Goal: Task Accomplishment & Management: Manage account settings

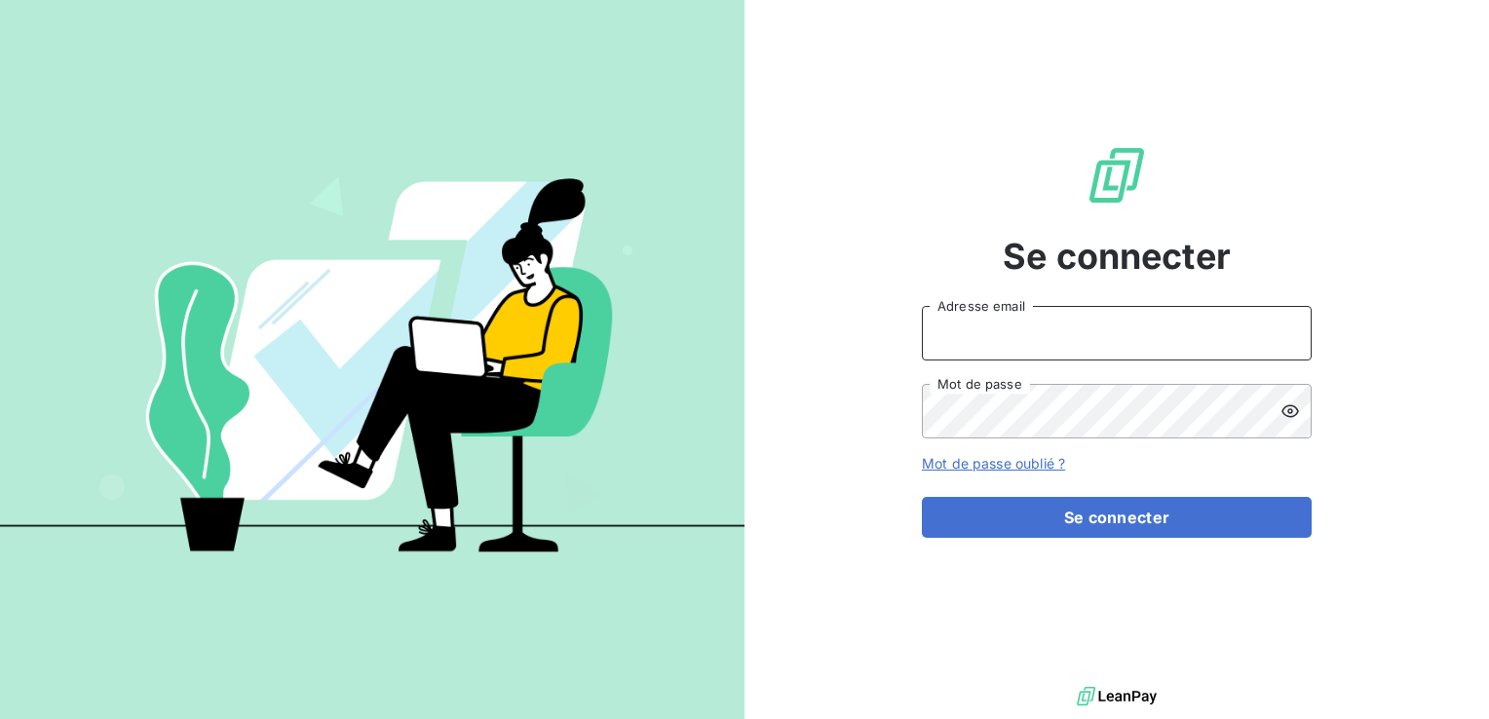
click at [1045, 334] on input "Adresse email" at bounding box center [1117, 333] width 390 height 55
type input "Compta.clients@edhd-hydro.com"
click at [922, 497] on button "Se connecter" at bounding box center [1117, 517] width 390 height 41
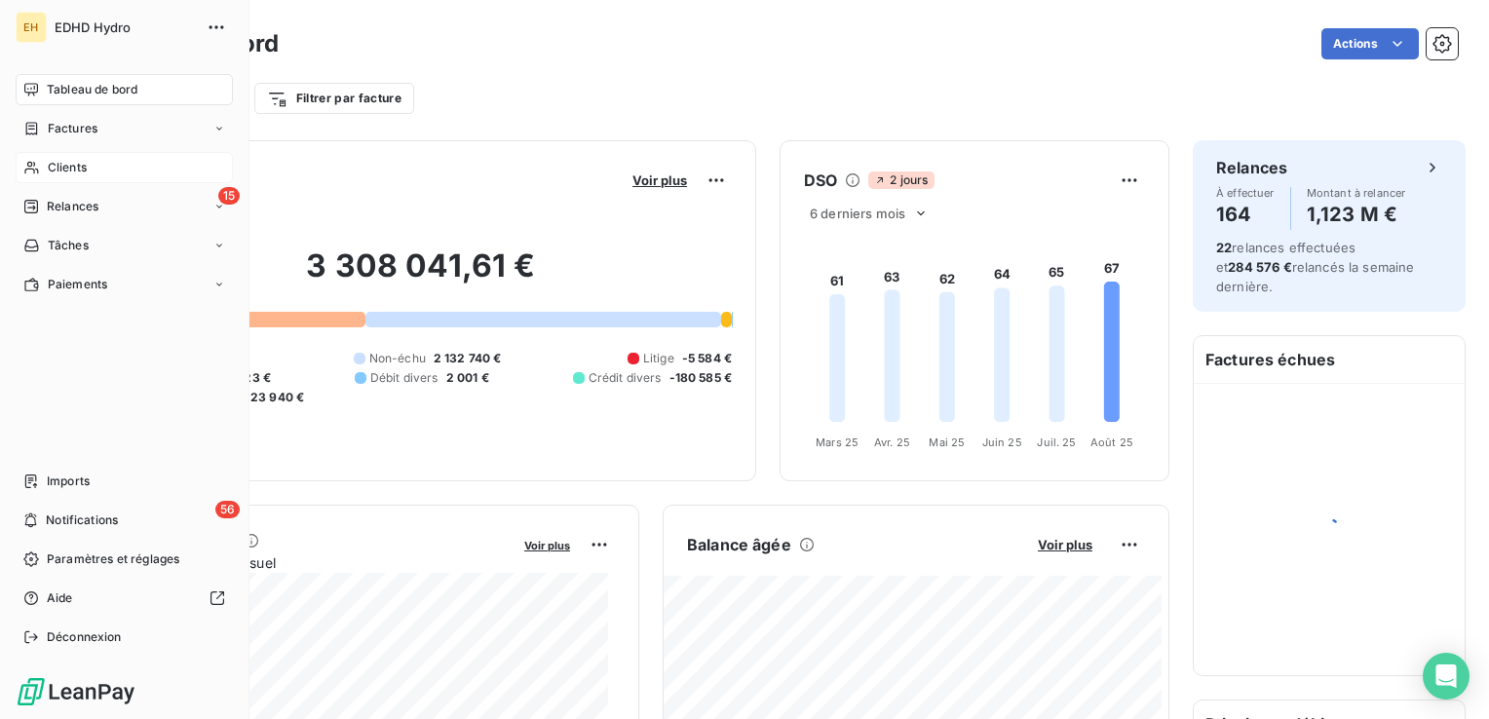
click at [62, 162] on span "Clients" at bounding box center [67, 168] width 39 height 18
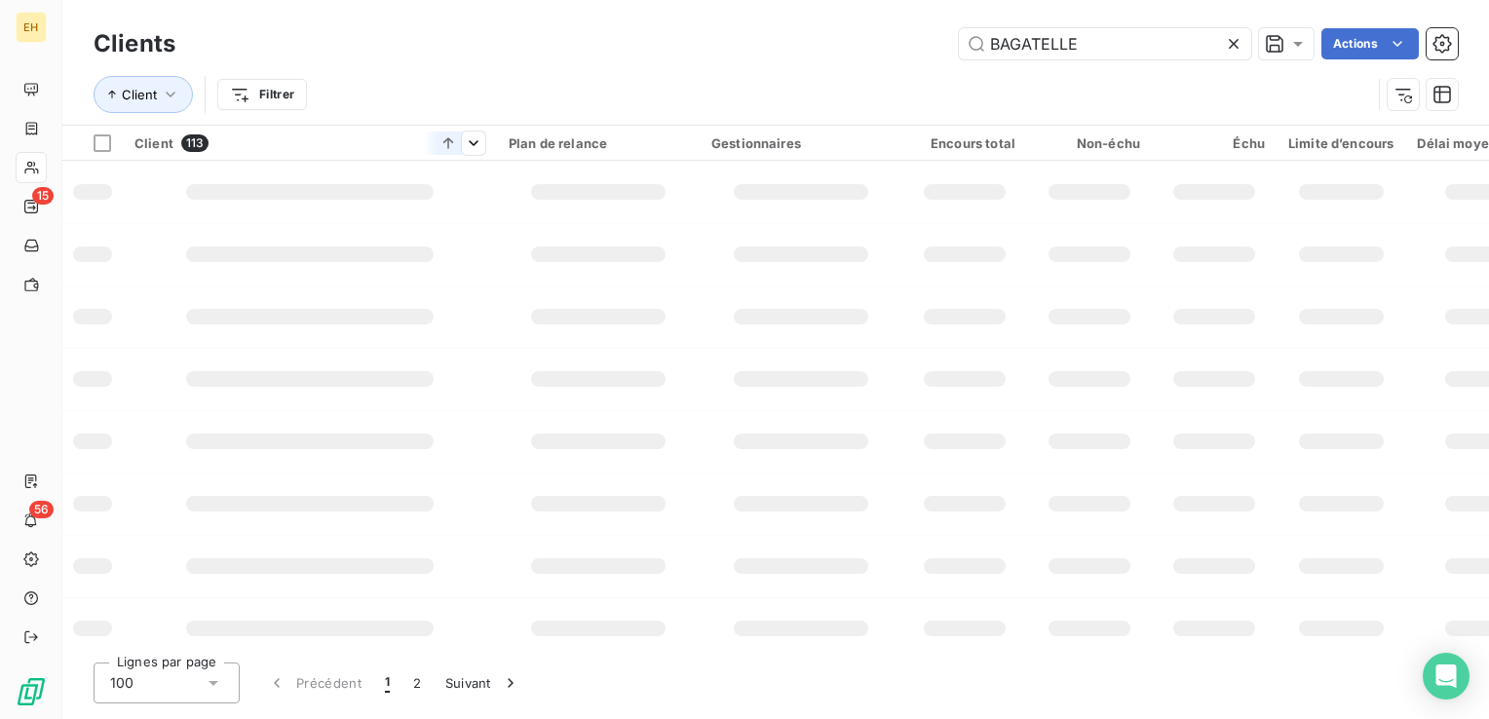
type input "BAGATELLE"
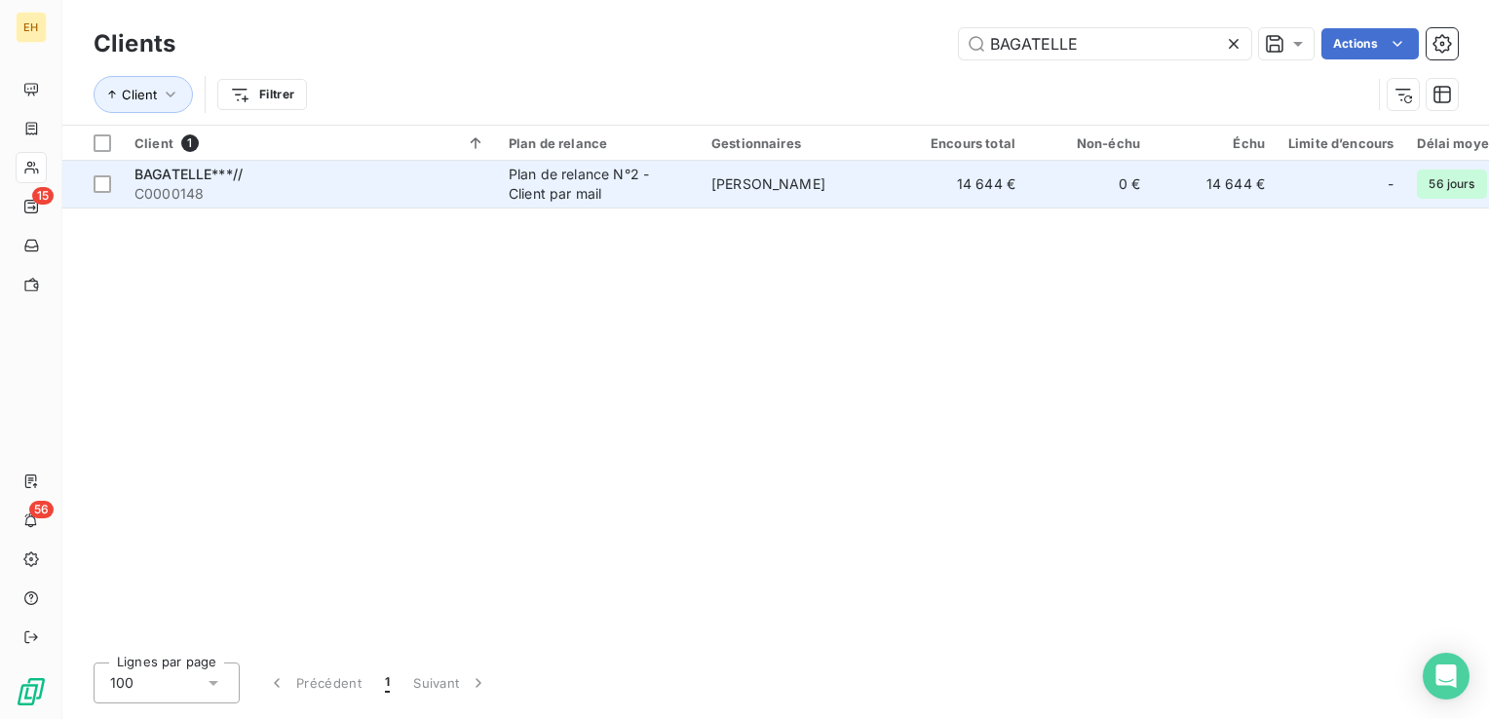
click at [441, 193] on span "C0000148" at bounding box center [309, 193] width 351 height 19
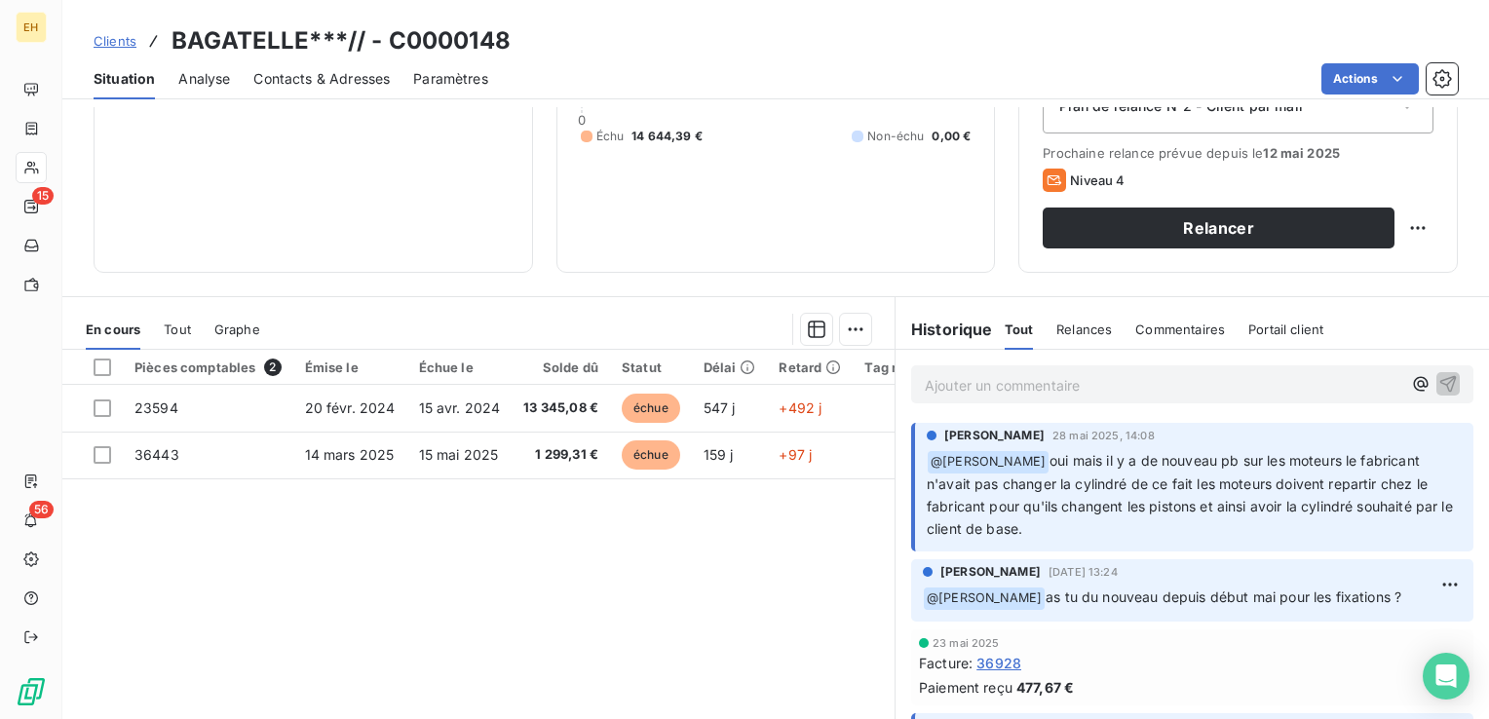
scroll to position [292, 0]
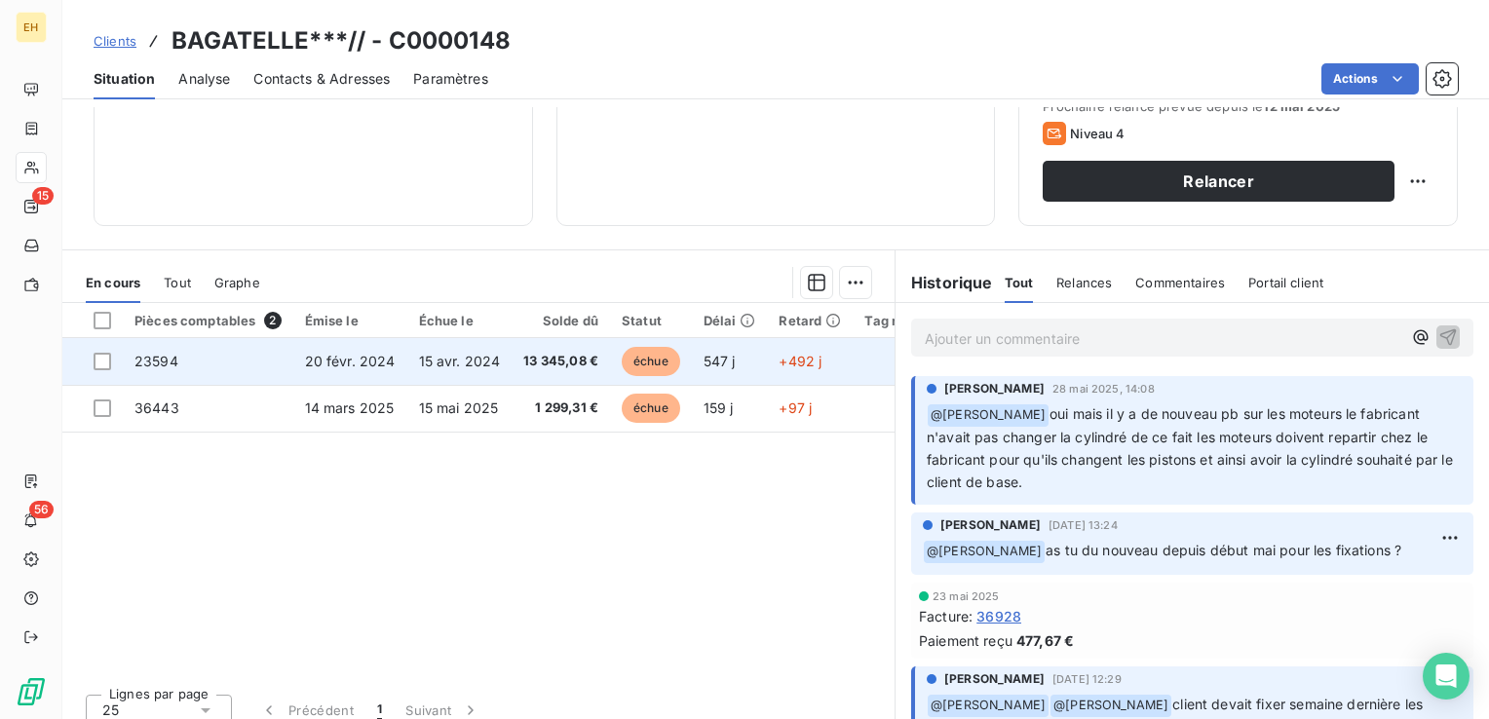
click at [464, 363] on span "15 avr. 2024" at bounding box center [460, 361] width 82 height 17
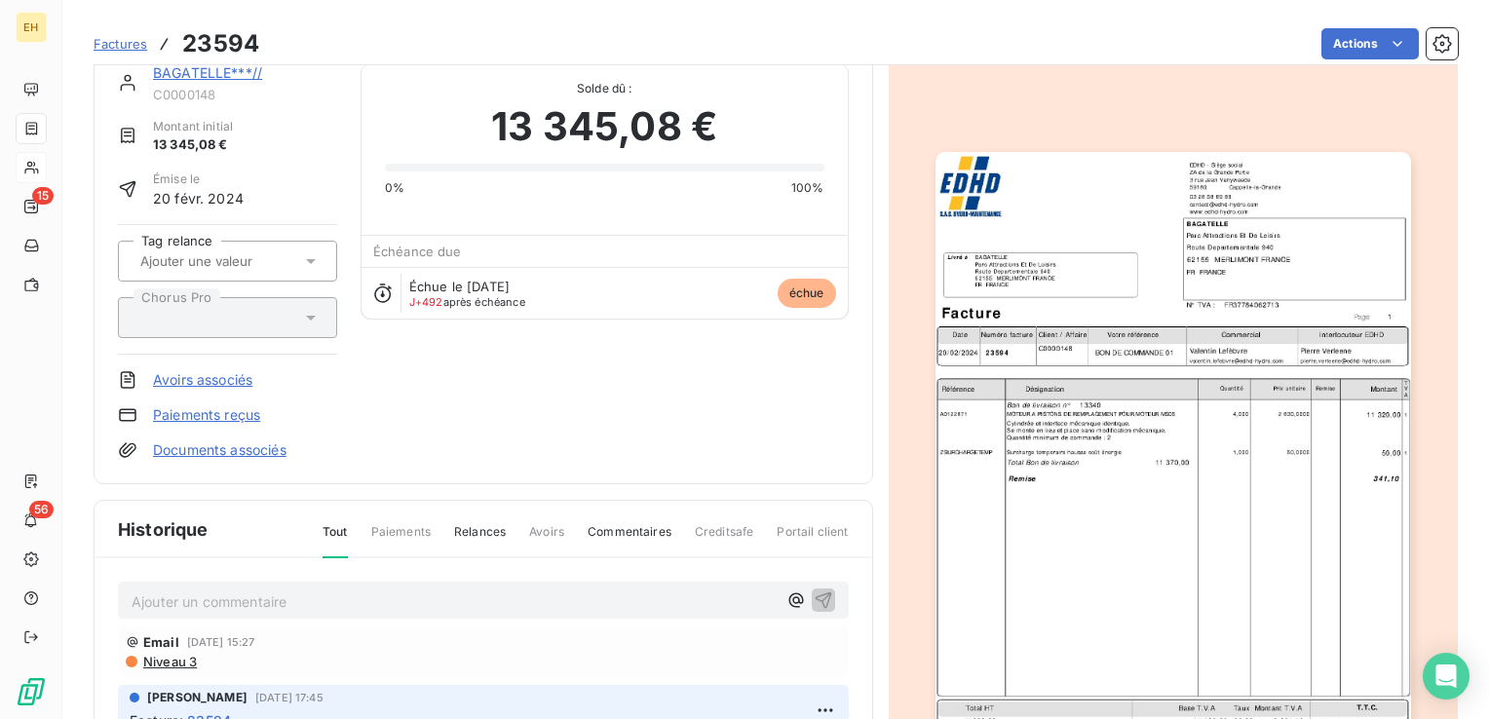
scroll to position [197, 0]
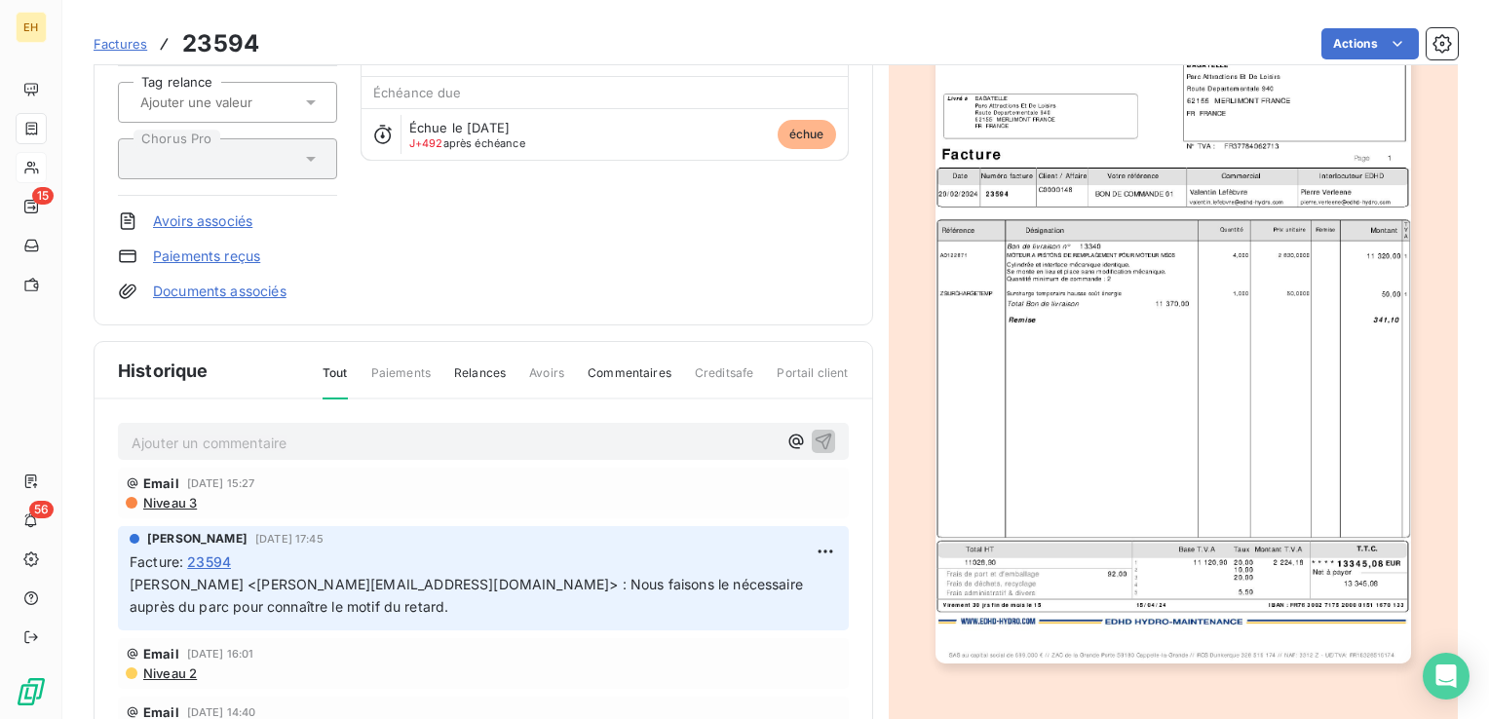
click at [155, 439] on p "Ajouter un commentaire ﻿" at bounding box center [454, 443] width 645 height 24
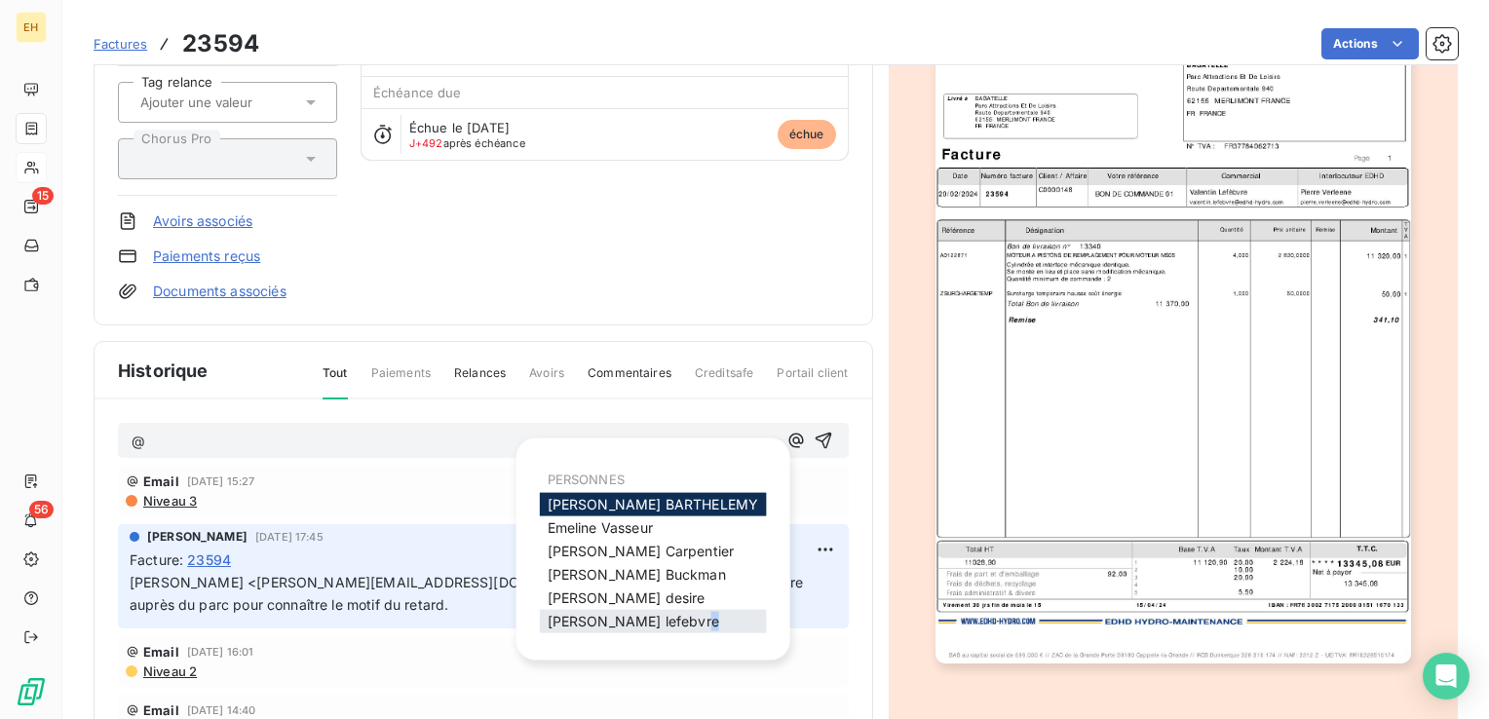
click at [655, 626] on span "valentin lefebvre" at bounding box center [634, 621] width 172 height 17
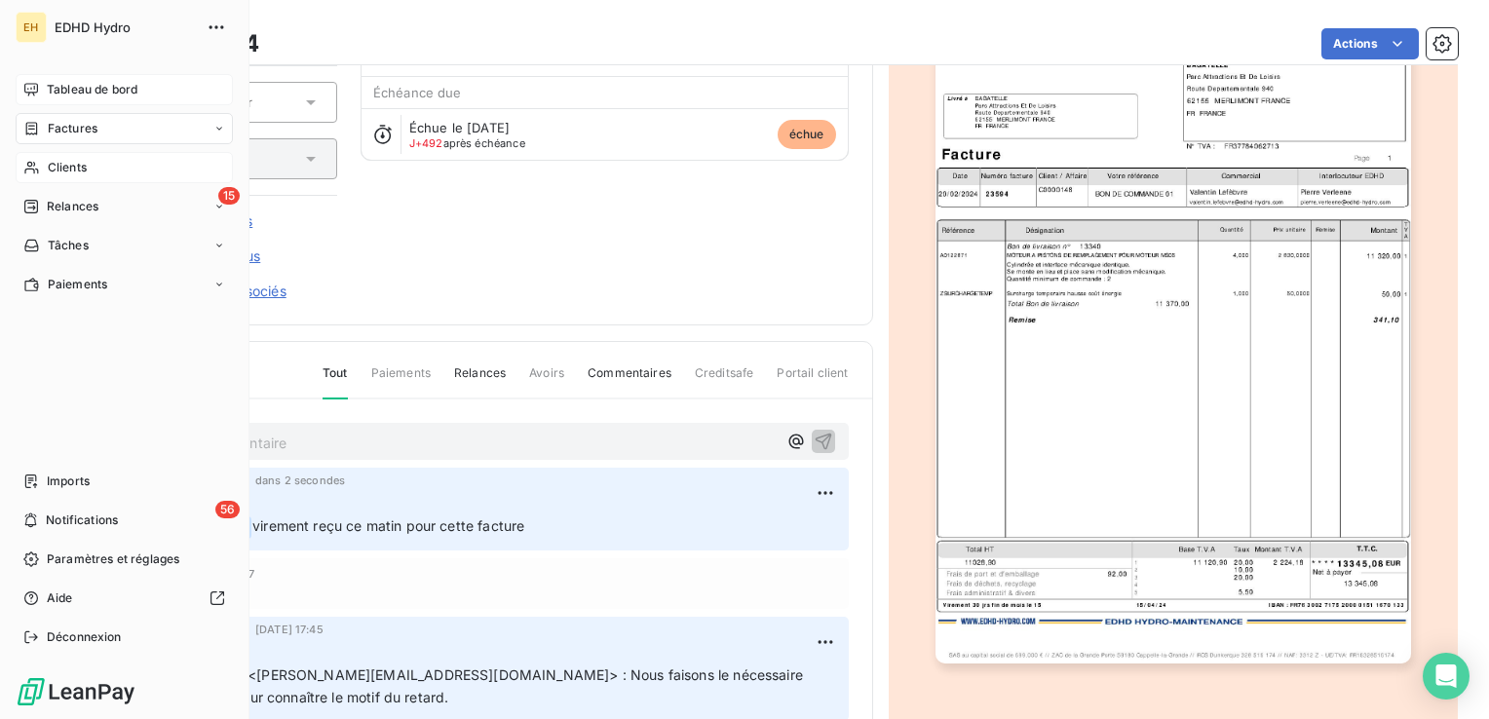
click at [58, 87] on span "Tableau de bord" at bounding box center [92, 90] width 91 height 18
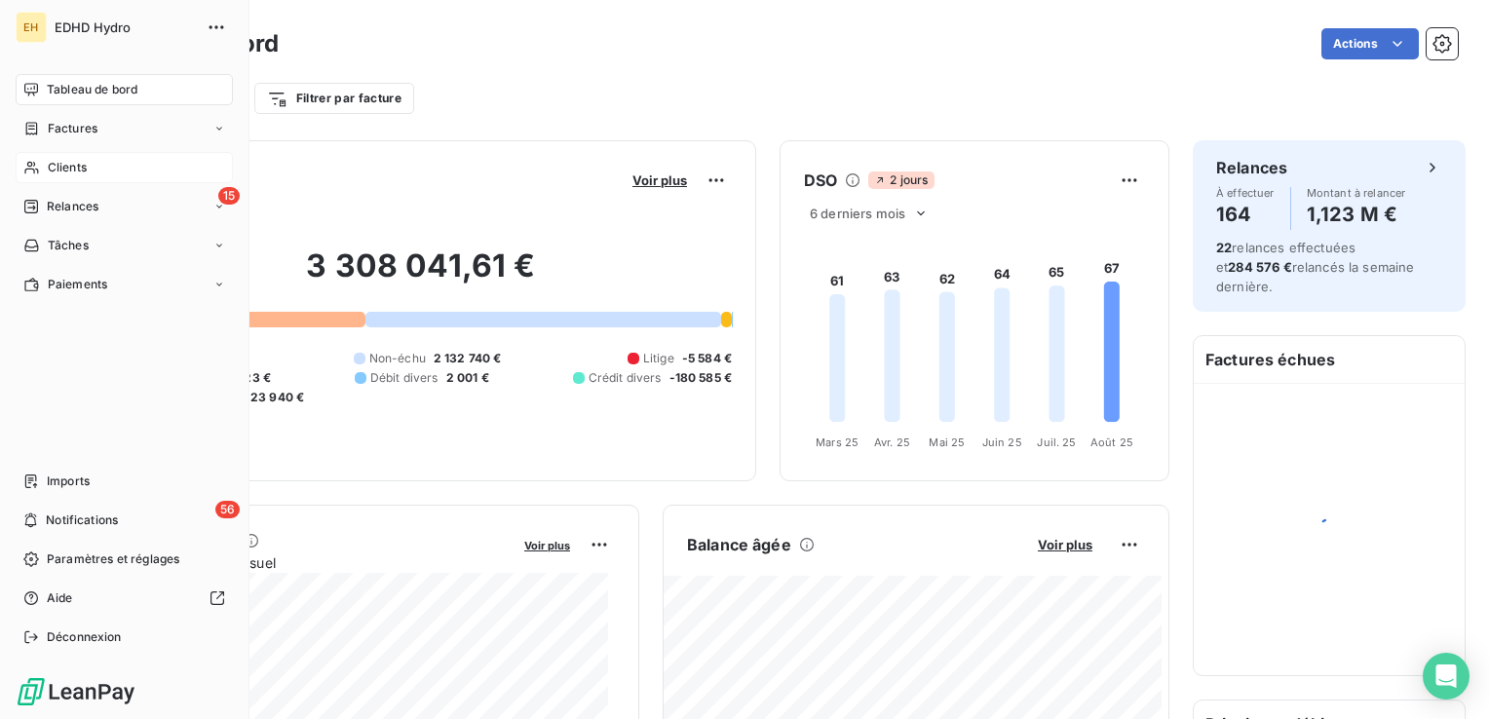
click at [43, 176] on div "Clients" at bounding box center [124, 167] width 217 height 31
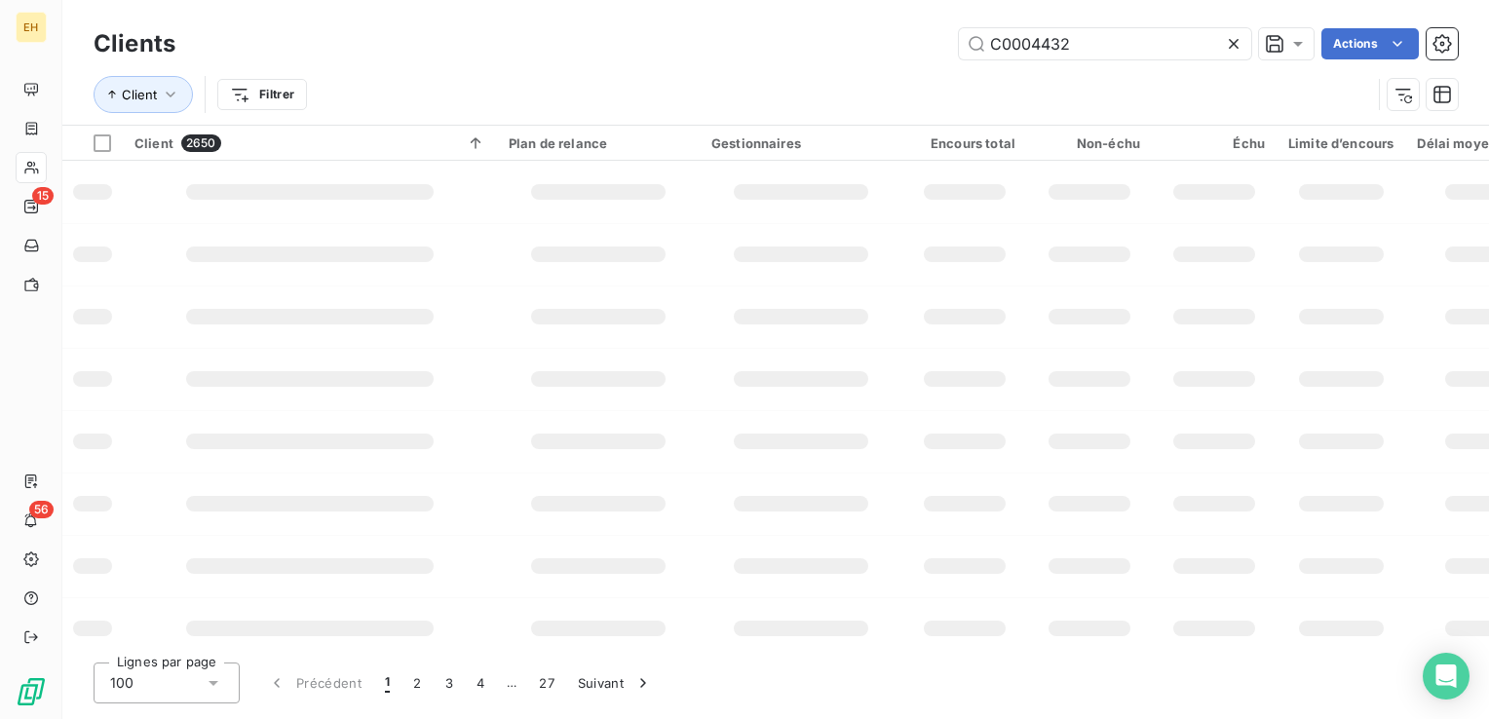
type input "C0004432"
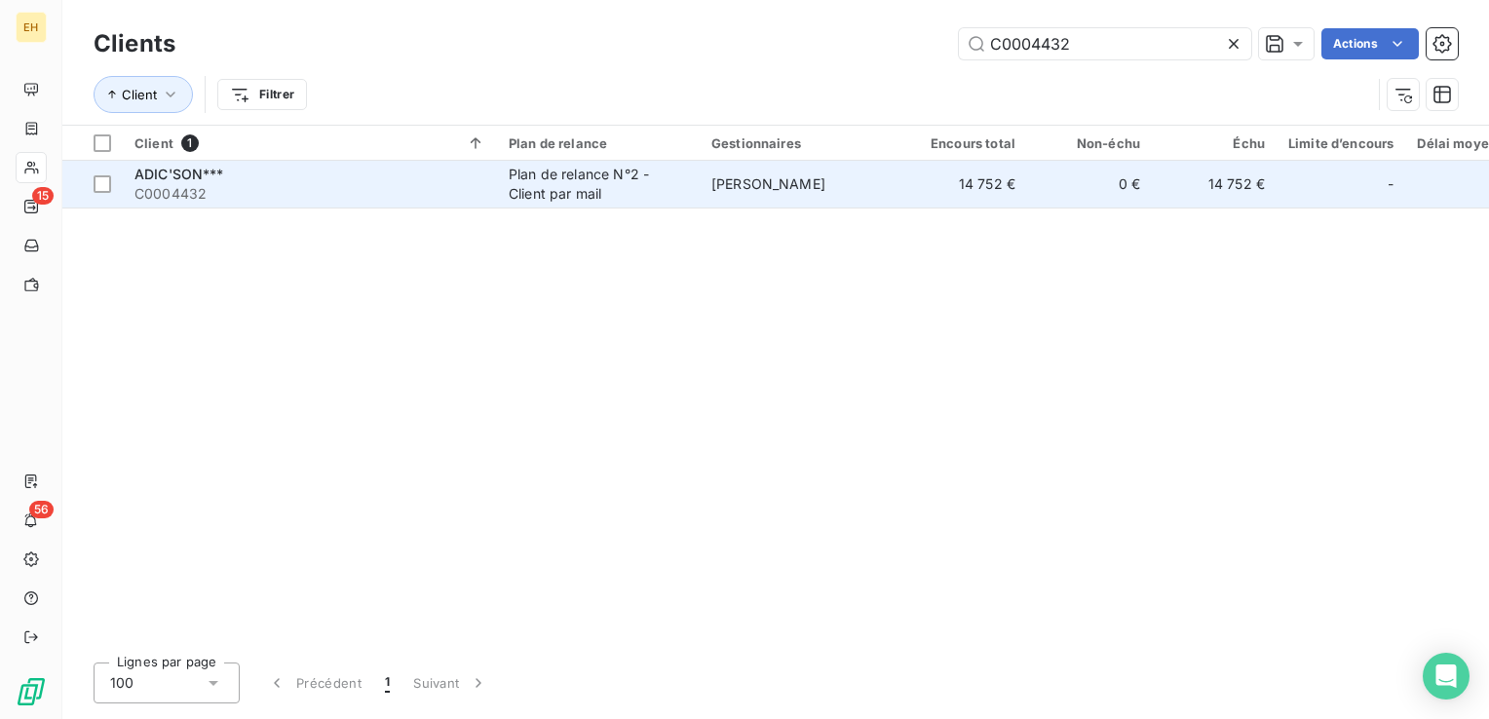
click at [537, 189] on div "Plan de relance N°2 - Client par mail" at bounding box center [598, 184] width 179 height 39
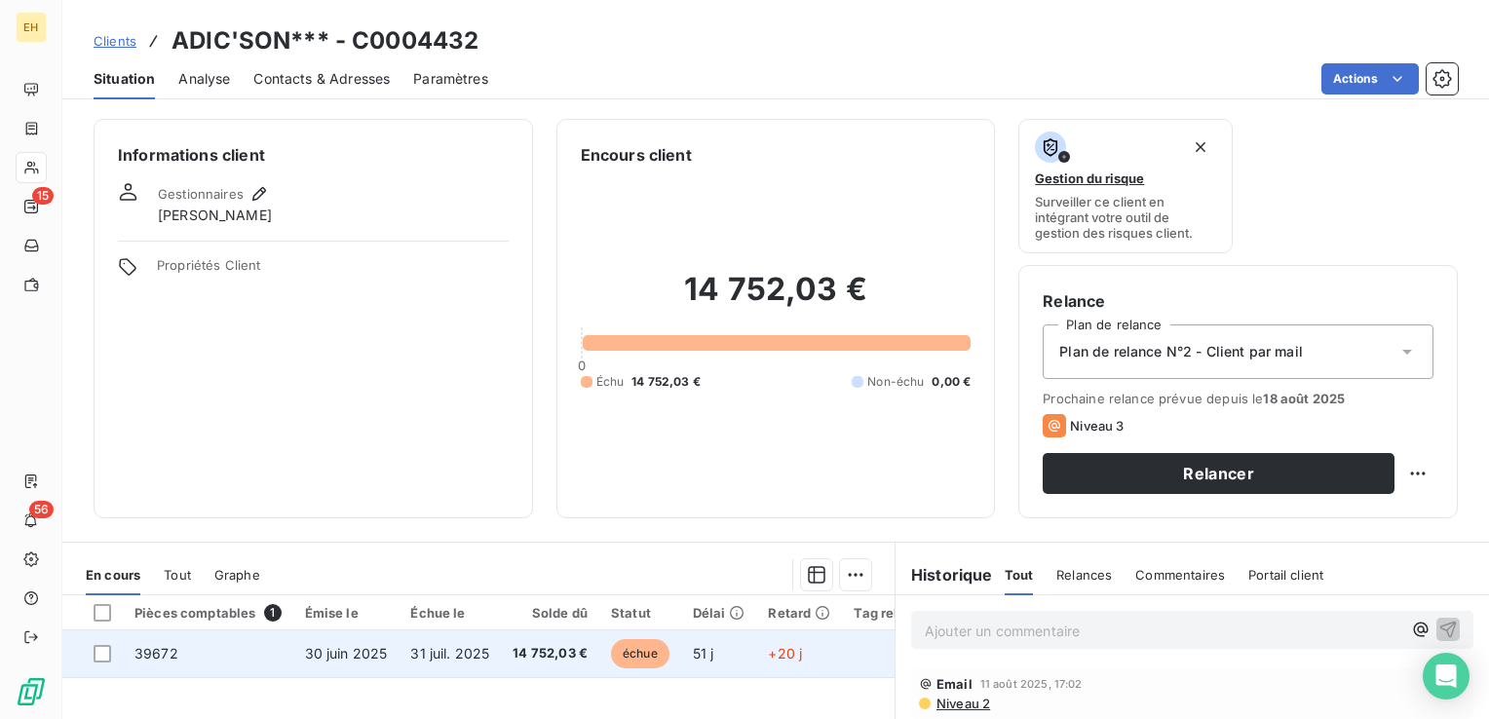
click at [384, 656] on span "30 juin 2025" at bounding box center [346, 653] width 83 height 17
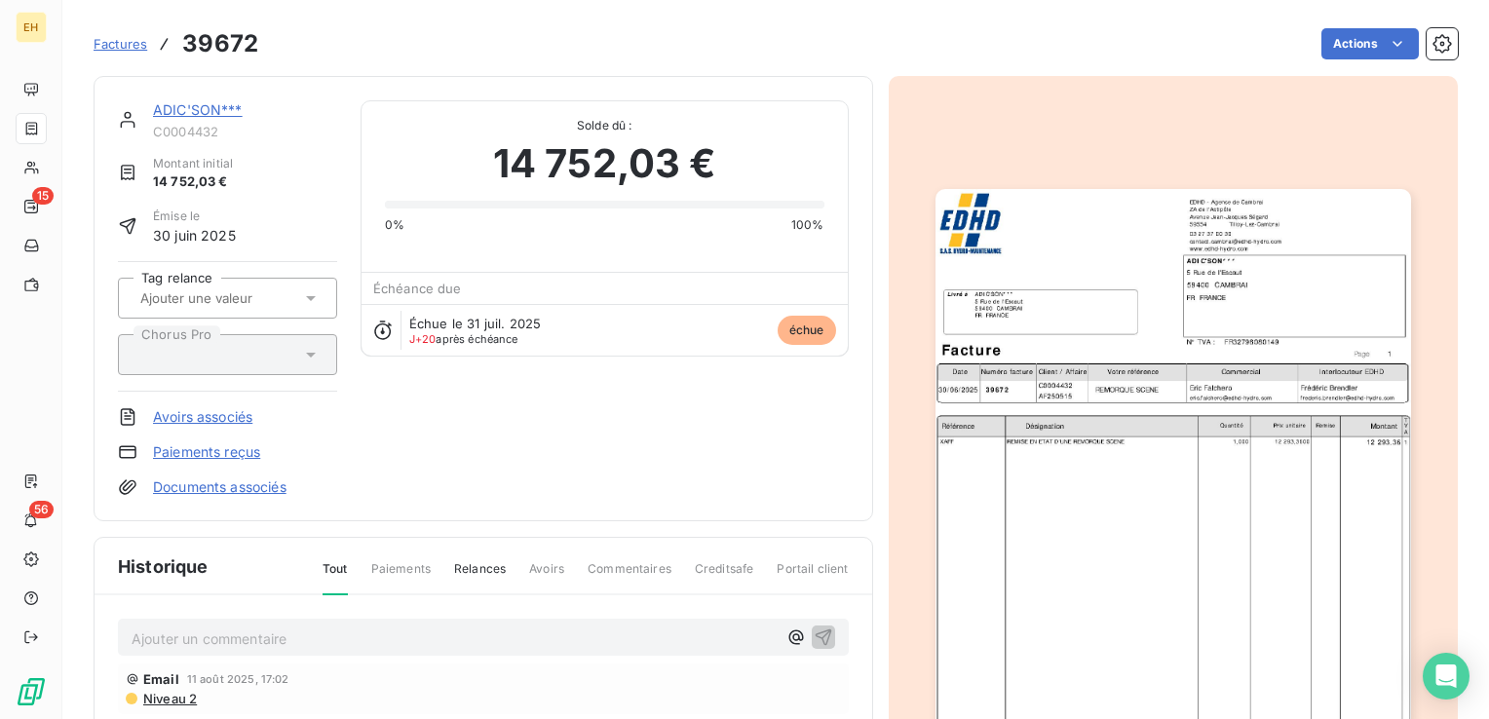
click at [1091, 314] on img "button" at bounding box center [1174, 524] width 476 height 671
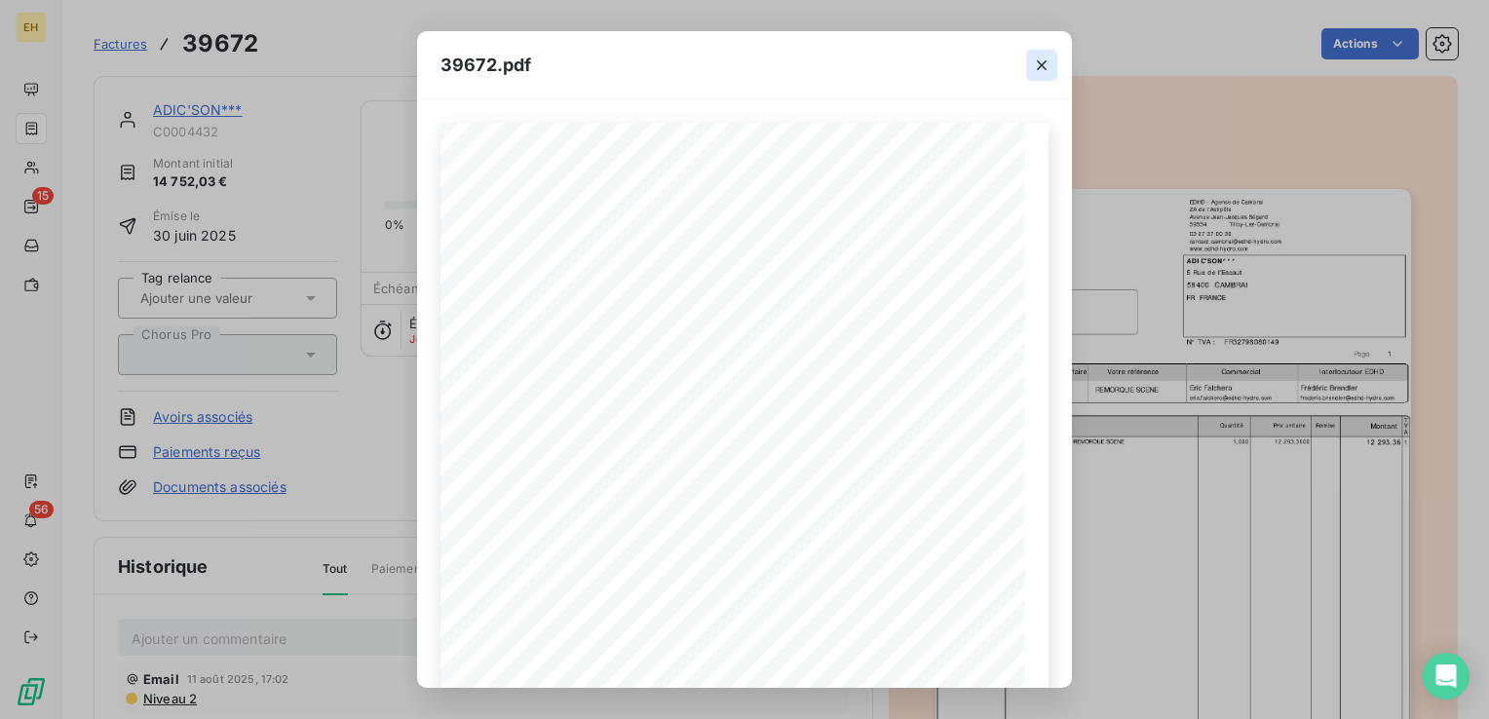
click at [1052, 60] on button "button" at bounding box center [1041, 65] width 31 height 31
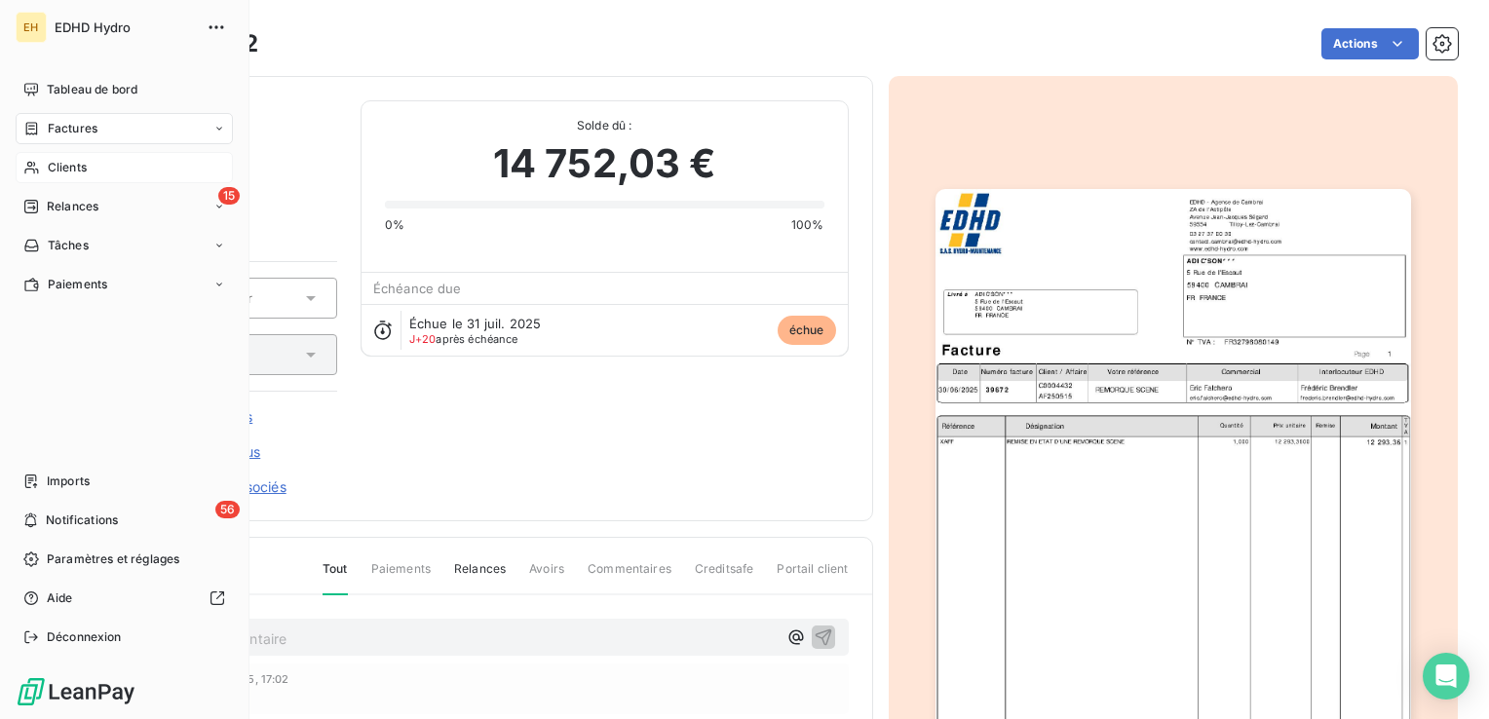
click at [43, 170] on div "Clients" at bounding box center [124, 167] width 217 height 31
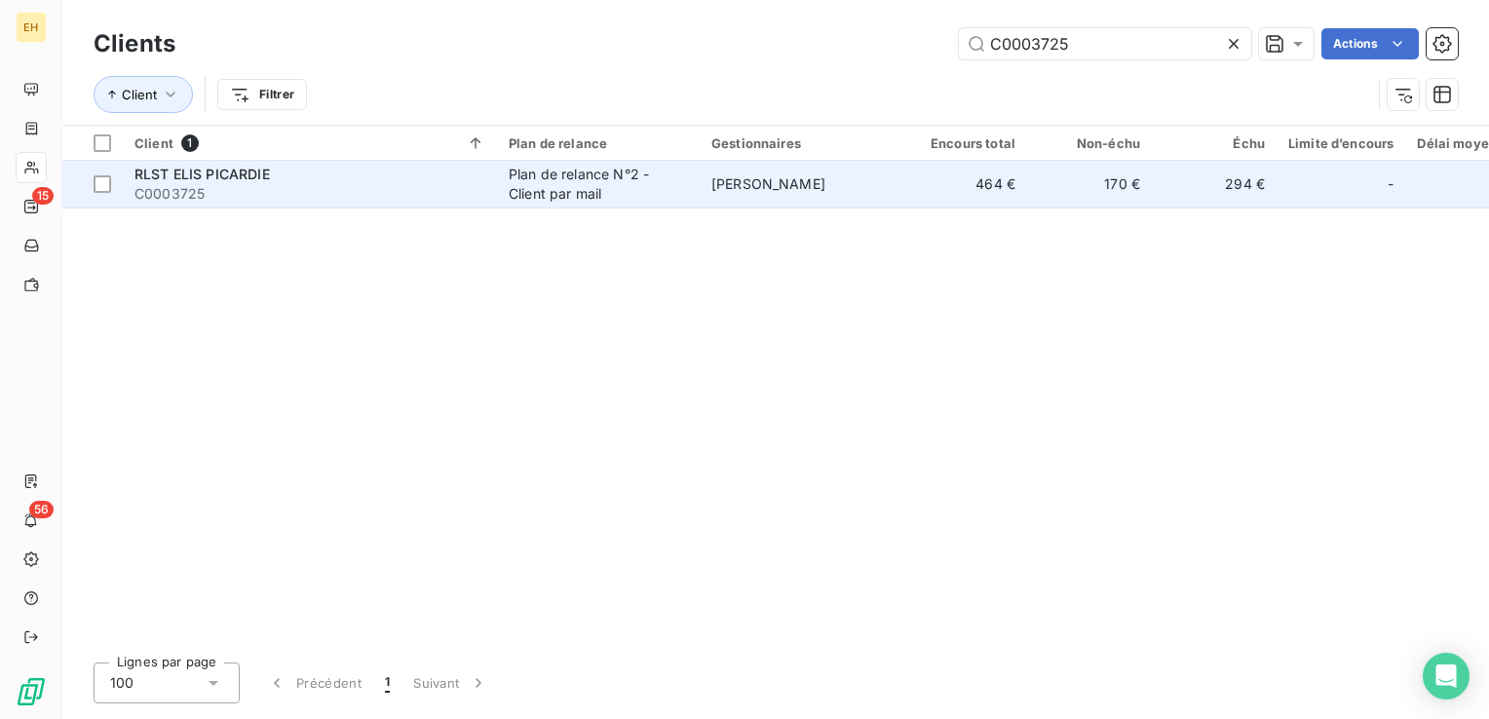
type input "C0003725"
click at [521, 189] on div "Plan de relance N°2 - Client par mail" at bounding box center [598, 184] width 179 height 39
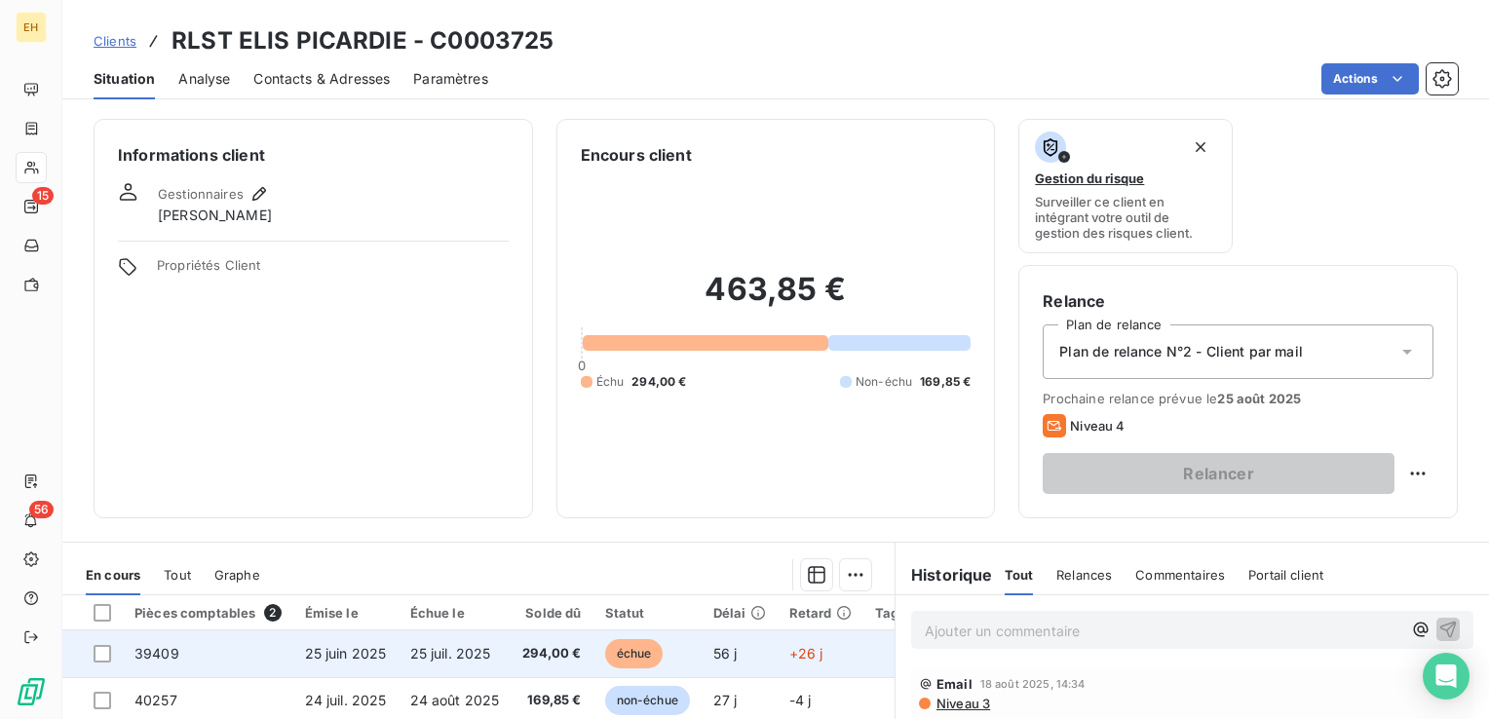
click at [499, 653] on td "25 juil. 2025" at bounding box center [455, 654] width 113 height 47
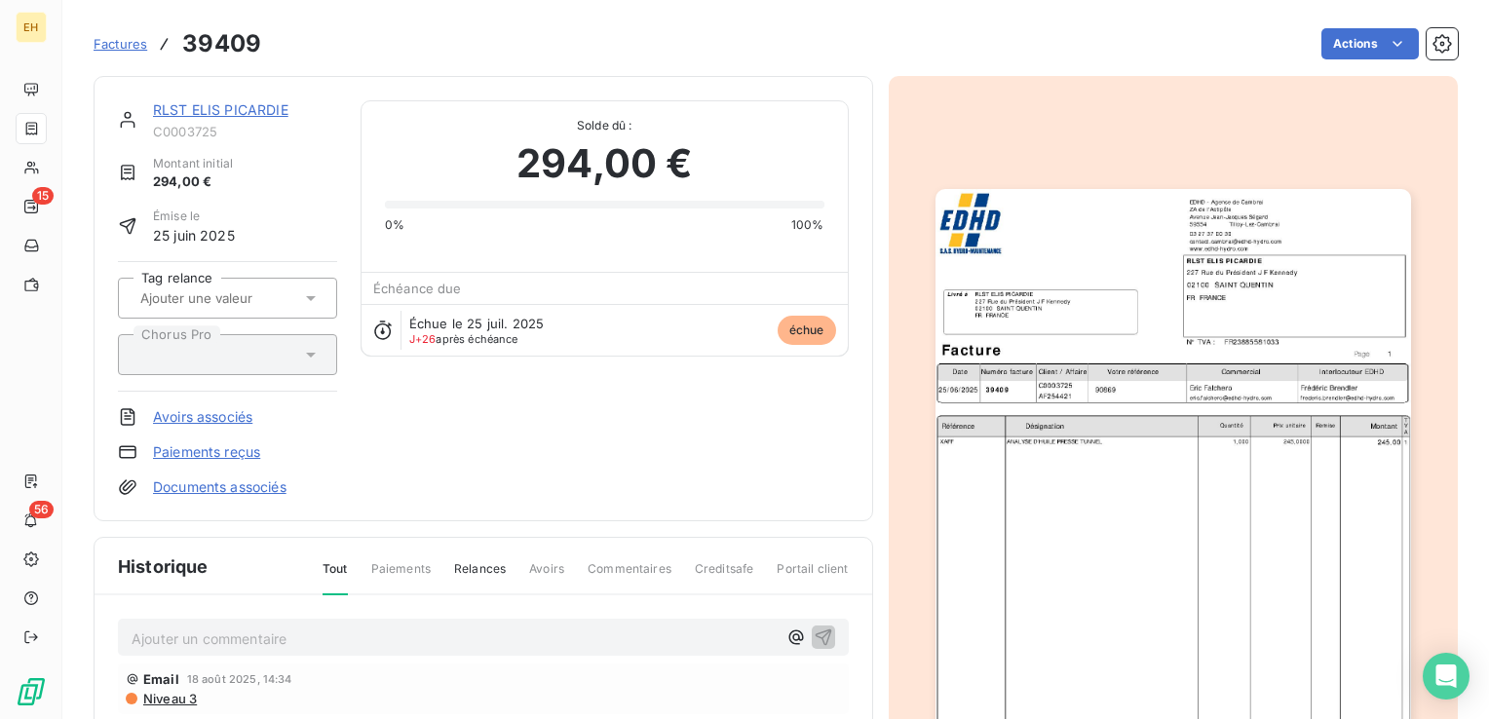
click at [498, 649] on p "Ajouter un commentaire ﻿" at bounding box center [454, 639] width 645 height 24
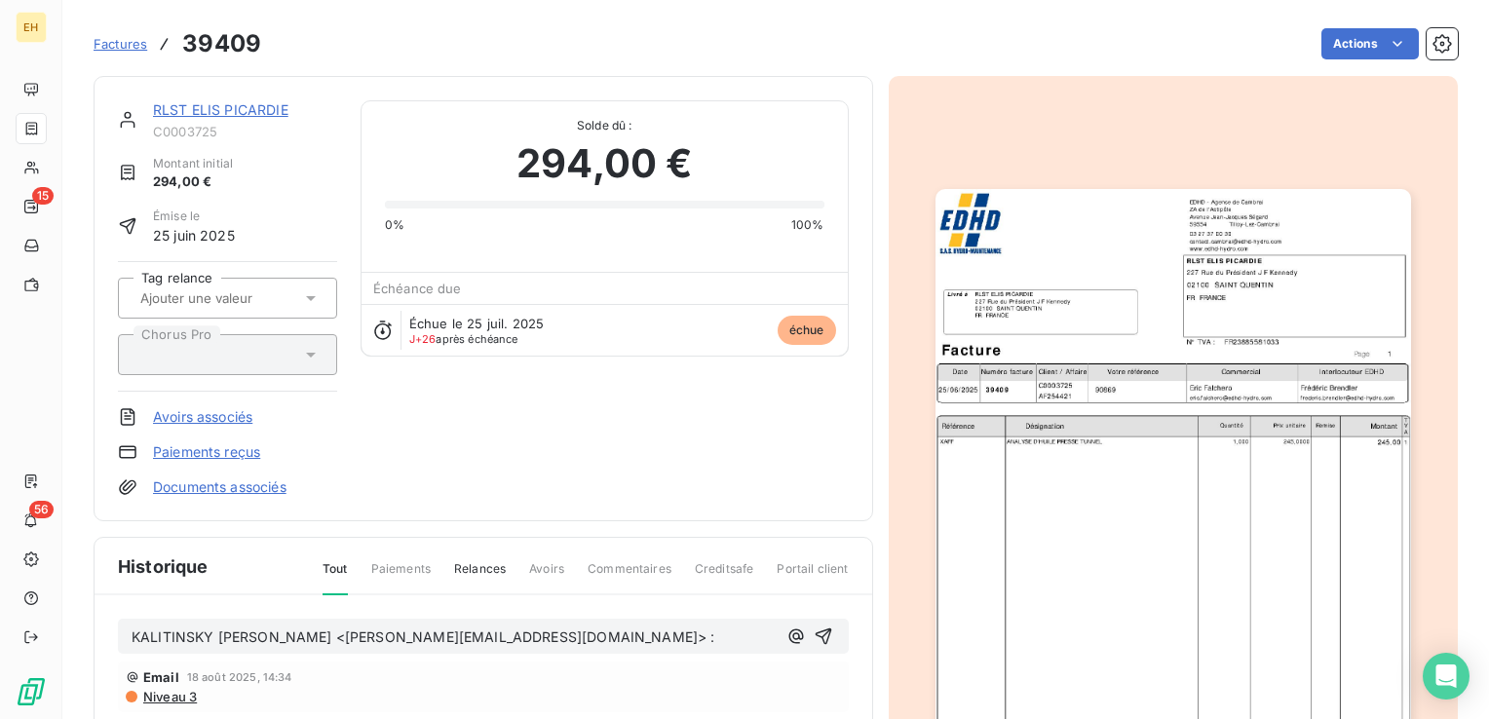
click at [534, 641] on p "KALITINSKY Nicolas <nicolas.kalitinsky@elis.com> :" at bounding box center [454, 638] width 645 height 22
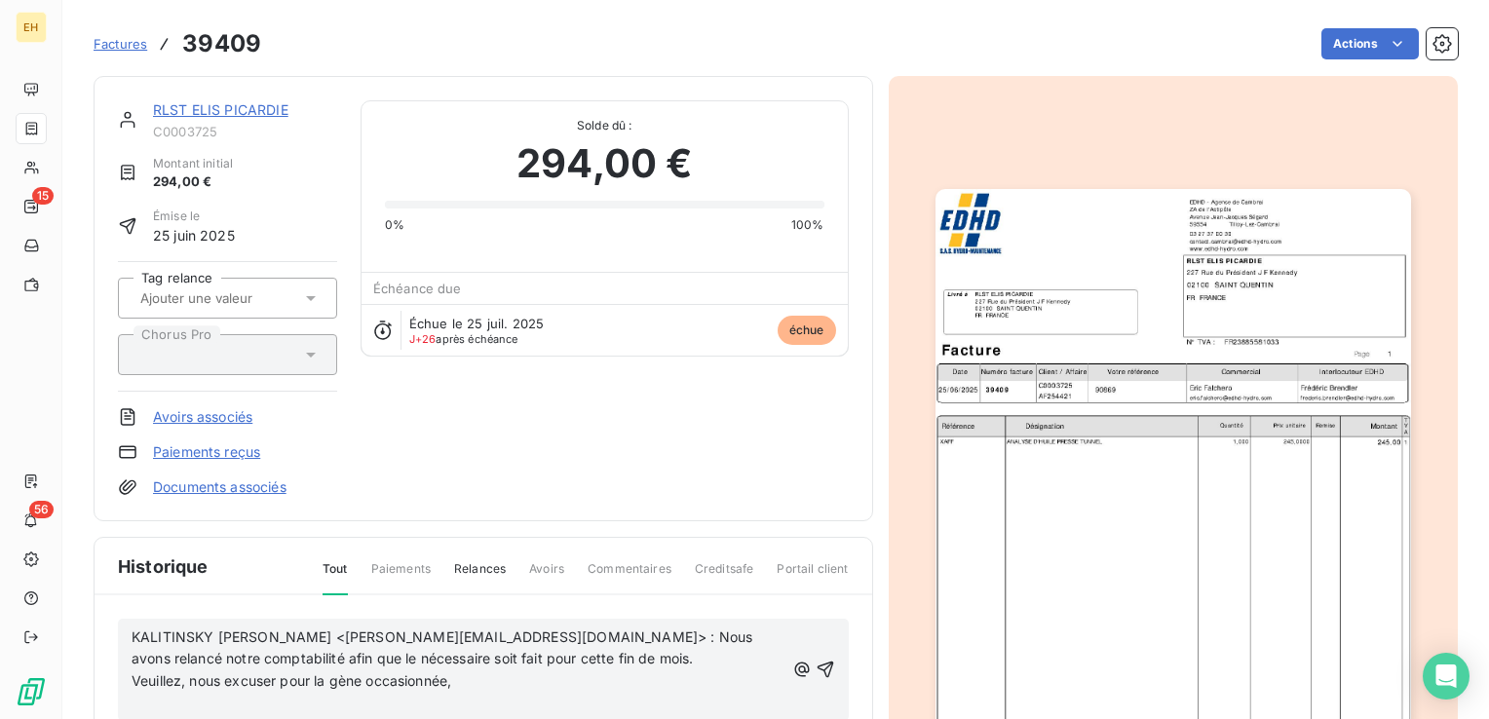
click at [491, 657] on p "KALITINSKY Nicolas <nicolas.kalitinsky@elis.com> : Nous avons relancé notre com…" at bounding box center [458, 649] width 653 height 45
click at [408, 681] on p "KALITINSKY Nicolas <nicolas.kalitinsky@elis.com> : Nous avons relancé notre com…" at bounding box center [458, 660] width 653 height 67
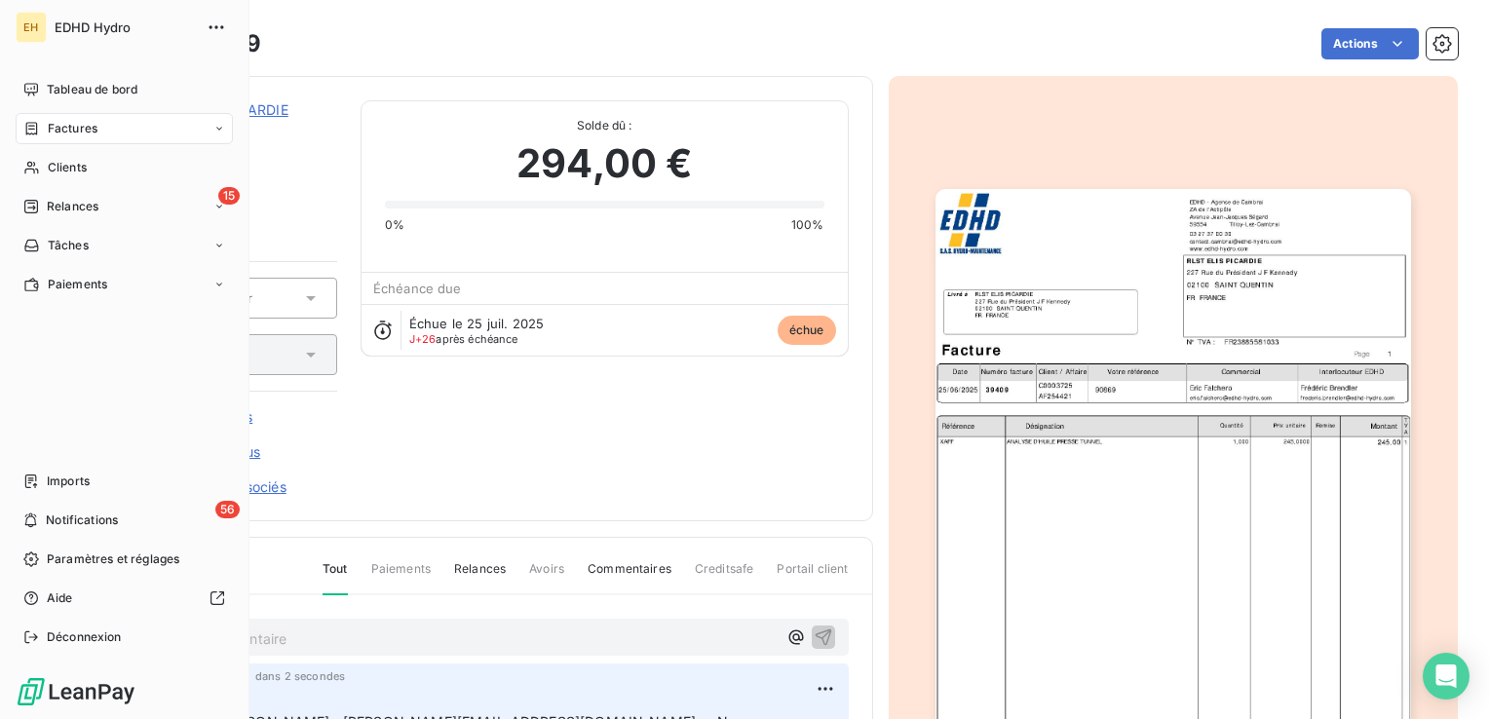
click at [70, 137] on div "Factures" at bounding box center [124, 128] width 217 height 31
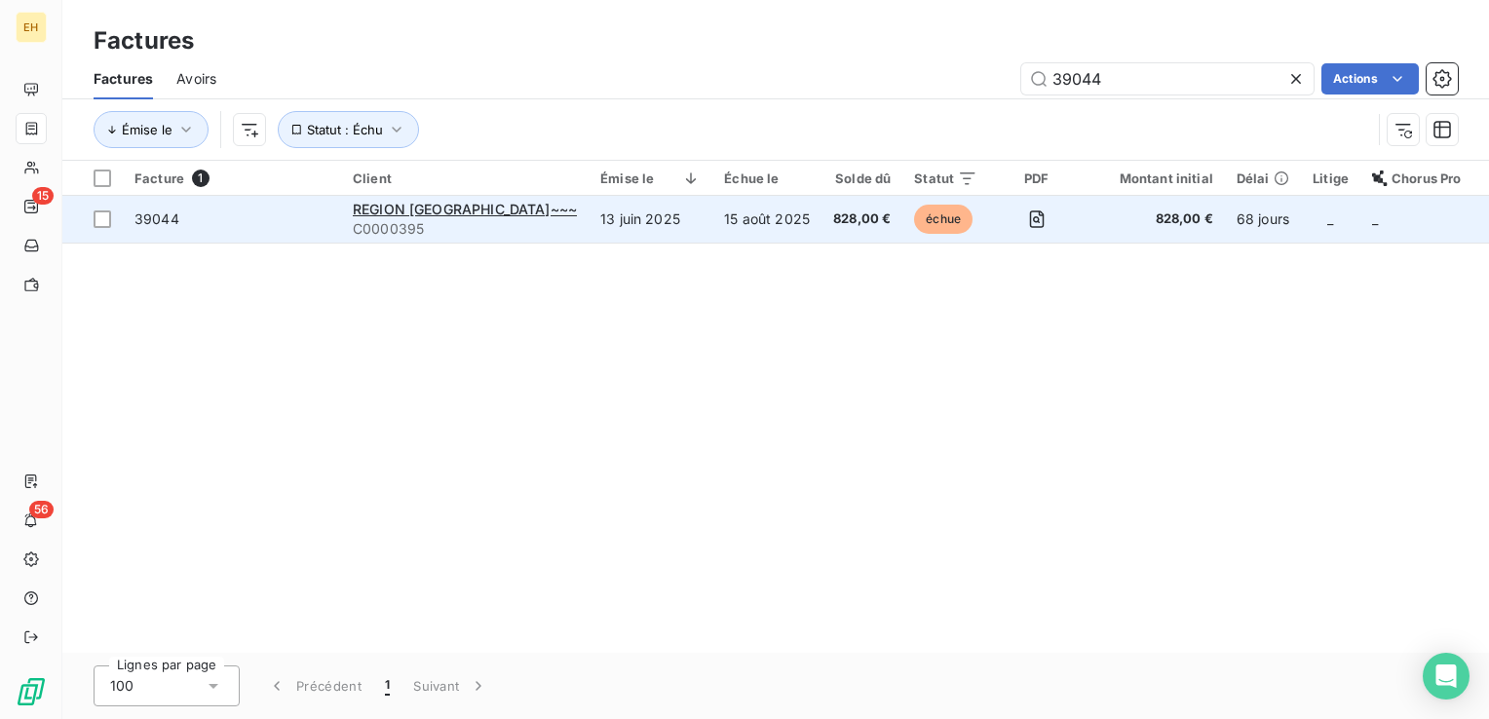
type input "39044"
click at [624, 224] on td "13 juin 2025" at bounding box center [651, 219] width 124 height 47
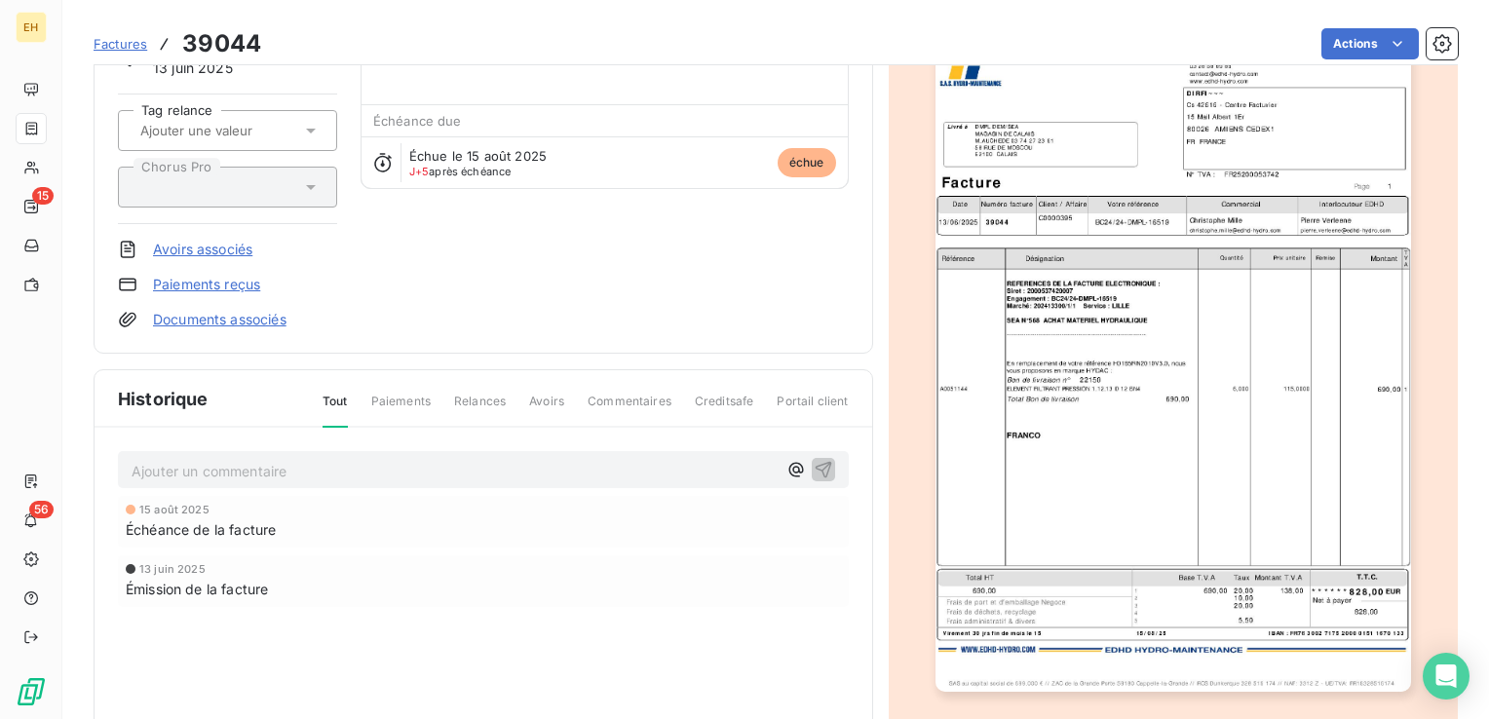
scroll to position [195, 0]
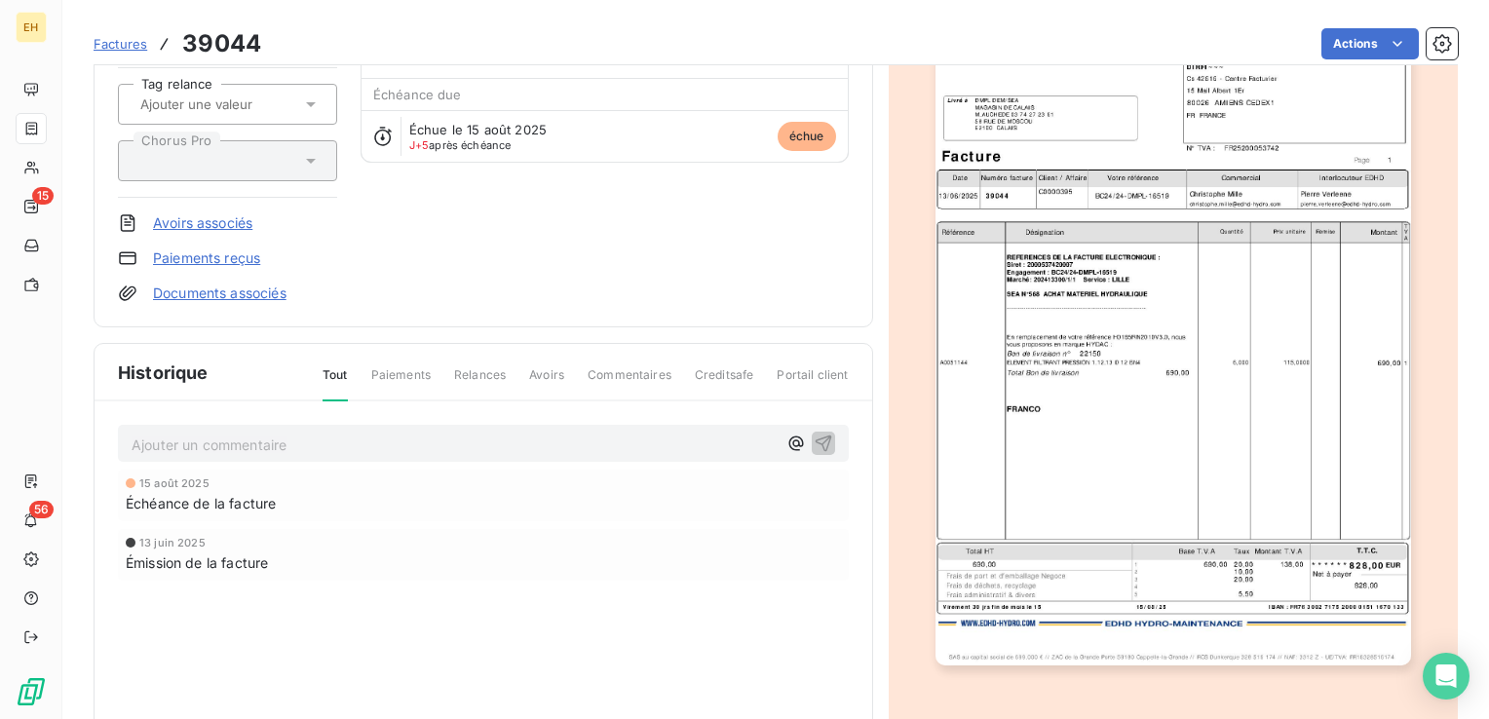
click at [286, 440] on p "Ajouter un commentaire ﻿" at bounding box center [454, 445] width 645 height 24
click at [545, 441] on p "Laurence Desire <laurence.desire@edhd-hydro.com> :" at bounding box center [454, 444] width 645 height 22
click at [631, 447] on p "Laurence Desire <laurence.desire@edhd-hydro.com> :" at bounding box center [454, 444] width 645 height 22
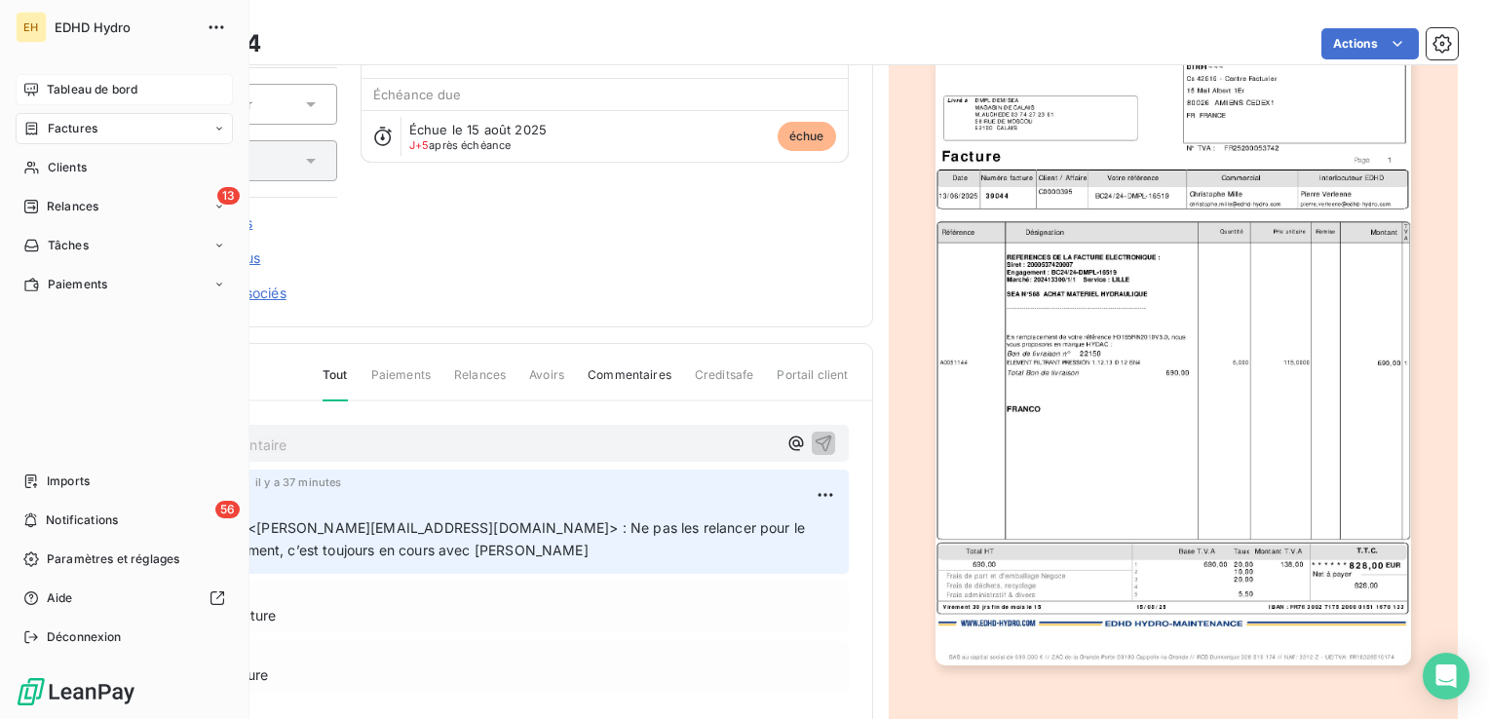
click at [66, 99] on div "Tableau de bord" at bounding box center [124, 89] width 217 height 31
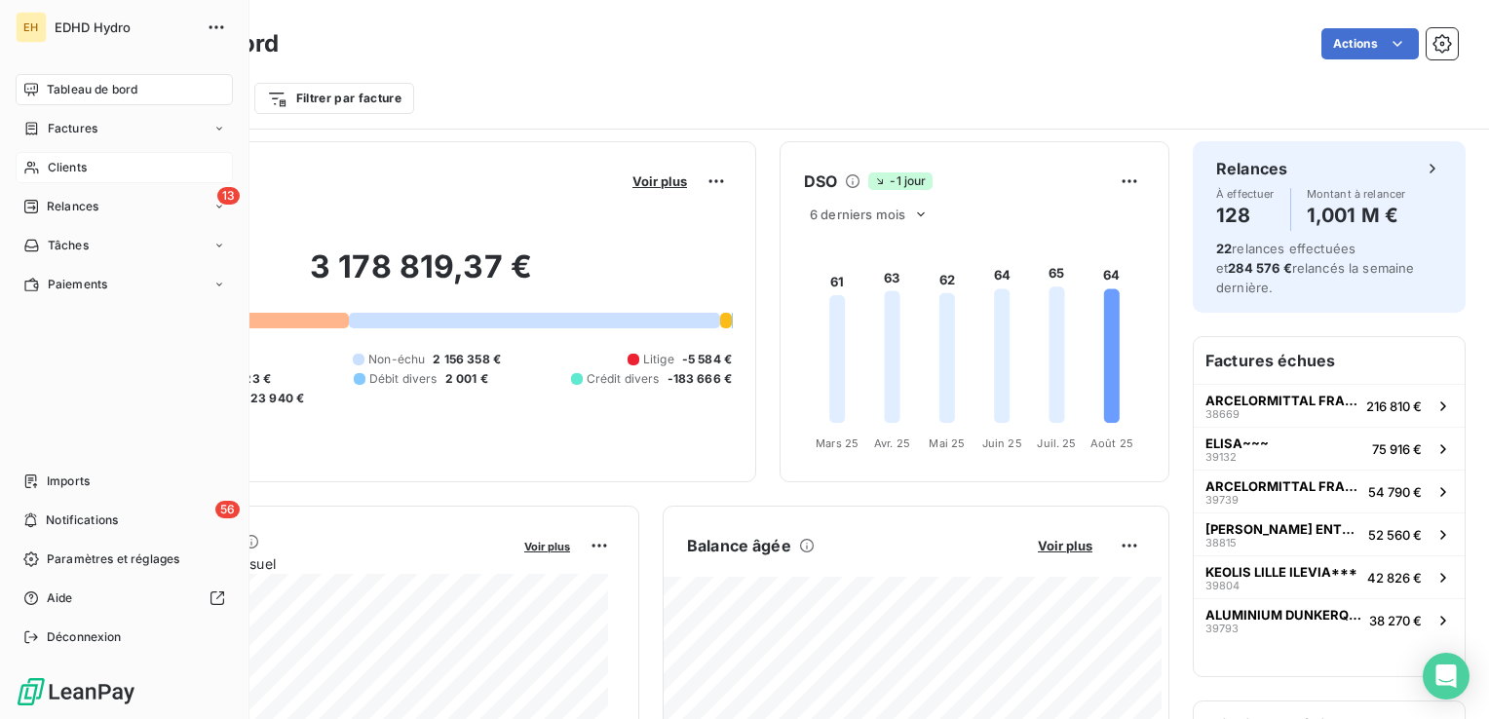
click at [74, 164] on span "Clients" at bounding box center [67, 168] width 39 height 18
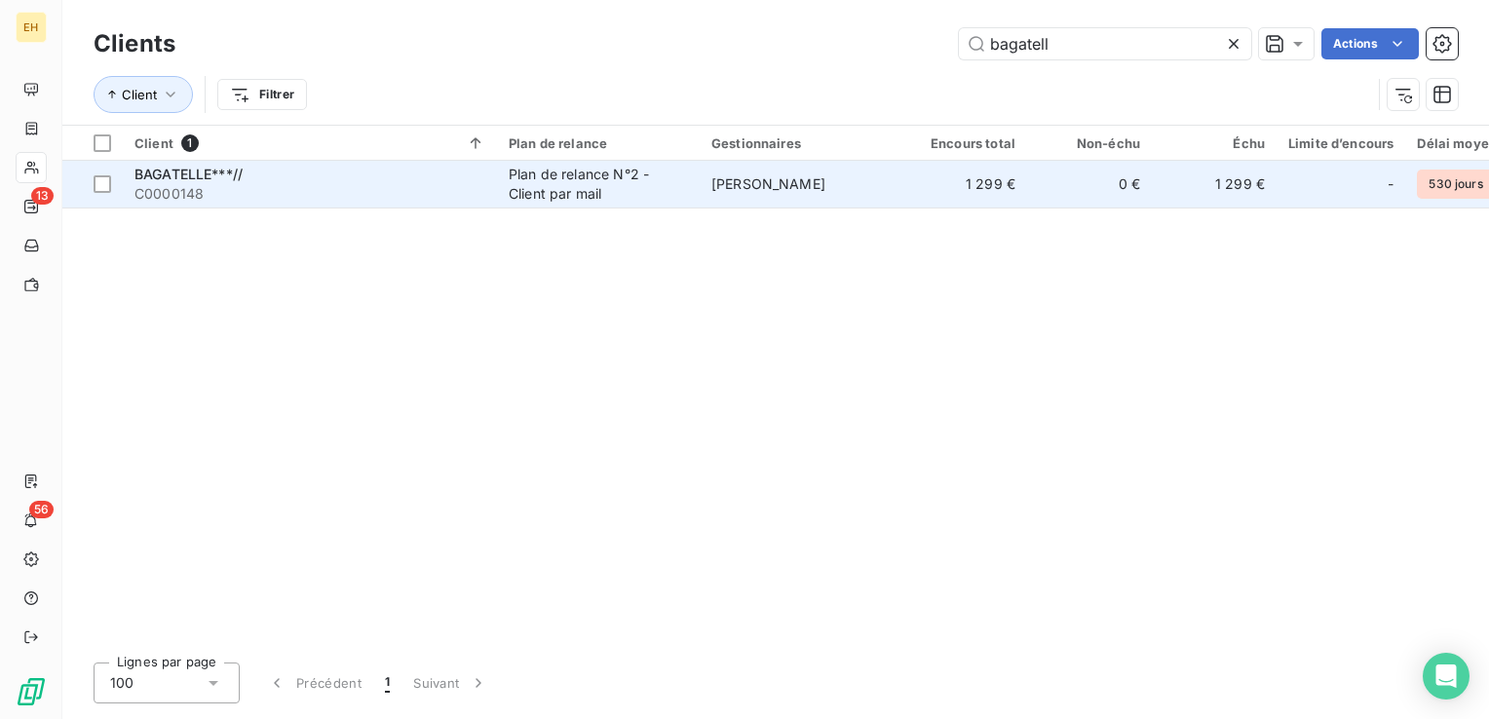
type input "bagatell"
click at [266, 187] on span "C0000148" at bounding box center [309, 193] width 351 height 19
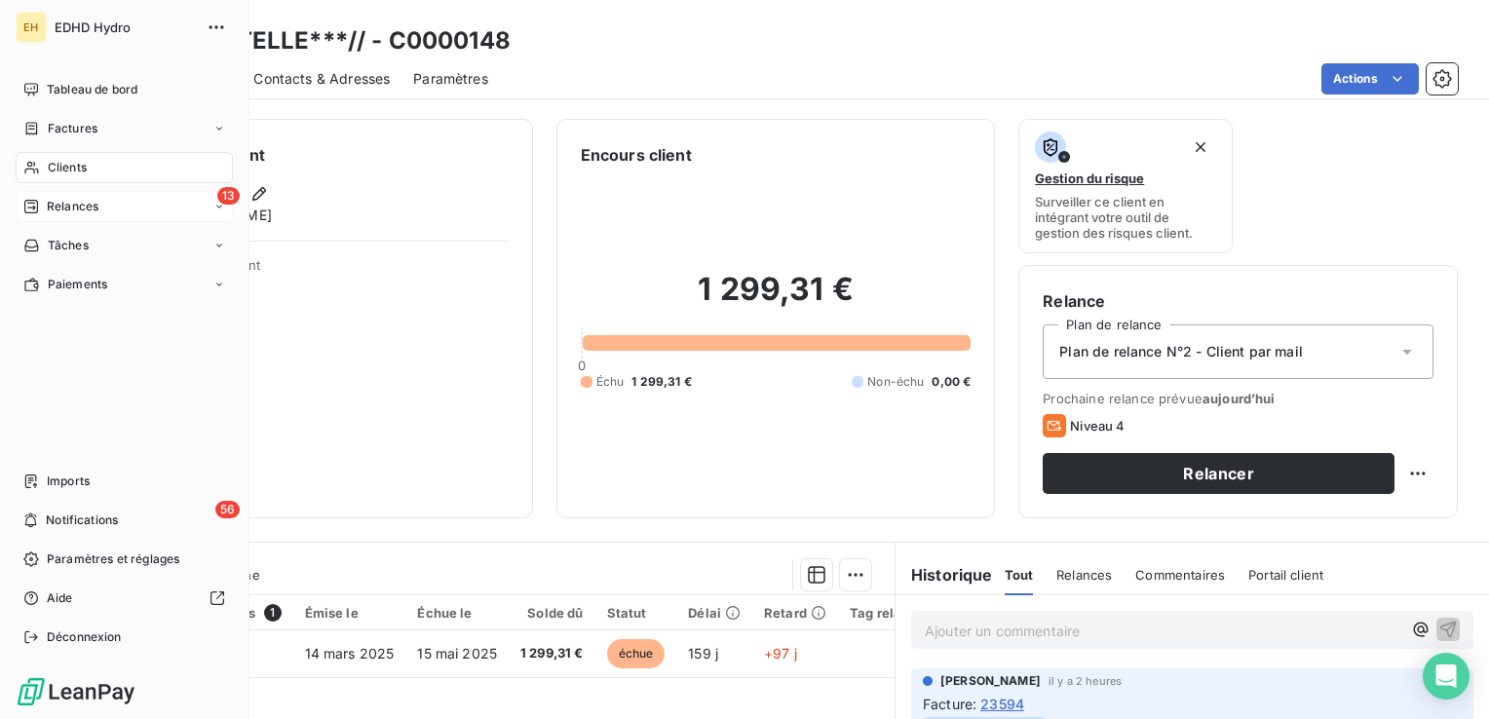
click at [49, 204] on span "Relances" at bounding box center [73, 207] width 52 height 18
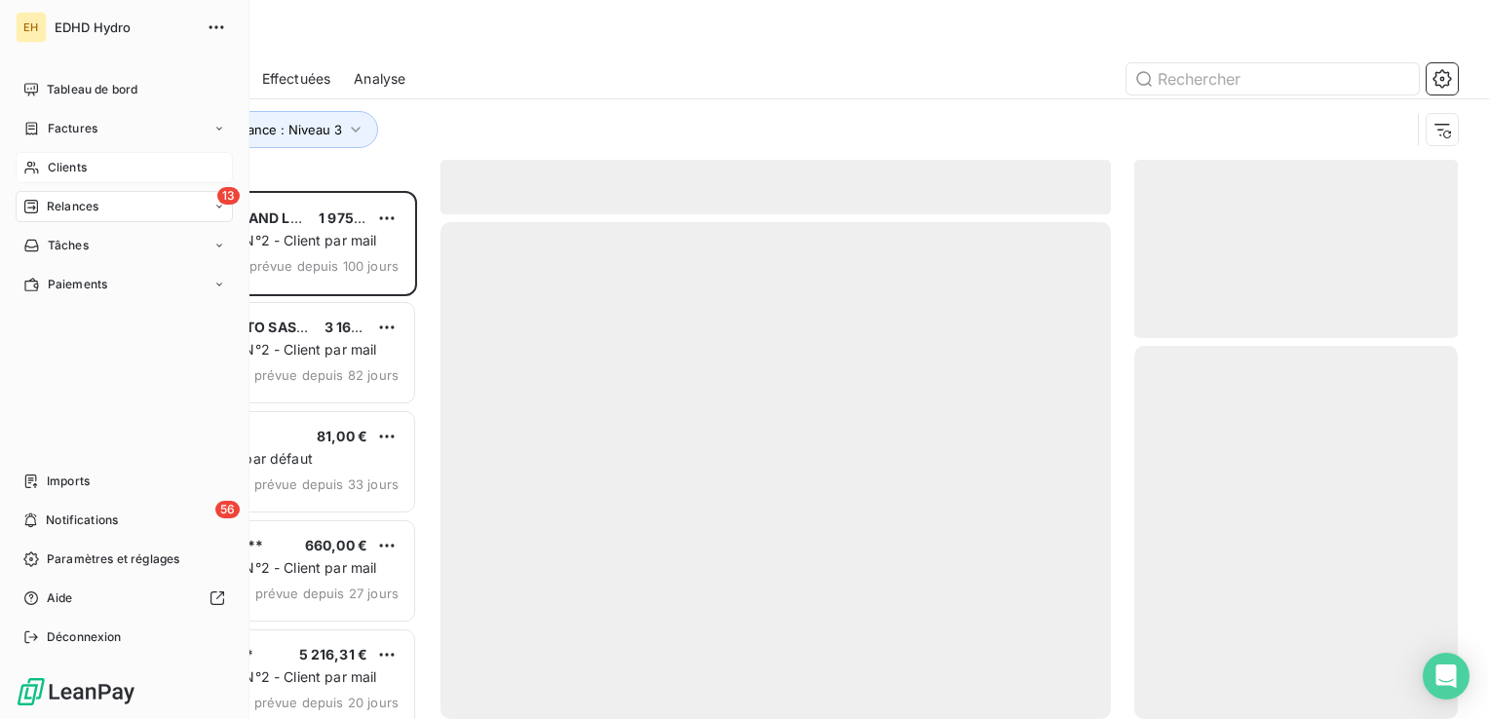
scroll to position [514, 308]
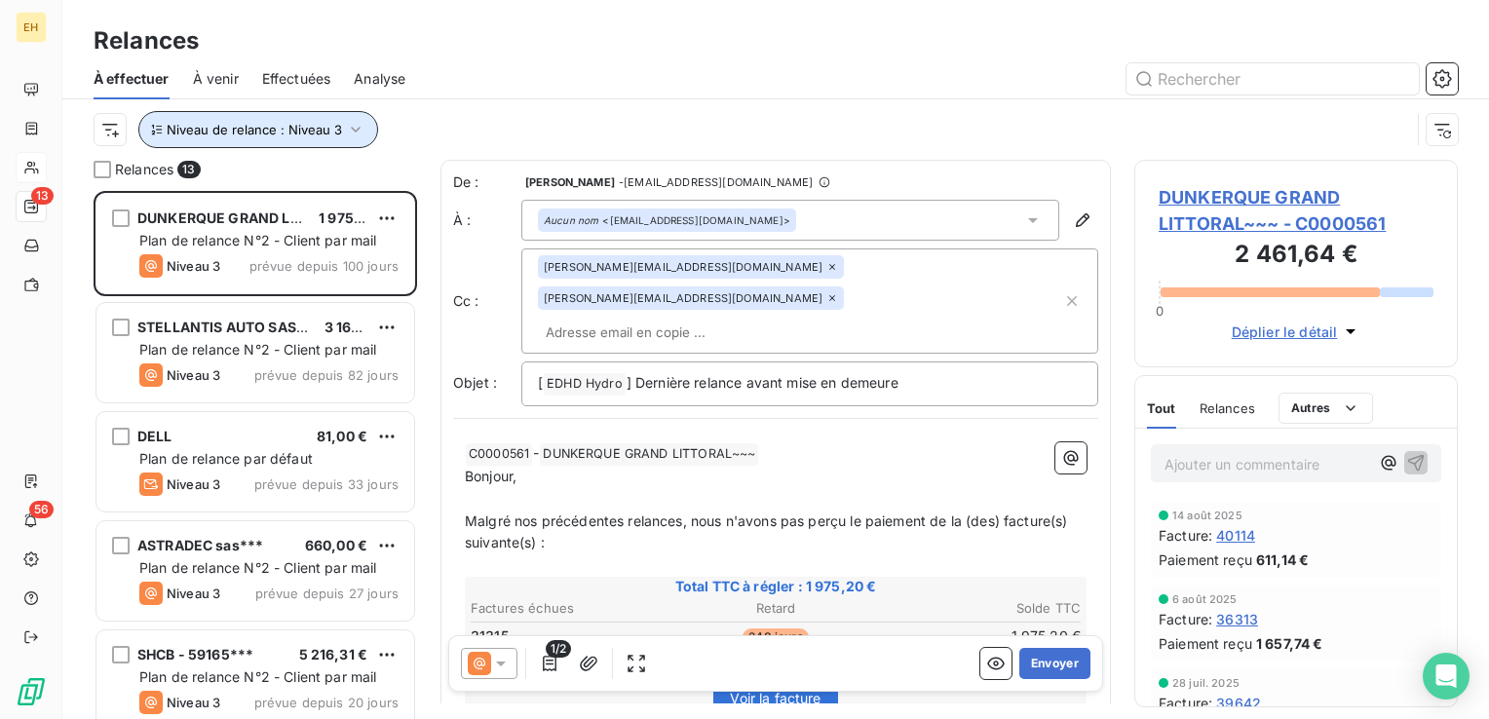
click at [355, 141] on button "Niveau de relance : Niveau 3" at bounding box center [258, 129] width 240 height 37
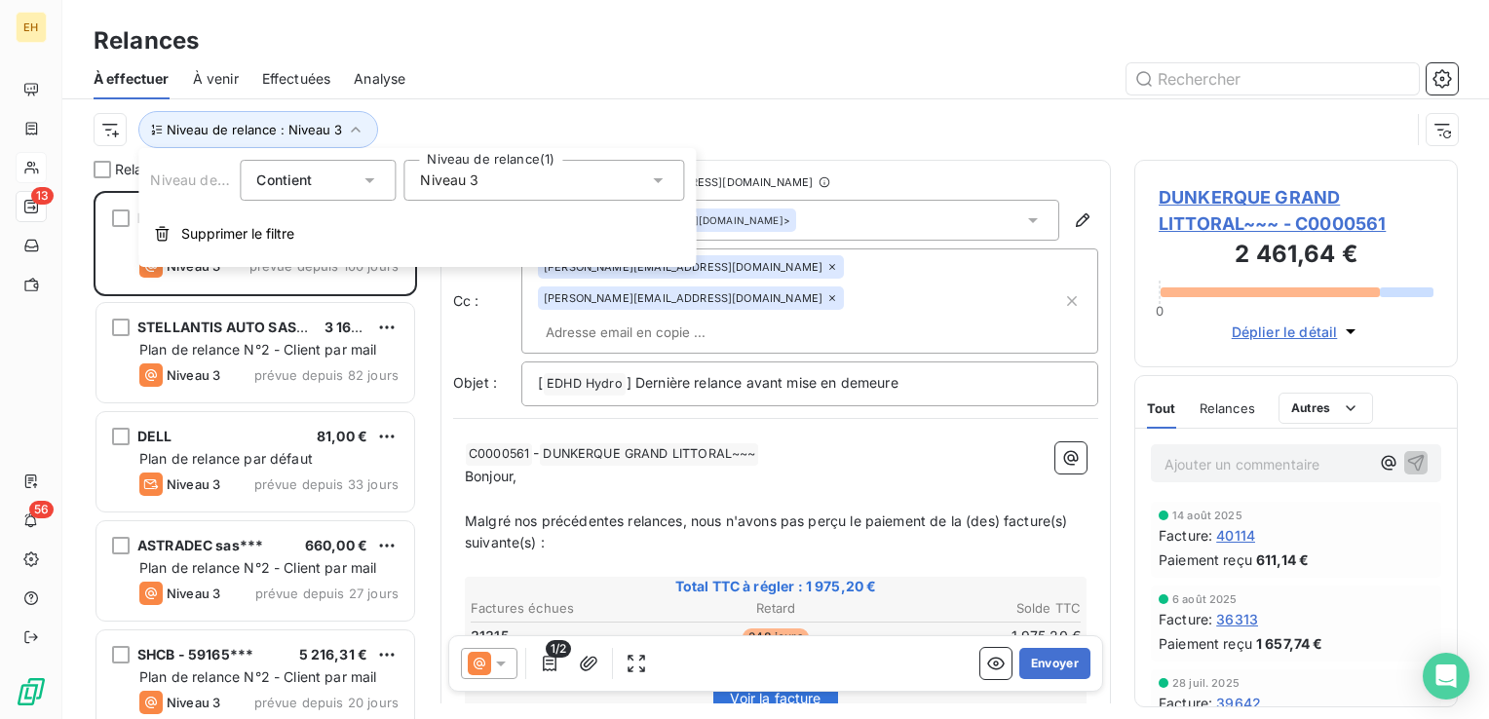
click at [440, 170] on div "Niveau 3" at bounding box center [543, 180] width 281 height 41
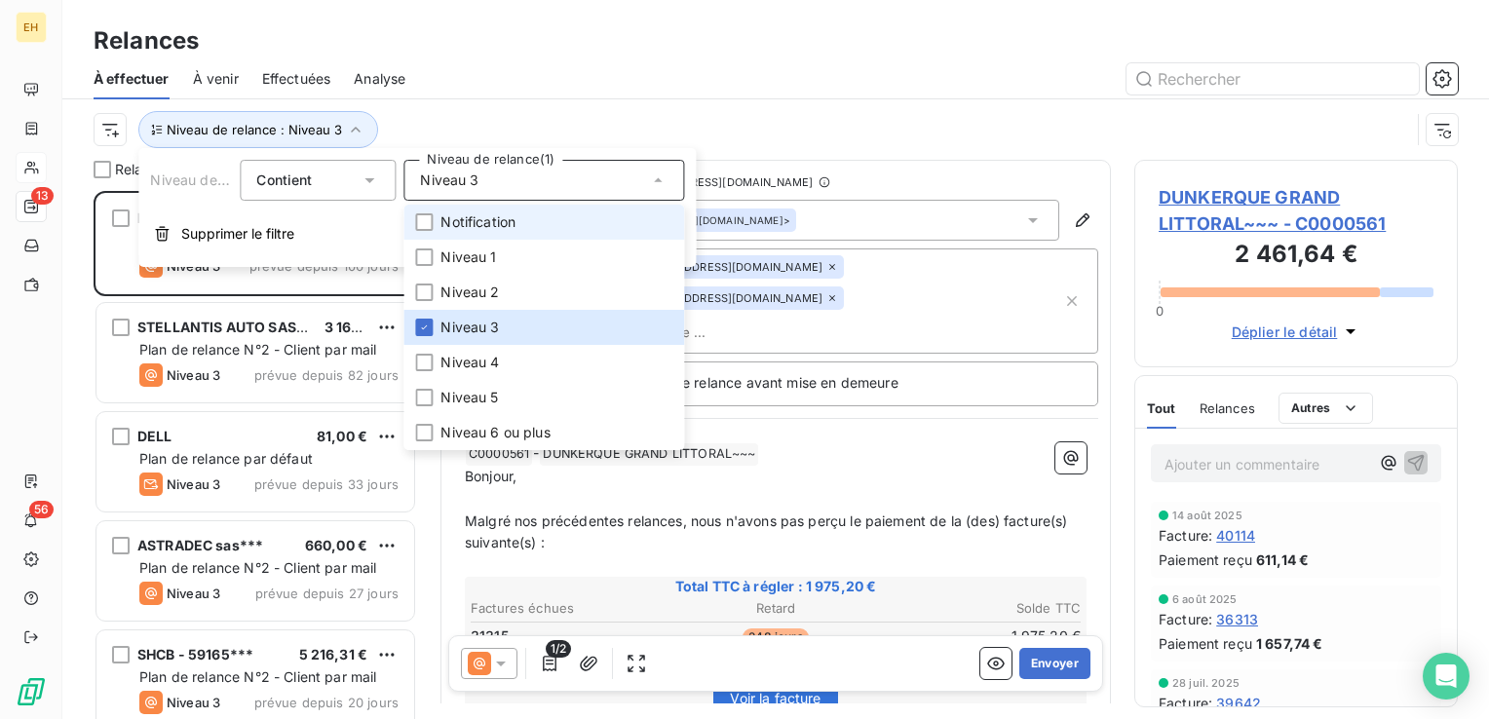
click at [450, 216] on span "Notification" at bounding box center [477, 221] width 75 height 19
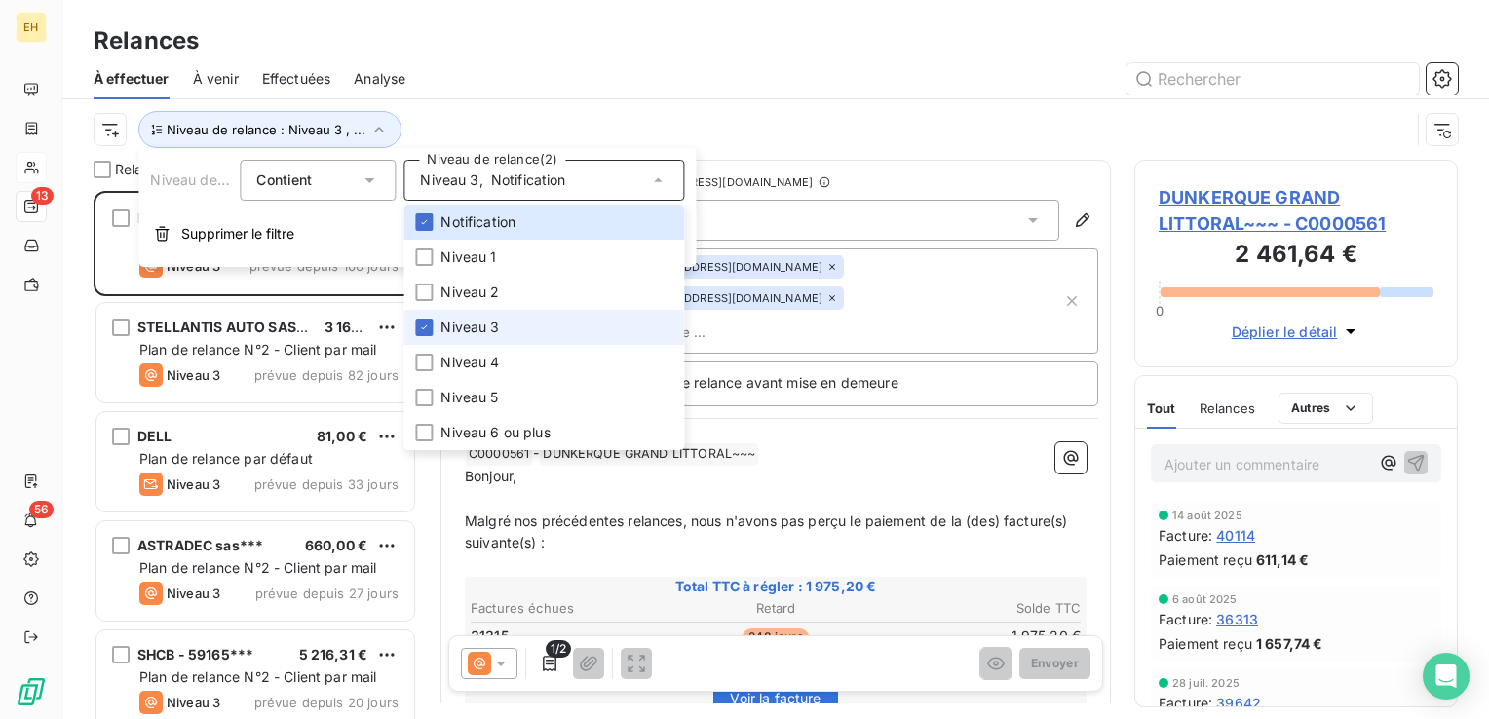
click at [479, 319] on span "Niveau 3" at bounding box center [469, 327] width 58 height 19
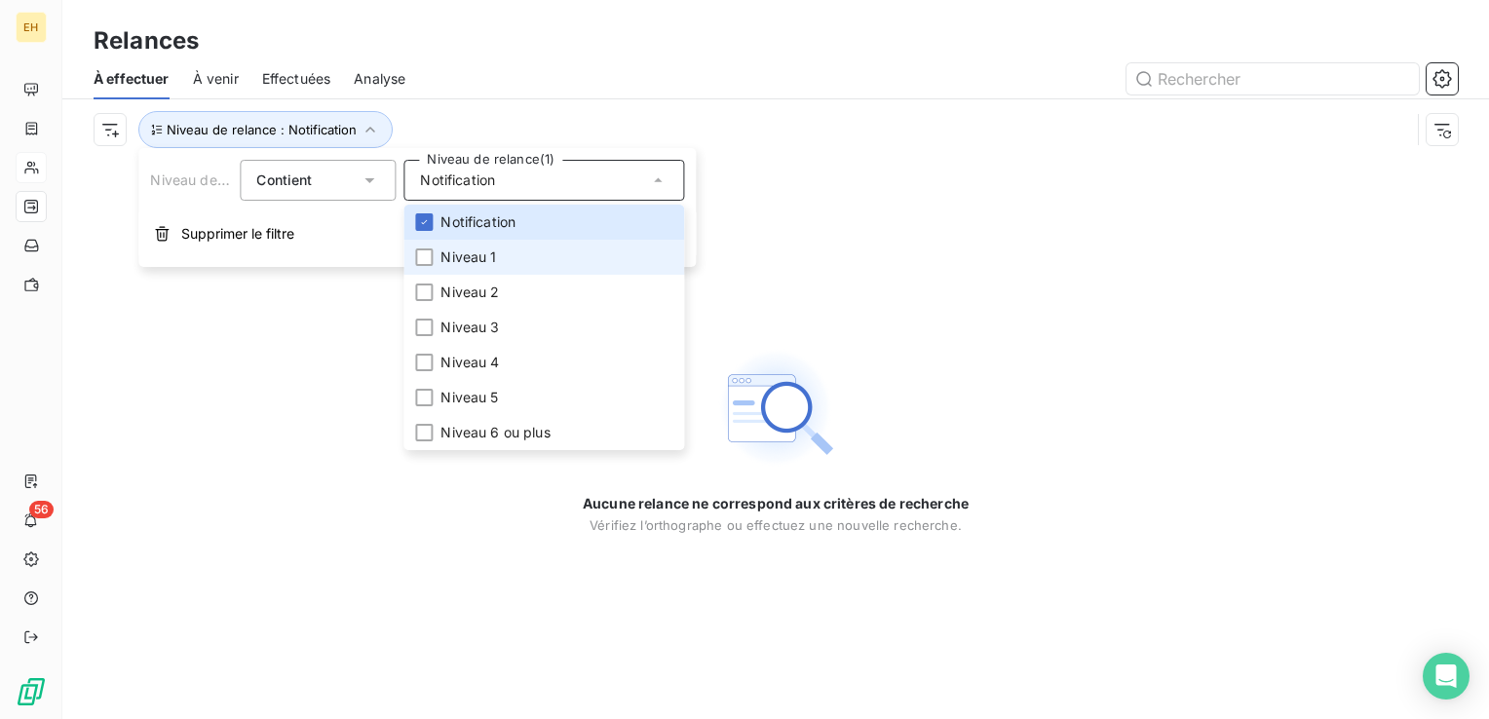
click at [459, 254] on span "Niveau 1" at bounding box center [468, 257] width 56 height 19
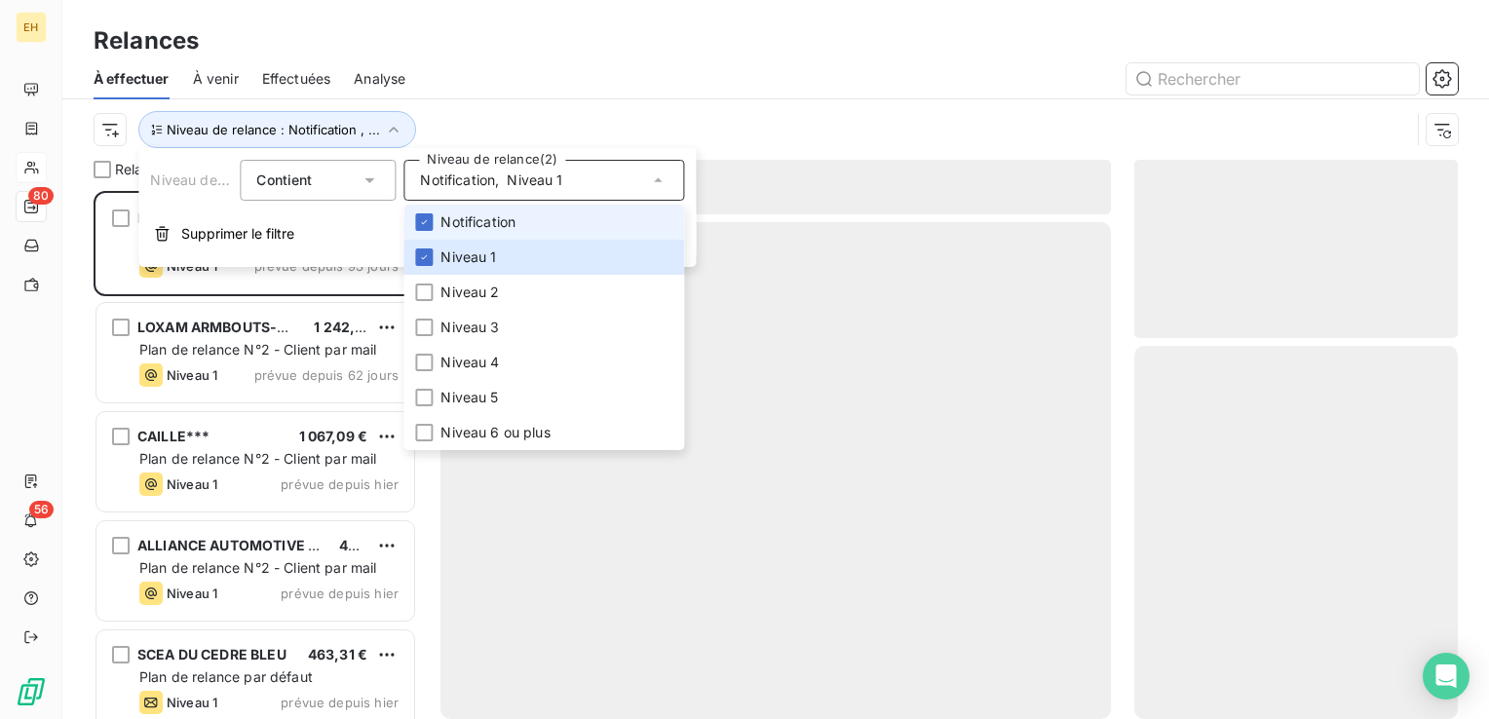
scroll to position [514, 308]
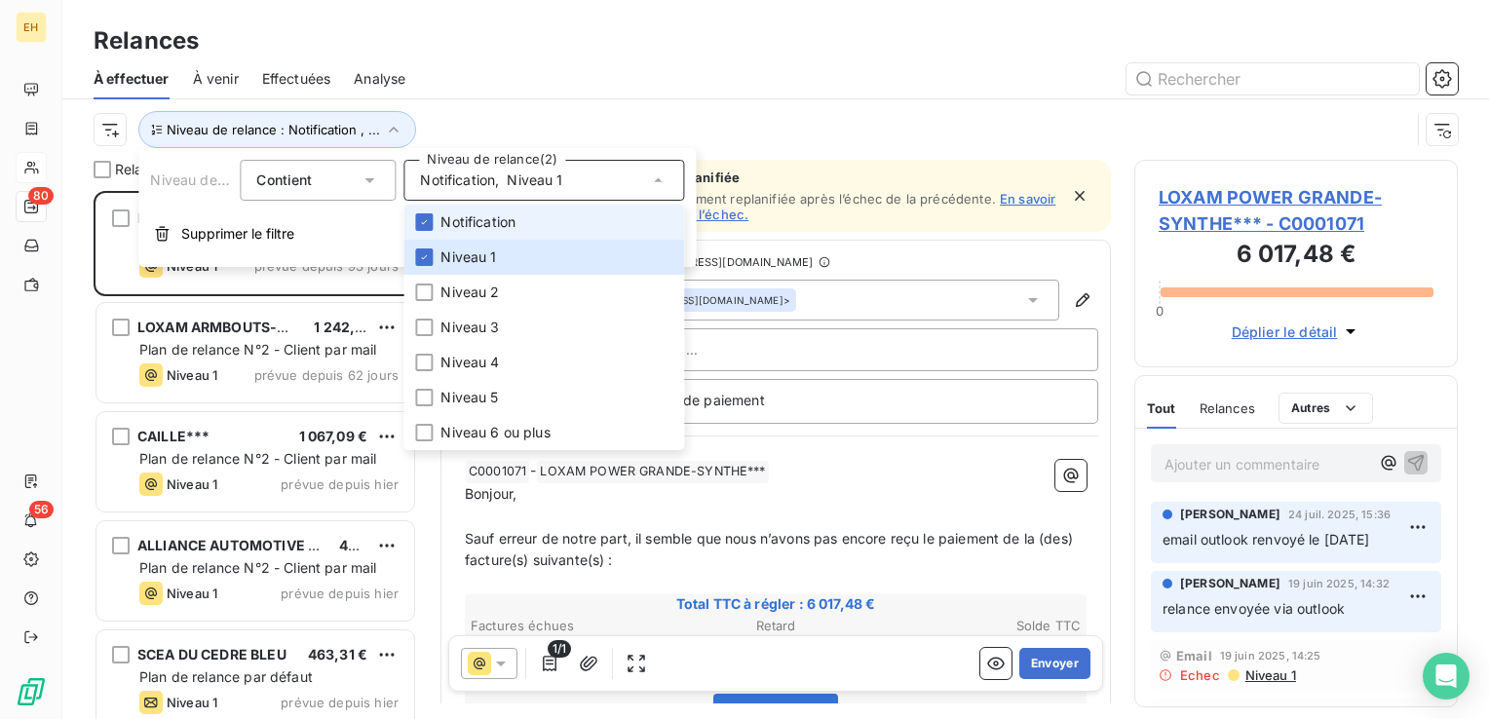
click at [456, 222] on span "Notification" at bounding box center [477, 221] width 75 height 19
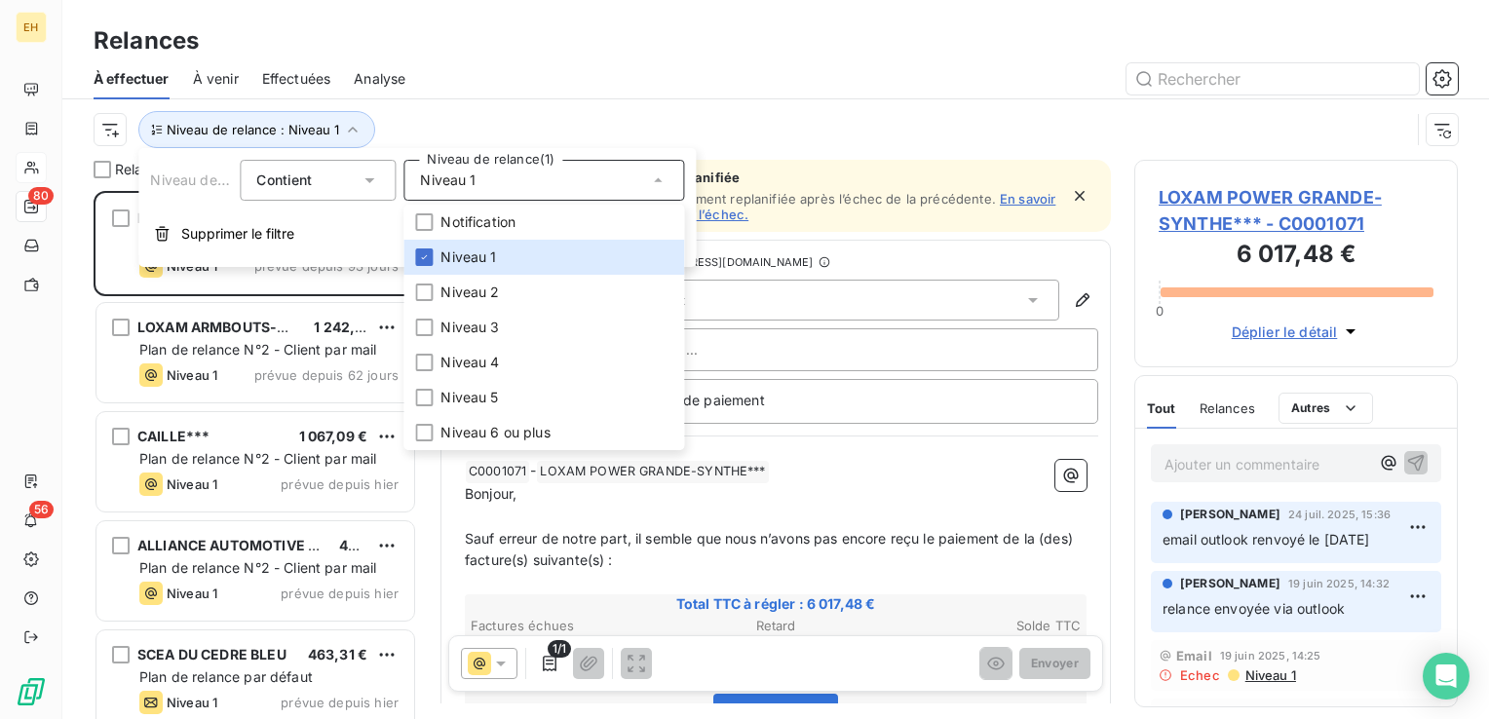
click at [439, 41] on div "Relances" at bounding box center [775, 40] width 1427 height 35
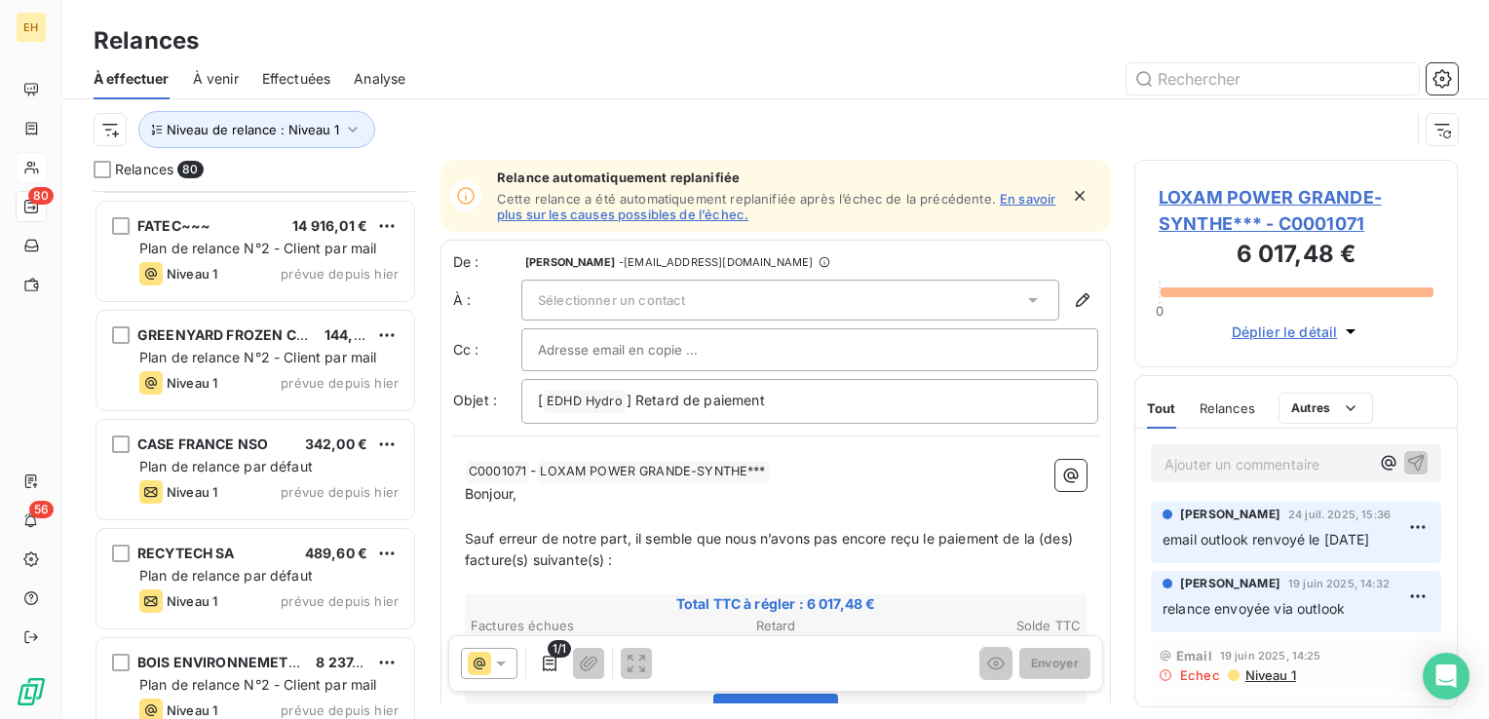
scroll to position [3411, 0]
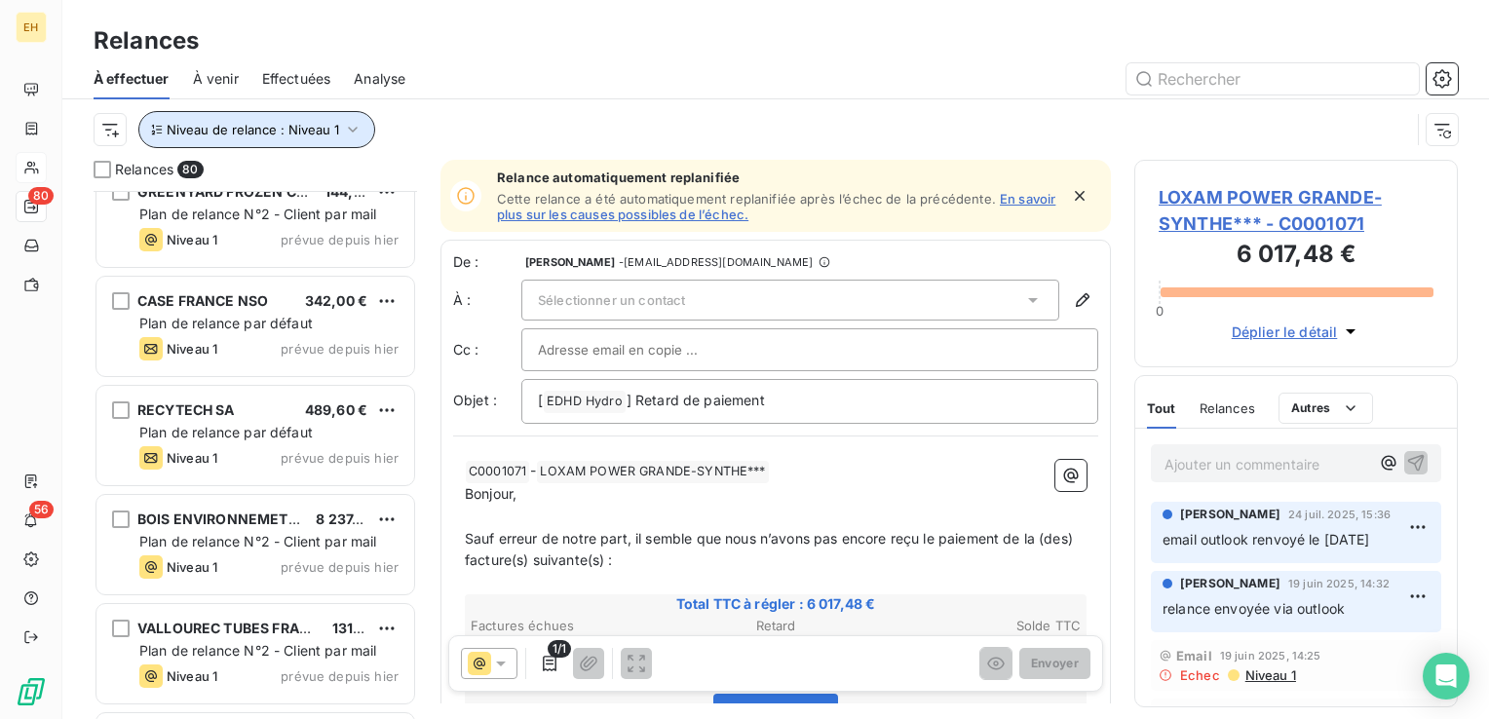
click at [354, 120] on icon "button" at bounding box center [352, 129] width 19 height 19
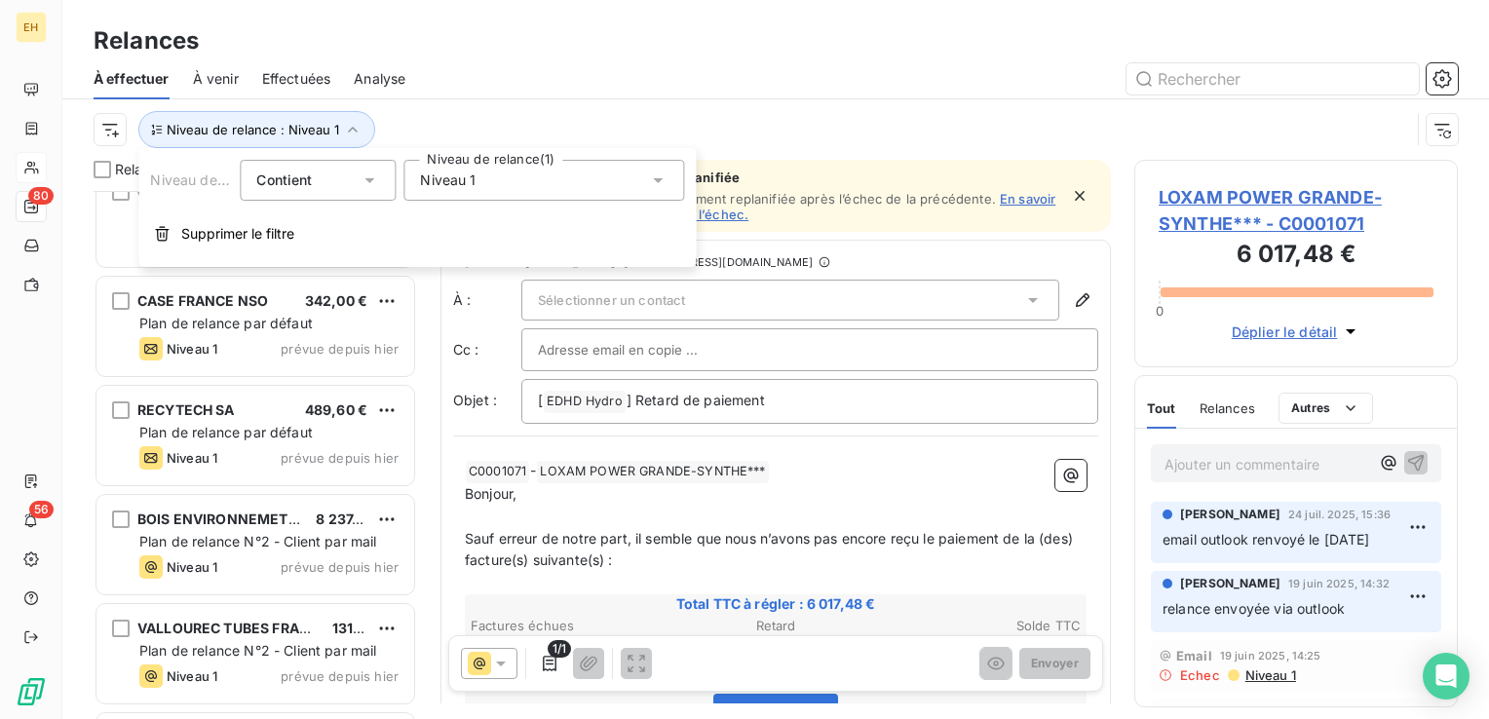
click at [472, 182] on span "Niveau 1" at bounding box center [448, 180] width 56 height 19
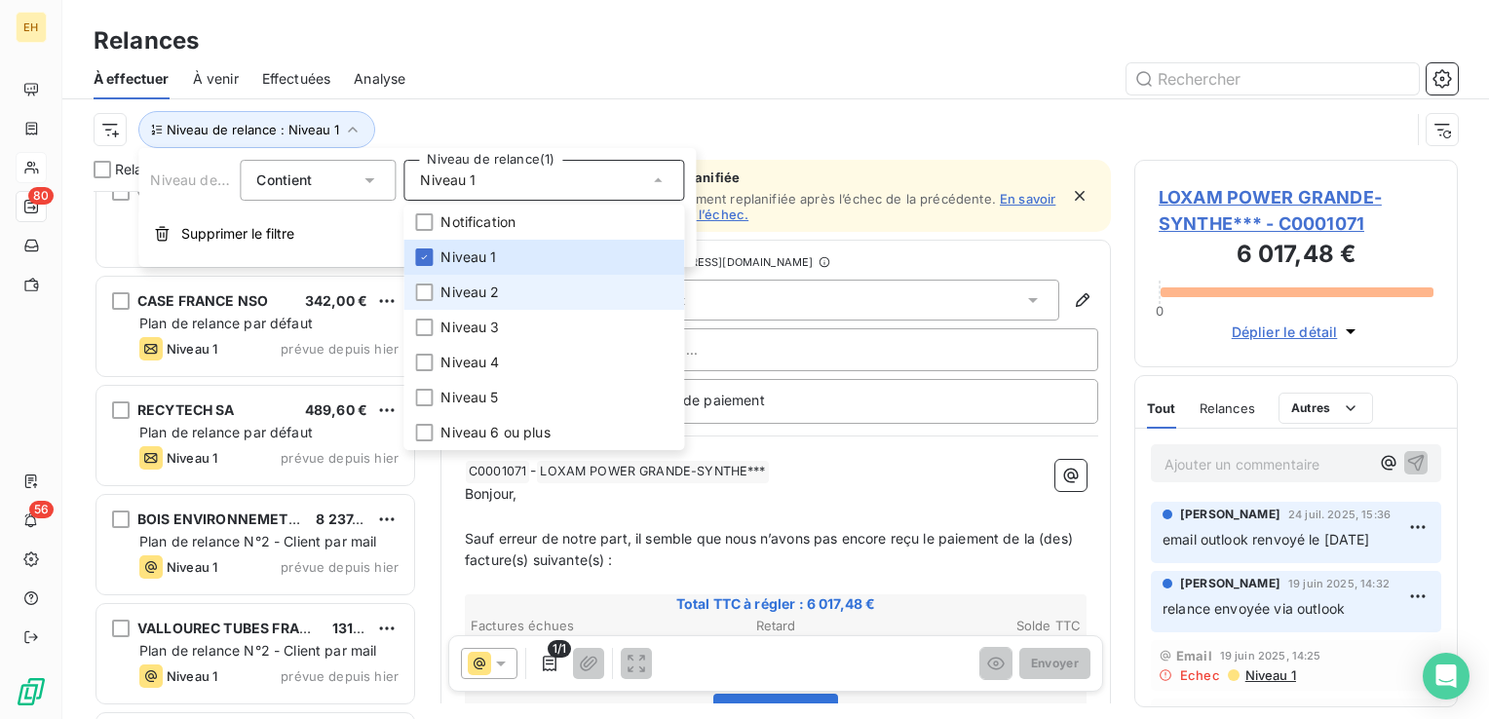
click at [463, 302] on li "Niveau 2" at bounding box center [543, 292] width 281 height 35
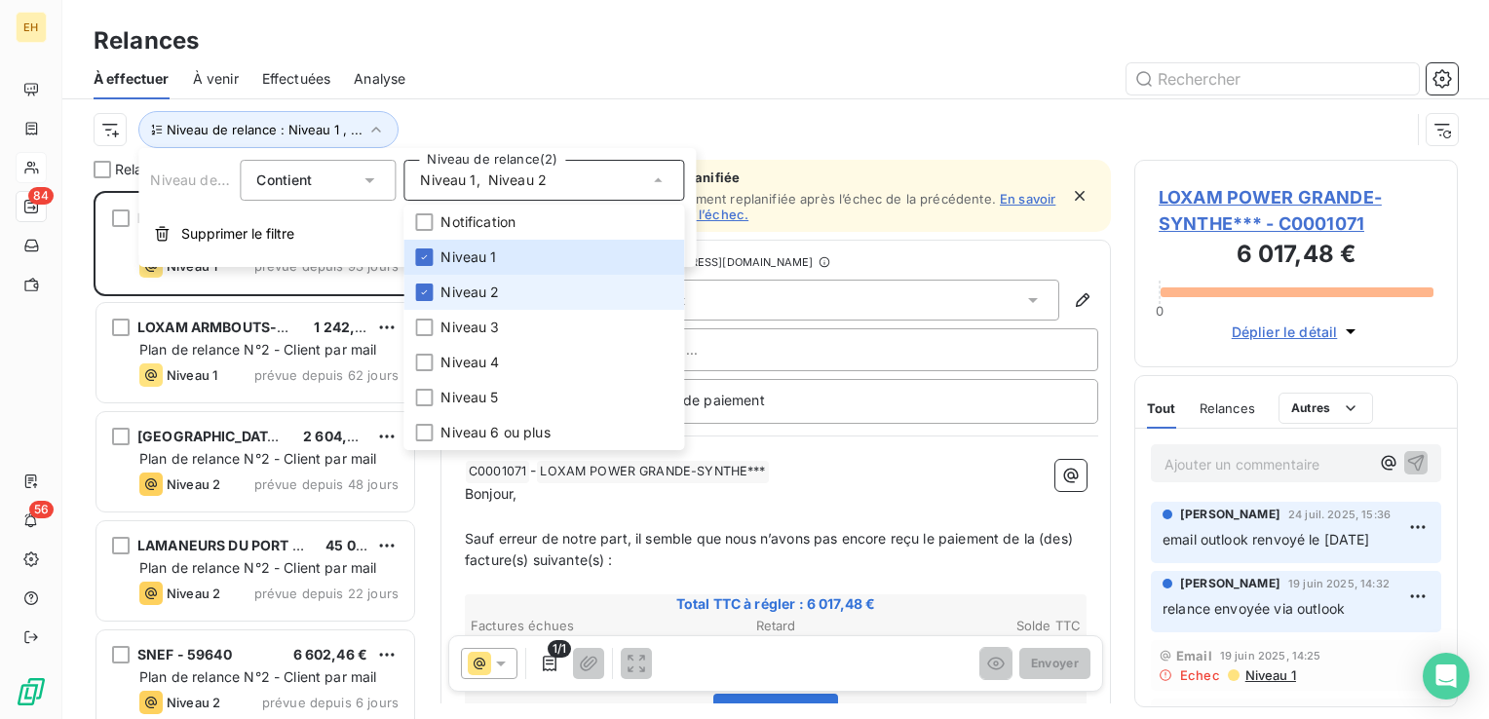
scroll to position [514, 308]
click at [456, 264] on span "Niveau 1" at bounding box center [468, 257] width 56 height 19
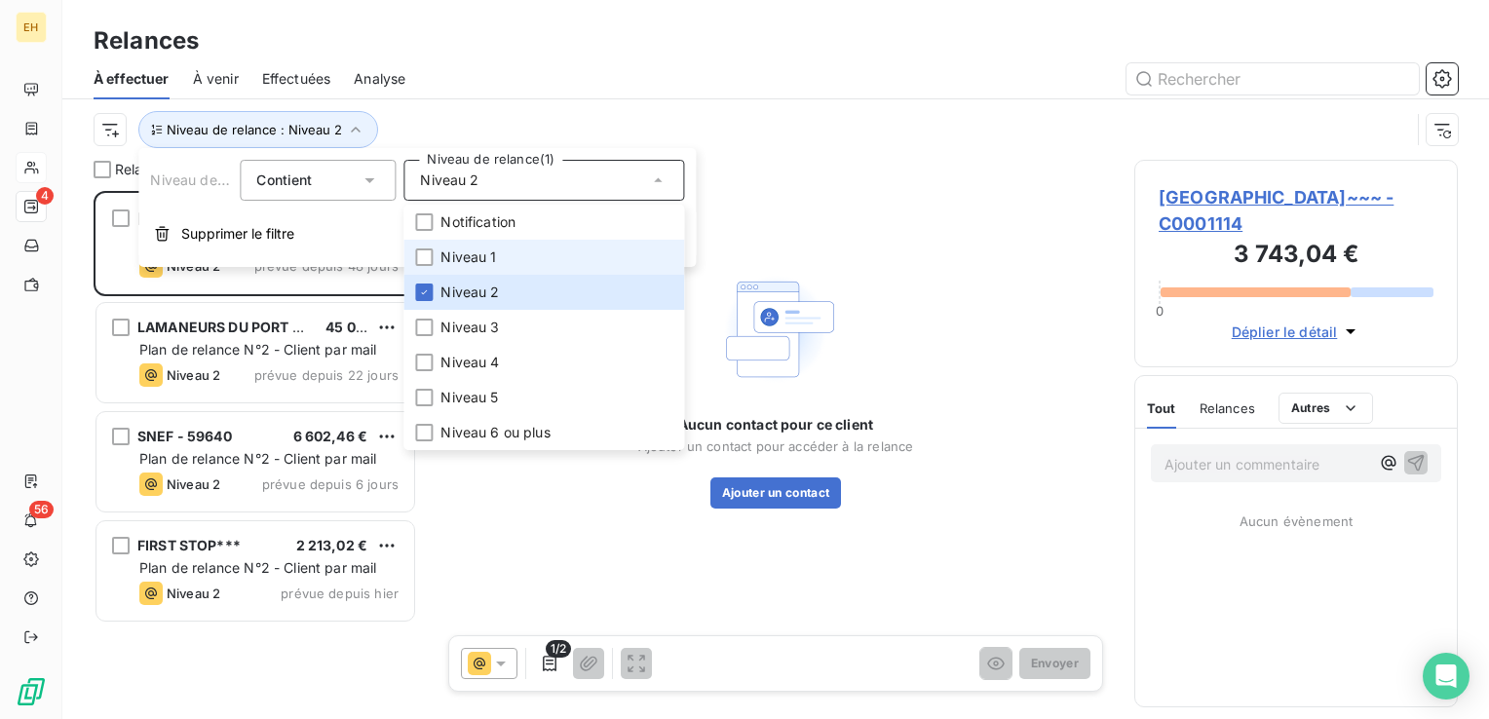
scroll to position [514, 308]
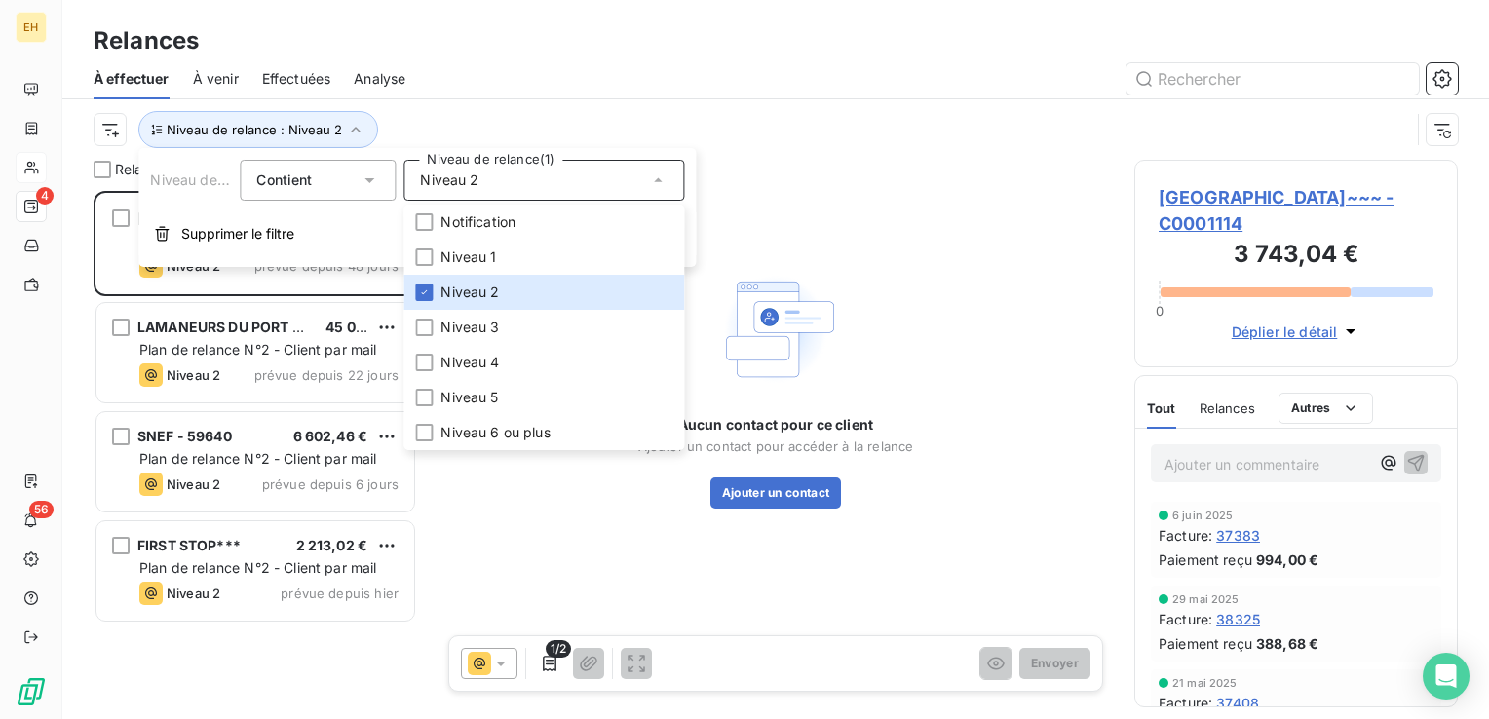
click at [457, 117] on div "Niveau de relance : Niveau 2" at bounding box center [752, 129] width 1317 height 37
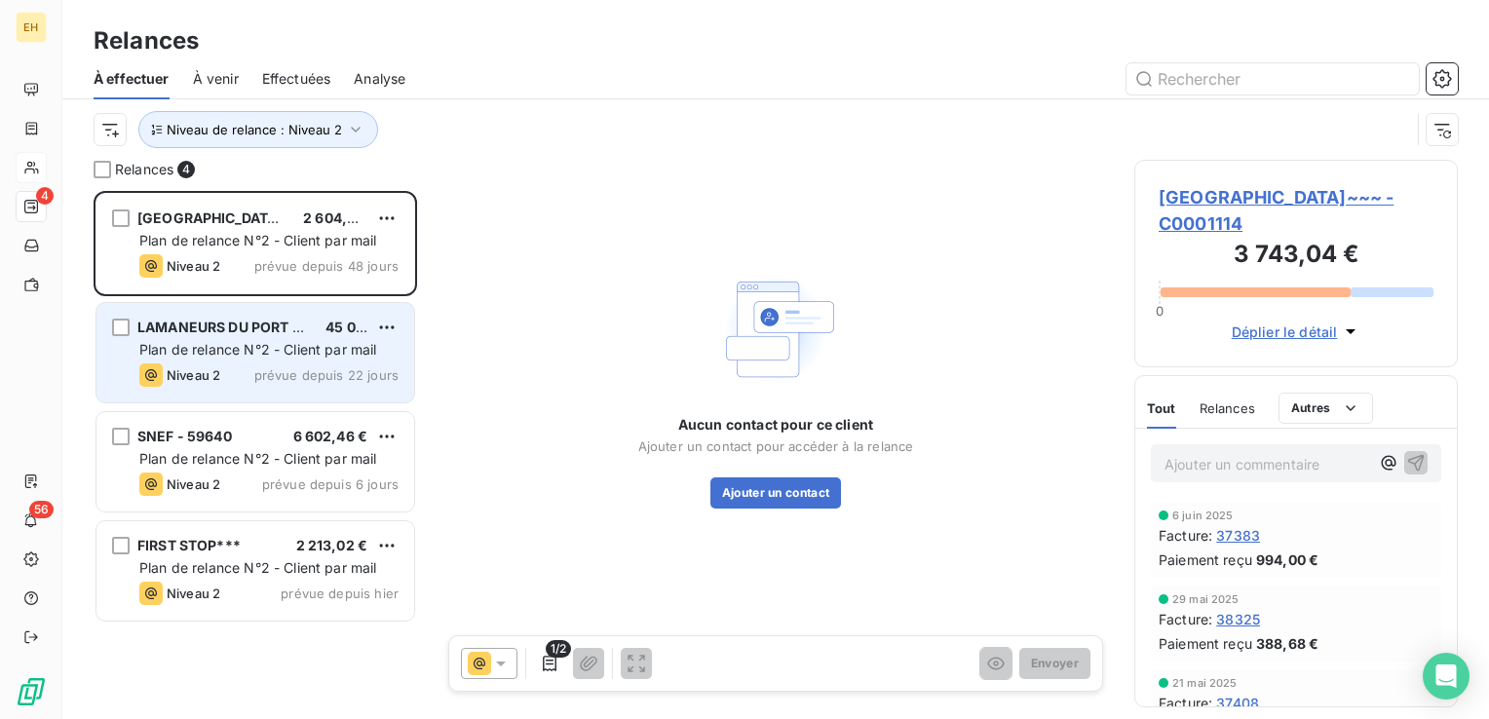
click at [297, 319] on span "LAMANEURS DU PORT DE [GEOGRAPHIC_DATA]***" at bounding box center [309, 327] width 345 height 17
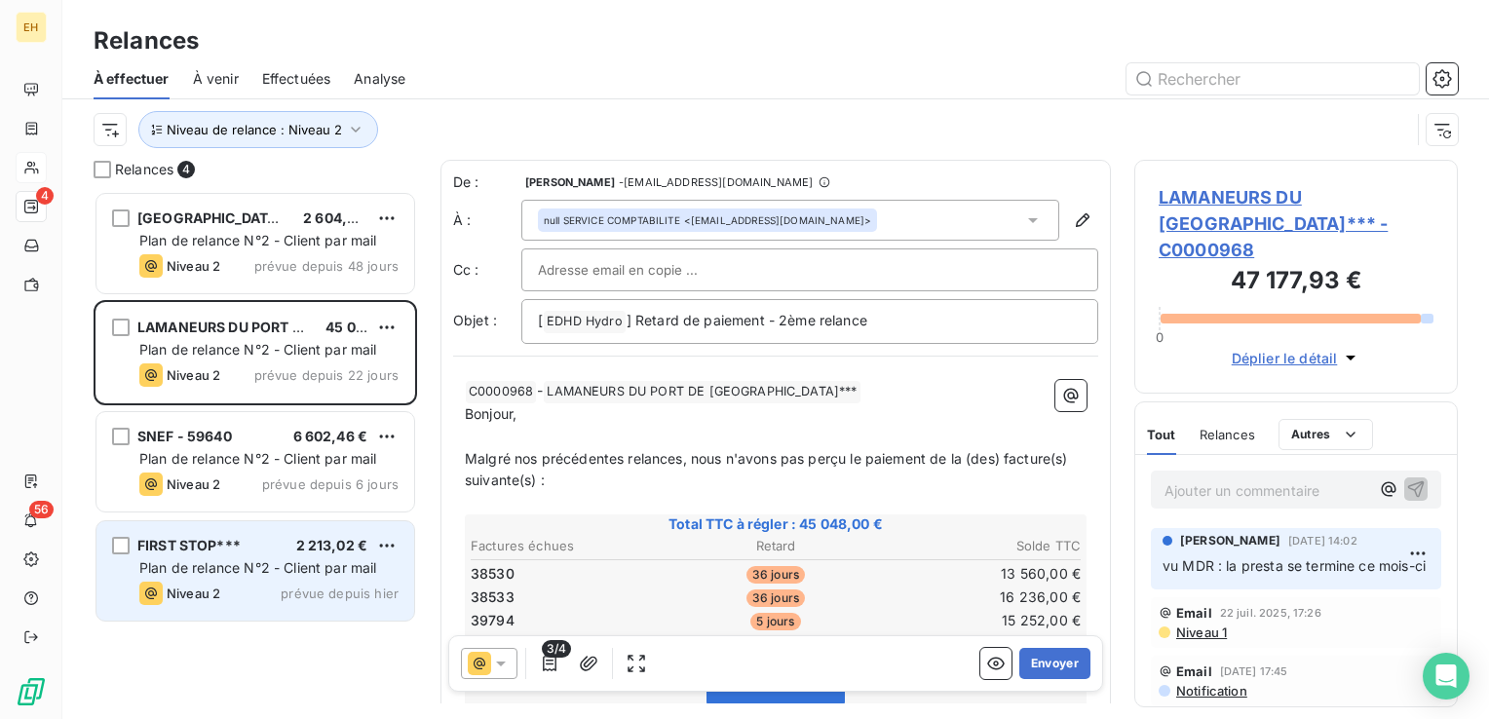
click at [214, 556] on div "FIRST STOP*** 2 213,02 € Plan de relance N°2 - Client par mail Niveau 2 prévue …" at bounding box center [255, 570] width 318 height 99
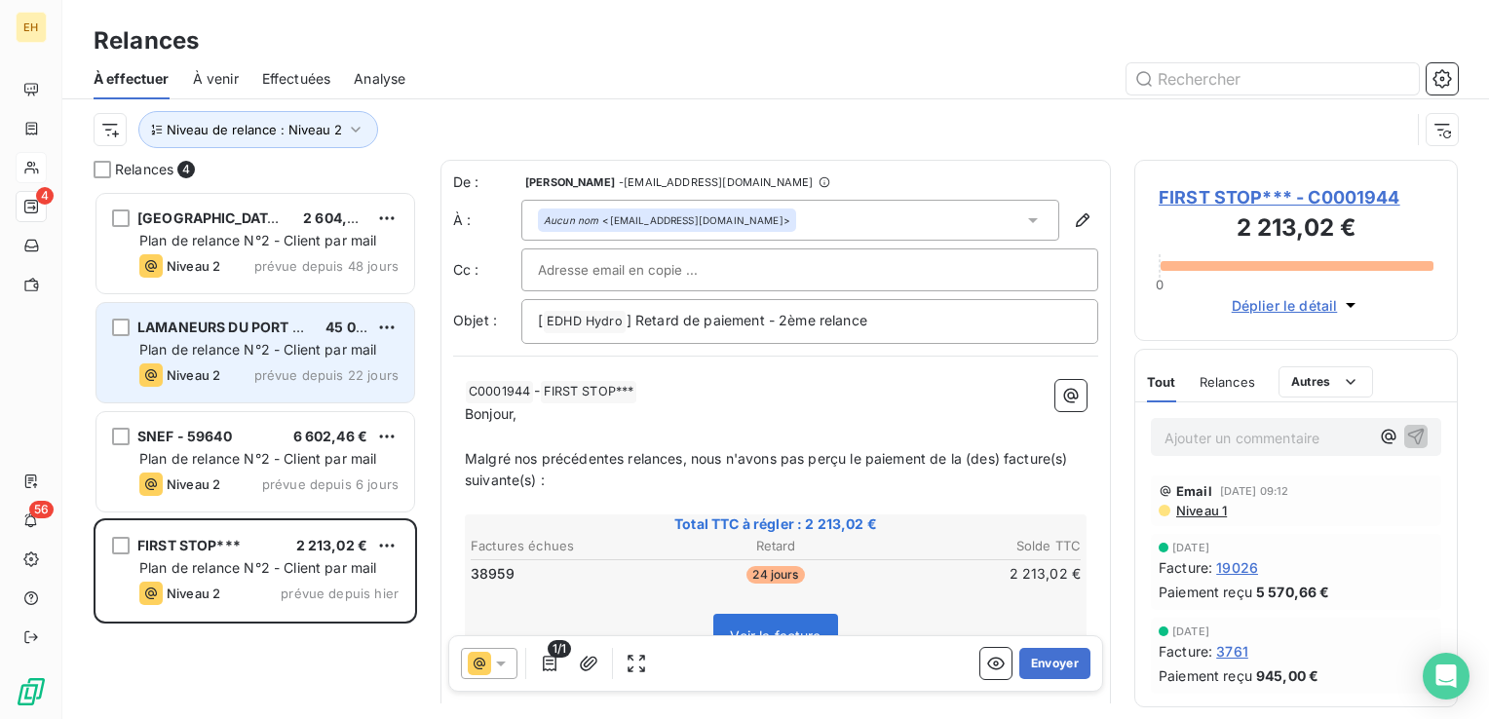
click at [274, 361] on div "LAMANEURS DU [GEOGRAPHIC_DATA]*** 45 048,00 € Plan de relance N°2 - Client par …" at bounding box center [255, 352] width 318 height 99
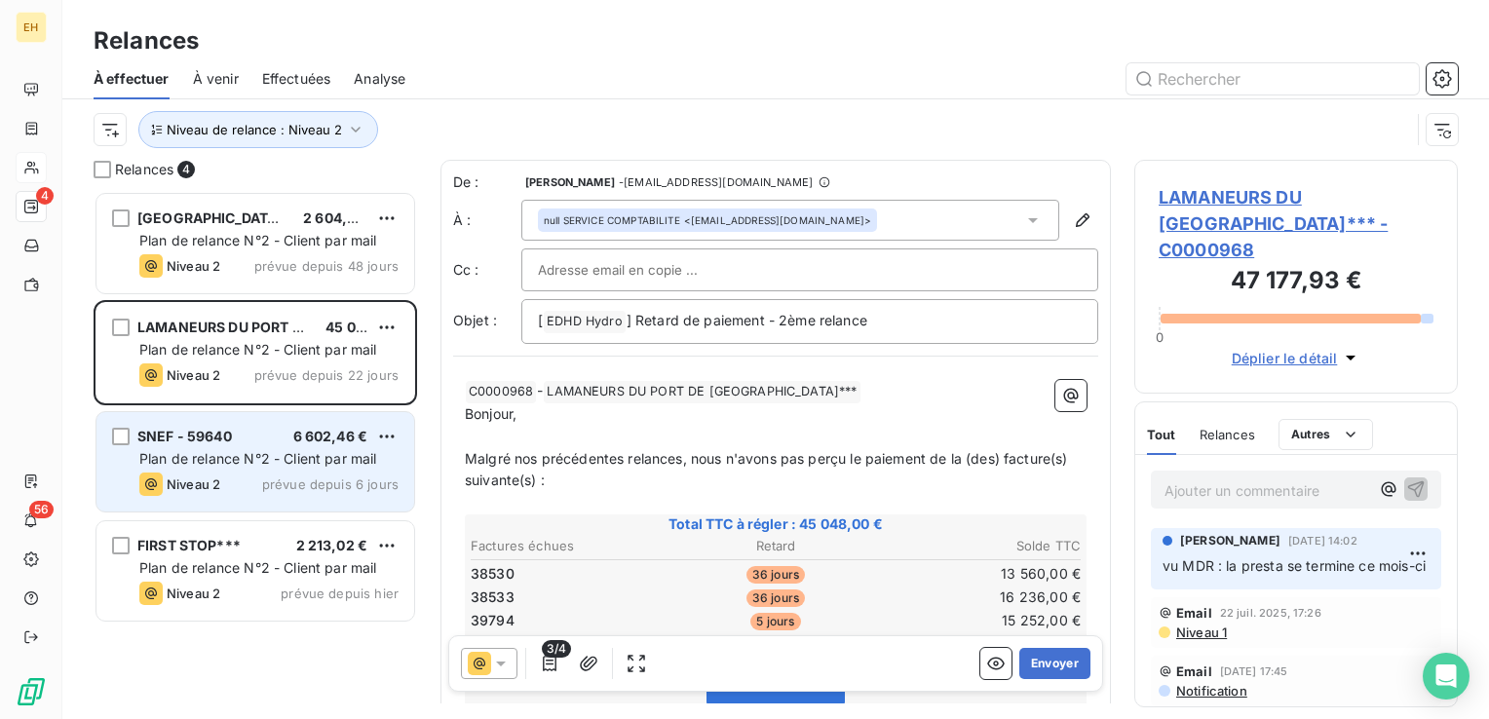
click at [327, 478] on span "prévue depuis 6 jours" at bounding box center [330, 485] width 136 height 16
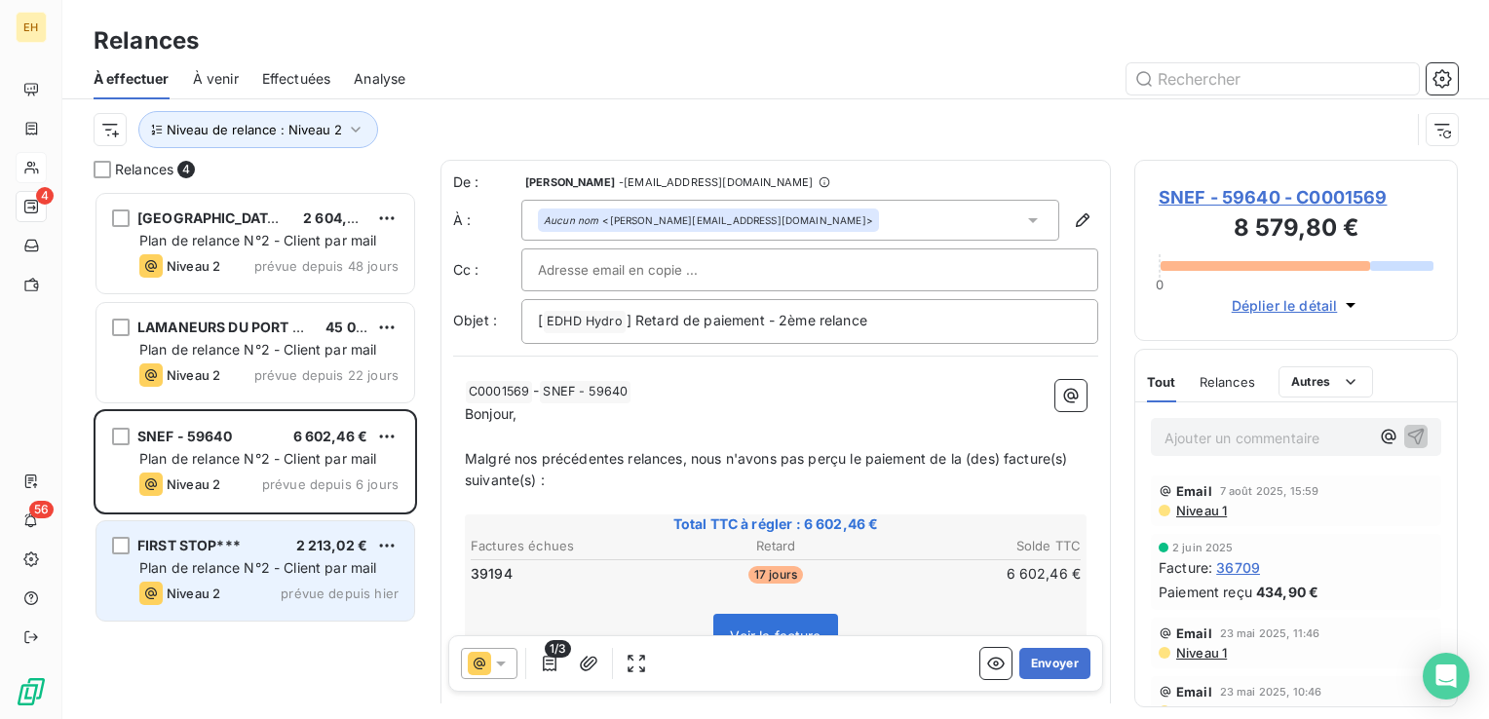
click at [325, 593] on span "prévue depuis hier" at bounding box center [340, 594] width 118 height 16
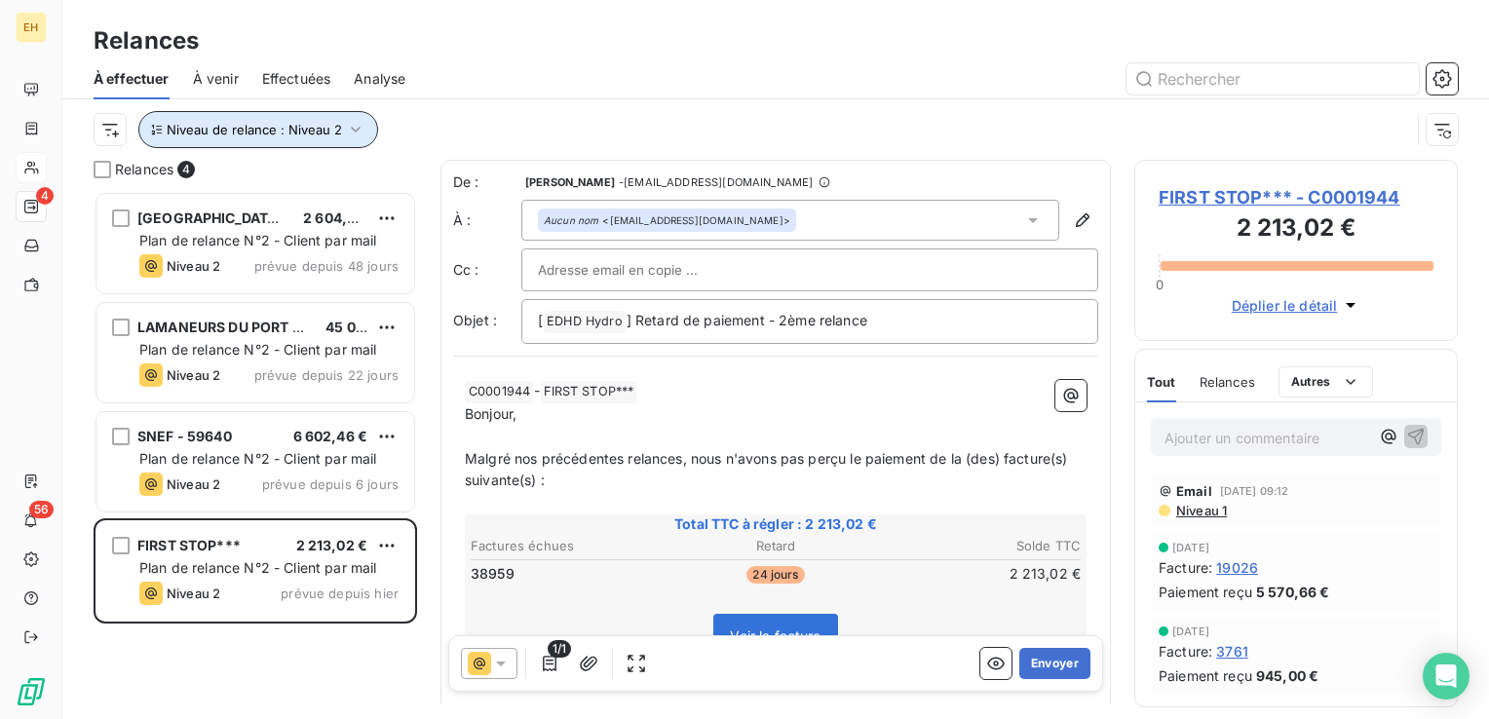
click at [362, 134] on button "Niveau de relance : Niveau 2" at bounding box center [258, 129] width 240 height 37
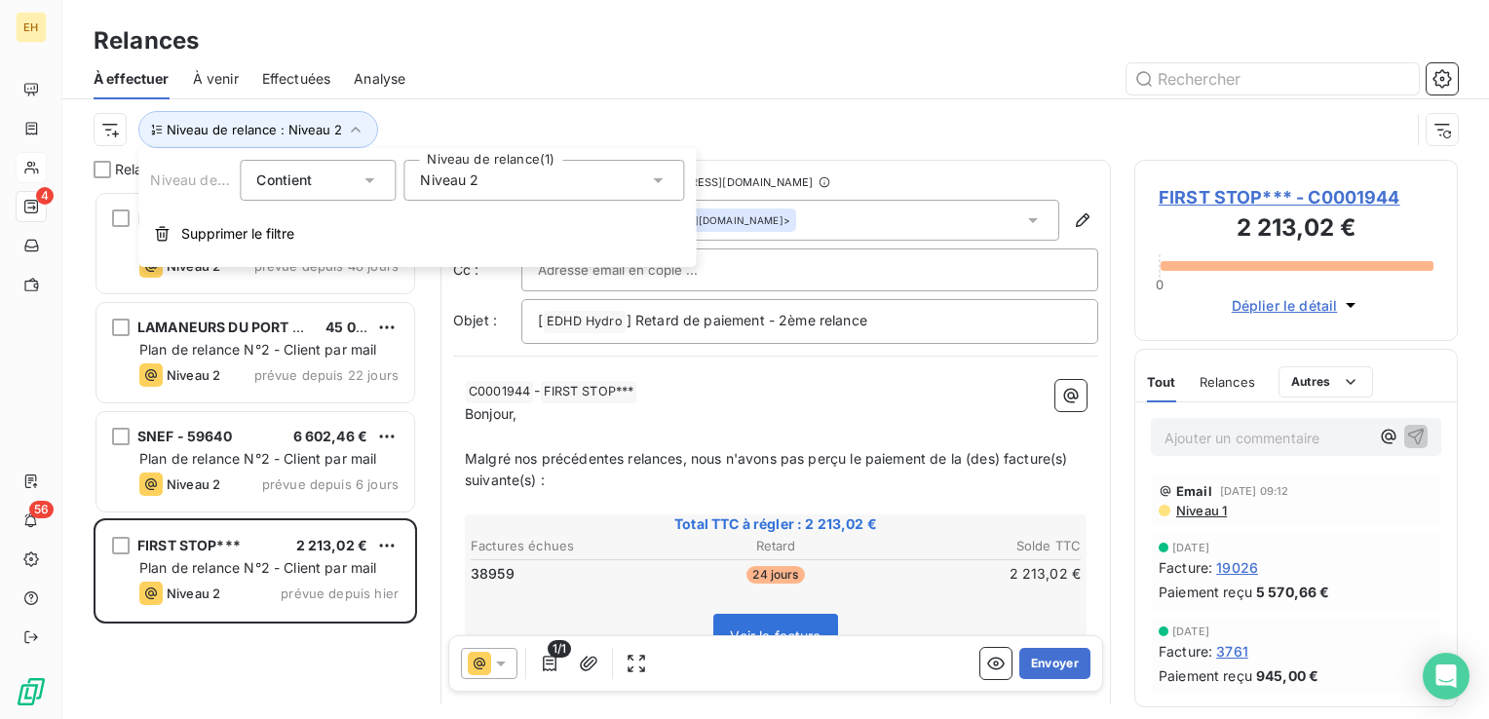
click at [503, 182] on div "Niveau 2" at bounding box center [543, 180] width 281 height 41
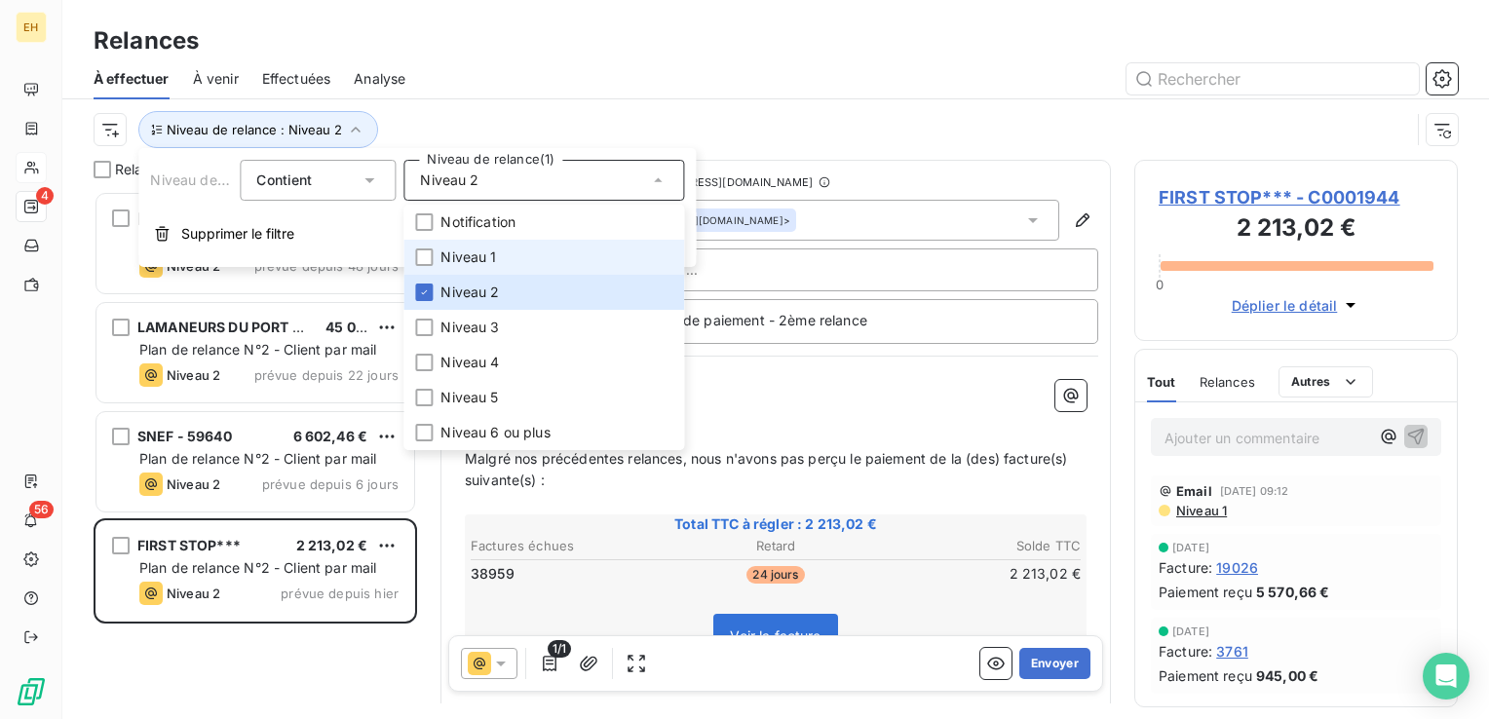
click at [472, 249] on span "Niveau 1" at bounding box center [468, 257] width 56 height 19
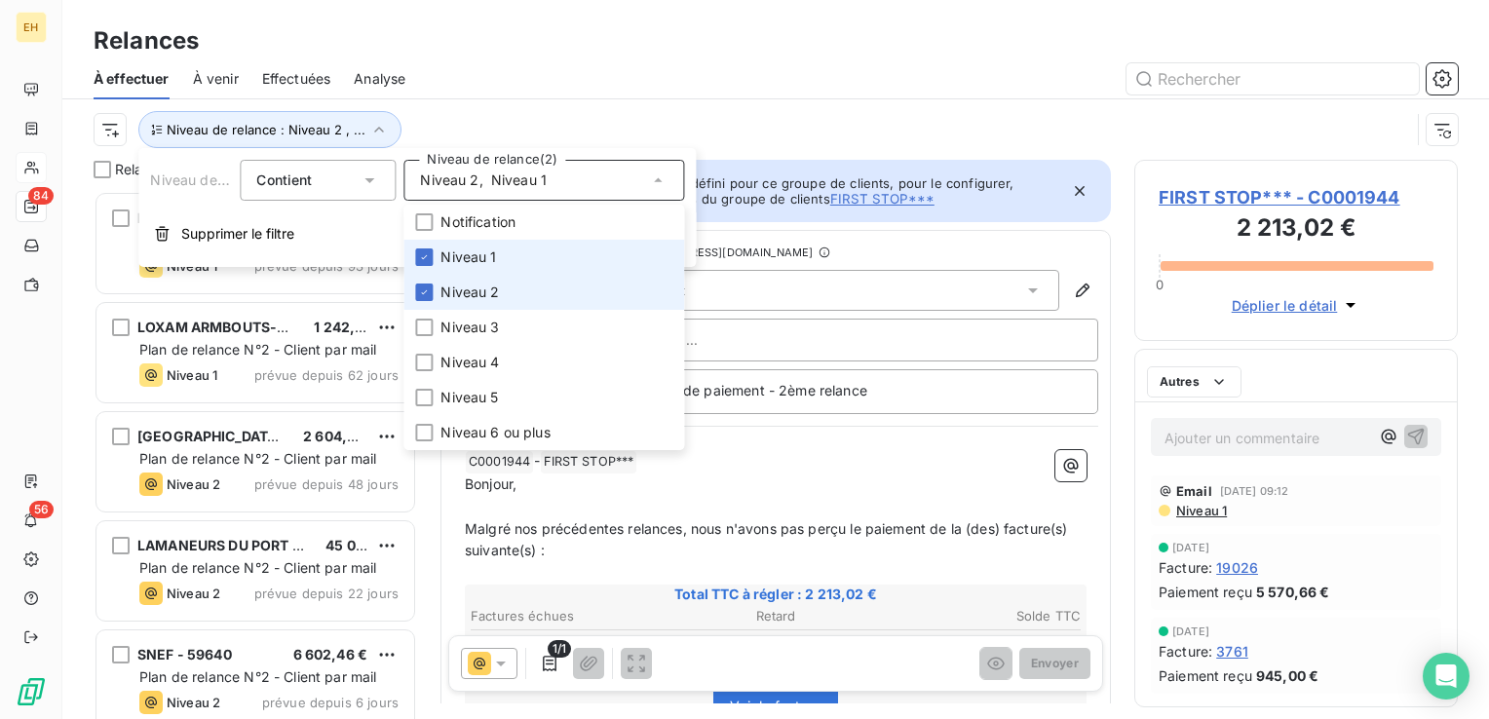
scroll to position [514, 308]
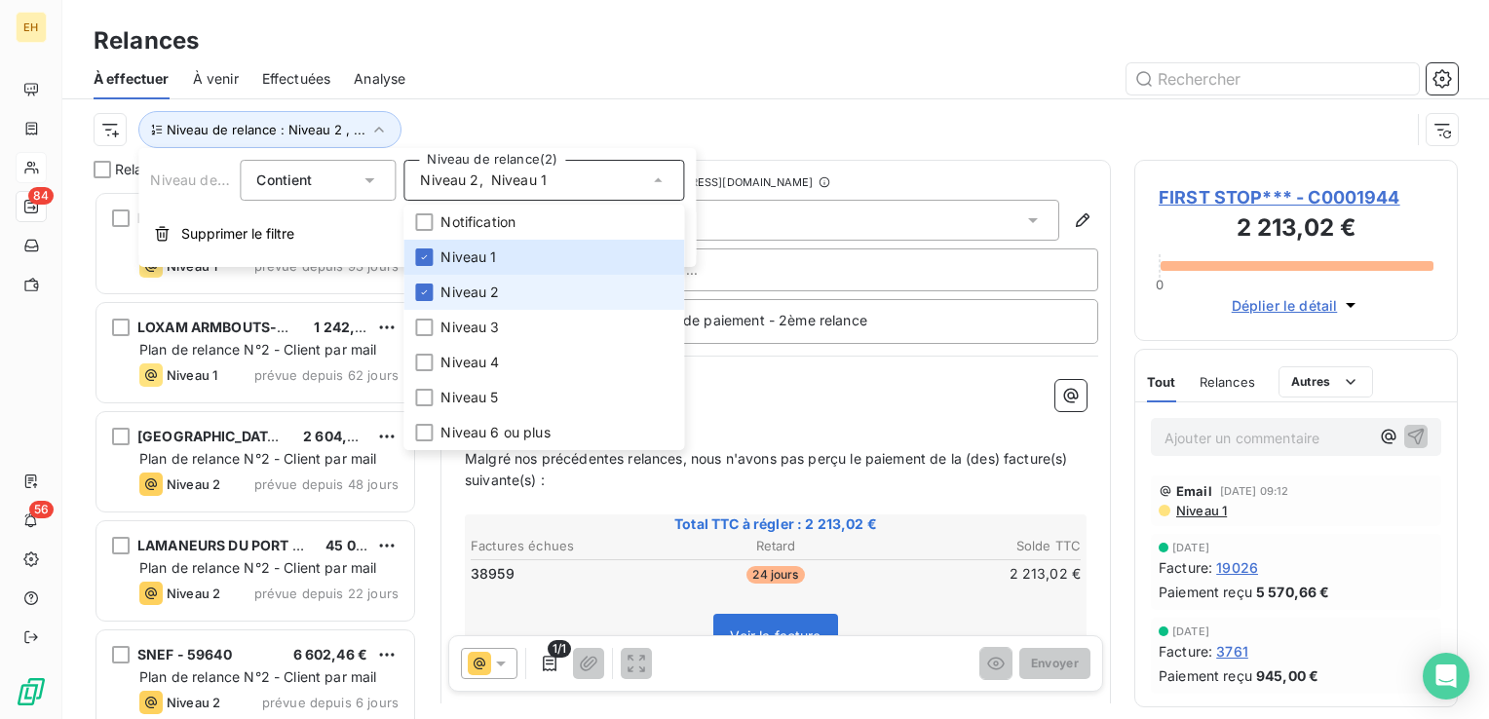
click at [466, 287] on span "Niveau 2" at bounding box center [469, 292] width 58 height 19
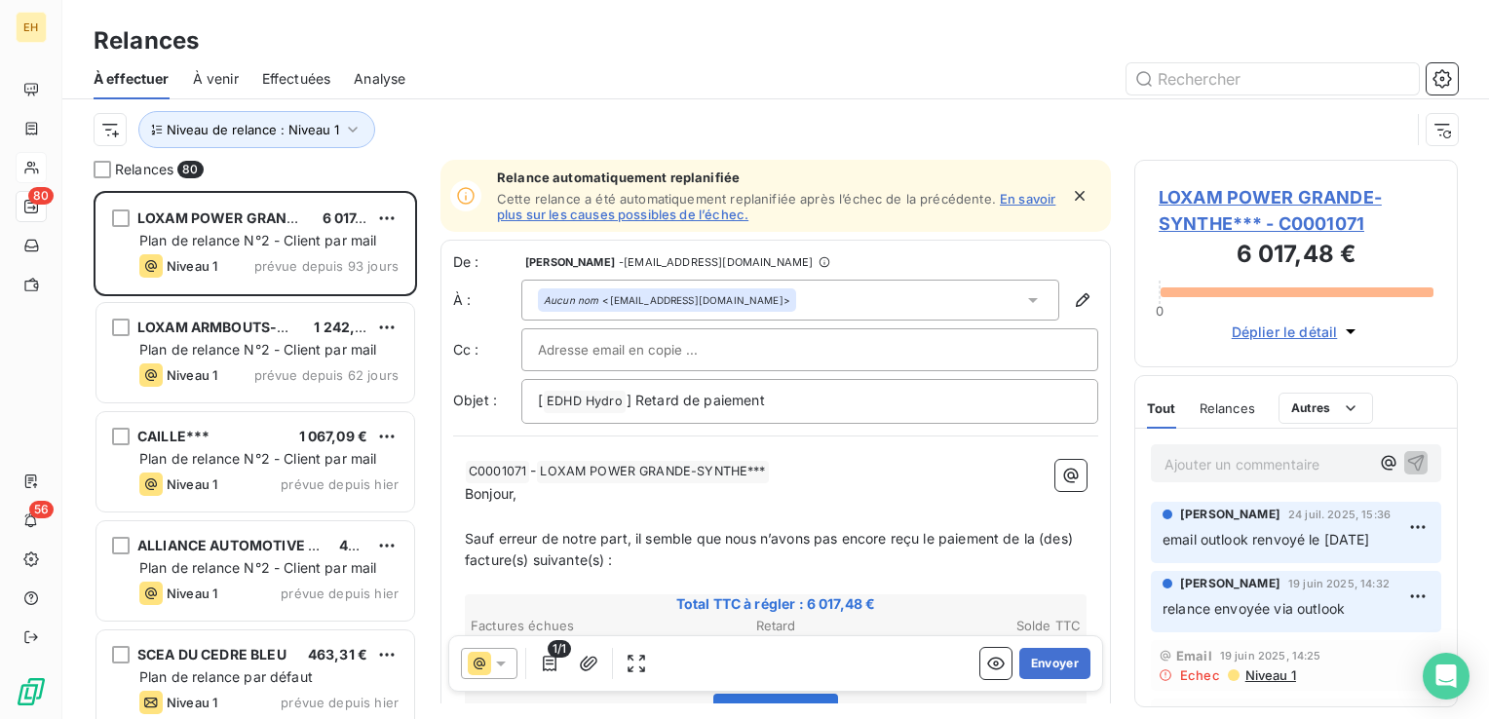
click at [478, 103] on div "Niveau de relance : Niveau 1" at bounding box center [776, 129] width 1364 height 60
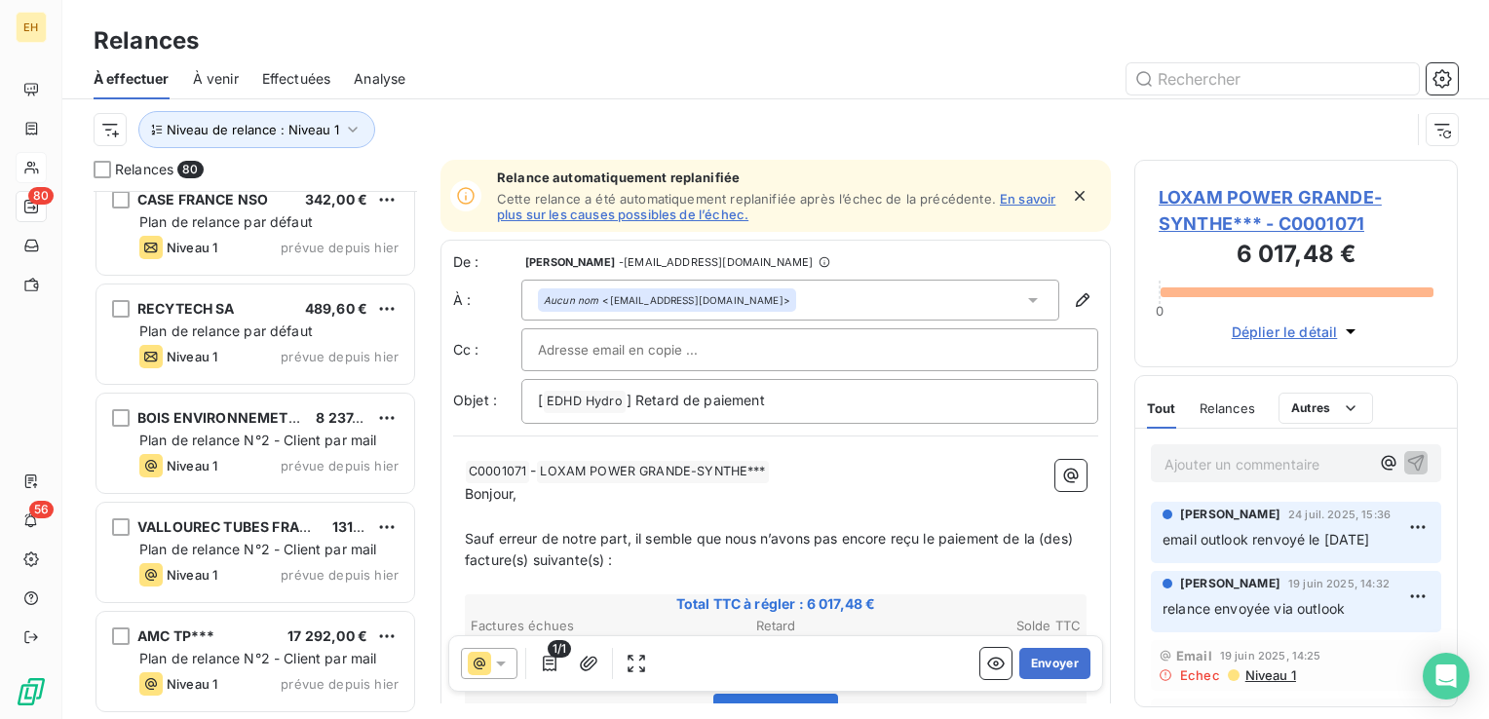
scroll to position [3606, 0]
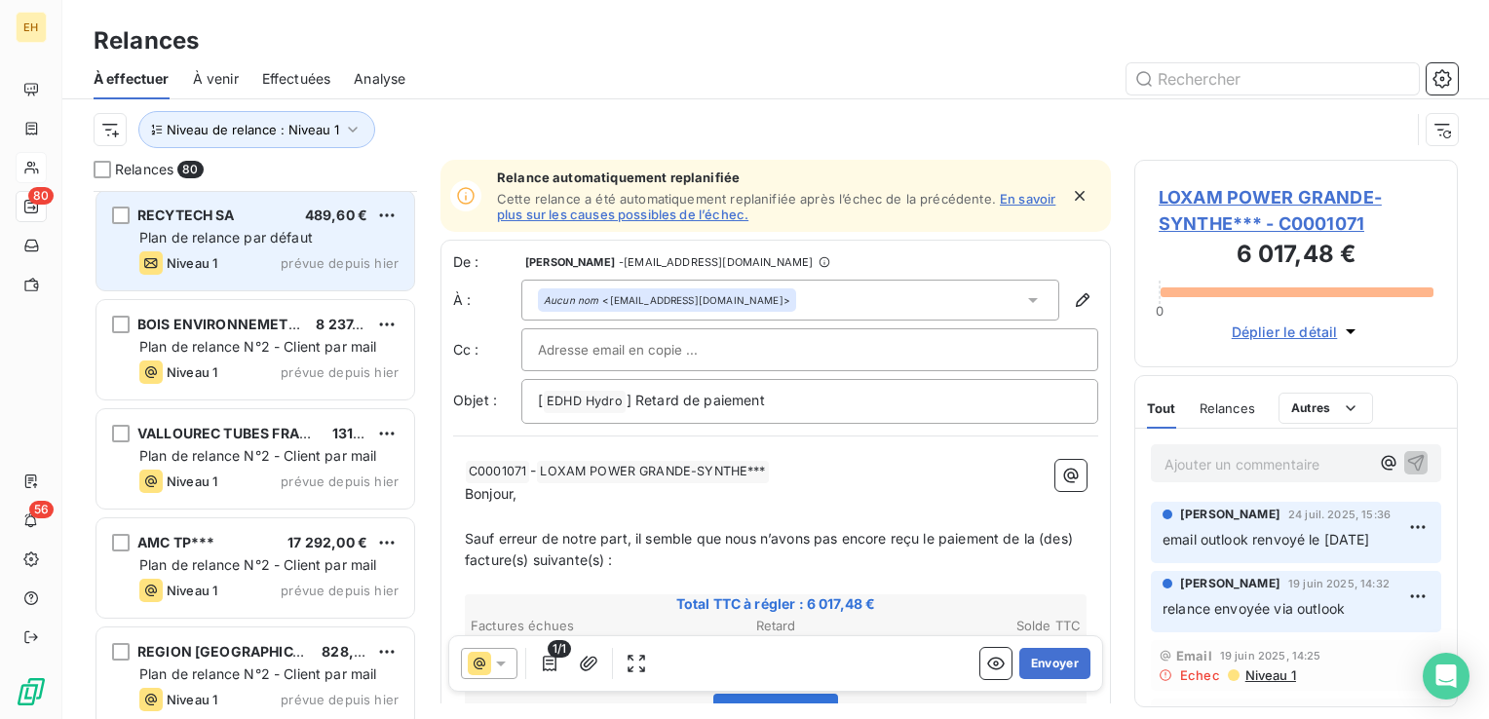
click at [263, 241] on span "Plan de relance par défaut" at bounding box center [225, 237] width 173 height 17
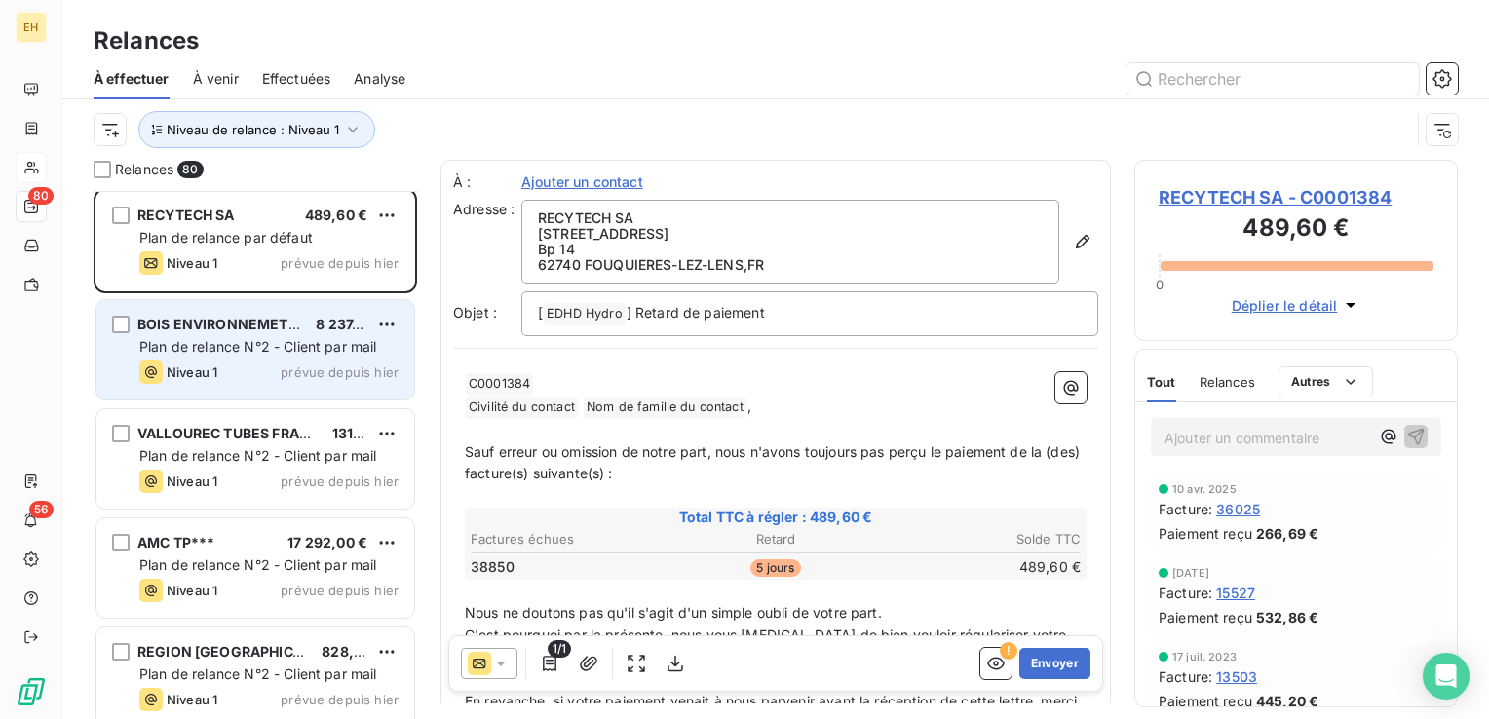
click at [265, 364] on div "Niveau 1 prévue depuis hier" at bounding box center [268, 372] width 259 height 23
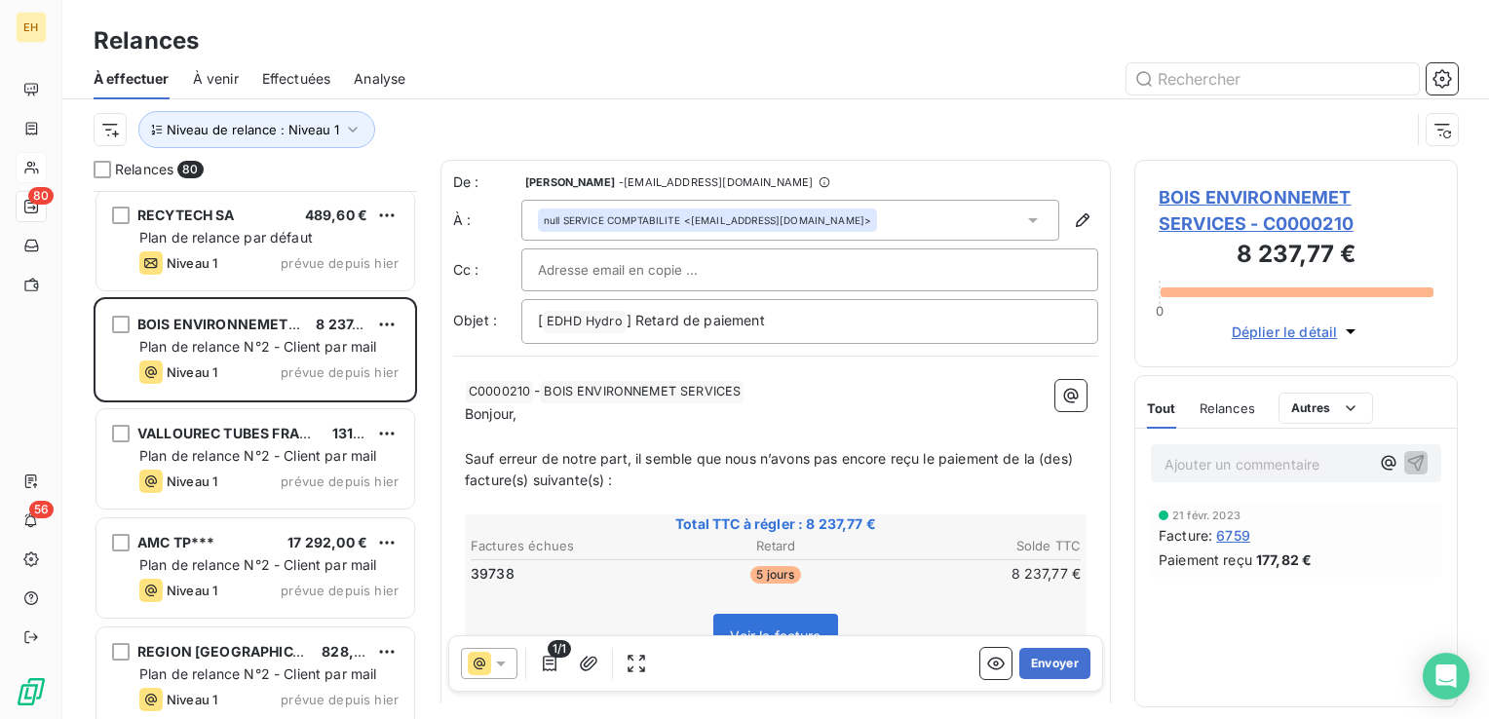
click at [1196, 194] on span "BOIS ENVIRONNEMET SERVICES - C0000210" at bounding box center [1296, 210] width 275 height 53
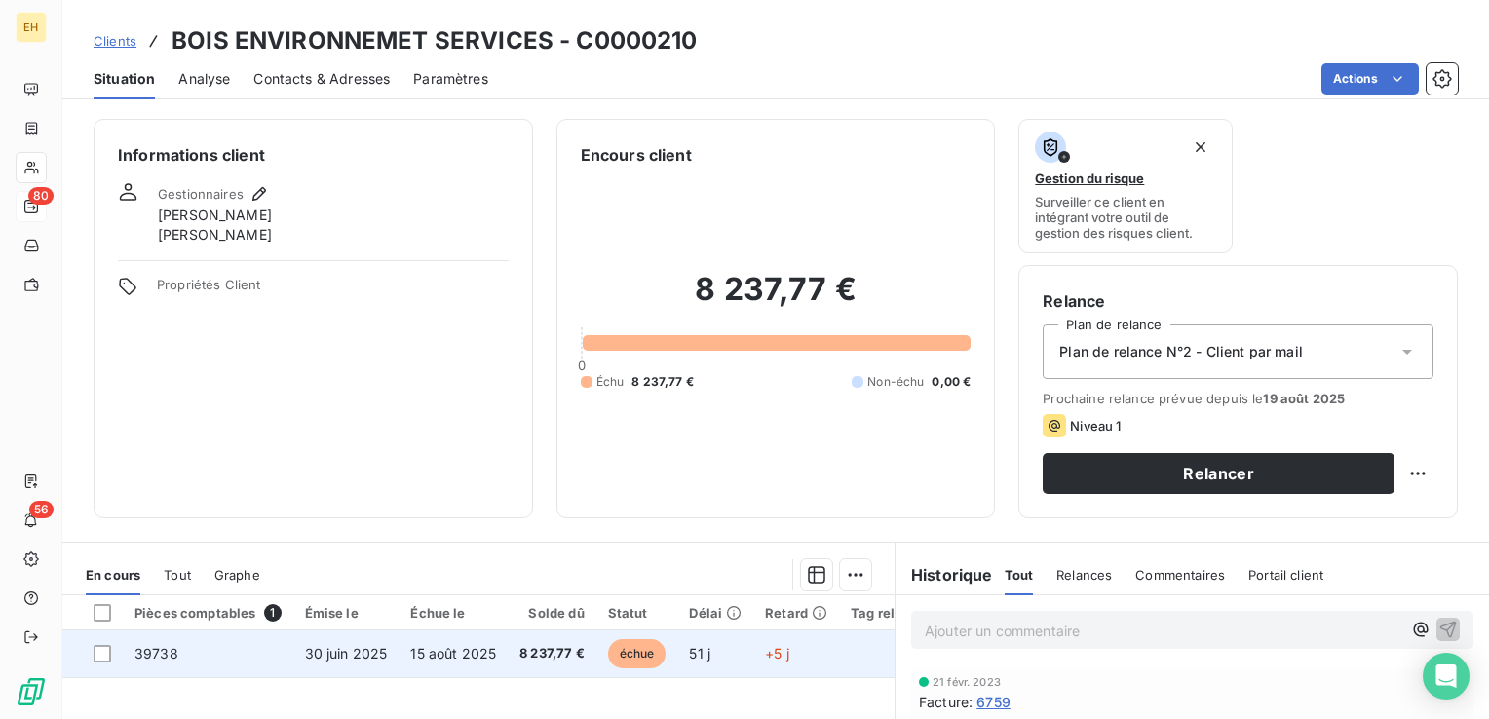
click at [412, 652] on span "15 août 2025" at bounding box center [453, 653] width 86 height 17
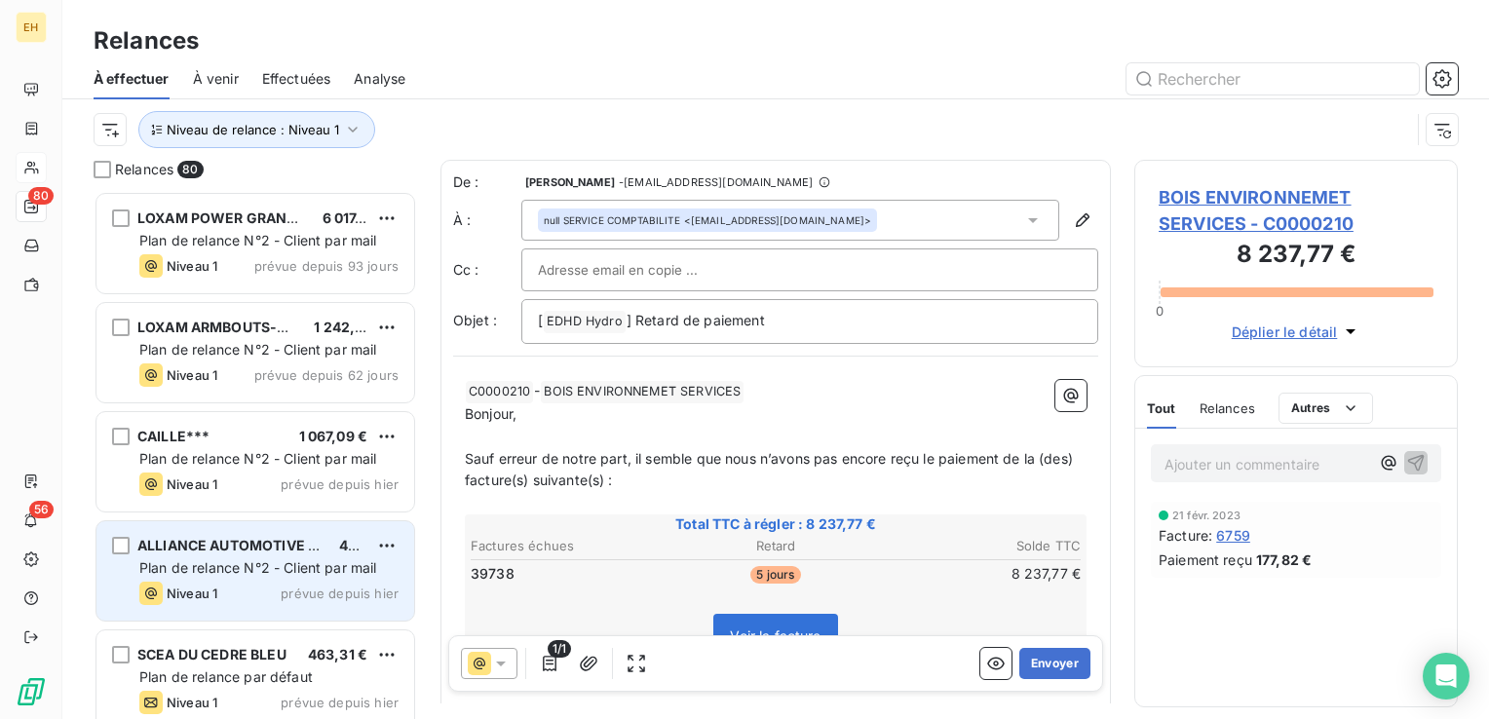
scroll to position [514, 308]
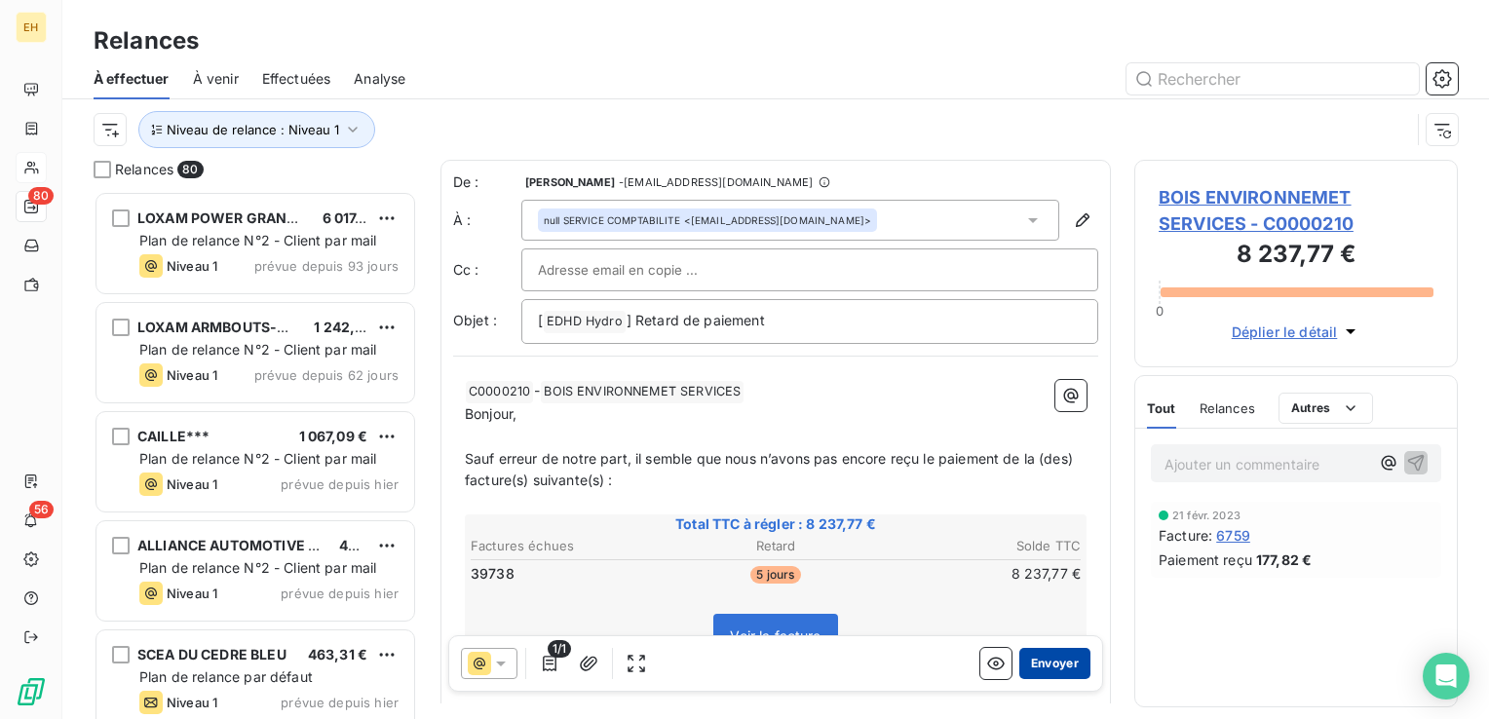
click at [1050, 669] on button "Envoyer" at bounding box center [1054, 663] width 71 height 31
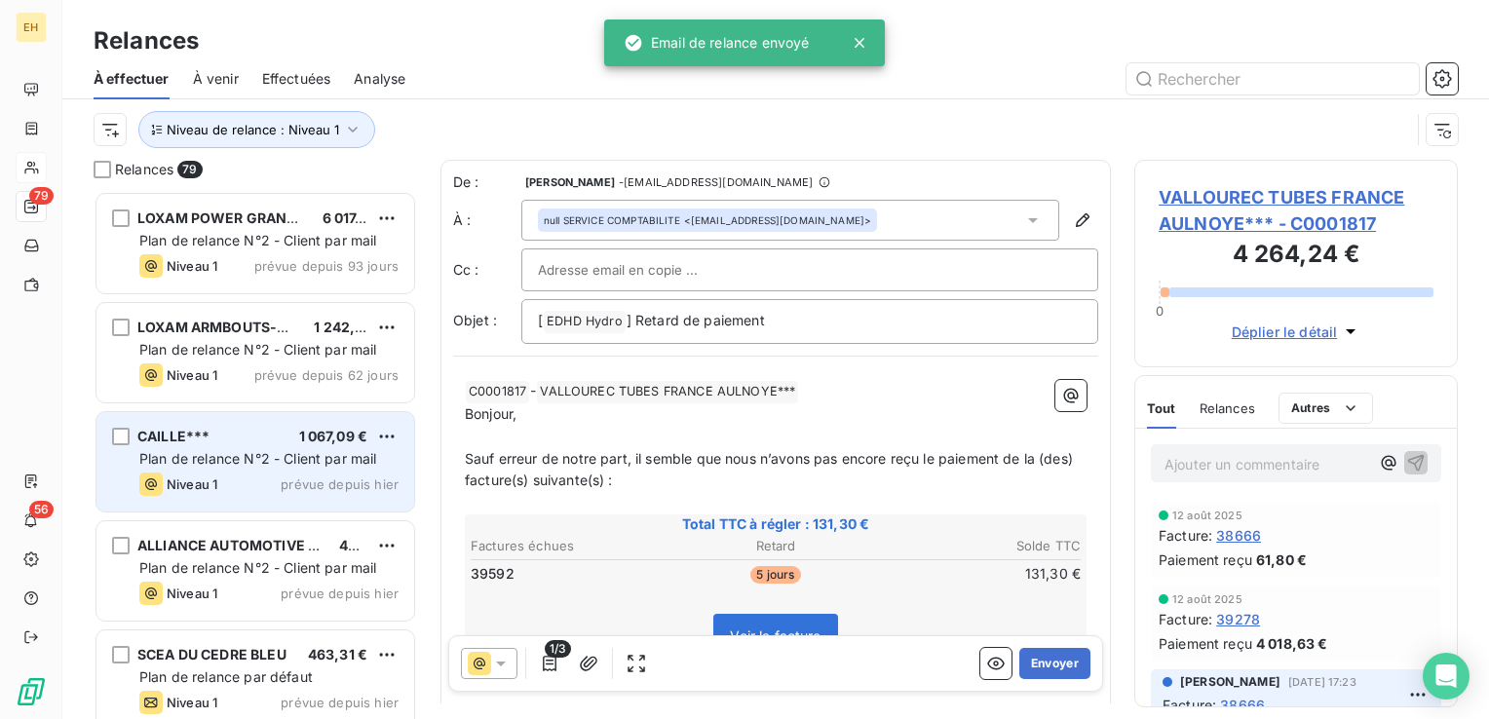
click at [268, 452] on span "Plan de relance N°2 - Client par mail" at bounding box center [258, 458] width 238 height 17
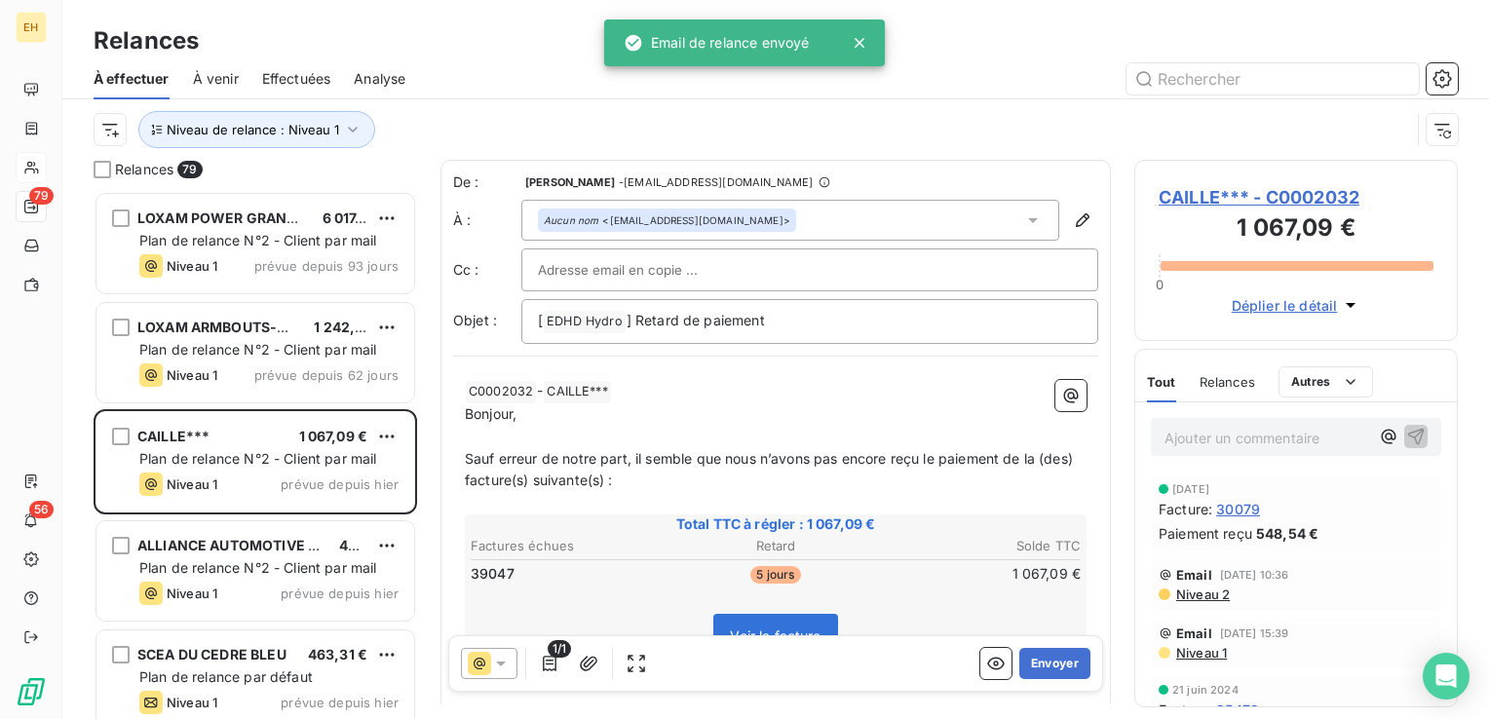
click at [1308, 194] on span "CAILLE*** - C0002032" at bounding box center [1296, 197] width 275 height 26
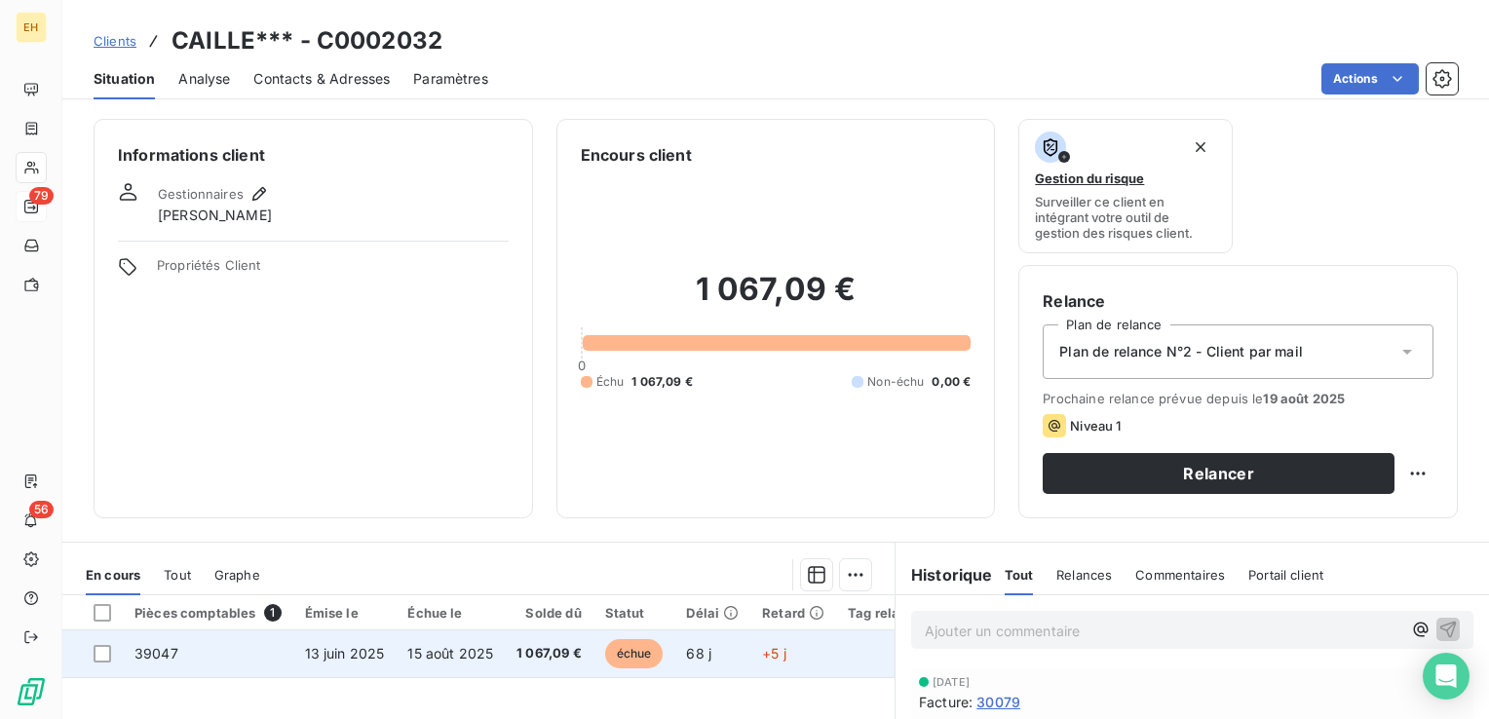
click at [382, 642] on td "13 juin 2025" at bounding box center [344, 654] width 103 height 47
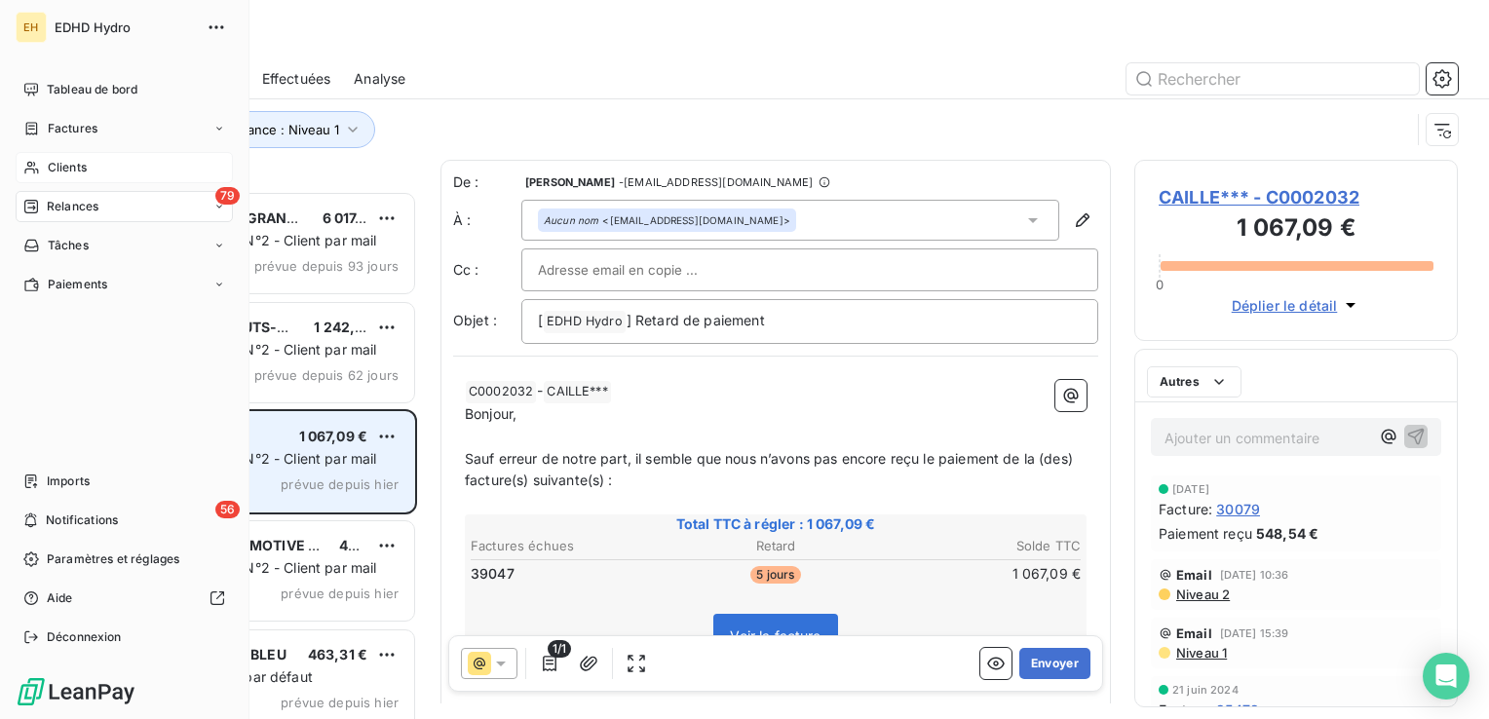
scroll to position [514, 308]
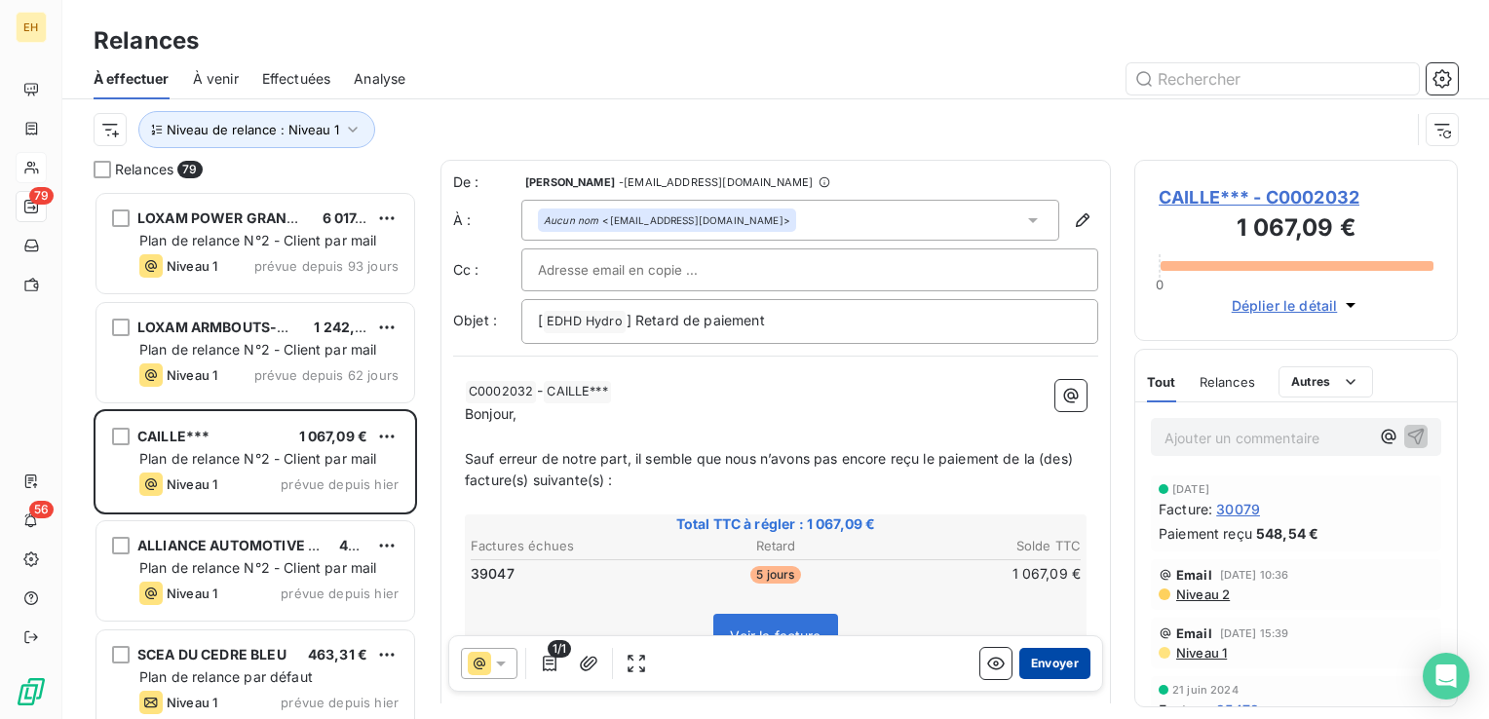
click at [1041, 660] on button "Envoyer" at bounding box center [1054, 663] width 71 height 31
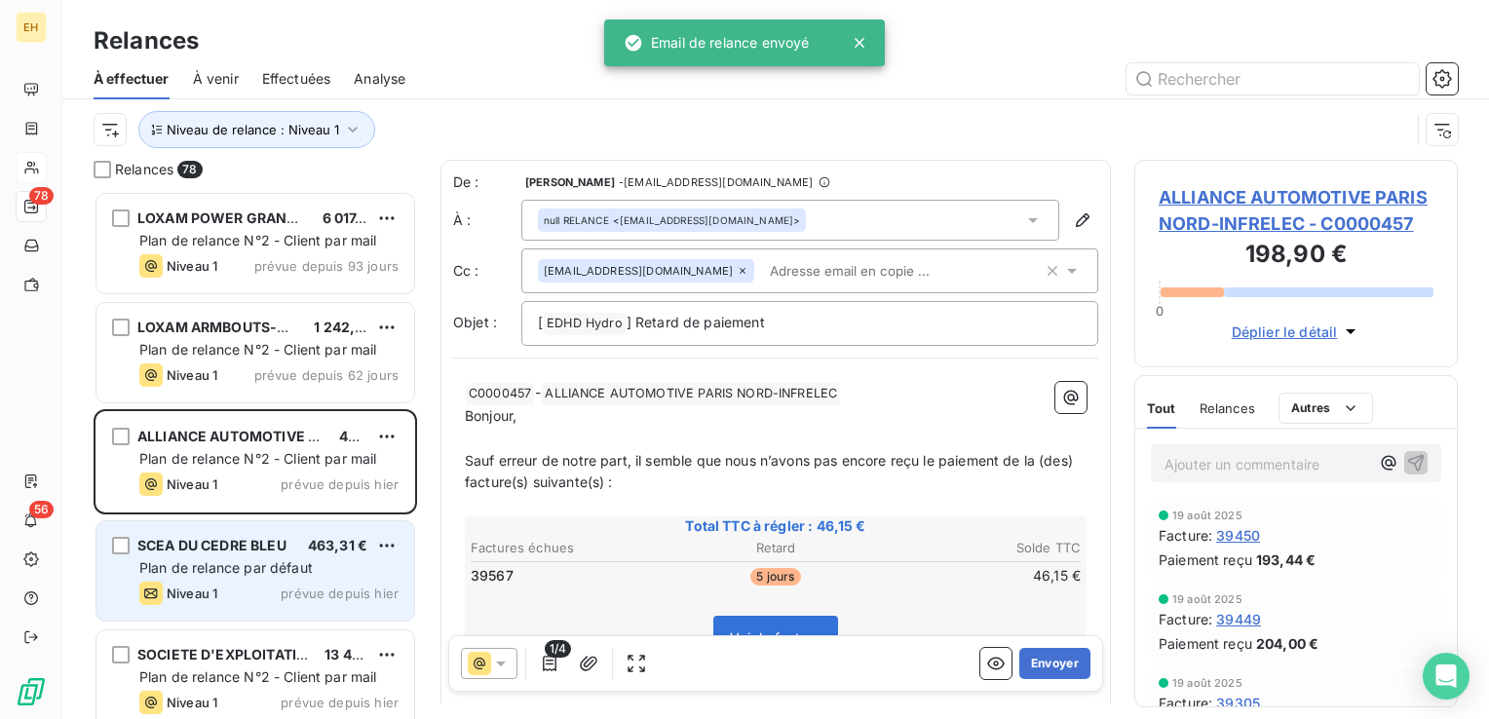
click at [289, 552] on div "SCEA DU CEDRE BLEU 463,31 €" at bounding box center [268, 546] width 259 height 18
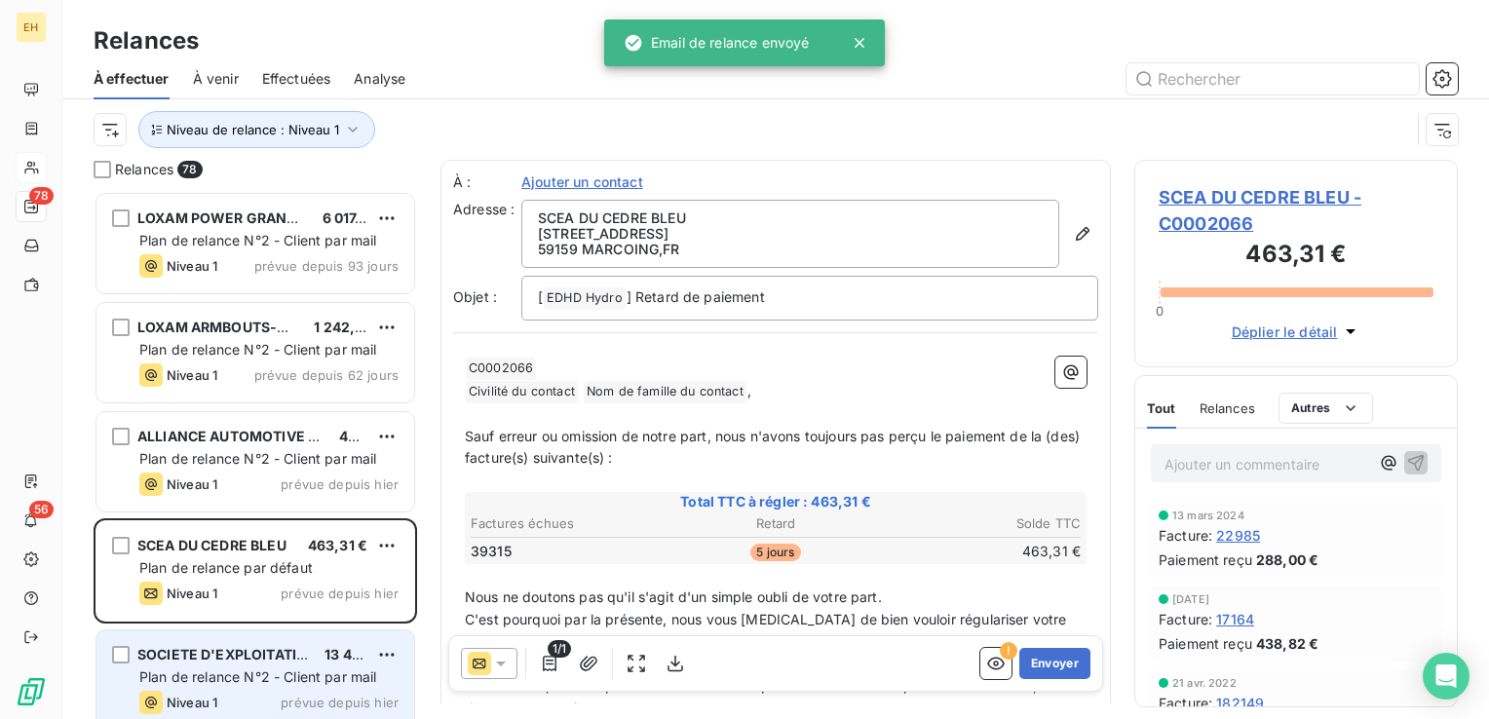
click at [307, 686] on div "Plan de relance N°2 - Client par mail" at bounding box center [268, 677] width 259 height 19
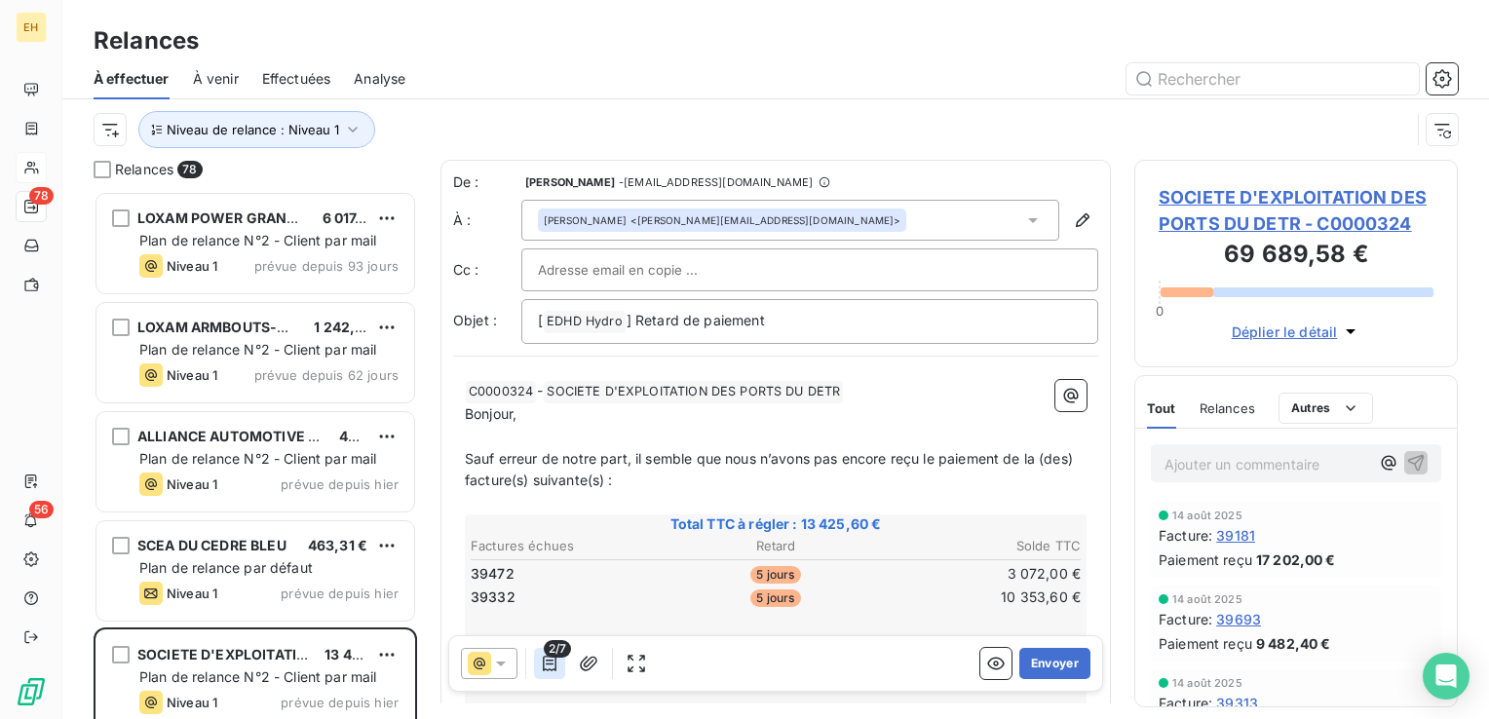
click at [542, 661] on icon "button" at bounding box center [549, 663] width 19 height 19
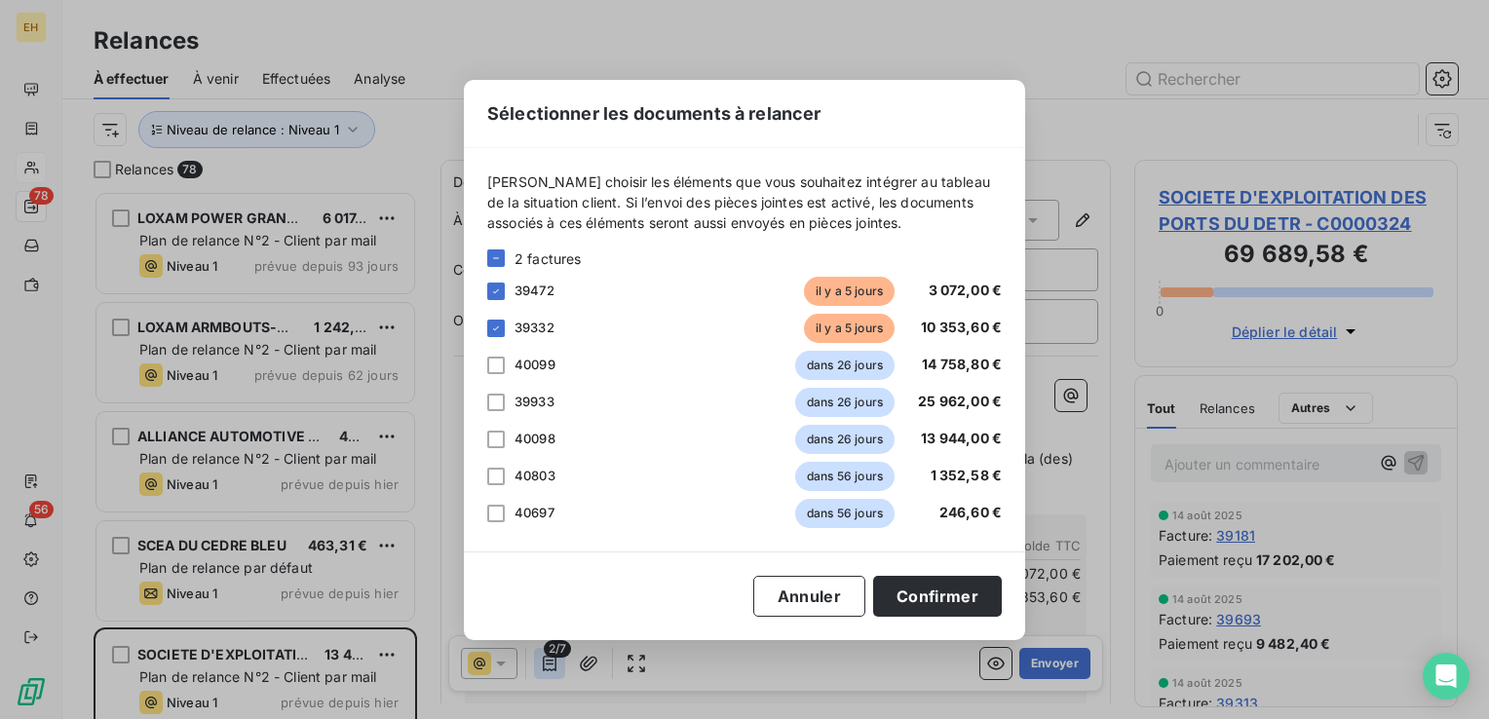
click at [542, 661] on div "Sélectionner les documents à relancer [PERSON_NAME] choisir les éléments que vo…" at bounding box center [744, 359] width 1489 height 719
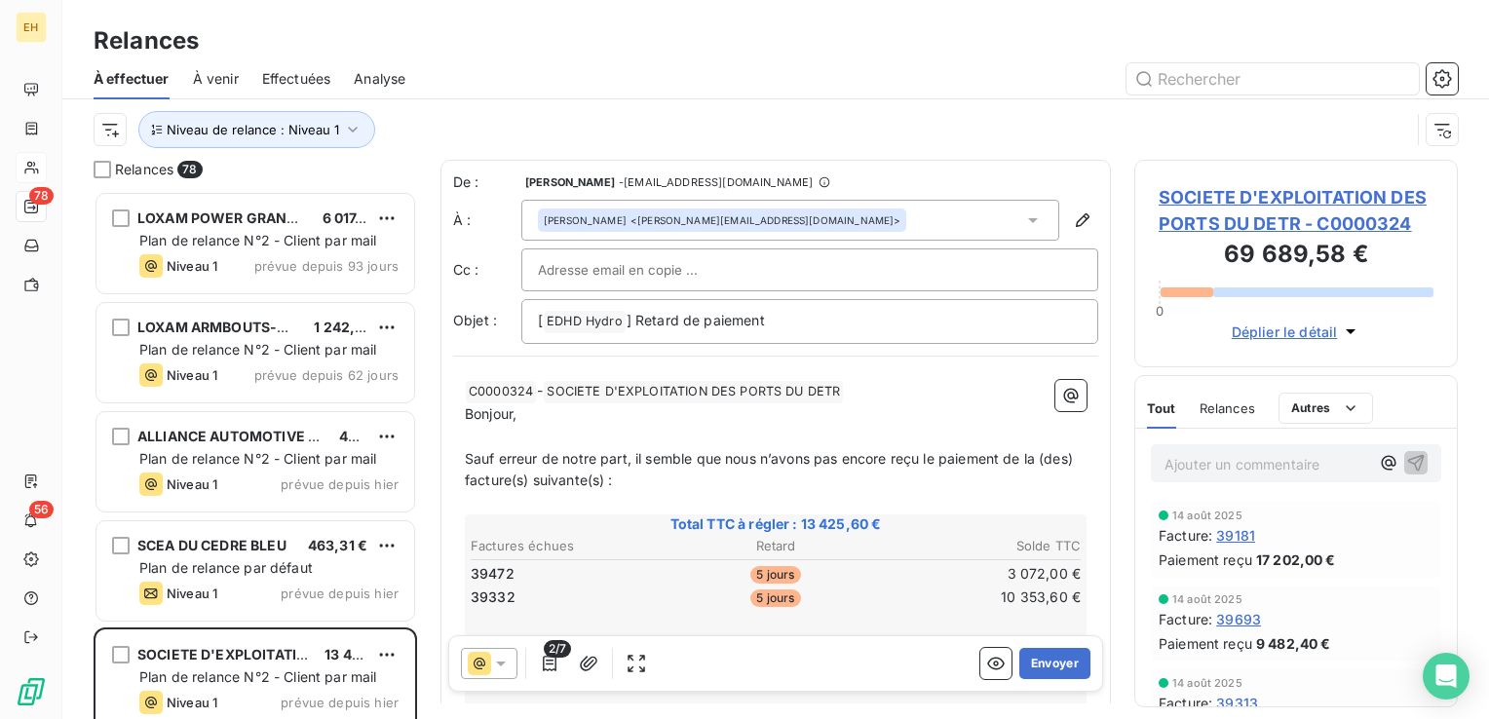
click at [1350, 223] on span "SOCIETE D'EXPLOITATION DES PORTS DU DETR - C0000324" at bounding box center [1296, 210] width 275 height 53
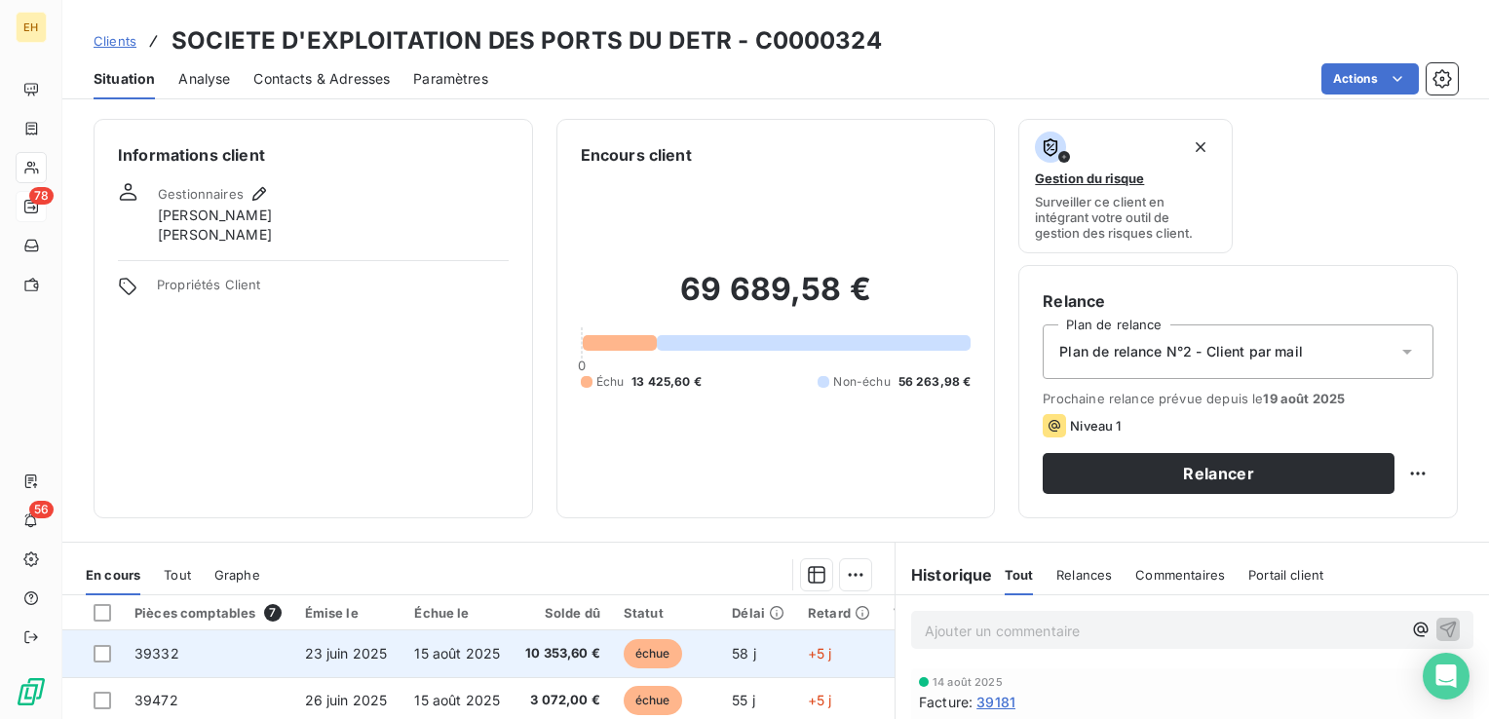
click at [486, 675] on td "15 août 2025" at bounding box center [456, 654] width 109 height 47
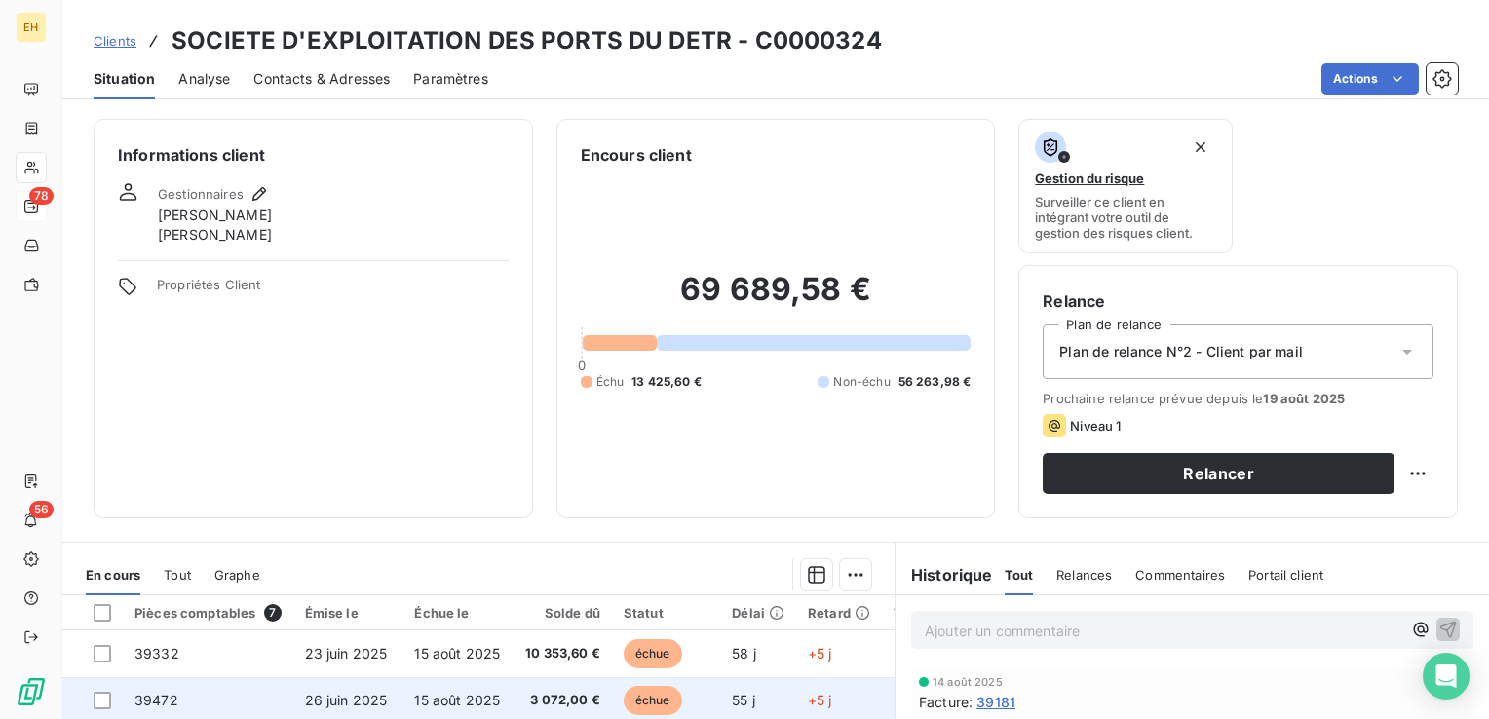
click at [386, 690] on td "26 juin 2025" at bounding box center [348, 700] width 110 height 47
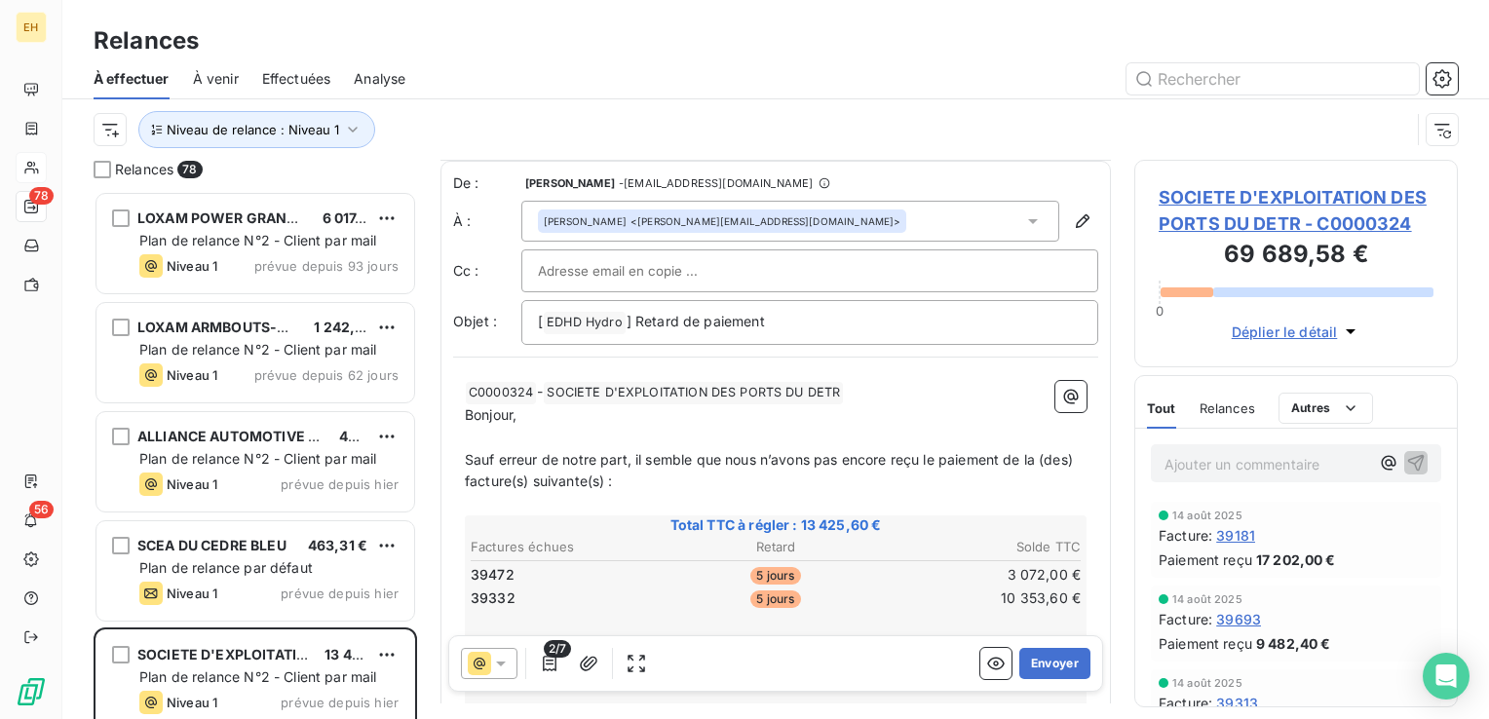
scroll to position [195, 0]
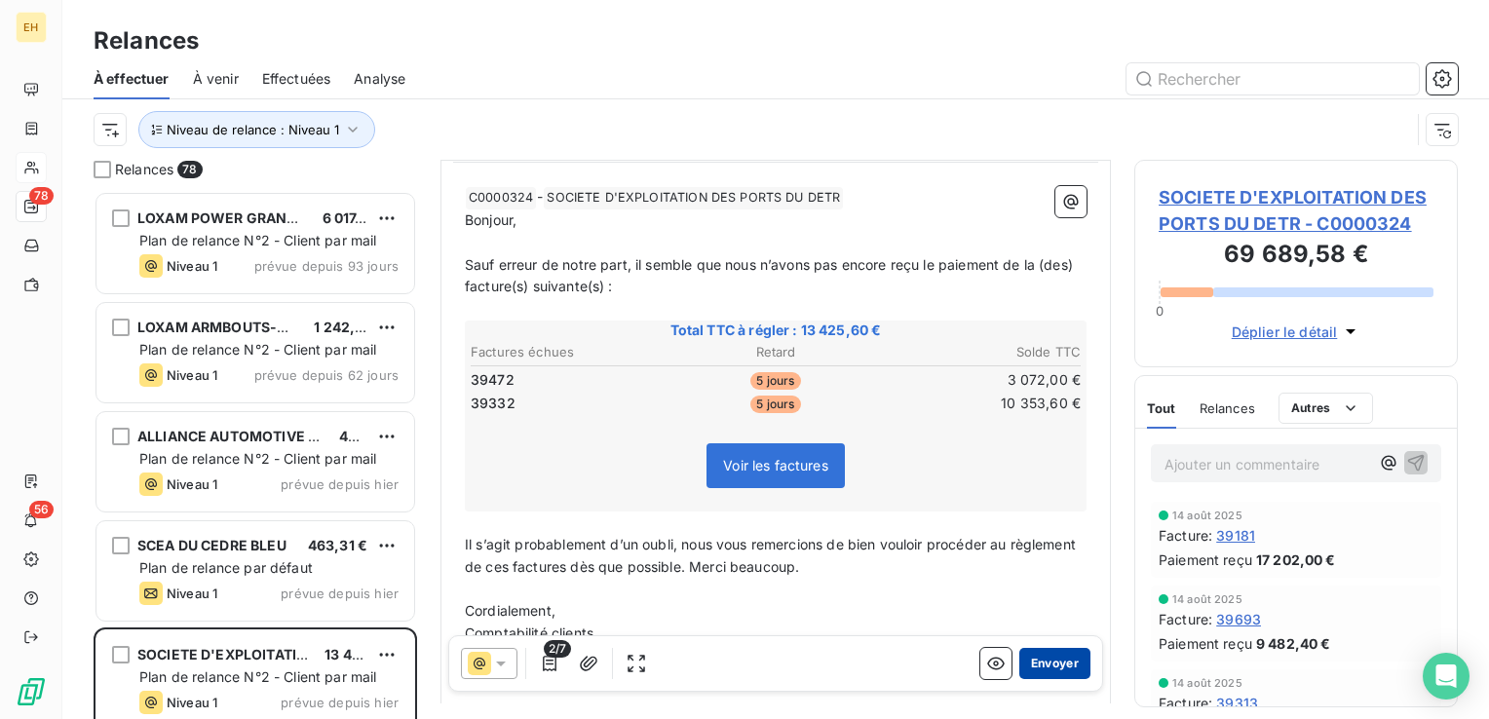
click at [1023, 657] on button "Envoyer" at bounding box center [1054, 663] width 71 height 31
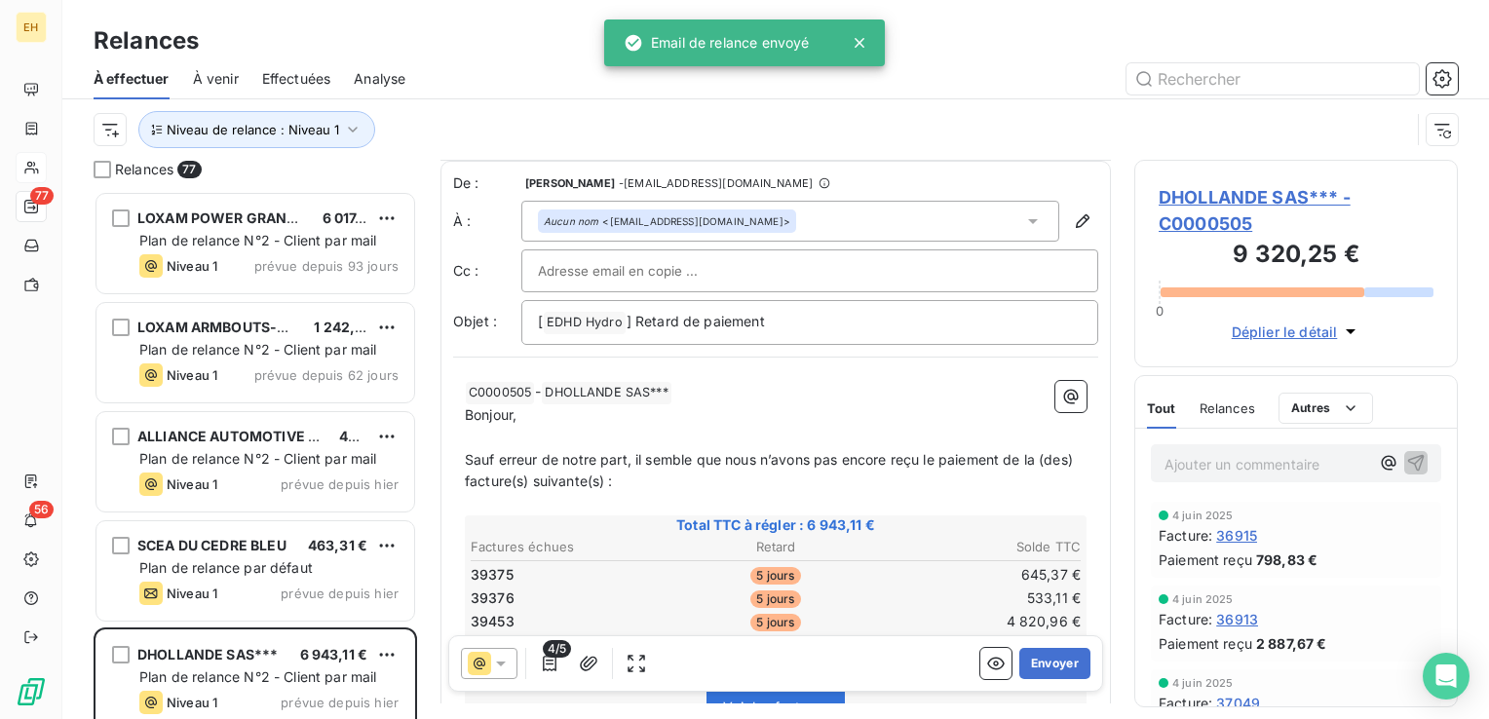
scroll to position [97, 0]
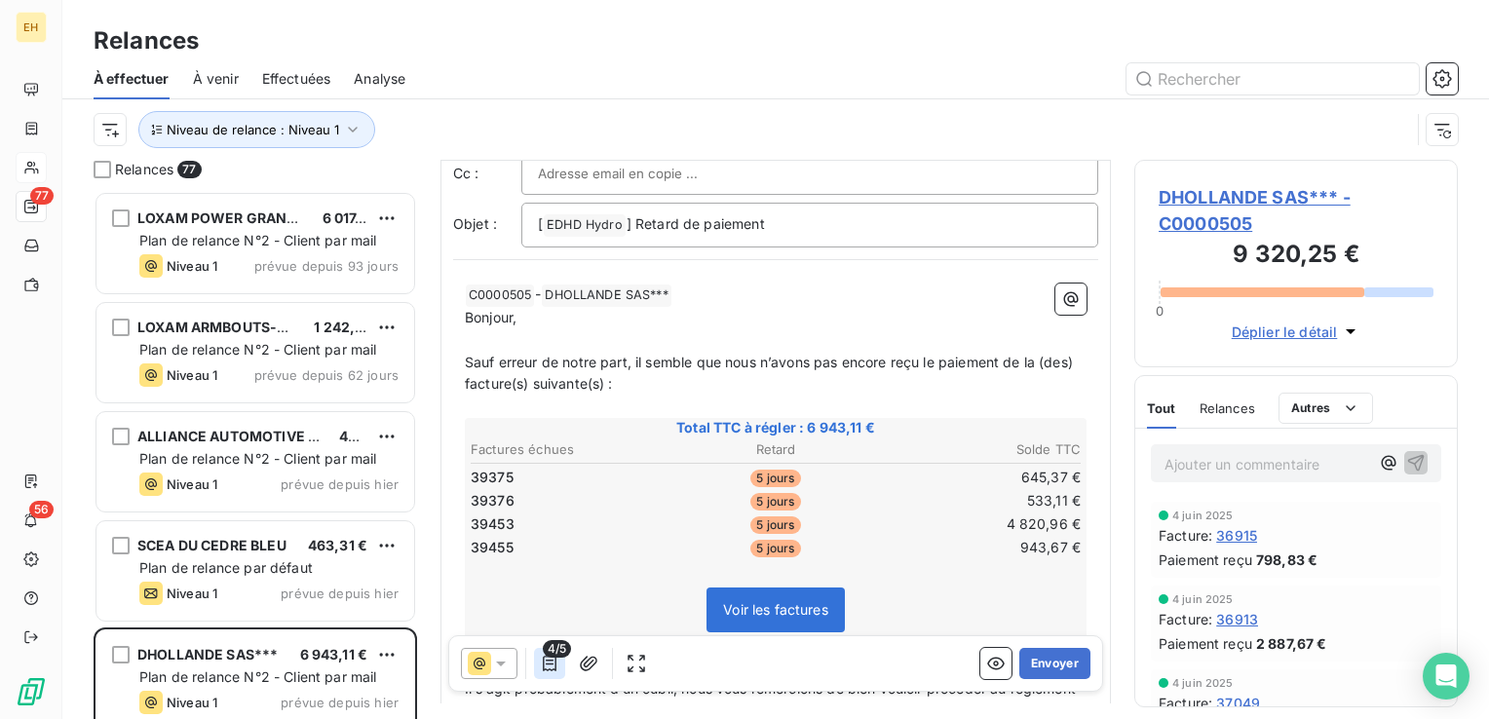
click at [557, 659] on icon "button" at bounding box center [549, 663] width 19 height 19
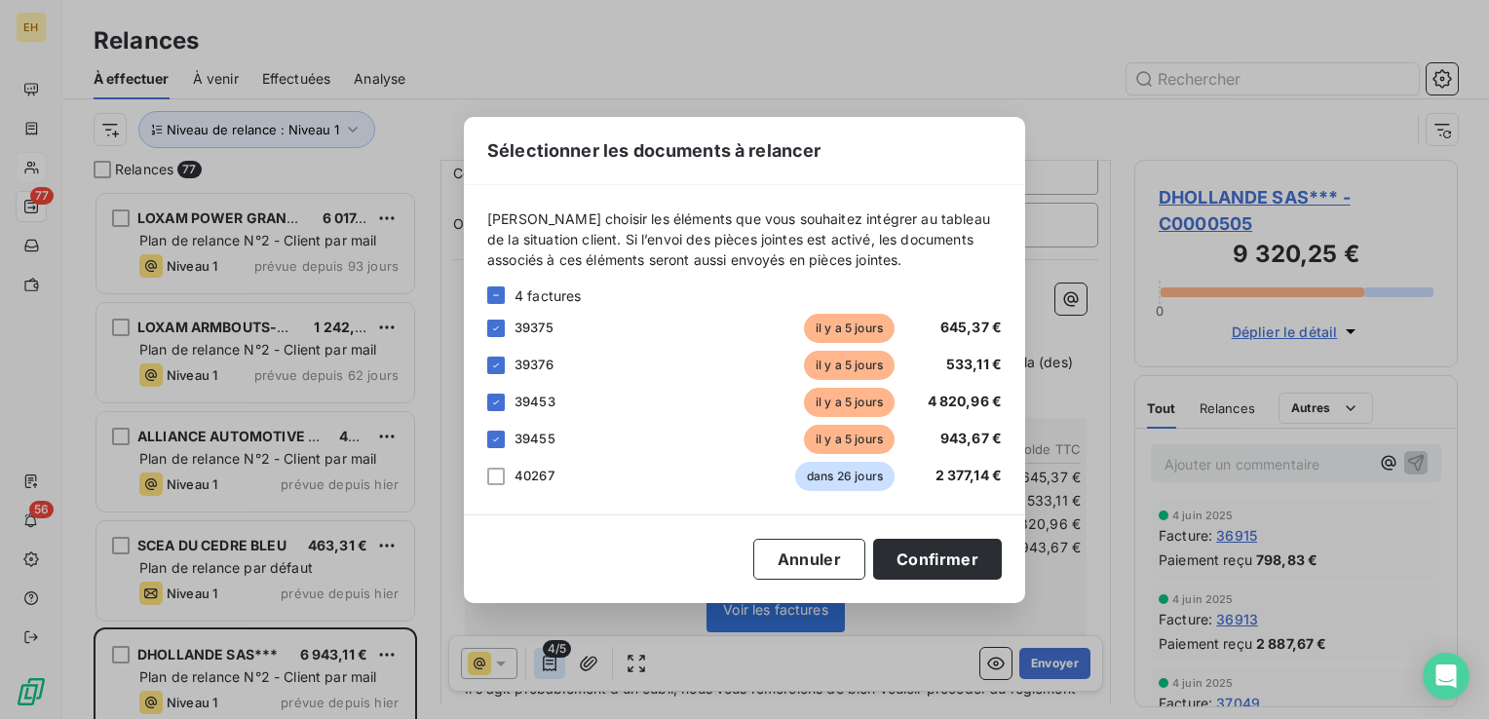
click at [557, 659] on div "Sélectionner les documents à relancer [PERSON_NAME] choisir les éléments que vo…" at bounding box center [744, 359] width 1489 height 719
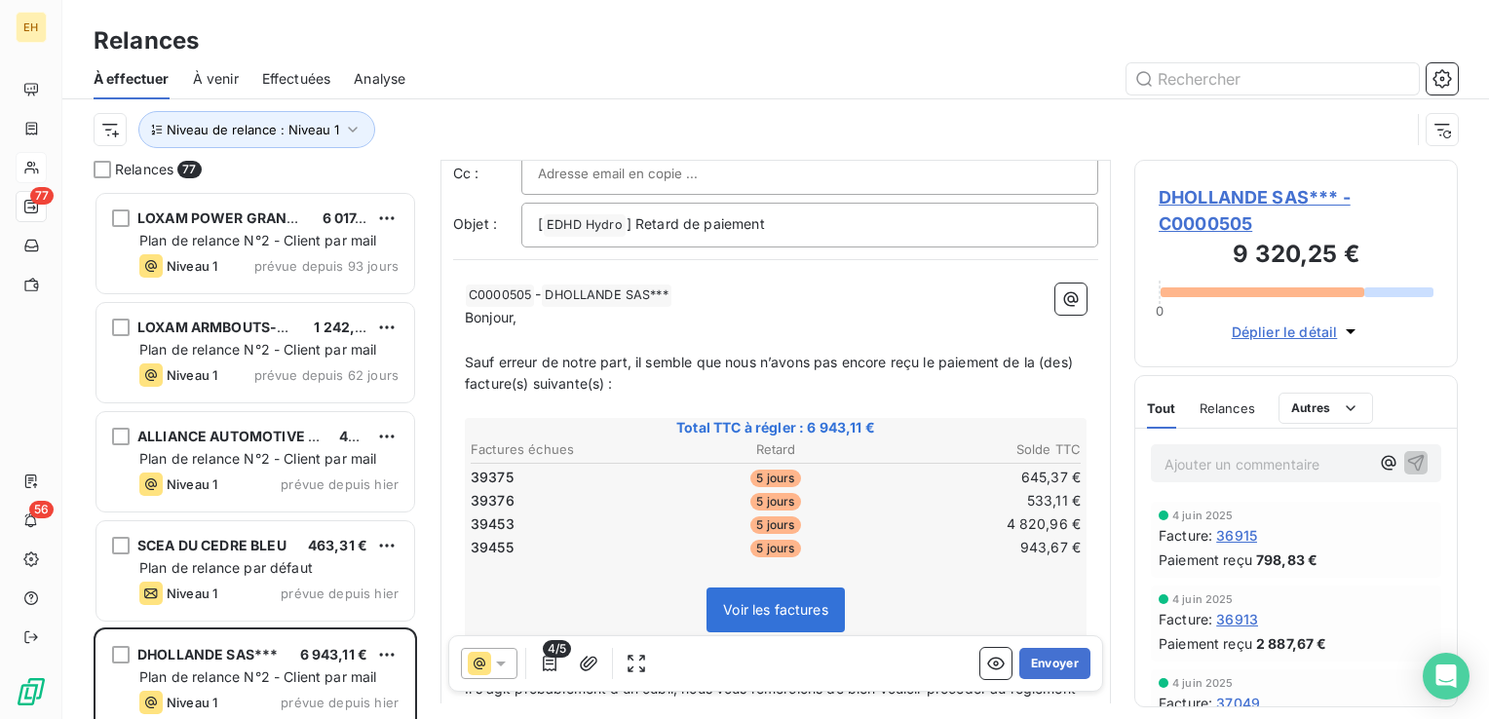
click at [1289, 190] on span "DHOLLANDE SAS*** - C0000505" at bounding box center [1296, 210] width 275 height 53
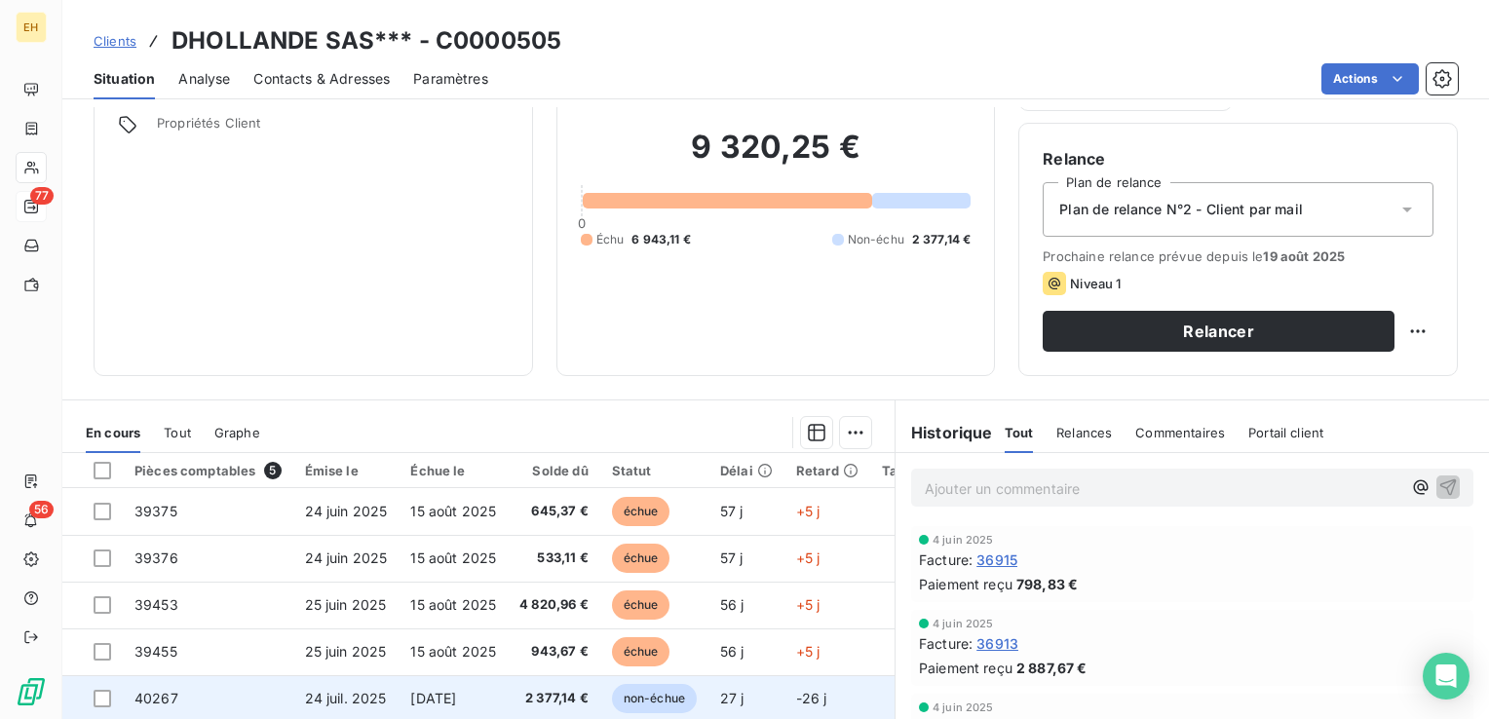
scroll to position [292, 0]
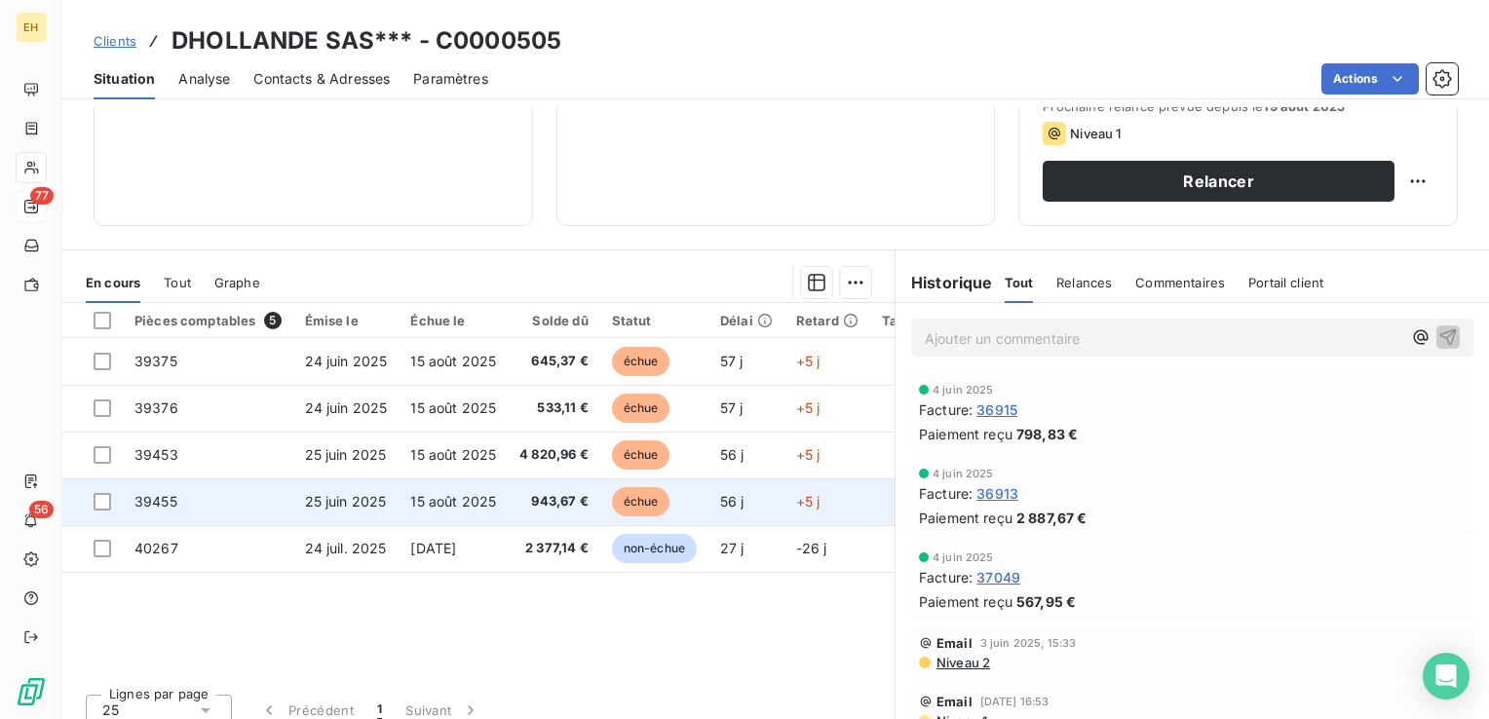
click at [555, 516] on td "943,67 €" at bounding box center [554, 501] width 93 height 47
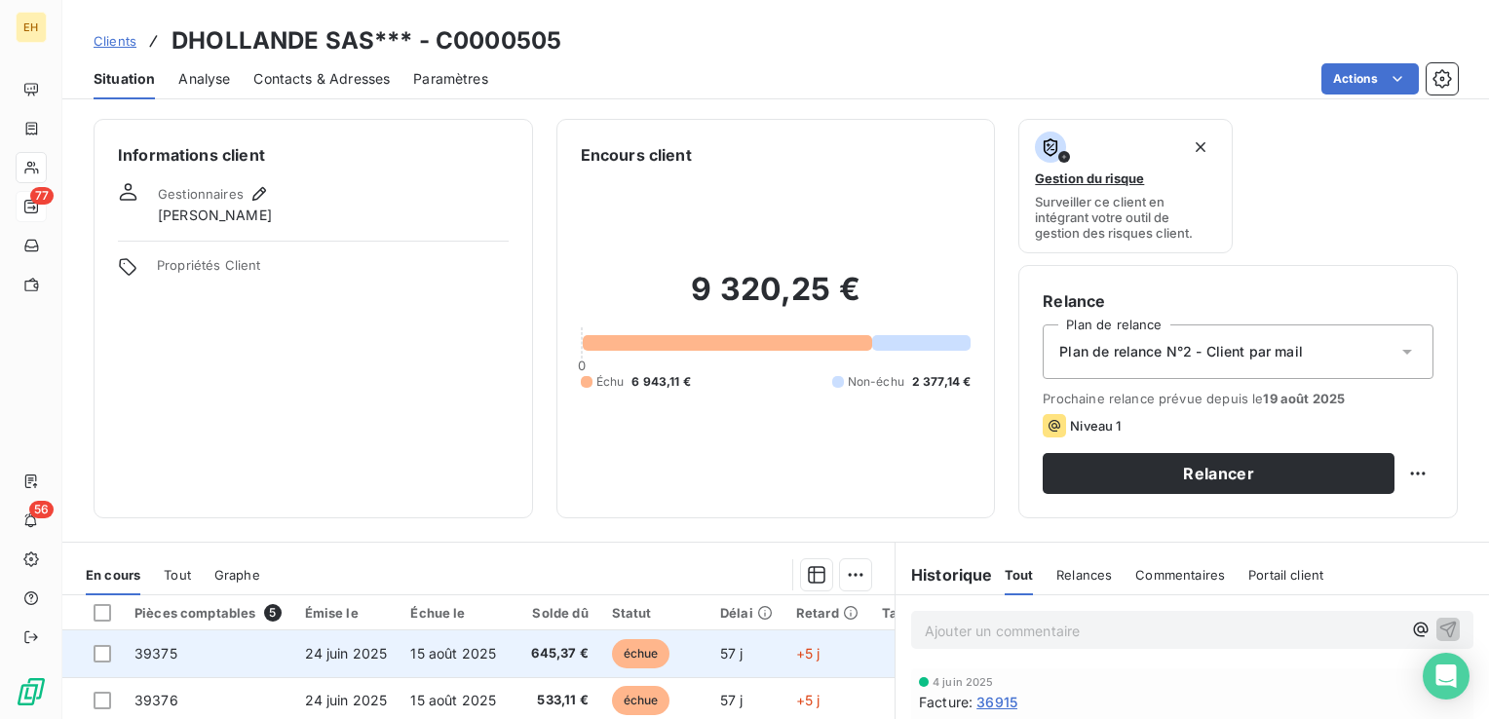
click at [429, 641] on td "15 août 2025" at bounding box center [453, 654] width 109 height 47
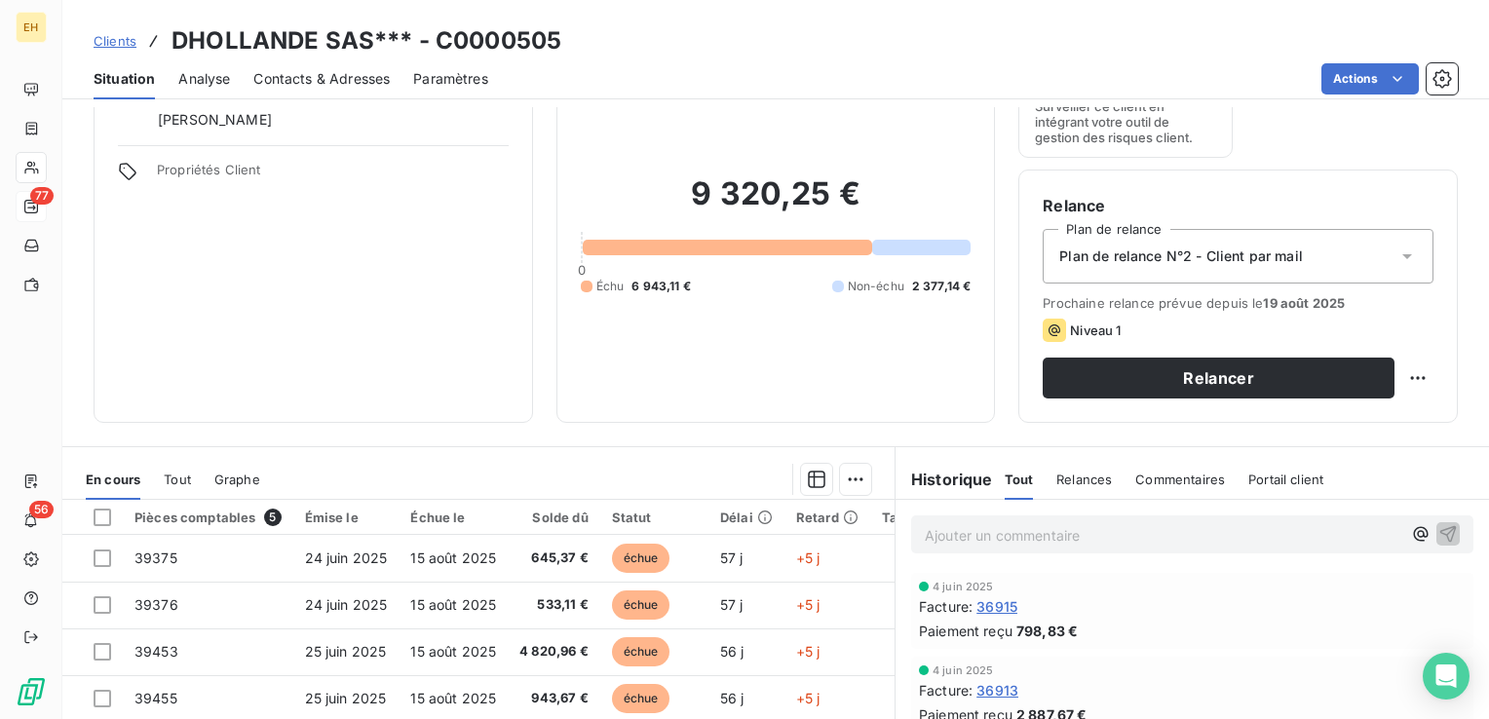
scroll to position [195, 0]
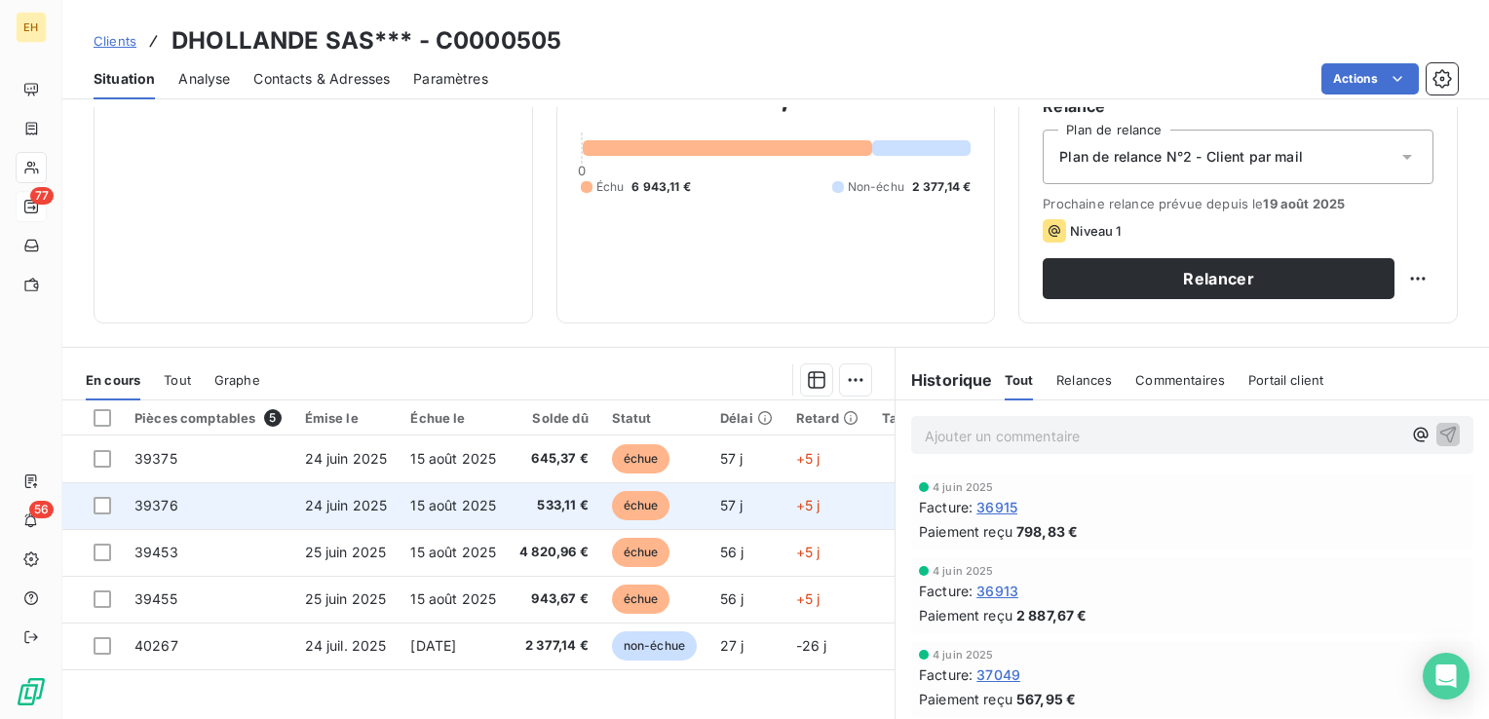
click at [420, 504] on span "15 août 2025" at bounding box center [453, 505] width 86 height 17
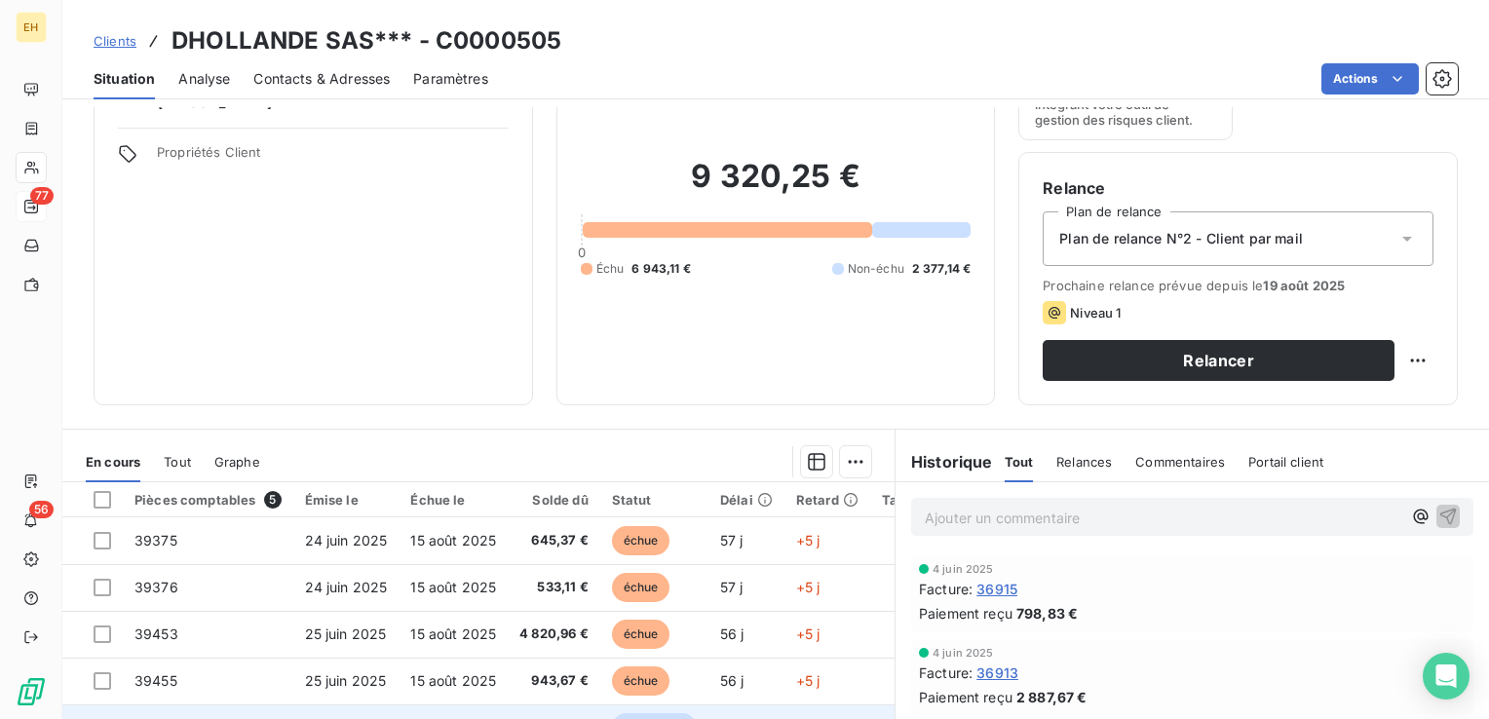
scroll to position [195, 0]
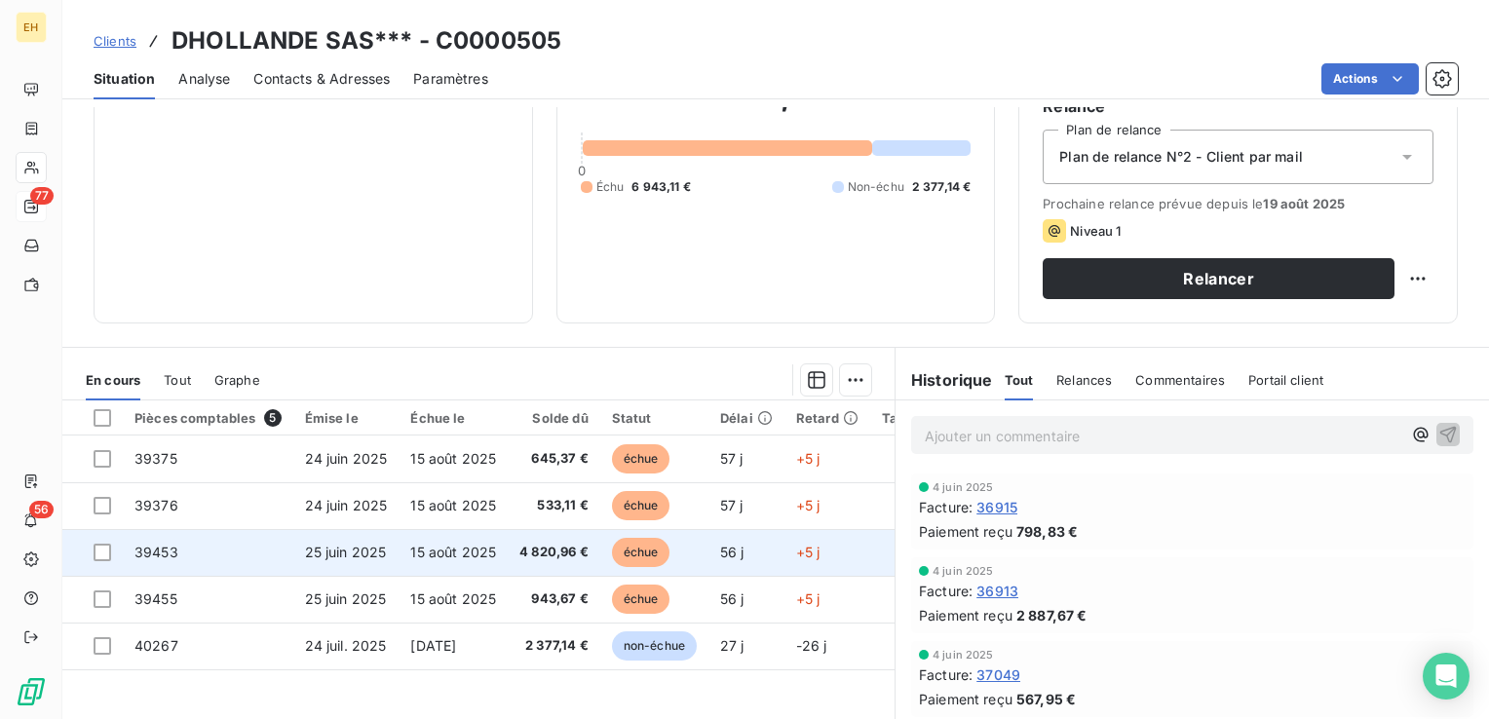
click at [523, 548] on span "4 820,96 €" at bounding box center [553, 552] width 69 height 19
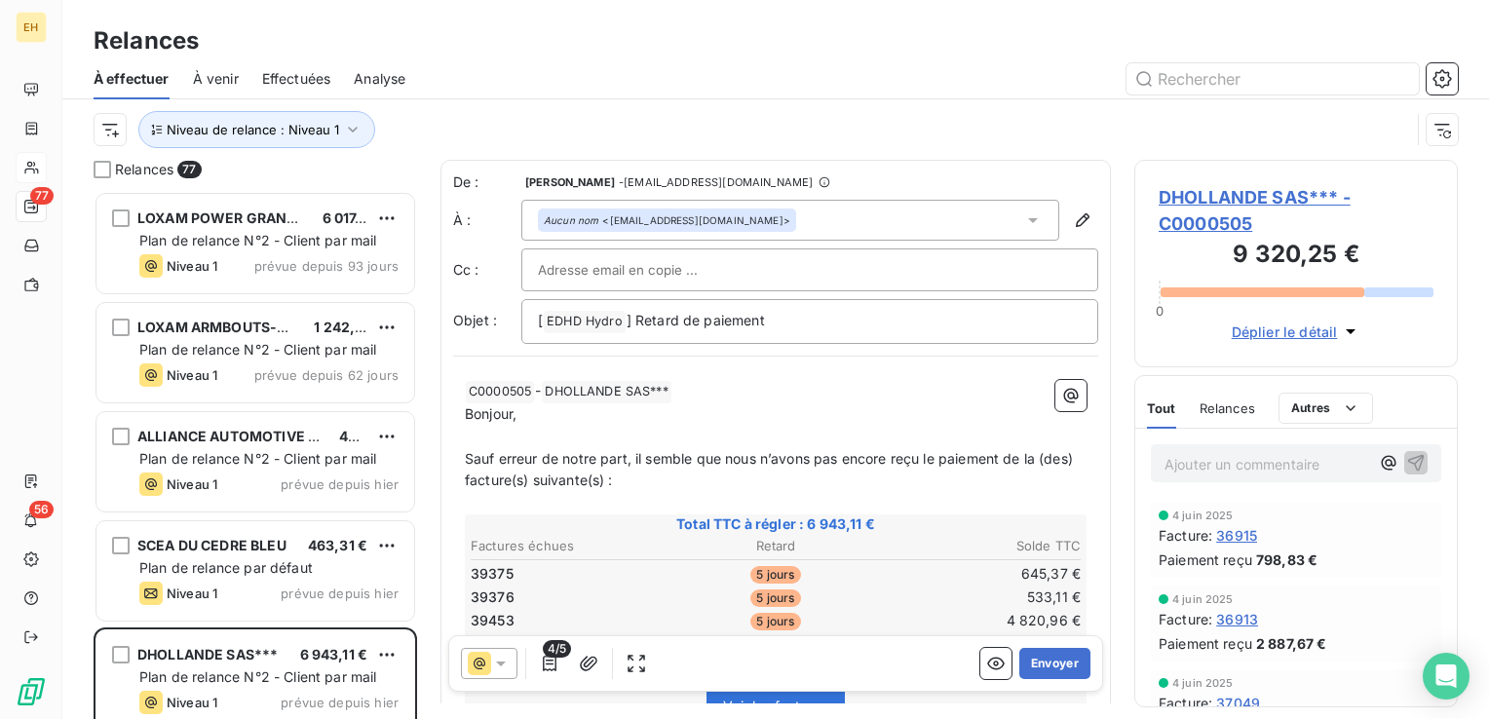
scroll to position [514, 308]
click at [1036, 661] on button "Envoyer" at bounding box center [1054, 663] width 71 height 31
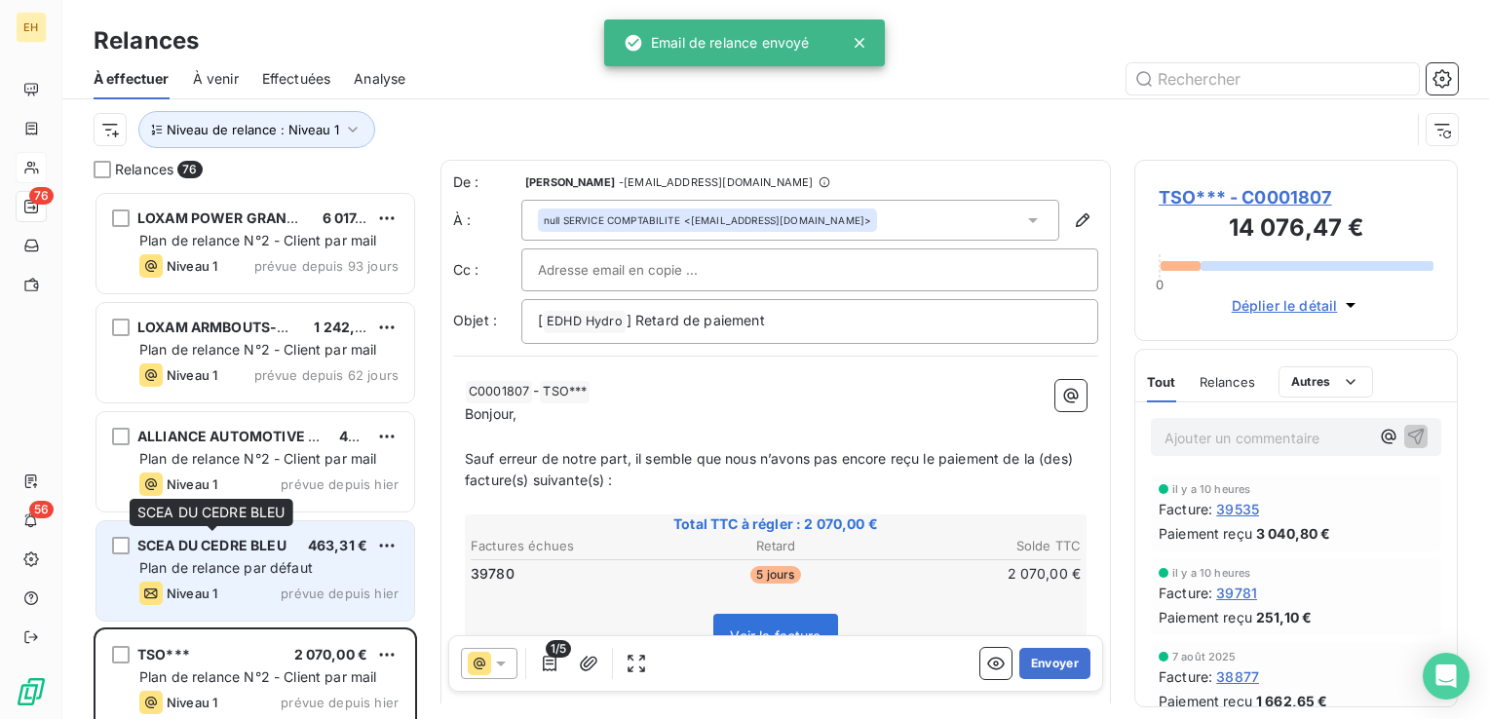
scroll to position [97, 0]
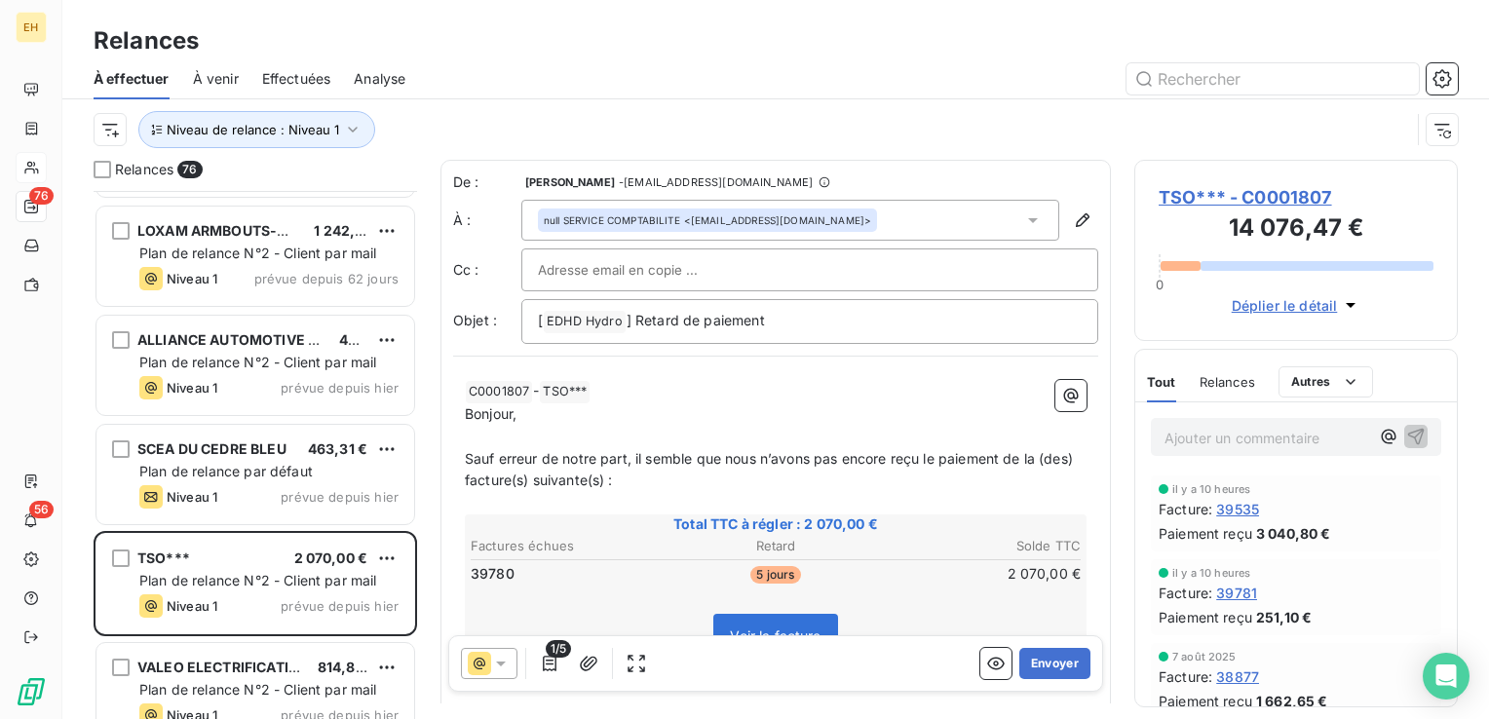
click at [1212, 189] on span "TSO*** - C0001807" at bounding box center [1296, 197] width 275 height 26
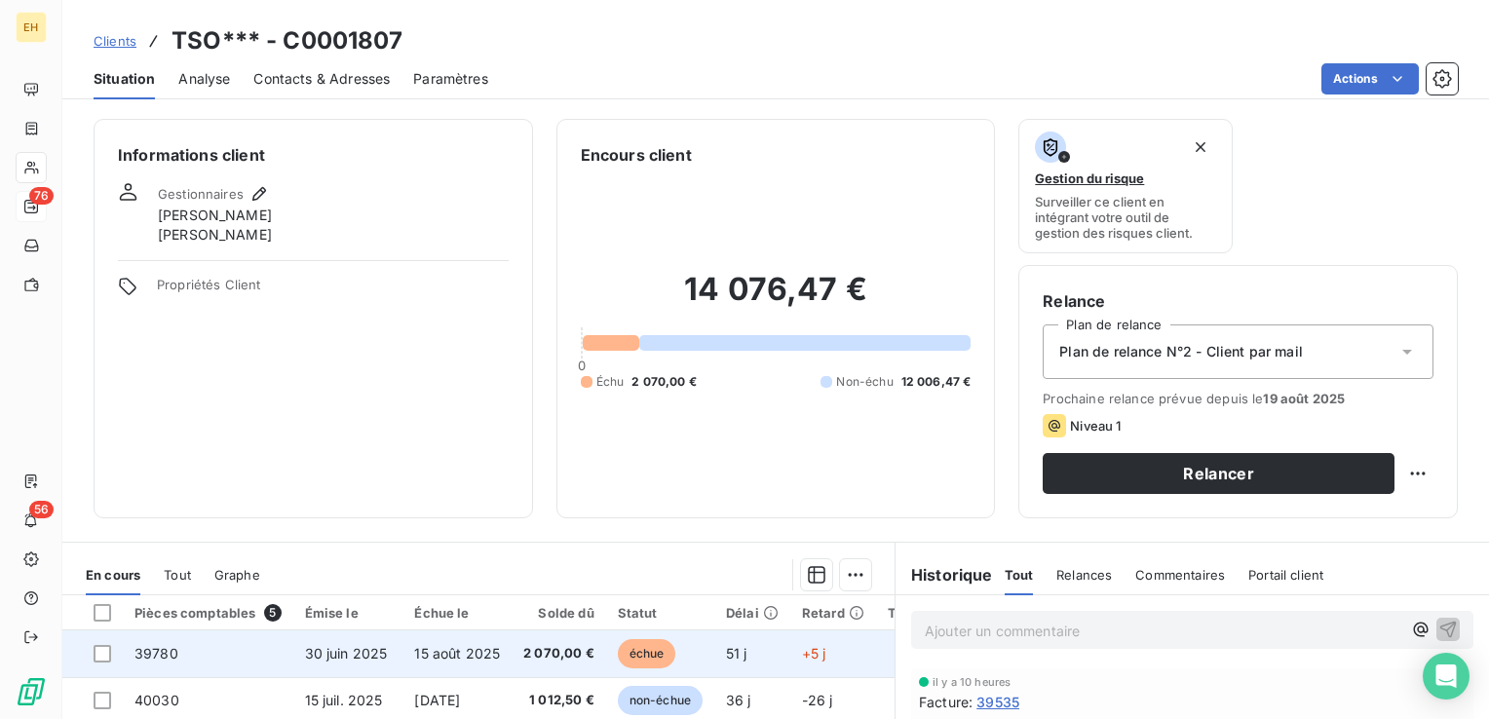
click at [515, 647] on td "2 070,00 €" at bounding box center [559, 654] width 95 height 47
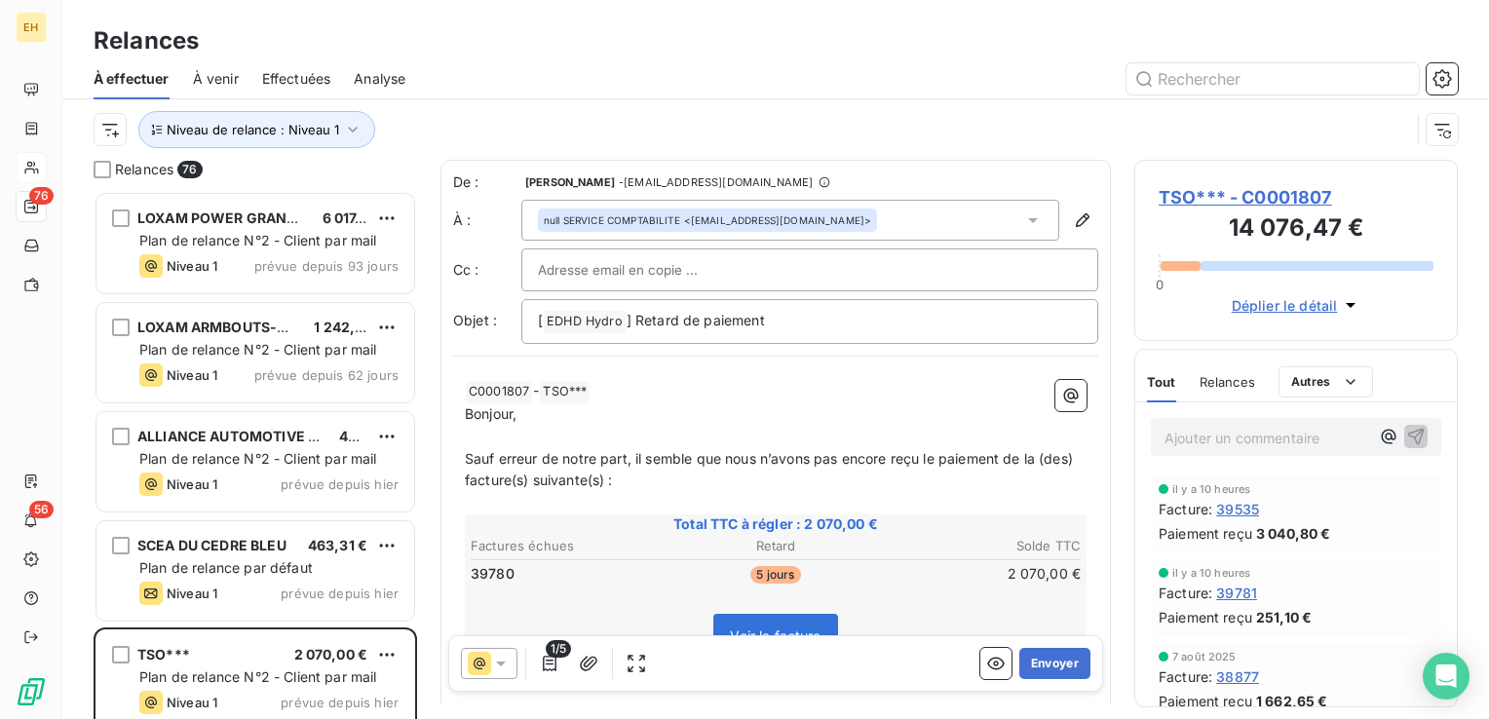
scroll to position [514, 308]
click at [538, 665] on button "button" at bounding box center [549, 663] width 31 height 31
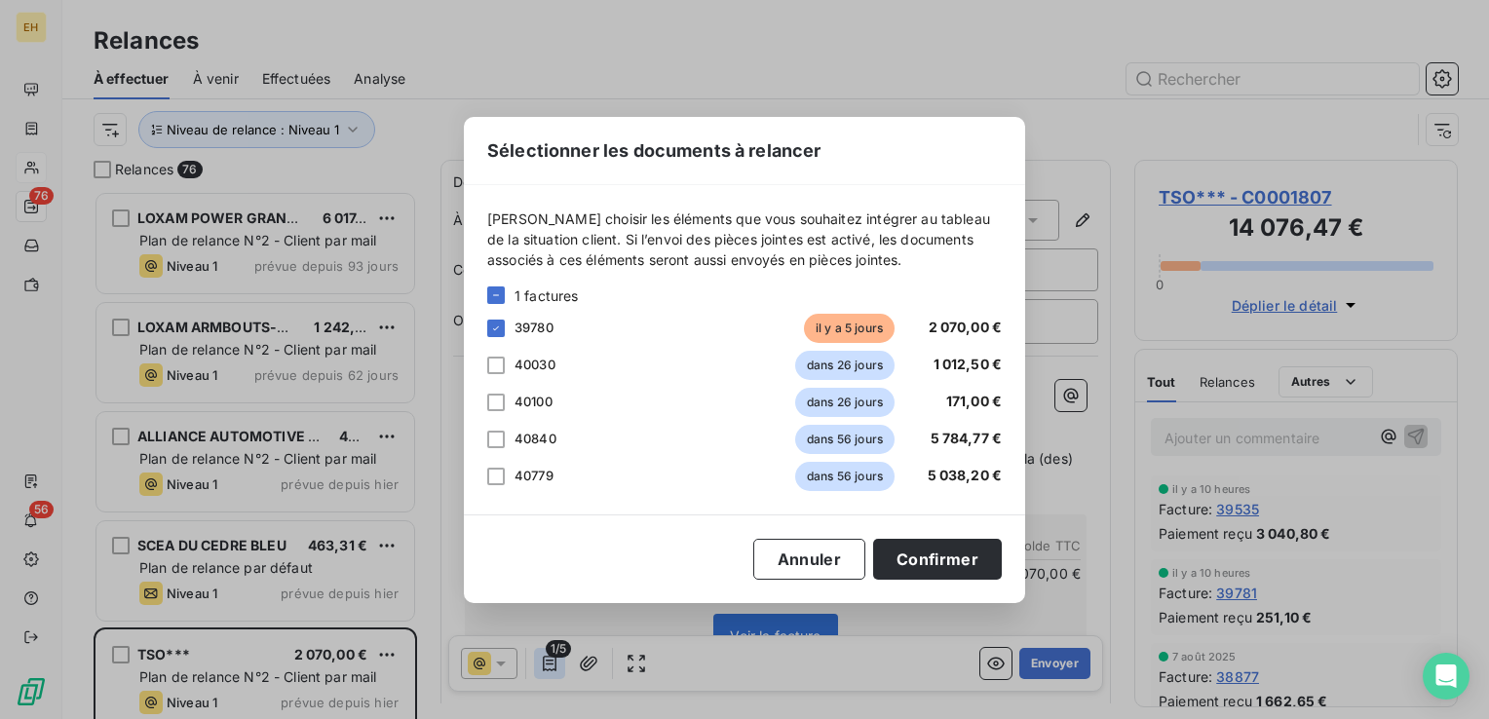
click at [538, 665] on div "Sélectionner les documents à relancer [PERSON_NAME] choisir les éléments que vo…" at bounding box center [744, 359] width 1489 height 719
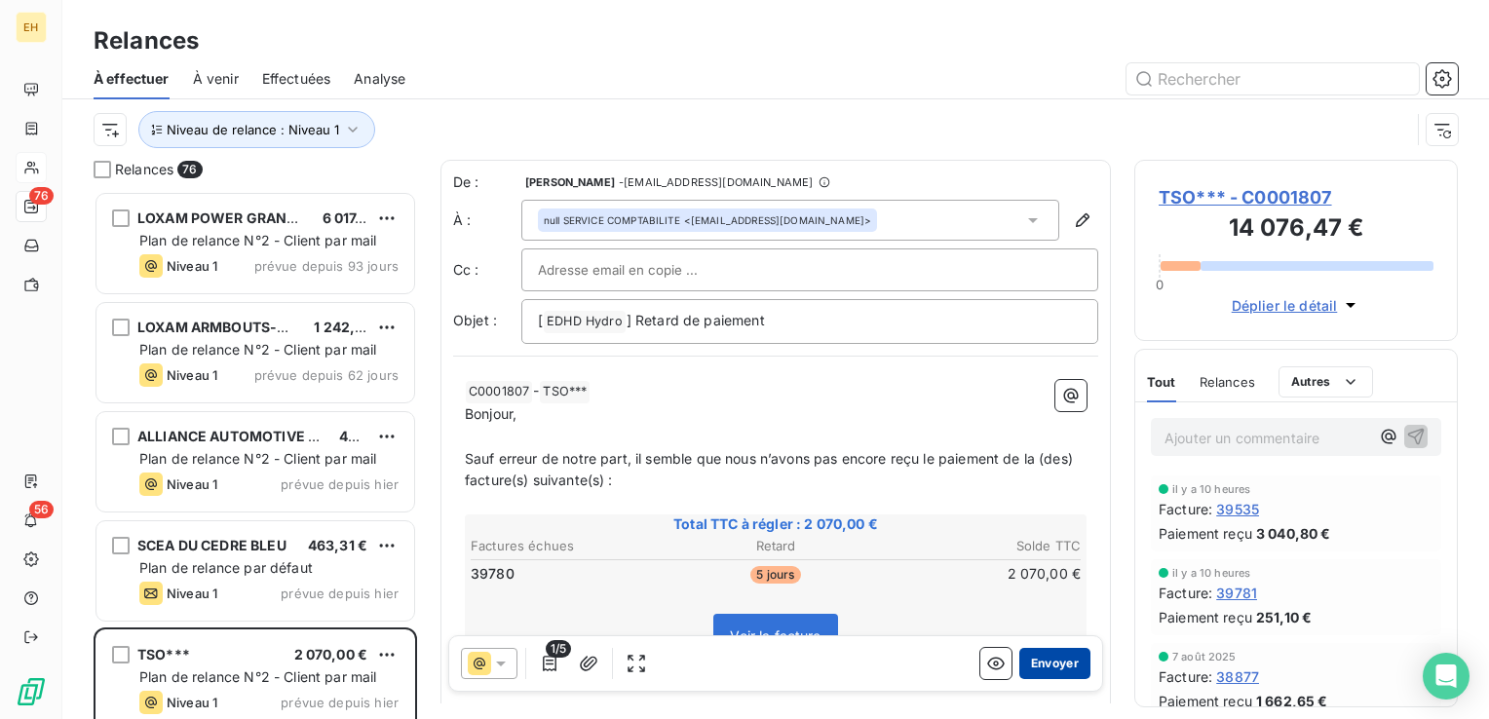
click at [1054, 664] on button "Envoyer" at bounding box center [1054, 663] width 71 height 31
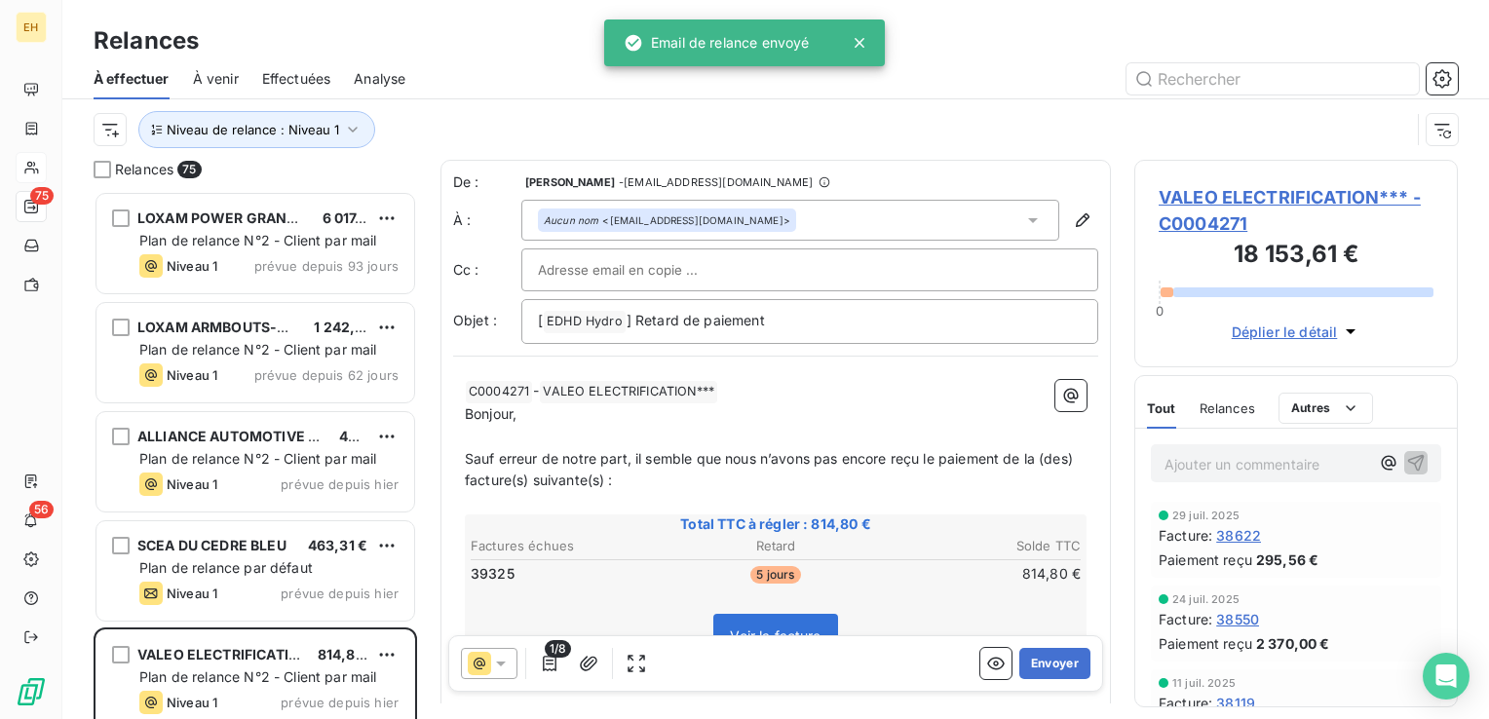
click at [1212, 200] on span "VALEO ELECTRIFICATION*** - C0004271" at bounding box center [1296, 210] width 275 height 53
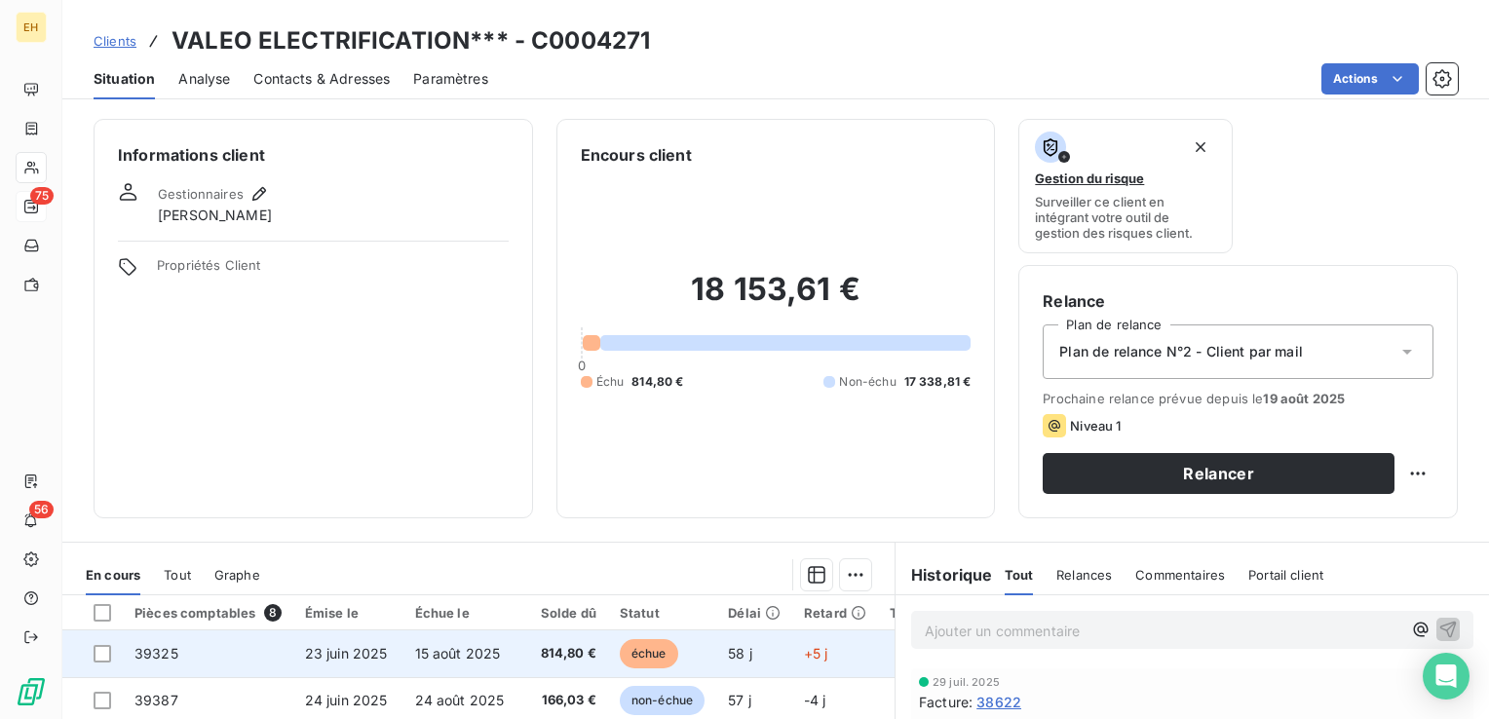
click at [518, 648] on td "814,80 €" at bounding box center [562, 654] width 93 height 47
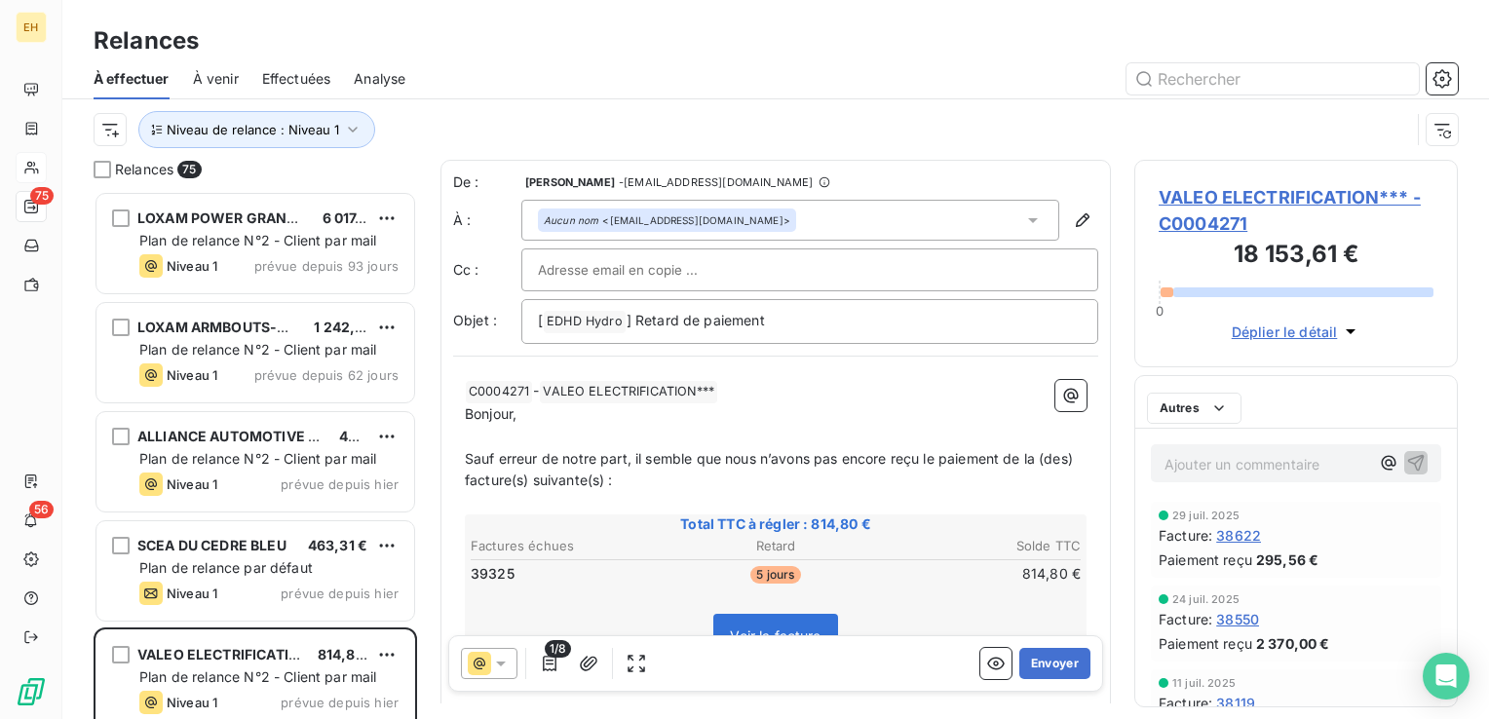
scroll to position [514, 308]
click at [547, 666] on icon "button" at bounding box center [549, 663] width 19 height 19
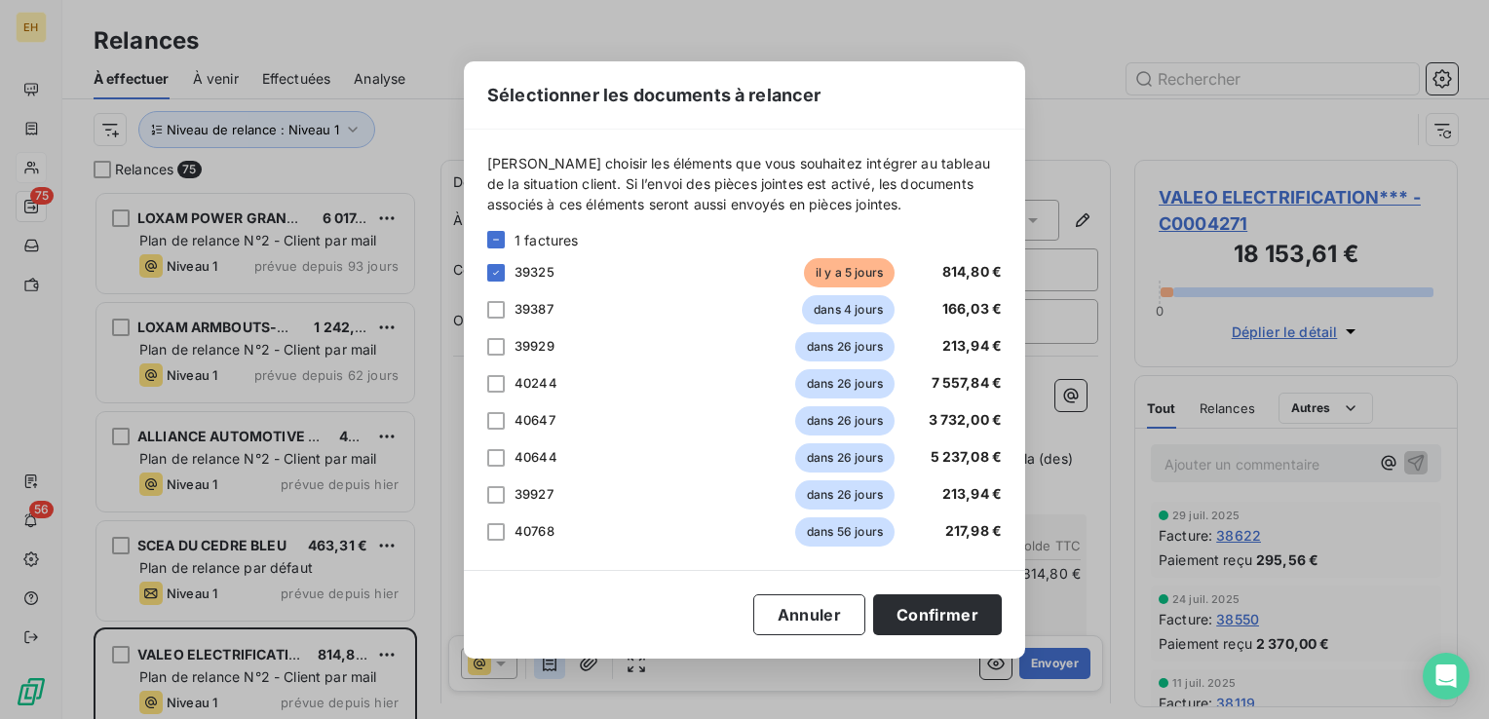
click at [547, 666] on div "Sélectionner les documents à relancer [PERSON_NAME] choisir les éléments que vo…" at bounding box center [744, 359] width 1489 height 719
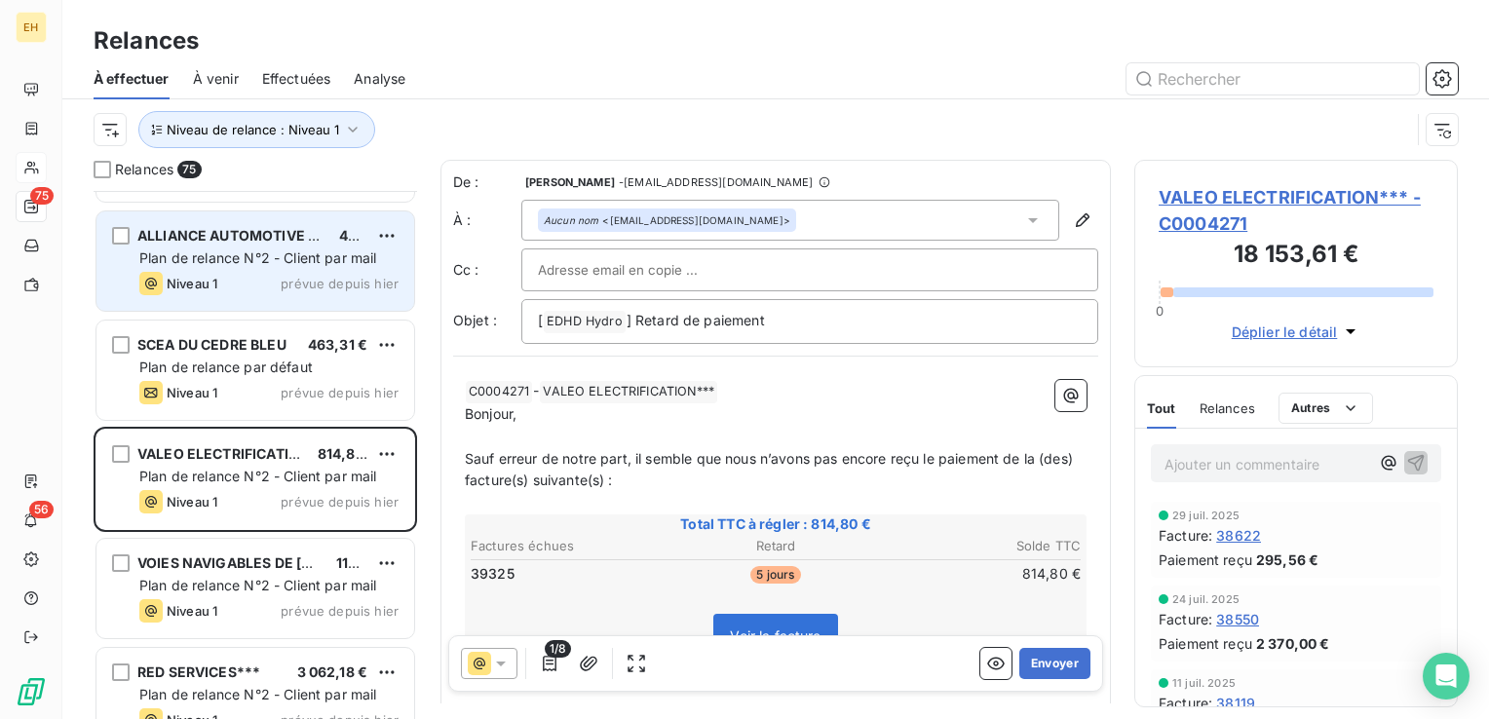
scroll to position [292, 0]
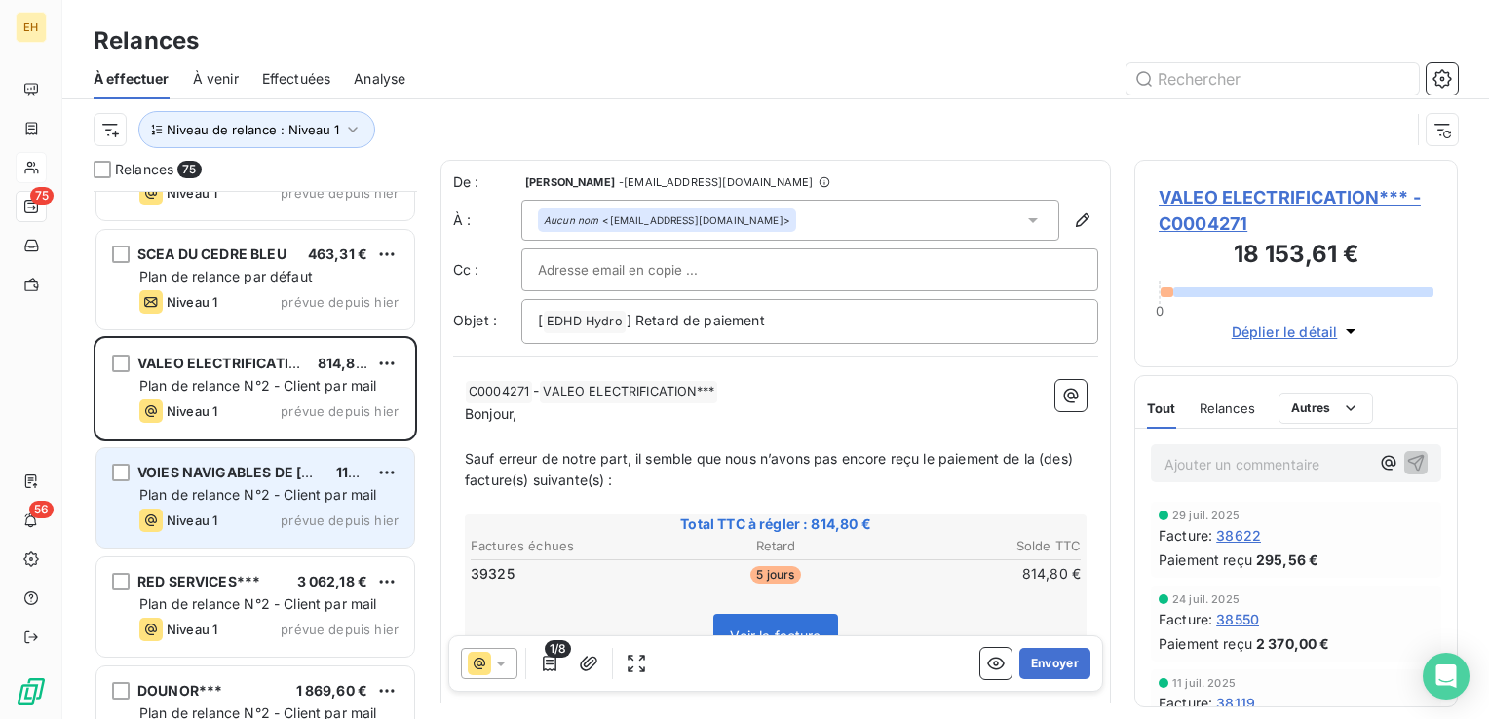
click at [291, 481] on div "VOIES NAVIGABLES DE [GEOGRAPHIC_DATA]~~~ 115,20 € Plan de relance N°2 - Client …" at bounding box center [255, 497] width 318 height 99
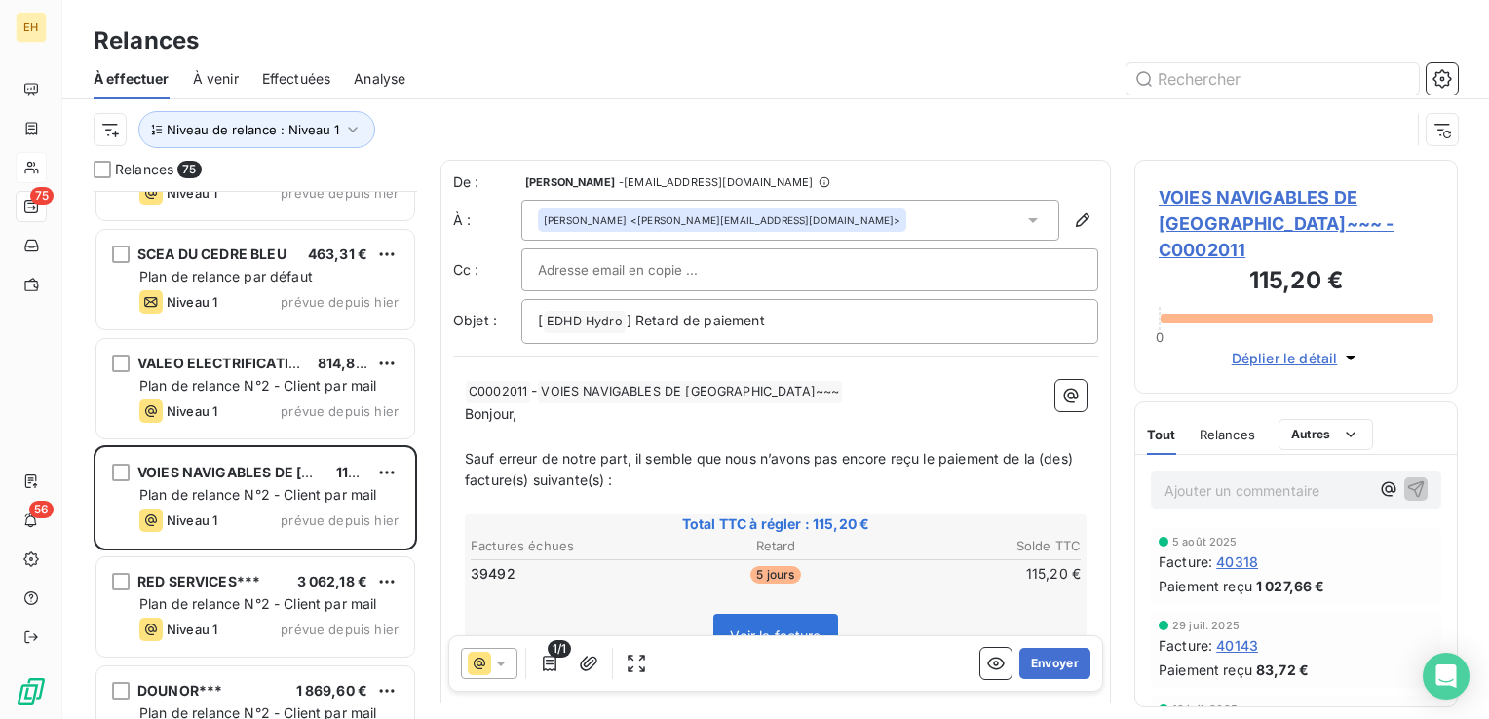
click at [1222, 224] on span "VOIES NAVIGABLES DE [GEOGRAPHIC_DATA]~~~ - C0002011" at bounding box center [1296, 223] width 275 height 79
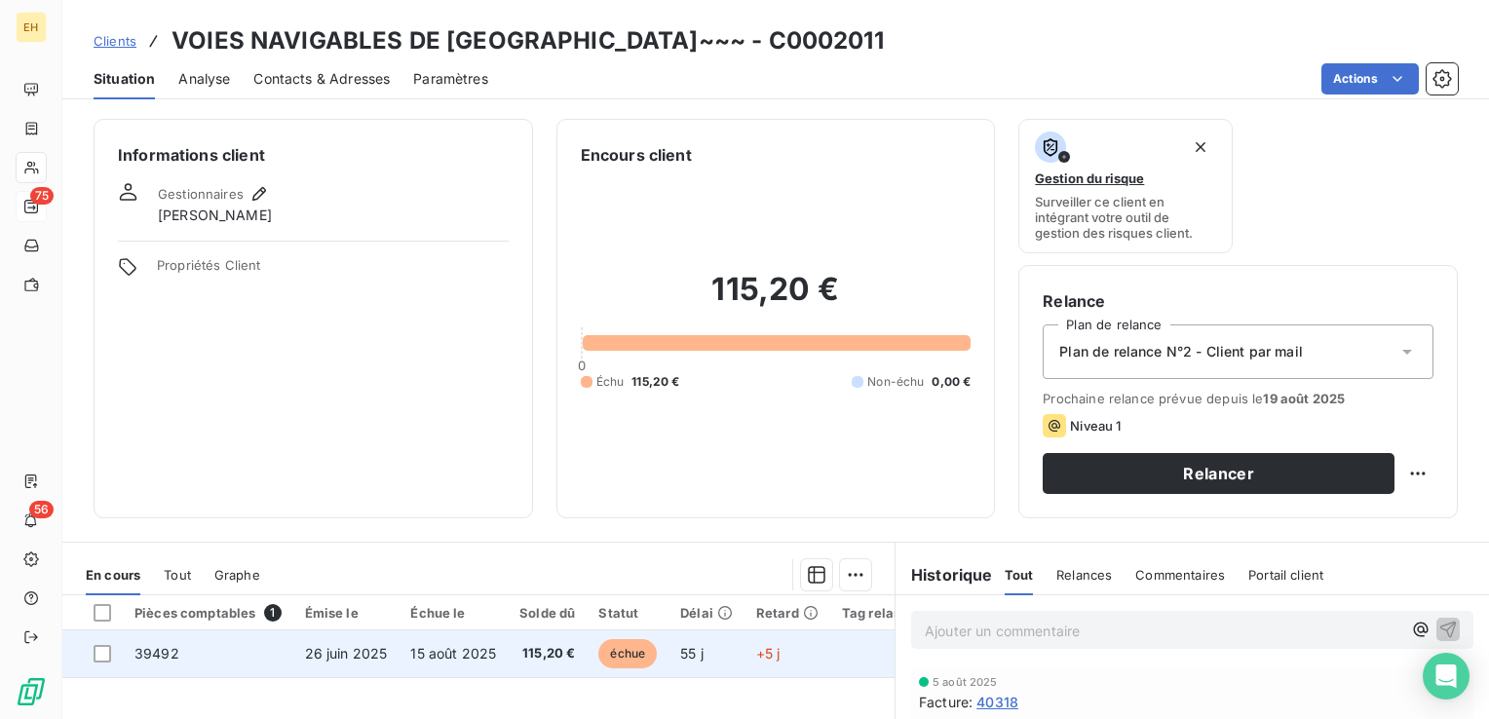
click at [513, 657] on td "115,20 €" at bounding box center [547, 654] width 79 height 47
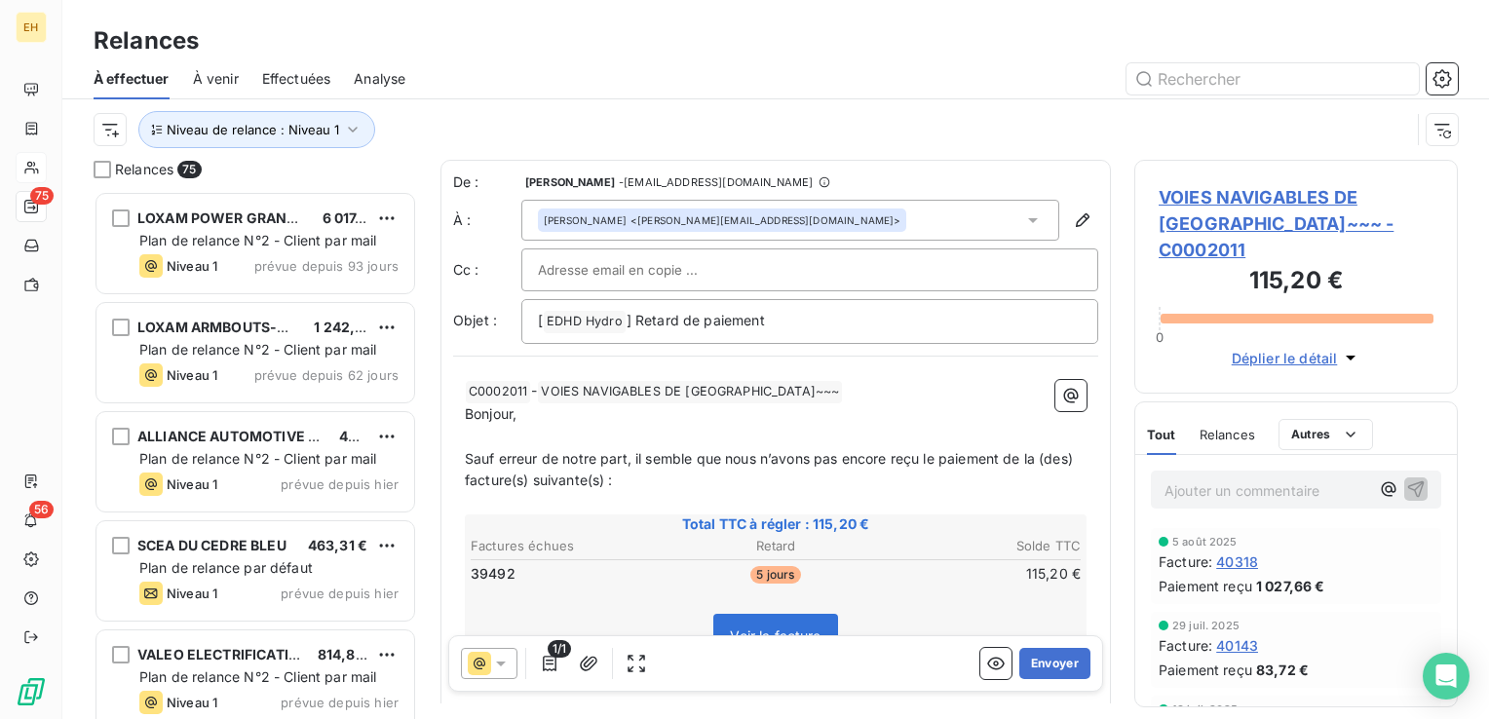
scroll to position [514, 308]
click at [1049, 657] on button "Envoyer" at bounding box center [1054, 663] width 71 height 31
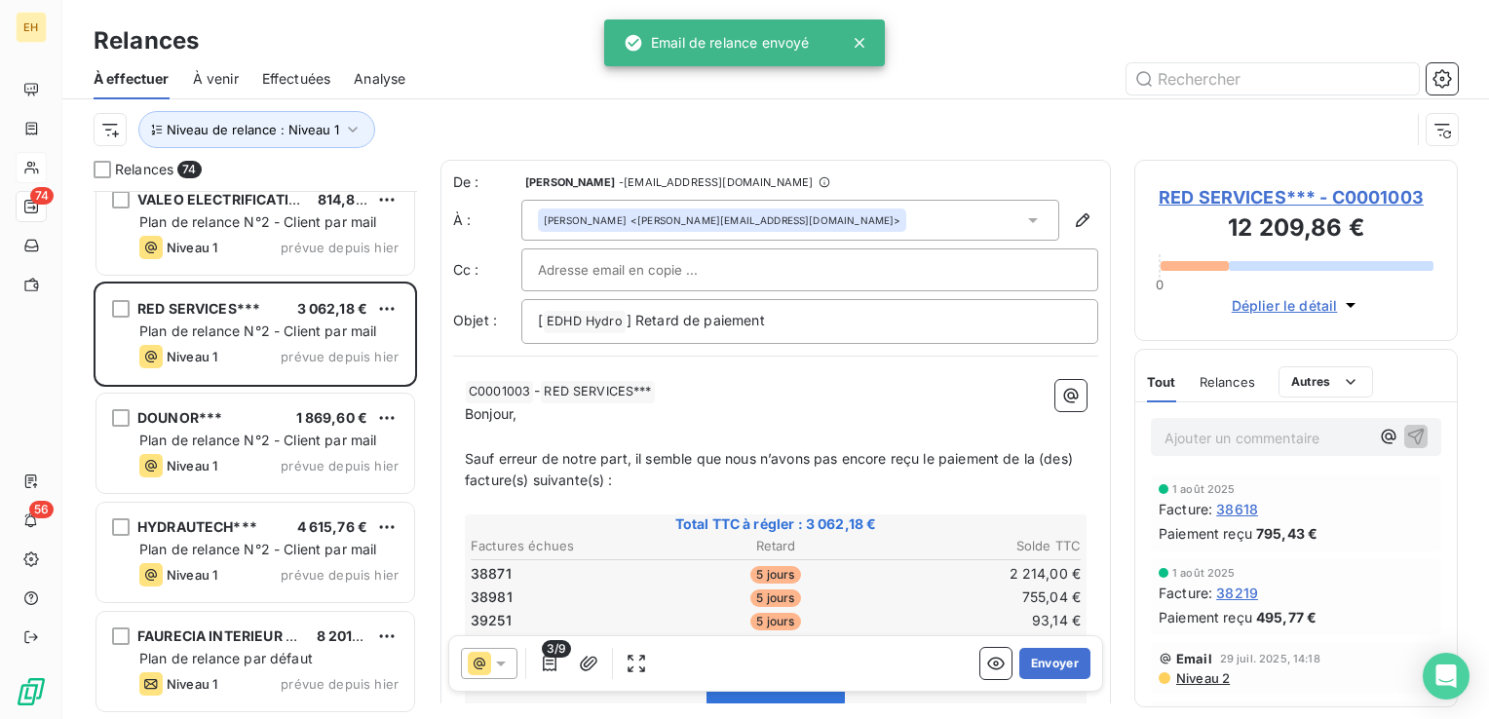
scroll to position [487, 0]
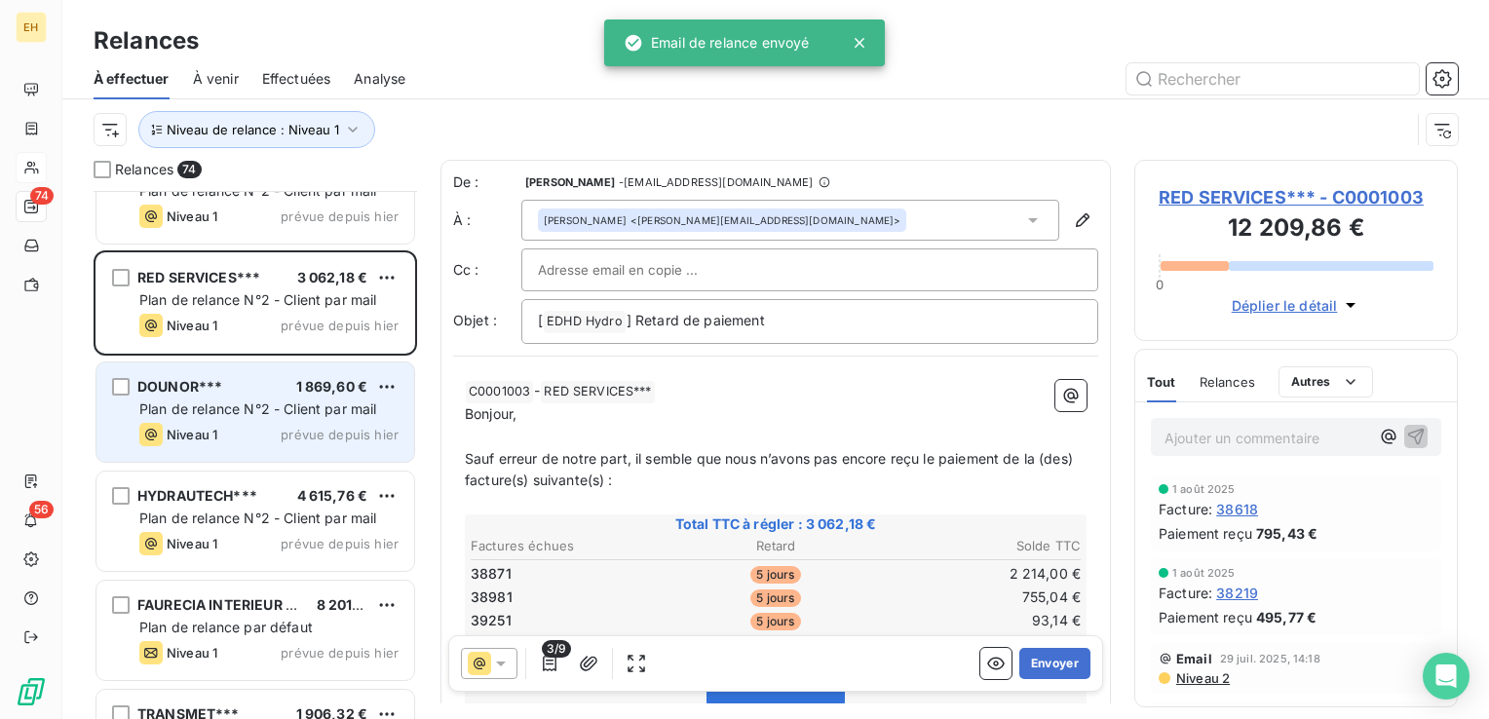
click at [272, 458] on div "DOUNOR*** 1 869,60 € Plan de relance N°2 - Client par mail Niveau 1 prévue depu…" at bounding box center [255, 412] width 318 height 99
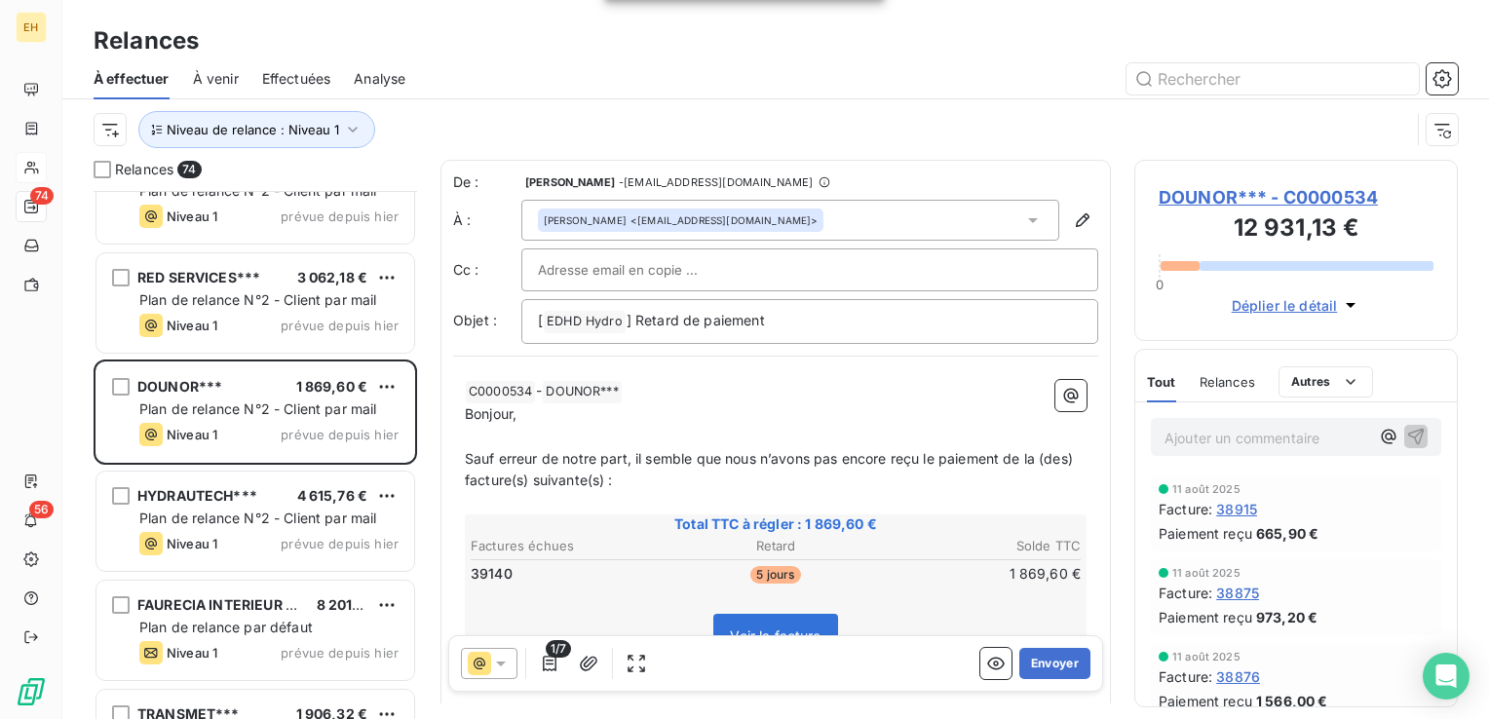
click at [1229, 188] on span "DOUNOR*** - C0000534" at bounding box center [1296, 197] width 275 height 26
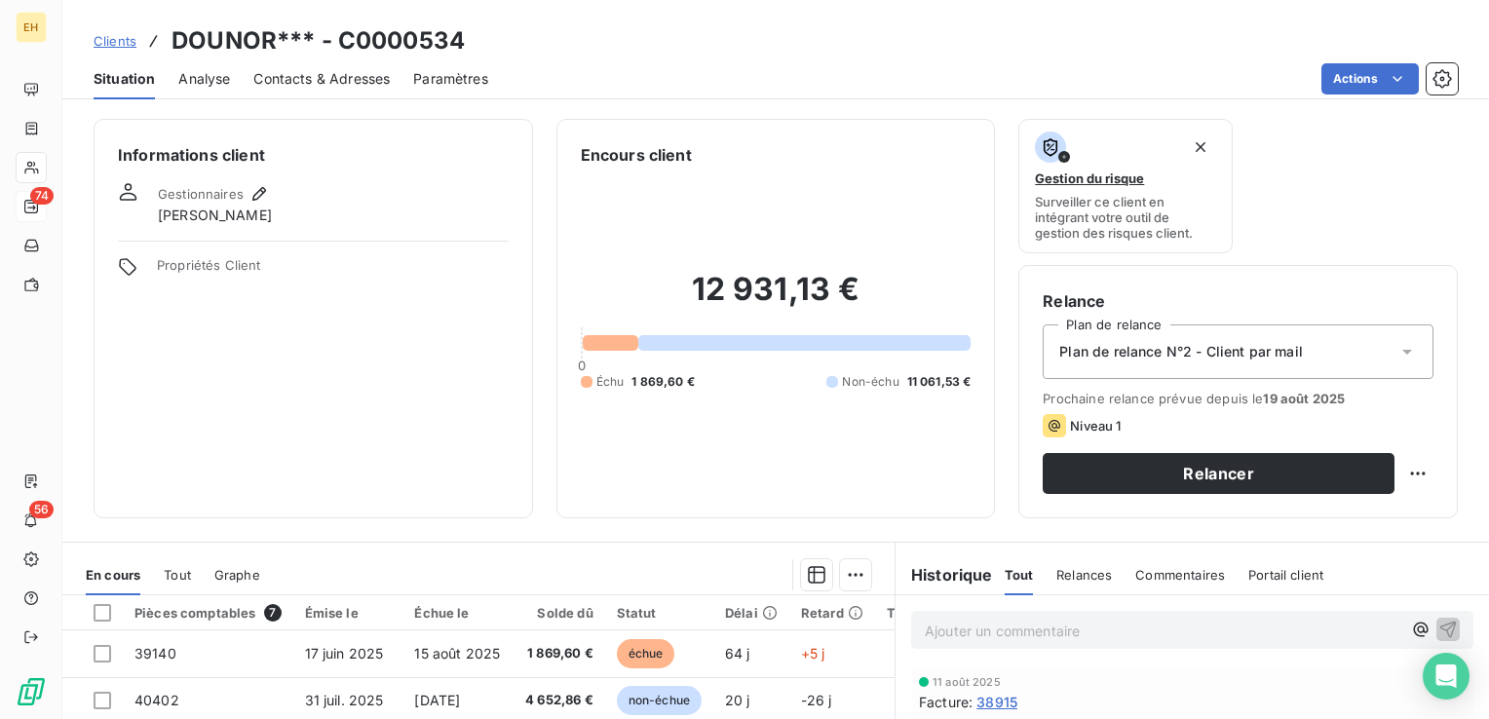
click at [347, 663] on td "17 juin 2025" at bounding box center [348, 654] width 110 height 47
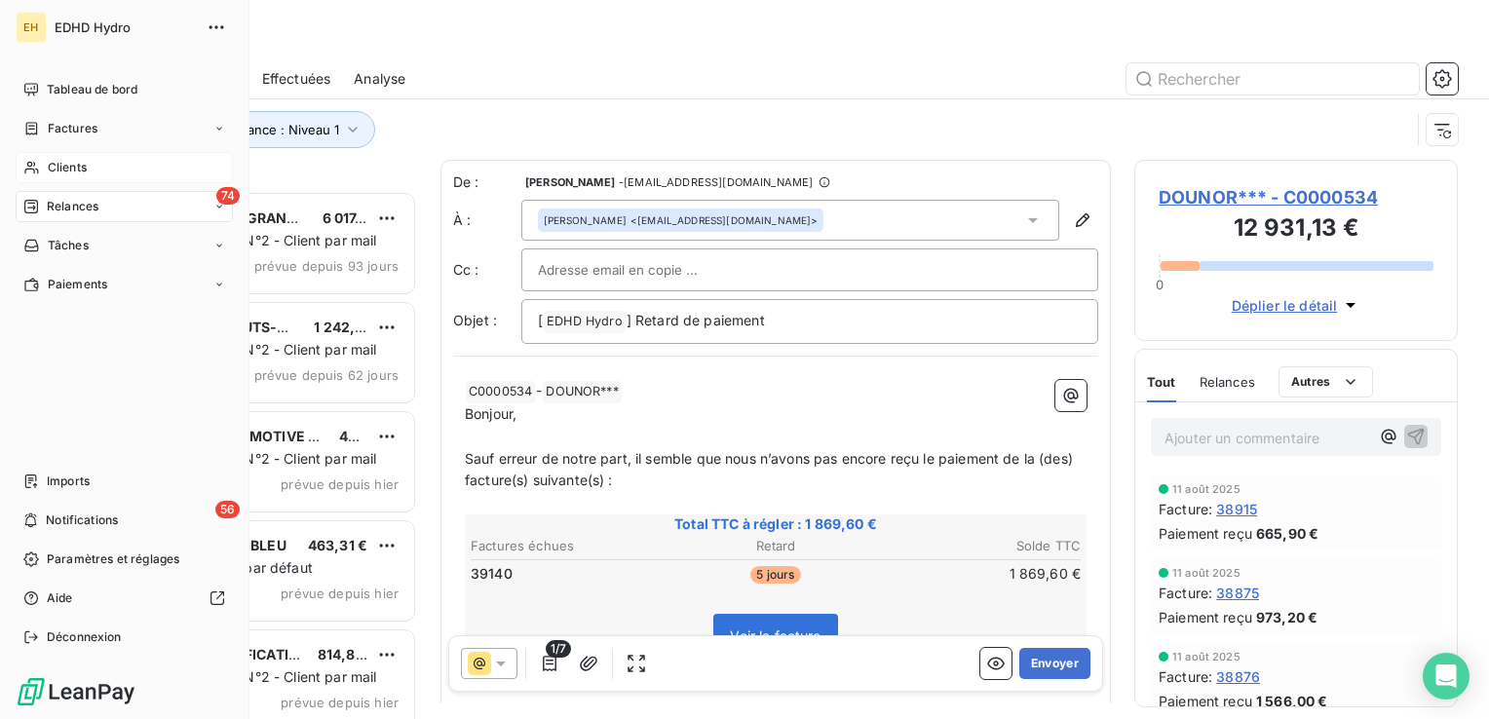
scroll to position [514, 308]
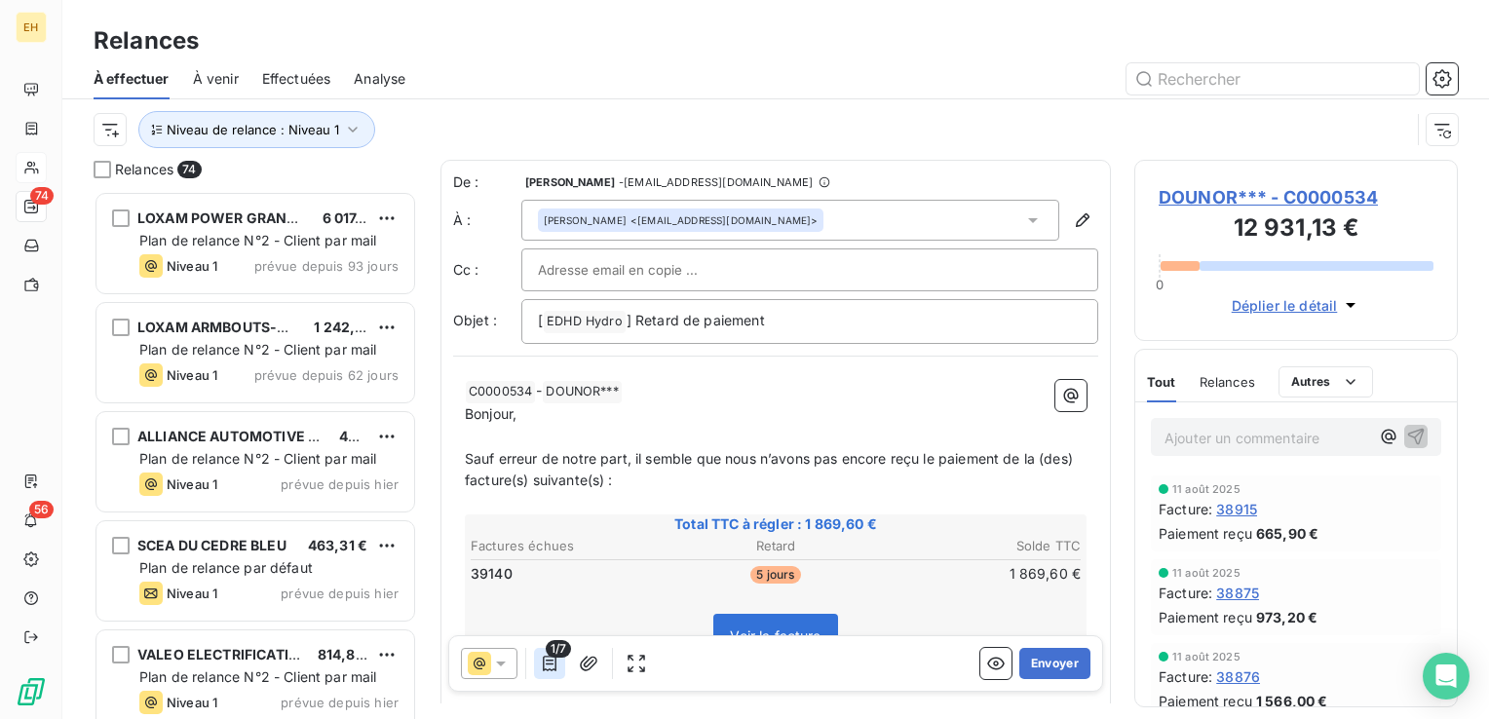
click at [552, 660] on icon "button" at bounding box center [549, 663] width 19 height 19
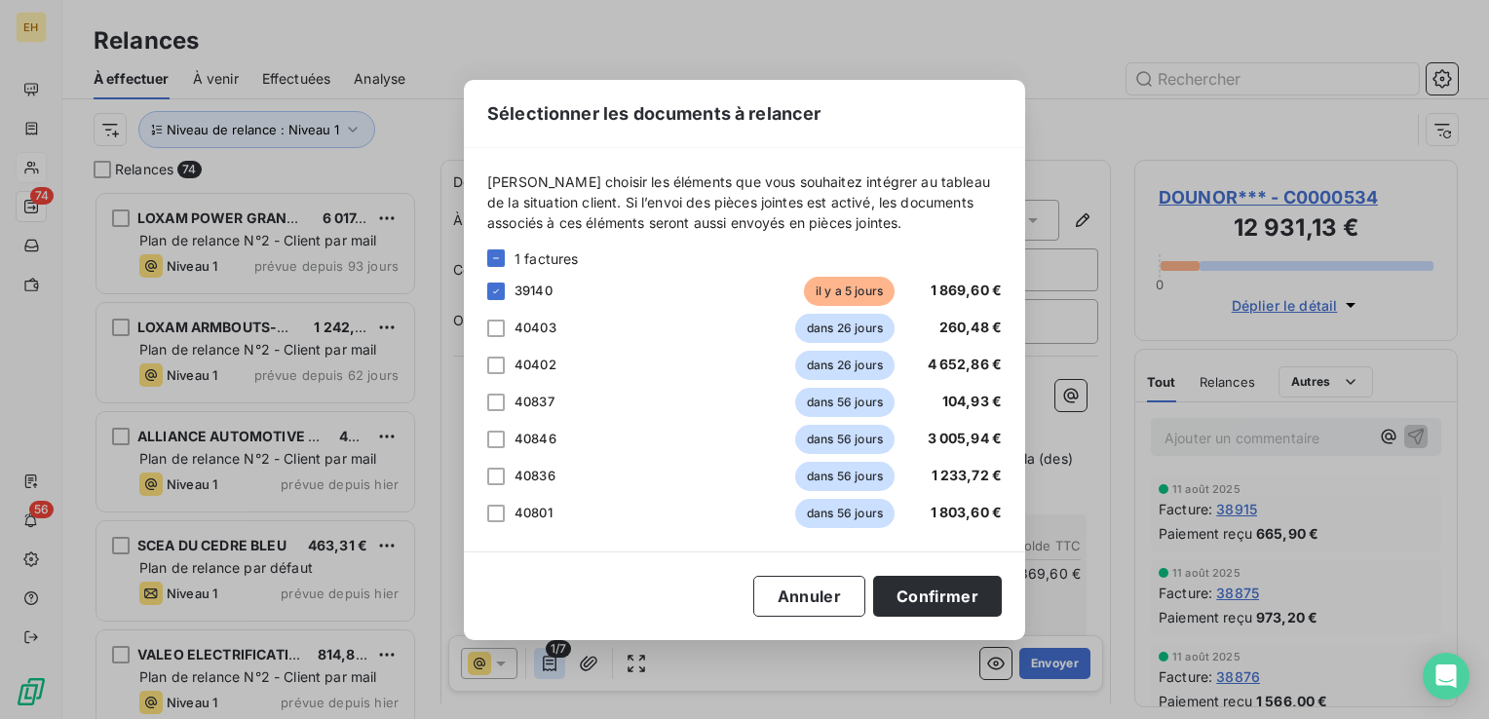
click at [552, 660] on div "Sélectionner les documents à relancer [PERSON_NAME] choisir les éléments que vo…" at bounding box center [744, 359] width 1489 height 719
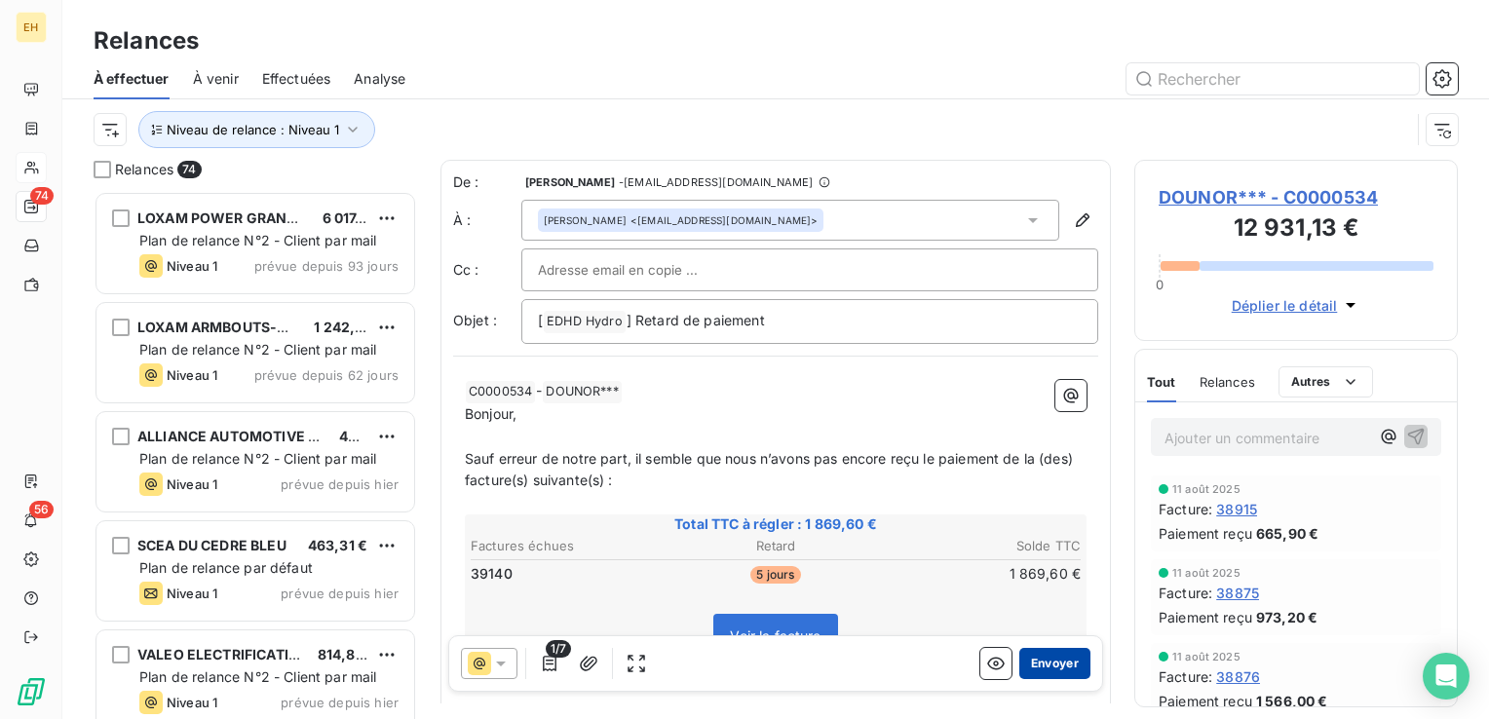
click at [1060, 665] on button "Envoyer" at bounding box center [1054, 663] width 71 height 31
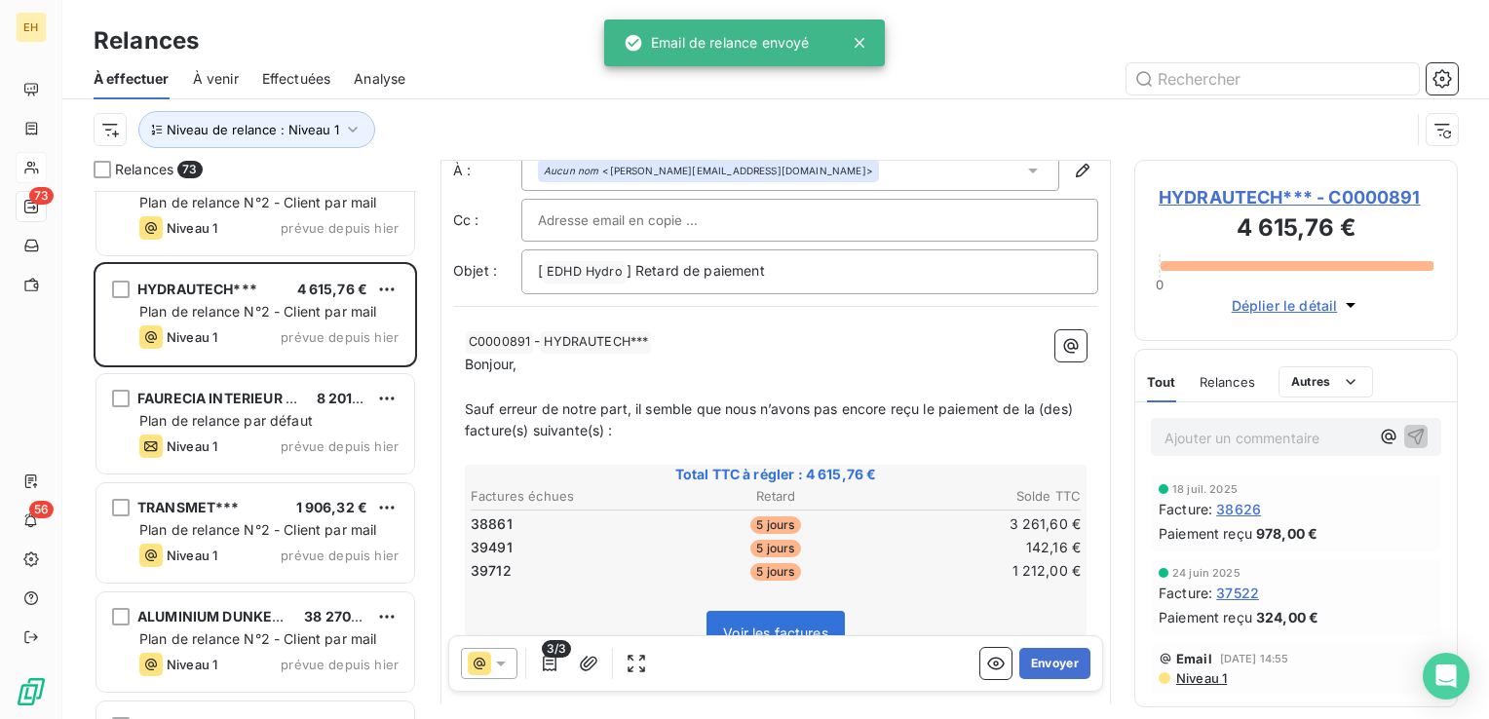
scroll to position [97, 0]
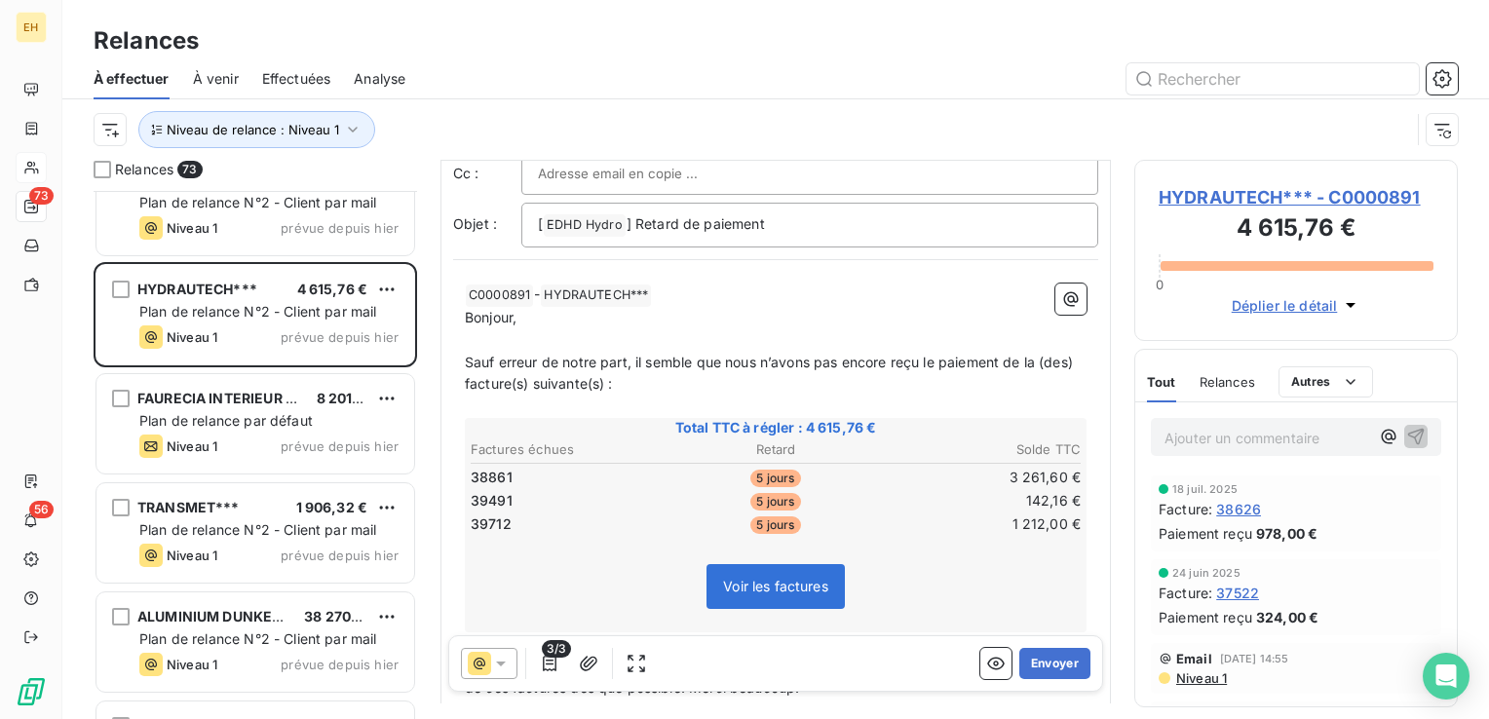
click at [1382, 202] on span "HYDRAUTECH*** - C0000891" at bounding box center [1296, 197] width 275 height 26
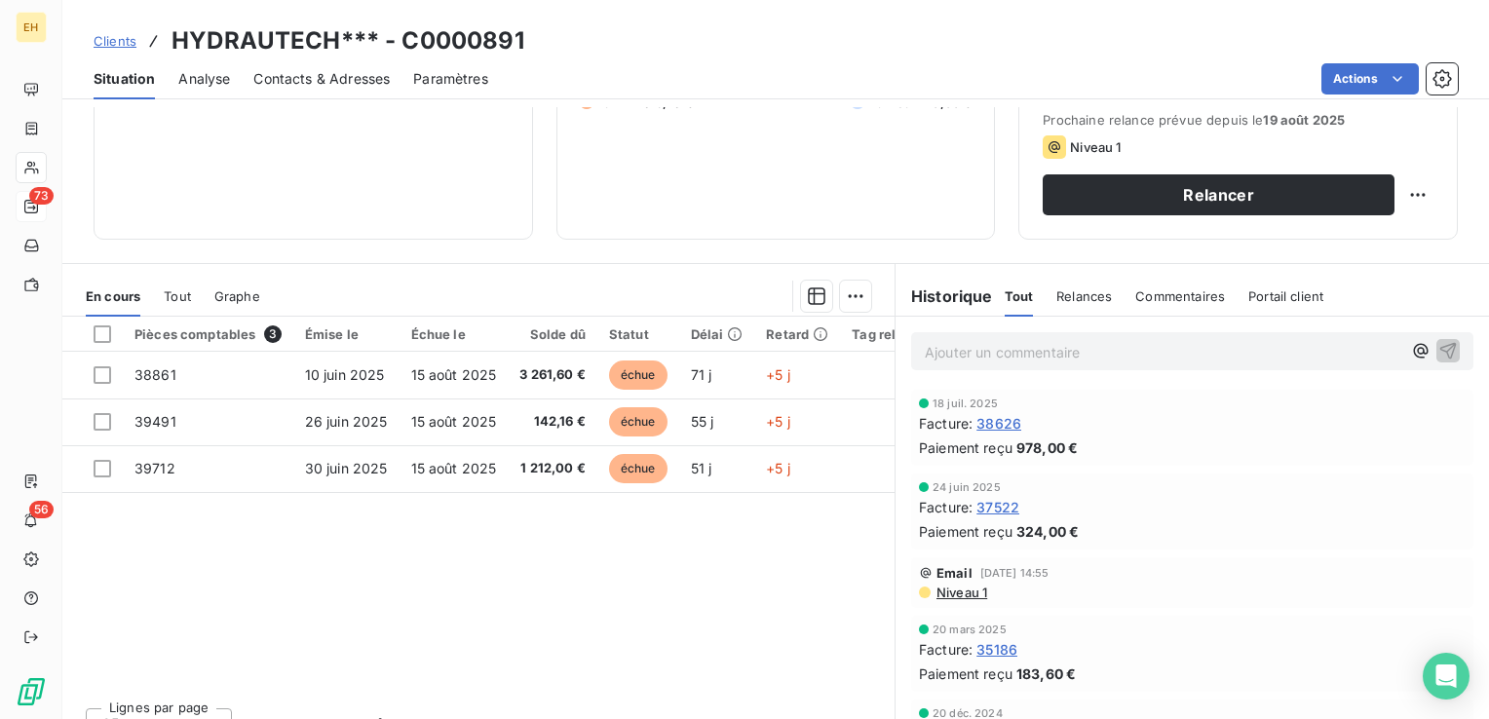
scroll to position [292, 0]
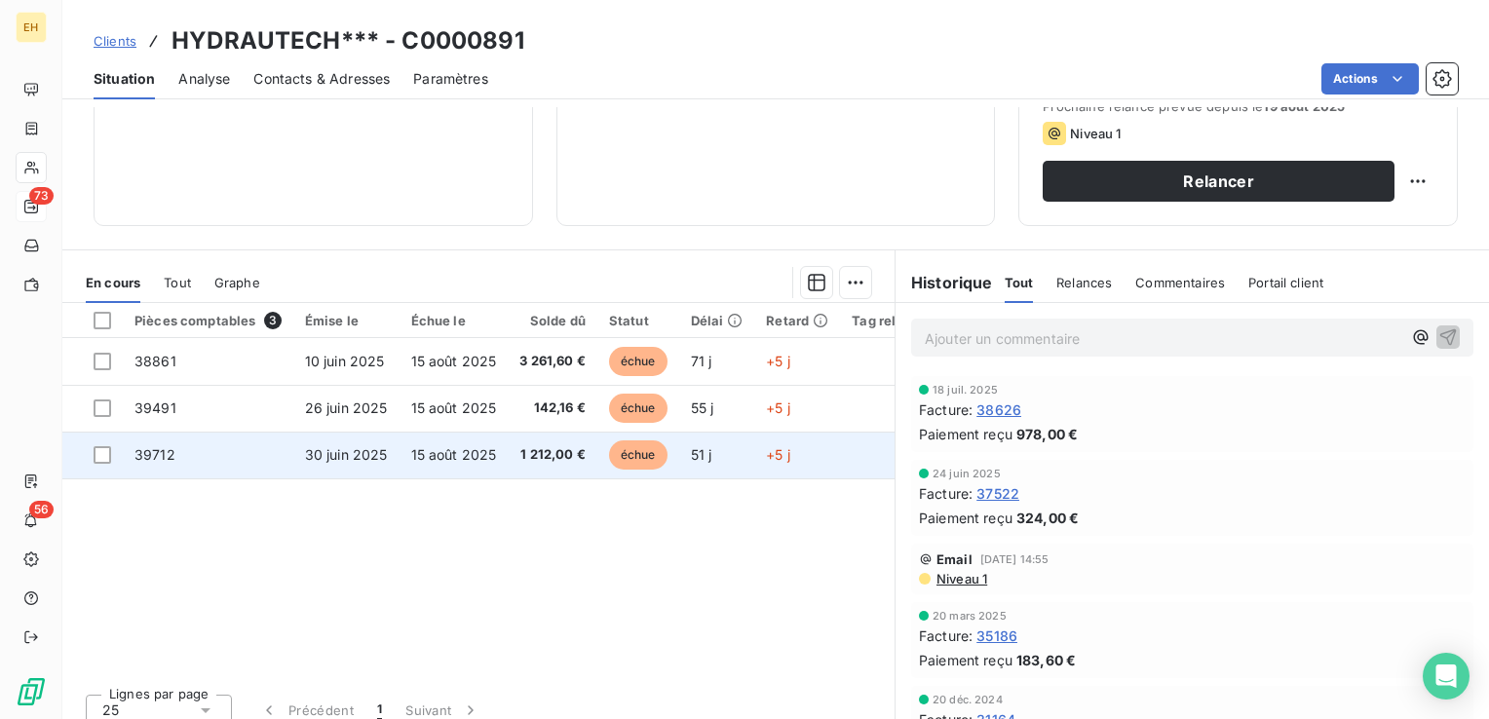
click at [473, 462] on span "15 août 2025" at bounding box center [454, 454] width 86 height 17
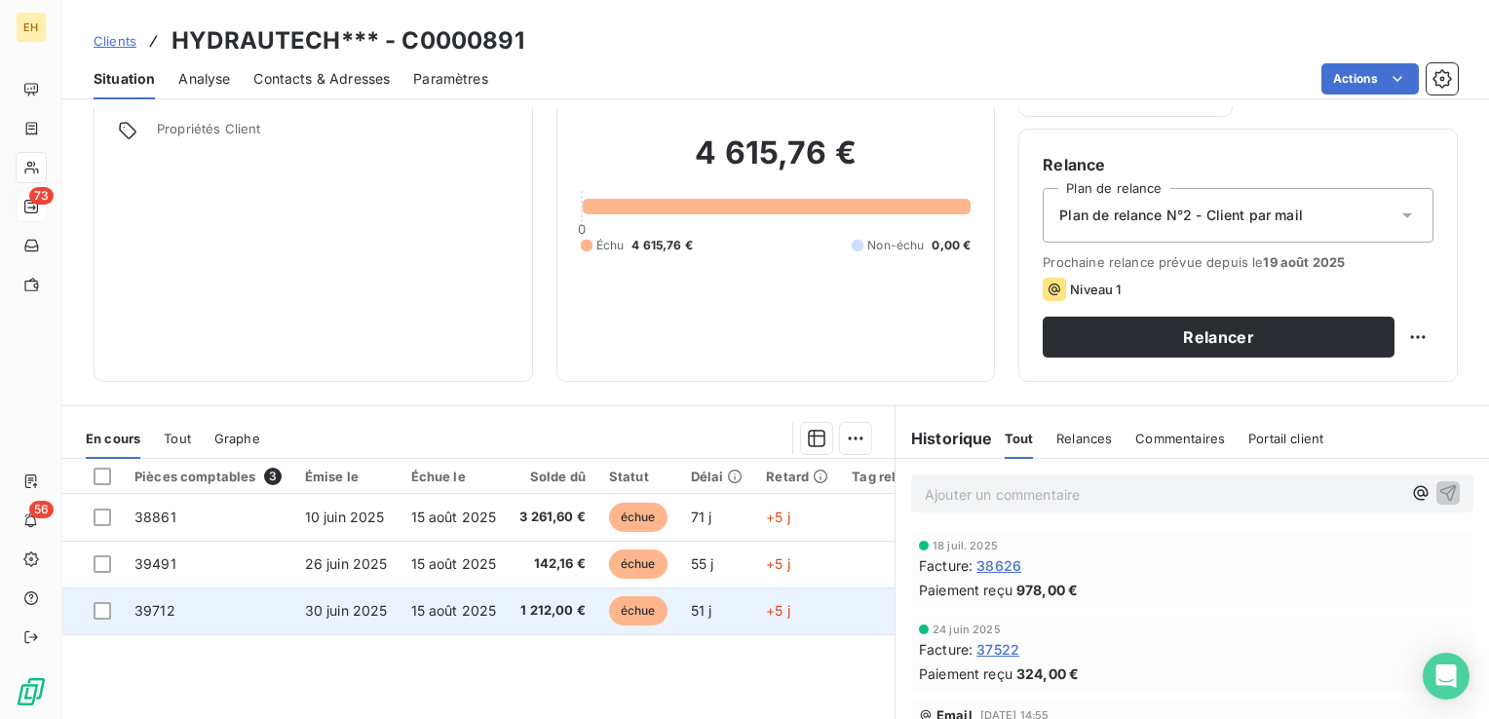
scroll to position [292, 0]
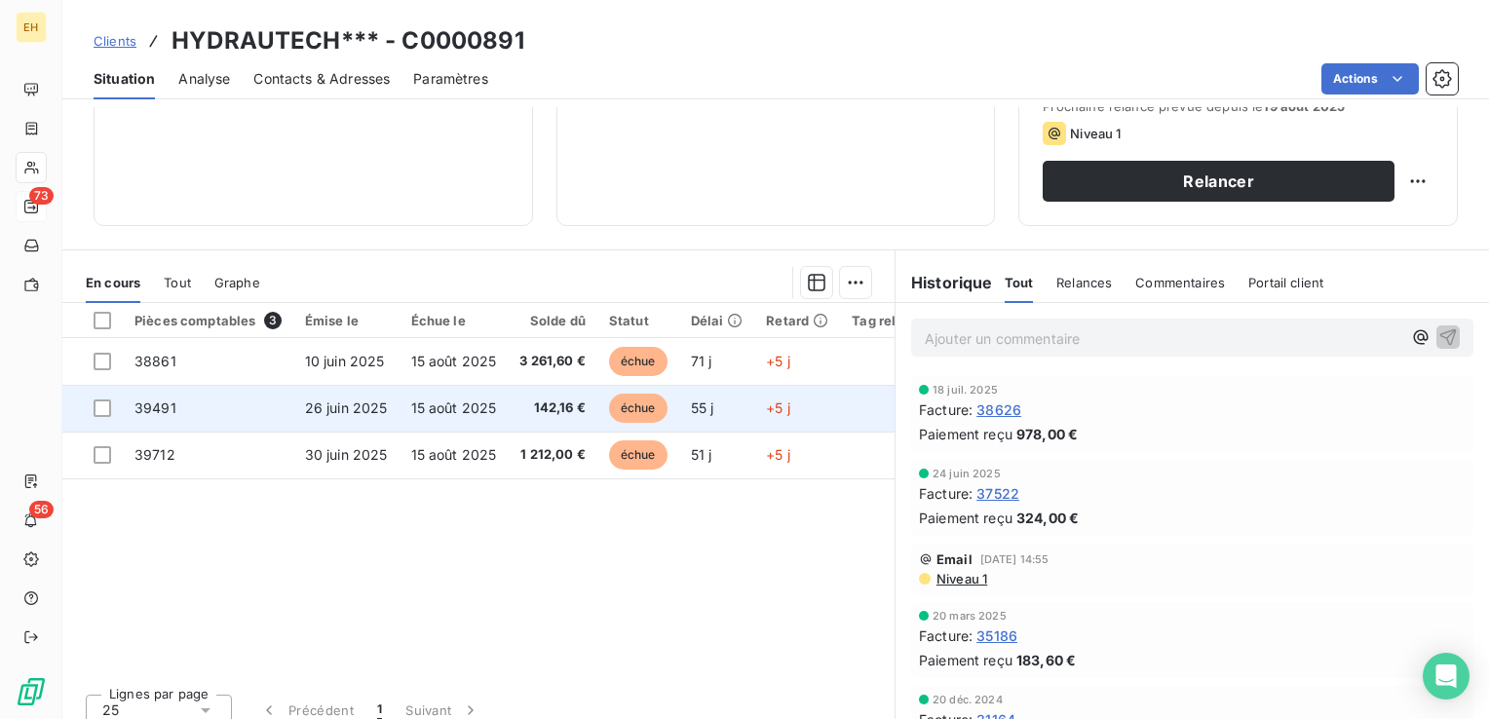
click at [609, 423] on td "échue" at bounding box center [638, 408] width 82 height 47
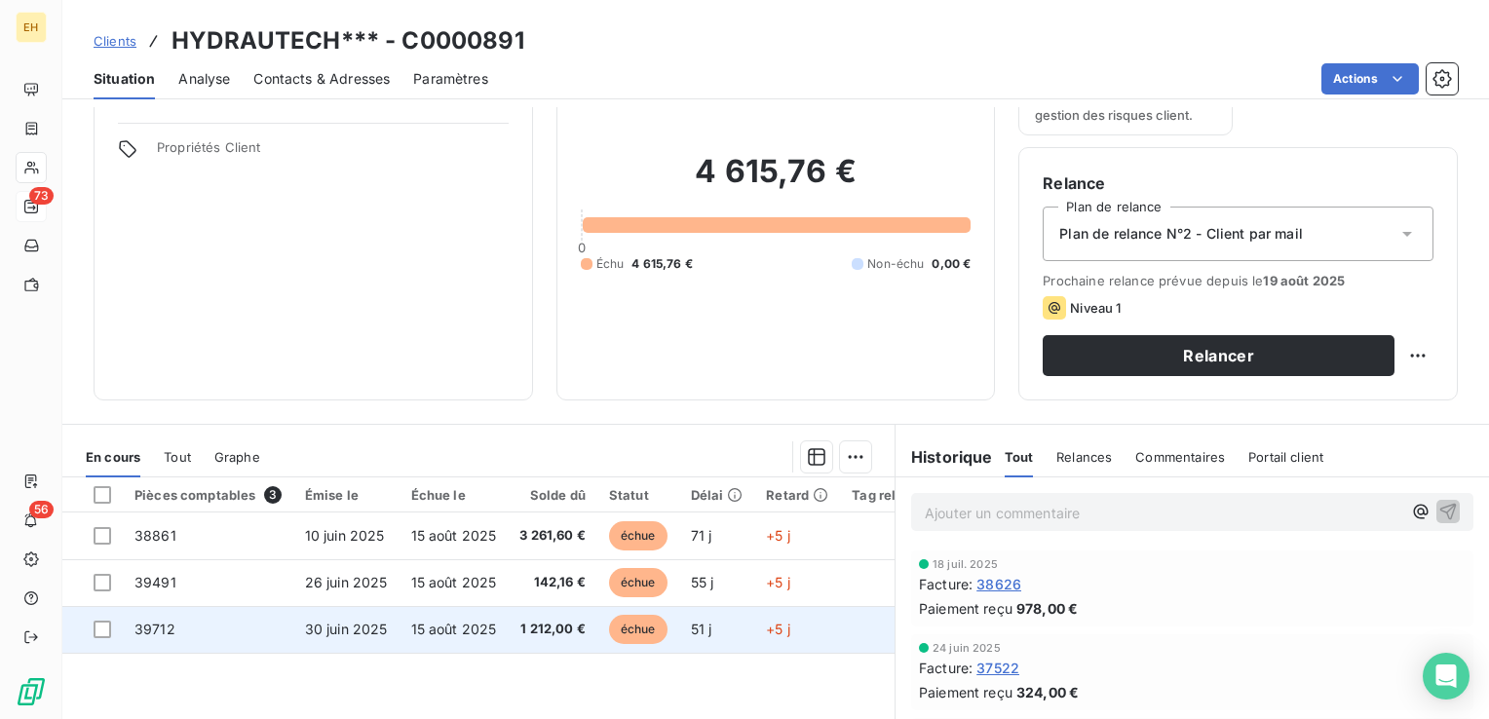
scroll to position [195, 0]
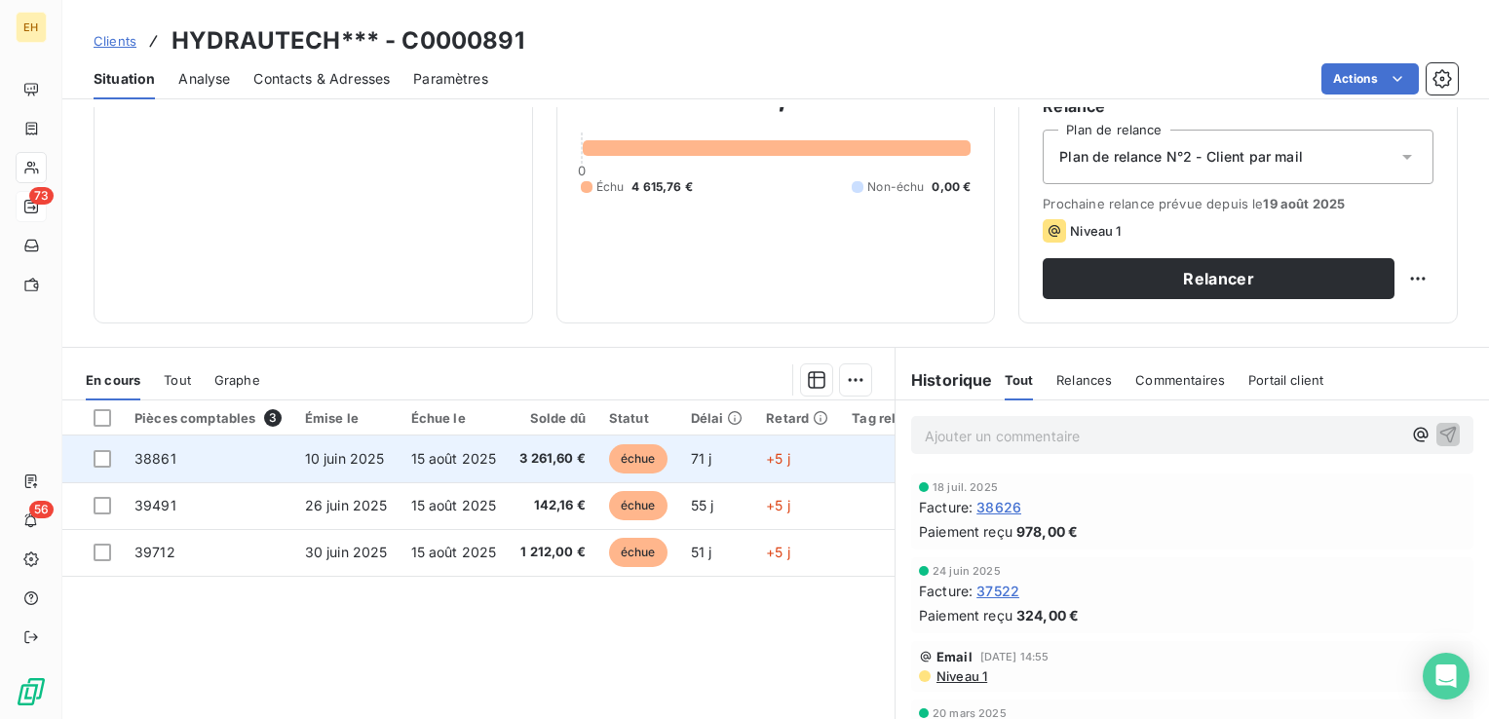
click at [529, 474] on td "3 261,60 €" at bounding box center [553, 459] width 90 height 47
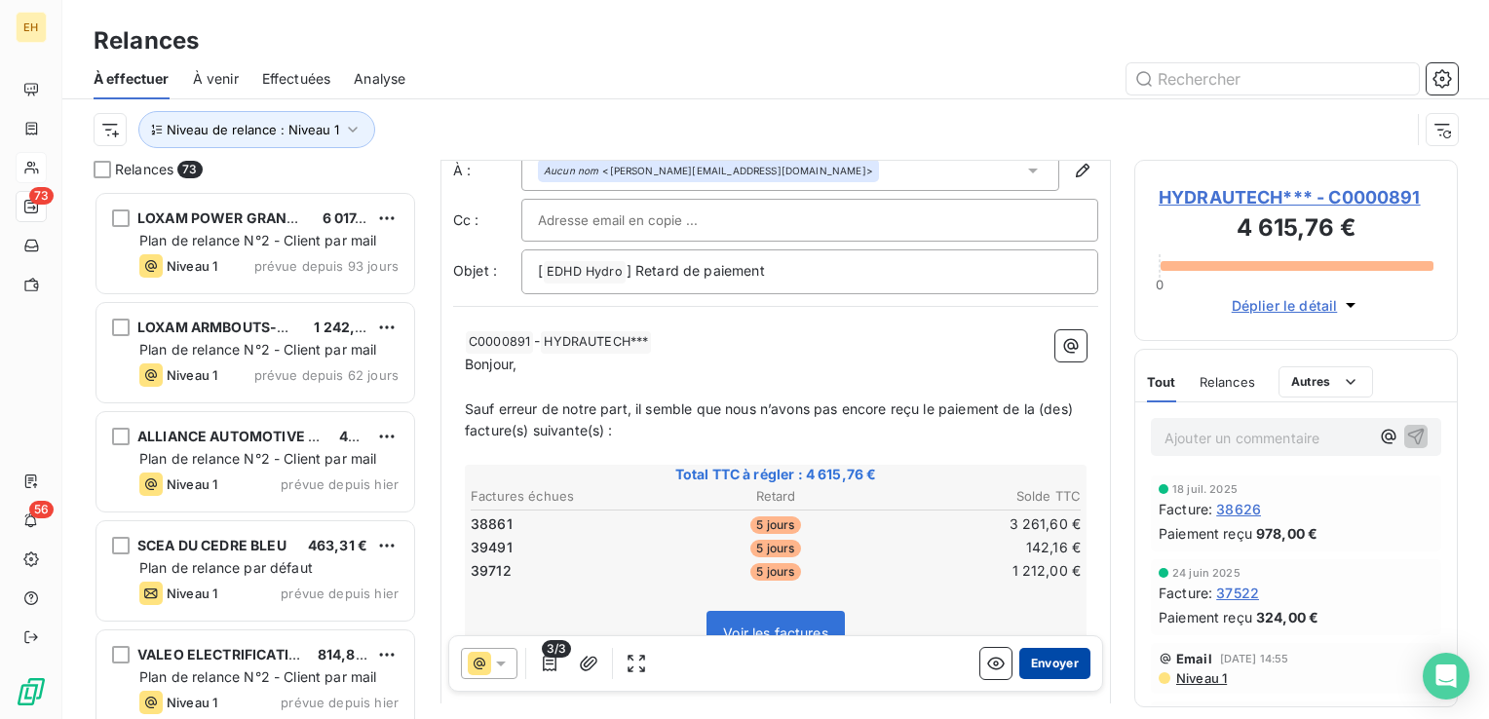
scroll to position [97, 0]
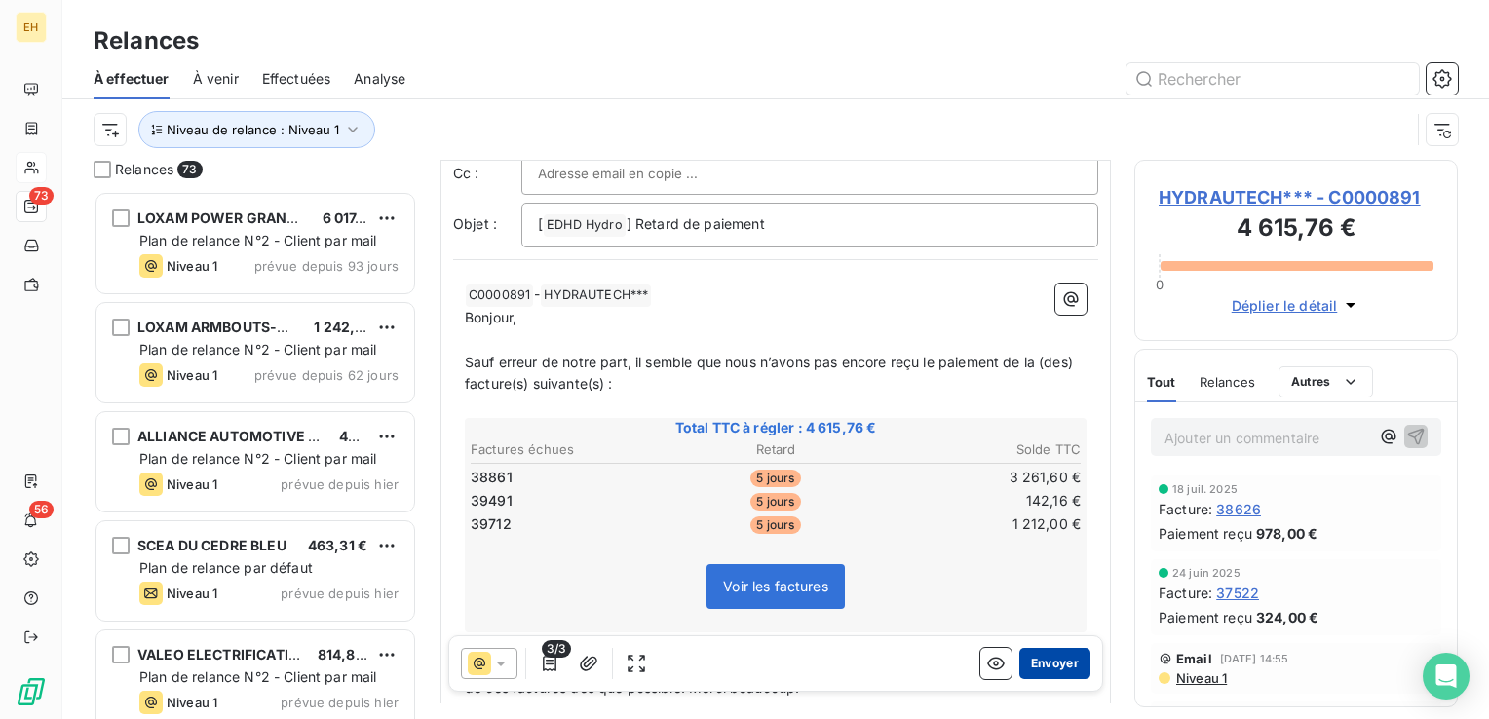
click at [1055, 662] on button "Envoyer" at bounding box center [1054, 663] width 71 height 31
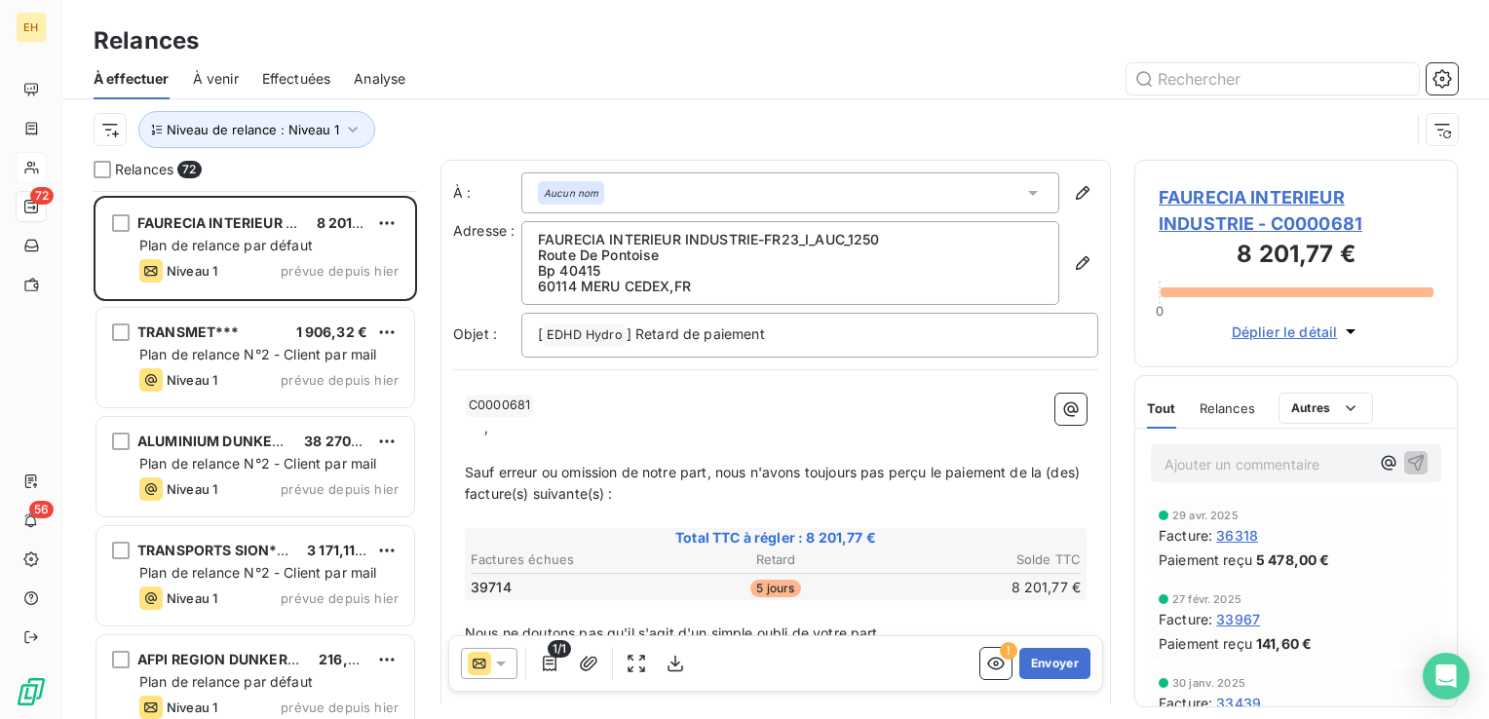
scroll to position [682, 0]
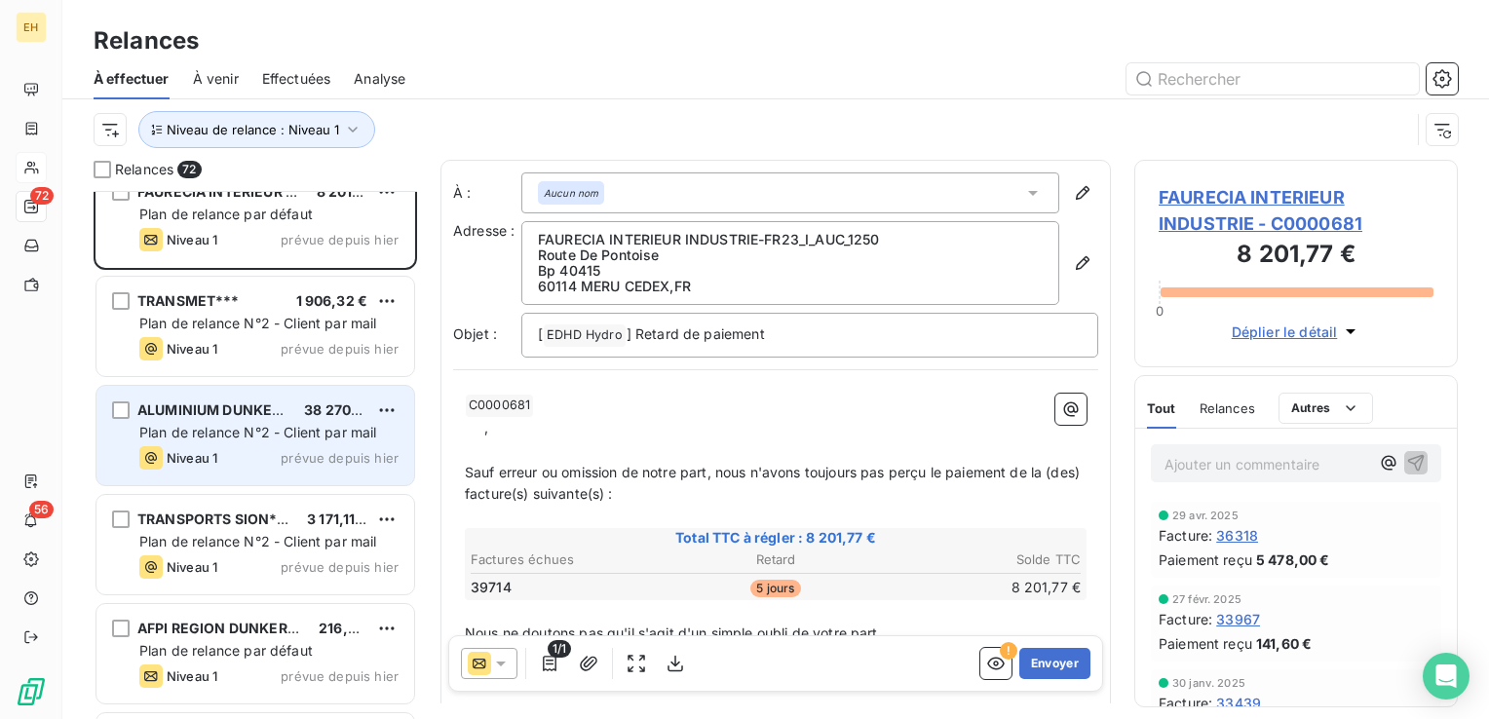
click at [210, 477] on div "ALUMINIUM DUNKERQUE*** 38 270,40 € Plan de relance N°2 - Client par mail Niveau…" at bounding box center [255, 435] width 318 height 99
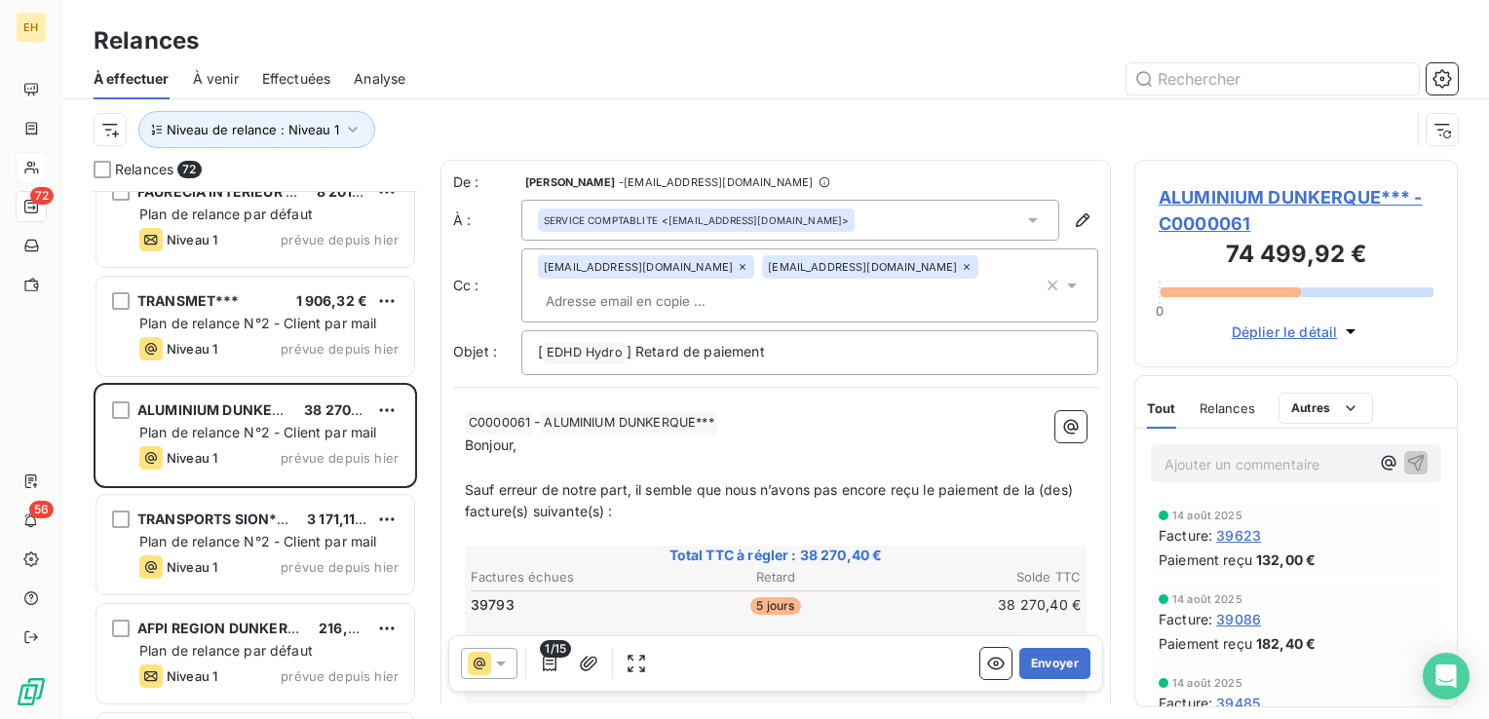
click at [1354, 190] on span "ALUMINIUM DUNKERQUE*** - C0000061" at bounding box center [1296, 210] width 275 height 53
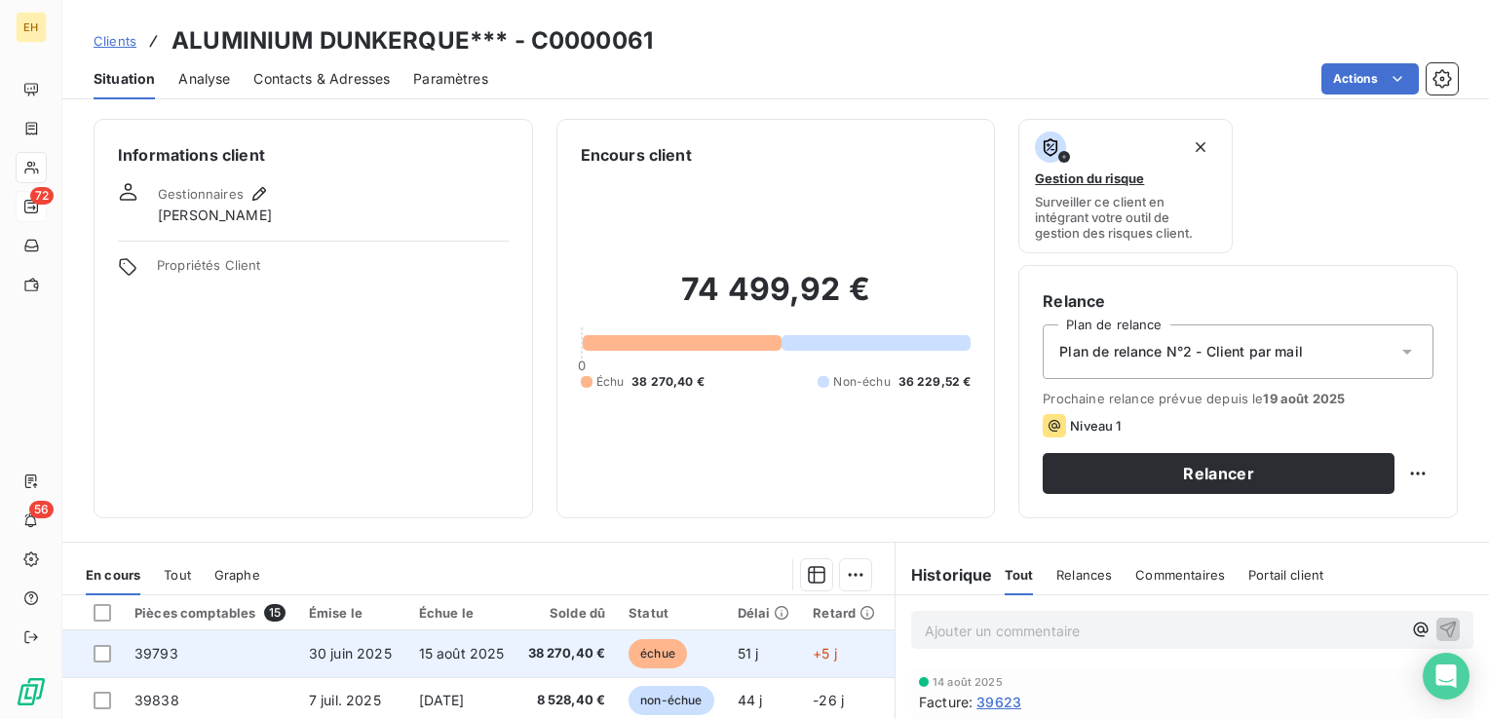
click at [413, 653] on td "15 août 2025" at bounding box center [461, 654] width 109 height 47
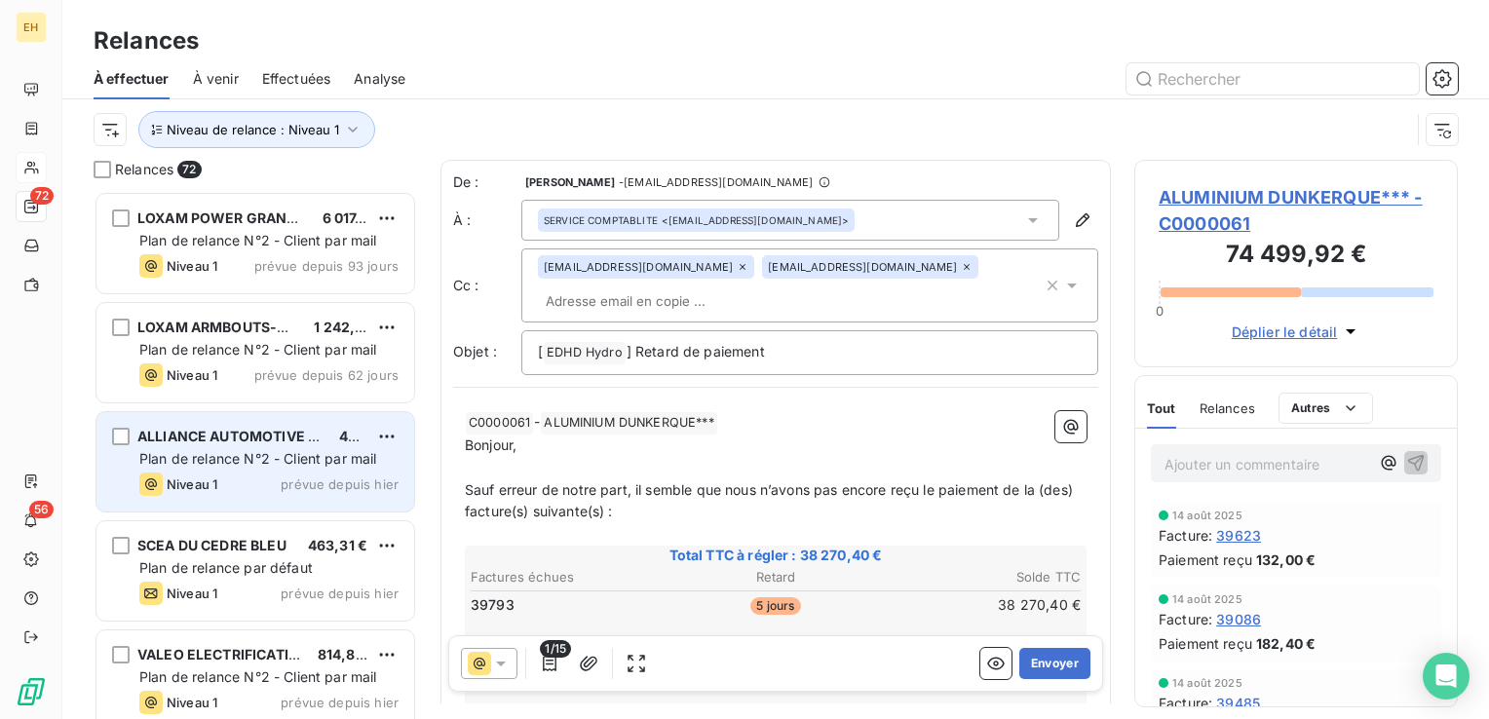
scroll to position [514, 308]
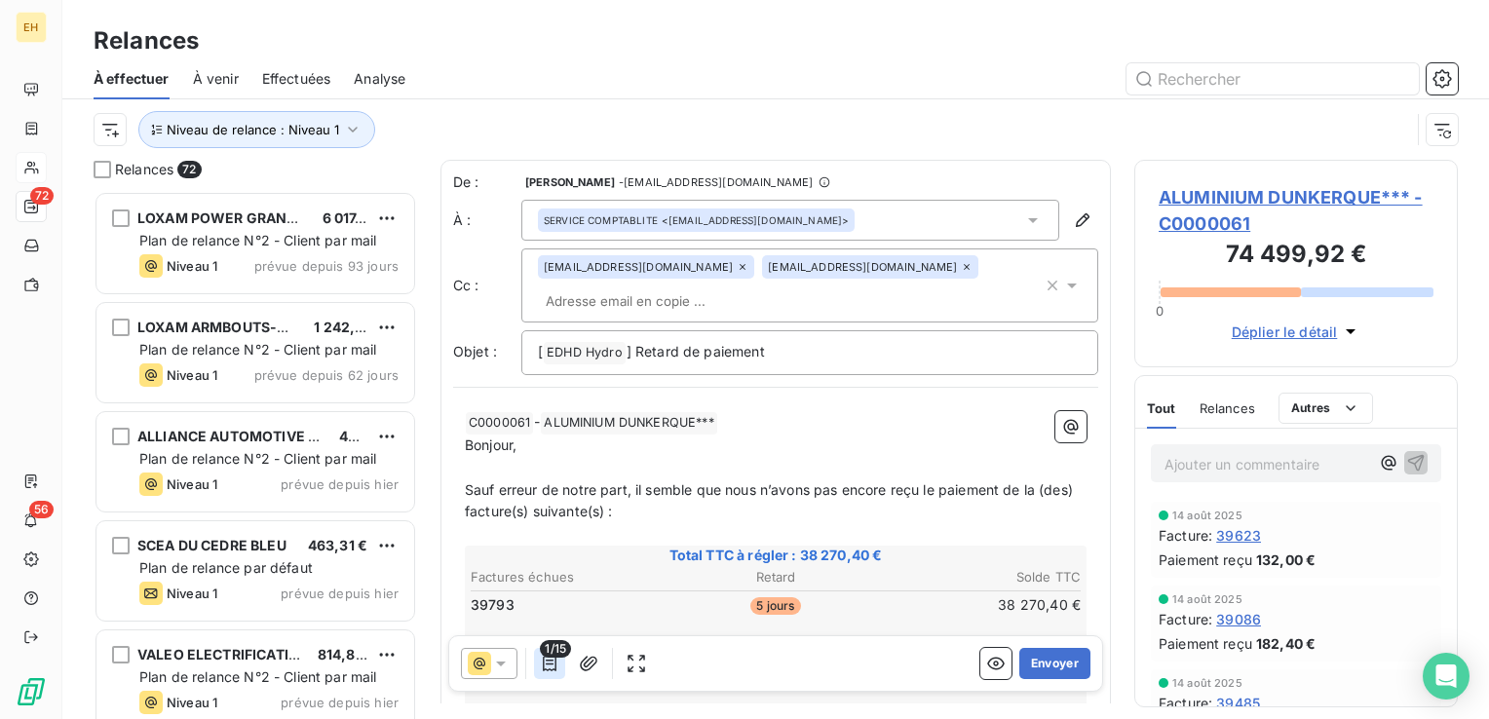
click at [556, 669] on icon "button" at bounding box center [549, 663] width 19 height 19
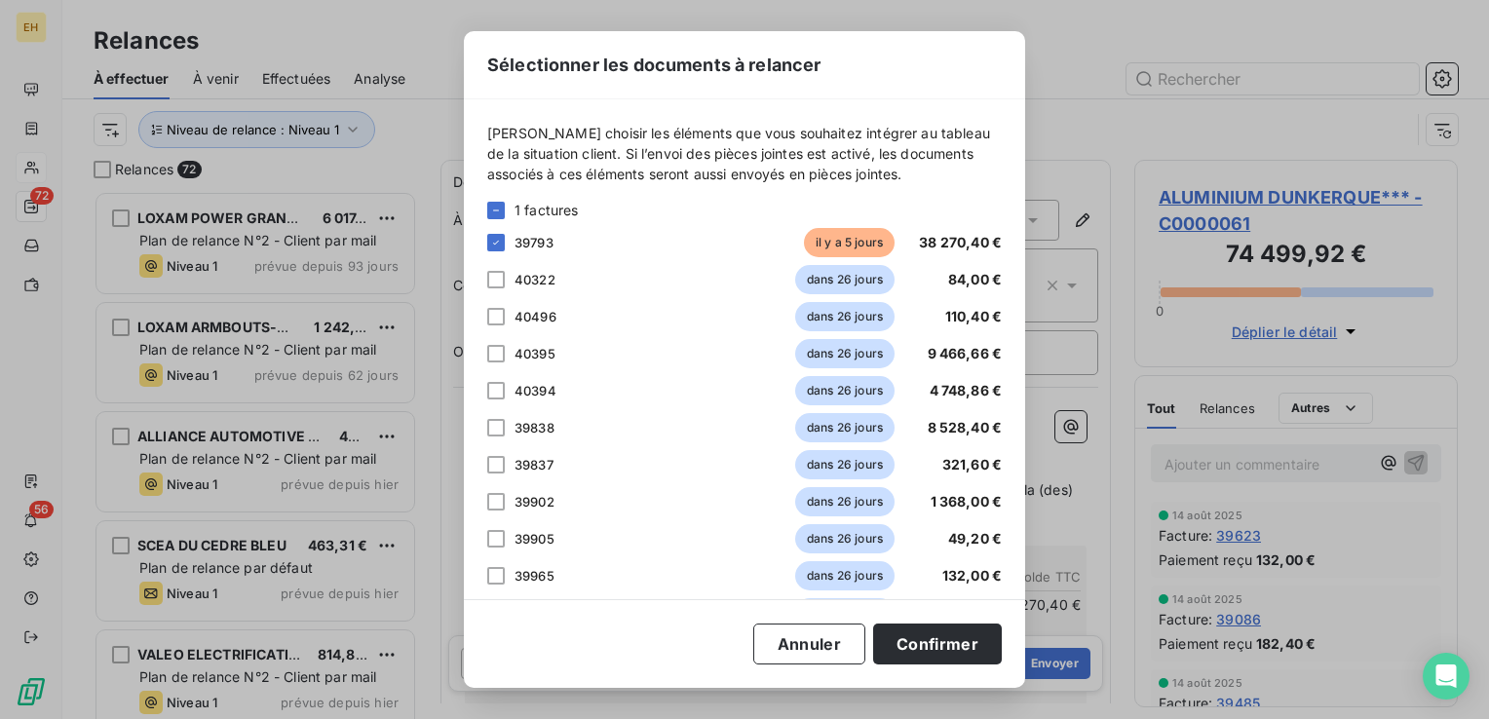
drag, startPoint x: 556, startPoint y: 669, endPoint x: 643, endPoint y: 667, distance: 86.8
click at [557, 669] on div "Sélectionner les documents à relancer [PERSON_NAME] choisir les éléments que vo…" at bounding box center [744, 359] width 561 height 657
click at [904, 638] on button "Confirmer" at bounding box center [937, 644] width 129 height 41
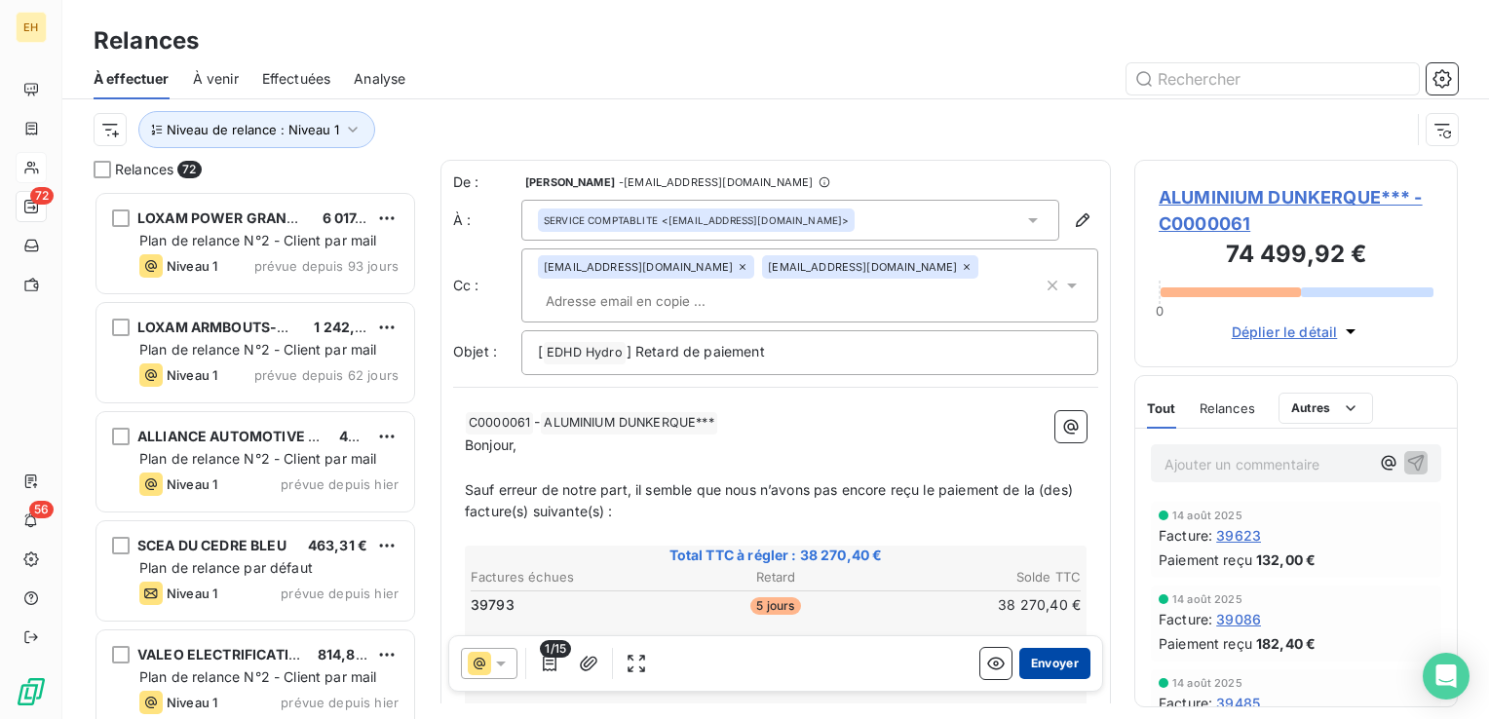
click at [1026, 668] on button "Envoyer" at bounding box center [1054, 663] width 71 height 31
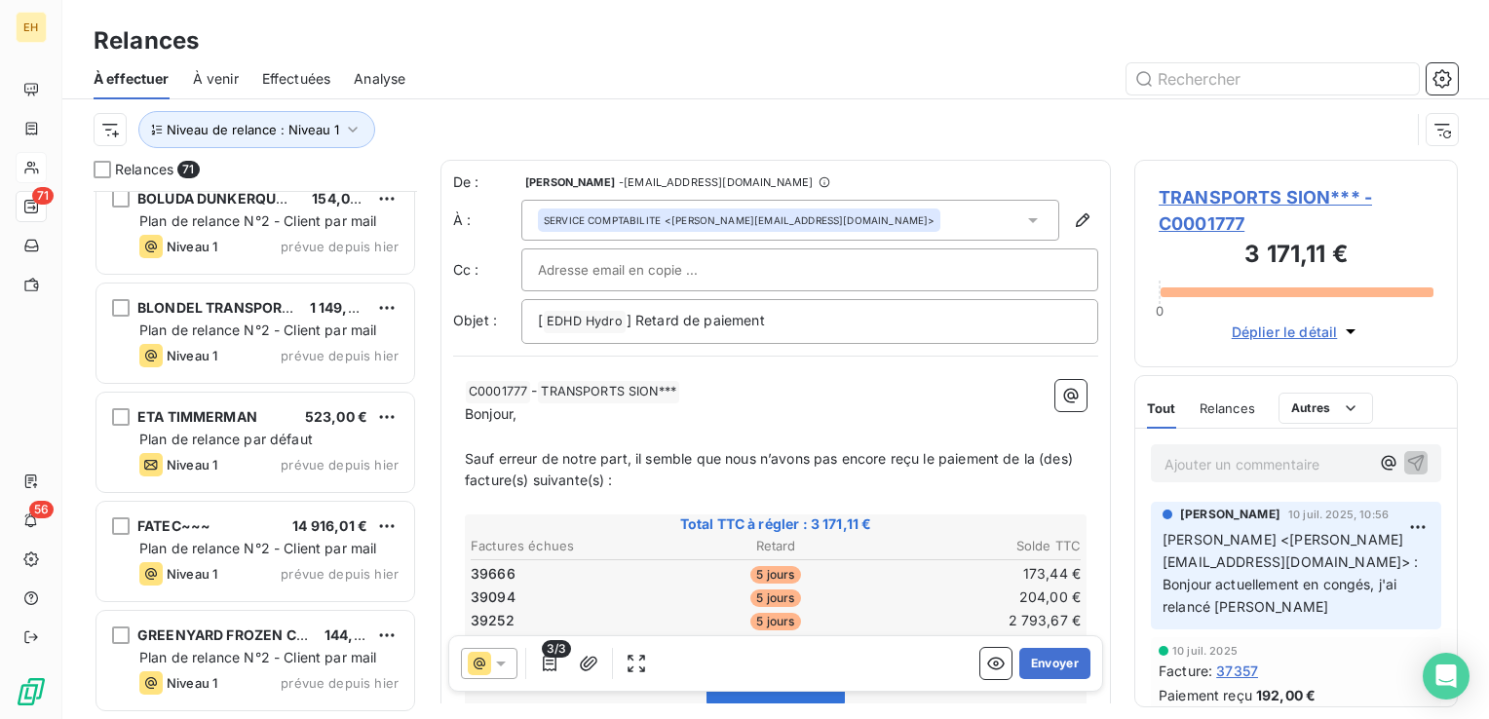
scroll to position [2144, 0]
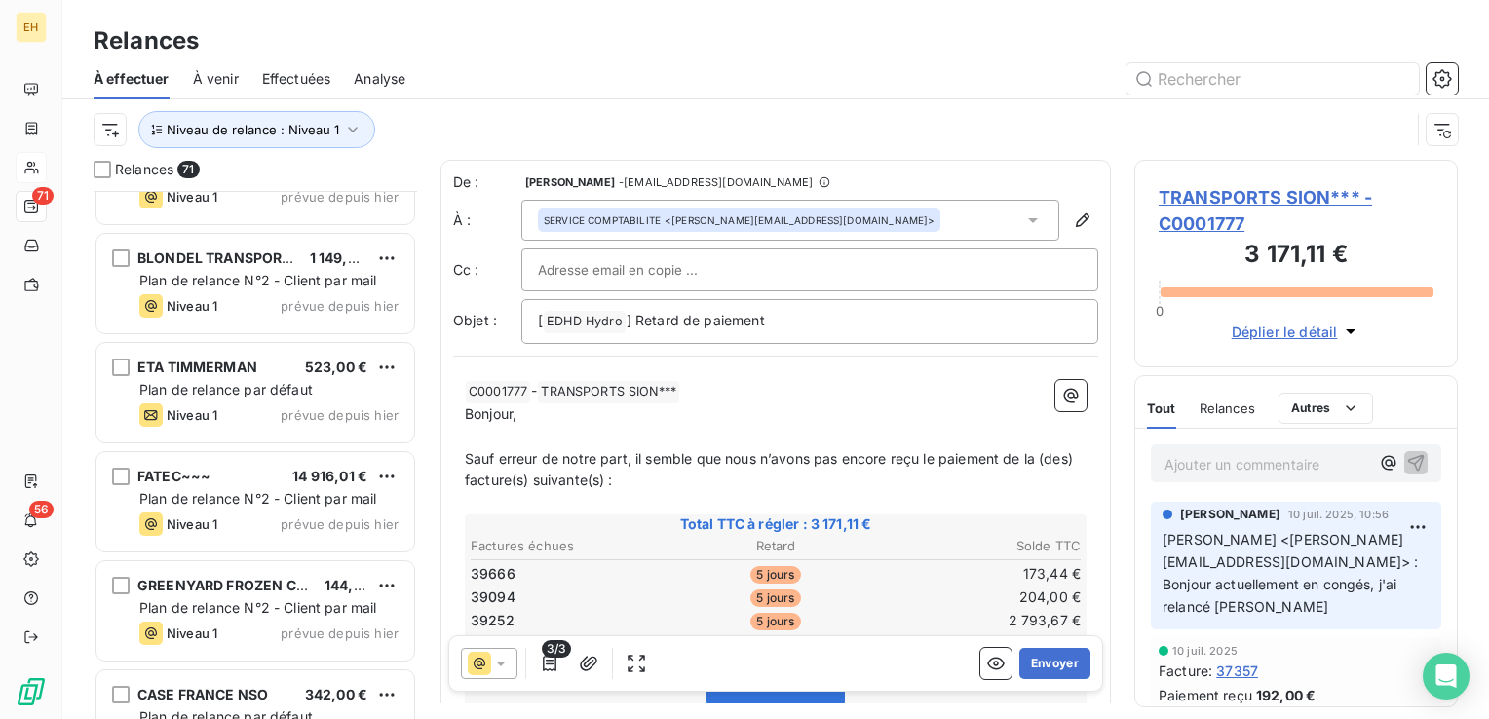
click at [314, 467] on div "14 916,01 €" at bounding box center [329, 476] width 75 height 19
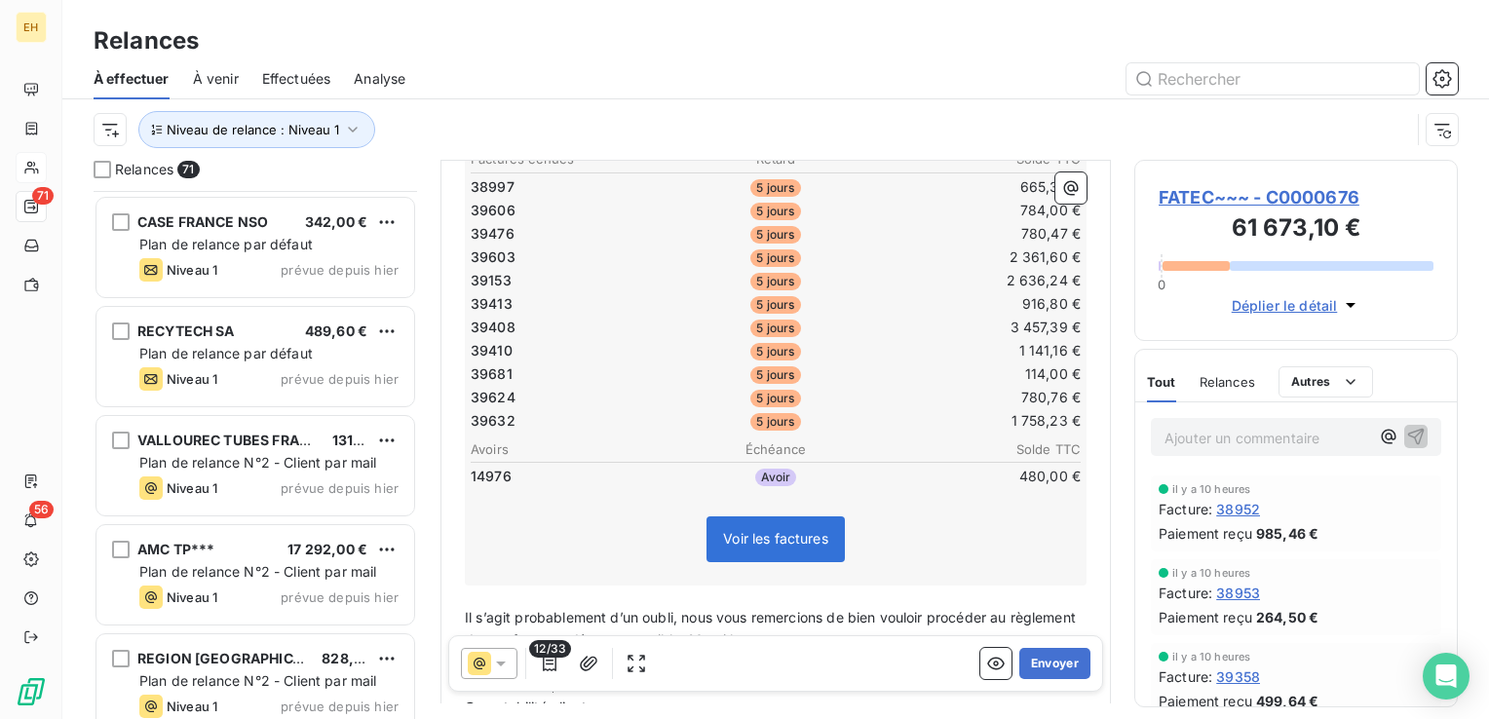
scroll to position [2631, 0]
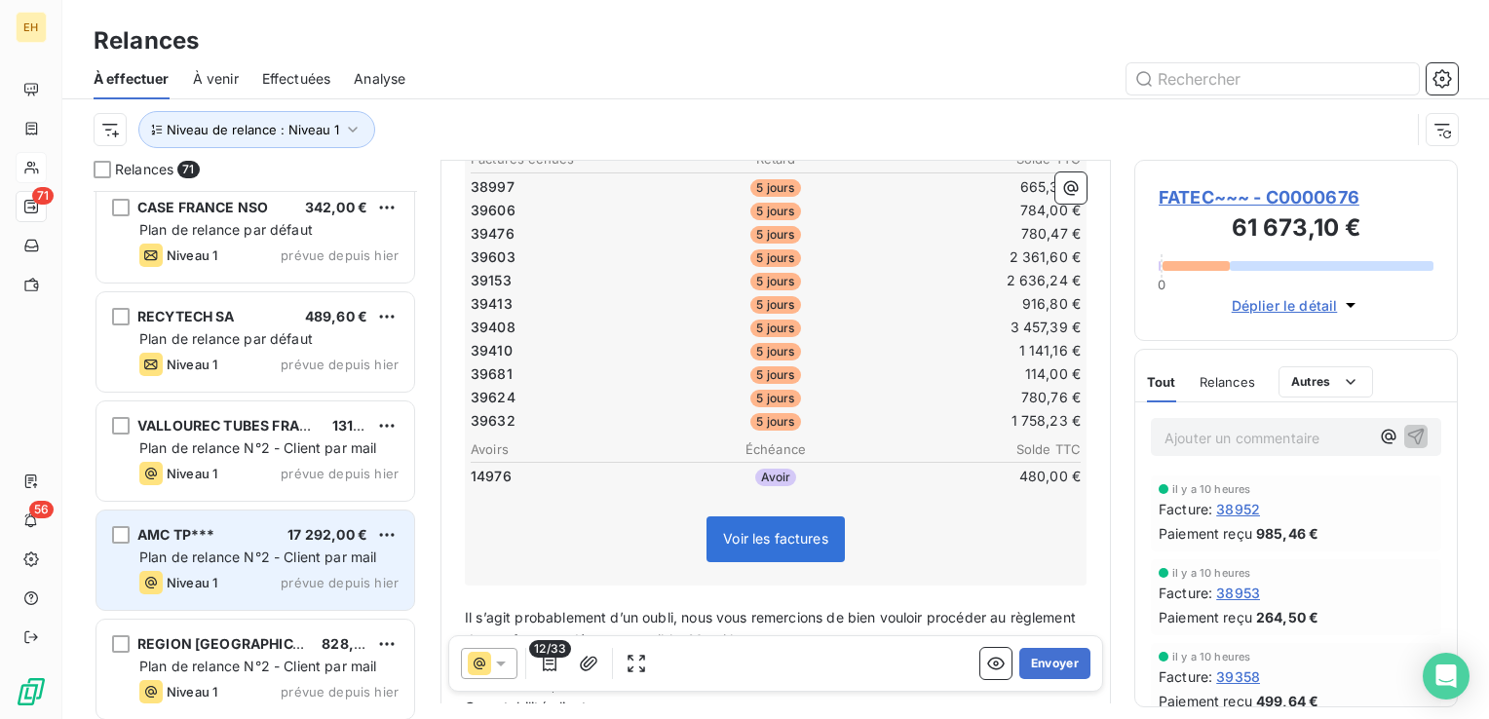
click at [238, 575] on div "Niveau 1 prévue depuis hier" at bounding box center [268, 582] width 259 height 23
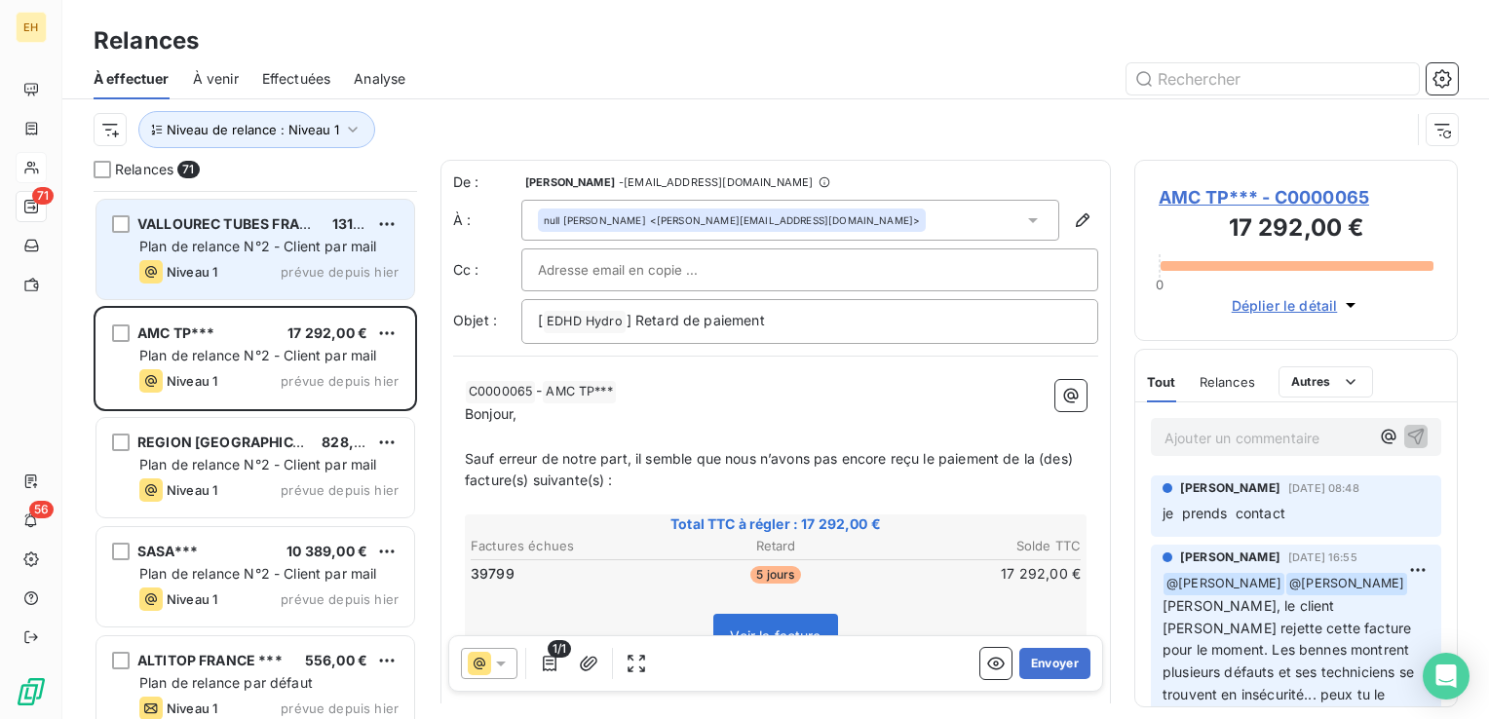
scroll to position [2924, 0]
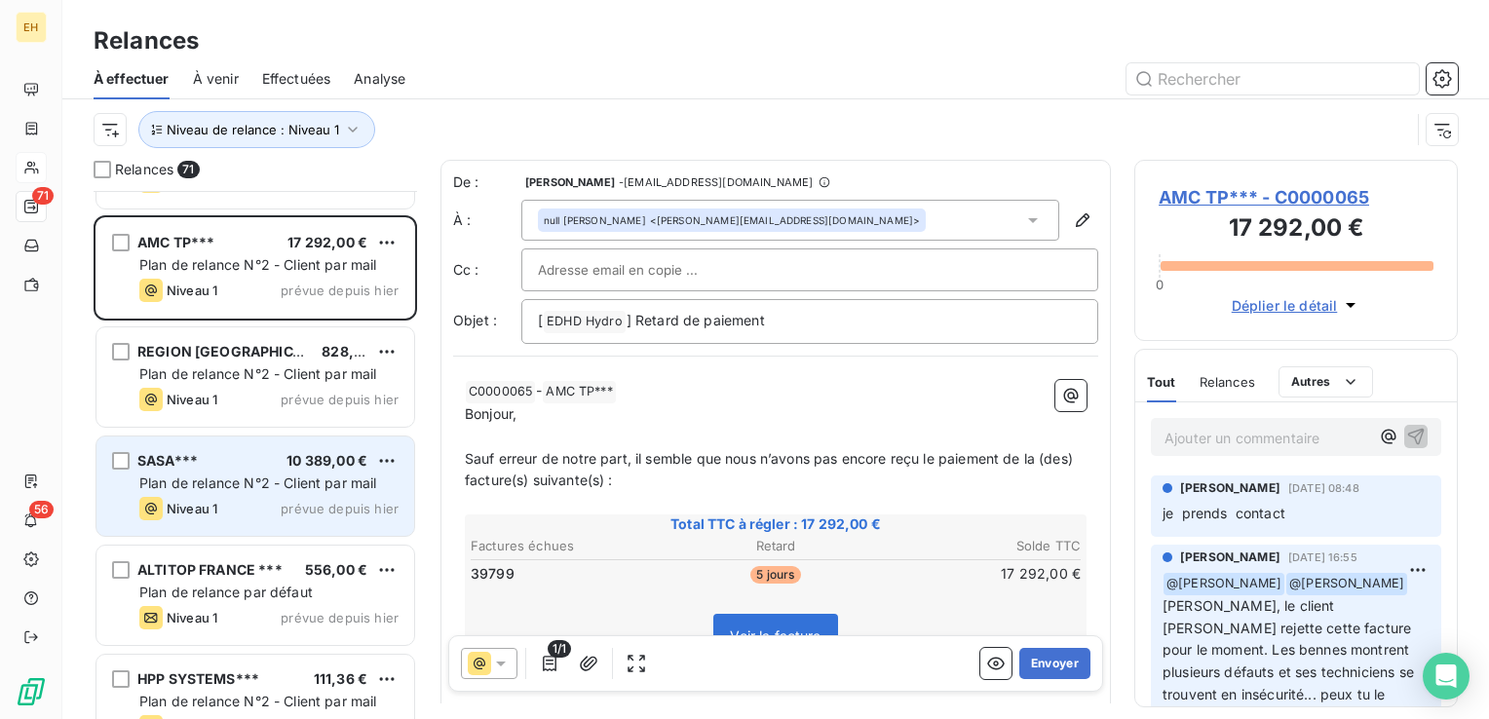
click at [242, 497] on div "Niveau 1 prévue depuis hier" at bounding box center [268, 508] width 259 height 23
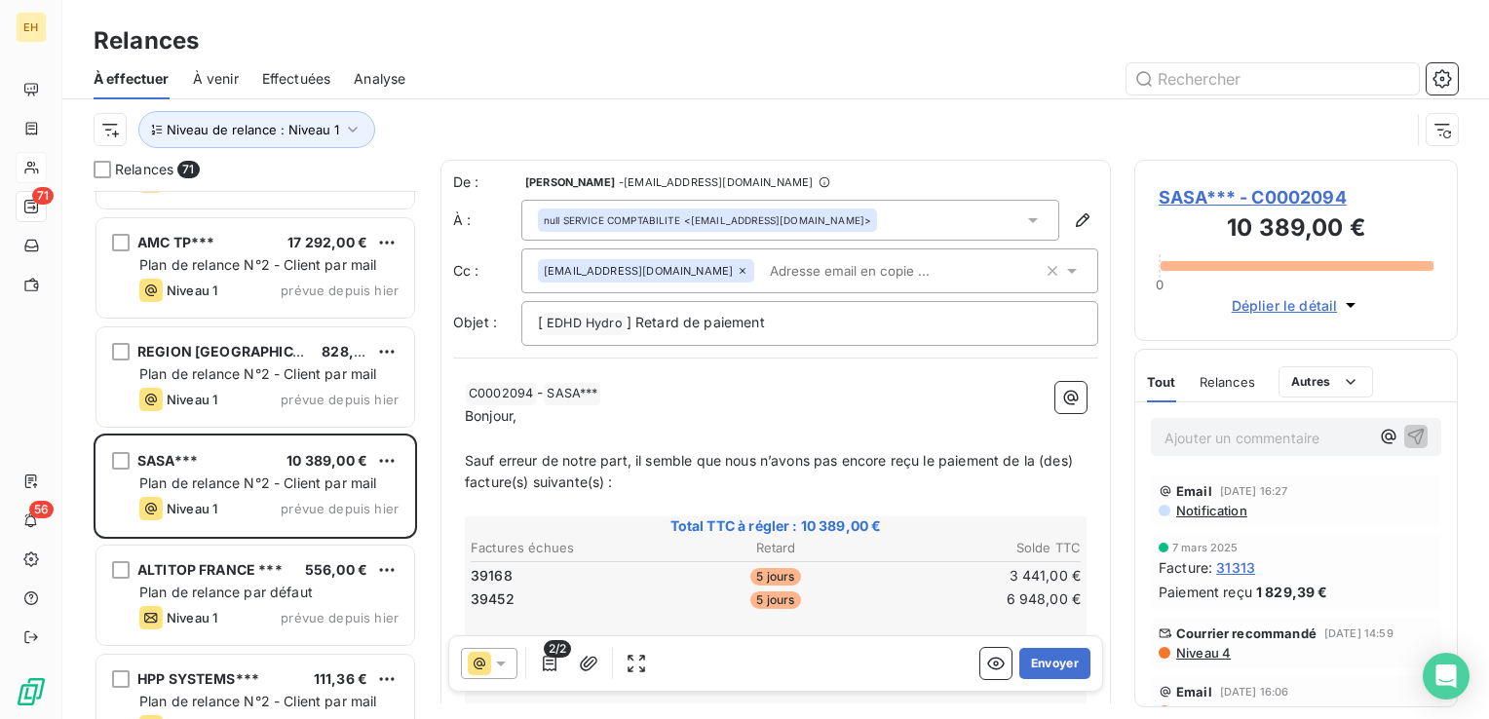
click at [1212, 196] on span "SASA*** - C0002094" at bounding box center [1296, 197] width 275 height 26
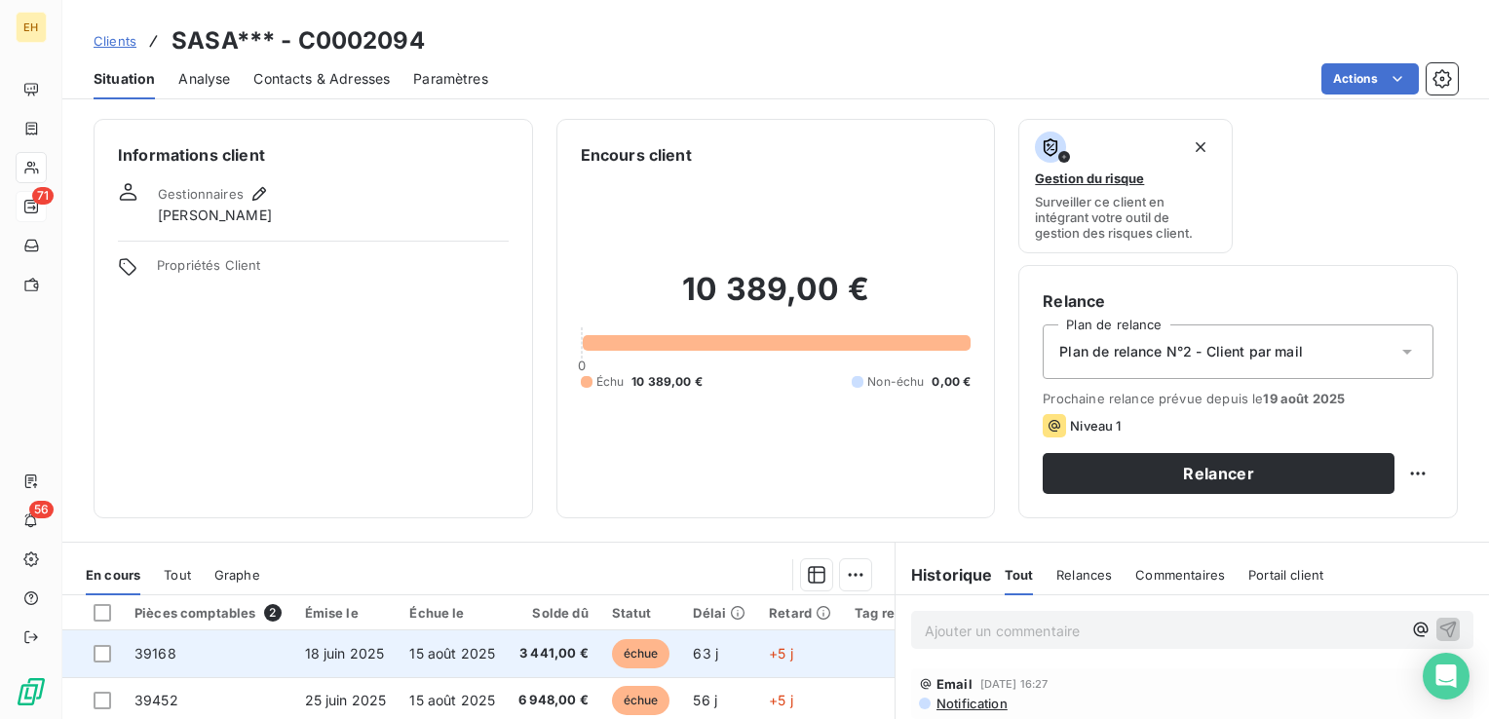
click at [409, 654] on span "15 août 2025" at bounding box center [452, 653] width 86 height 17
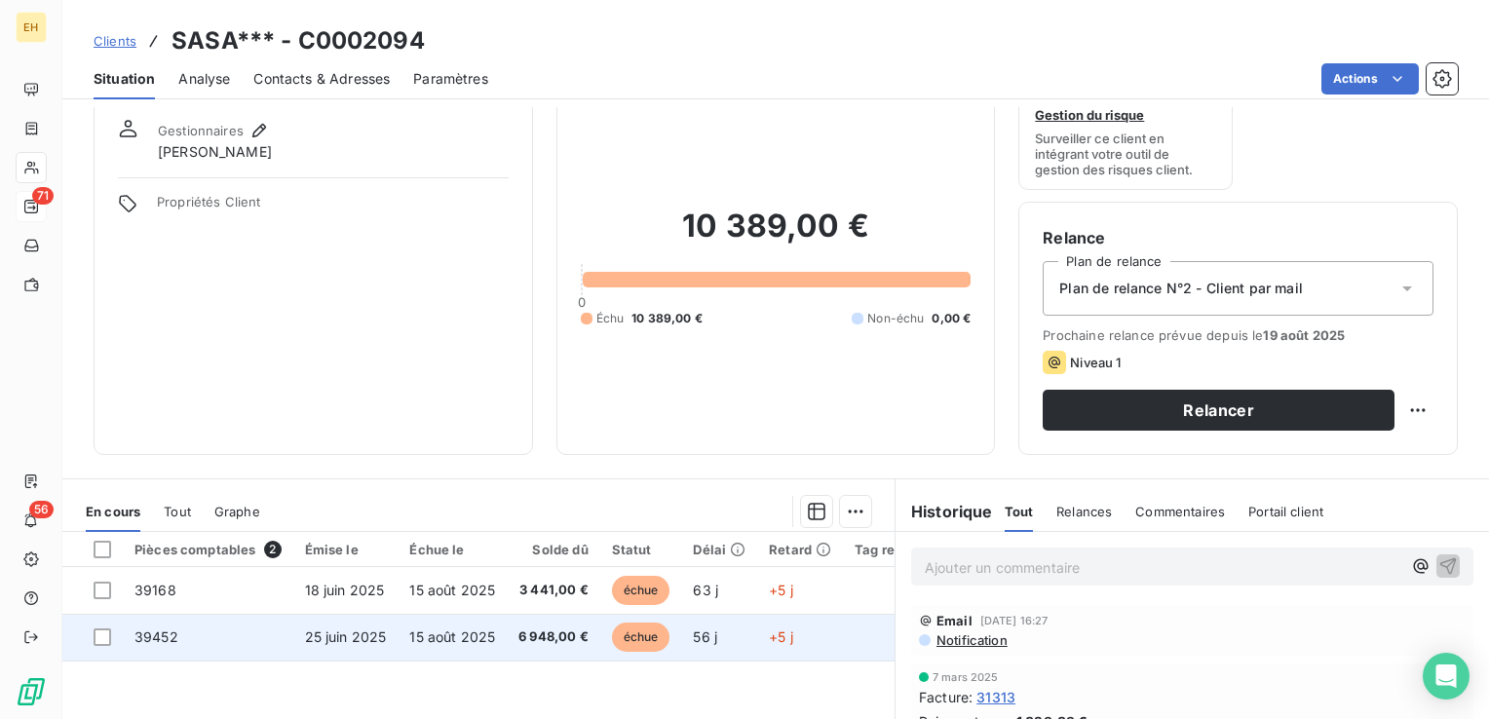
scroll to position [97, 0]
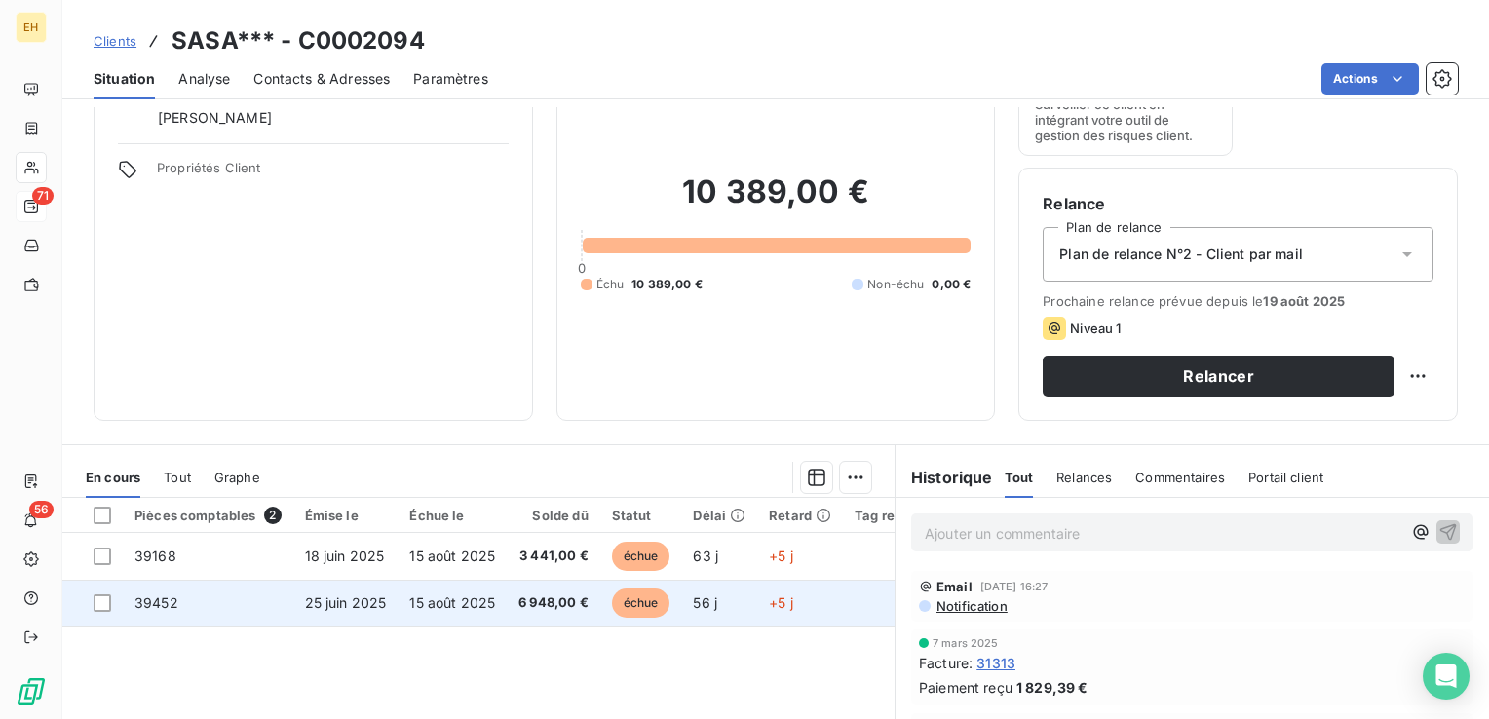
click at [366, 606] on span "25 juin 2025" at bounding box center [346, 602] width 82 height 17
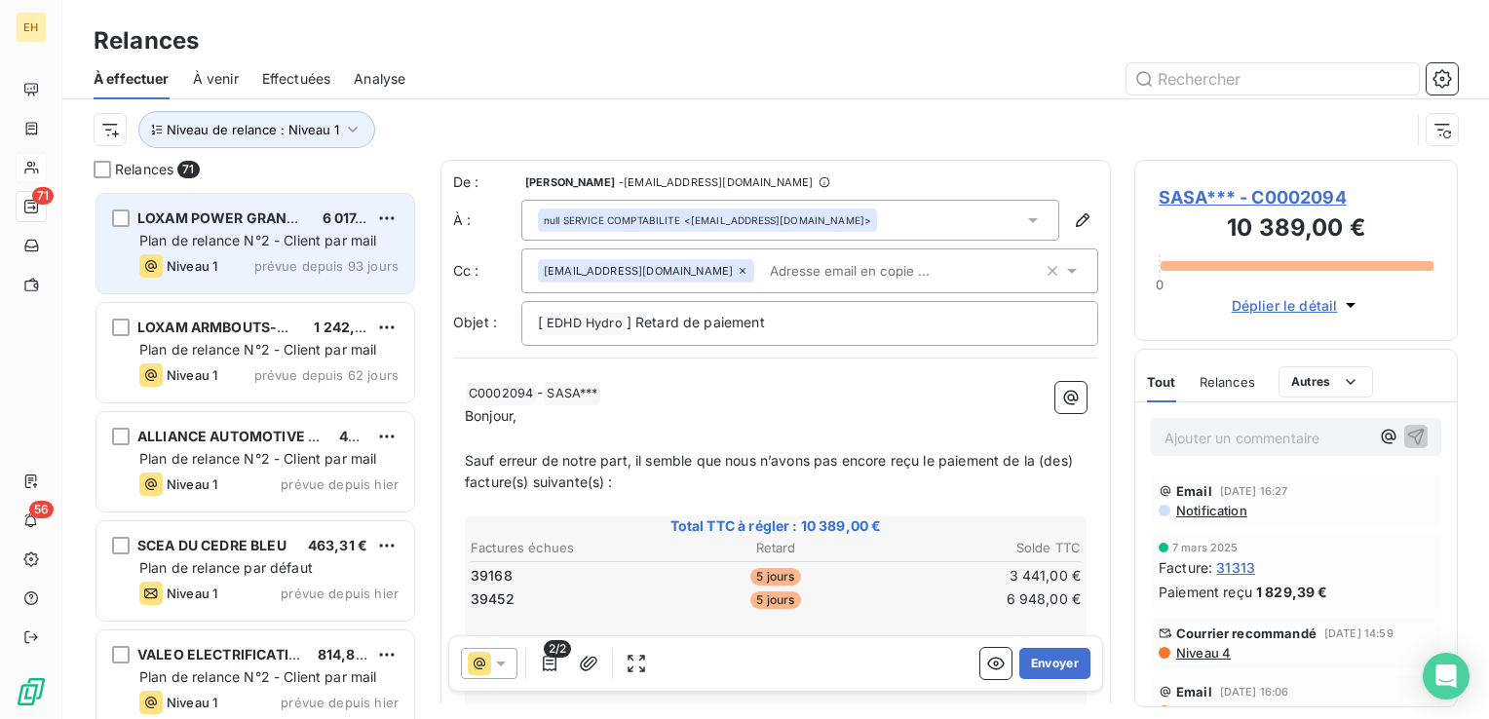
scroll to position [514, 308]
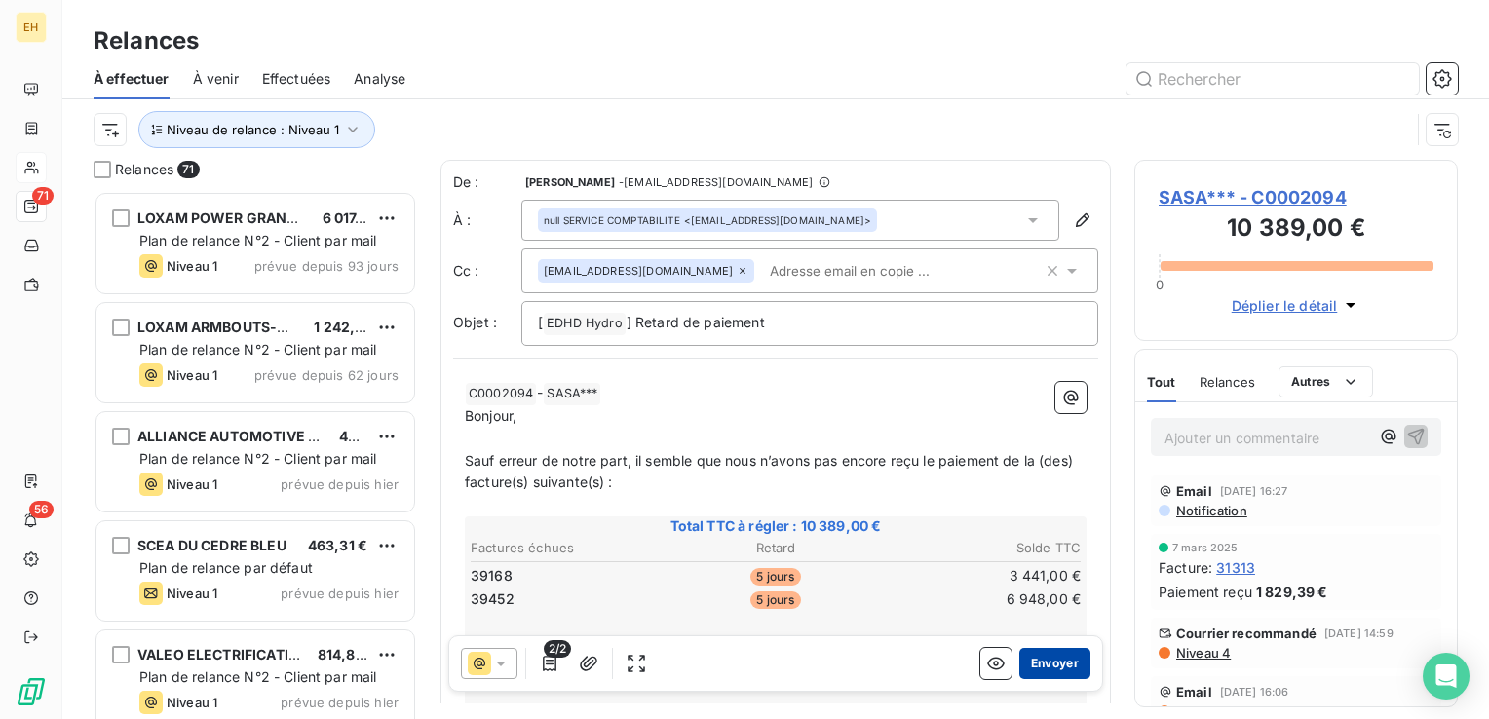
click at [1041, 665] on button "Envoyer" at bounding box center [1054, 663] width 71 height 31
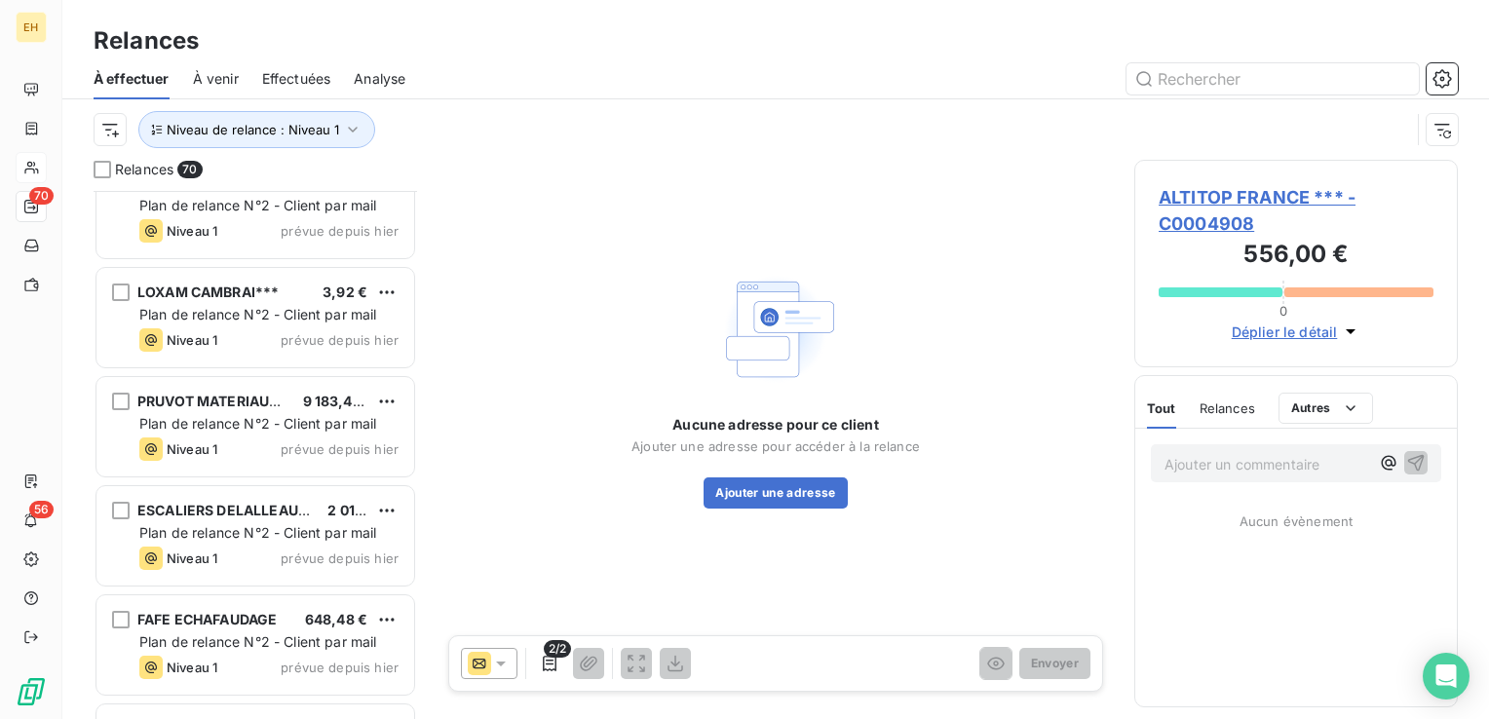
scroll to position [3313, 0]
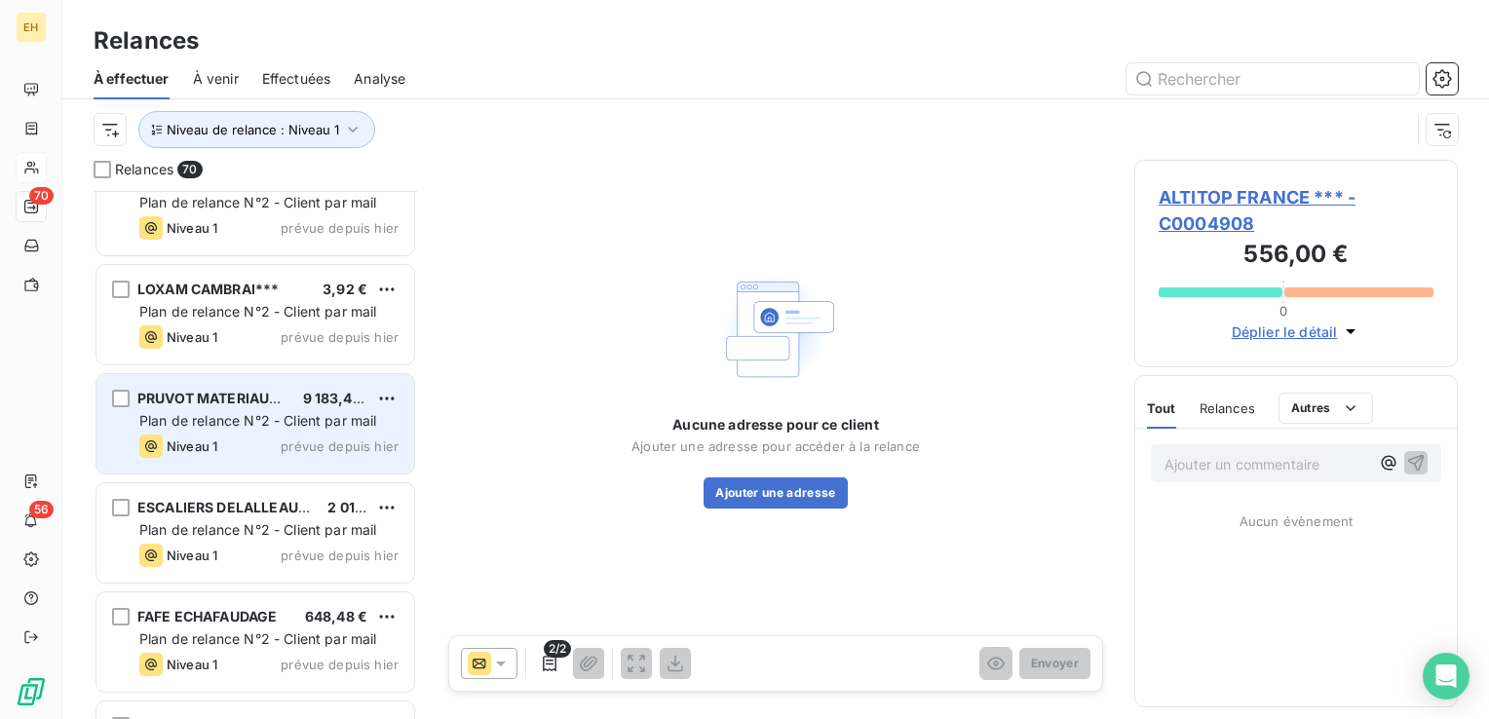
click at [269, 453] on div "Niveau 1 prévue depuis hier" at bounding box center [268, 446] width 259 height 23
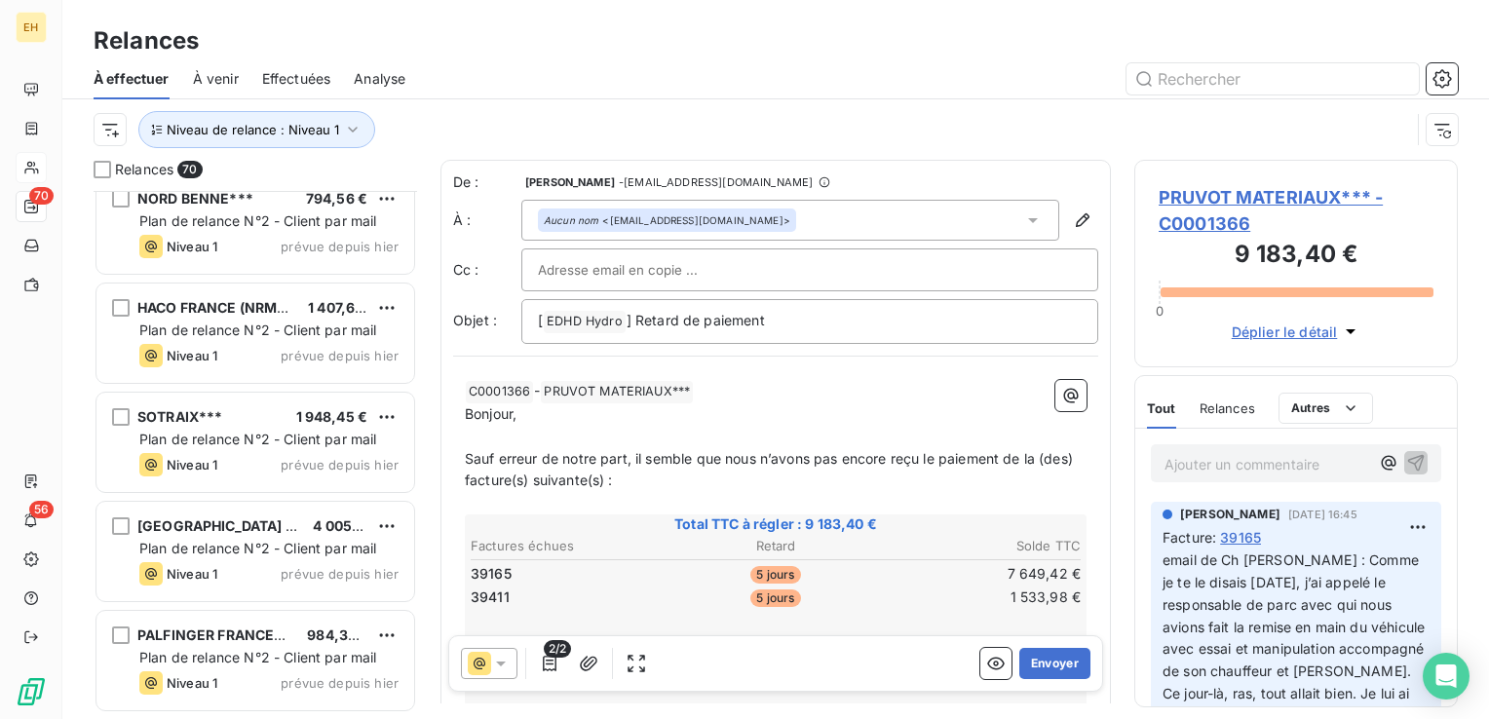
scroll to position [4093, 0]
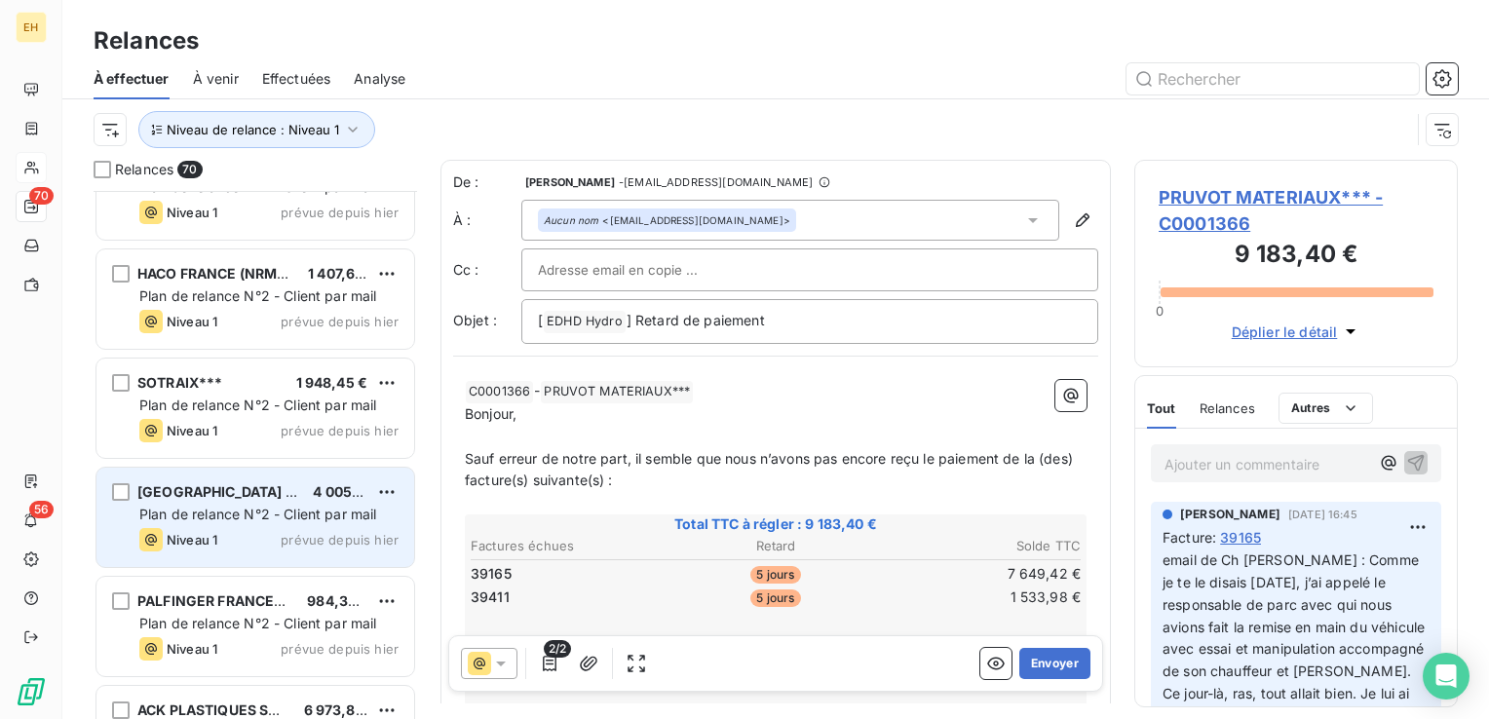
click at [283, 513] on span "Plan de relance N°2 - Client par mail" at bounding box center [258, 514] width 238 height 17
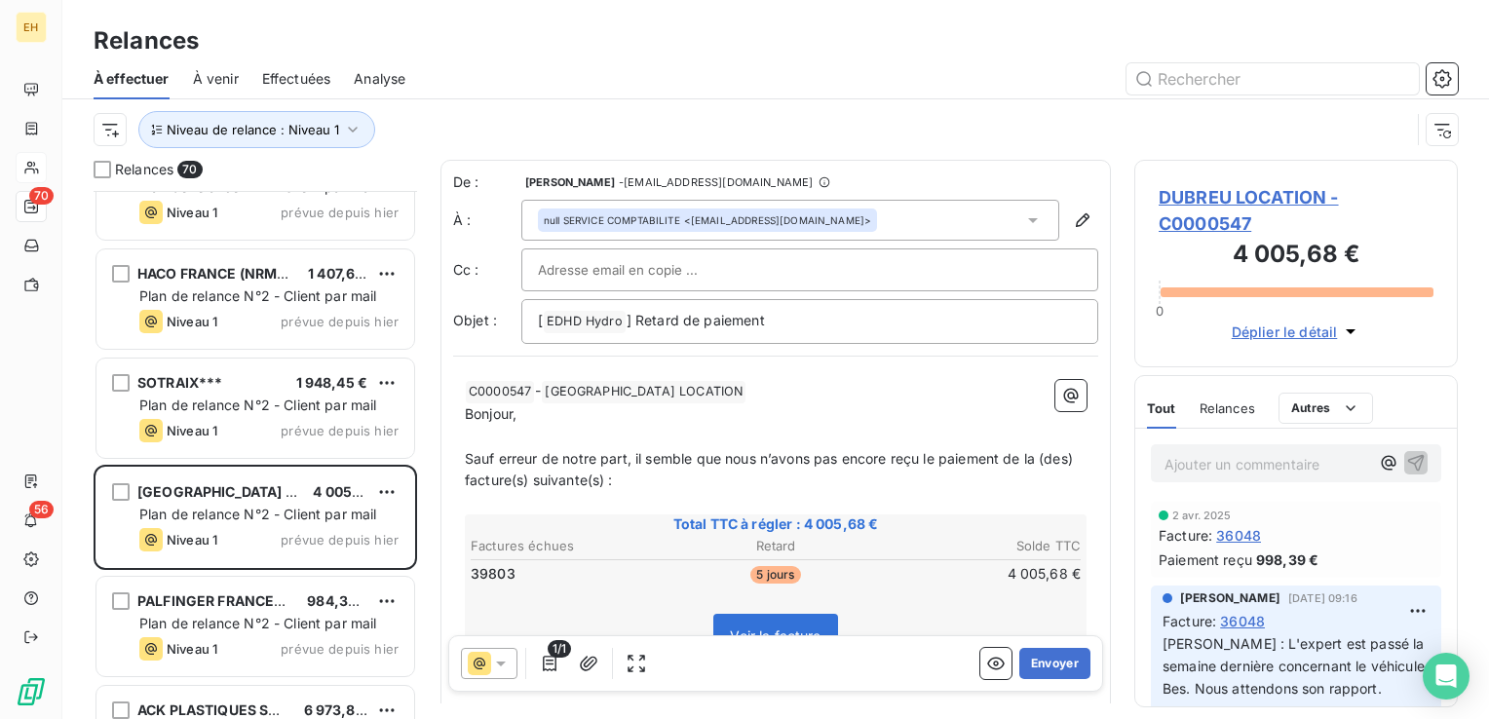
click at [1246, 194] on span "DUBREU LOCATION - C0000547" at bounding box center [1296, 210] width 275 height 53
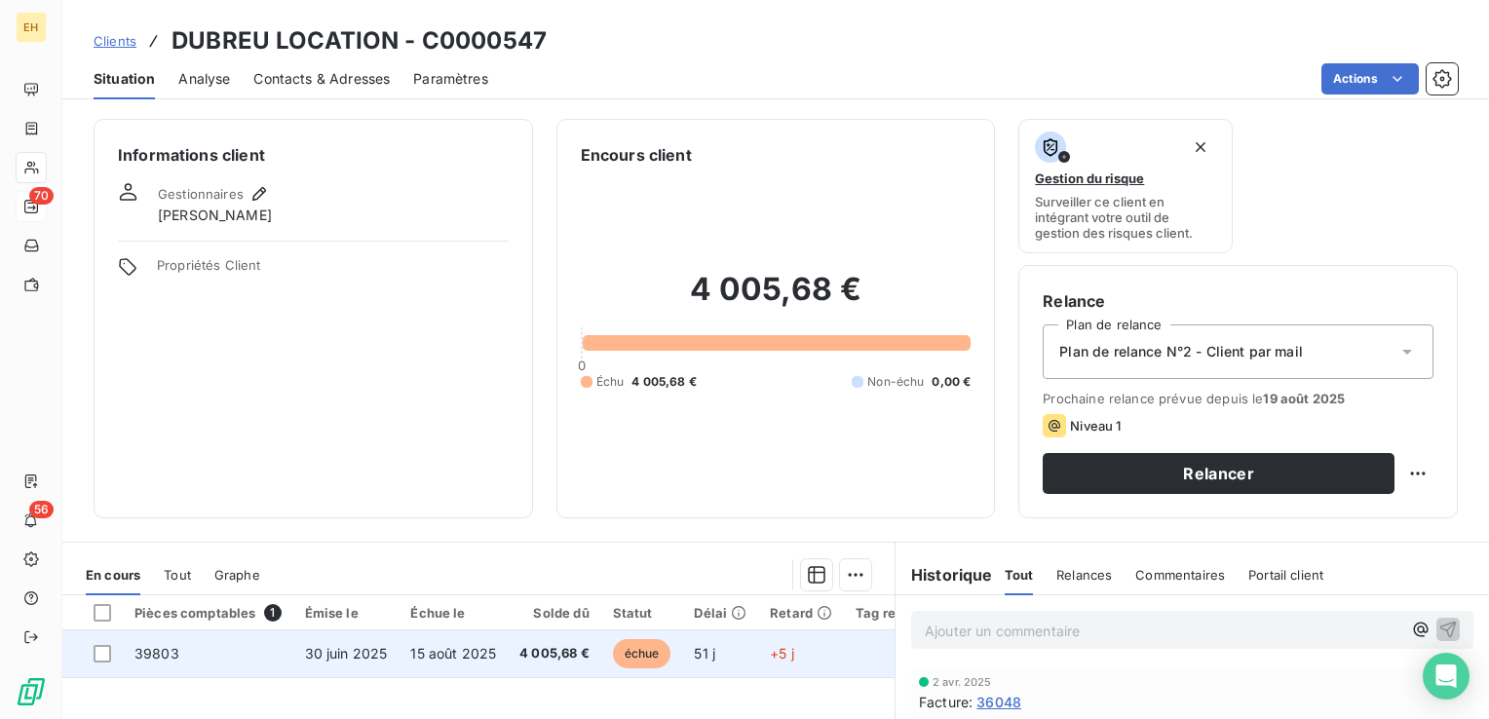
click at [639, 650] on span "échue" at bounding box center [642, 653] width 58 height 29
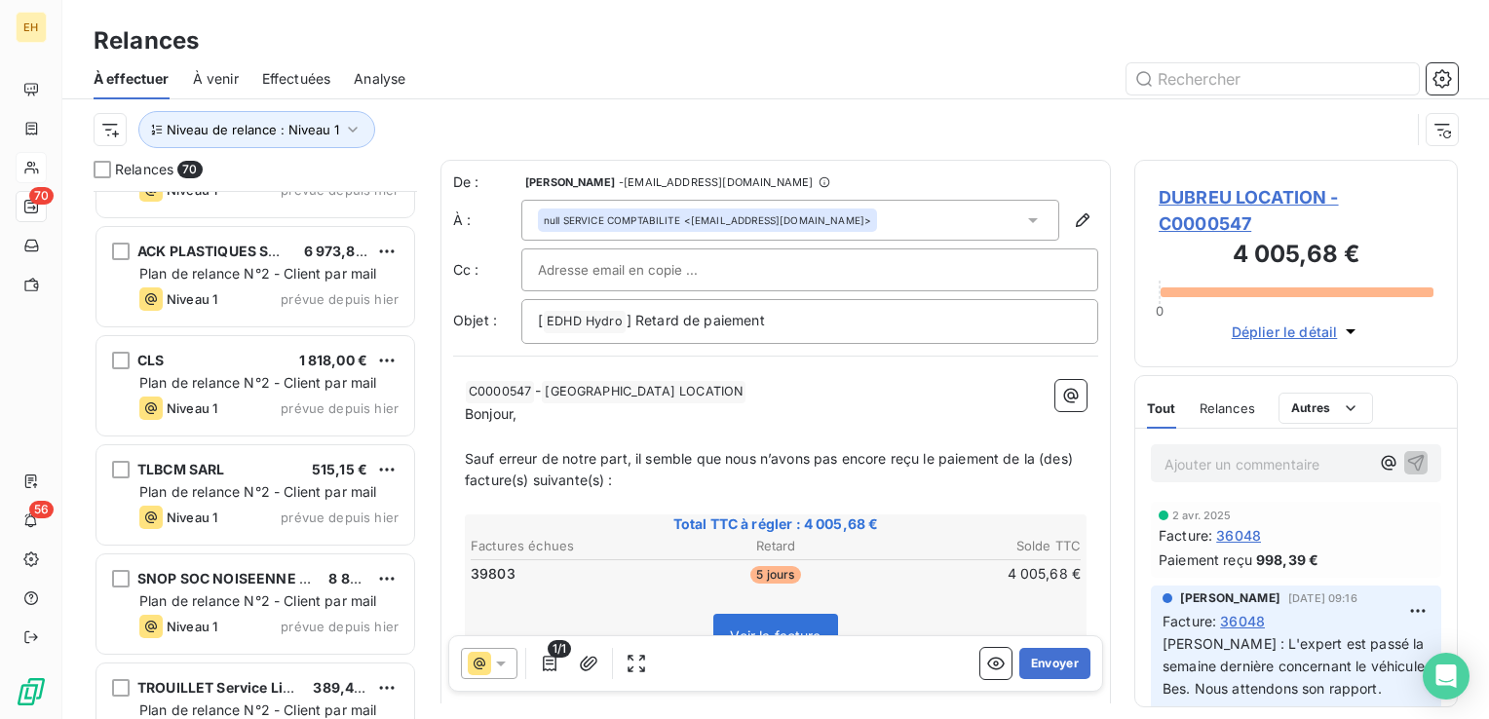
scroll to position [4580, 0]
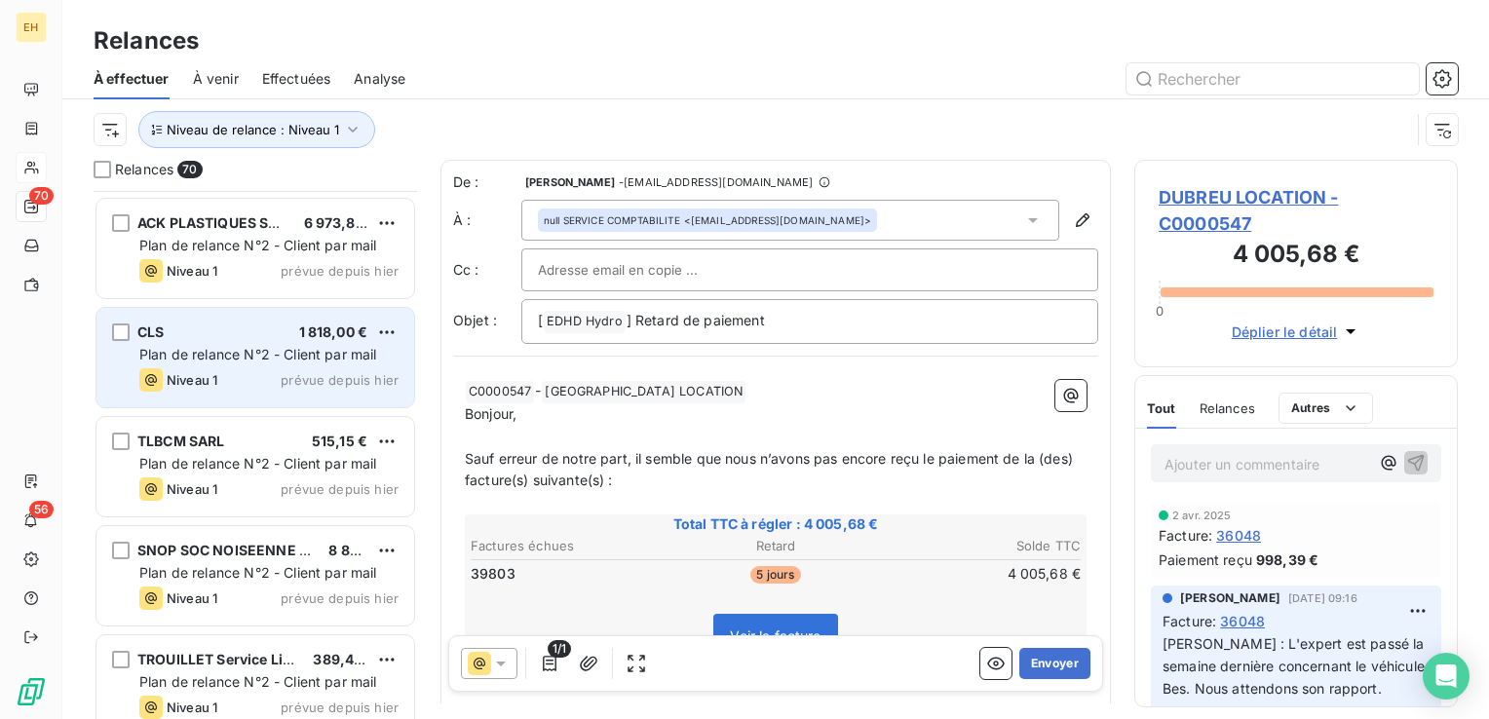
click at [238, 371] on div "Niveau 1 prévue depuis hier" at bounding box center [268, 379] width 259 height 23
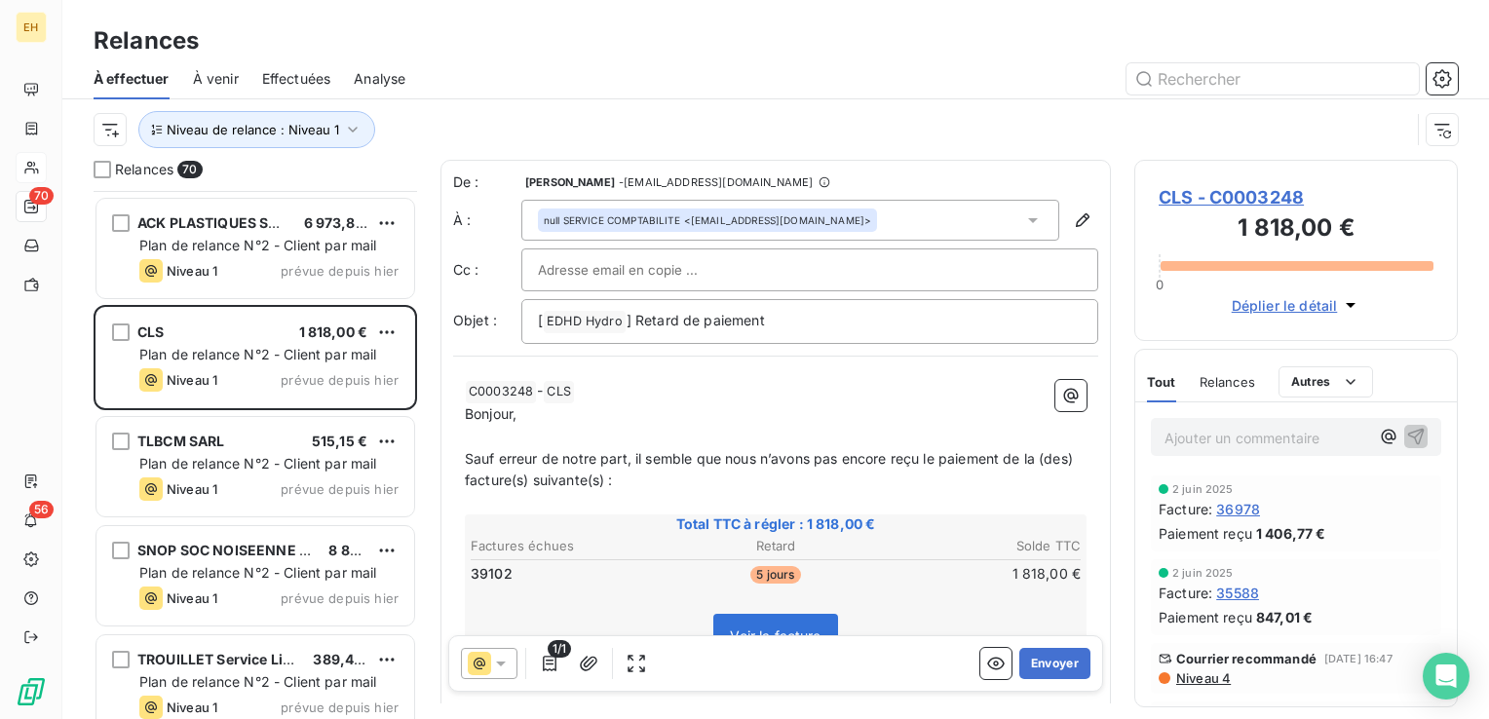
click at [1262, 187] on span "CLS - C0003248" at bounding box center [1296, 197] width 275 height 26
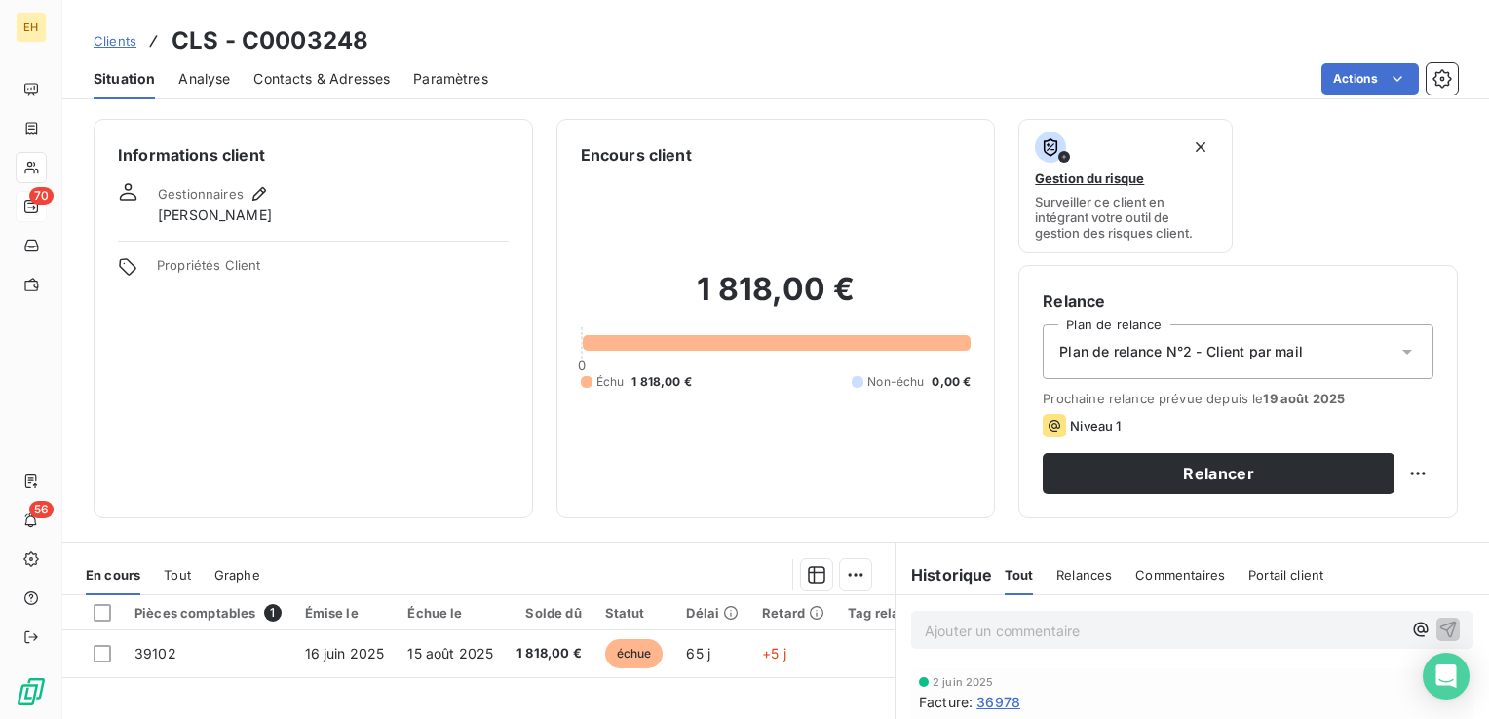
scroll to position [97, 0]
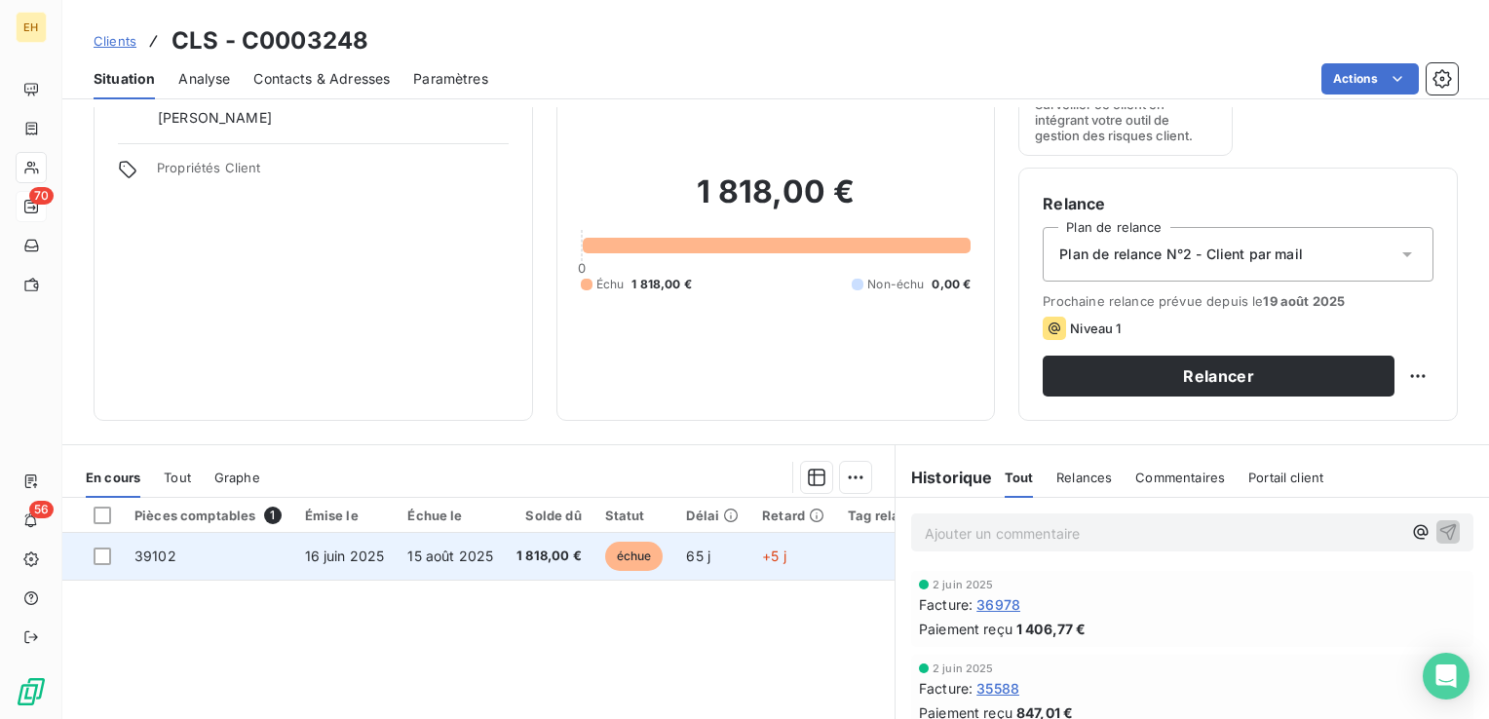
click at [545, 539] on td "1 818,00 €" at bounding box center [549, 556] width 89 height 47
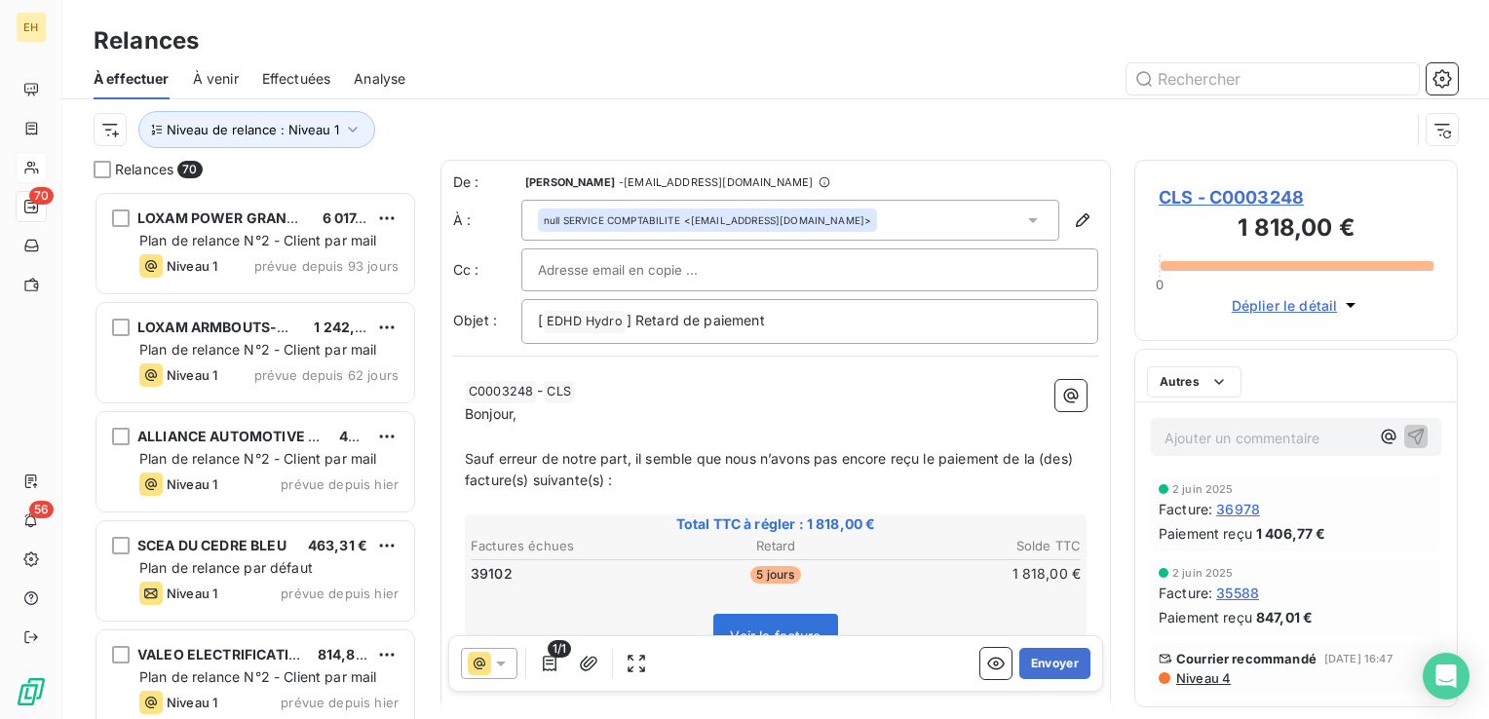
scroll to position [514, 308]
click at [1035, 652] on button "Envoyer" at bounding box center [1054, 663] width 71 height 31
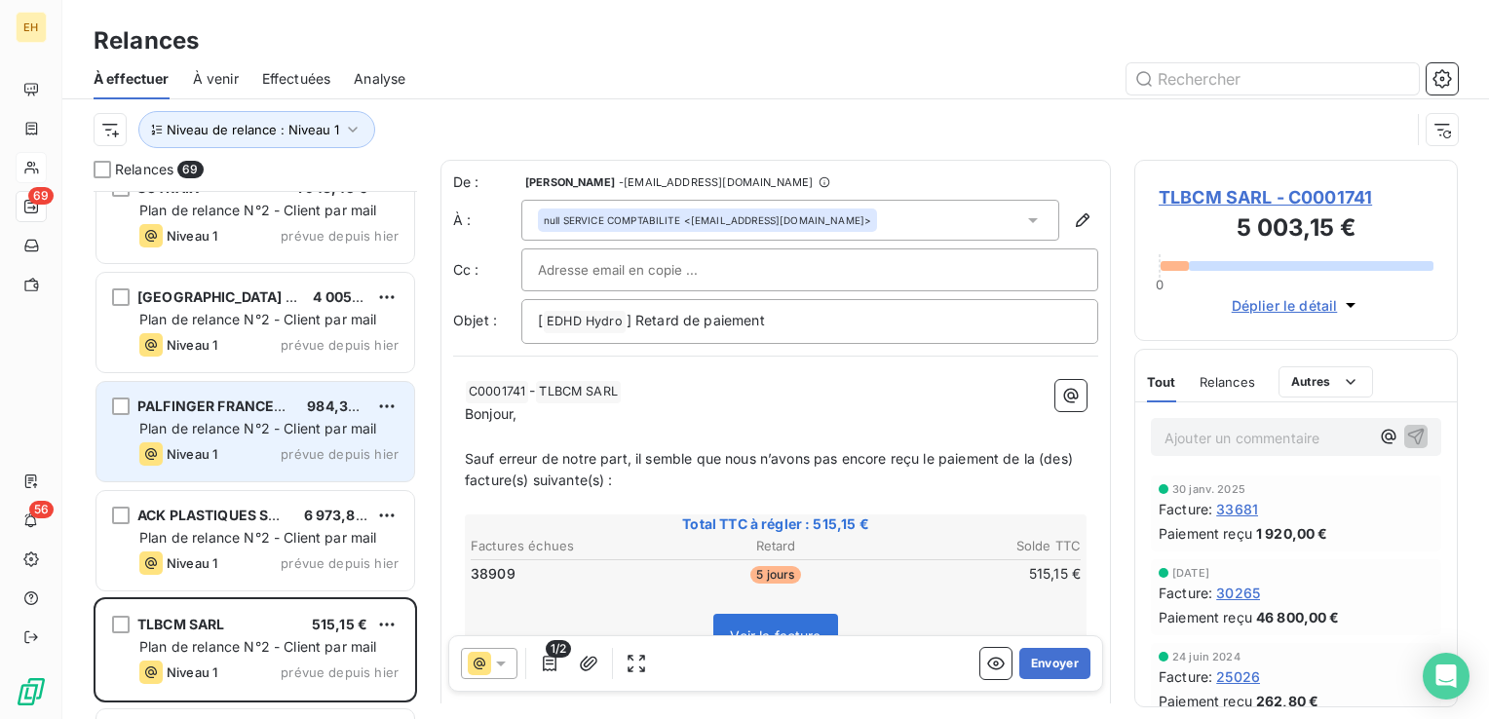
scroll to position [4678, 0]
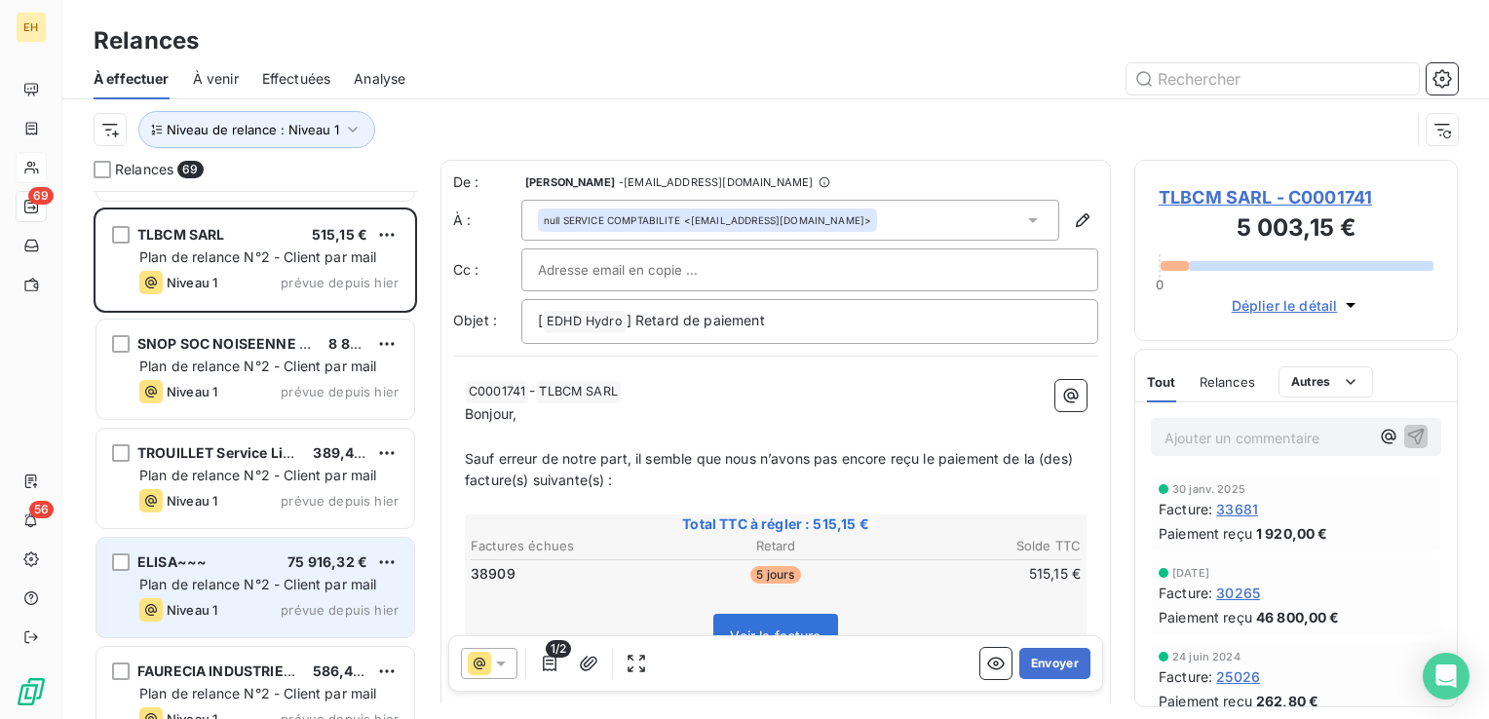
click at [298, 558] on span "75 916,32 €" at bounding box center [327, 562] width 80 height 17
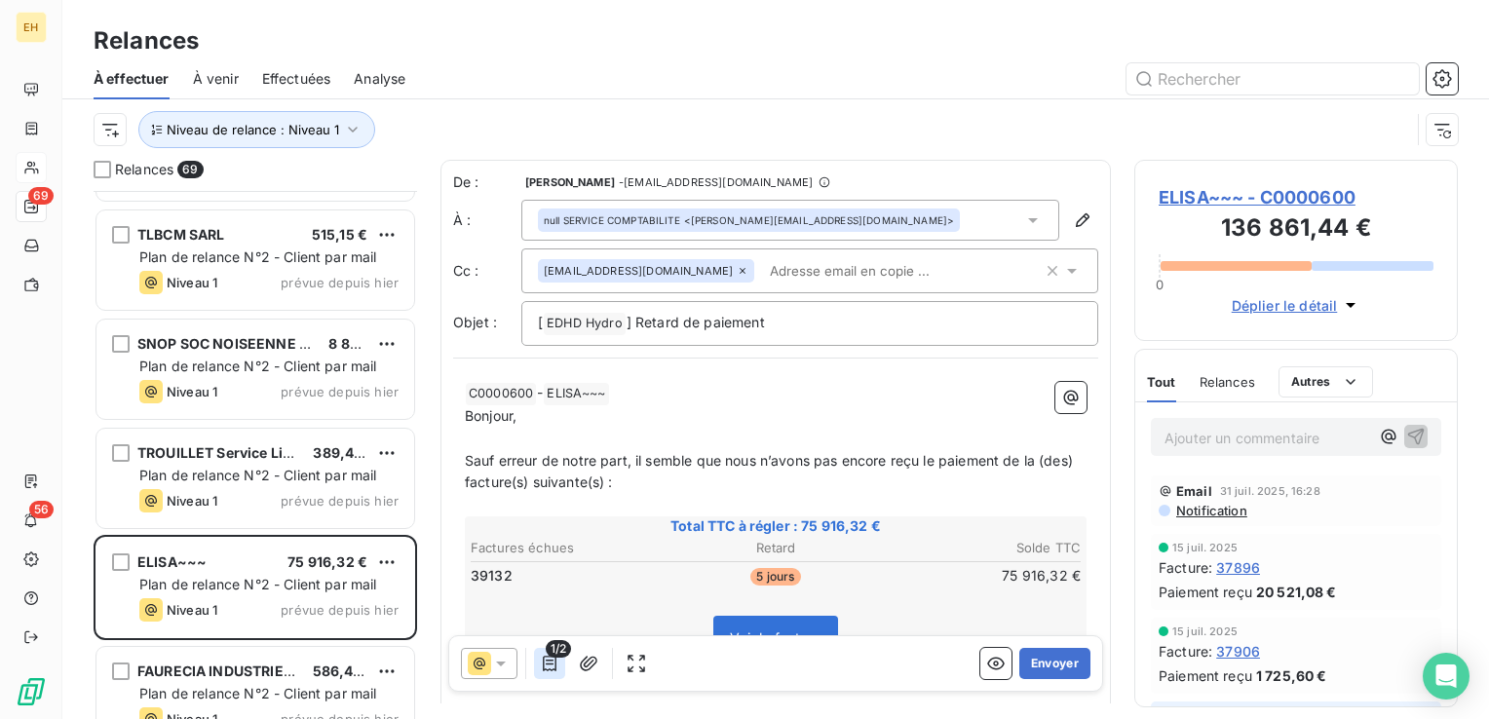
click at [552, 672] on icon "button" at bounding box center [549, 663] width 19 height 19
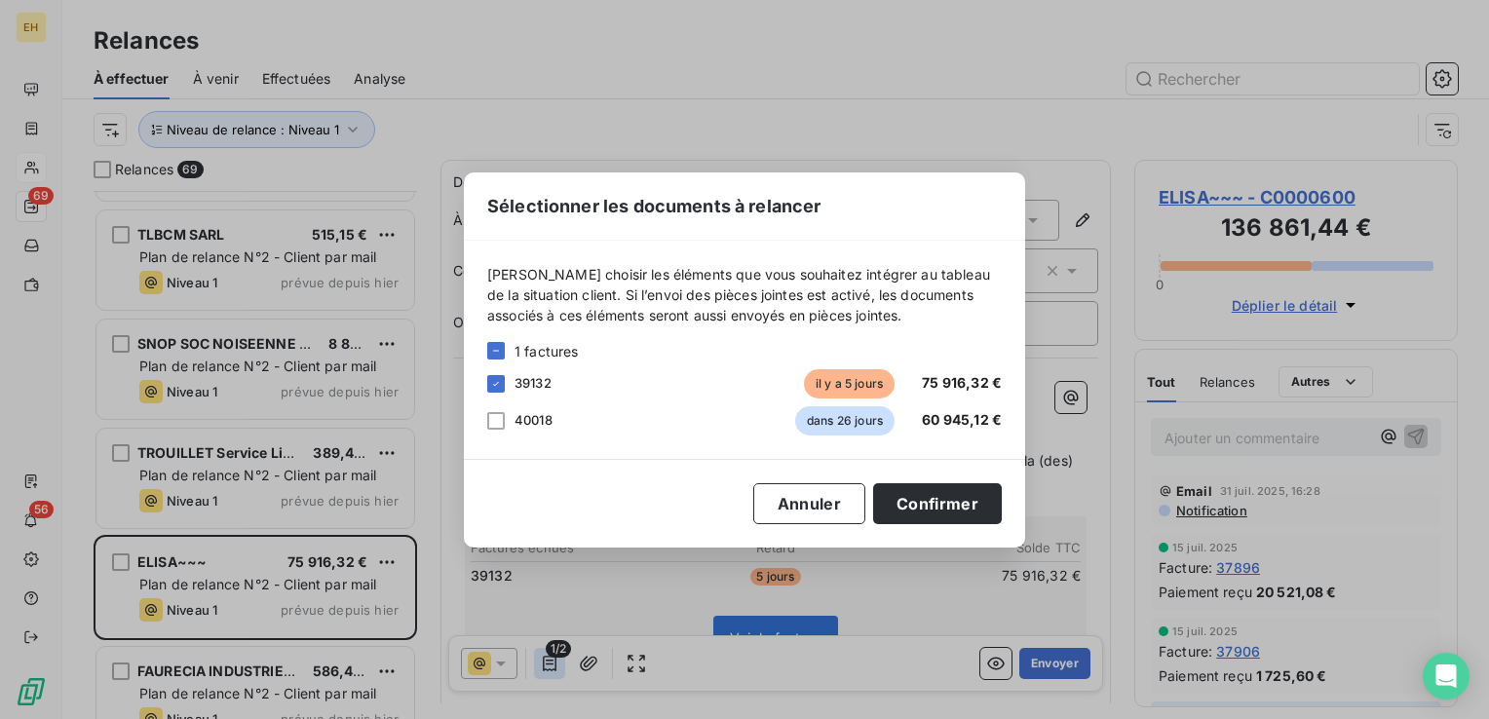
click at [552, 672] on div "Sélectionner les documents à relancer [PERSON_NAME] choisir les éléments que vo…" at bounding box center [744, 359] width 1489 height 719
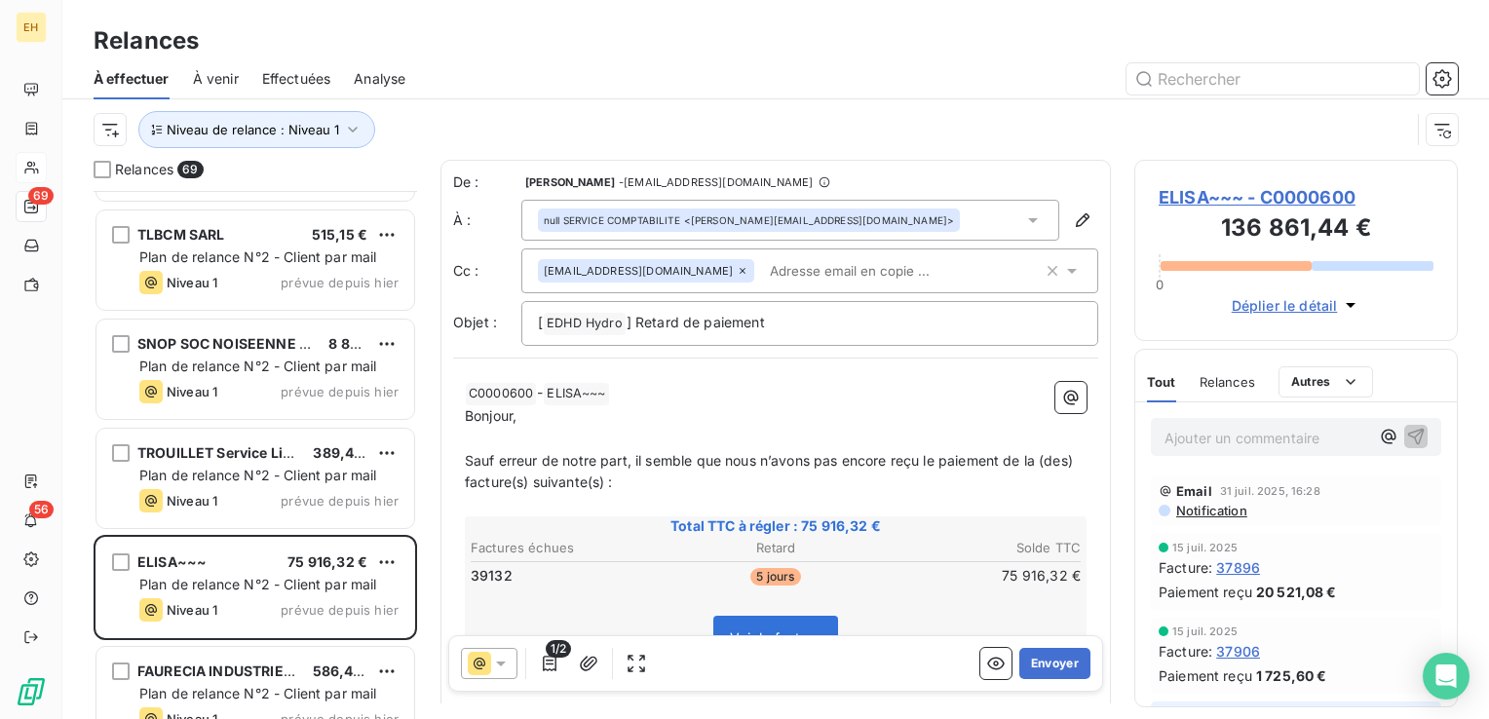
click at [1303, 197] on span "ELISA~~~ - C0000600" at bounding box center [1296, 197] width 275 height 26
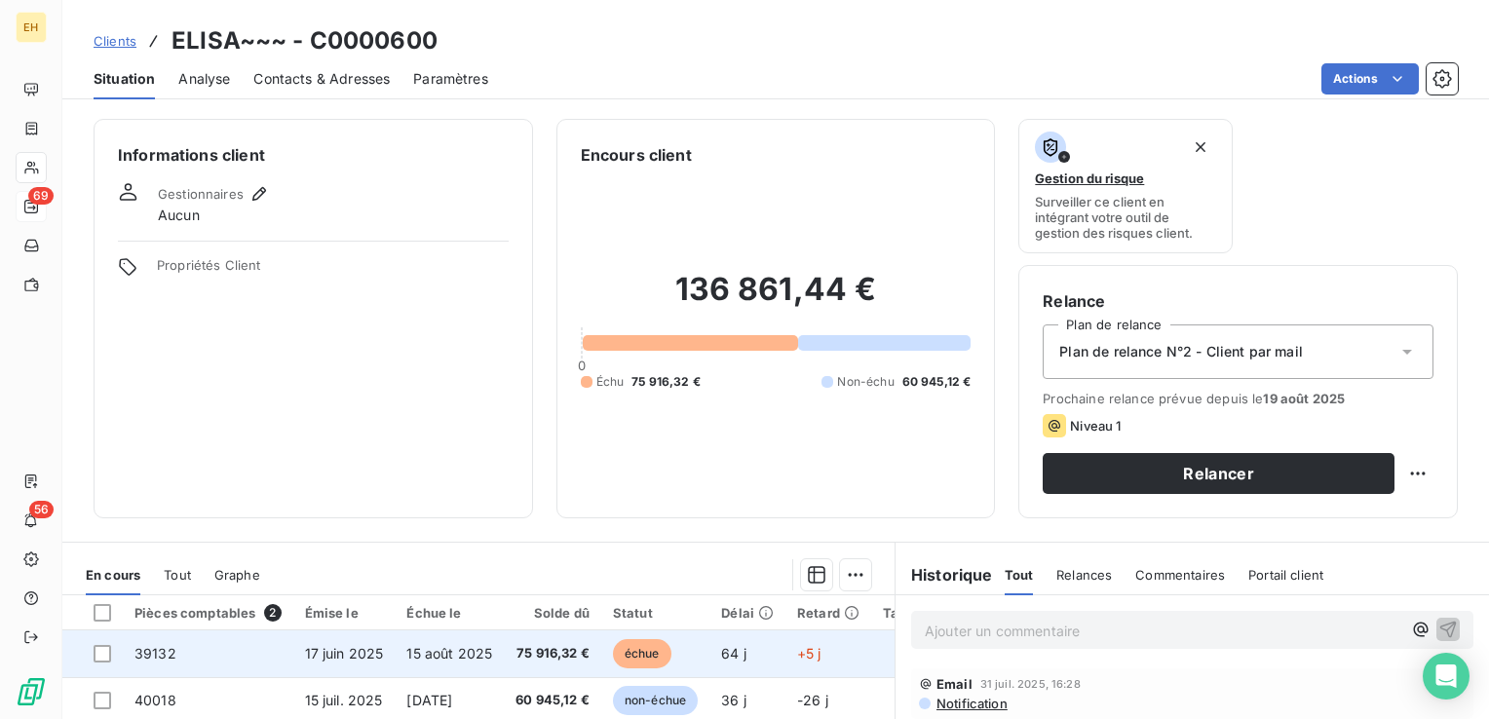
click at [453, 661] on span "15 août 2025" at bounding box center [449, 653] width 86 height 17
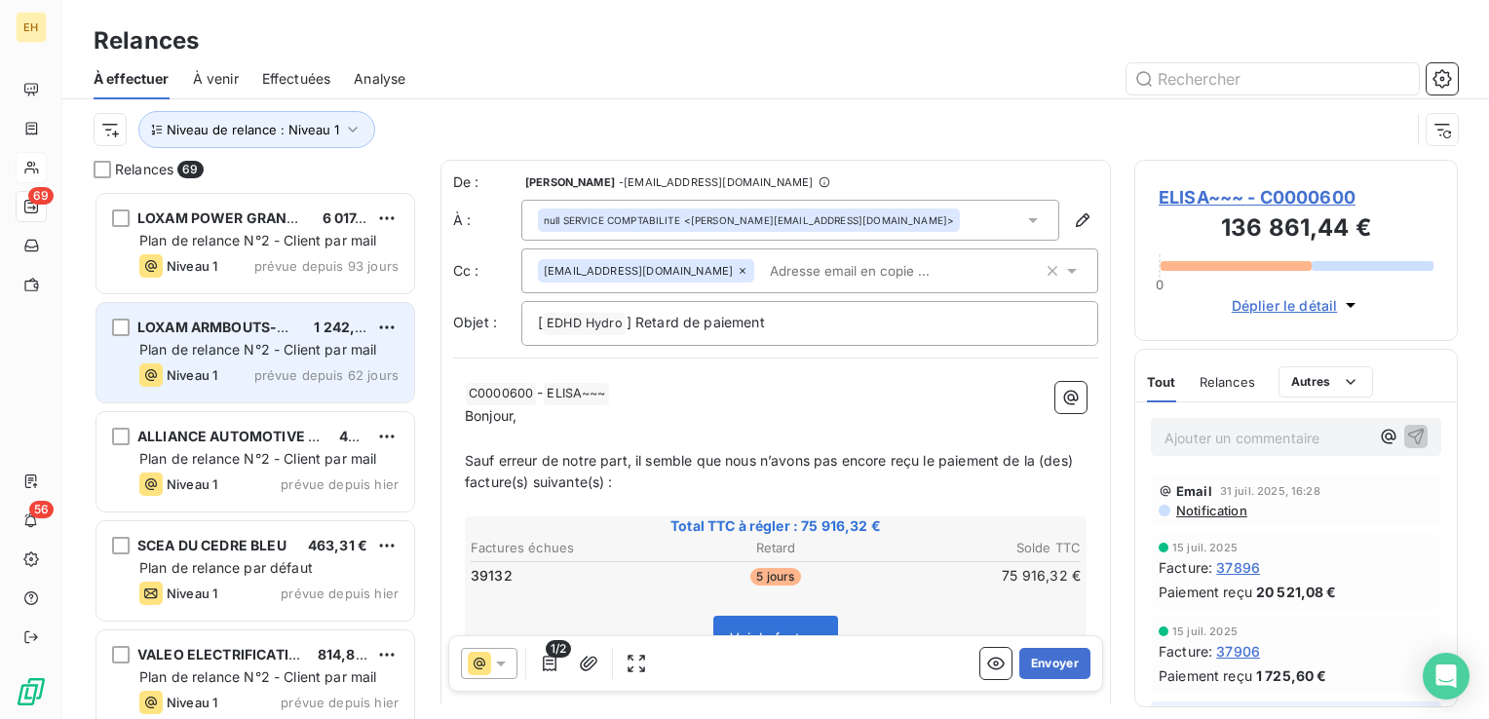
scroll to position [514, 308]
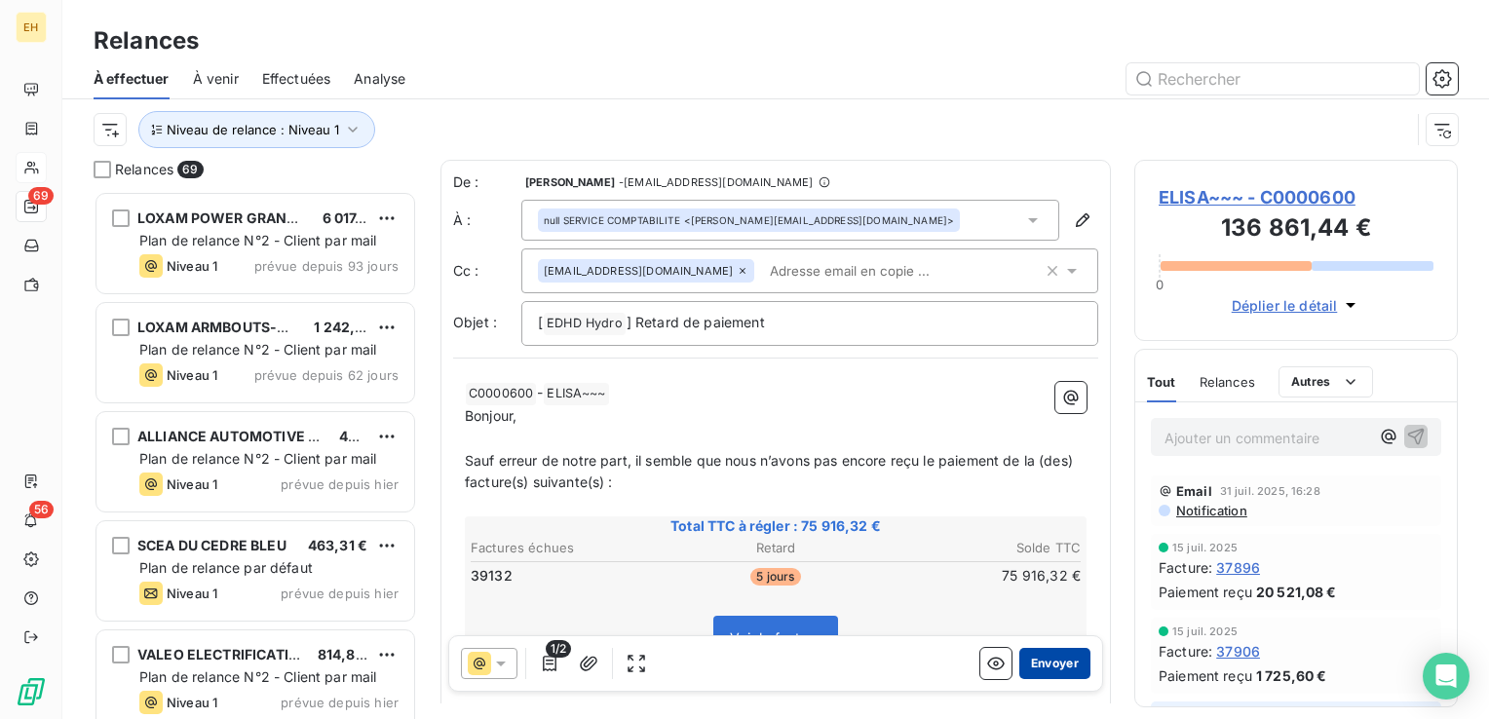
click at [1044, 667] on button "Envoyer" at bounding box center [1054, 663] width 71 height 31
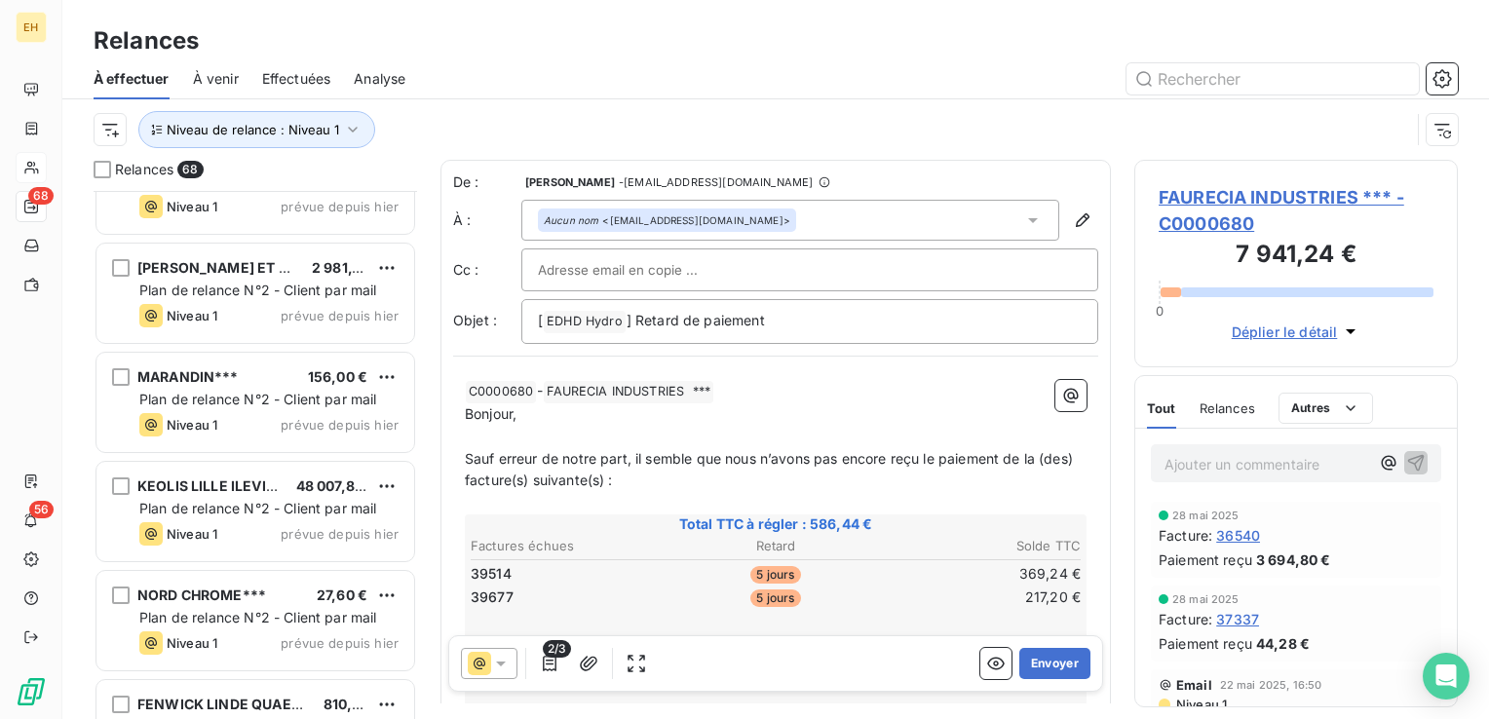
scroll to position [5847, 0]
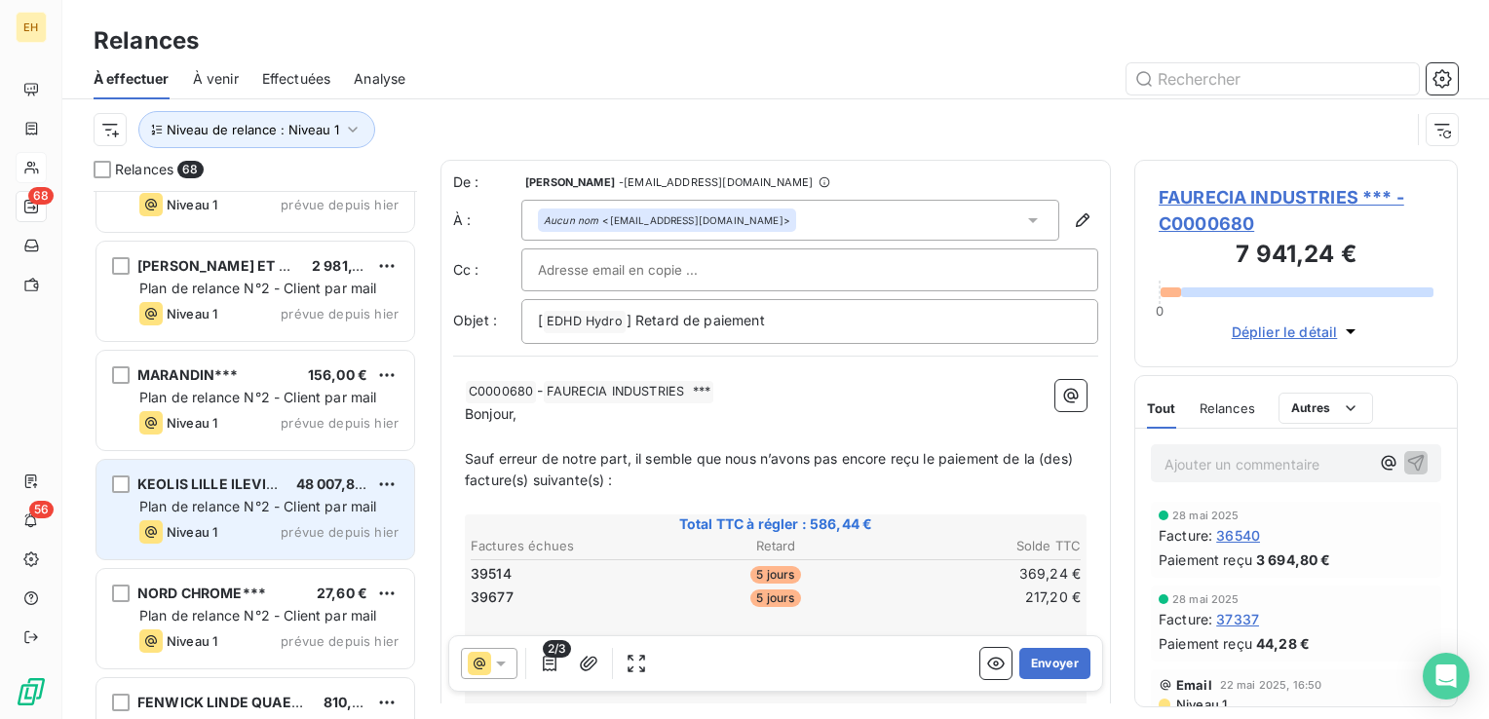
click at [323, 544] on div "KEOLIS LILLE ILEVIA*** 48 007,88 € Plan de relance N°2 - Client par mail Niveau…" at bounding box center [255, 509] width 318 height 99
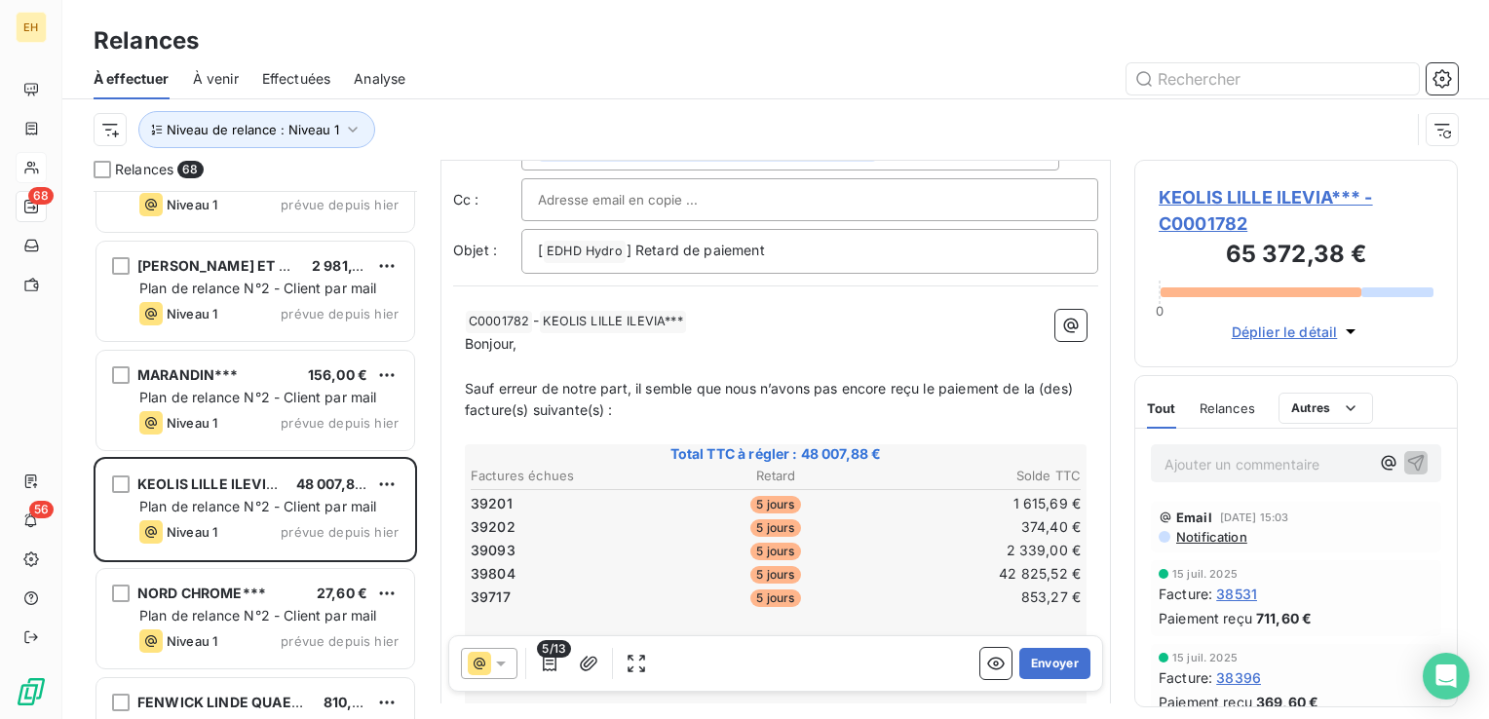
scroll to position [195, 0]
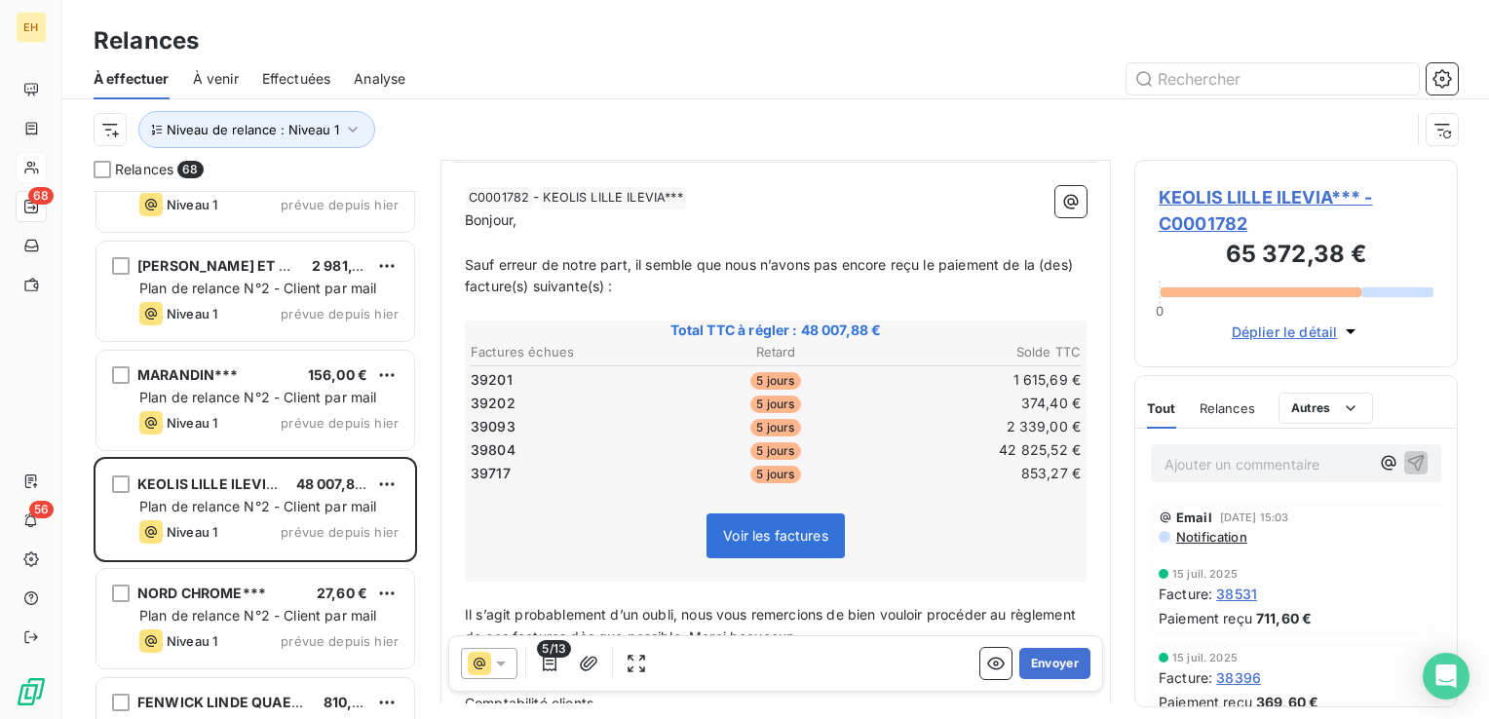
click at [1333, 193] on span "KEOLIS LILLE ILEVIA*** - C0001782" at bounding box center [1296, 210] width 275 height 53
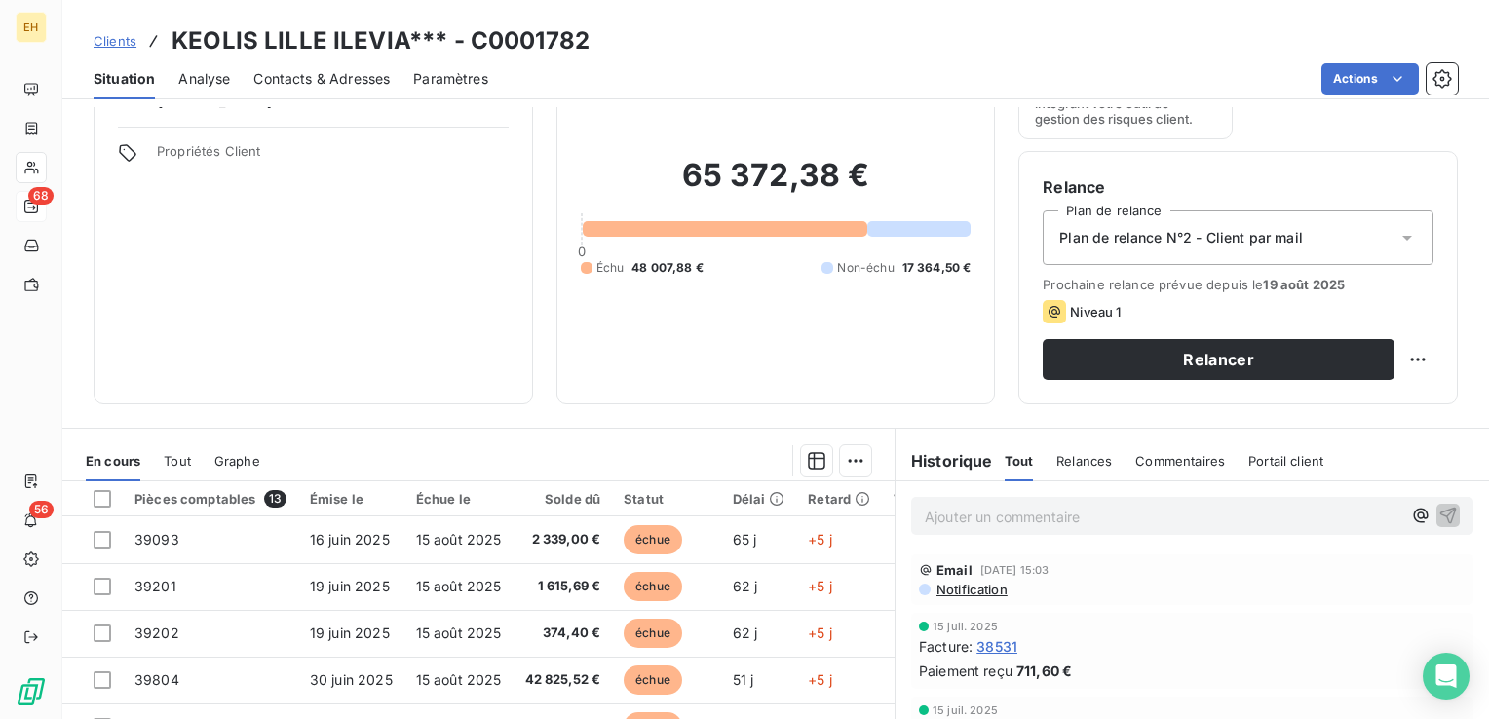
scroll to position [292, 0]
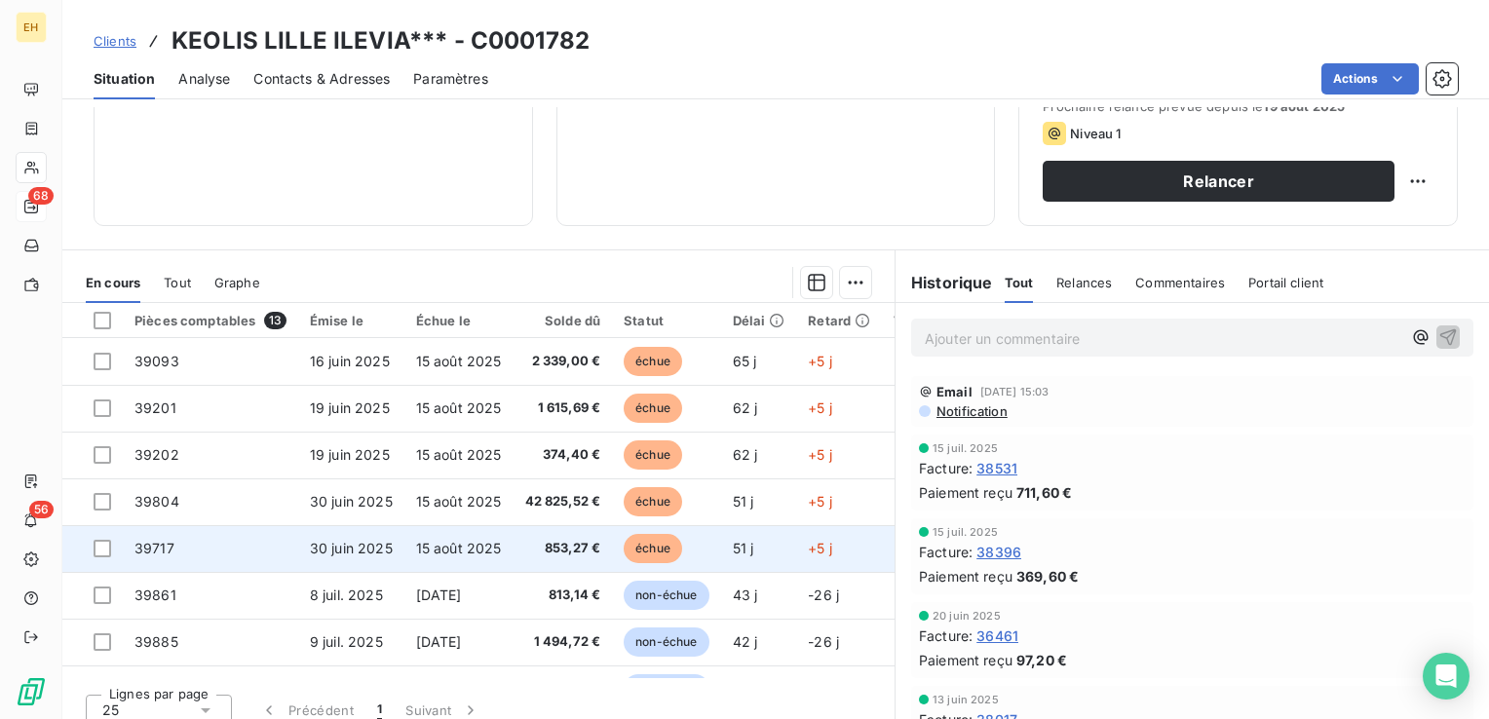
click at [404, 557] on td "15 août 2025" at bounding box center [458, 548] width 109 height 47
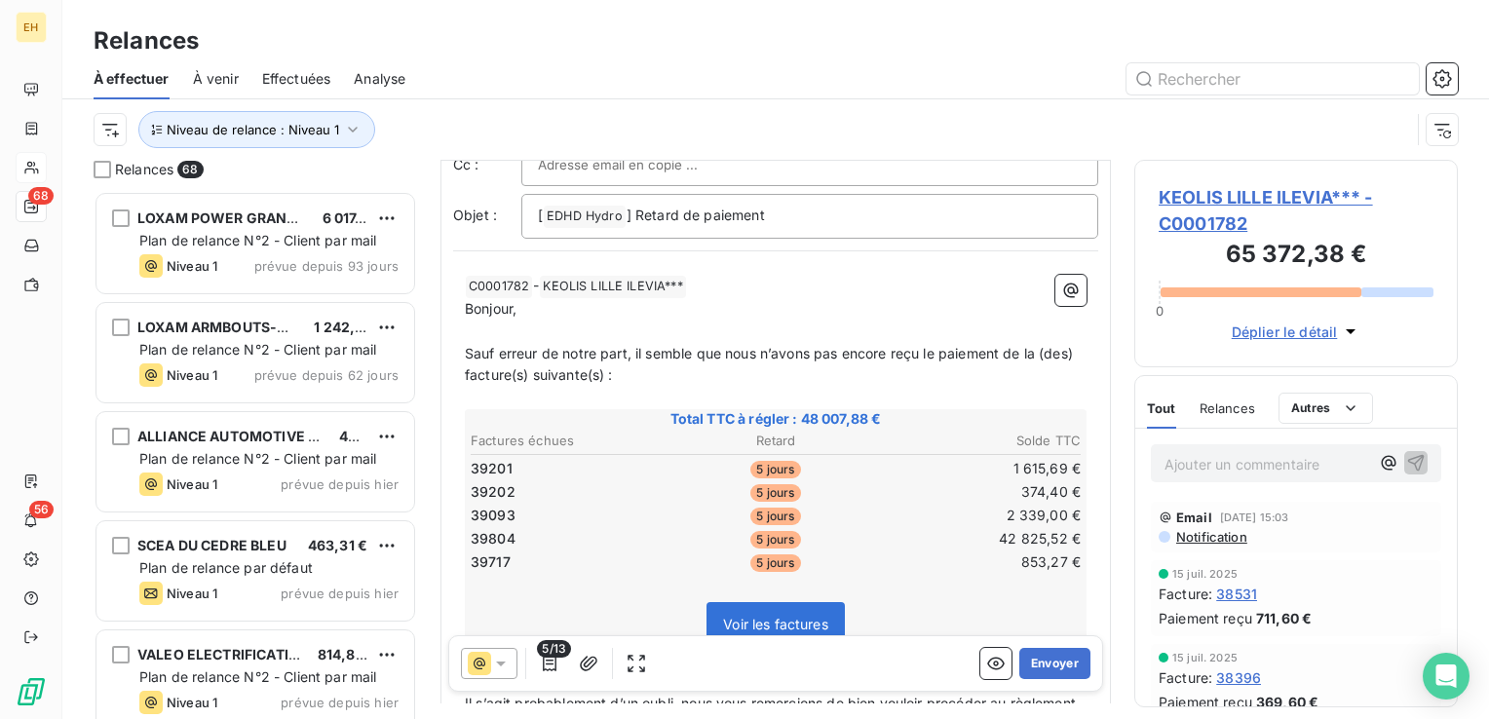
scroll to position [195, 0]
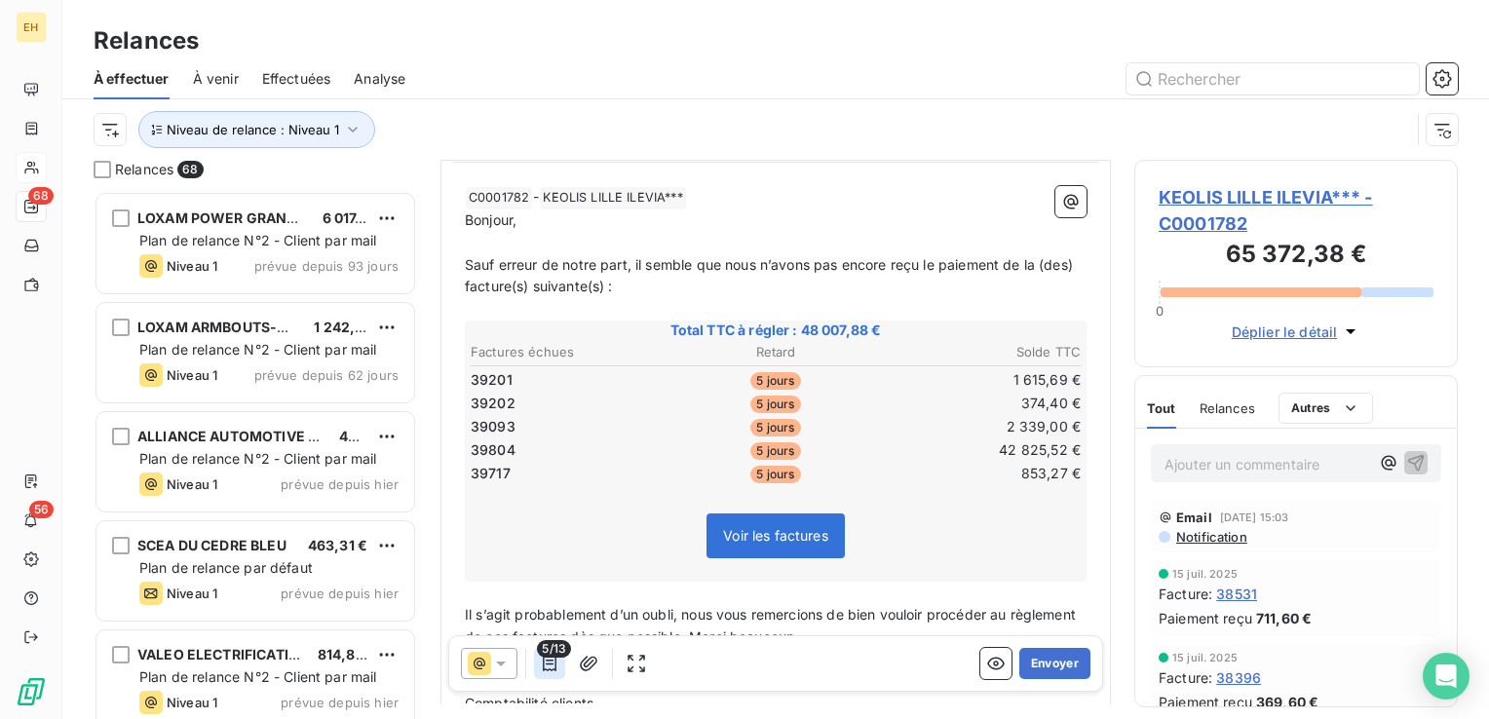
click at [558, 667] on button "button" at bounding box center [549, 663] width 31 height 31
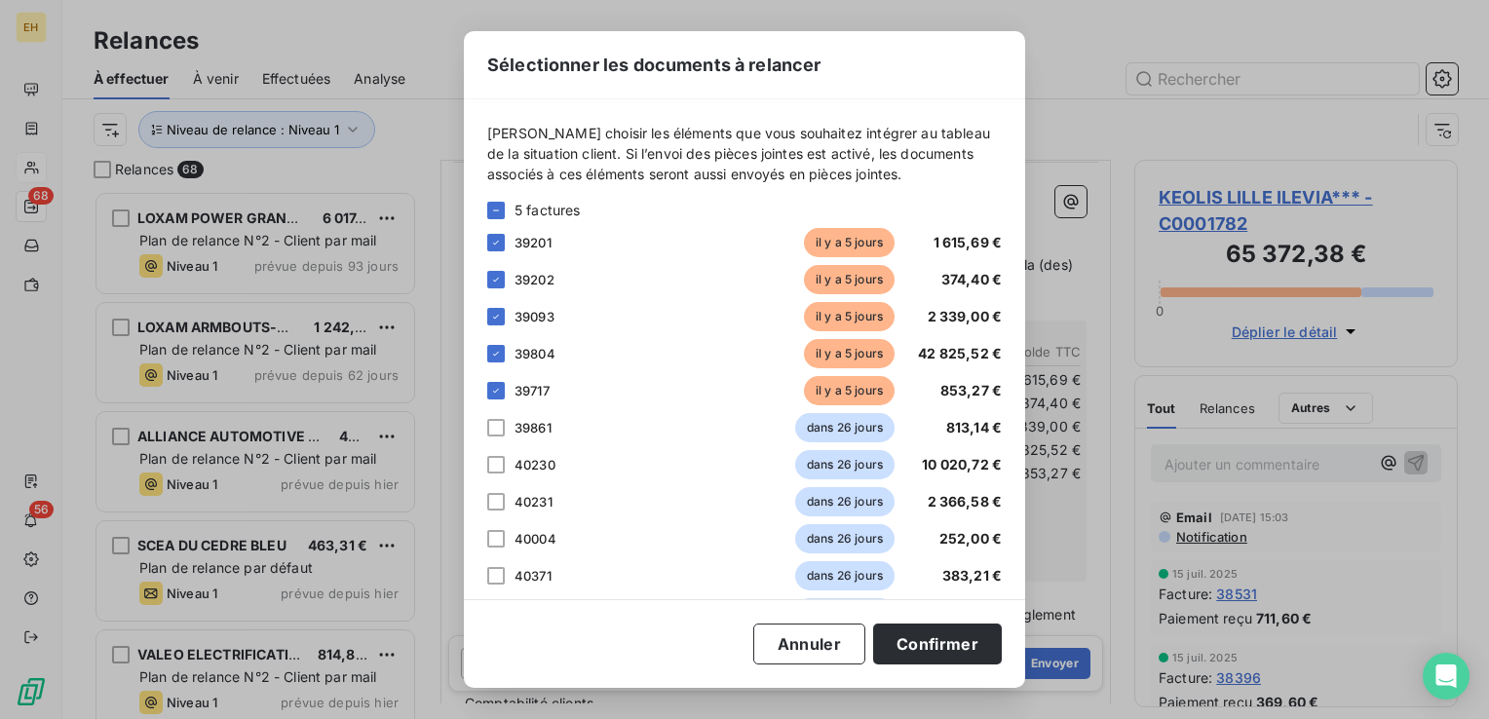
click at [558, 667] on div "Sélectionner les documents à relancer [PERSON_NAME] choisir les éléments que vo…" at bounding box center [744, 359] width 561 height 657
click at [789, 650] on button "Annuler" at bounding box center [809, 644] width 112 height 41
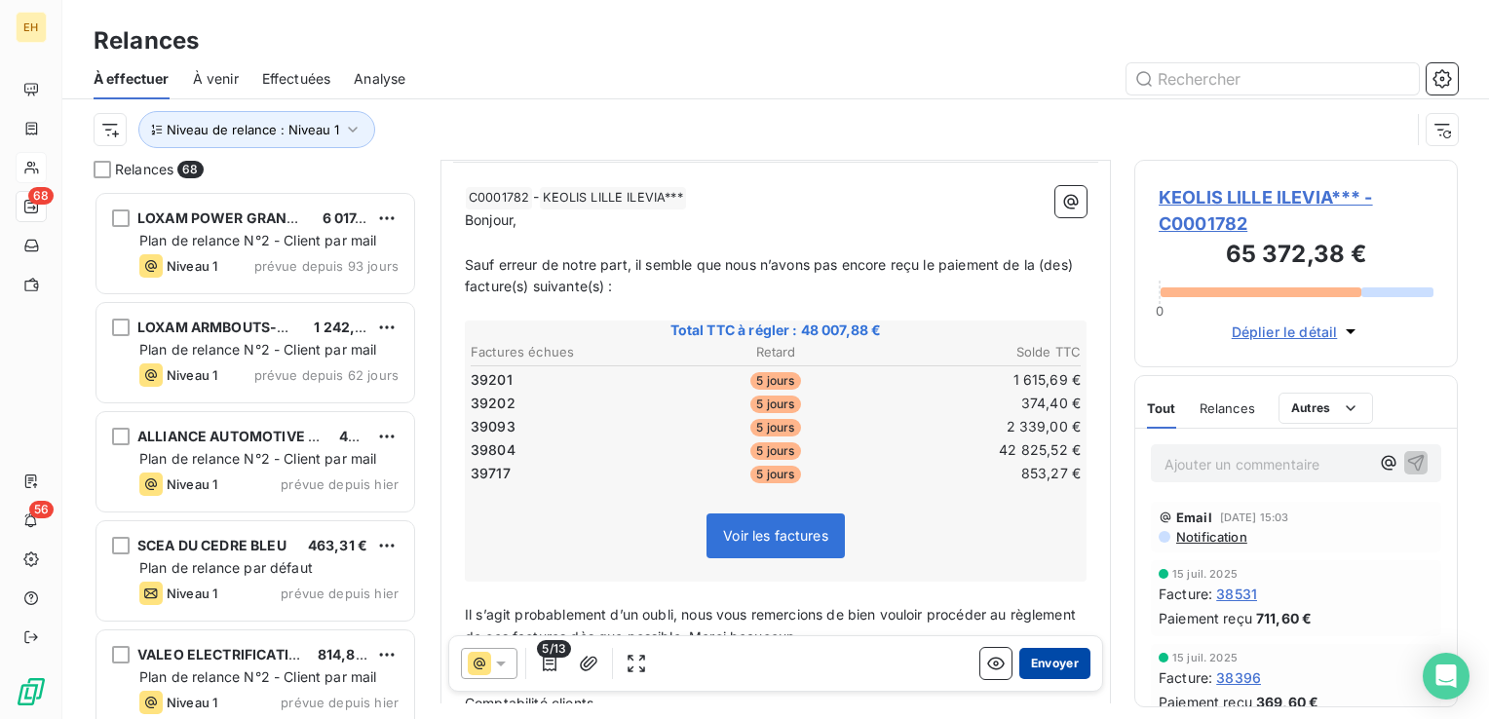
click at [1044, 663] on button "Envoyer" at bounding box center [1054, 663] width 71 height 31
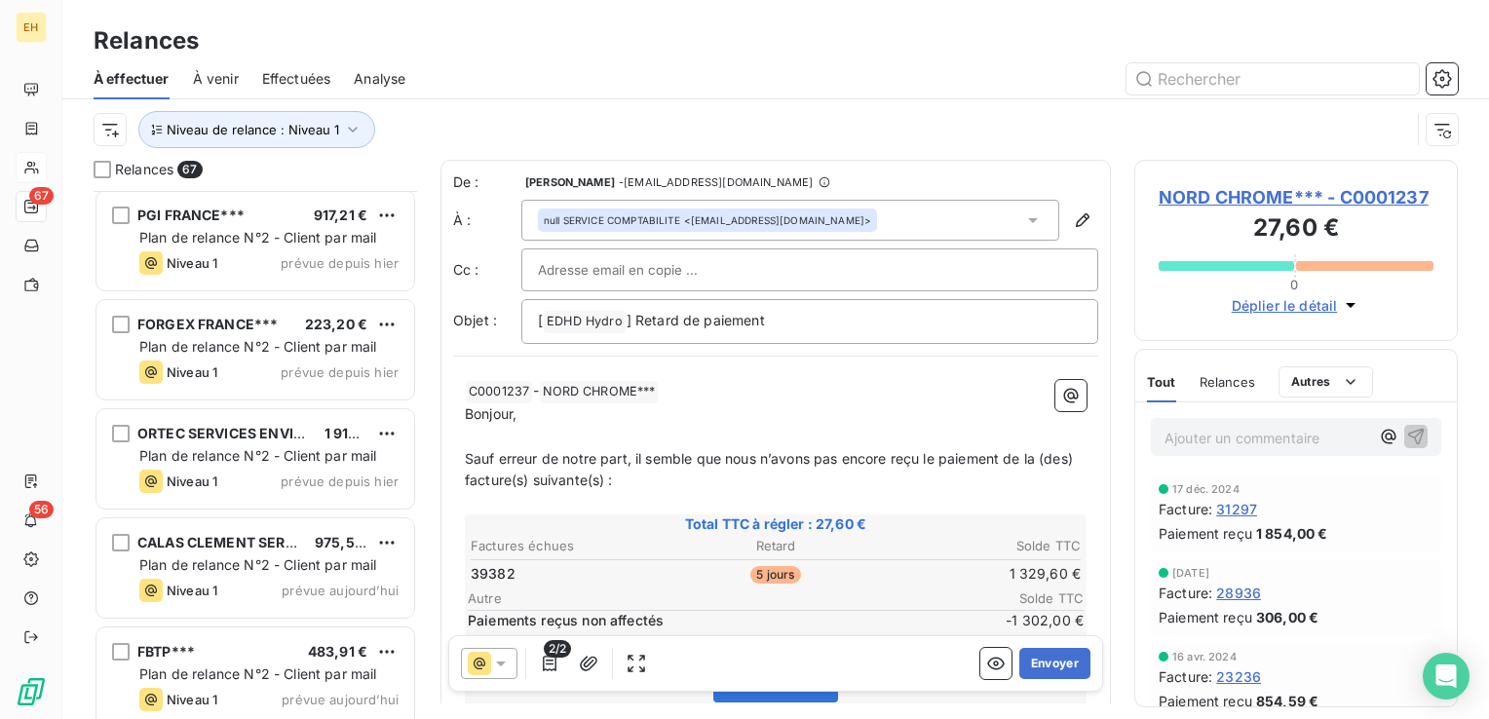
scroll to position [6784, 0]
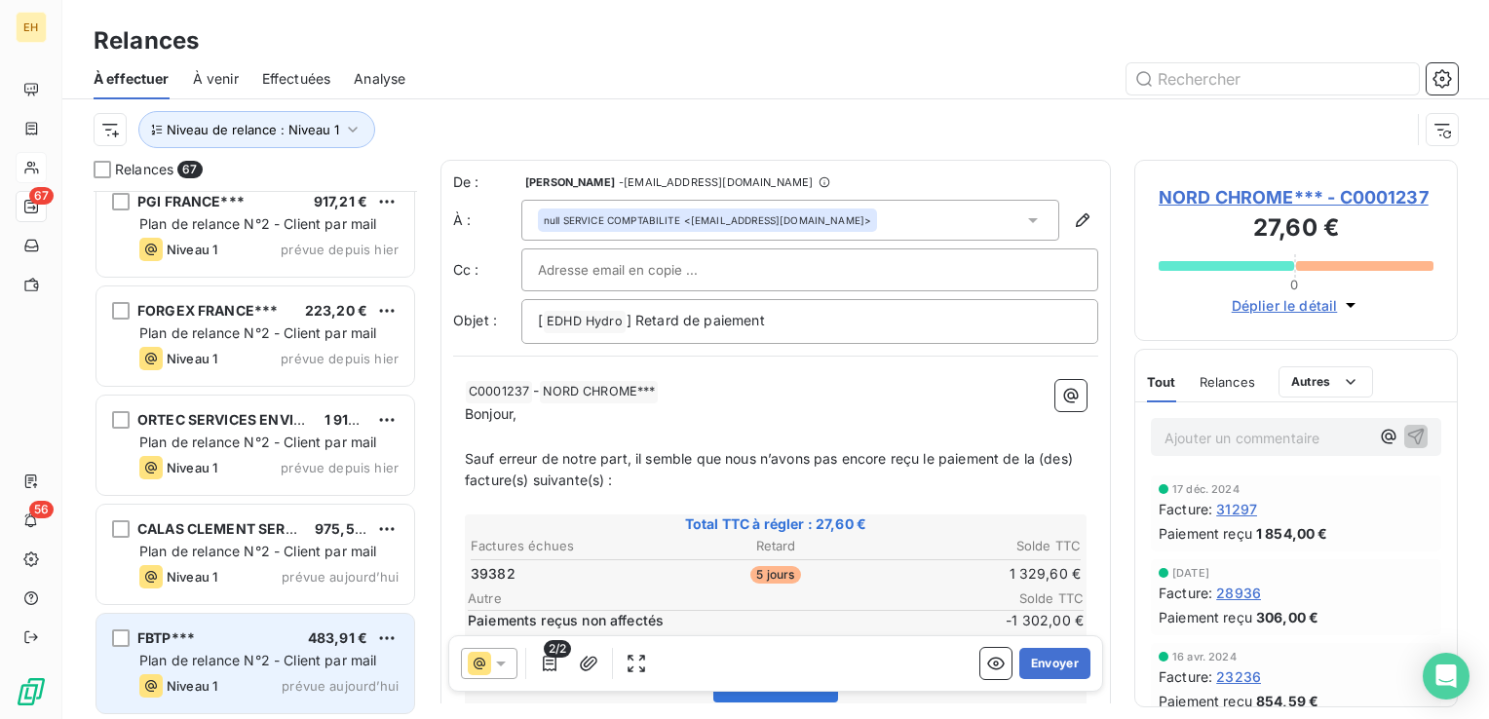
click at [300, 656] on span "Plan de relance N°2 - Client par mail" at bounding box center [258, 660] width 238 height 17
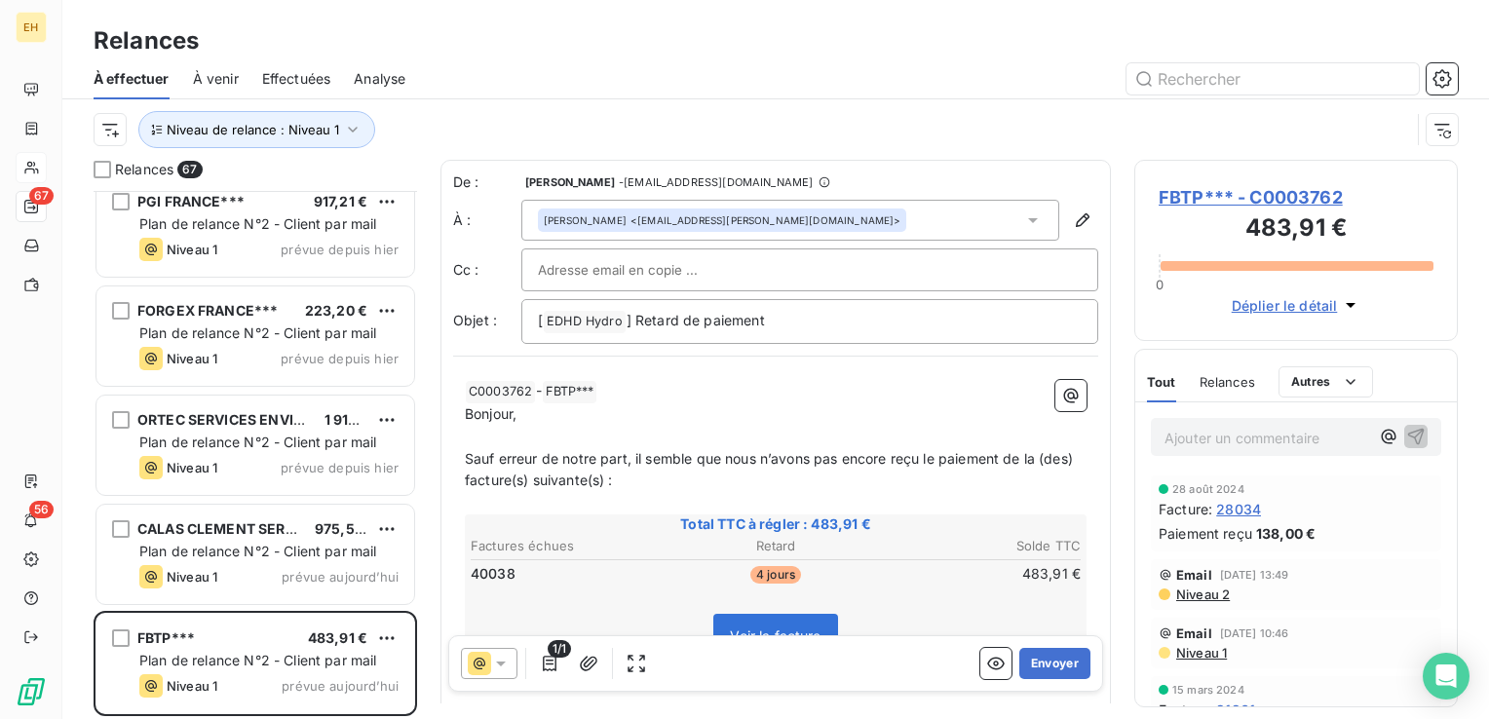
click at [1219, 186] on span "FBTP*** - C0003762" at bounding box center [1296, 197] width 275 height 26
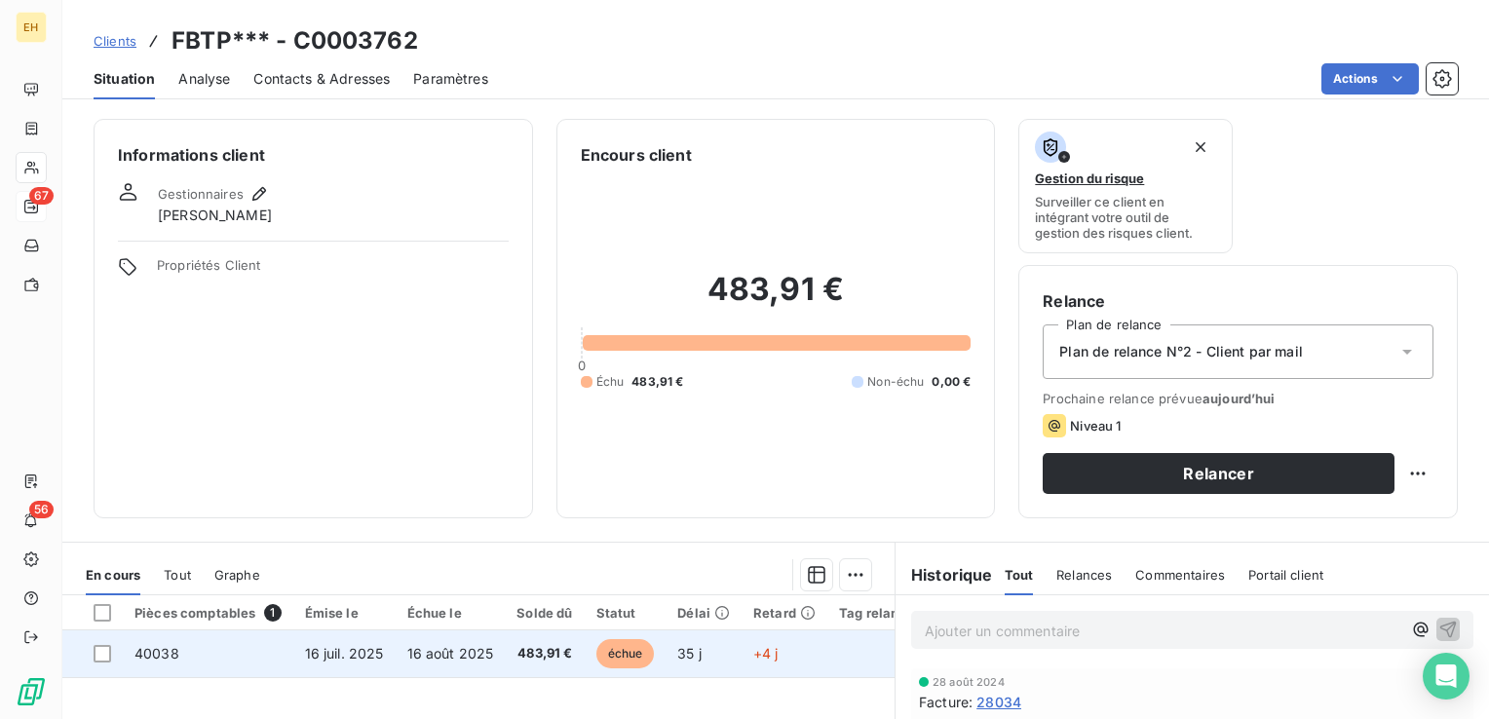
click at [431, 652] on span "16 août 2025" at bounding box center [450, 653] width 87 height 17
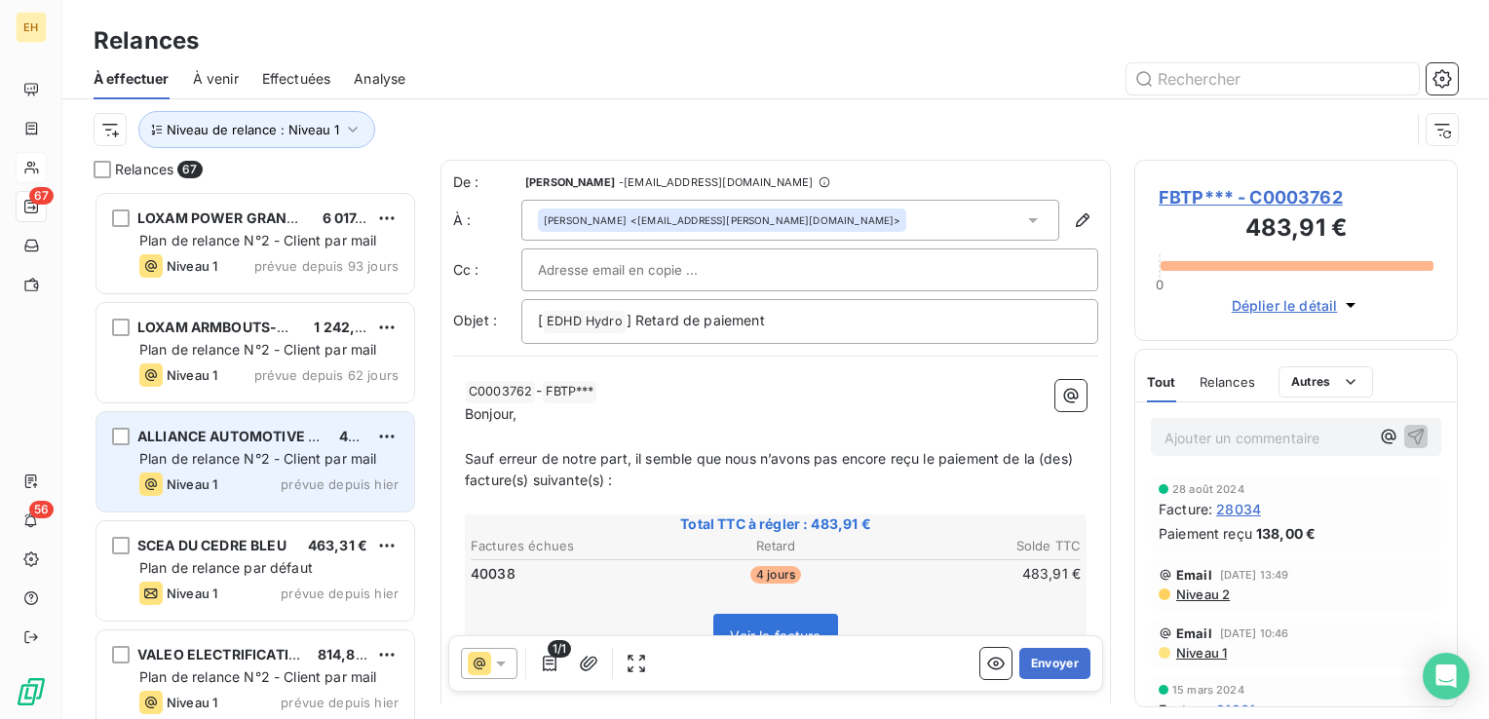
scroll to position [514, 308]
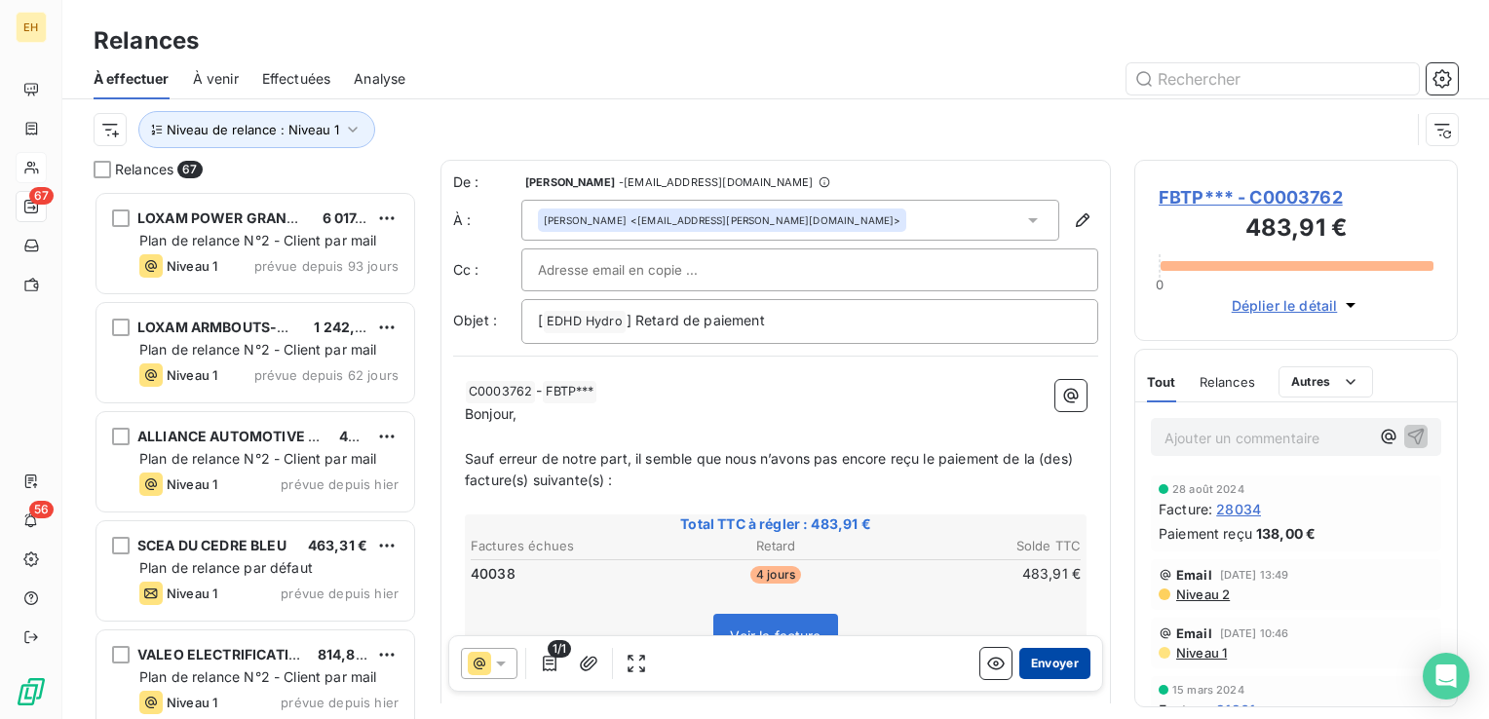
click at [1031, 660] on button "Envoyer" at bounding box center [1054, 663] width 71 height 31
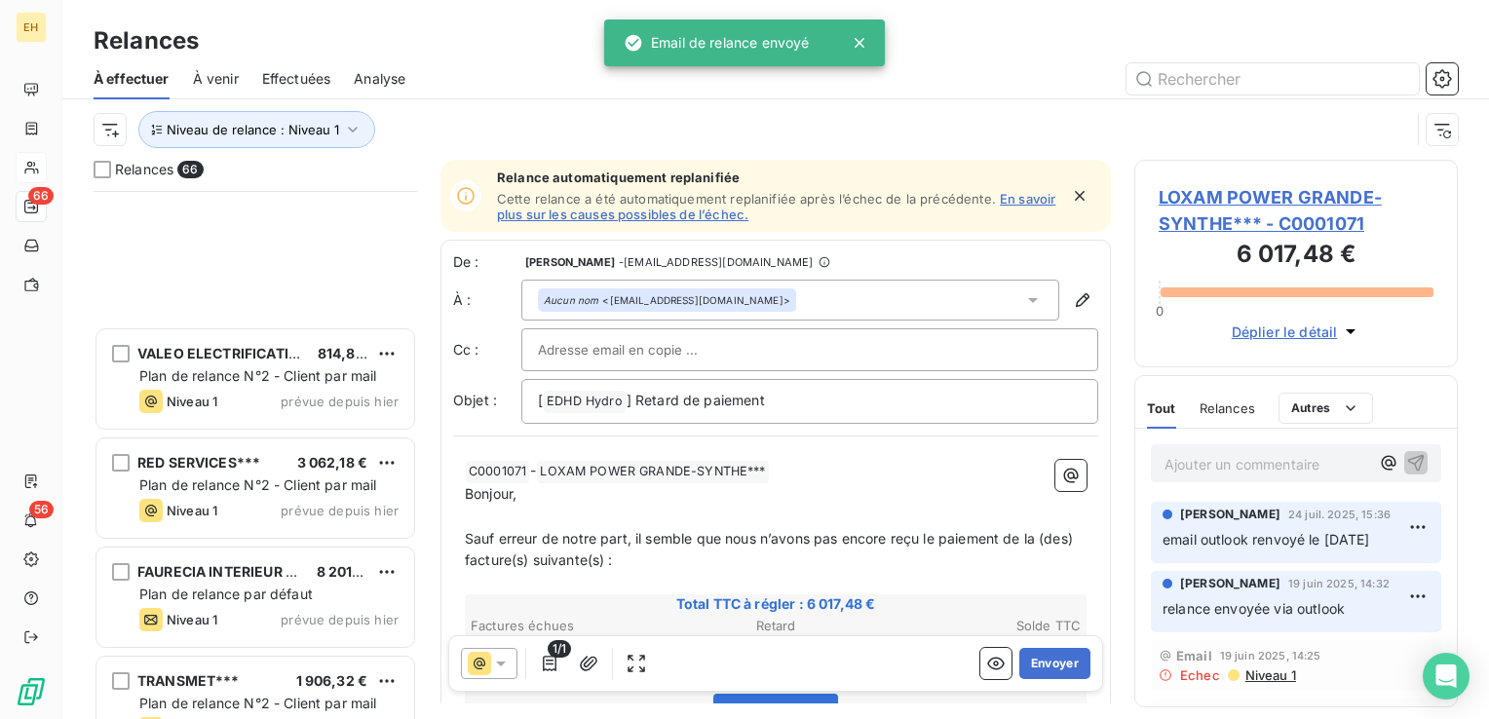
scroll to position [585, 0]
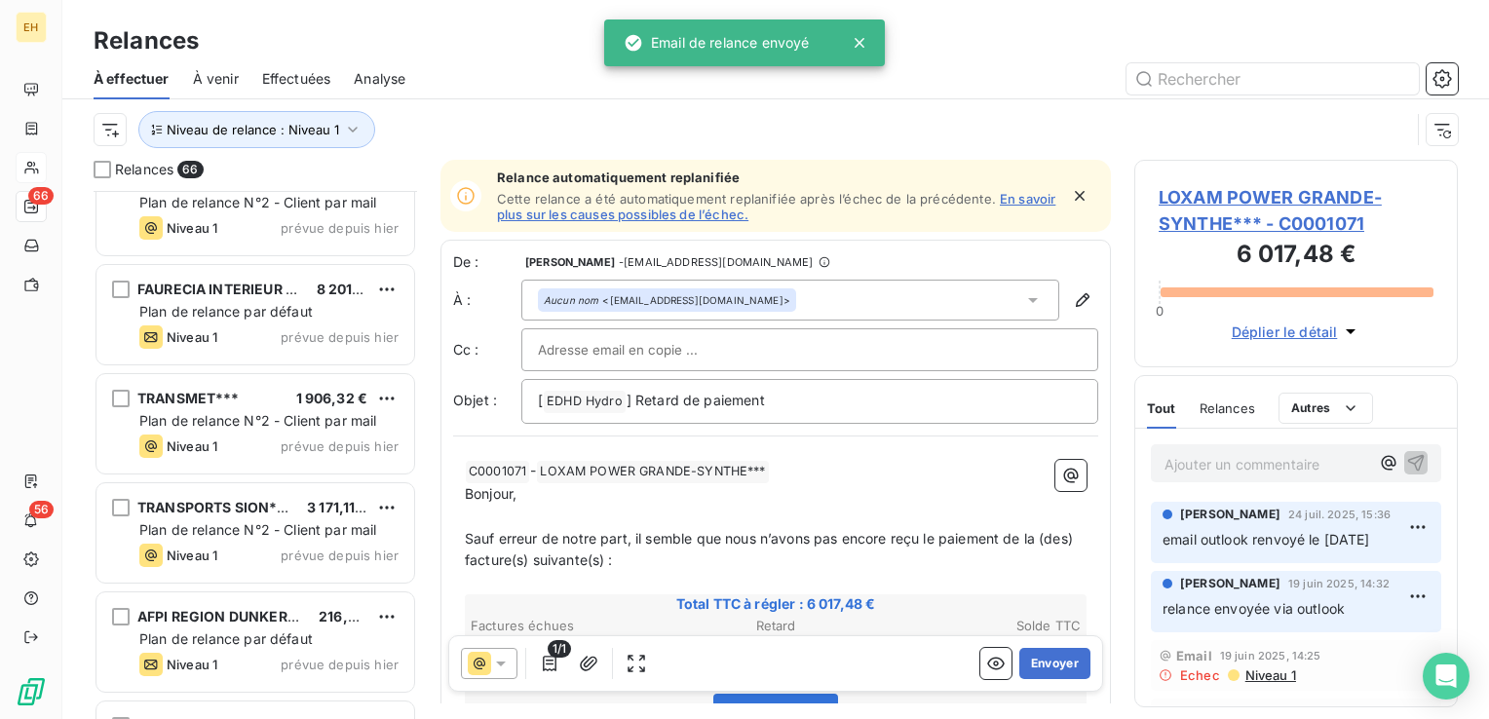
click at [230, 548] on div "Niveau 1 prévue depuis hier" at bounding box center [268, 555] width 259 height 23
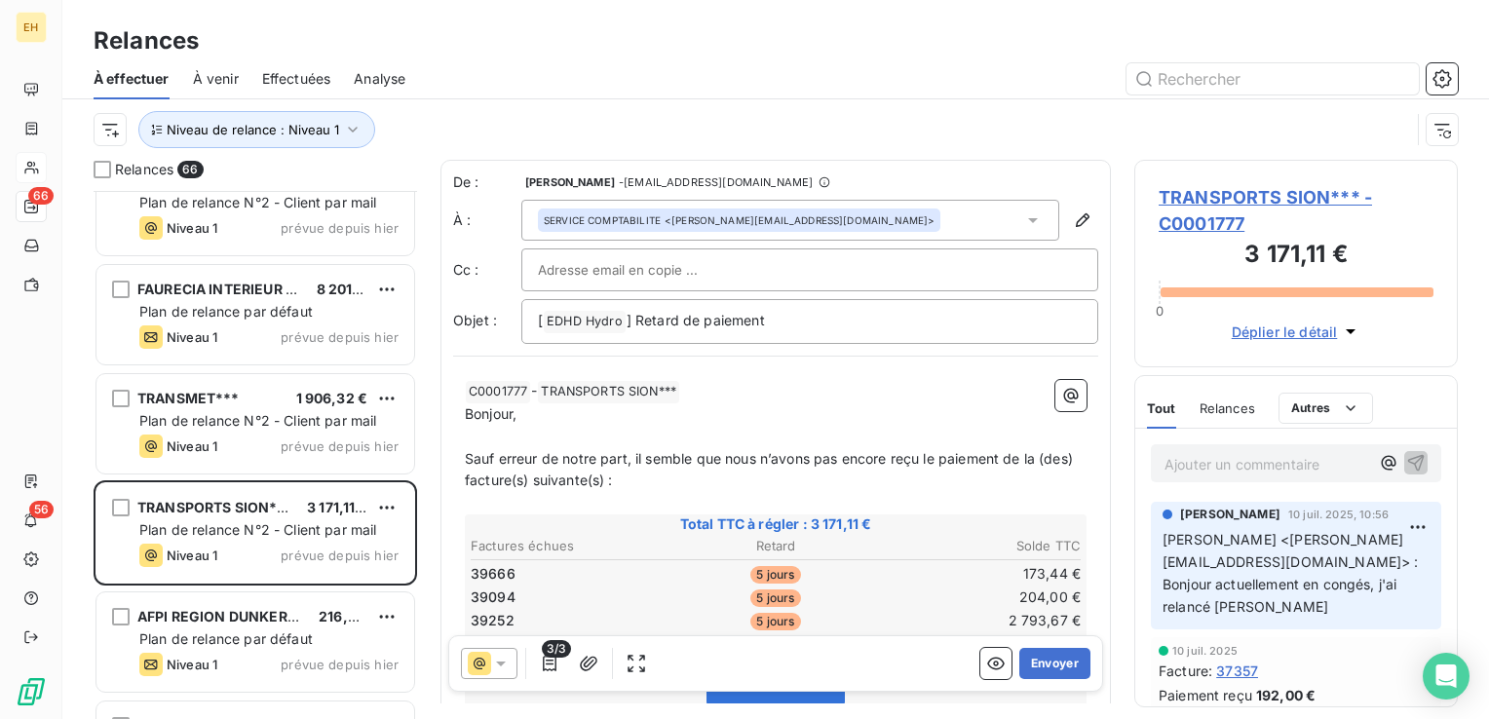
click at [1199, 205] on span "TRANSPORTS SION*** - C0001777" at bounding box center [1296, 210] width 275 height 53
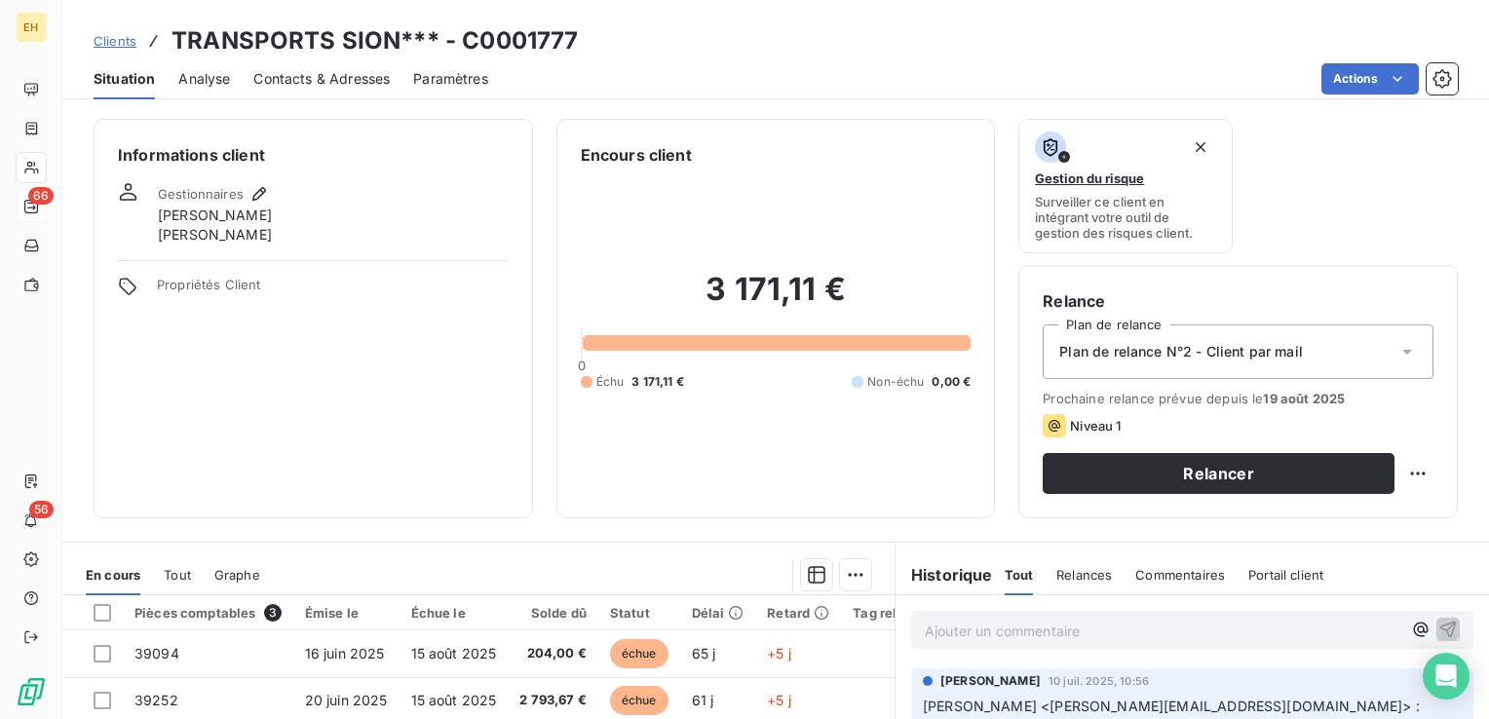
scroll to position [292, 0]
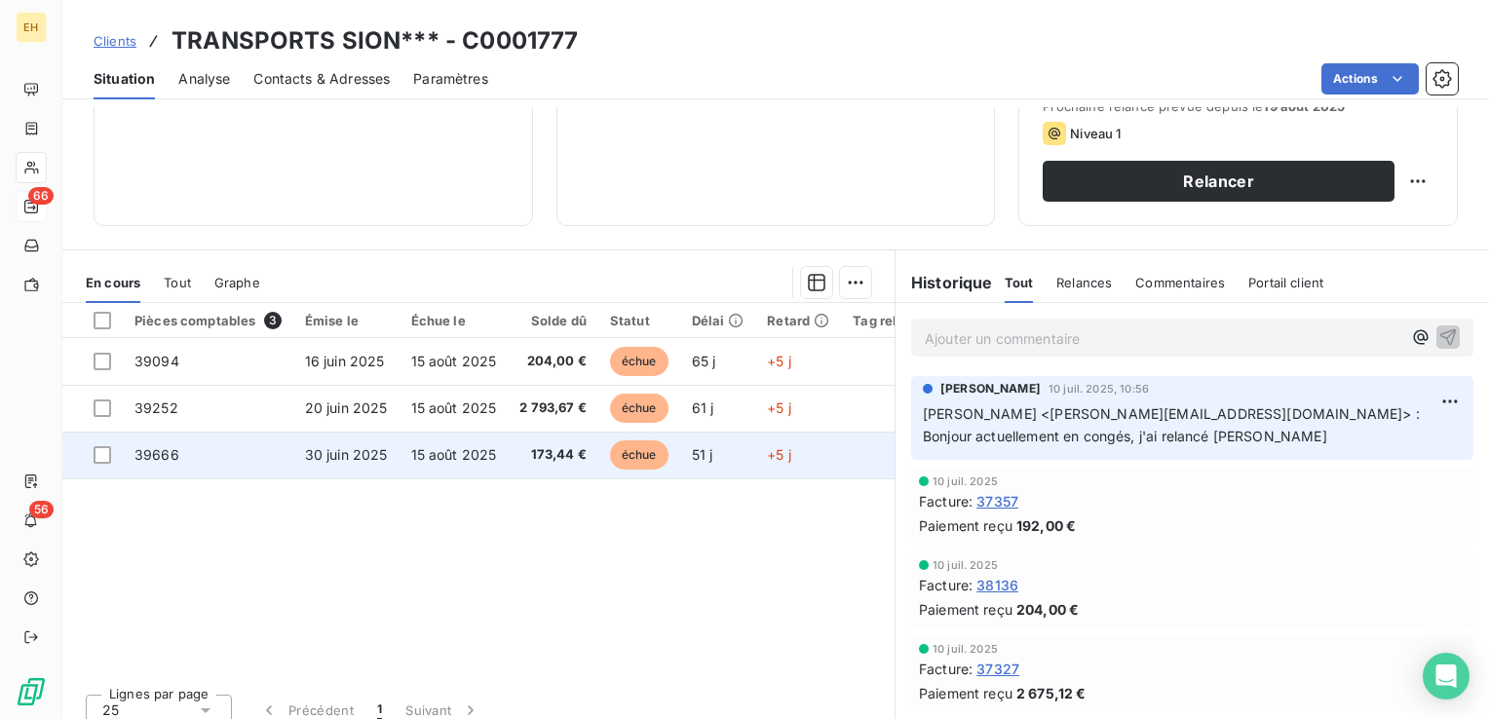
click at [464, 449] on span "15 août 2025" at bounding box center [454, 454] width 86 height 17
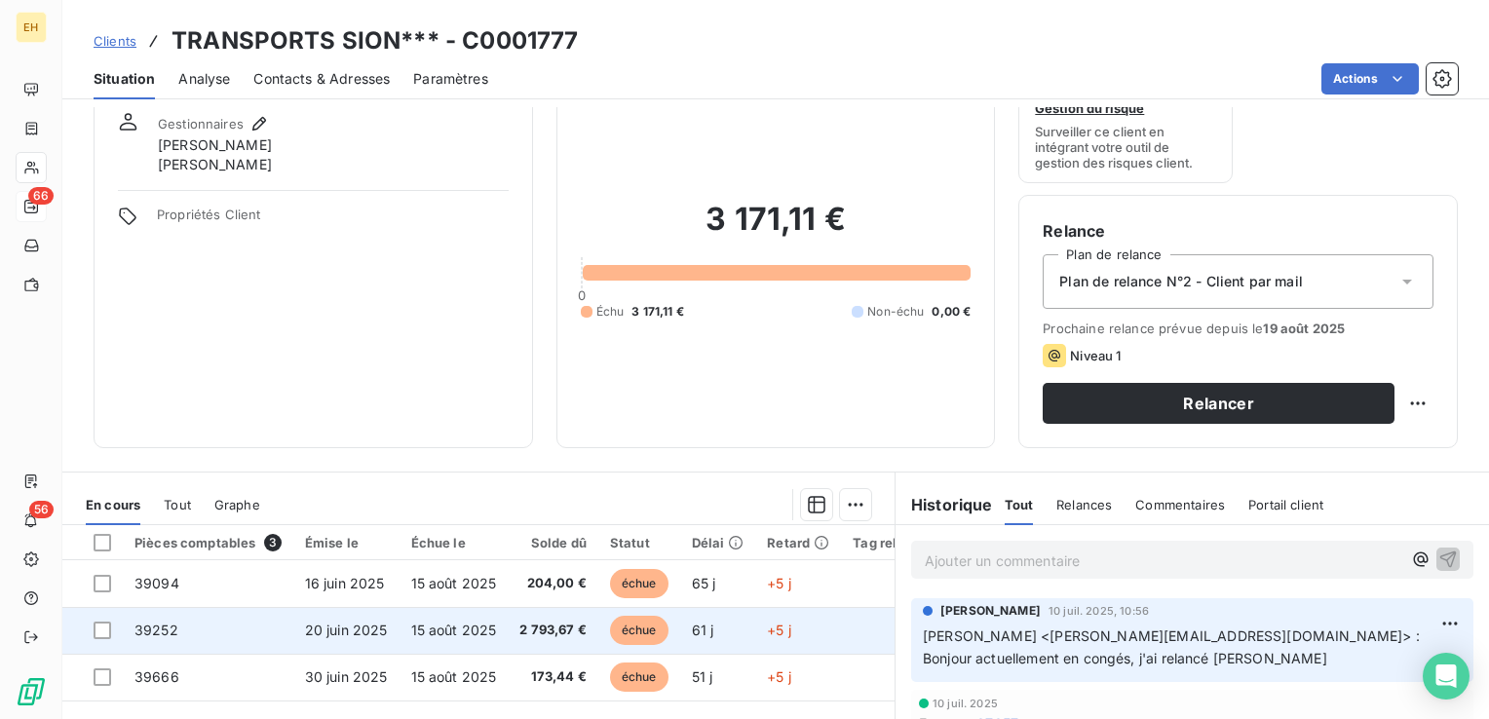
scroll to position [195, 0]
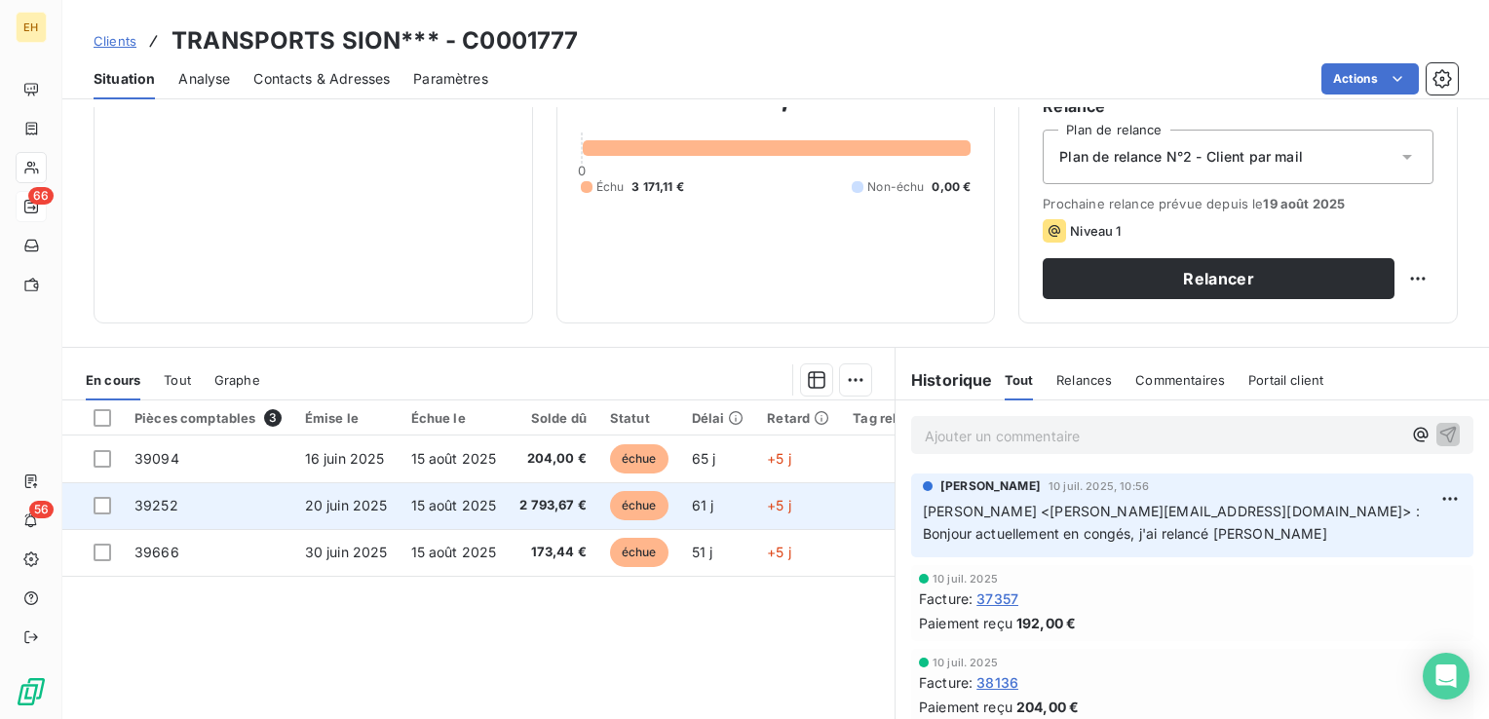
click at [424, 497] on td "15 août 2025" at bounding box center [454, 505] width 109 height 47
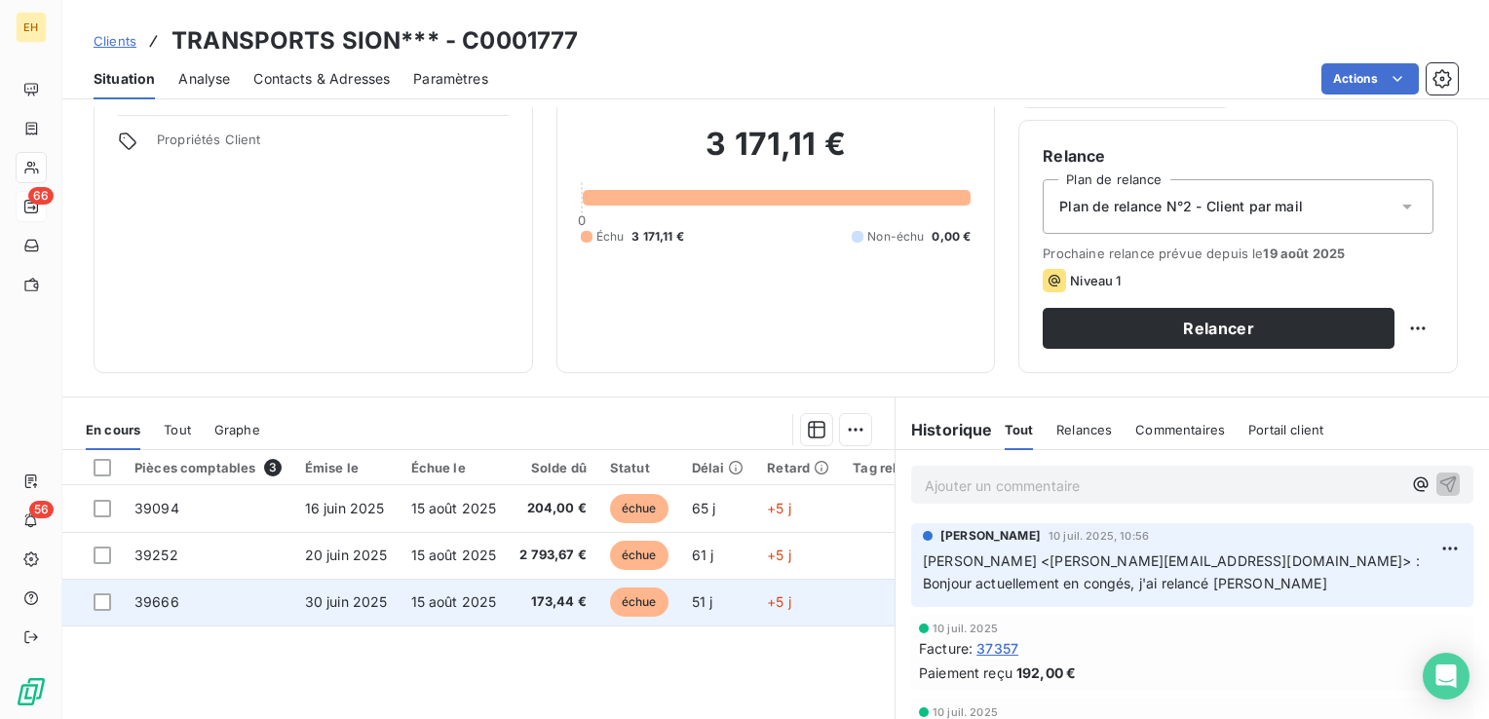
scroll to position [292, 0]
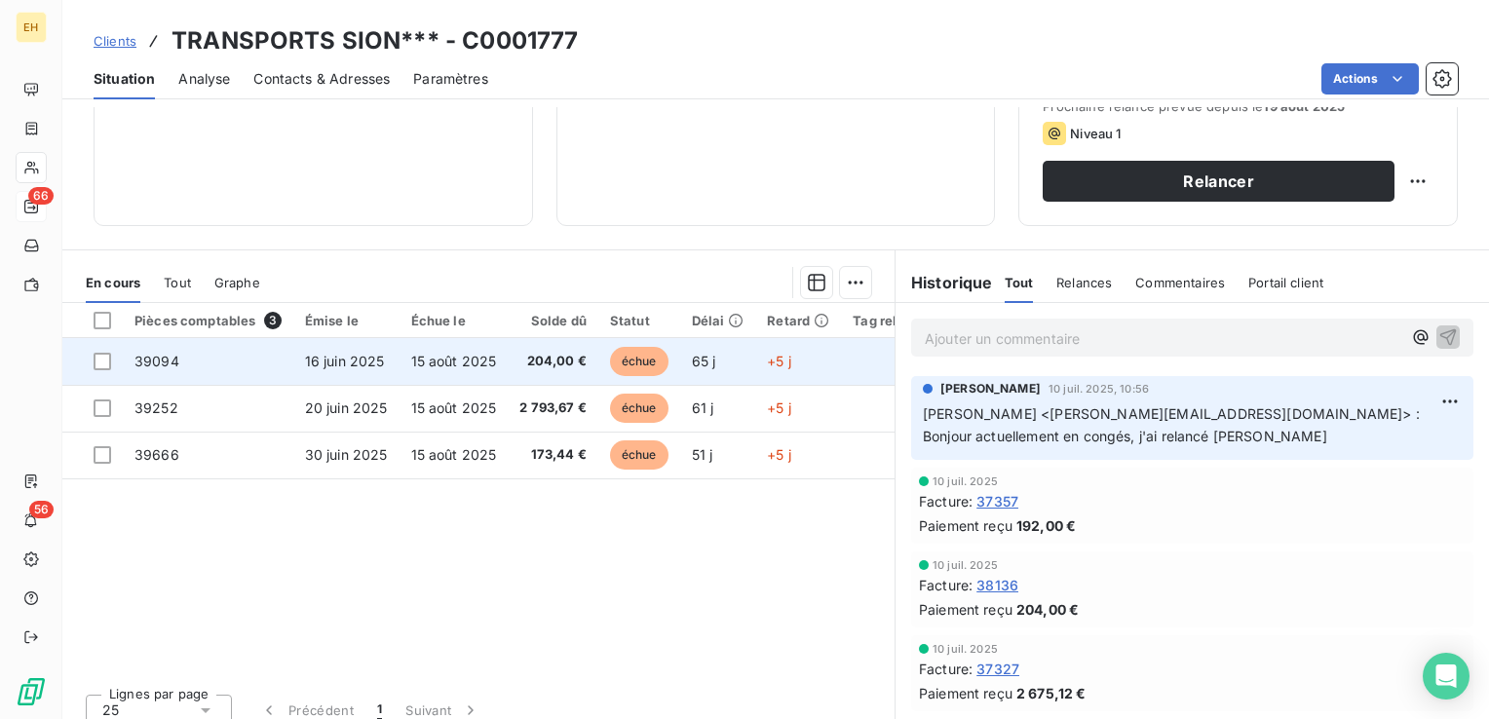
click at [542, 352] on span "204,00 €" at bounding box center [552, 361] width 67 height 19
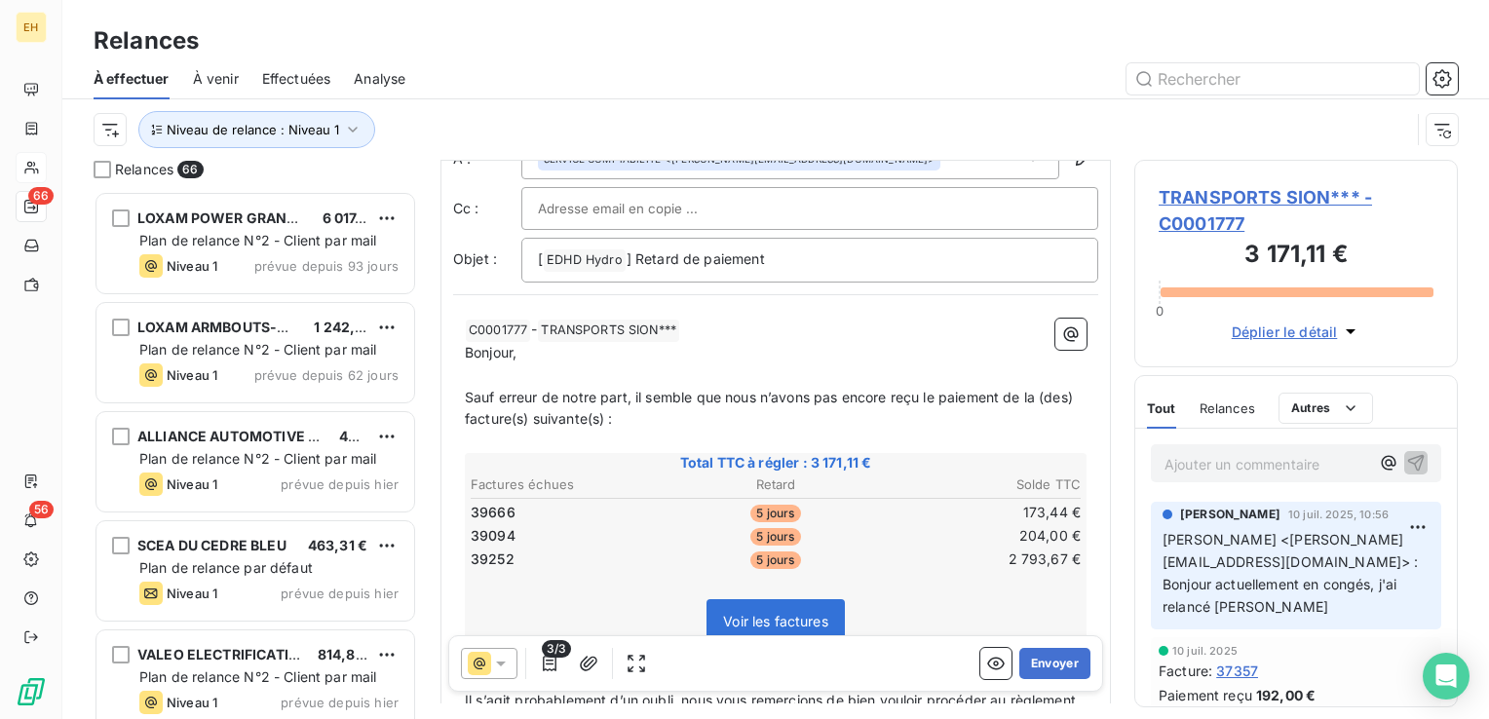
scroll to position [195, 0]
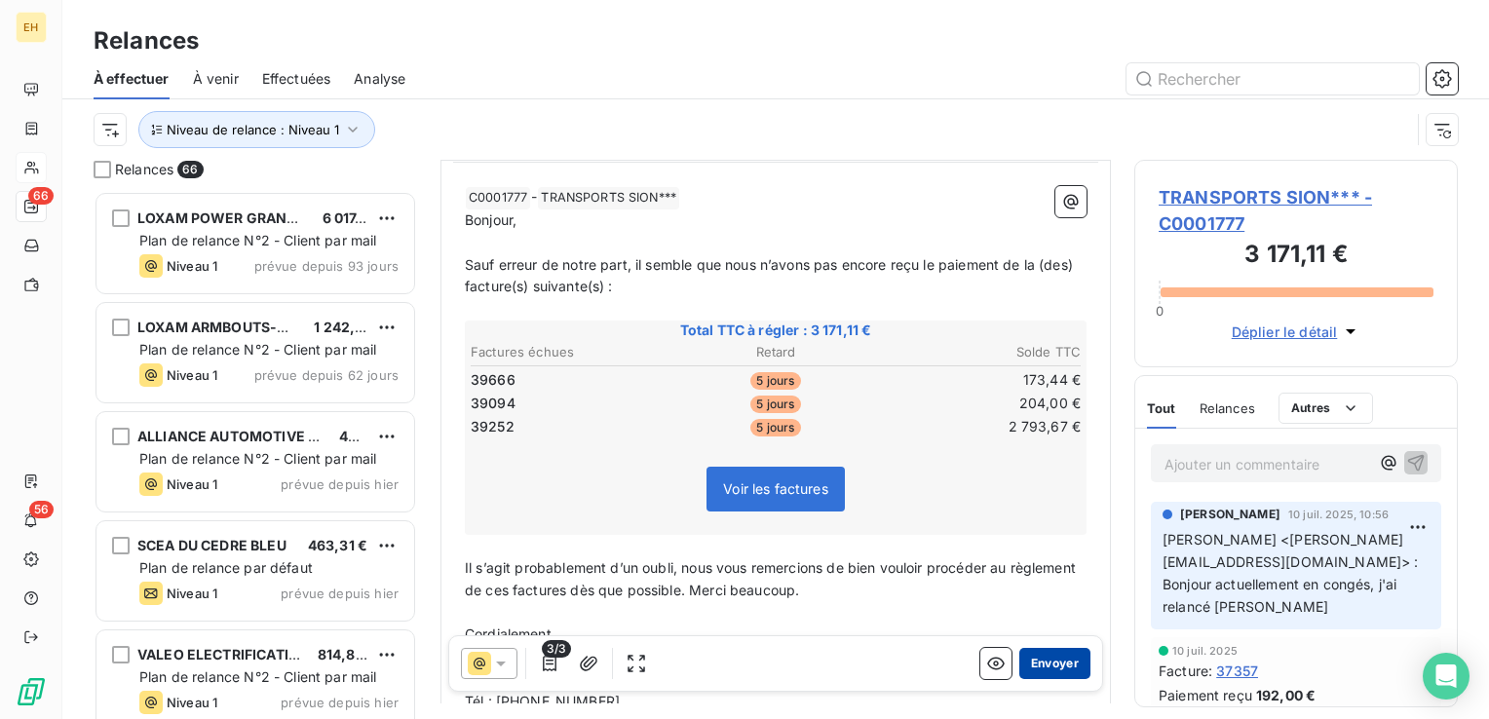
click at [1028, 658] on button "Envoyer" at bounding box center [1054, 663] width 71 height 31
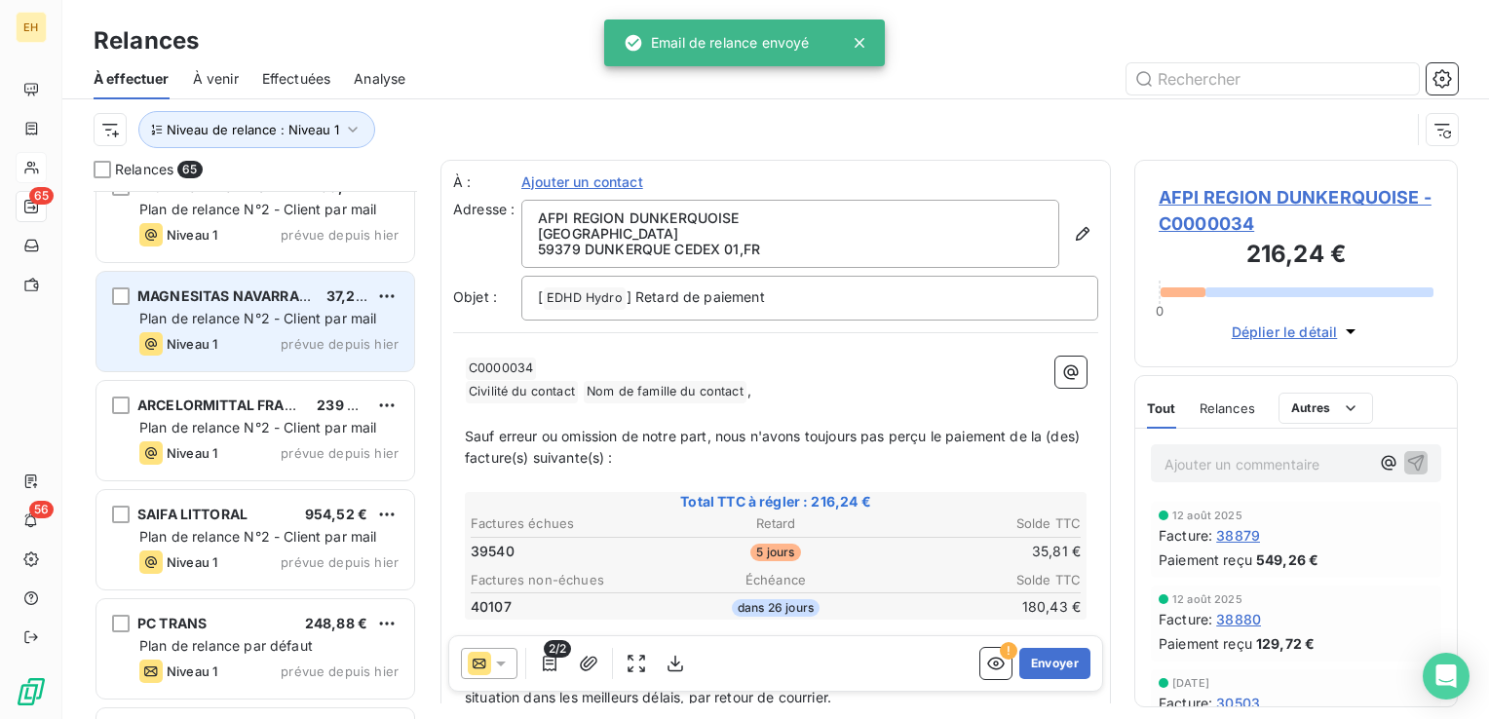
scroll to position [1462, 0]
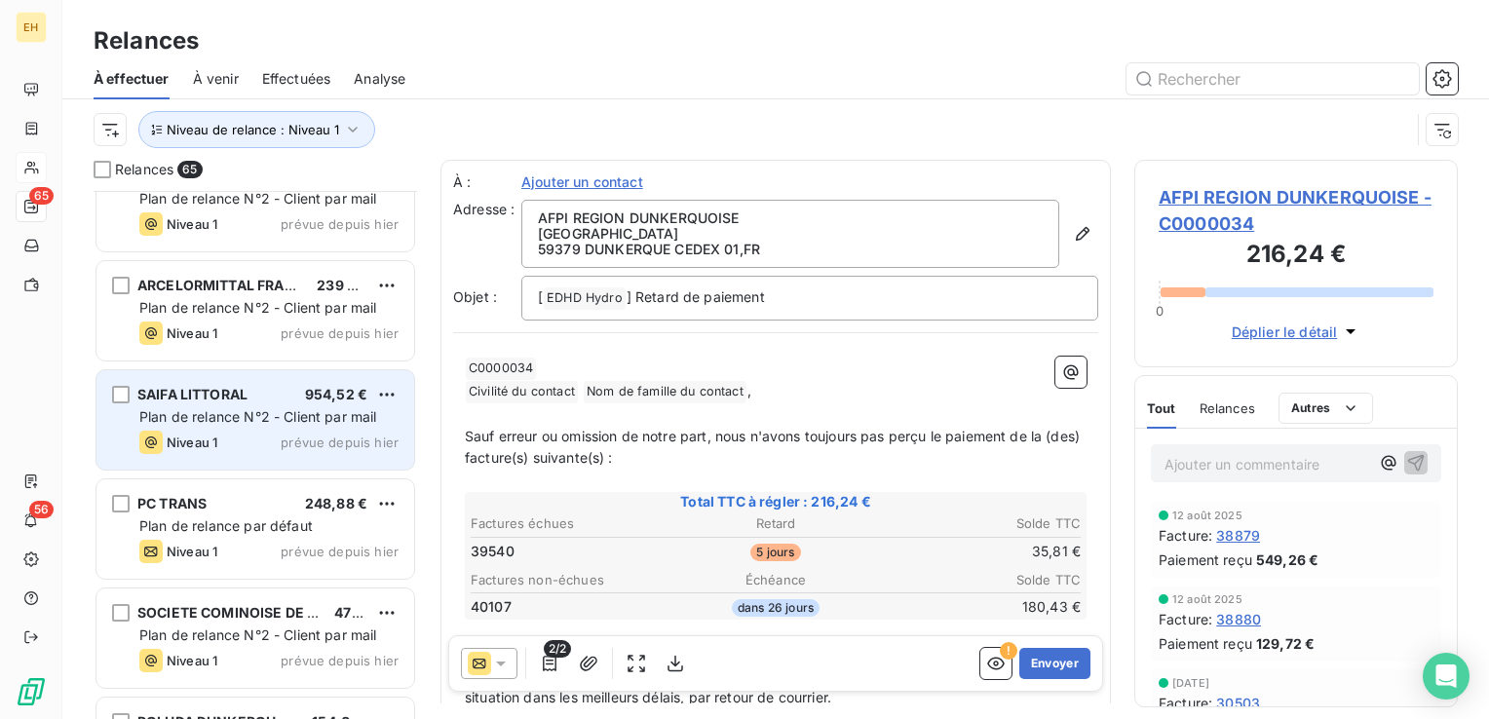
click at [200, 409] on span "Plan de relance N°2 - Client par mail" at bounding box center [258, 416] width 238 height 17
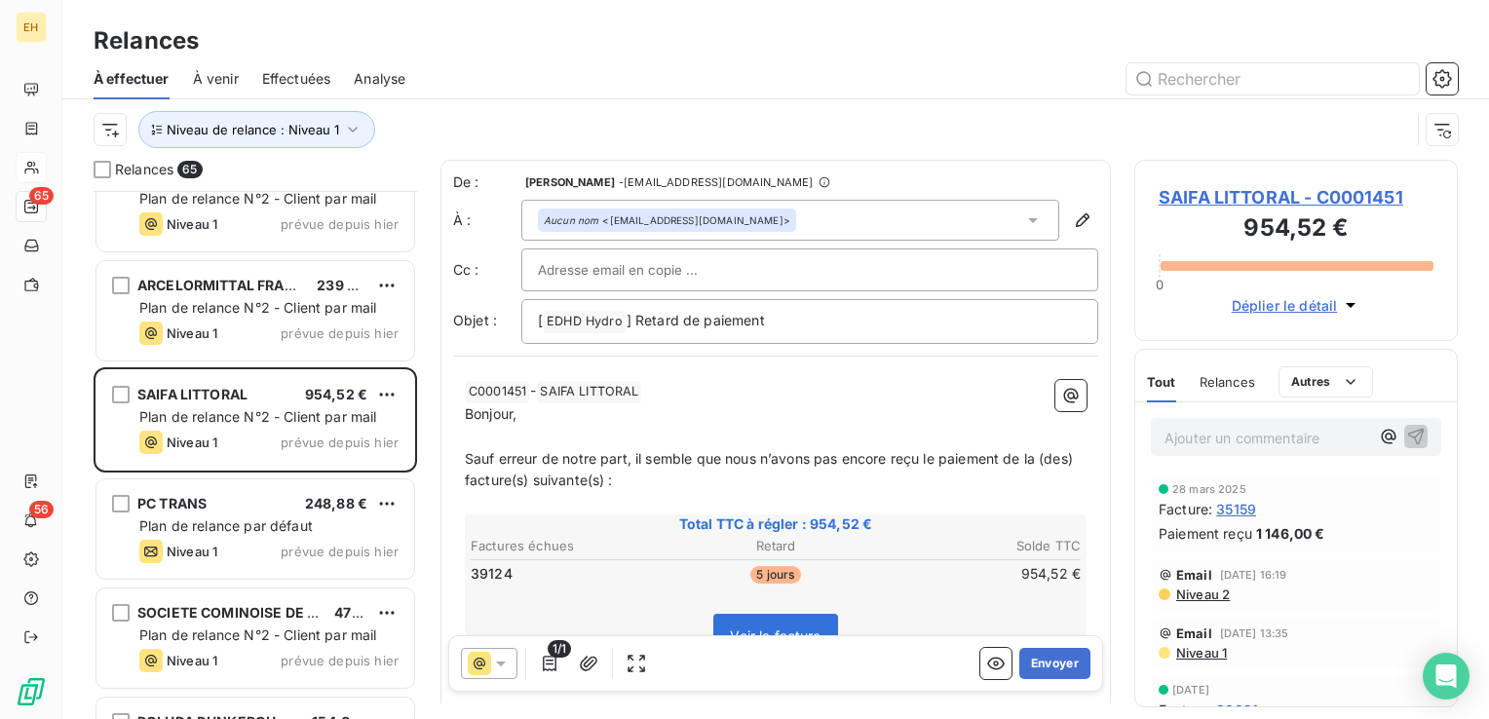
click at [1245, 201] on span "SAIFA LITTORAL - C0001451" at bounding box center [1296, 197] width 275 height 26
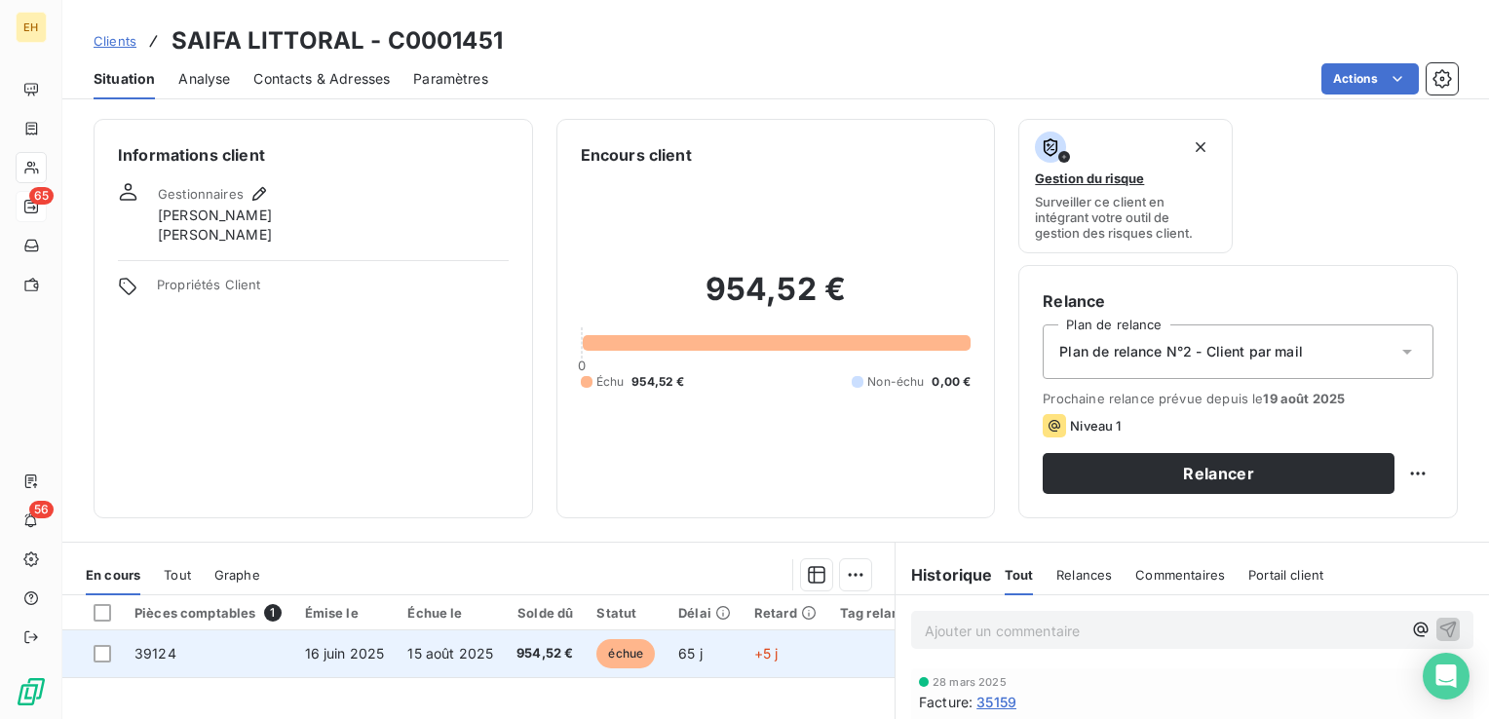
click at [391, 645] on td "16 juin 2025" at bounding box center [344, 654] width 103 height 47
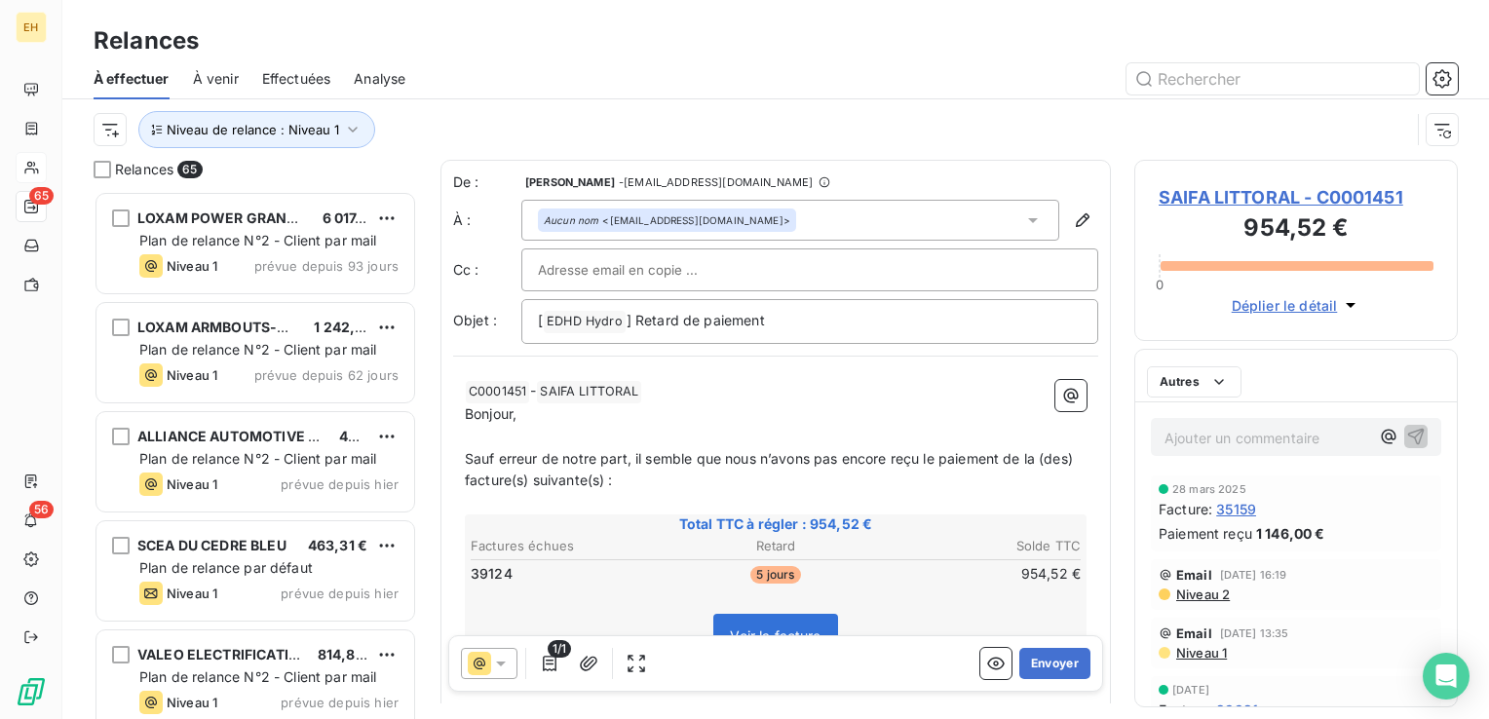
scroll to position [514, 308]
click at [1019, 668] on button "Envoyer" at bounding box center [1054, 663] width 71 height 31
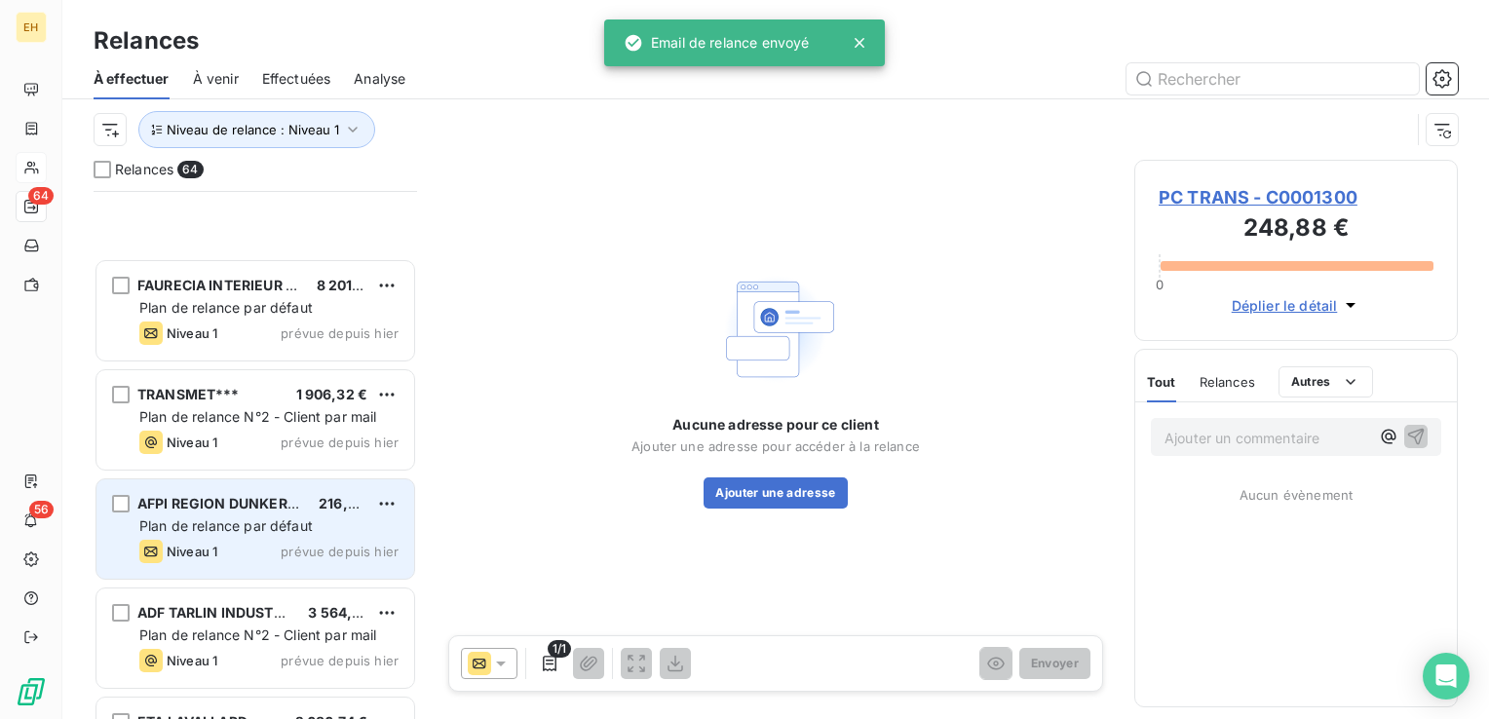
scroll to position [780, 0]
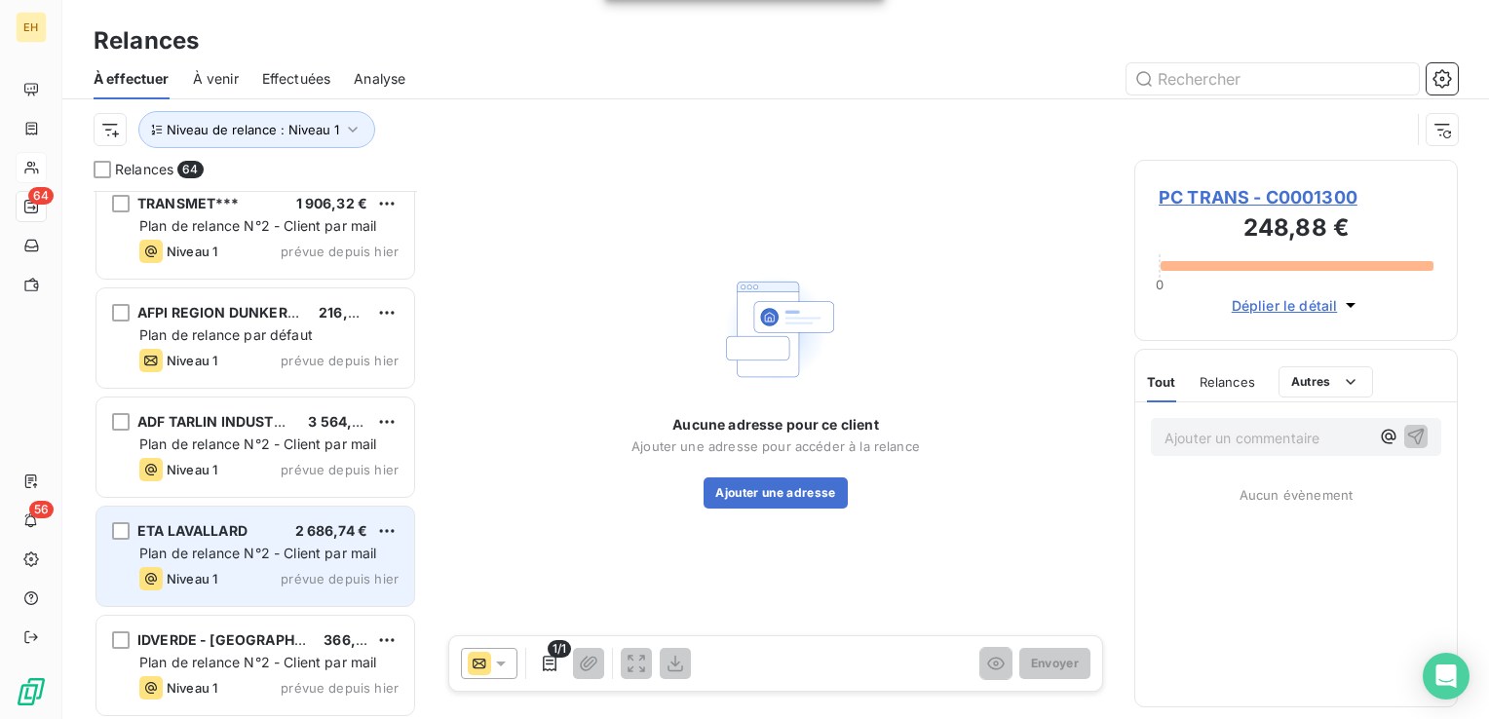
click at [266, 558] on span "Plan de relance N°2 - Client par mail" at bounding box center [258, 553] width 238 height 17
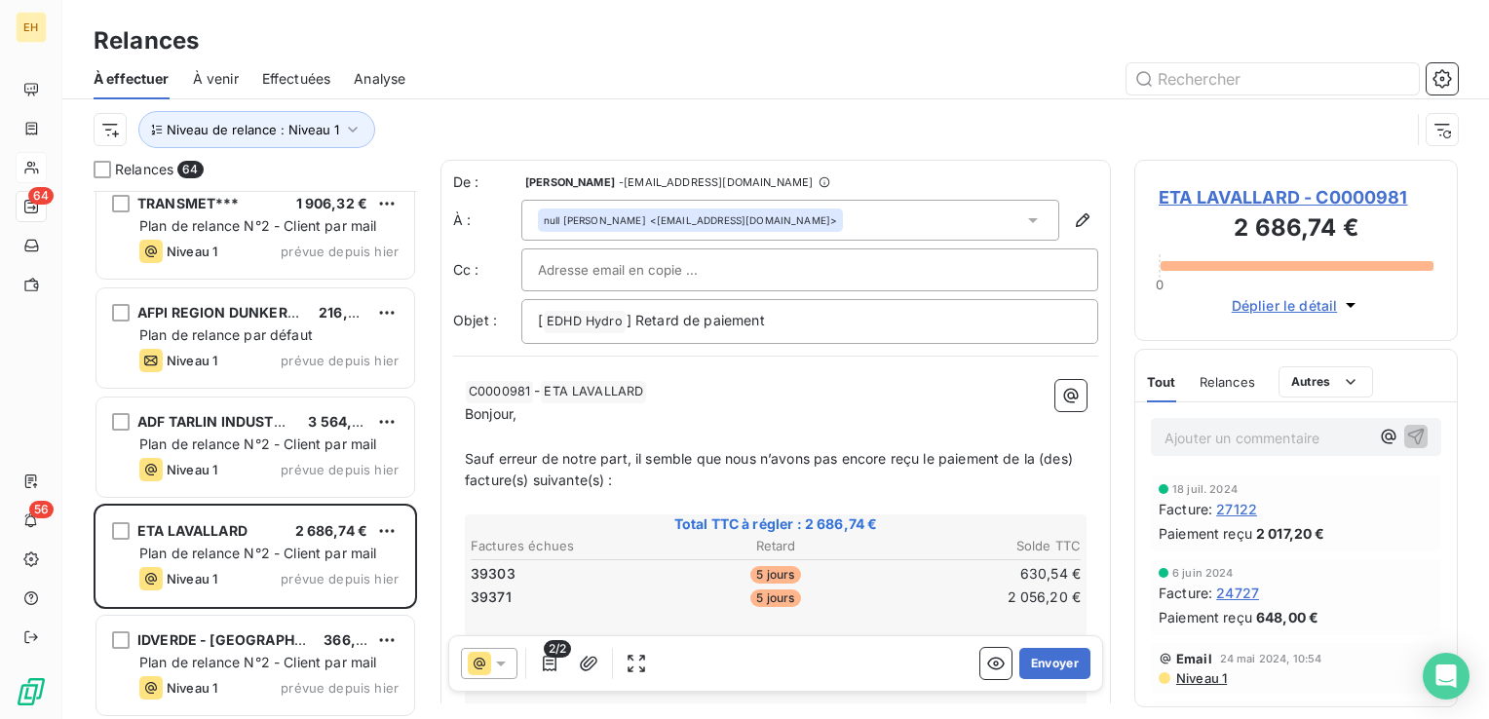
click at [1259, 195] on span "ETA LAVALLARD - C0000981" at bounding box center [1296, 197] width 275 height 26
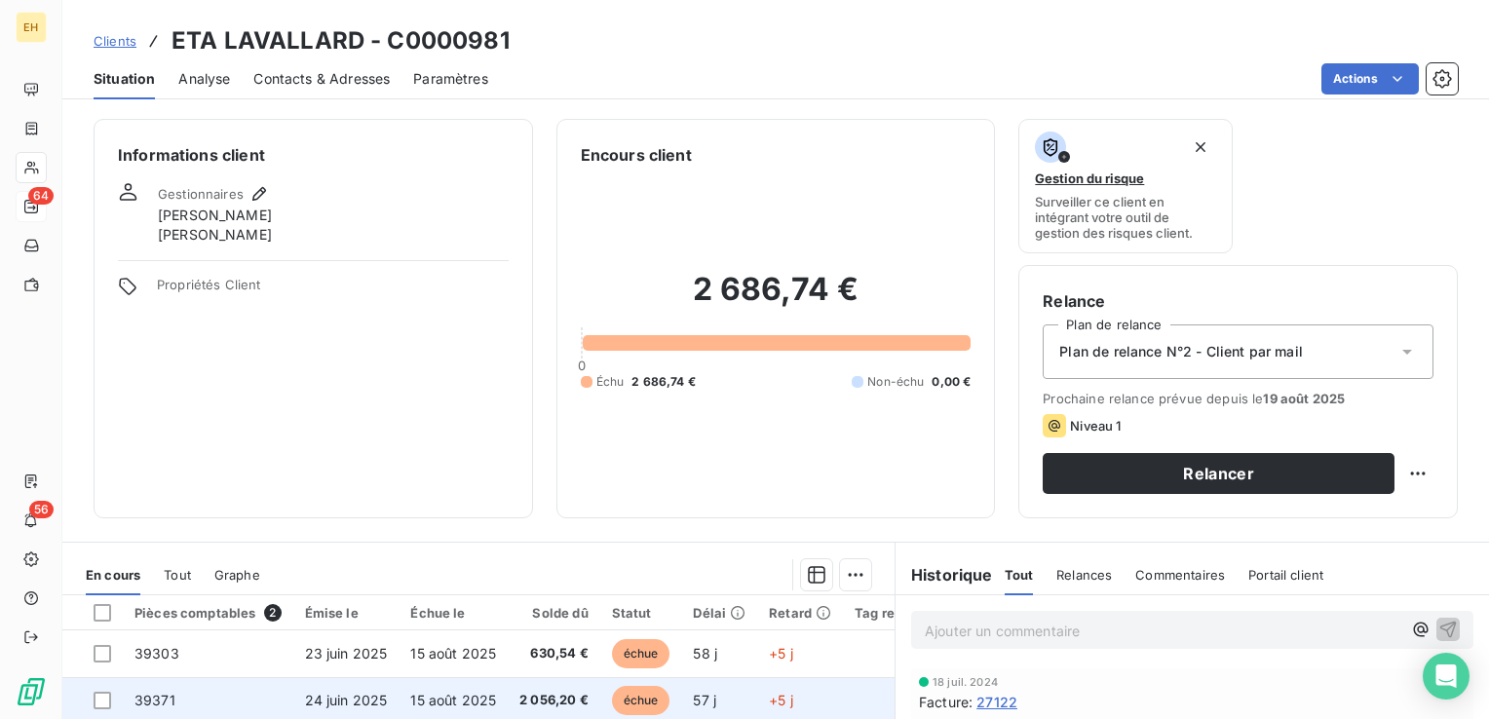
click at [281, 677] on td "39371" at bounding box center [208, 700] width 171 height 47
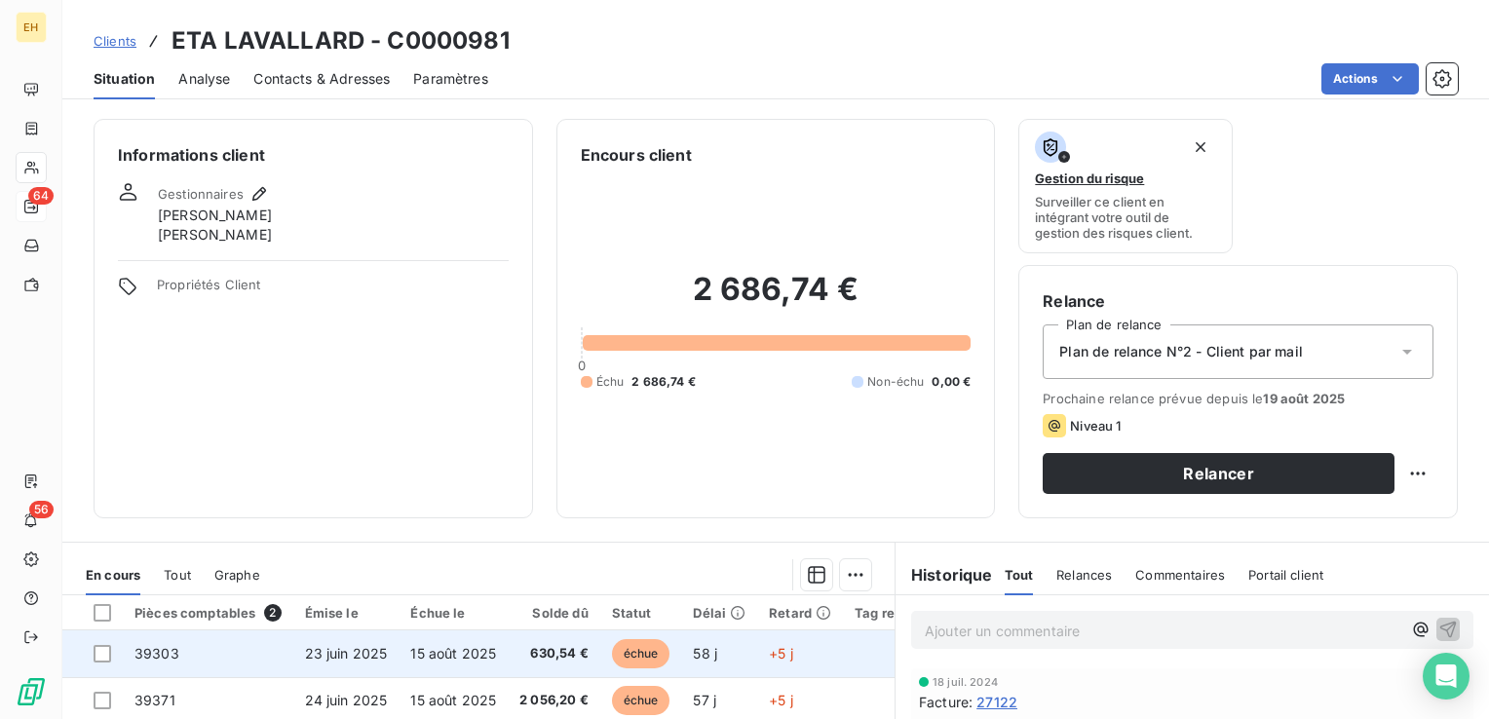
click at [584, 641] on td "630,54 €" at bounding box center [554, 654] width 93 height 47
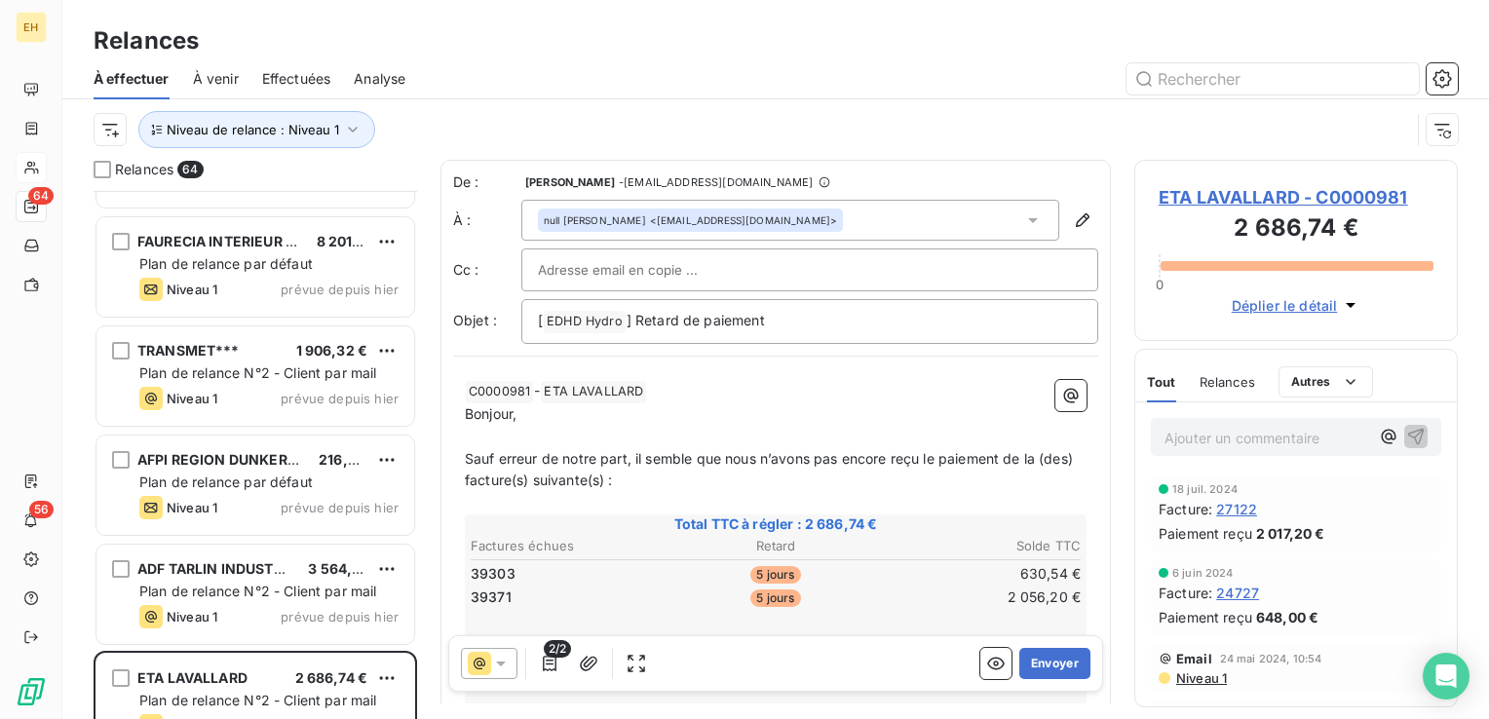
scroll to position [877, 0]
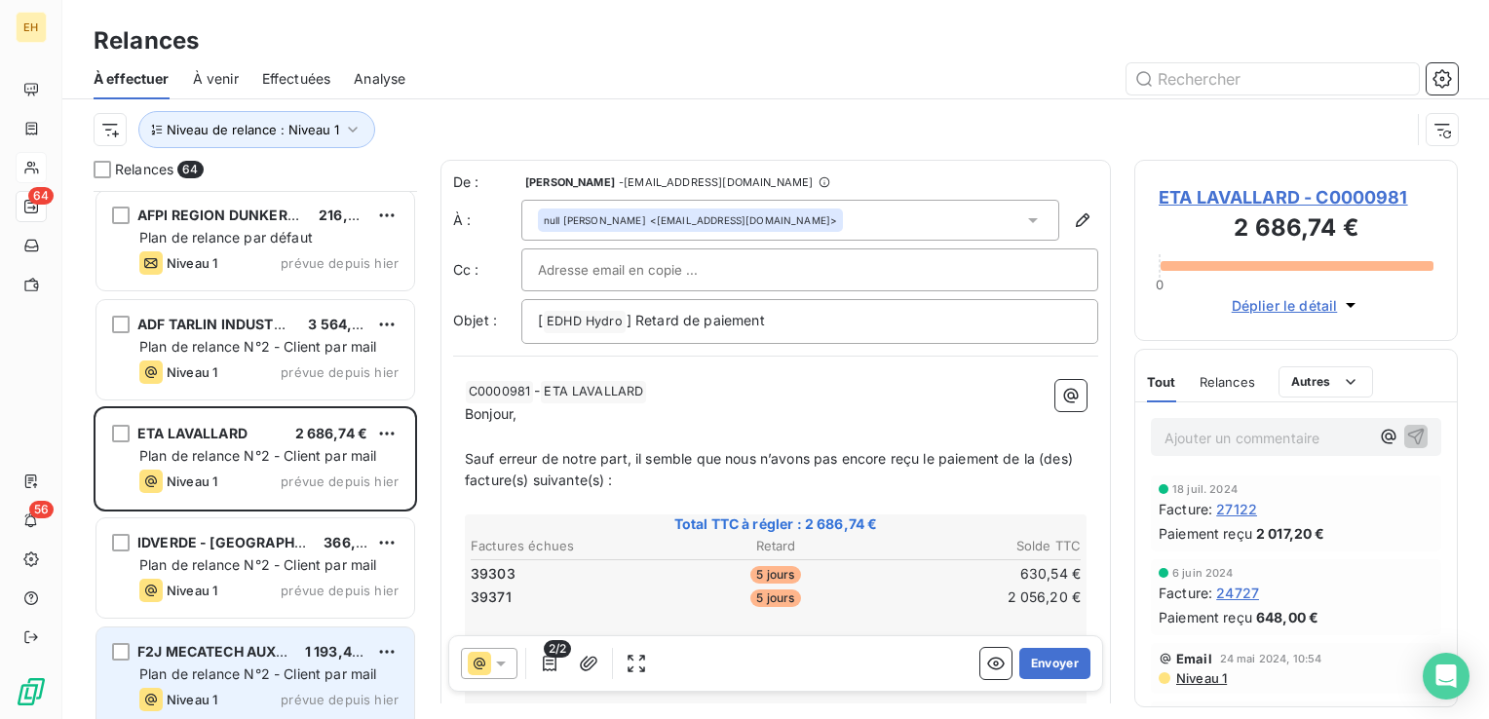
click at [318, 655] on span "1 193,40 €" at bounding box center [339, 651] width 69 height 17
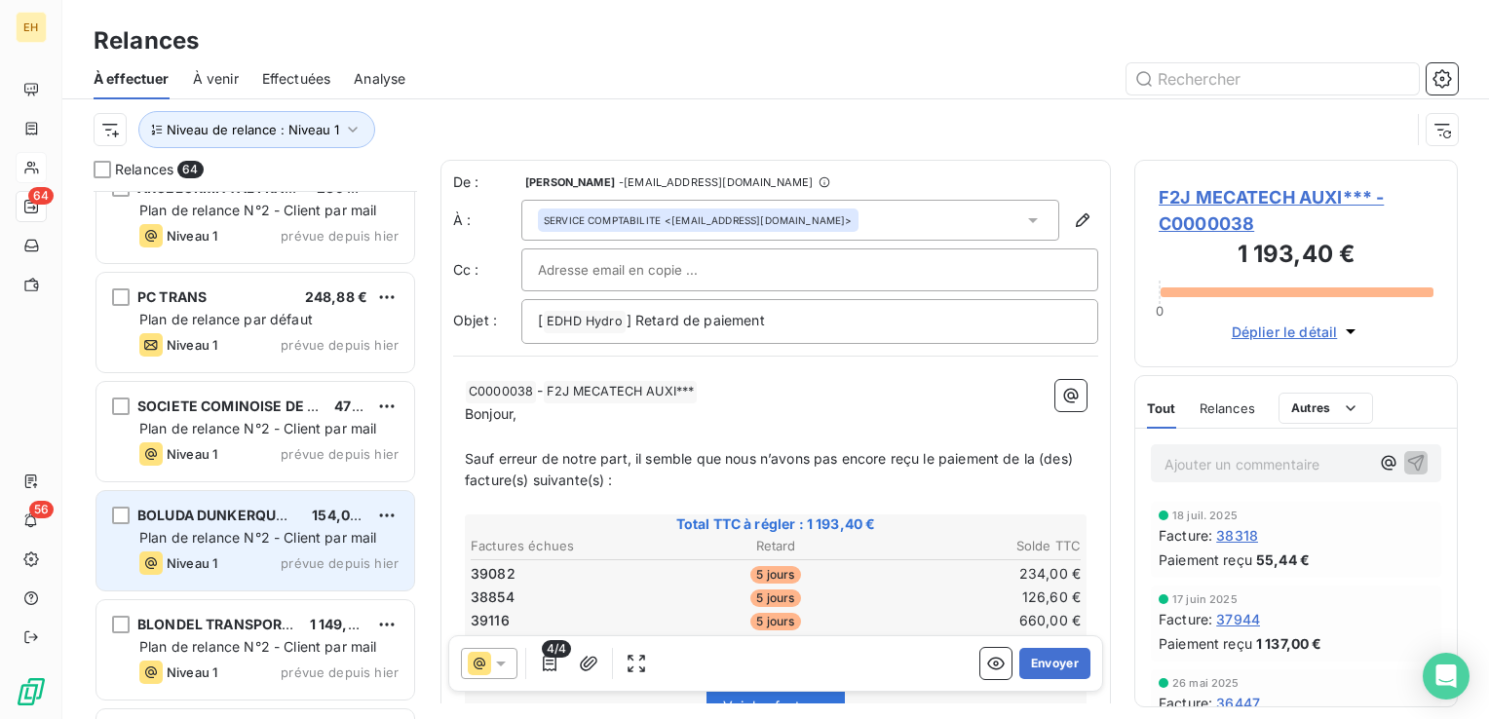
scroll to position [2046, 0]
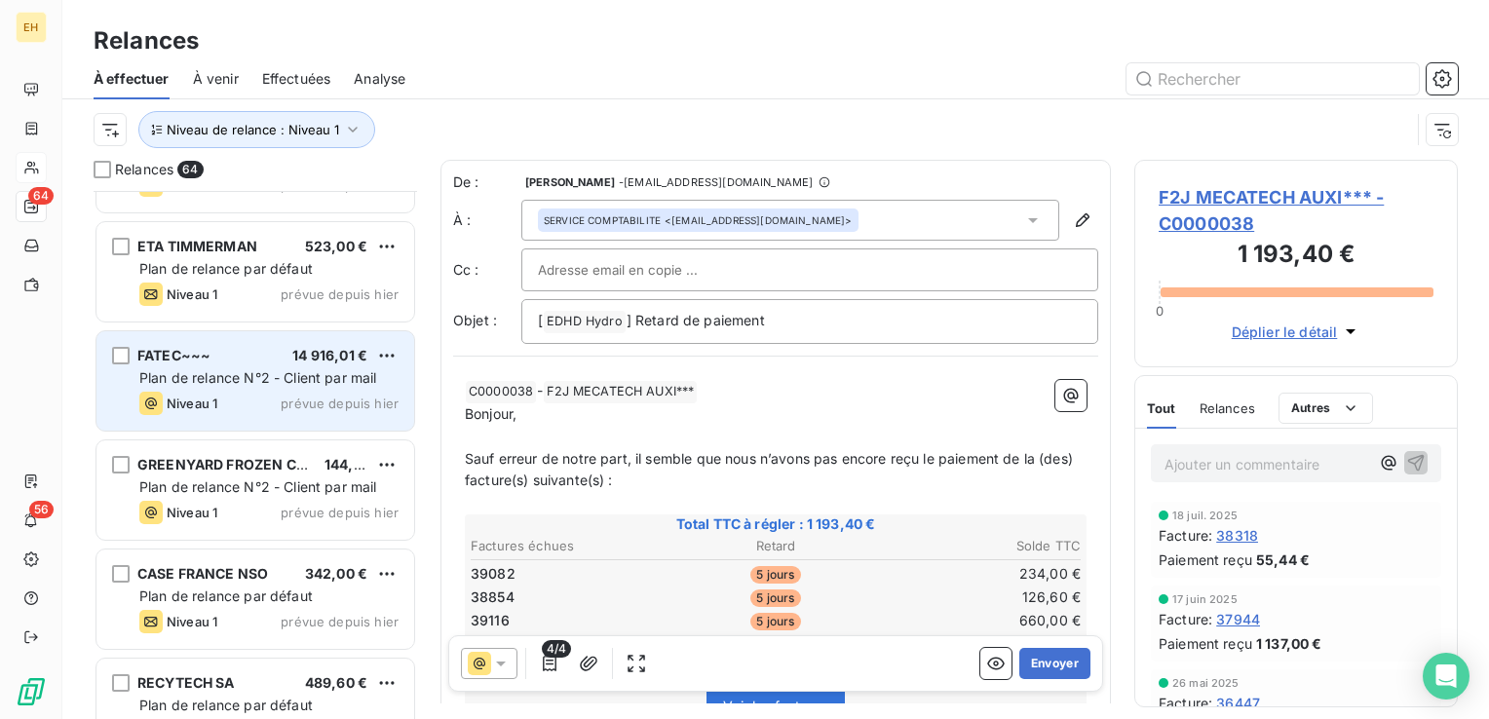
click at [325, 380] on span "Plan de relance N°2 - Client par mail" at bounding box center [258, 377] width 238 height 17
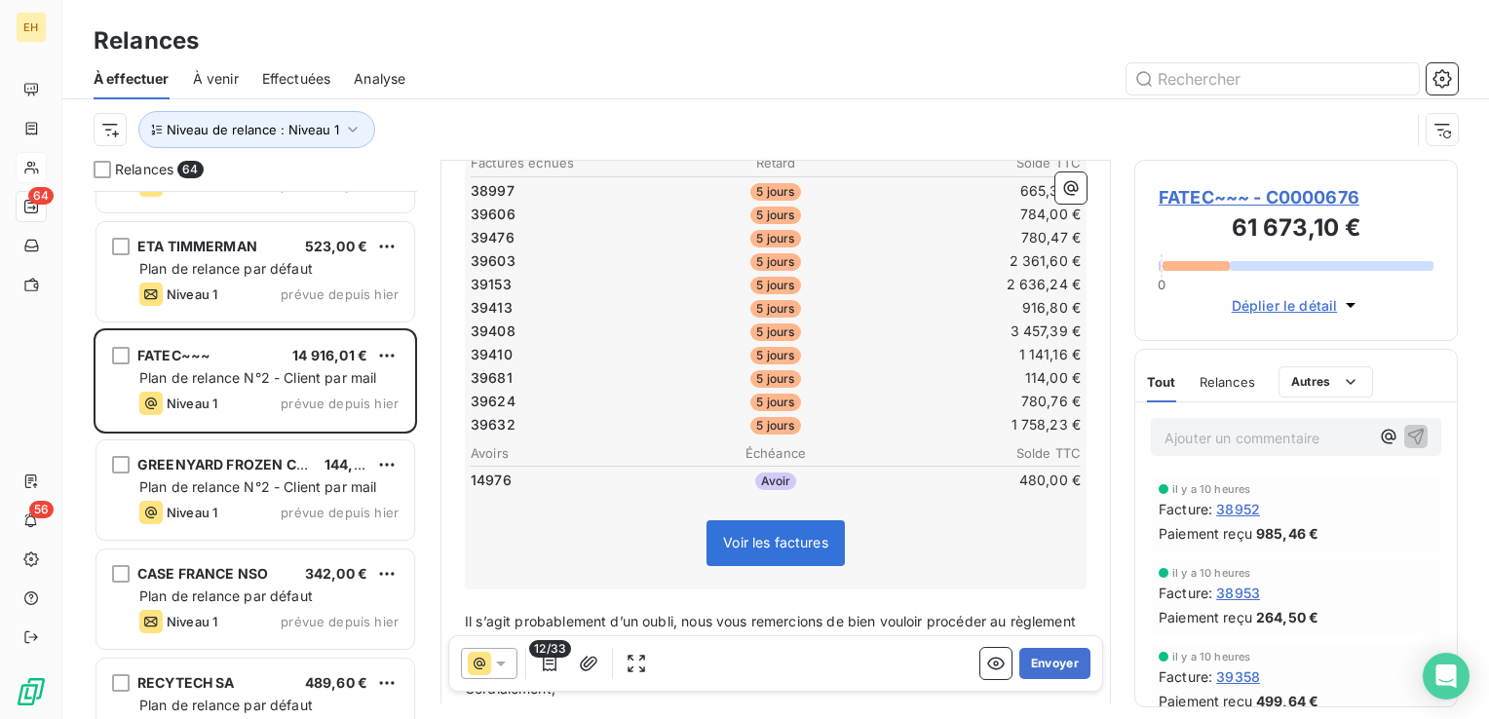
scroll to position [390, 0]
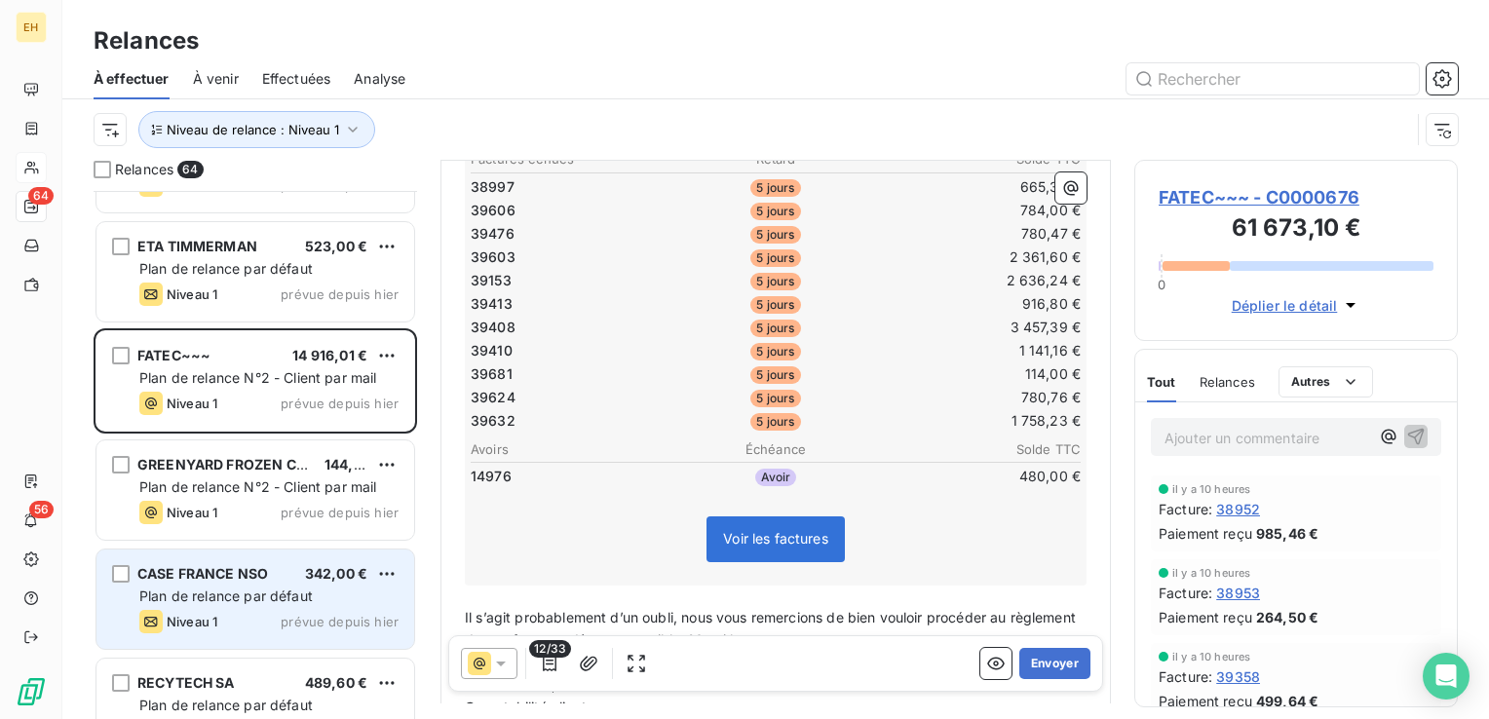
click at [242, 598] on span "Plan de relance par défaut" at bounding box center [225, 596] width 173 height 17
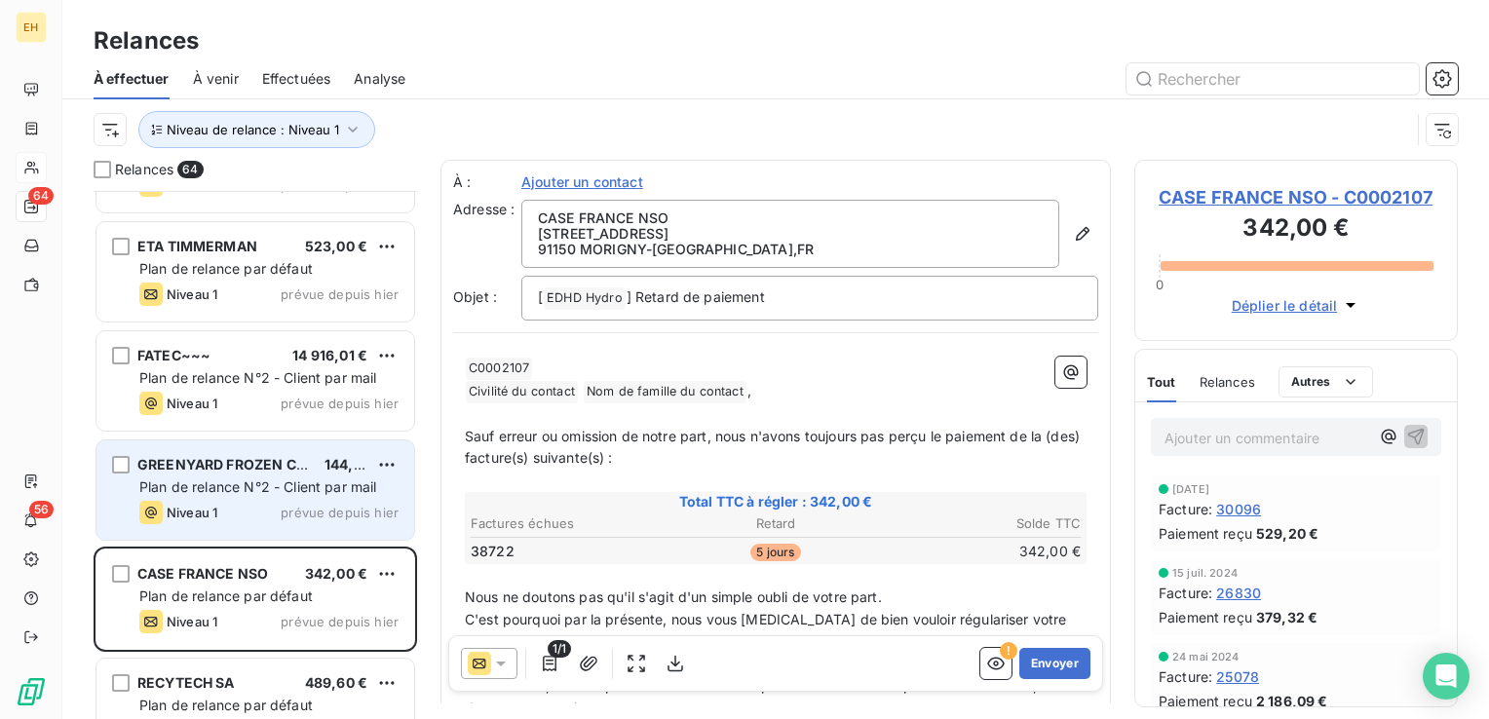
click at [277, 481] on span "Plan de relance N°2 - Client par mail" at bounding box center [258, 486] width 238 height 17
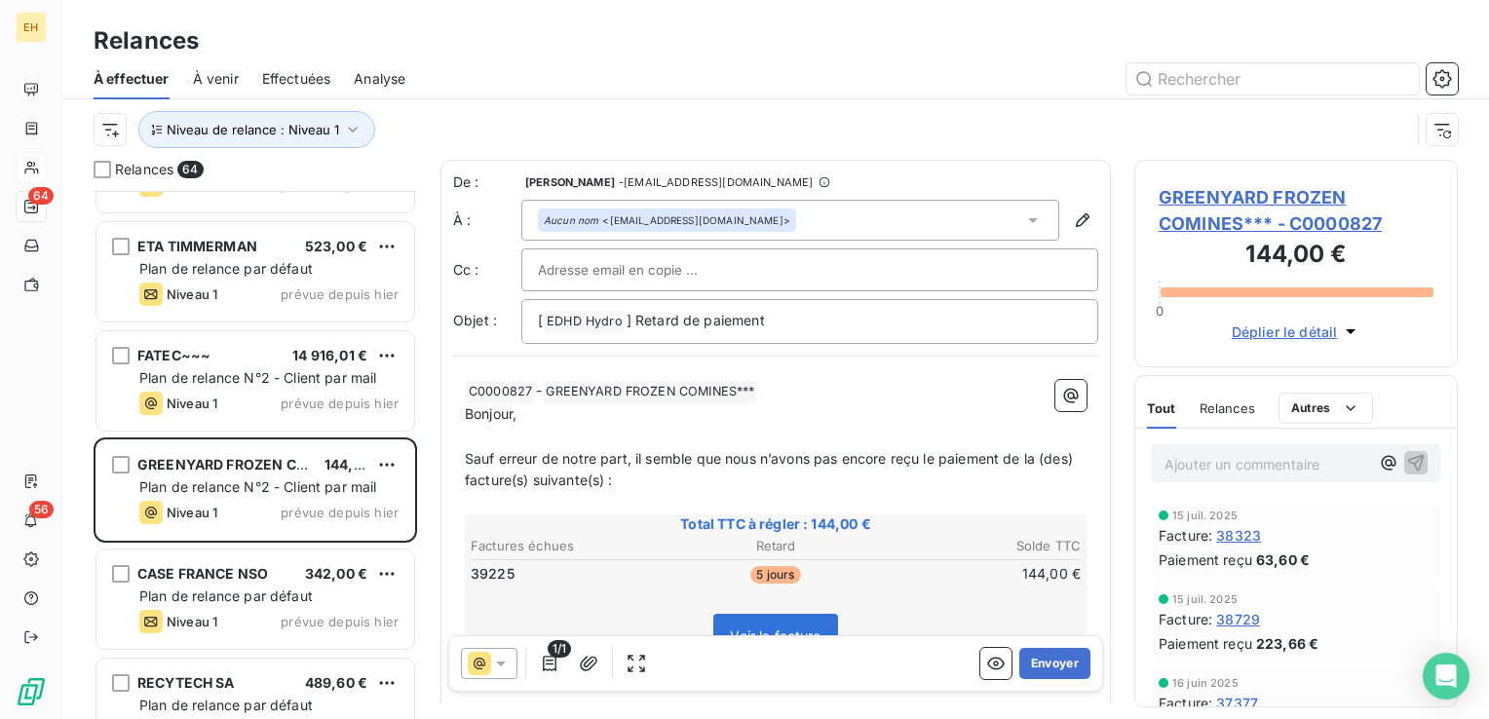
click at [1287, 197] on span "GREENYARD FROZEN COMINES*** - C0000827" at bounding box center [1296, 210] width 275 height 53
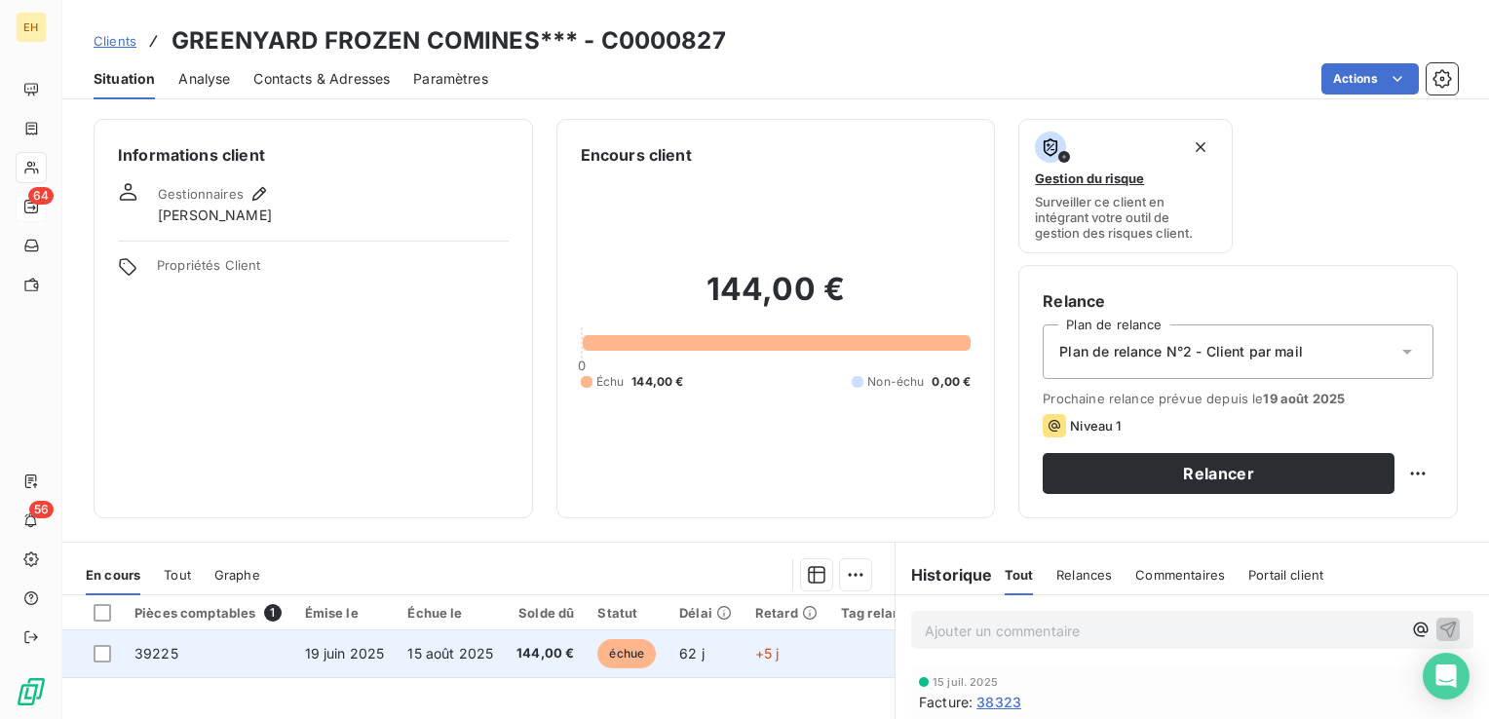
click at [538, 660] on span "144,00 €" at bounding box center [544, 653] width 57 height 19
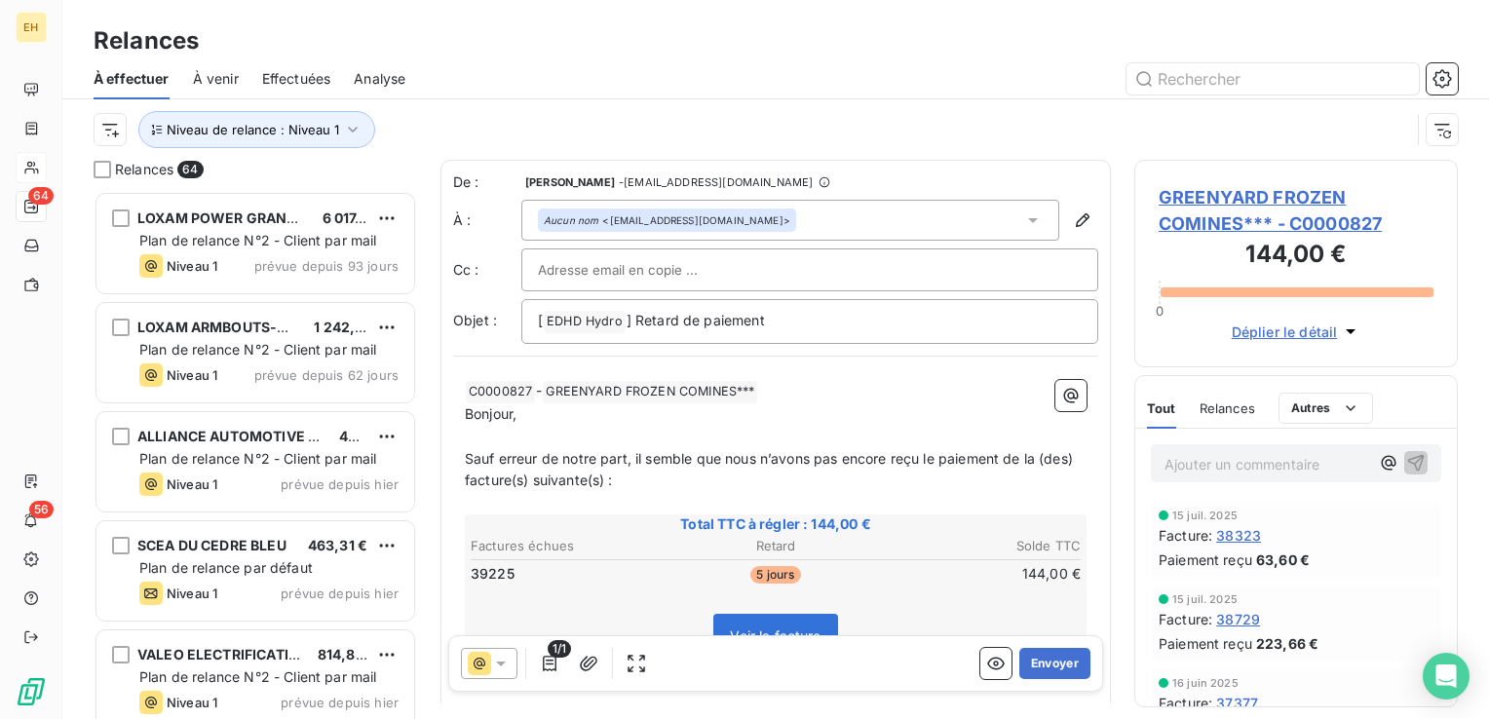
scroll to position [514, 308]
click at [1019, 664] on button "Envoyer" at bounding box center [1054, 663] width 71 height 31
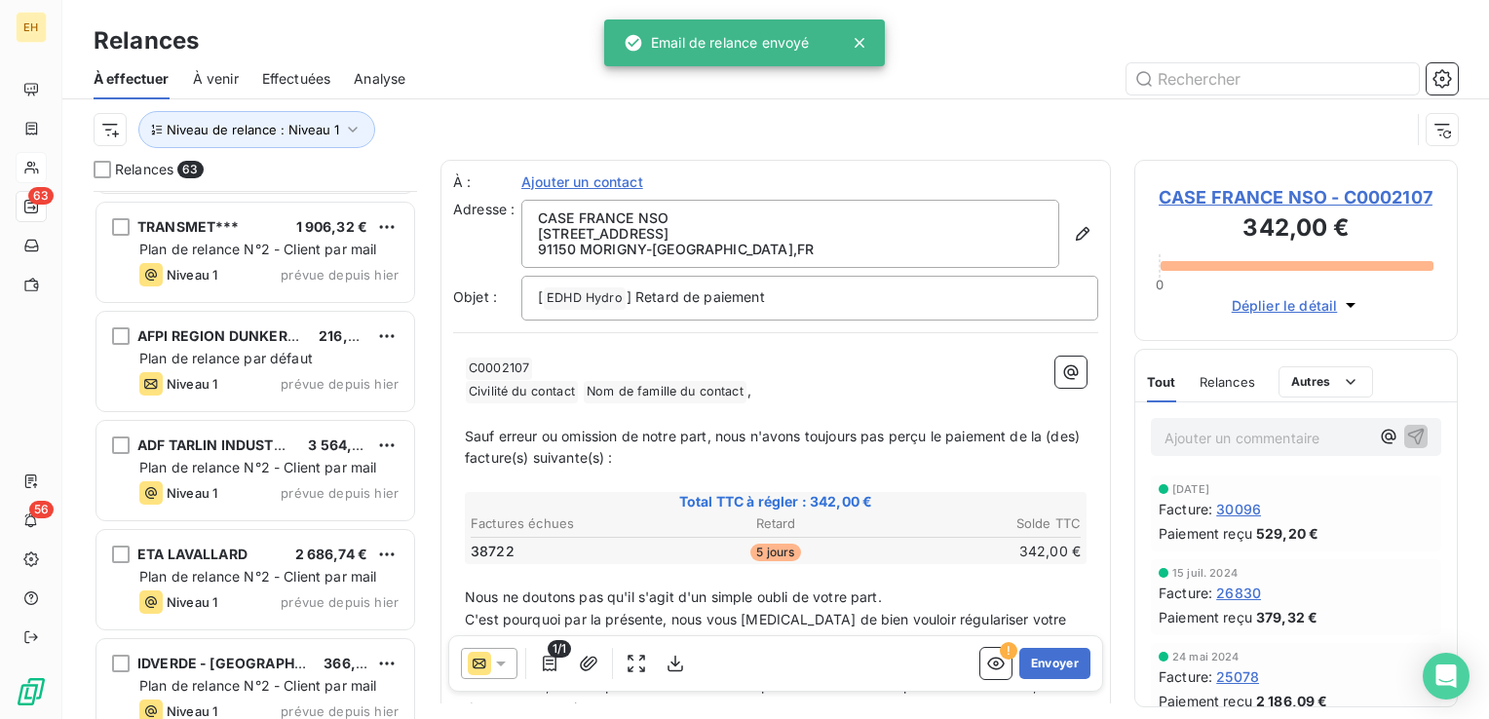
scroll to position [877, 0]
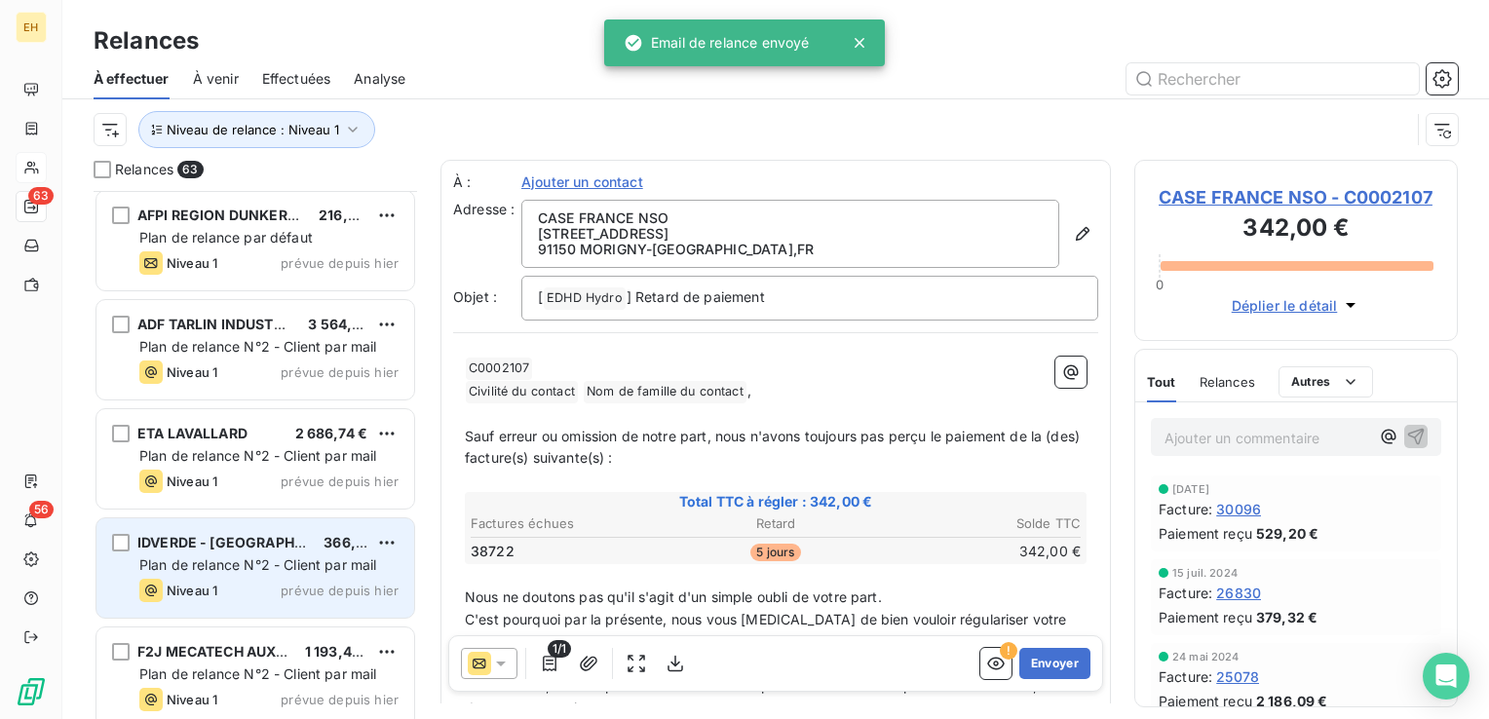
click at [243, 598] on div "Niveau 1 prévue depuis hier" at bounding box center [268, 590] width 259 height 23
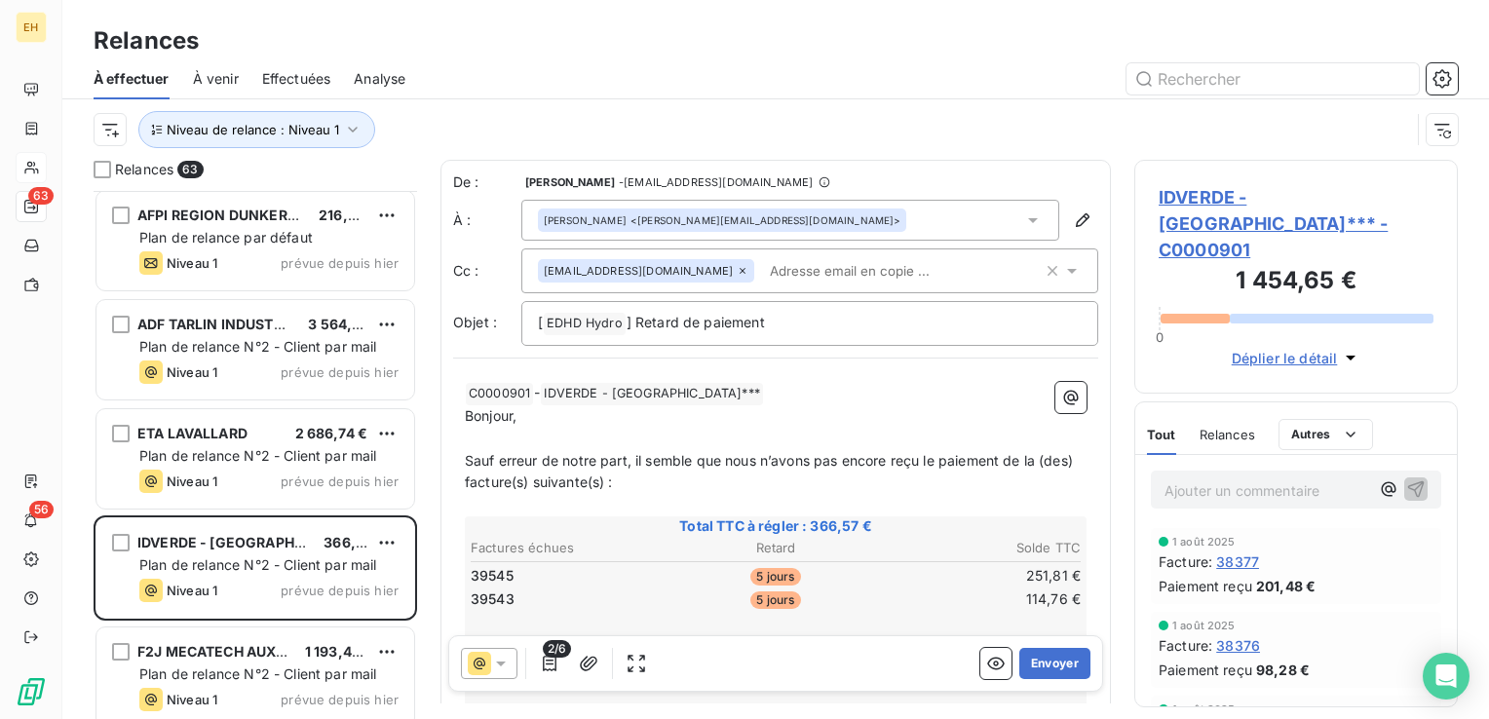
click at [1250, 196] on span "IDVERDE - [GEOGRAPHIC_DATA]*** - C0000901" at bounding box center [1296, 223] width 275 height 79
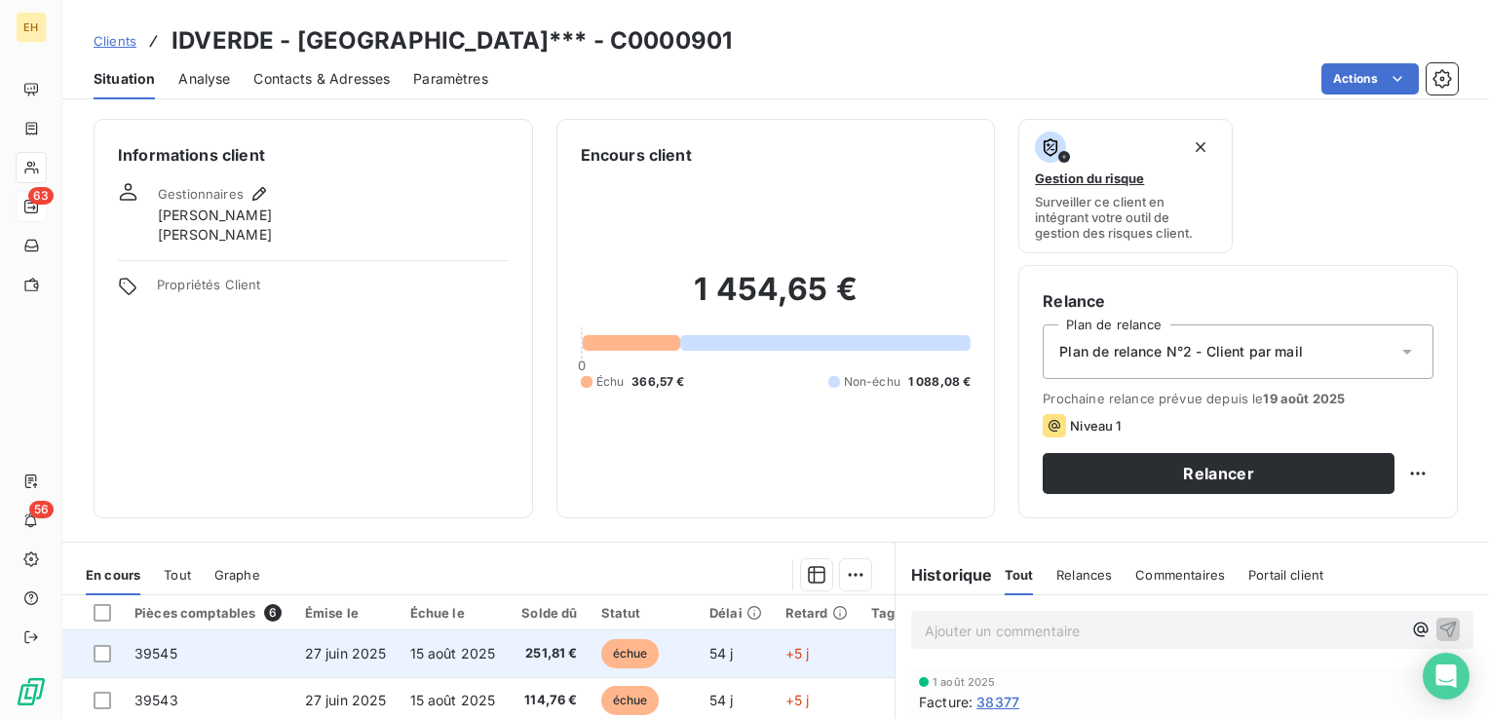
click at [507, 659] on td "251,81 €" at bounding box center [548, 654] width 82 height 47
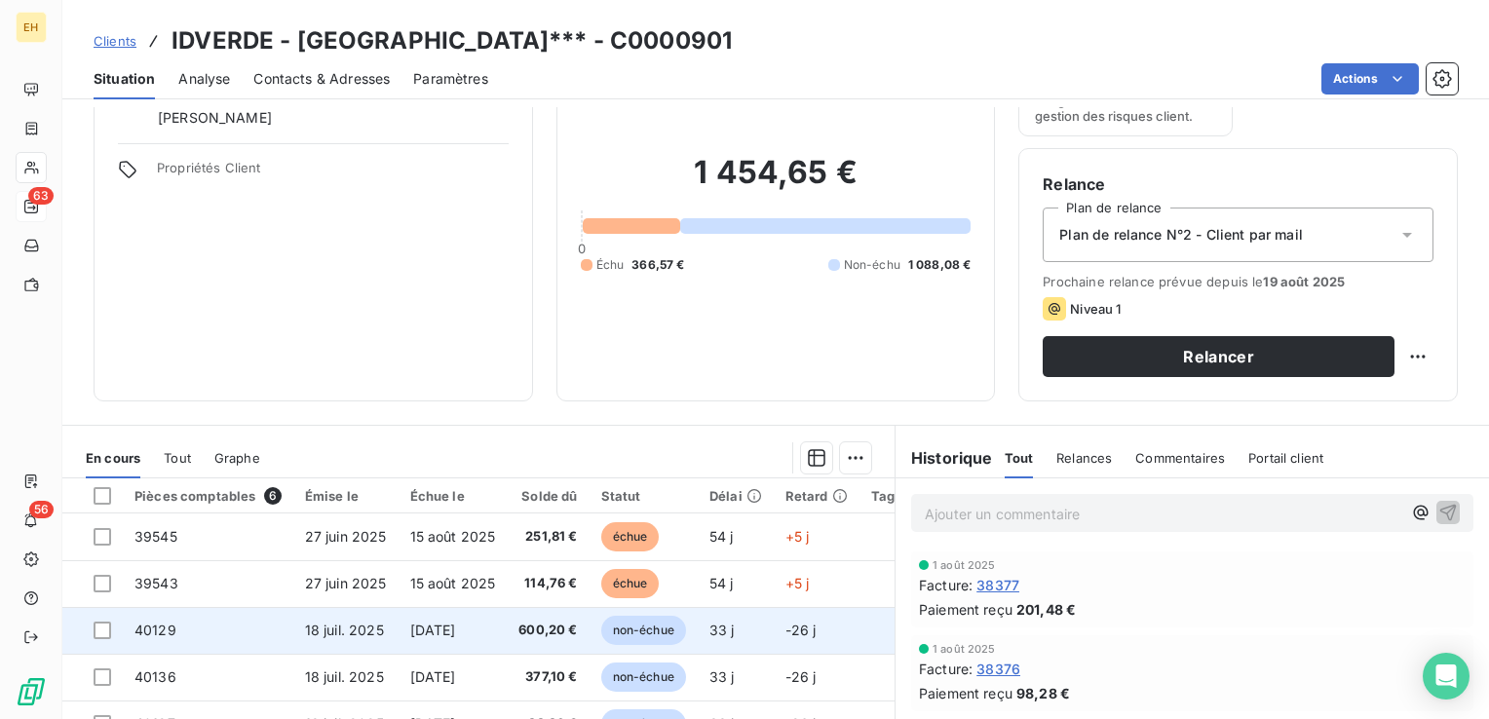
scroll to position [195, 0]
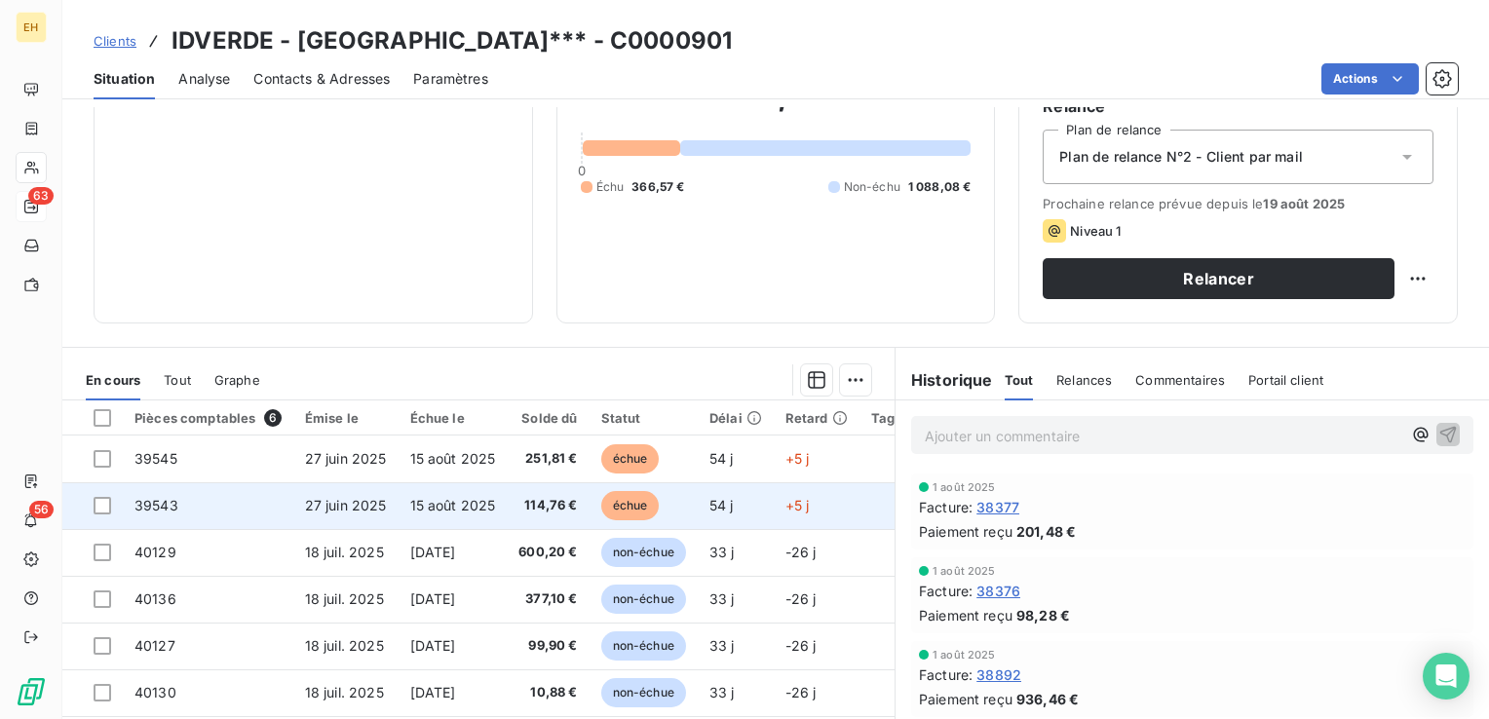
click at [359, 511] on span "27 juin 2025" at bounding box center [346, 505] width 82 height 17
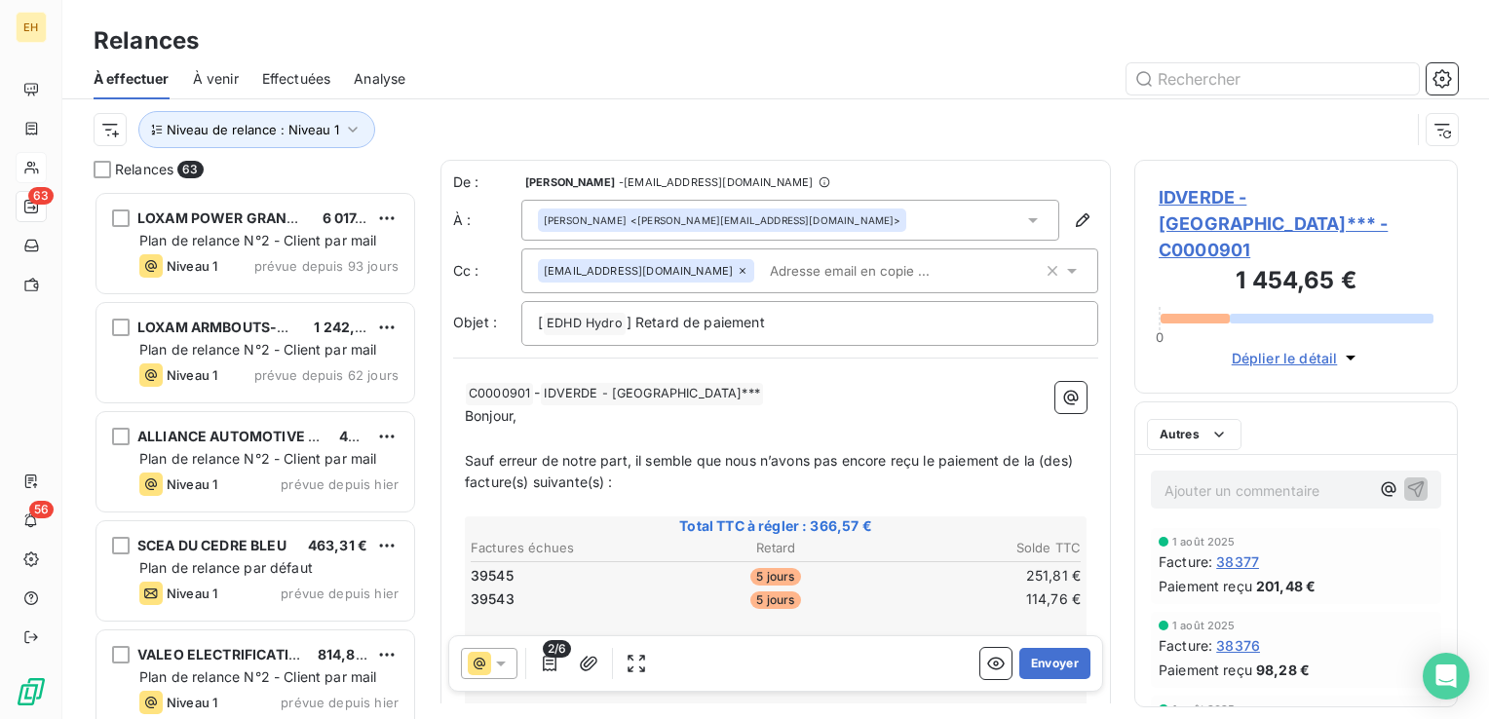
scroll to position [514, 308]
click at [555, 673] on button "button" at bounding box center [549, 663] width 31 height 31
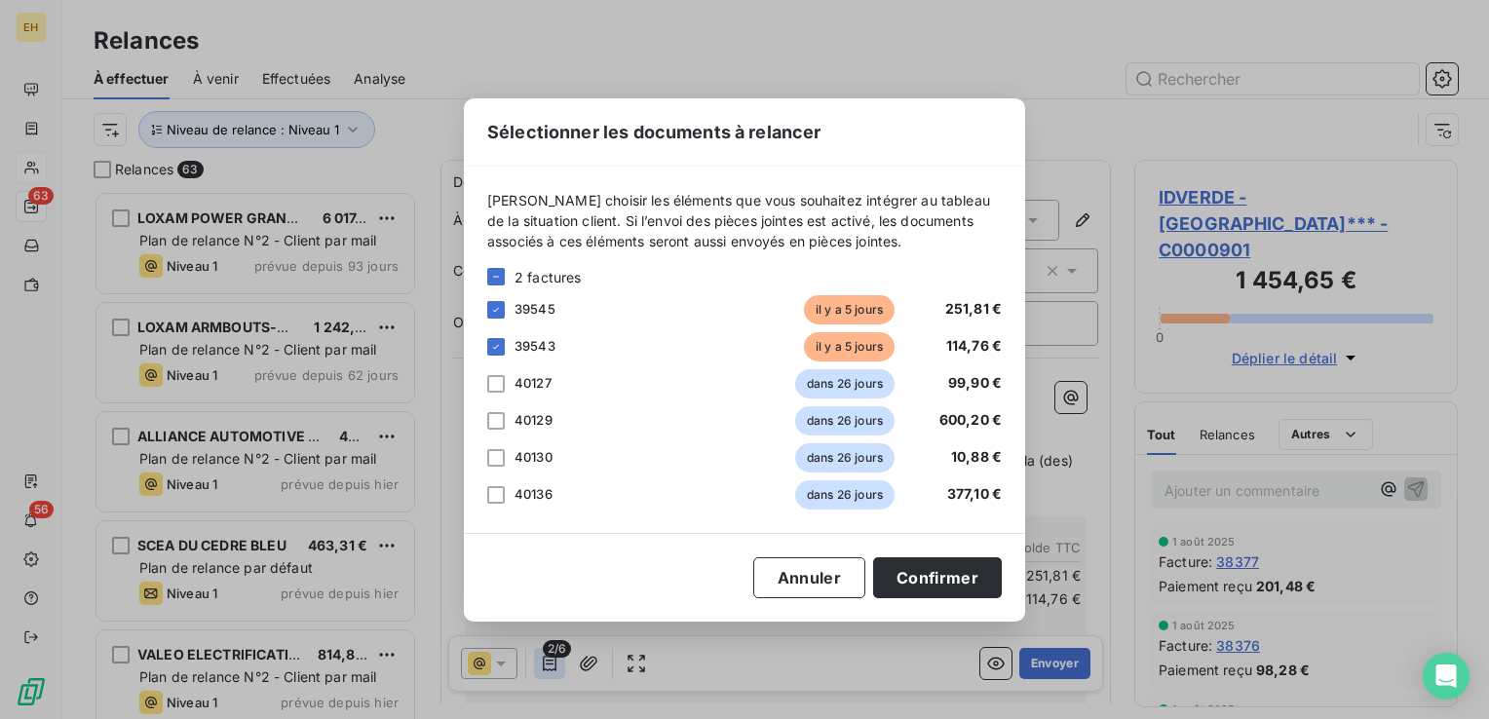
click at [555, 673] on div "Sélectionner les documents à relancer [PERSON_NAME] choisir les éléments que vo…" at bounding box center [744, 359] width 1489 height 719
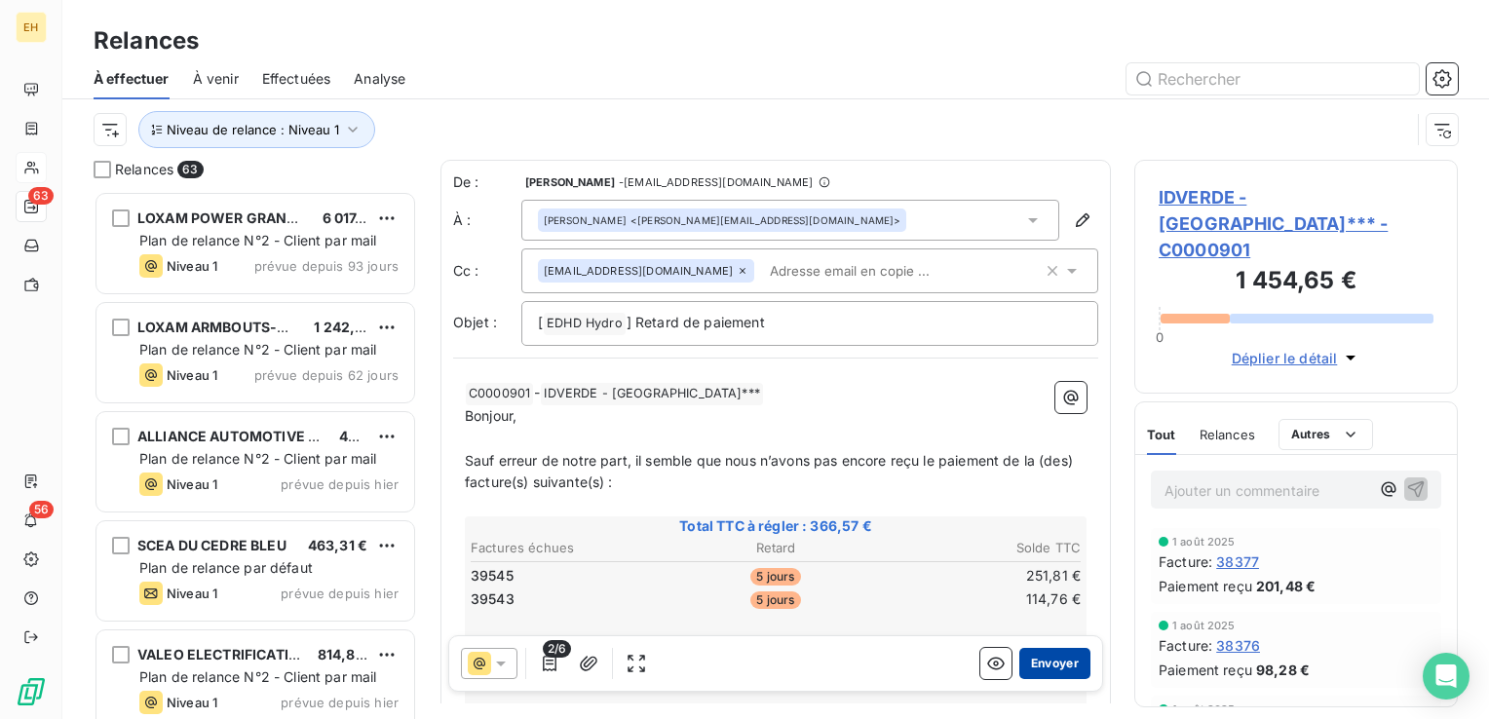
click at [1025, 662] on button "Envoyer" at bounding box center [1054, 663] width 71 height 31
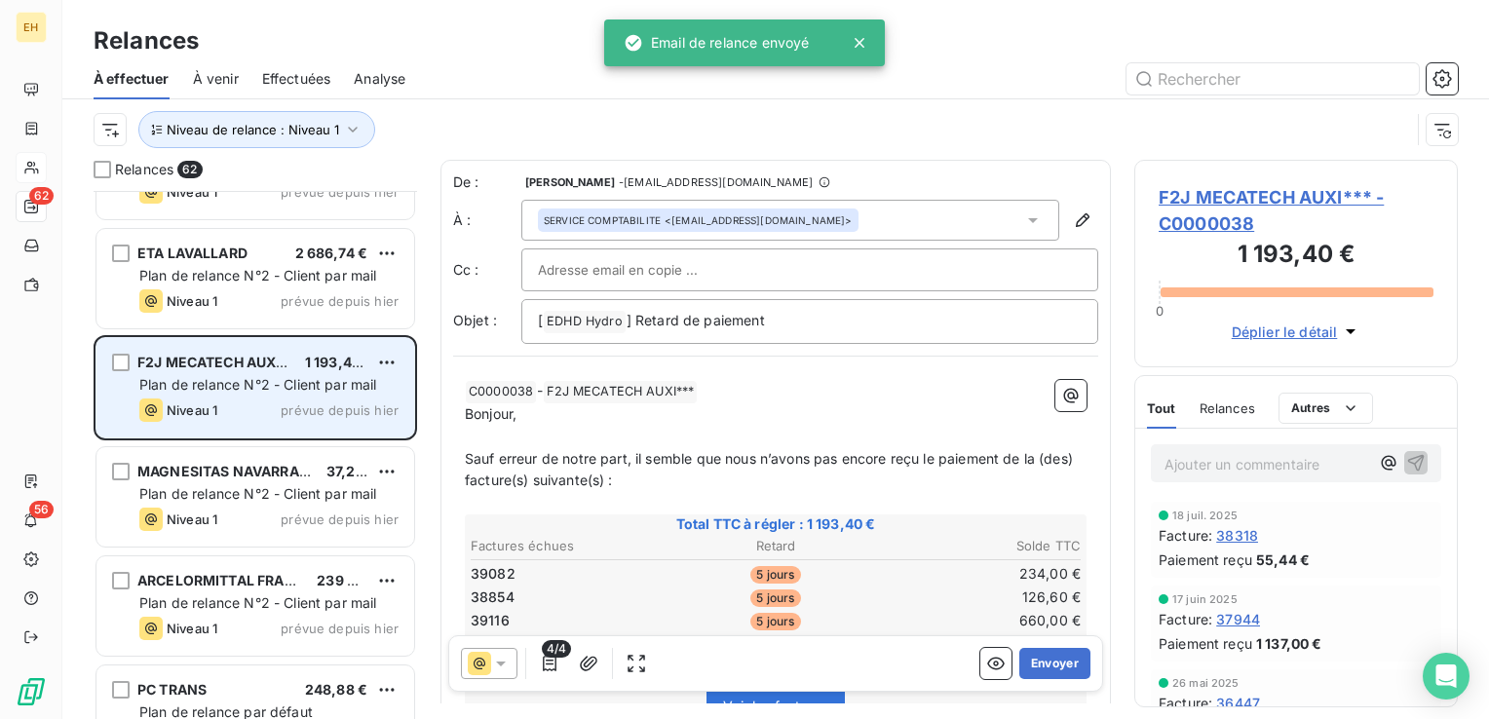
scroll to position [1169, 0]
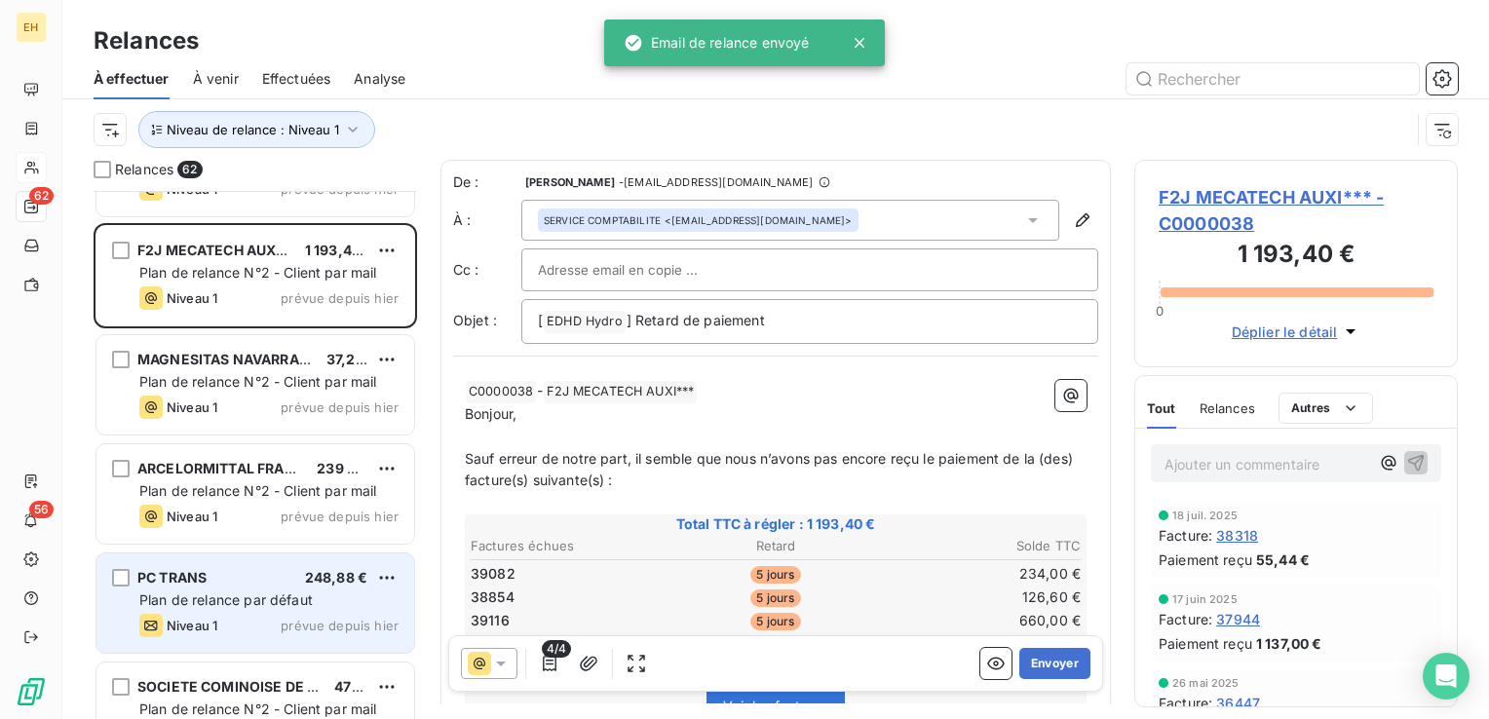
click at [254, 603] on span "Plan de relance par défaut" at bounding box center [225, 600] width 173 height 17
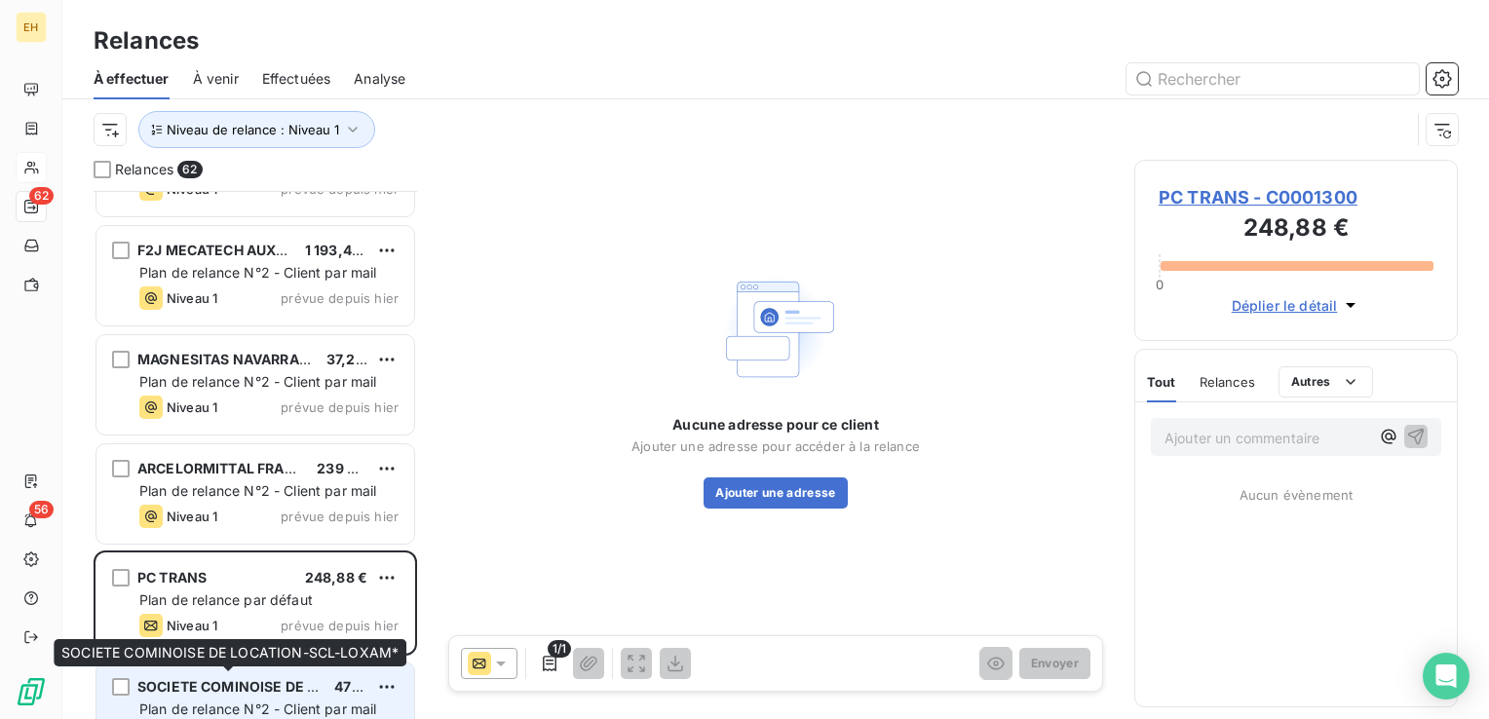
click at [205, 686] on span "SOCIETE COMINOISE DE LOCATION-SCL-LOXAM*" at bounding box center [307, 686] width 340 height 17
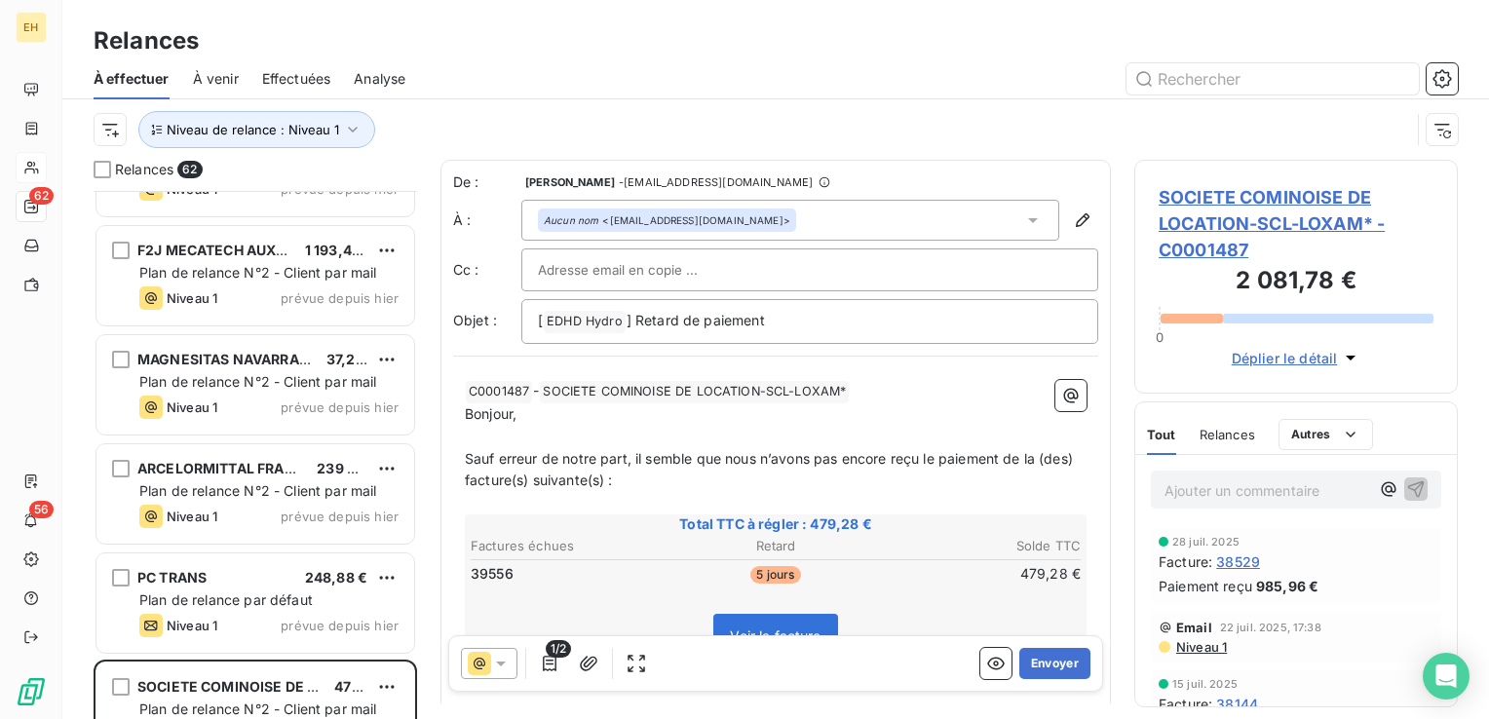
click at [1234, 221] on span "SOCIETE COMINOISE DE LOCATION-SCL-LOXAM* - C0001487" at bounding box center [1296, 223] width 275 height 79
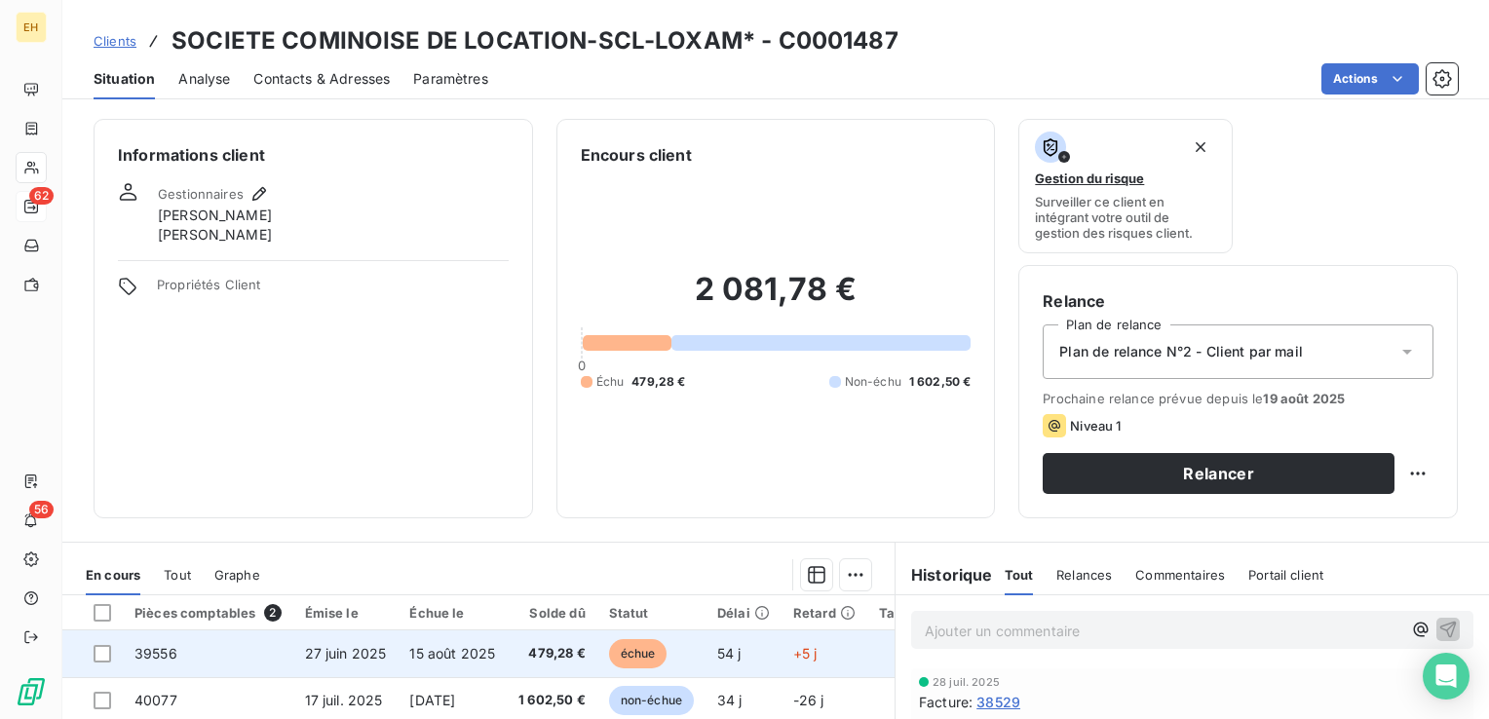
click at [411, 653] on span "15 août 2025" at bounding box center [452, 653] width 86 height 17
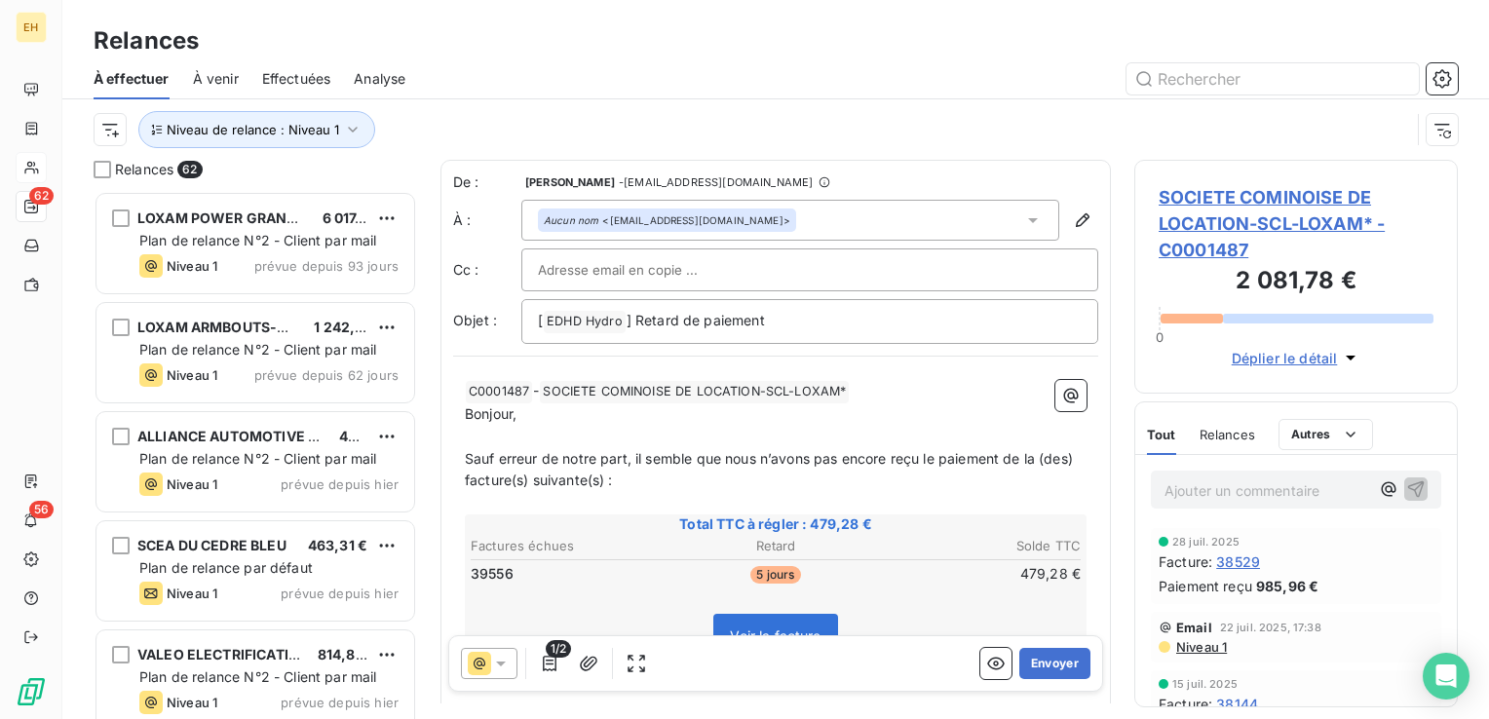
scroll to position [514, 308]
click at [555, 655] on span "1/2" at bounding box center [558, 649] width 25 height 18
click at [554, 661] on icon "button" at bounding box center [549, 663] width 19 height 19
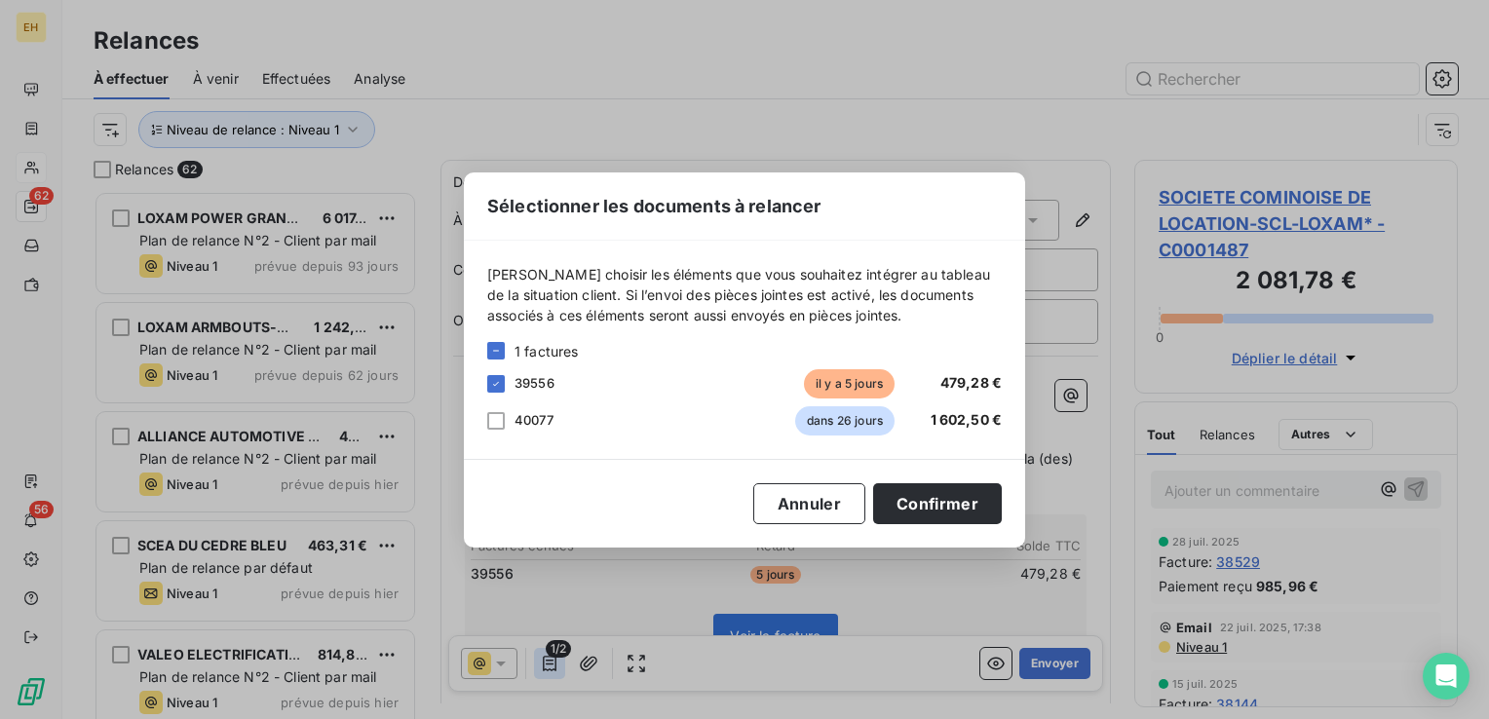
click at [554, 661] on div "Sélectionner les documents à relancer [PERSON_NAME] choisir les éléments que vo…" at bounding box center [744, 359] width 1489 height 719
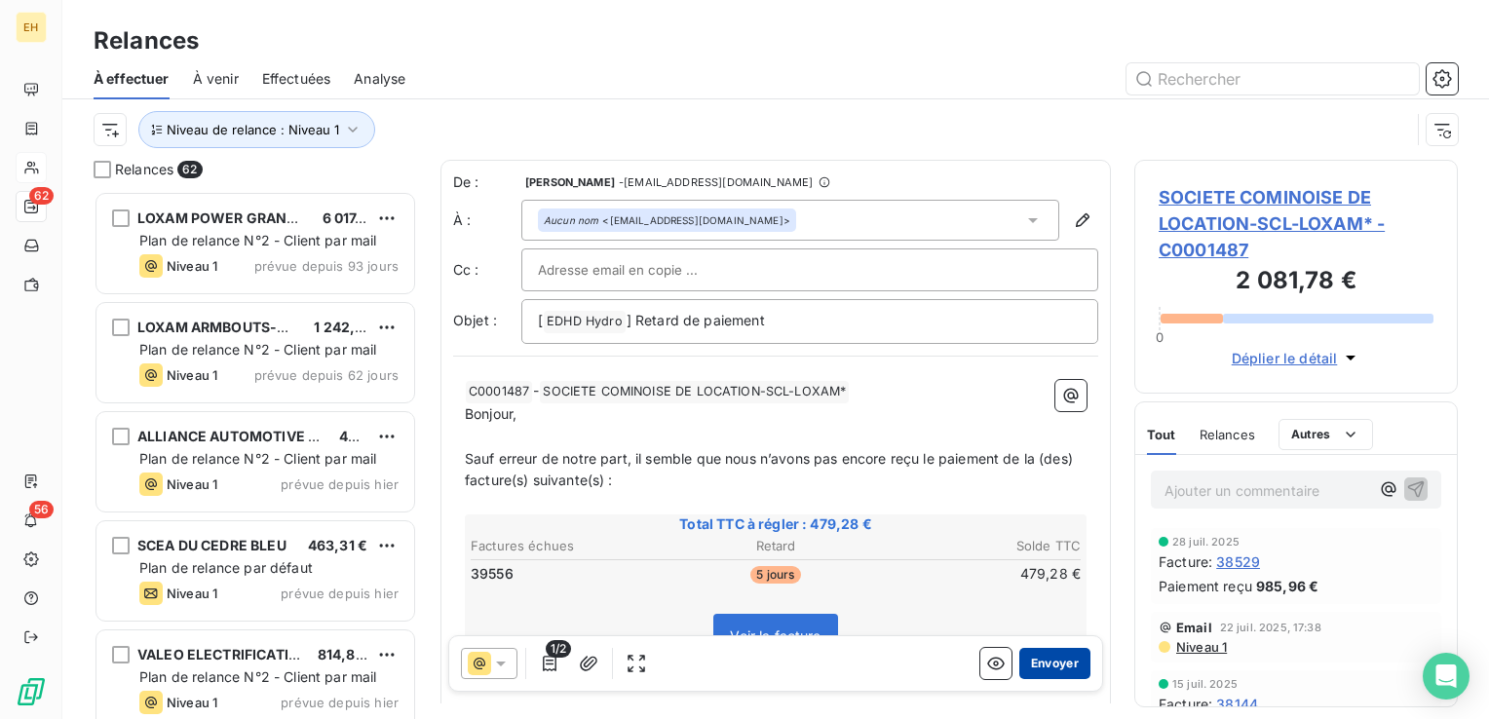
click at [1022, 660] on button "Envoyer" at bounding box center [1054, 663] width 71 height 31
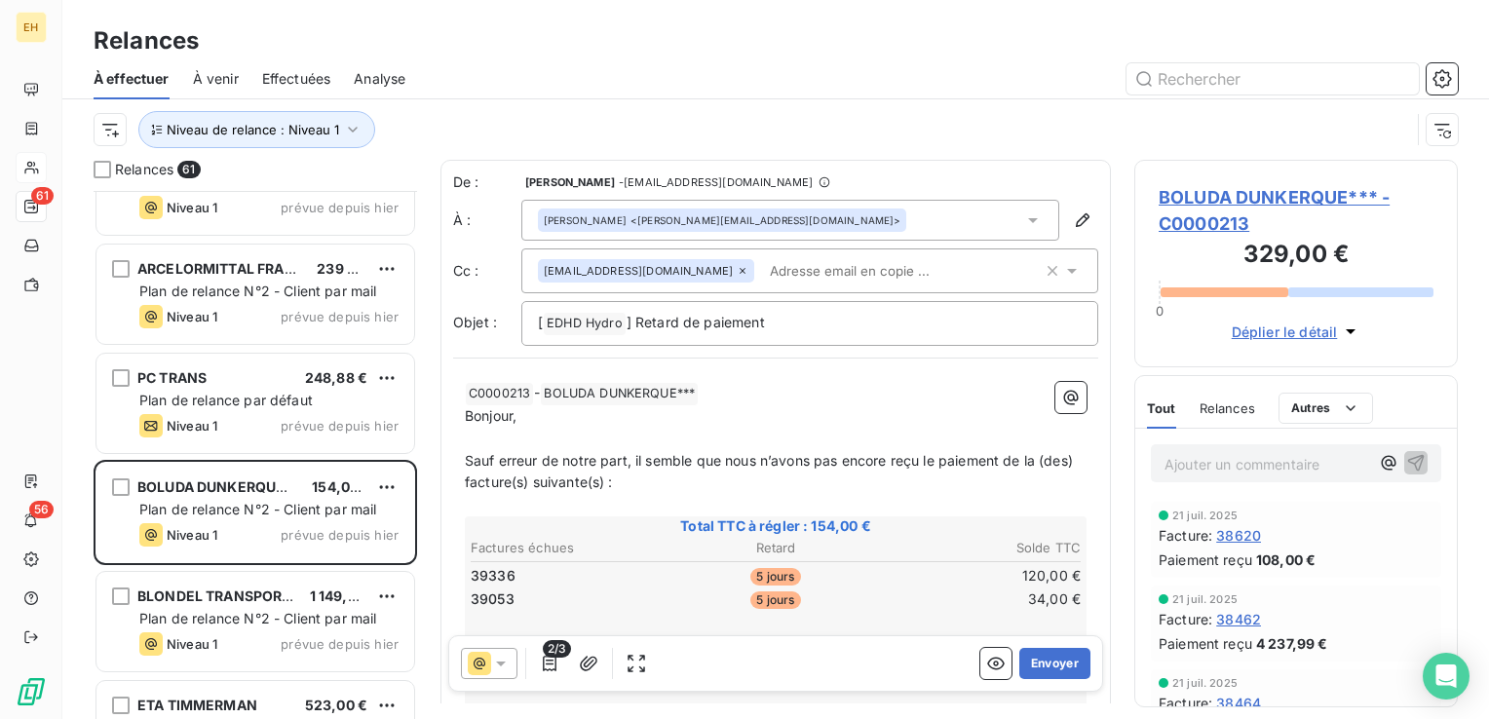
scroll to position [1364, 0]
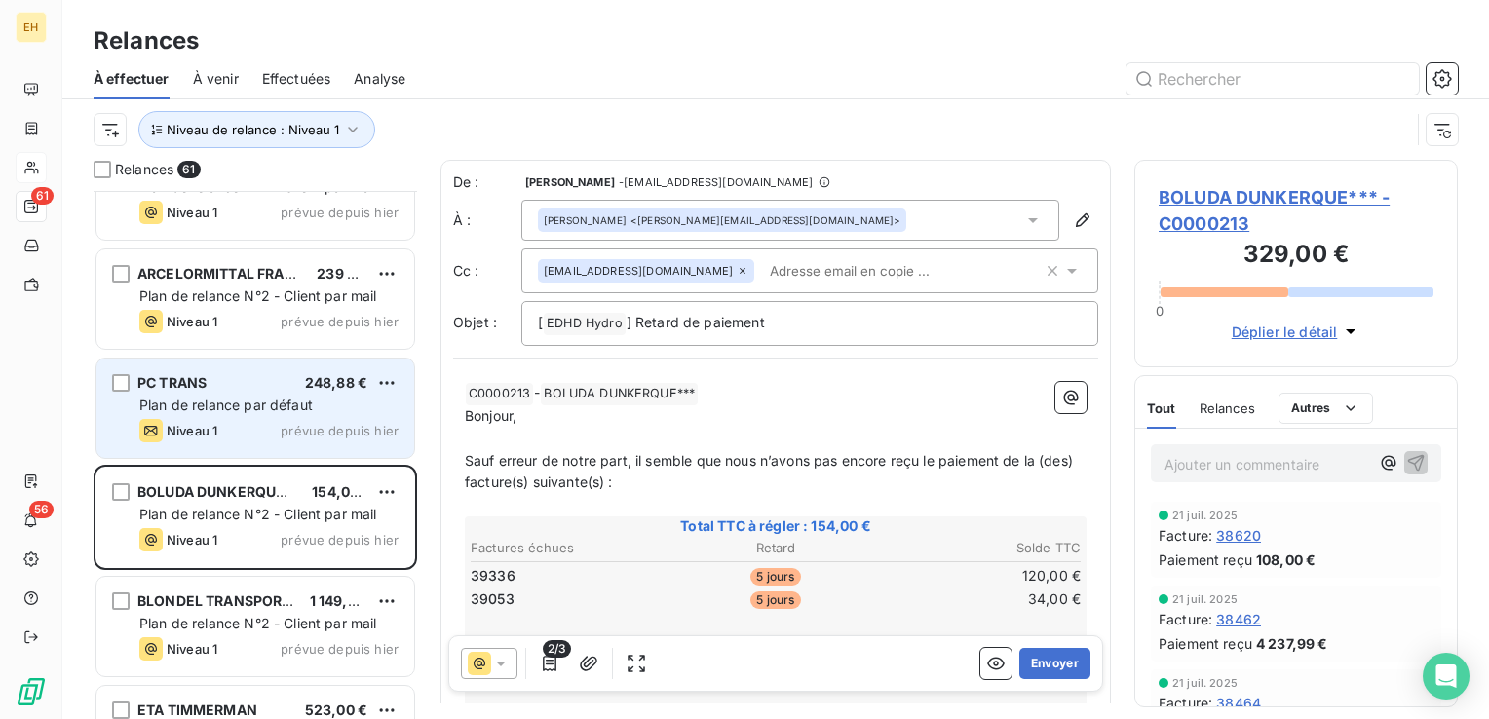
click at [238, 382] on div "PC TRANS 248,88 €" at bounding box center [268, 383] width 259 height 18
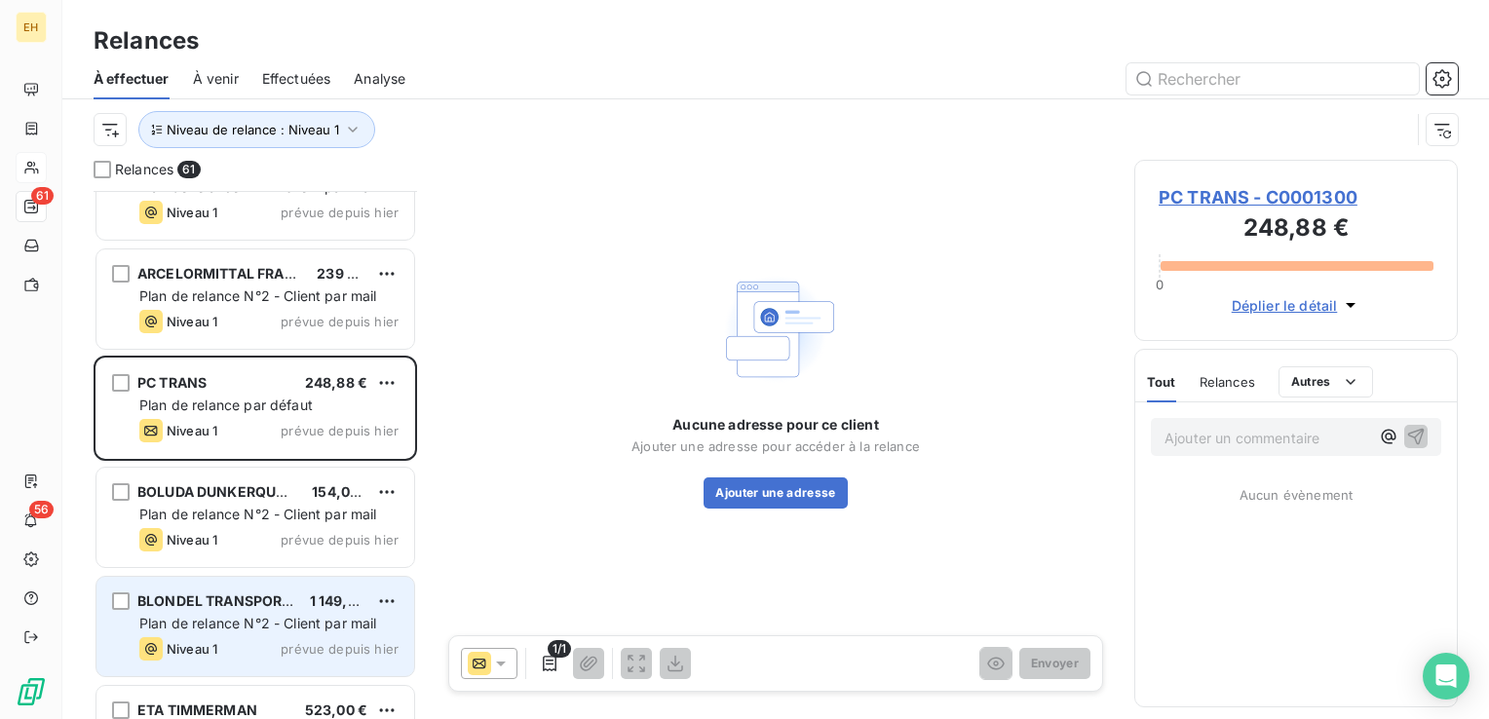
click at [308, 620] on span "Plan de relance N°2 - Client par mail" at bounding box center [258, 623] width 238 height 17
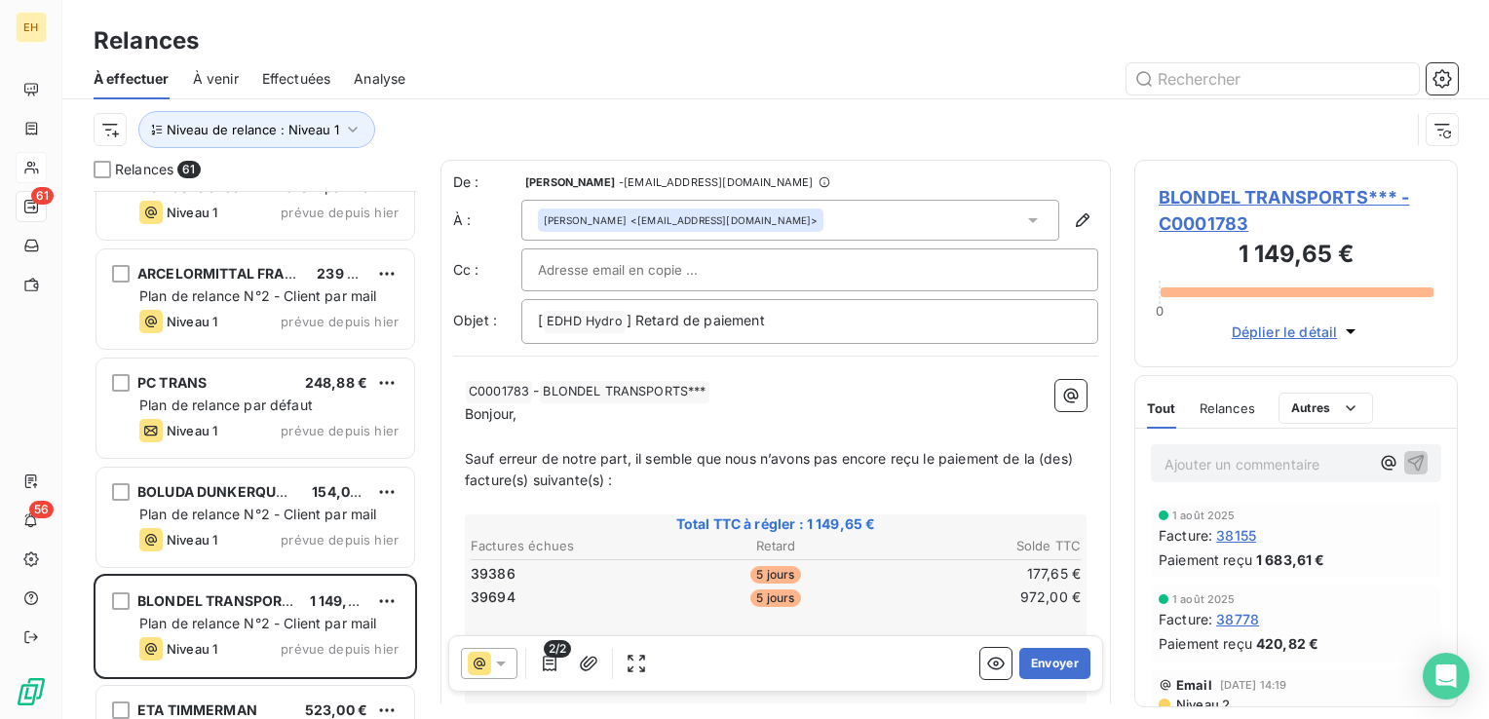
click at [1185, 191] on span "BLONDEL TRANSPORTS*** - C0001783" at bounding box center [1296, 210] width 275 height 53
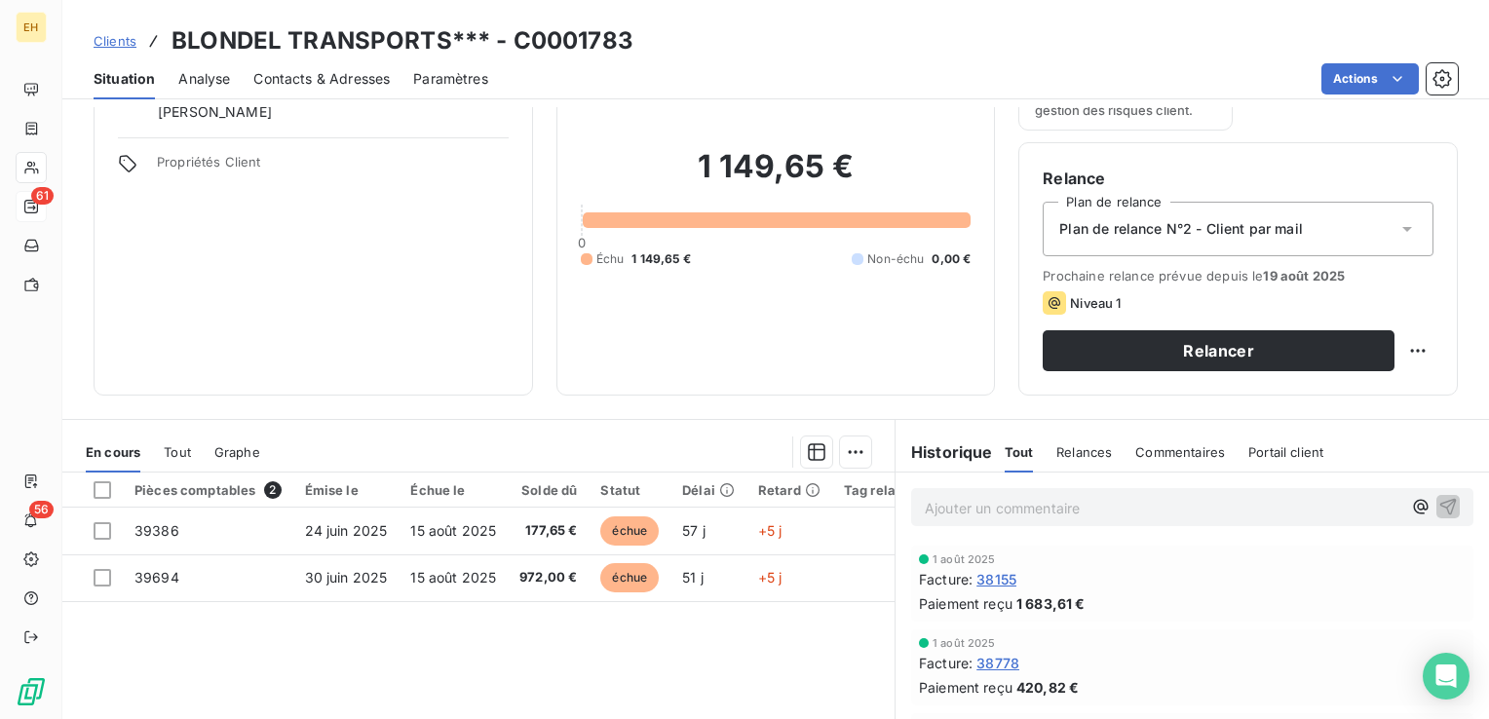
scroll to position [195, 0]
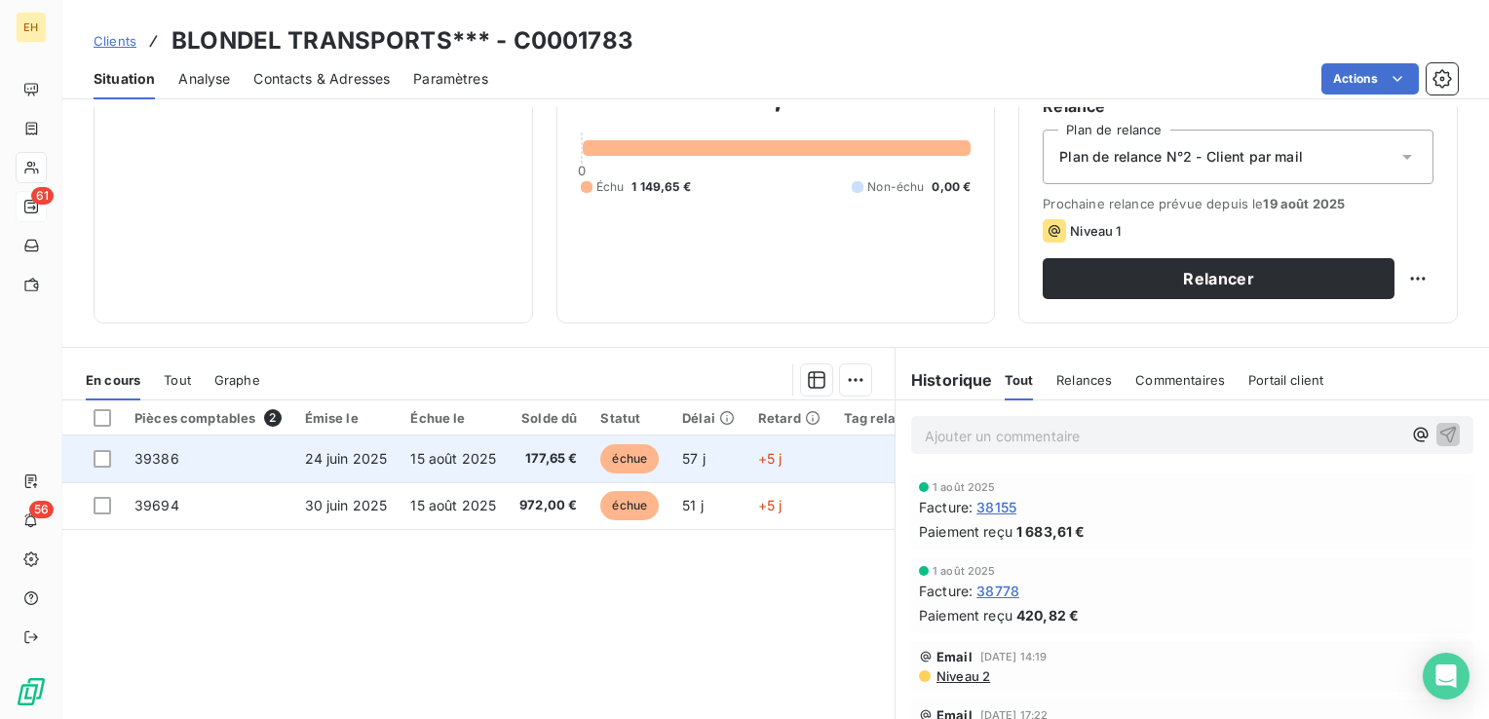
click at [475, 463] on span "15 août 2025" at bounding box center [453, 458] width 86 height 17
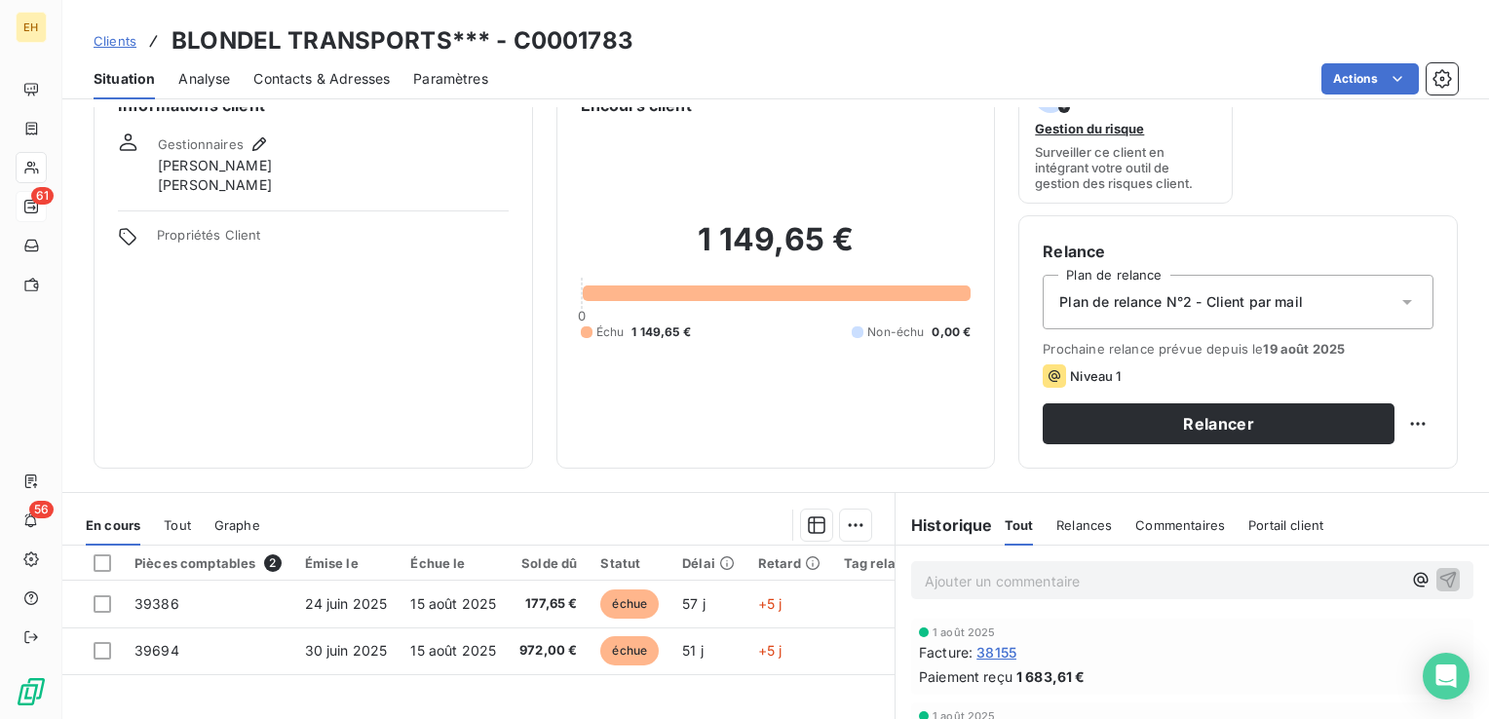
scroll to position [97, 0]
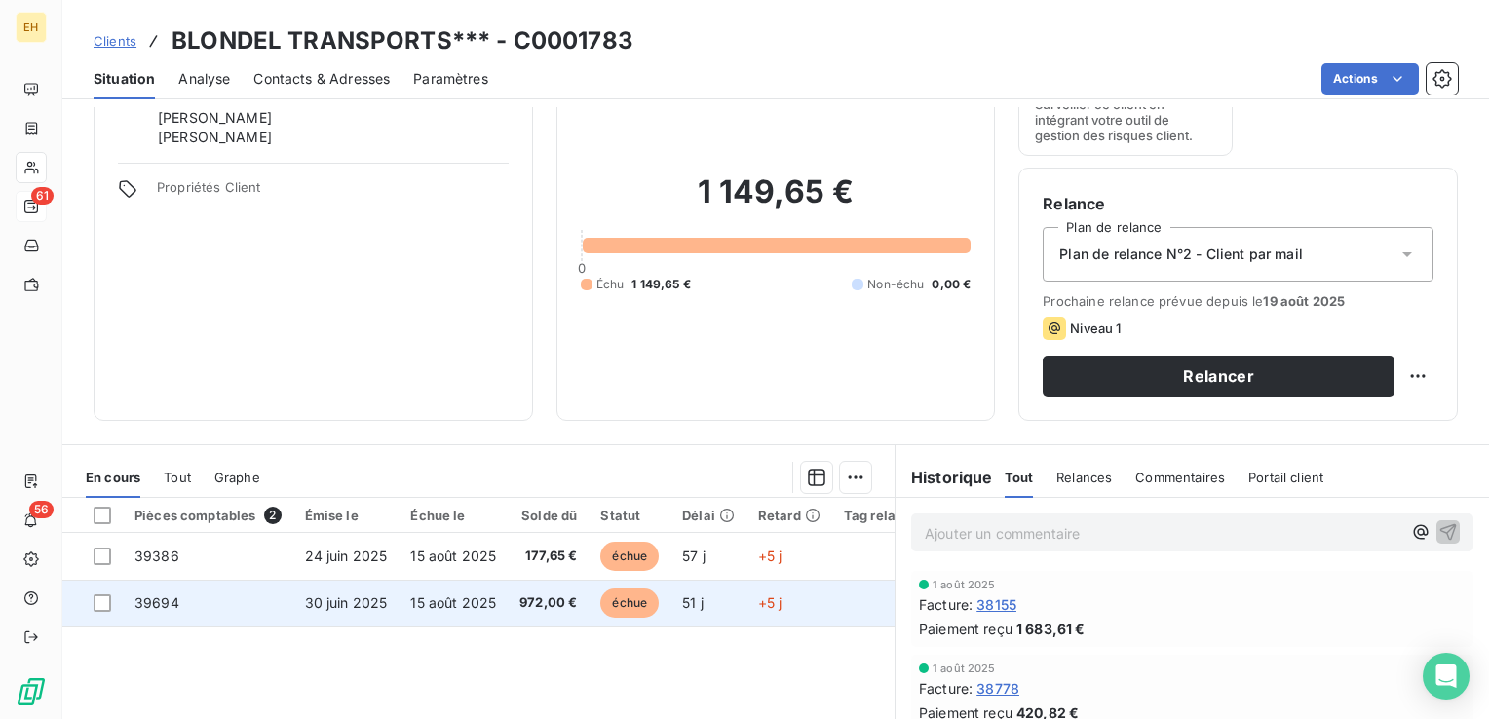
click at [450, 598] on span "15 août 2025" at bounding box center [453, 602] width 86 height 17
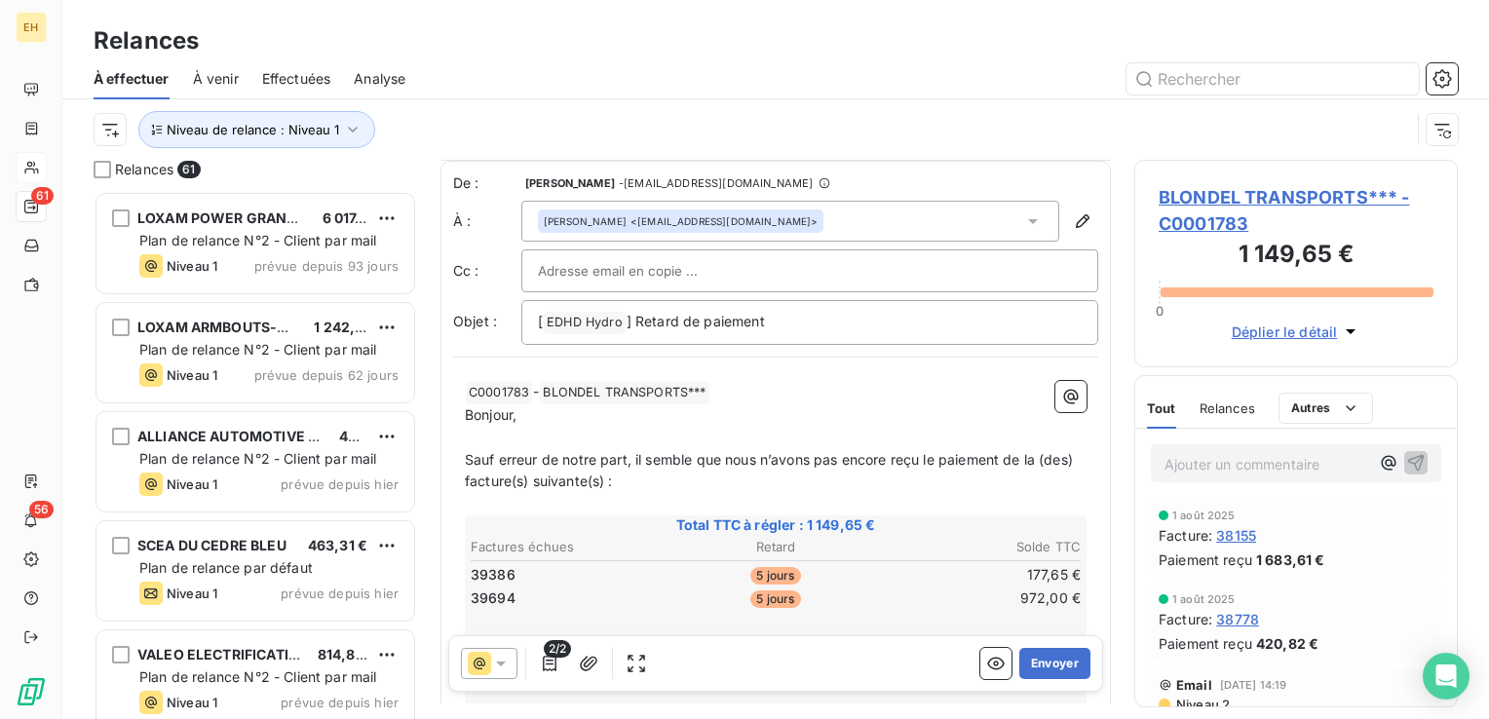
scroll to position [97, 0]
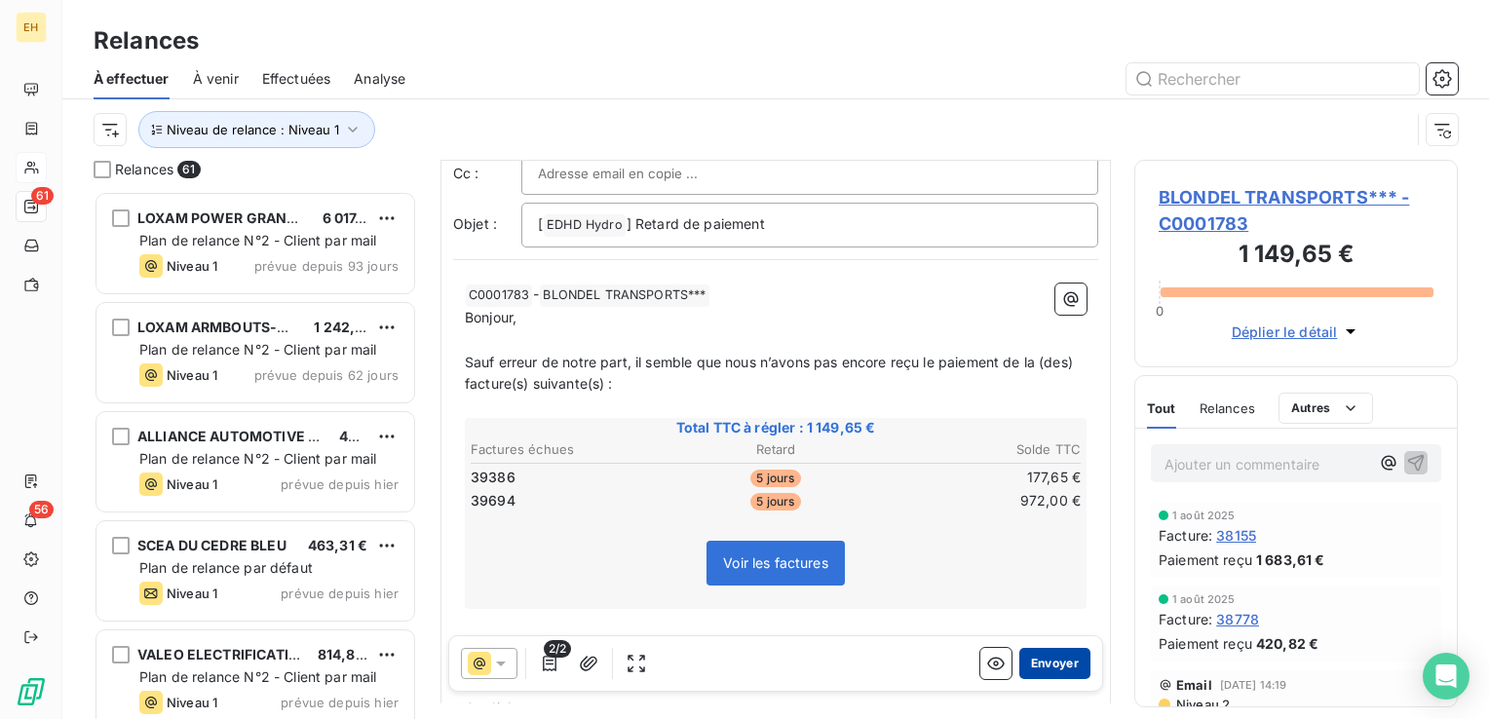
click at [1059, 665] on button "Envoyer" at bounding box center [1054, 663] width 71 height 31
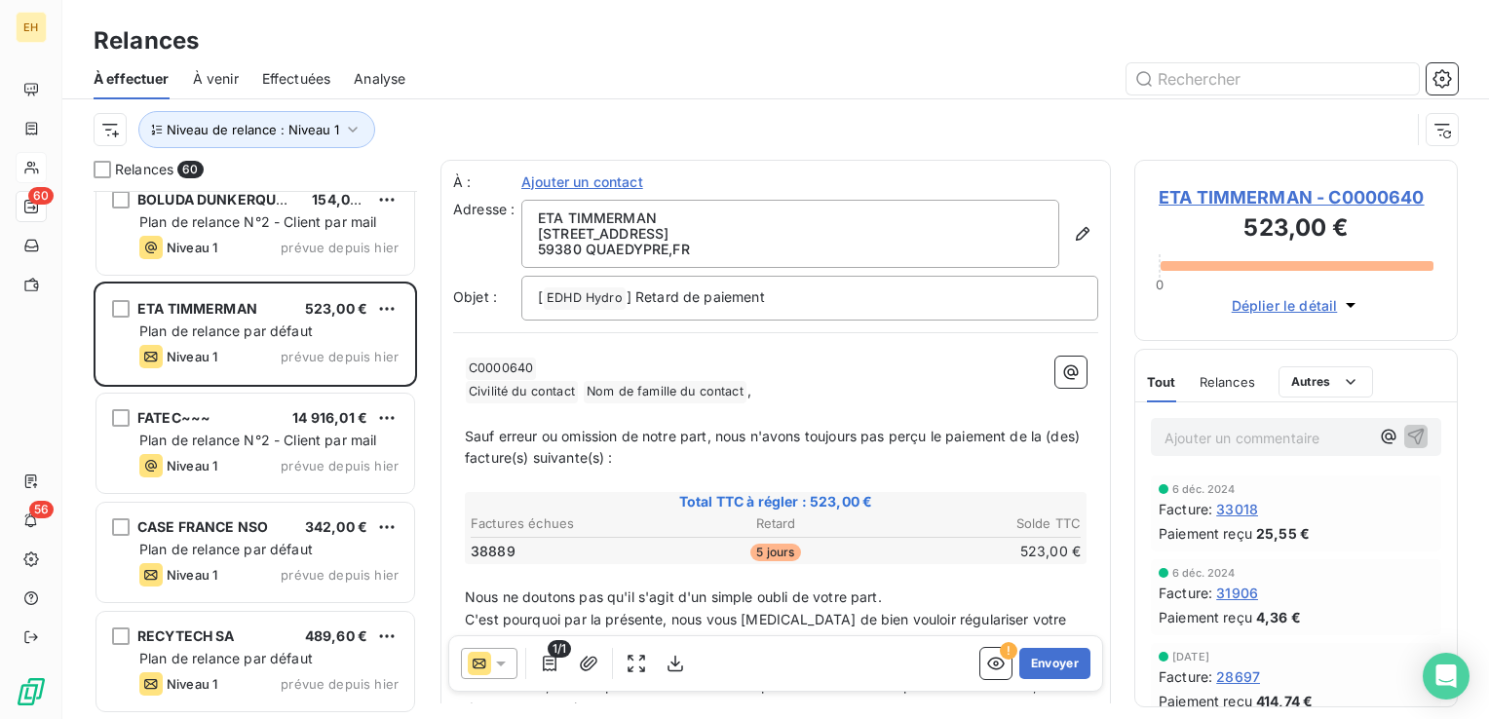
scroll to position [1559, 0]
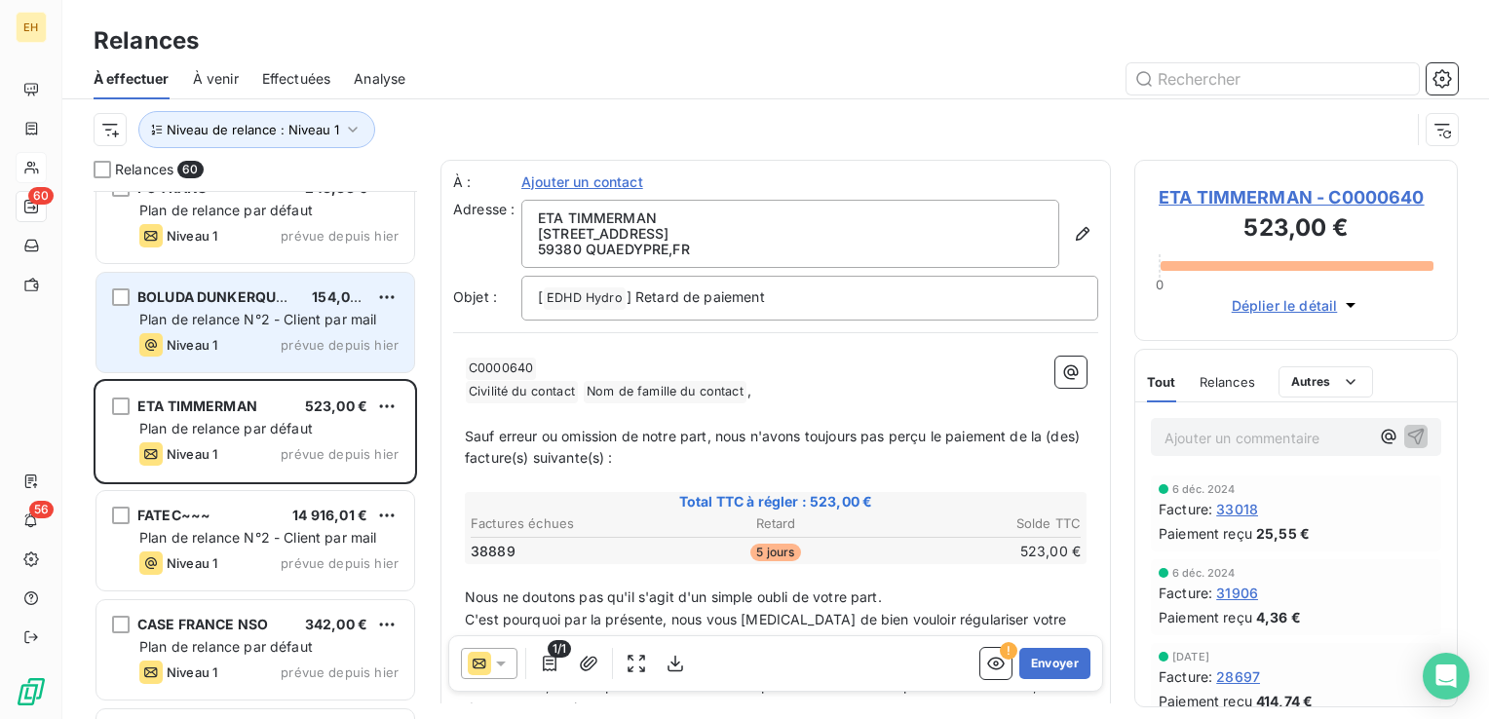
click at [259, 330] on div "BOLUDA DUNKERQUE*** 154,00 € Plan de relance N°2 - Client par mail Niveau 1 pré…" at bounding box center [255, 322] width 318 height 99
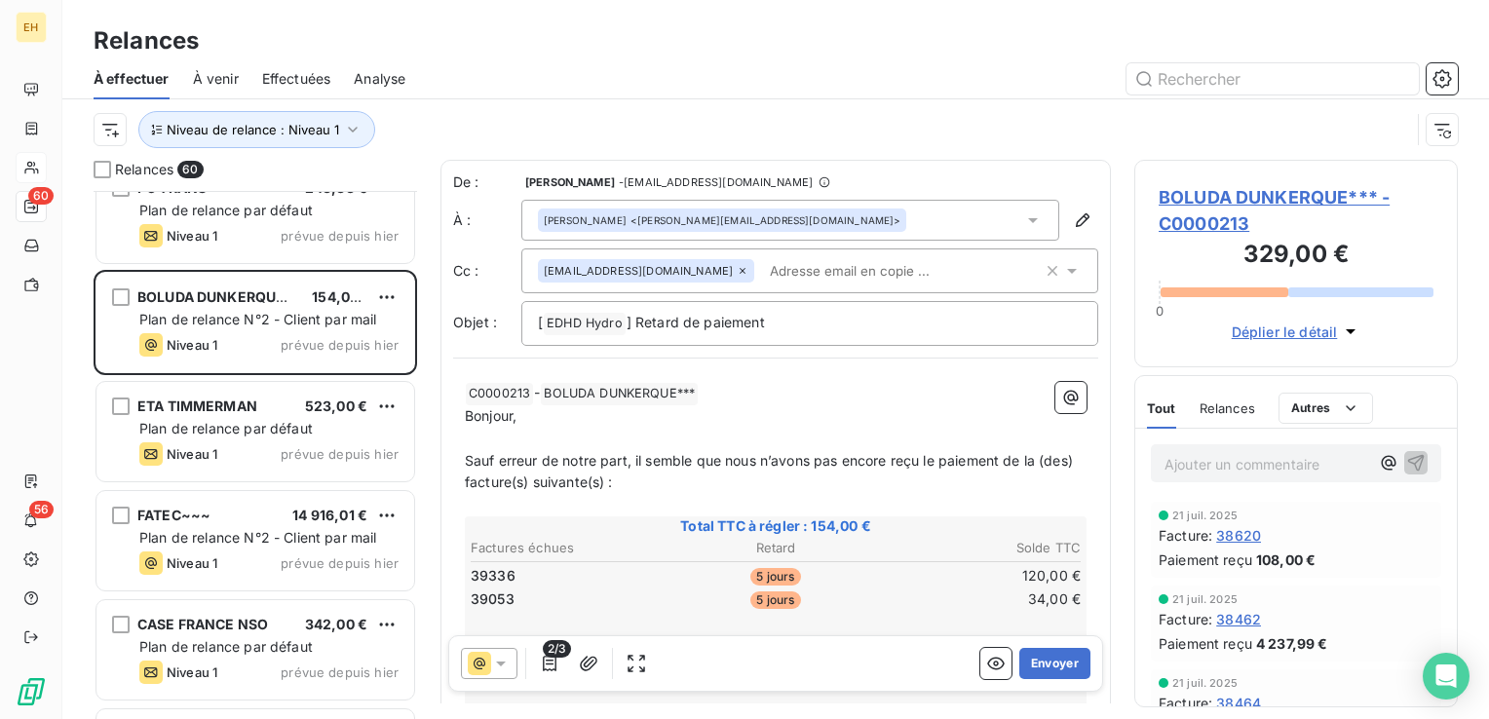
click at [1319, 188] on span "BOLUDA DUNKERQUE*** - C0000213" at bounding box center [1296, 210] width 275 height 53
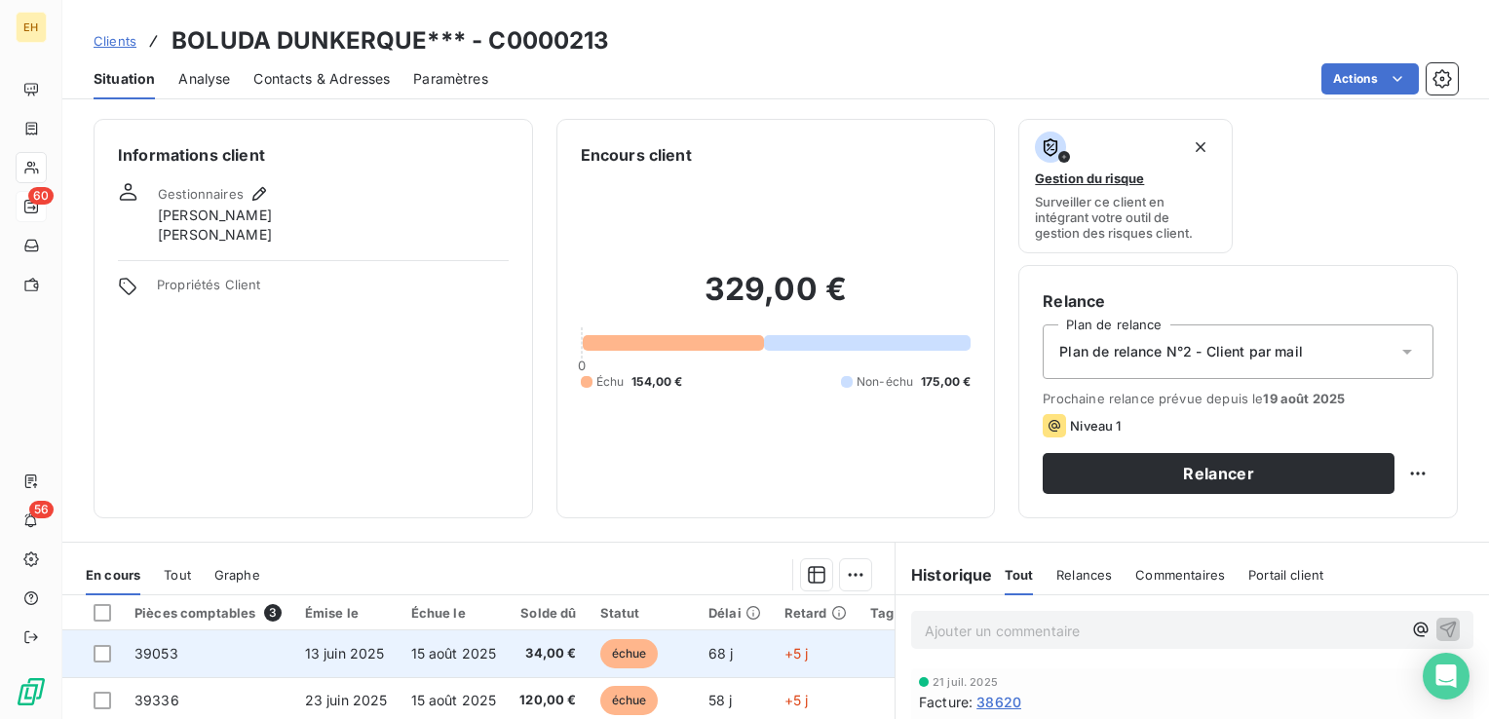
click at [539, 652] on span "34,00 €" at bounding box center [547, 653] width 57 height 19
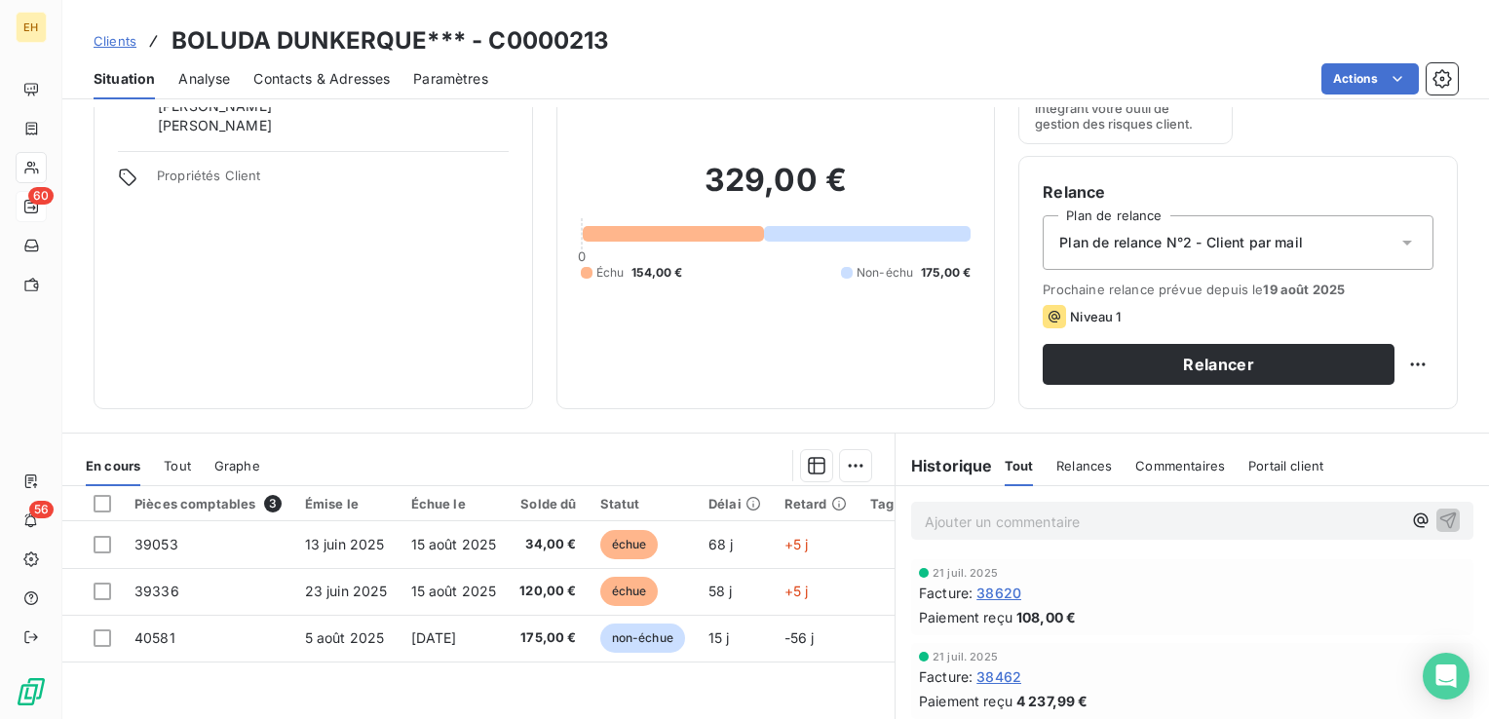
scroll to position [195, 0]
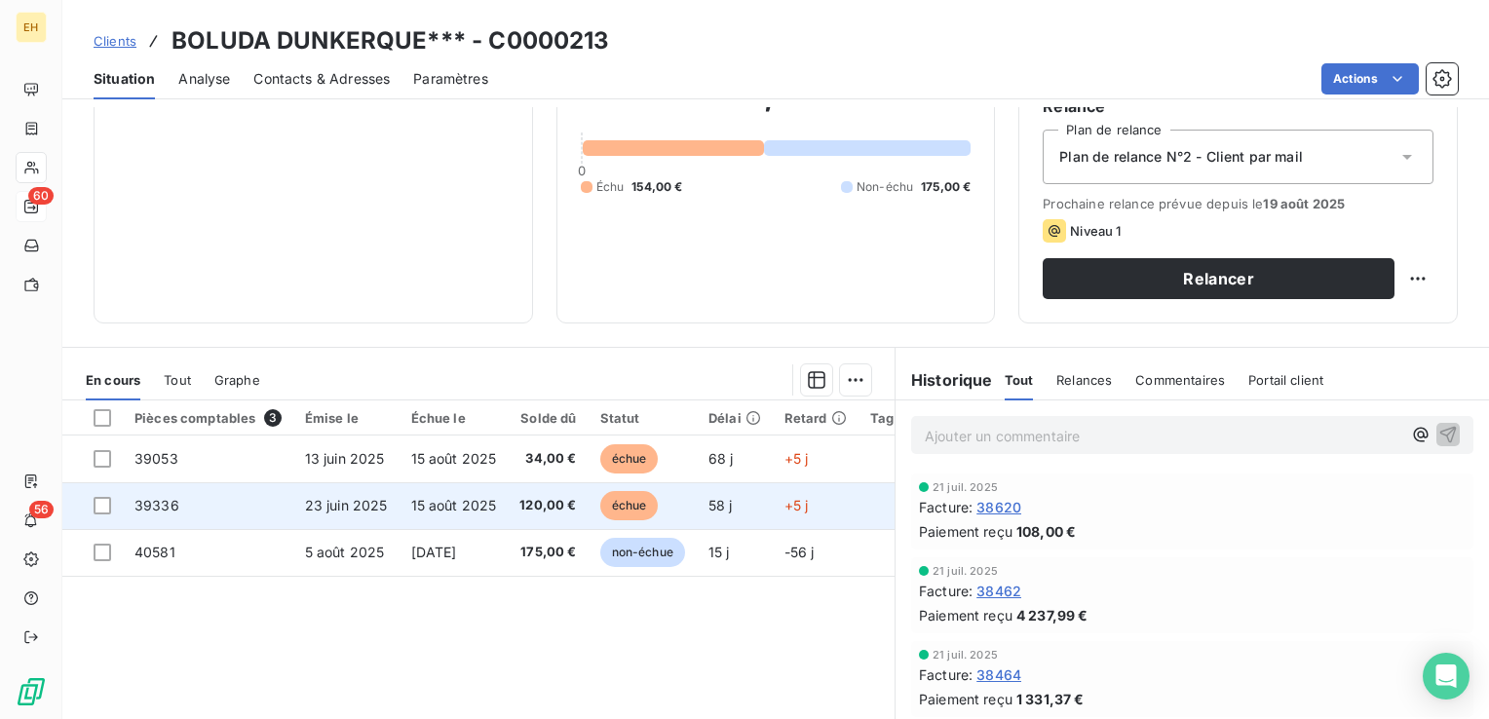
click at [554, 497] on span "120,00 €" at bounding box center [547, 505] width 57 height 19
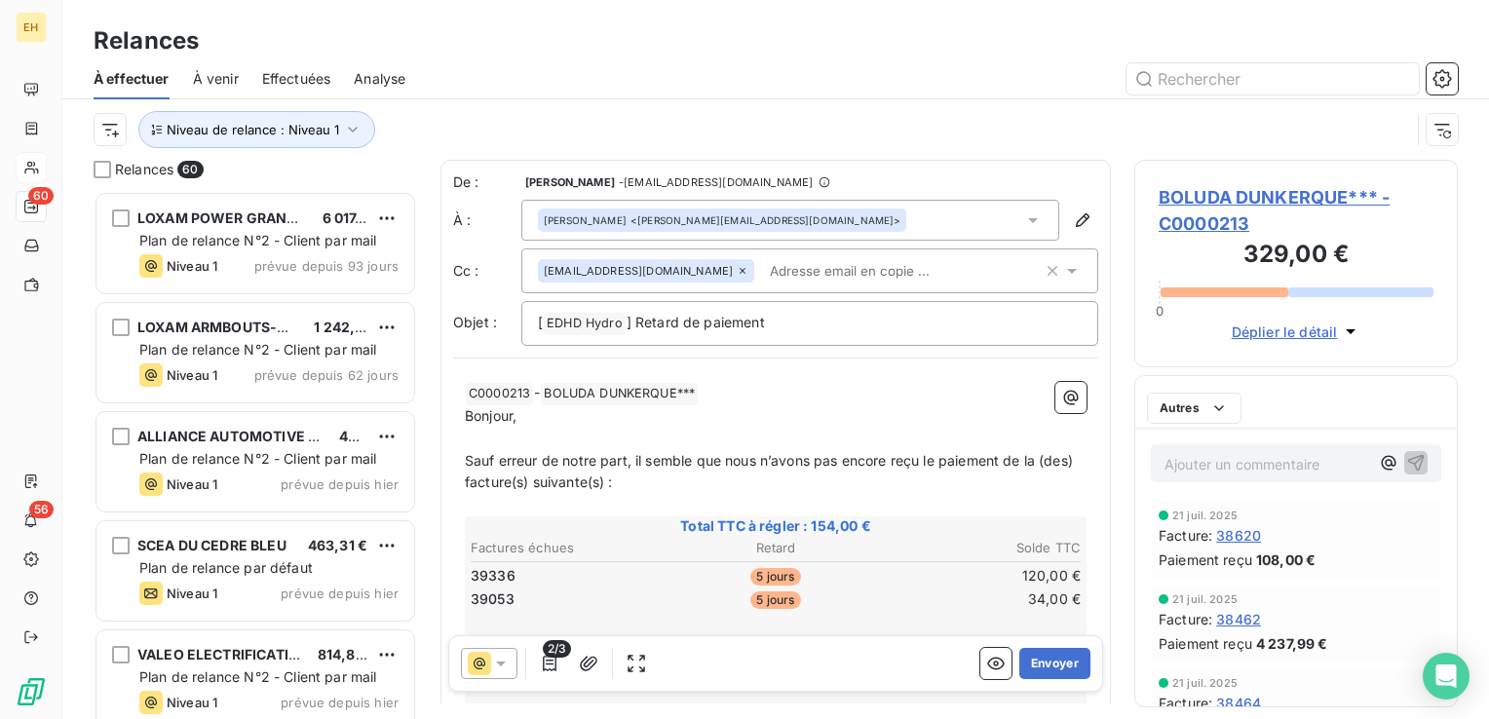
scroll to position [514, 308]
click at [552, 660] on icon "button" at bounding box center [549, 663] width 19 height 19
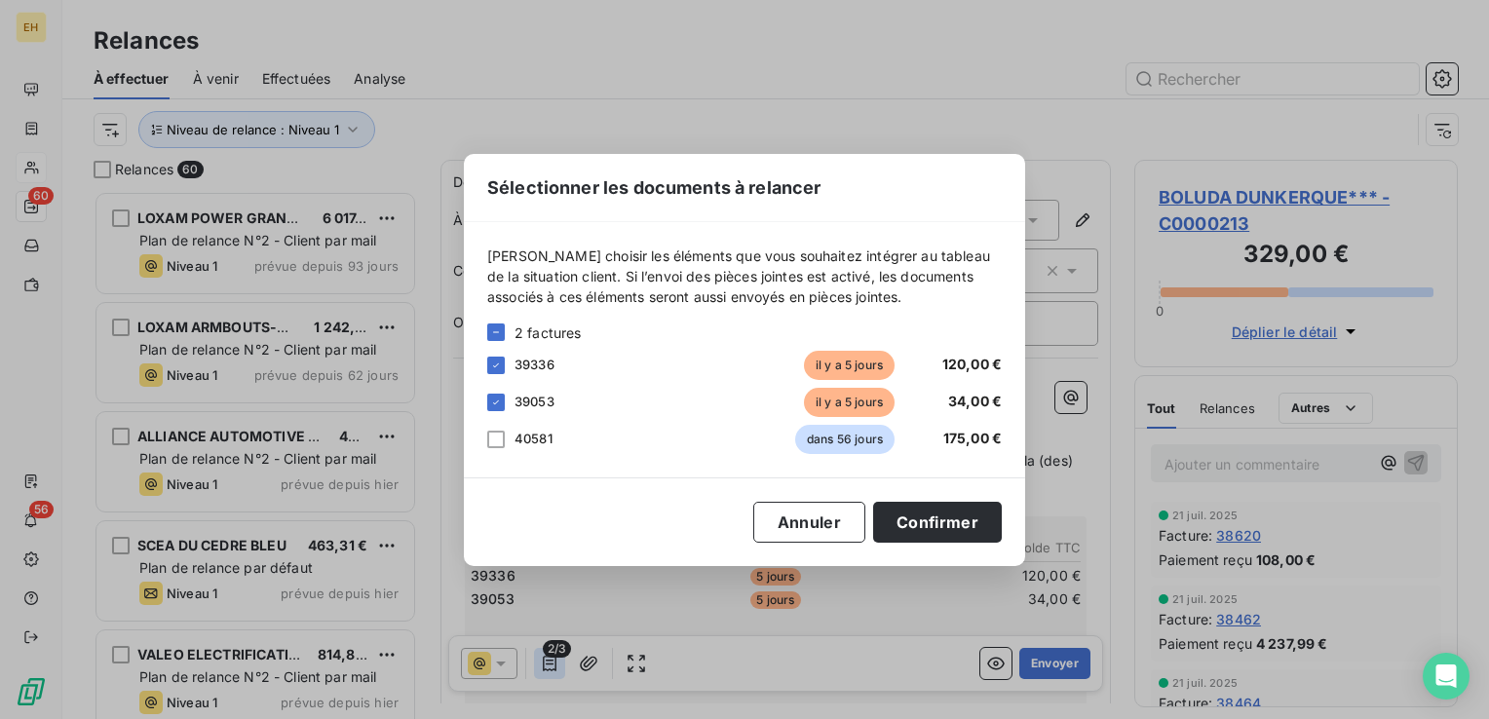
click at [553, 660] on div "Sélectionner les documents à relancer [PERSON_NAME] choisir les éléments que vo…" at bounding box center [744, 359] width 1489 height 719
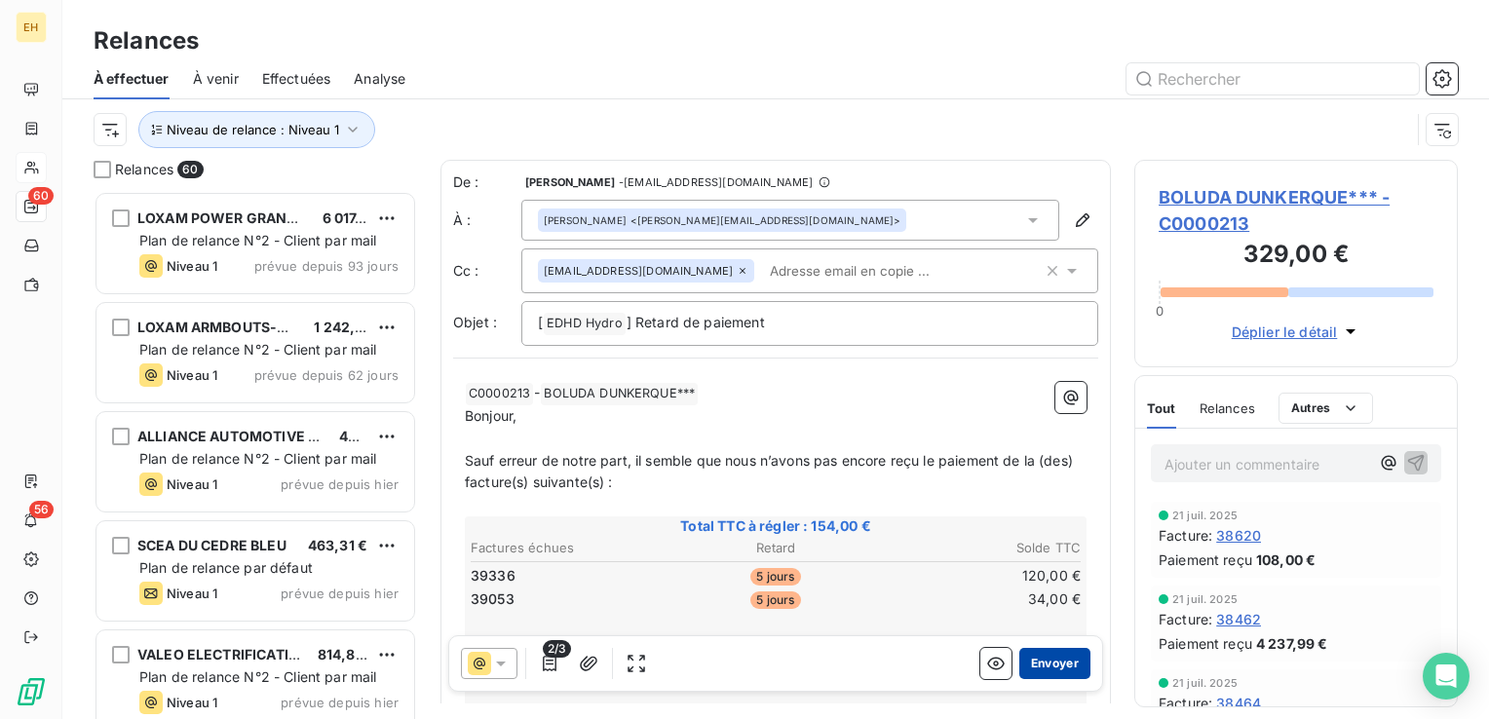
click at [1052, 670] on button "Envoyer" at bounding box center [1054, 663] width 71 height 31
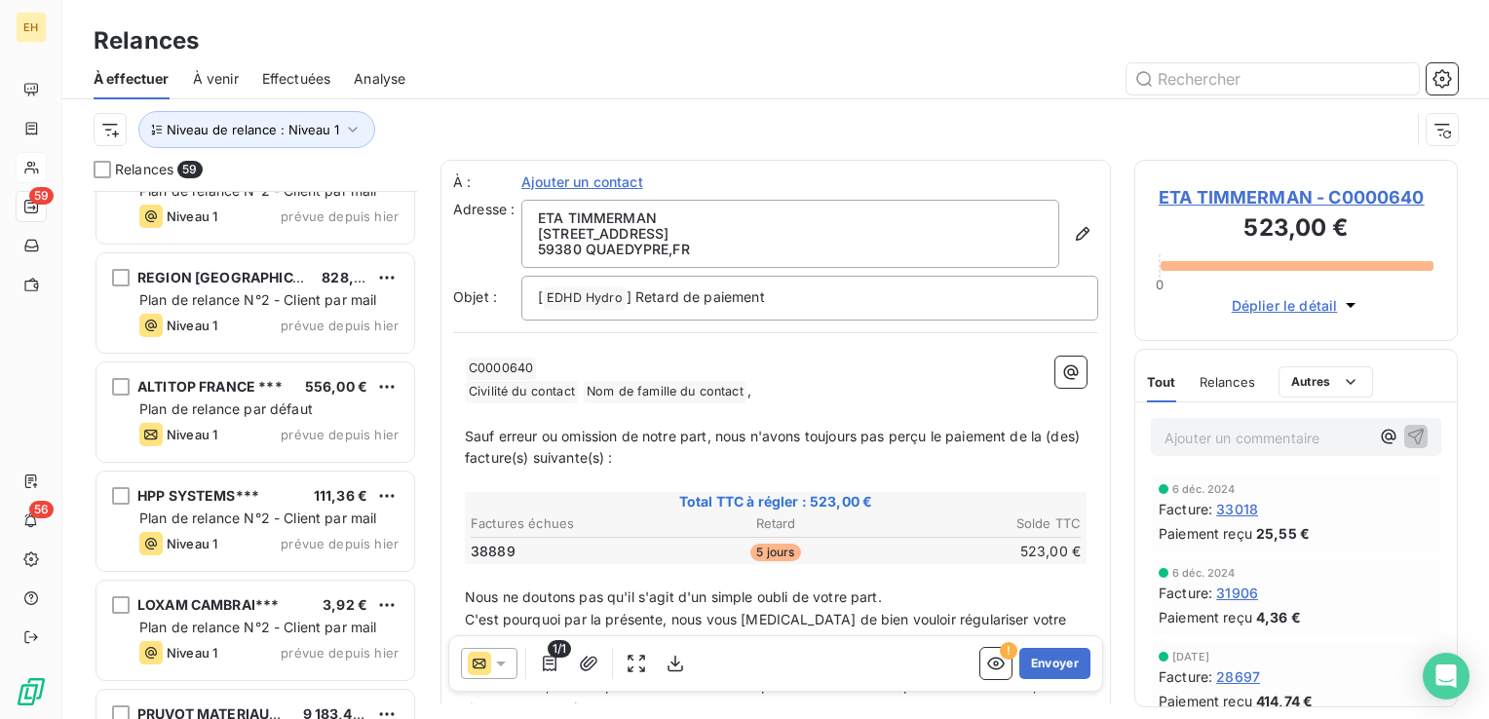
scroll to position [2241, 0]
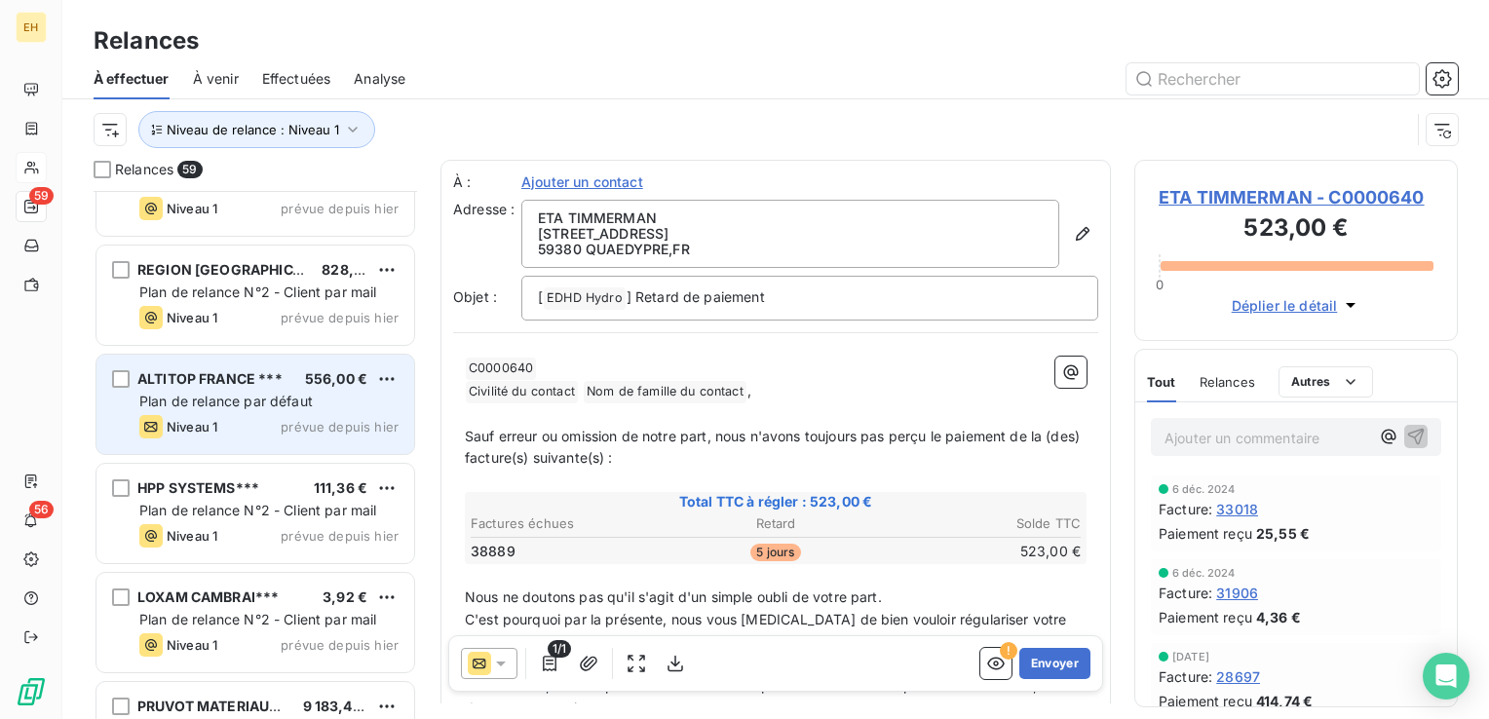
click at [230, 408] on div "Plan de relance par défaut" at bounding box center [268, 401] width 259 height 19
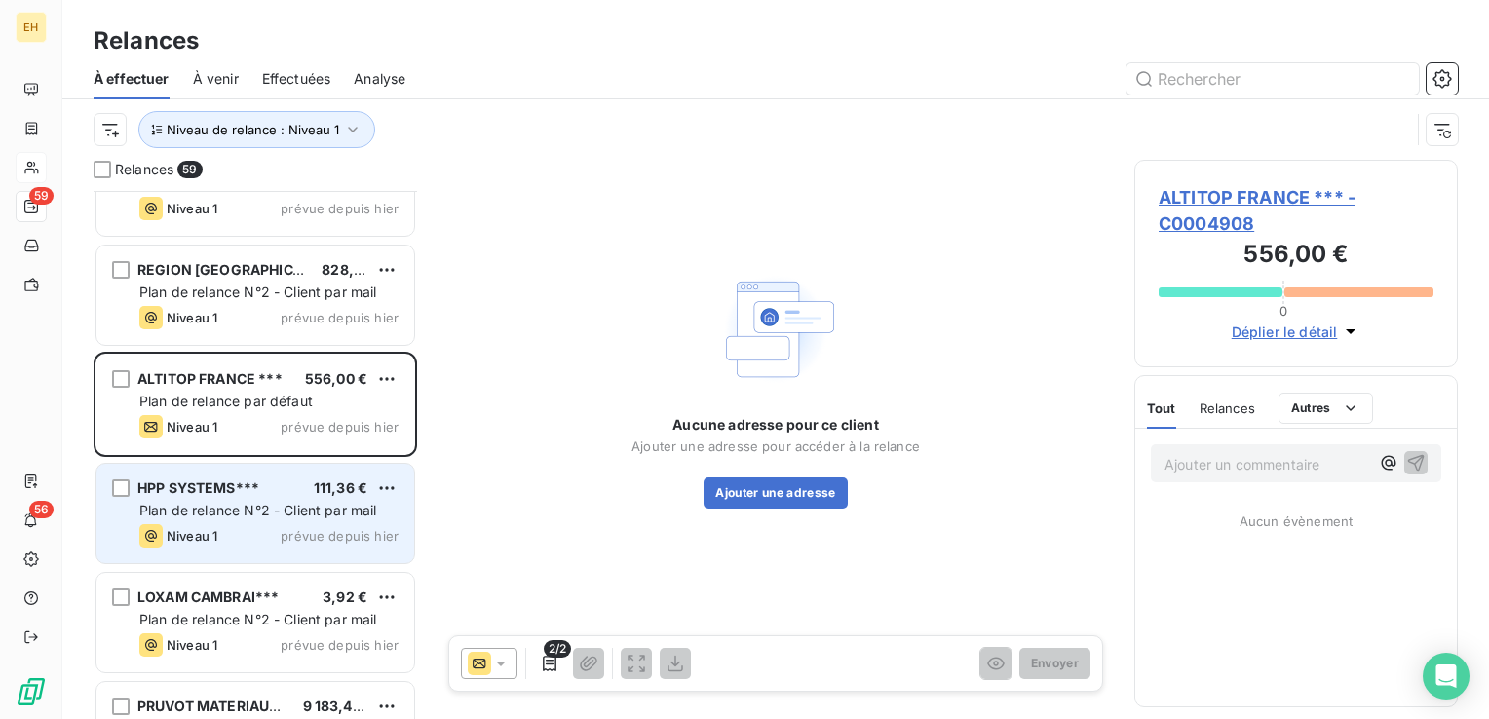
click at [235, 503] on span "Plan de relance N°2 - Client par mail" at bounding box center [258, 510] width 238 height 17
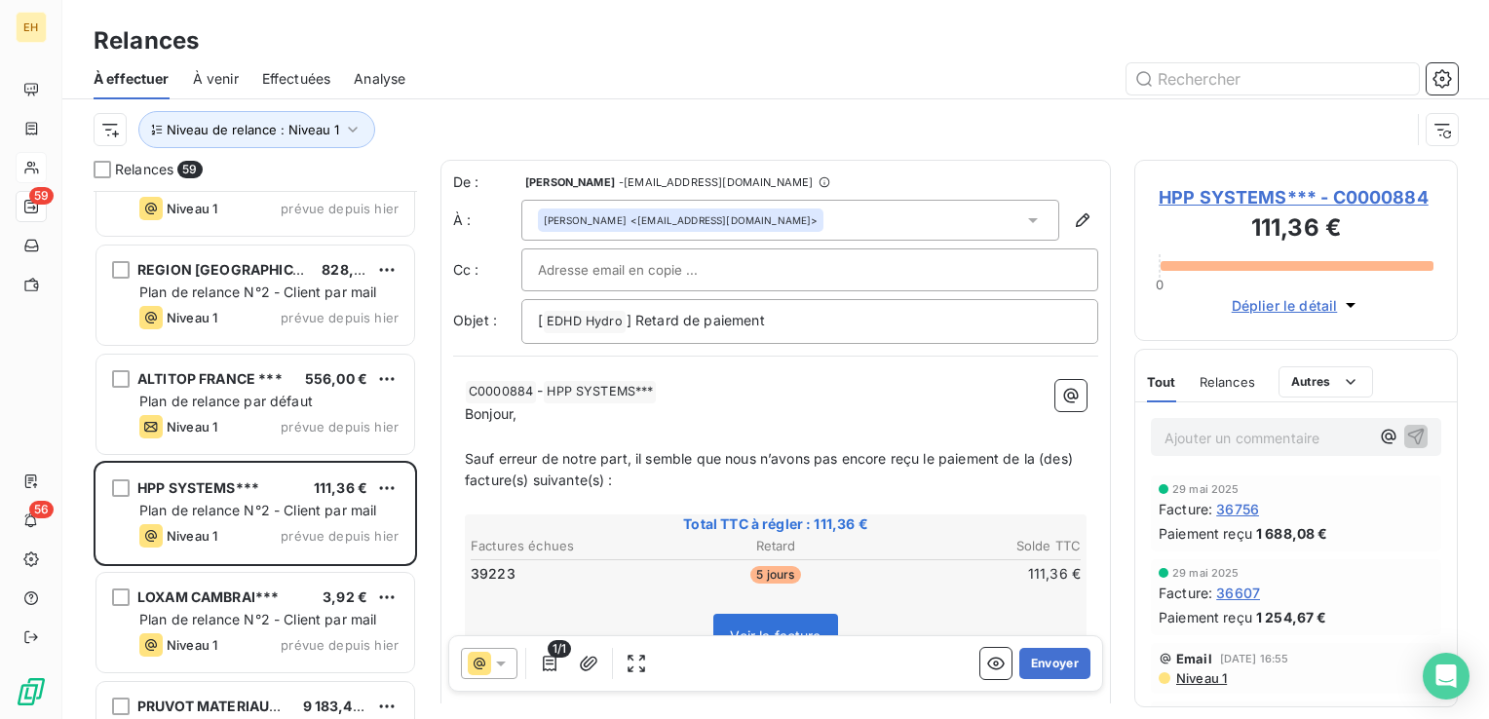
click at [1295, 192] on span "HPP SYSTEMS*** - C0000884" at bounding box center [1296, 197] width 275 height 26
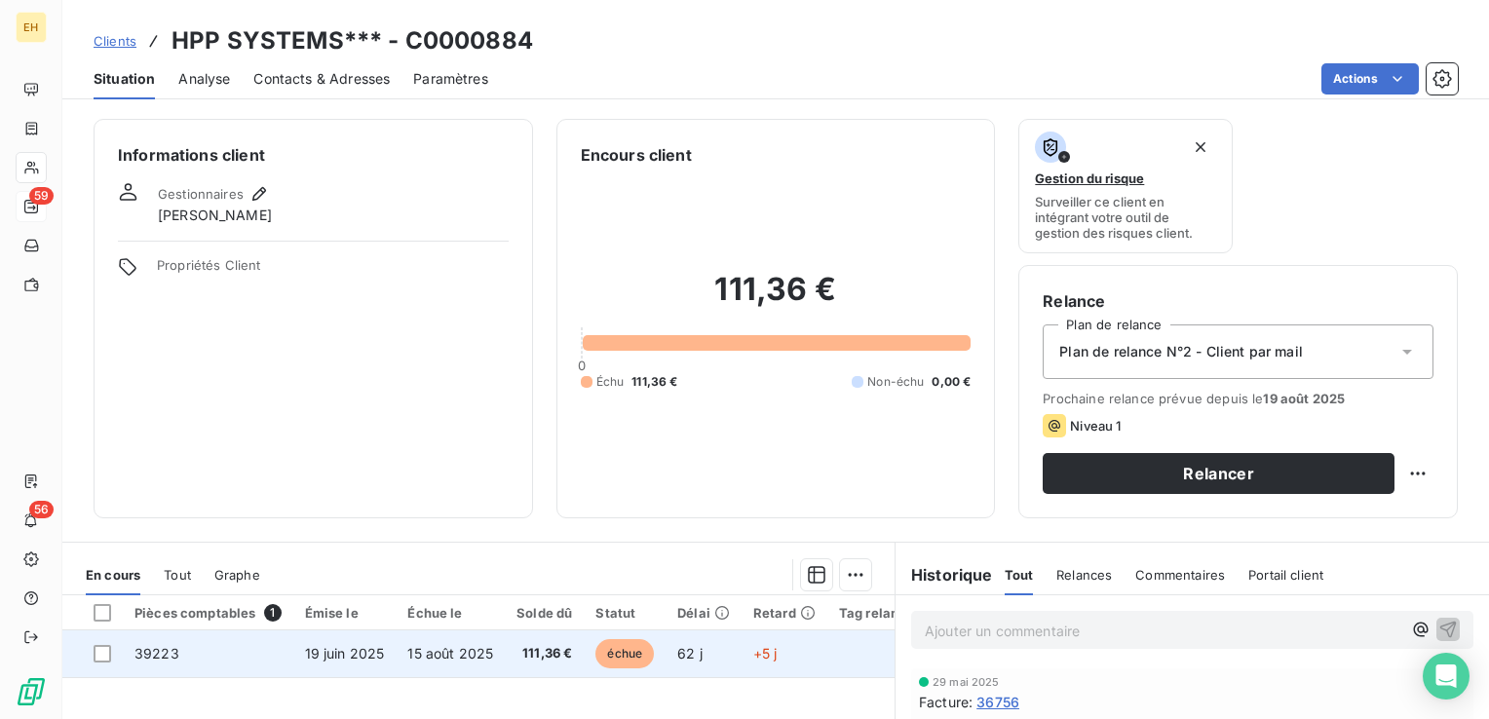
click at [452, 659] on span "15 août 2025" at bounding box center [450, 653] width 86 height 17
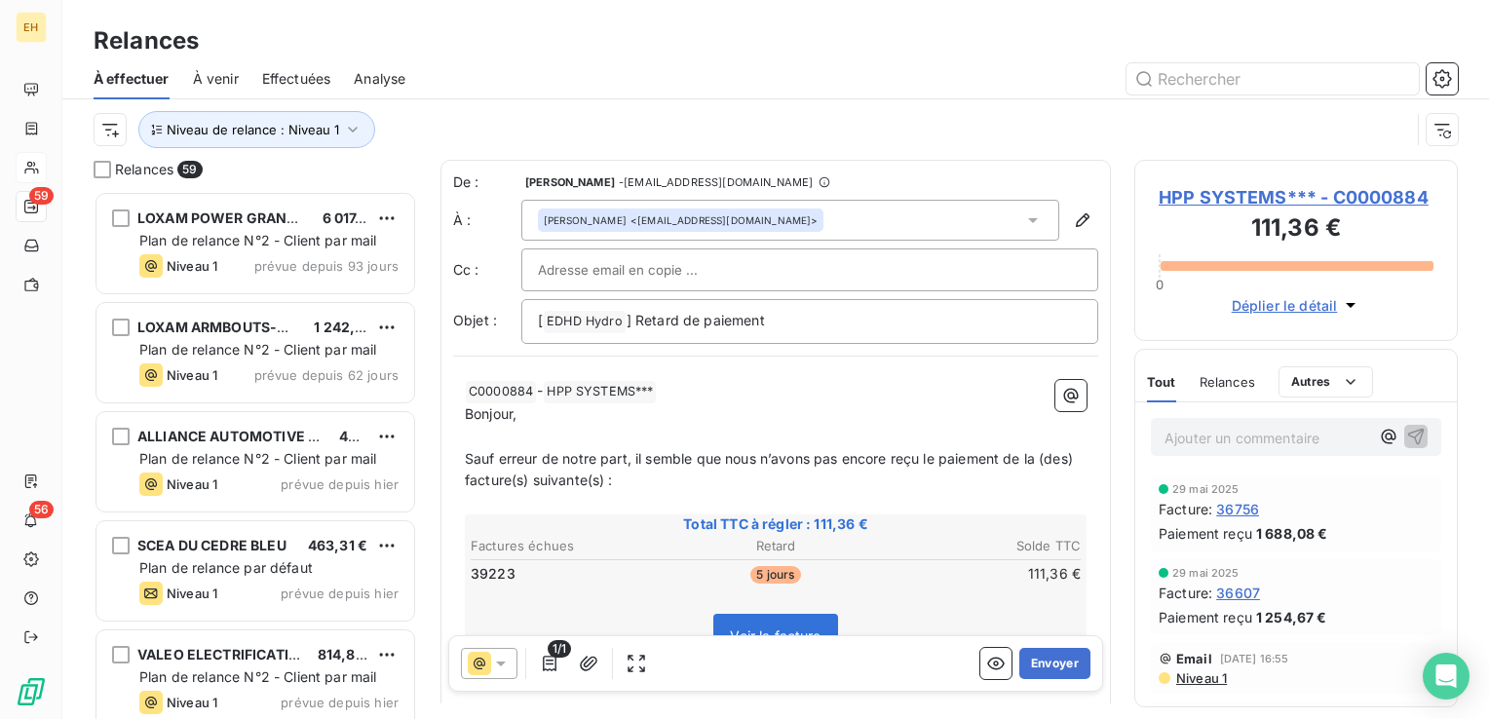
scroll to position [514, 308]
click at [1060, 660] on button "Envoyer" at bounding box center [1054, 663] width 71 height 31
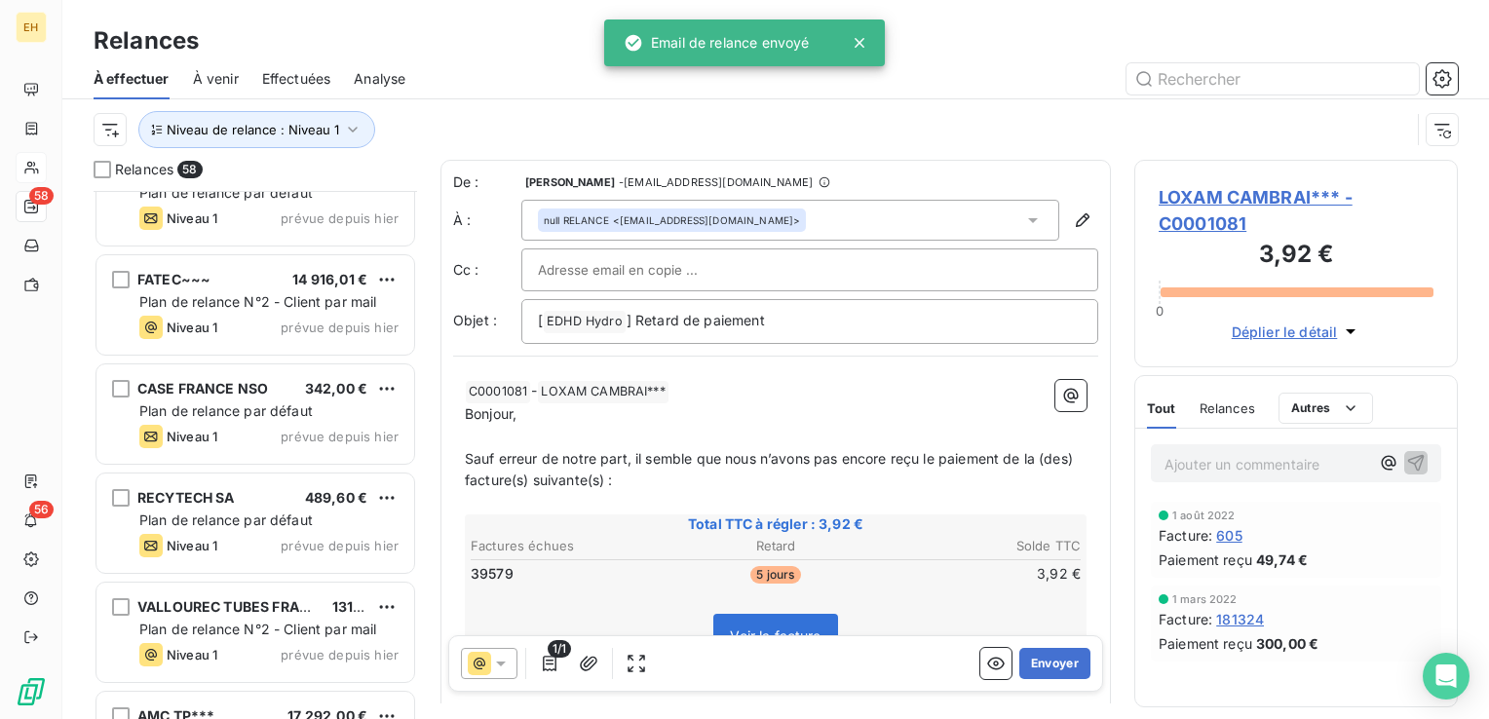
scroll to position [1852, 0]
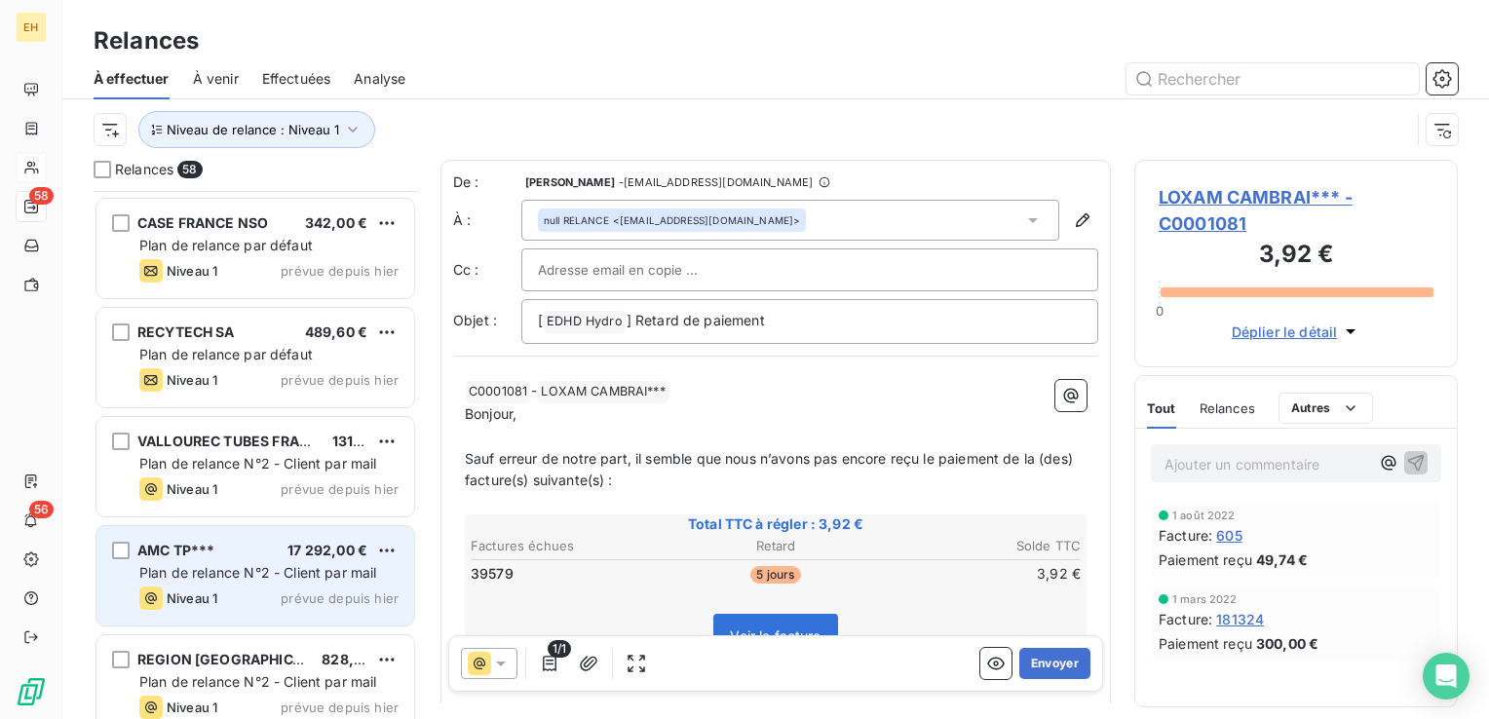
click at [324, 592] on span "prévue depuis hier" at bounding box center [340, 599] width 118 height 16
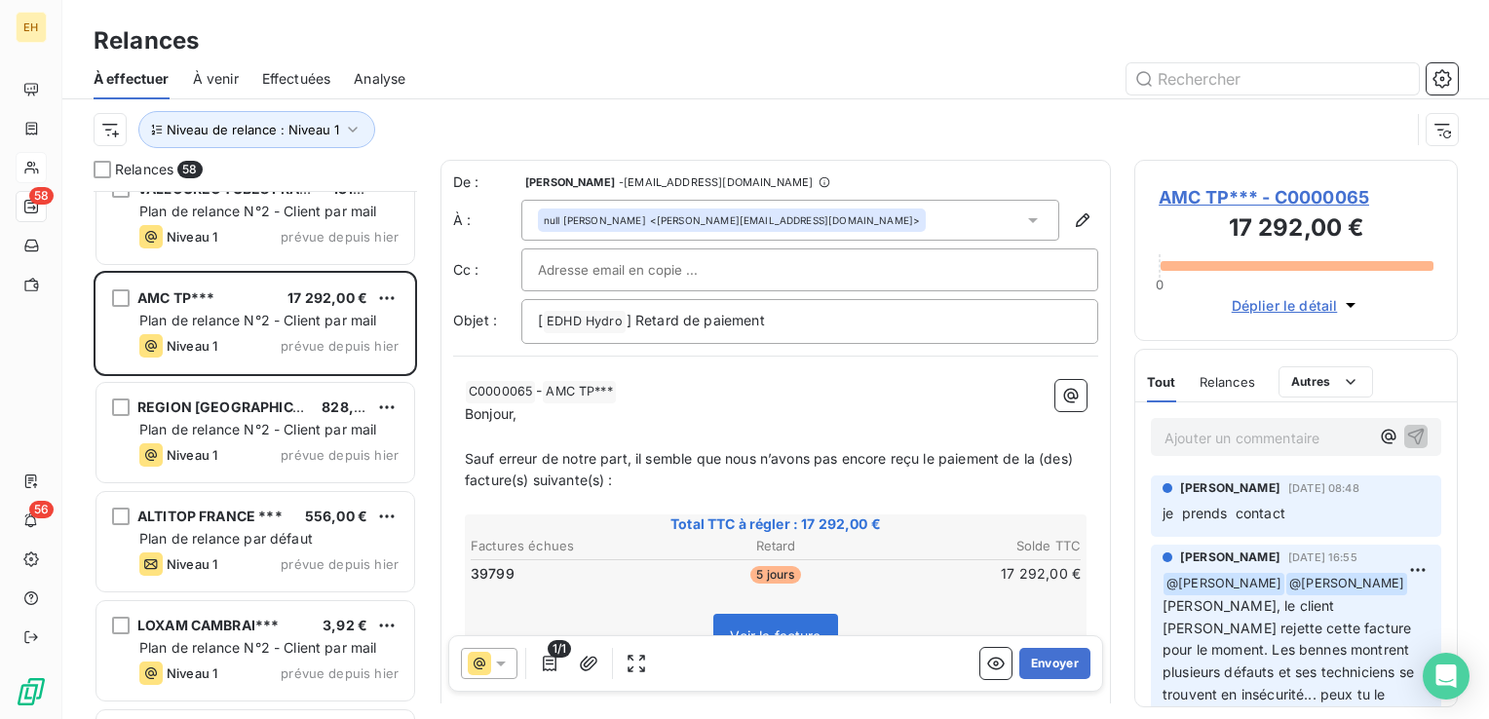
scroll to position [2339, 0]
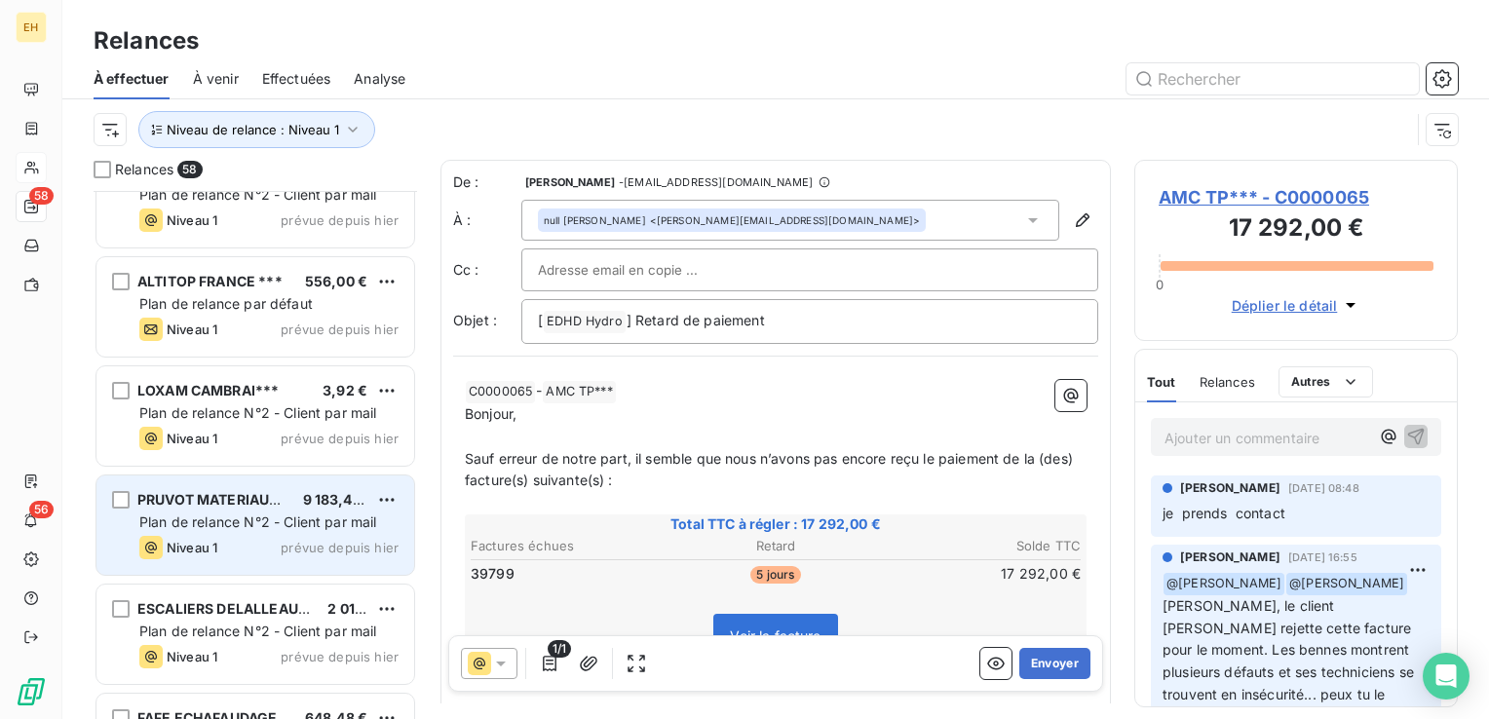
click at [327, 514] on span "Plan de relance N°2 - Client par mail" at bounding box center [258, 522] width 238 height 17
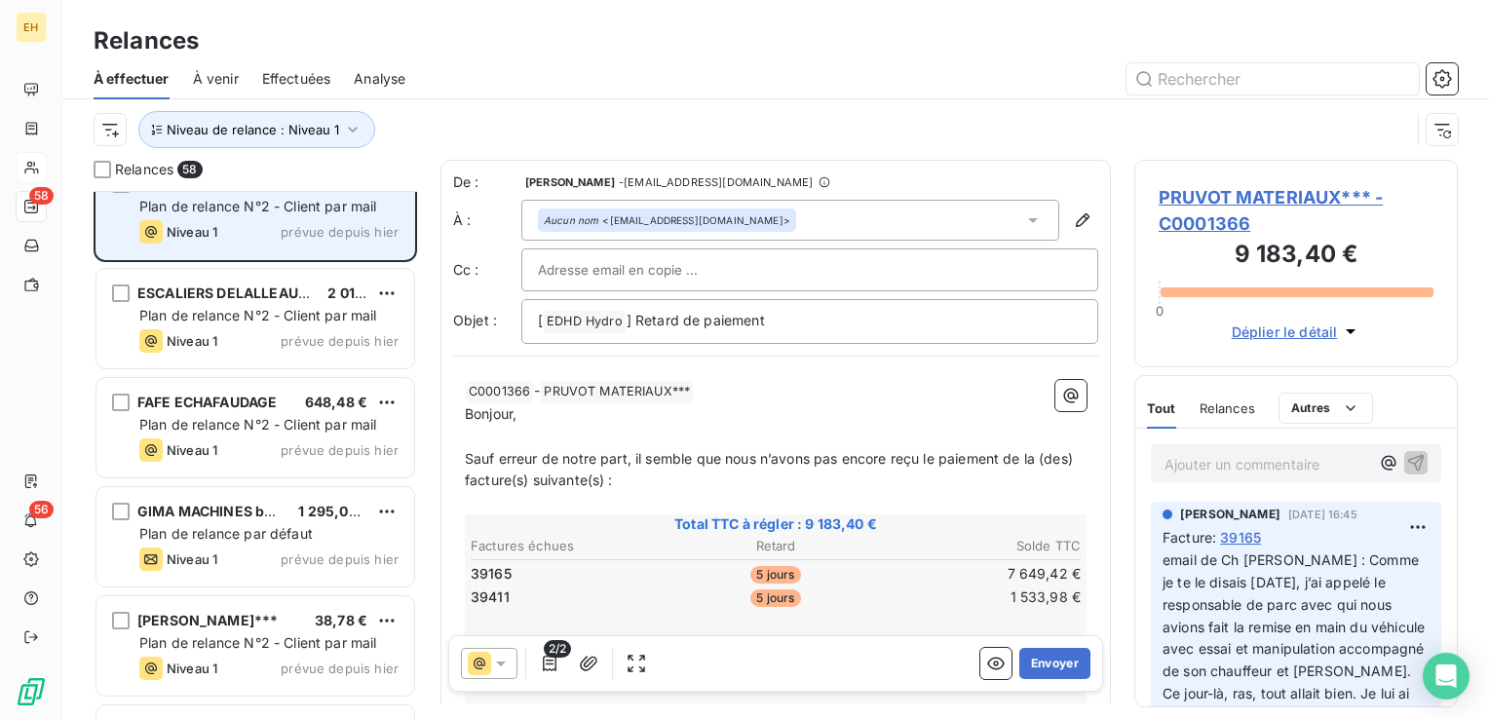
scroll to position [2826, 0]
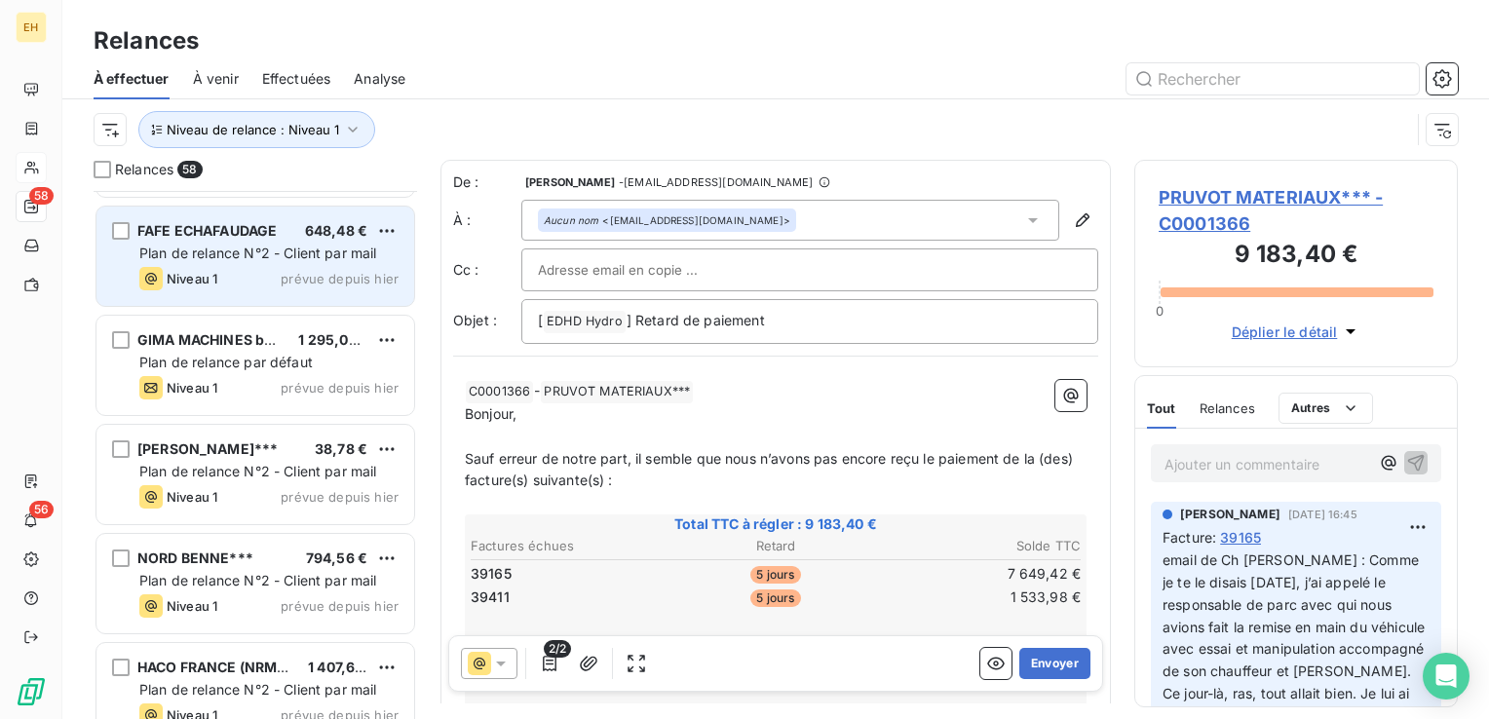
click at [307, 227] on span "648,48 €" at bounding box center [336, 230] width 62 height 17
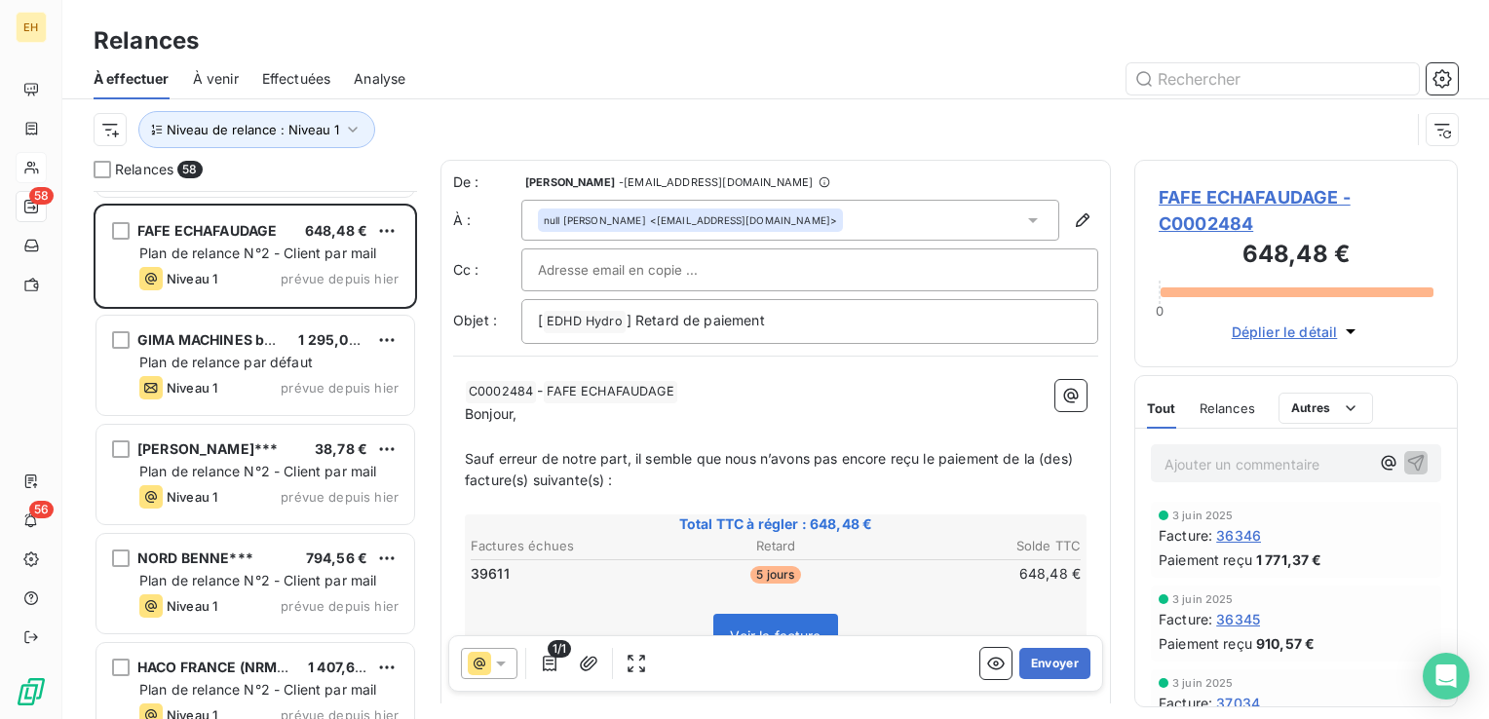
click at [1225, 194] on span "FAFE ECHAFAUDAGE - C0002484" at bounding box center [1296, 210] width 275 height 53
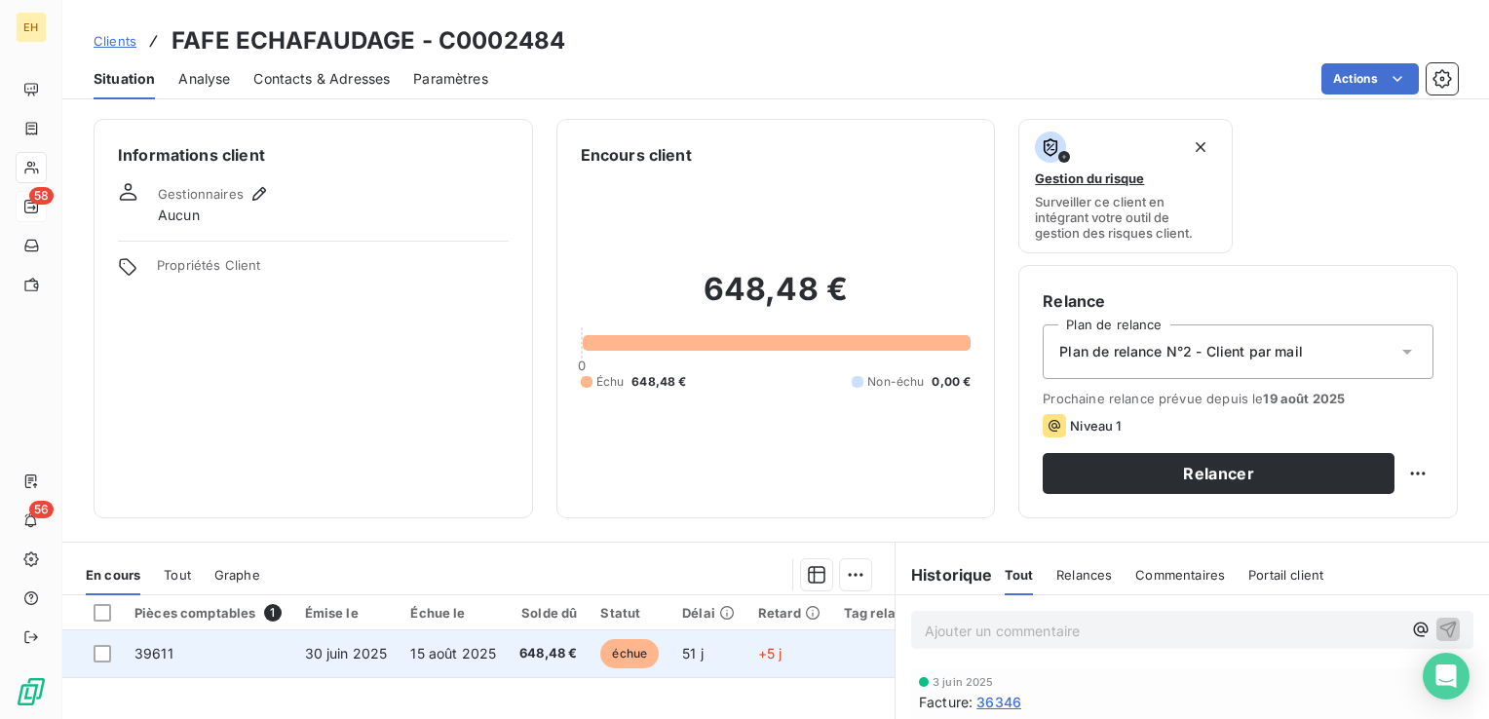
click at [273, 646] on td "39611" at bounding box center [208, 654] width 171 height 47
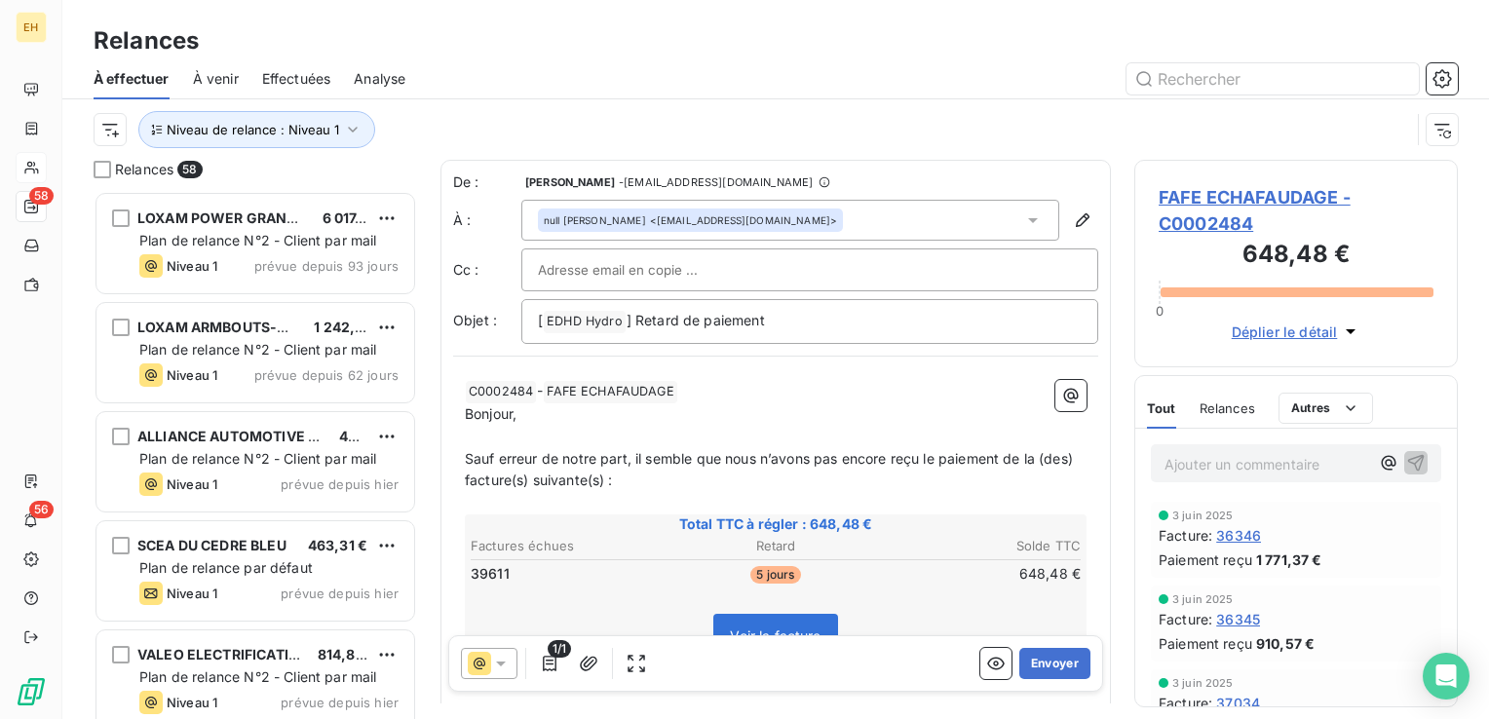
scroll to position [514, 308]
click at [1019, 667] on button "Envoyer" at bounding box center [1054, 663] width 71 height 31
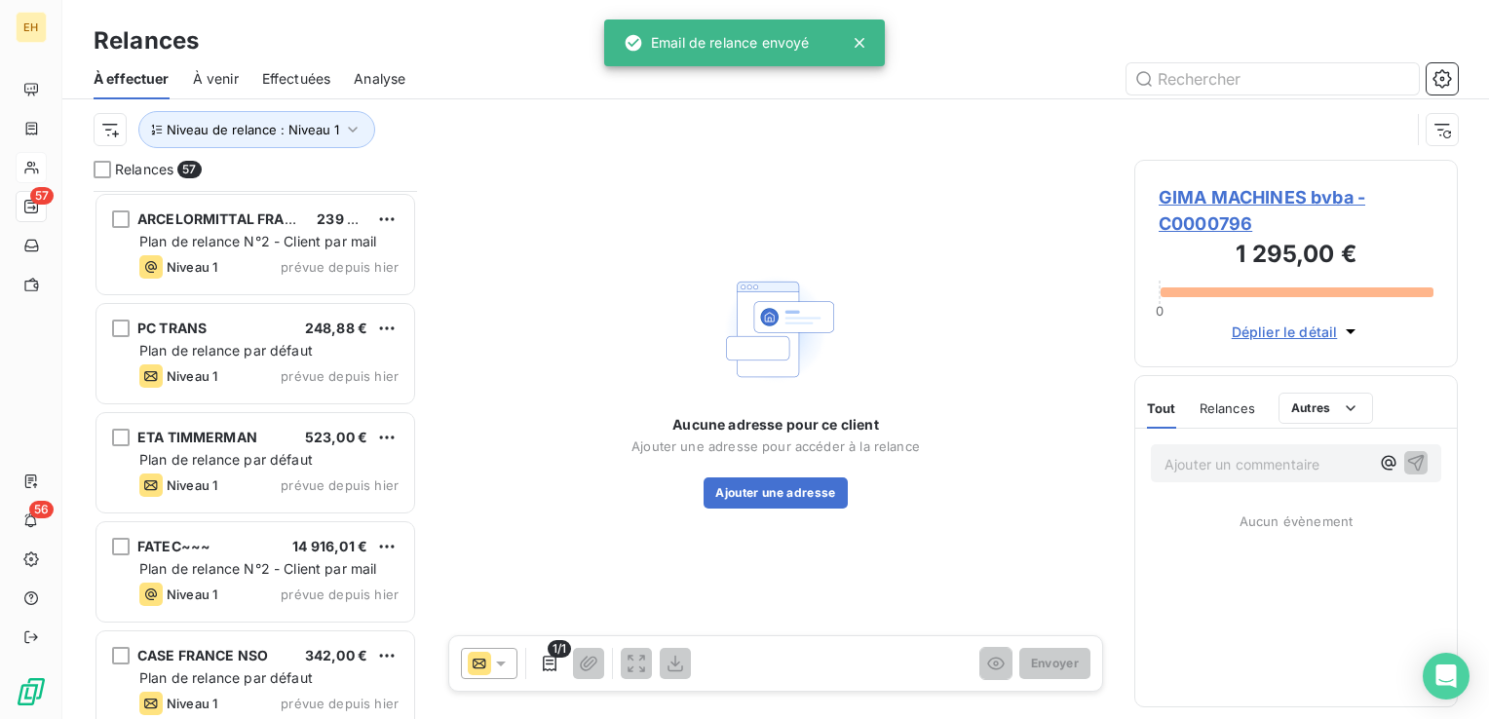
scroll to position [1559, 0]
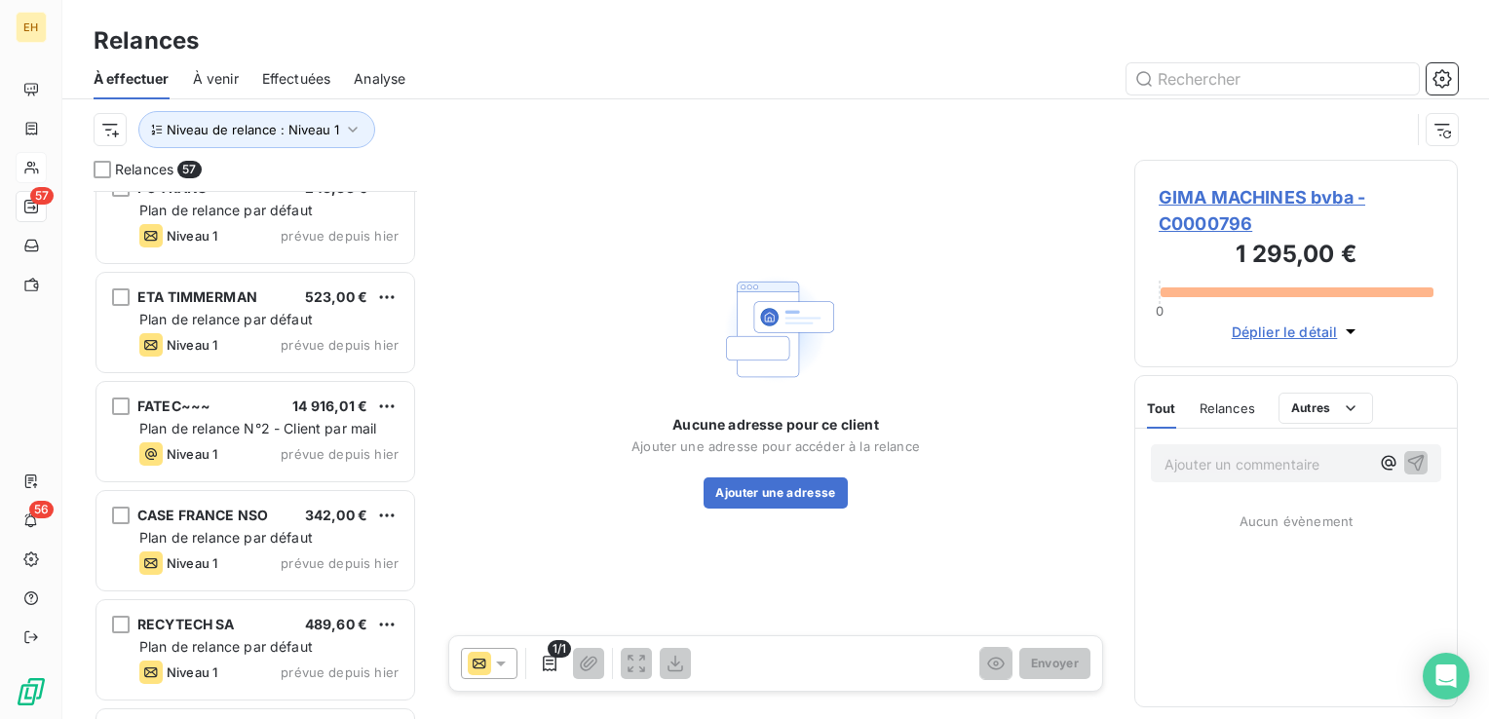
click at [316, 618] on span "489,60 €" at bounding box center [336, 624] width 62 height 17
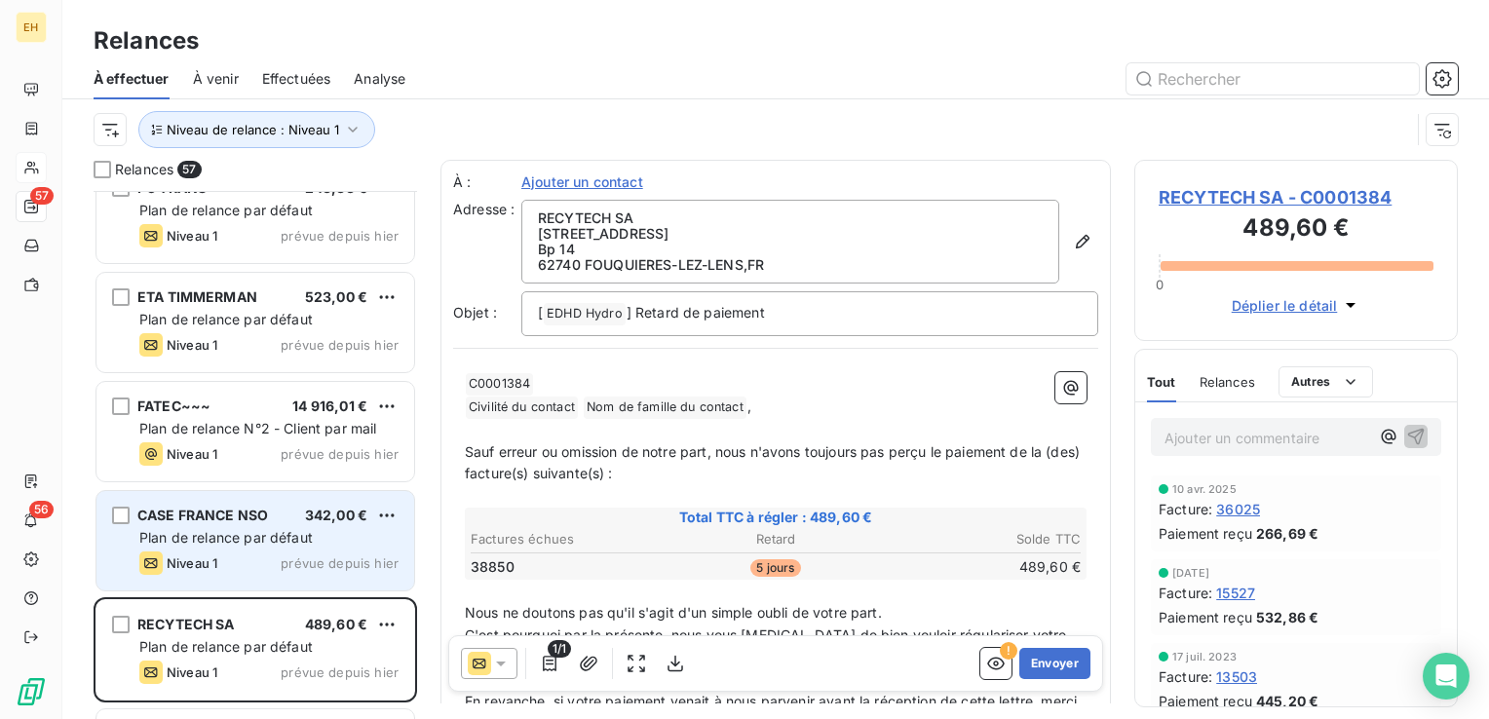
click at [245, 569] on div "Niveau 1 prévue depuis hier" at bounding box center [268, 563] width 259 height 23
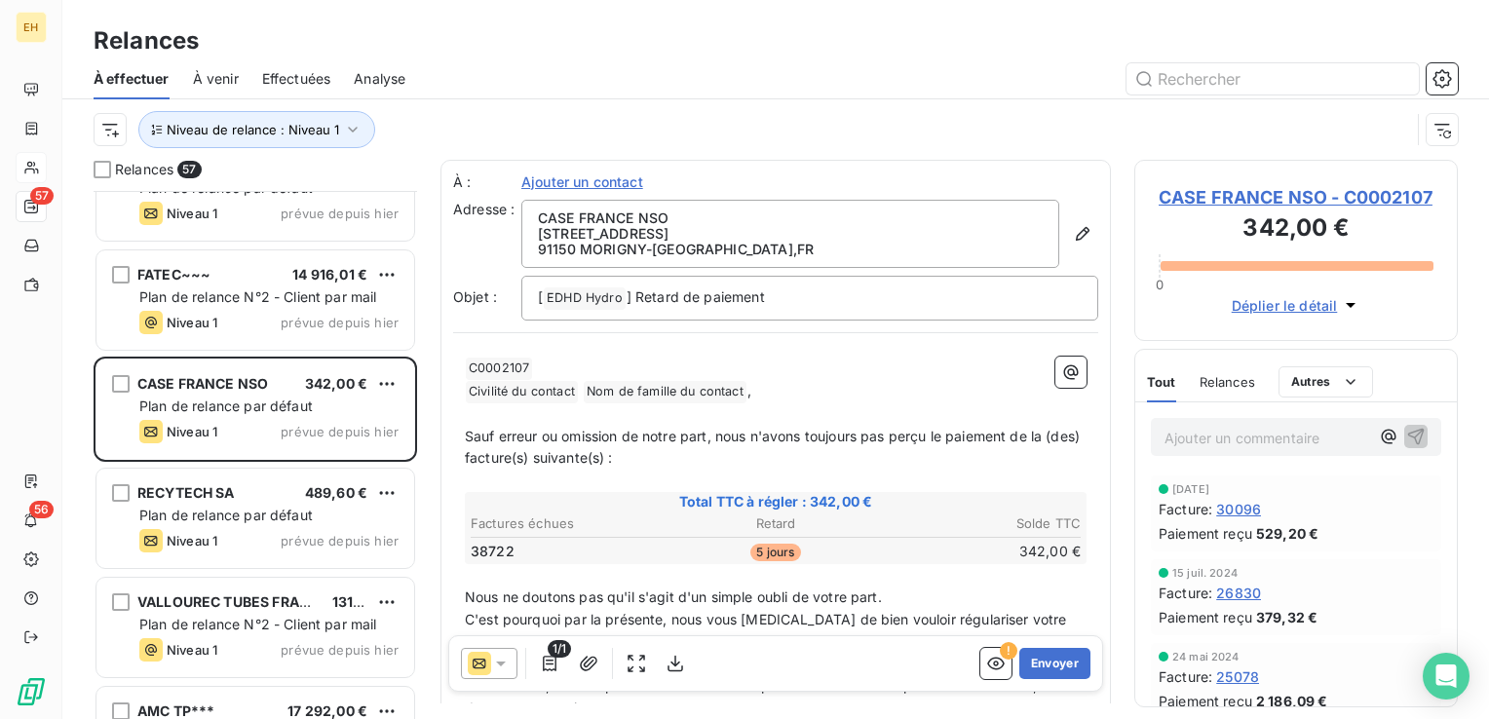
scroll to position [1852, 0]
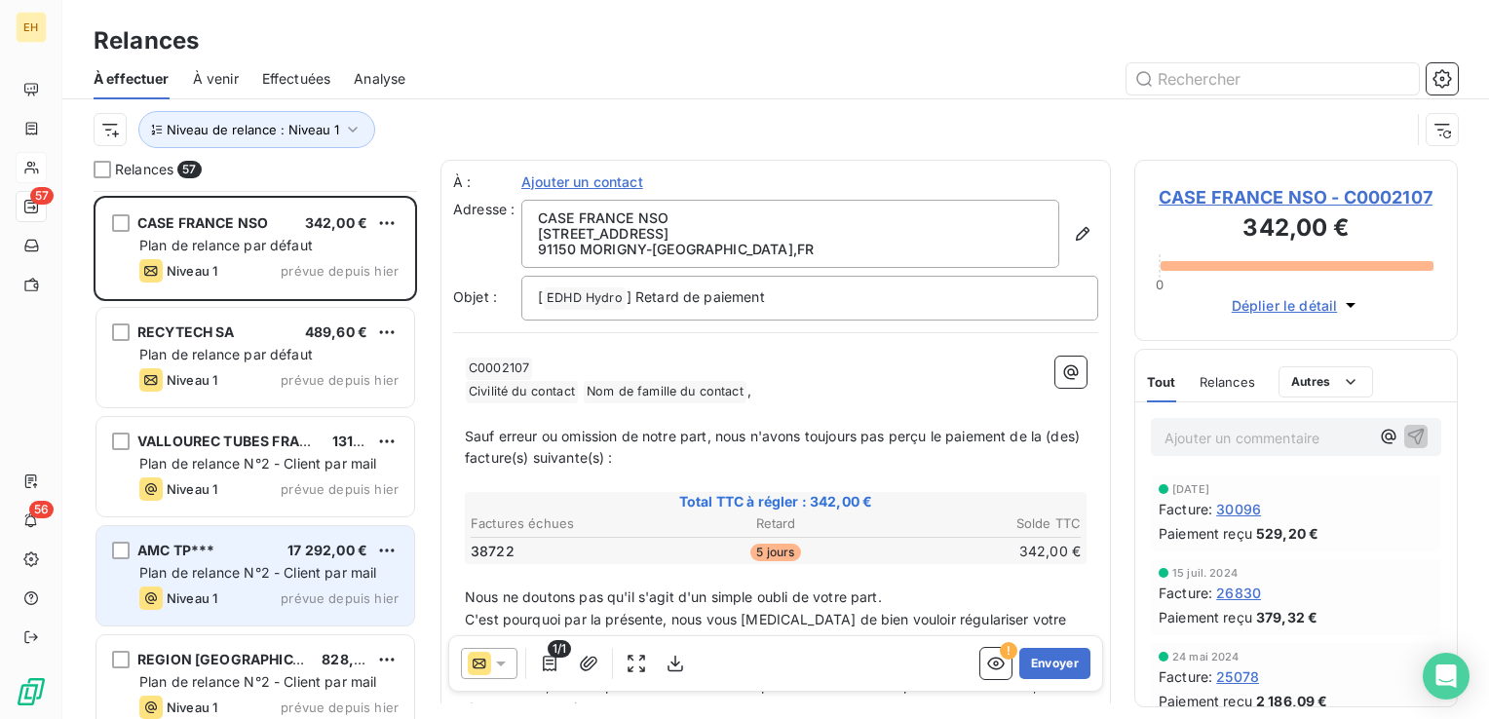
click at [210, 549] on span "AMC TP***" at bounding box center [175, 550] width 77 height 17
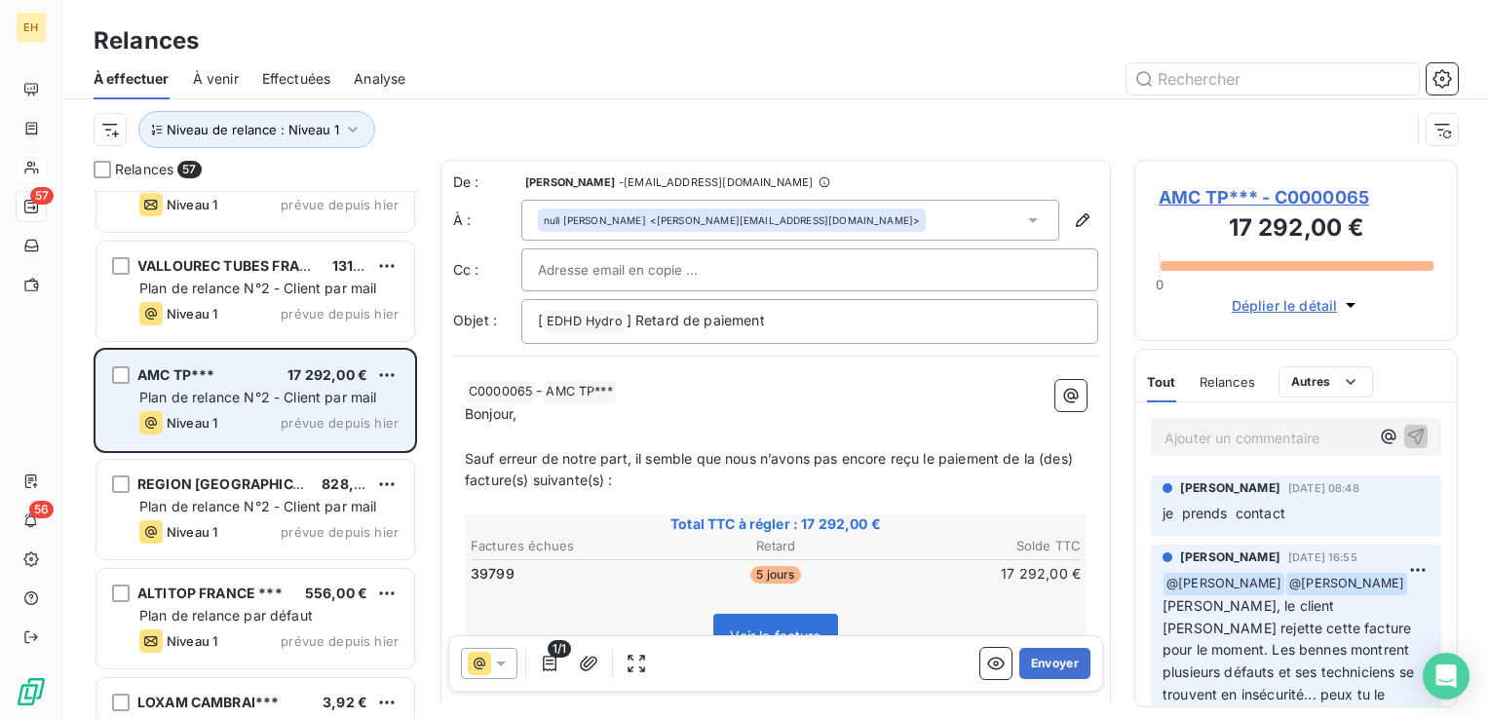
scroll to position [2046, 0]
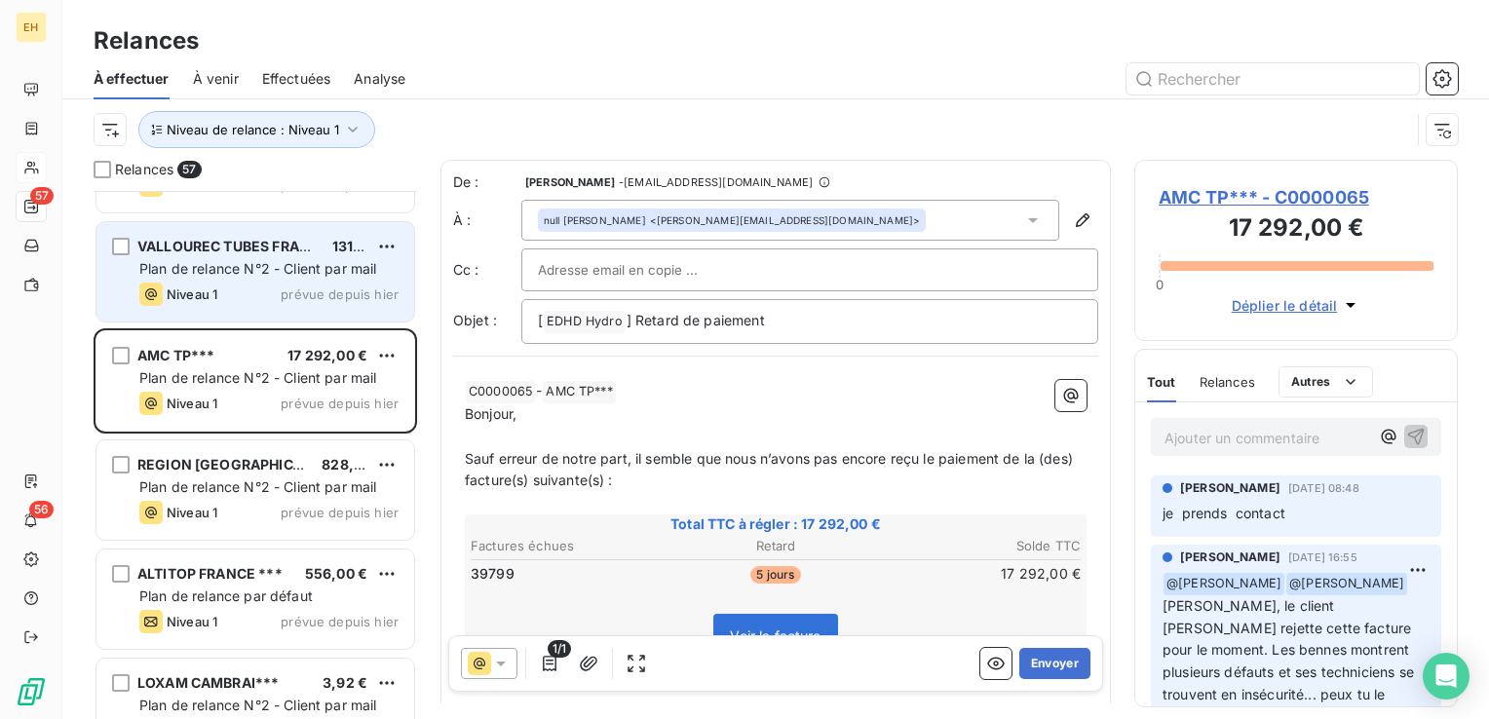
click at [286, 298] on span "prévue depuis hier" at bounding box center [340, 295] width 118 height 16
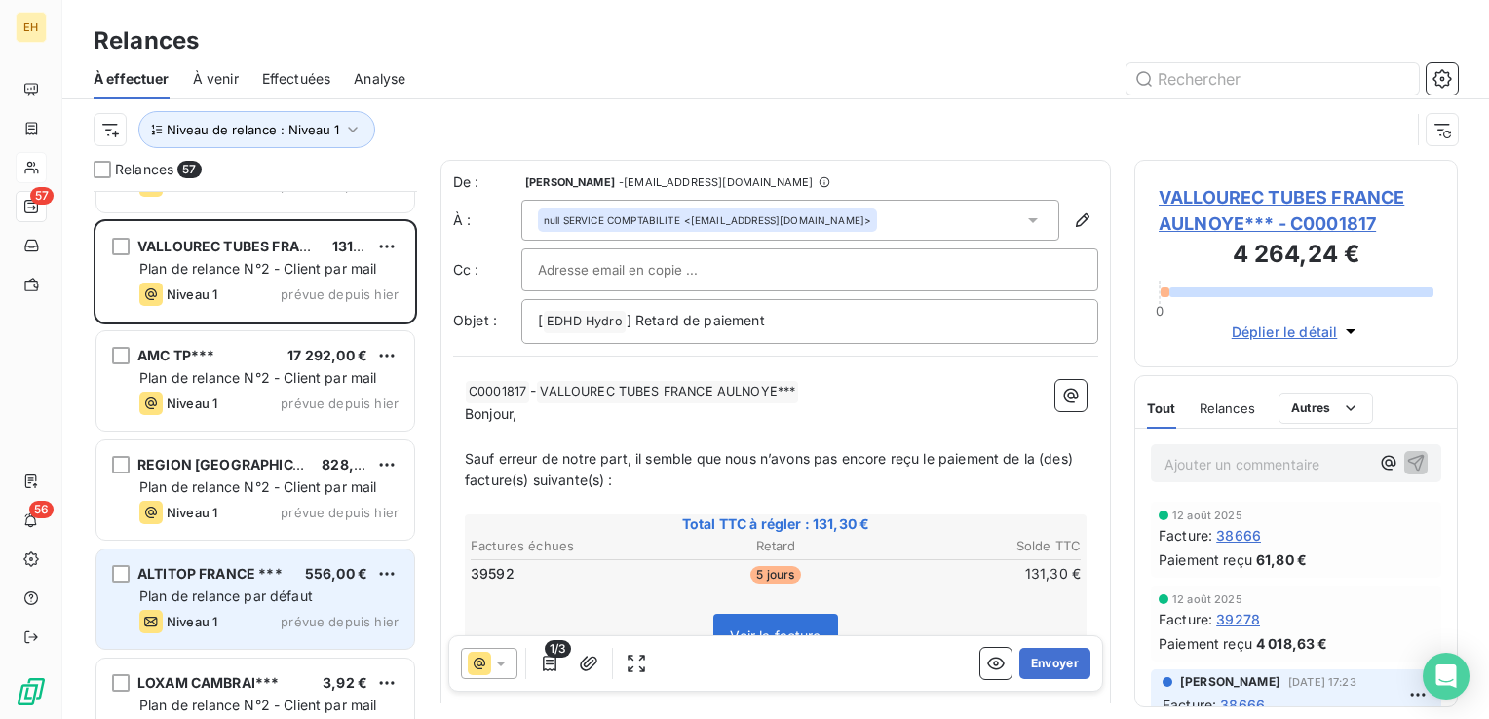
click at [229, 593] on span "Plan de relance par défaut" at bounding box center [225, 596] width 173 height 17
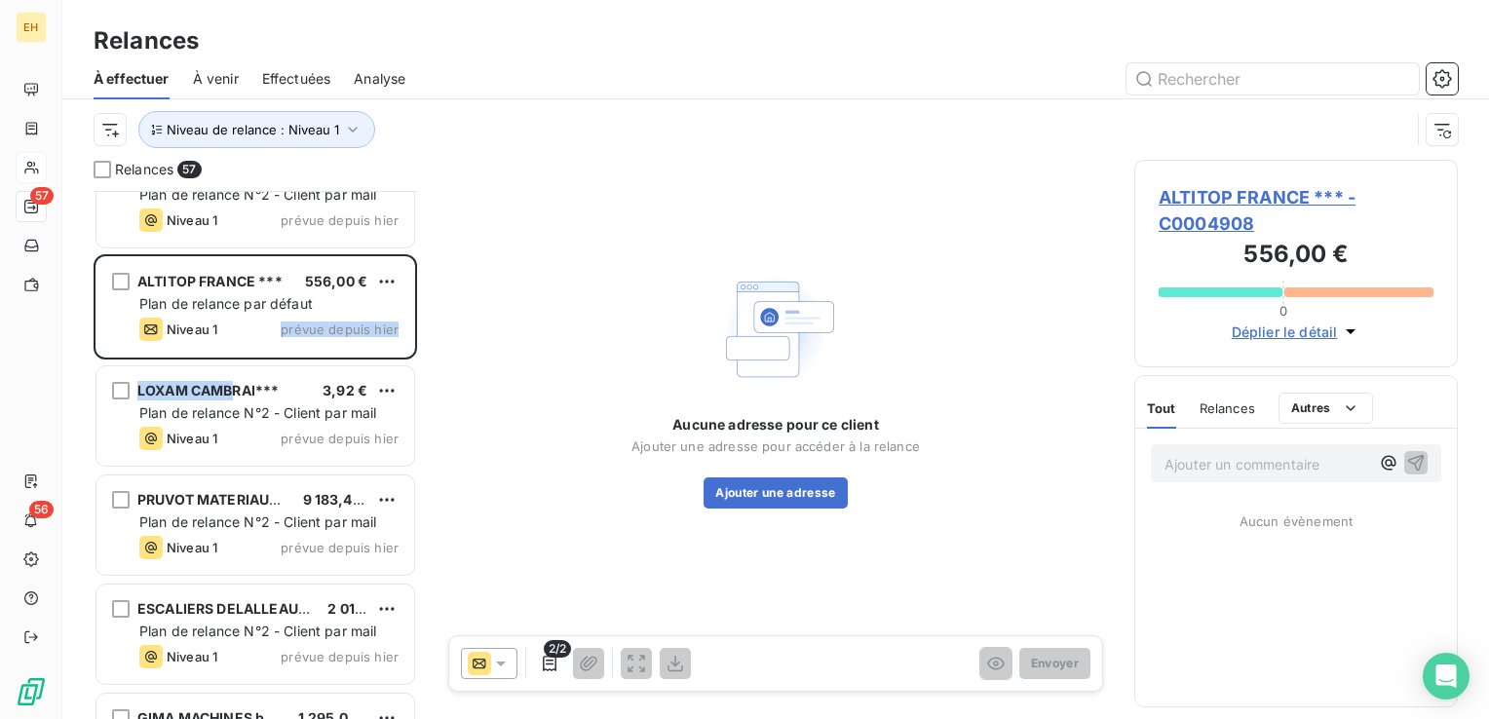
scroll to position [2339, 0]
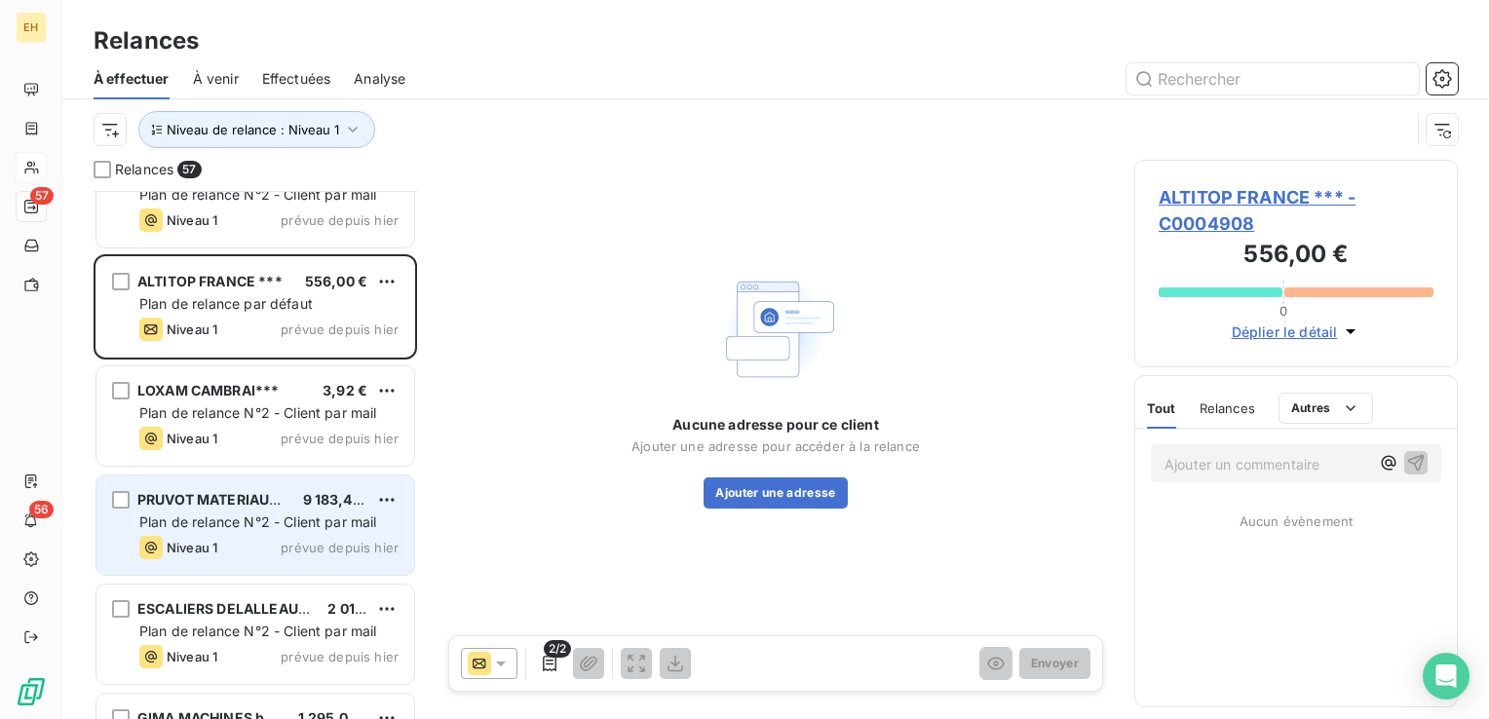
click at [193, 521] on span "Plan de relance N°2 - Client par mail" at bounding box center [258, 522] width 238 height 17
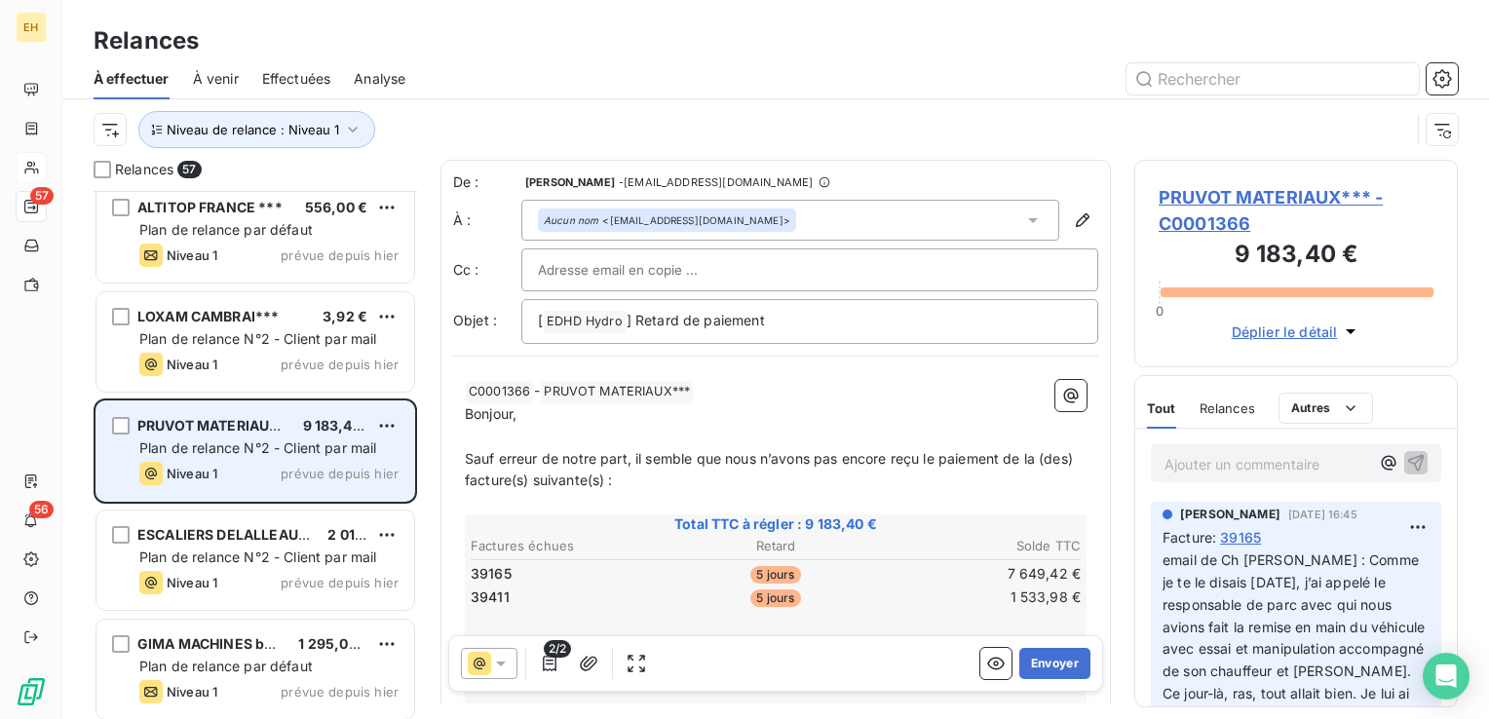
scroll to position [2436, 0]
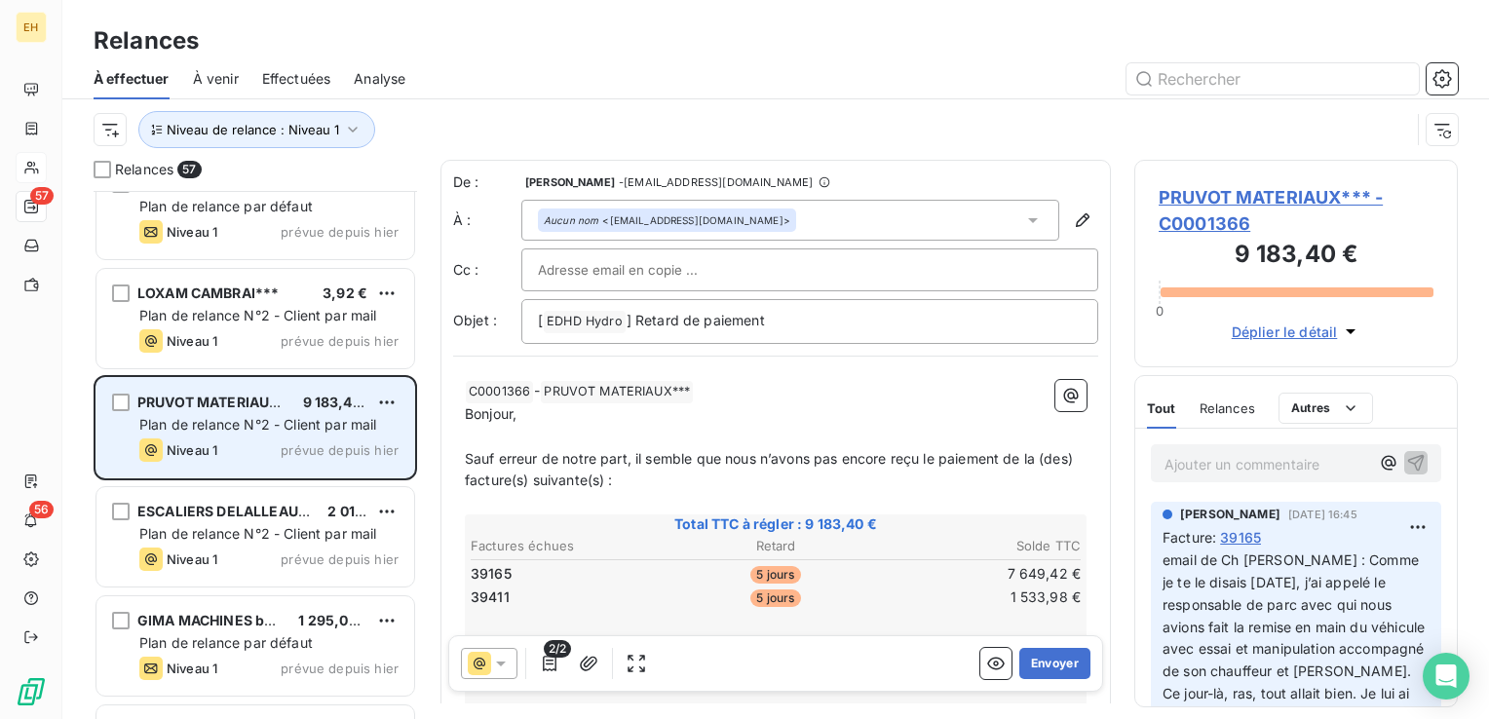
click at [193, 521] on div "ESCALIERS DELALLEAU - Ateliers BREUX*** 2 011,75 € Plan de relance N°2 - Client…" at bounding box center [255, 536] width 318 height 99
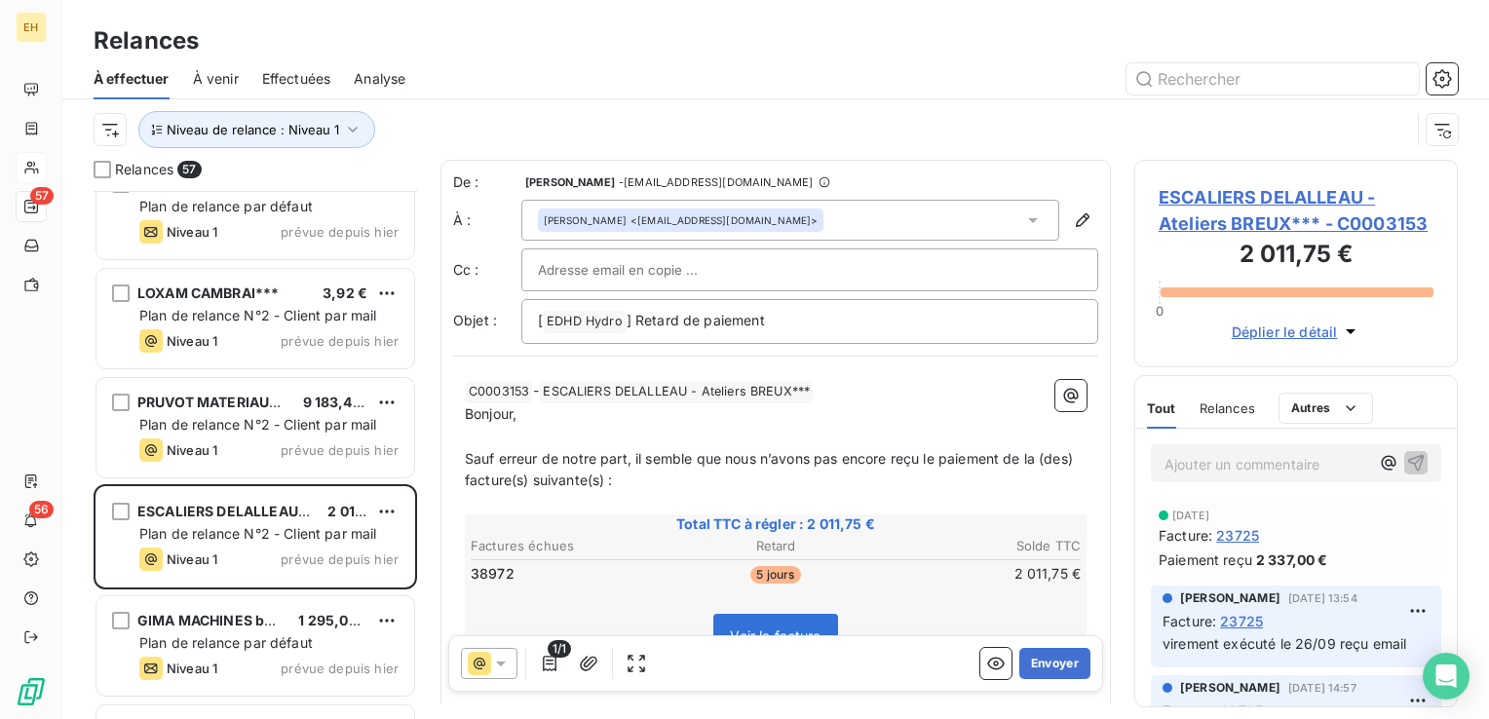
click at [1290, 223] on span "ESCALIERS DELALLEAU - Ateliers BREUX*** - C0003153" at bounding box center [1296, 210] width 275 height 53
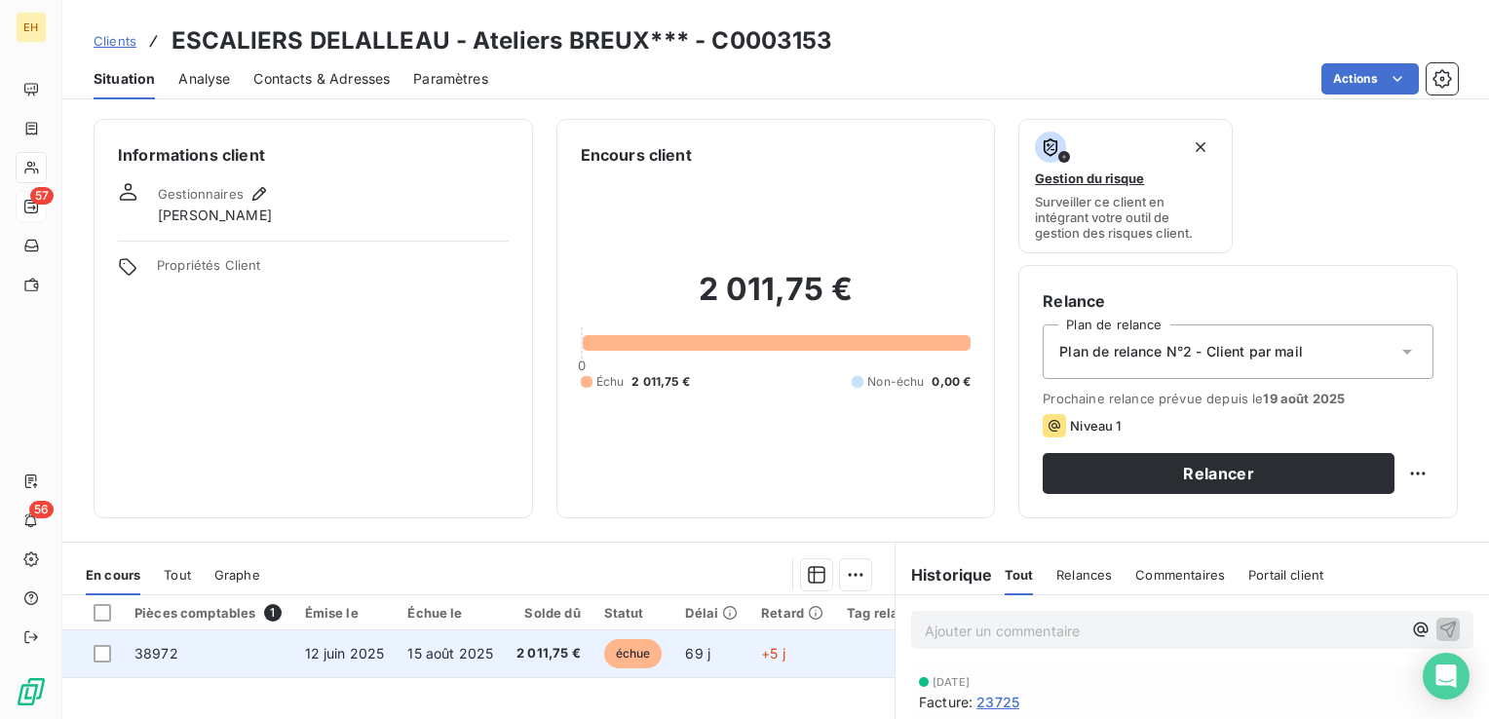
click at [408, 647] on span "15 août 2025" at bounding box center [450, 653] width 86 height 17
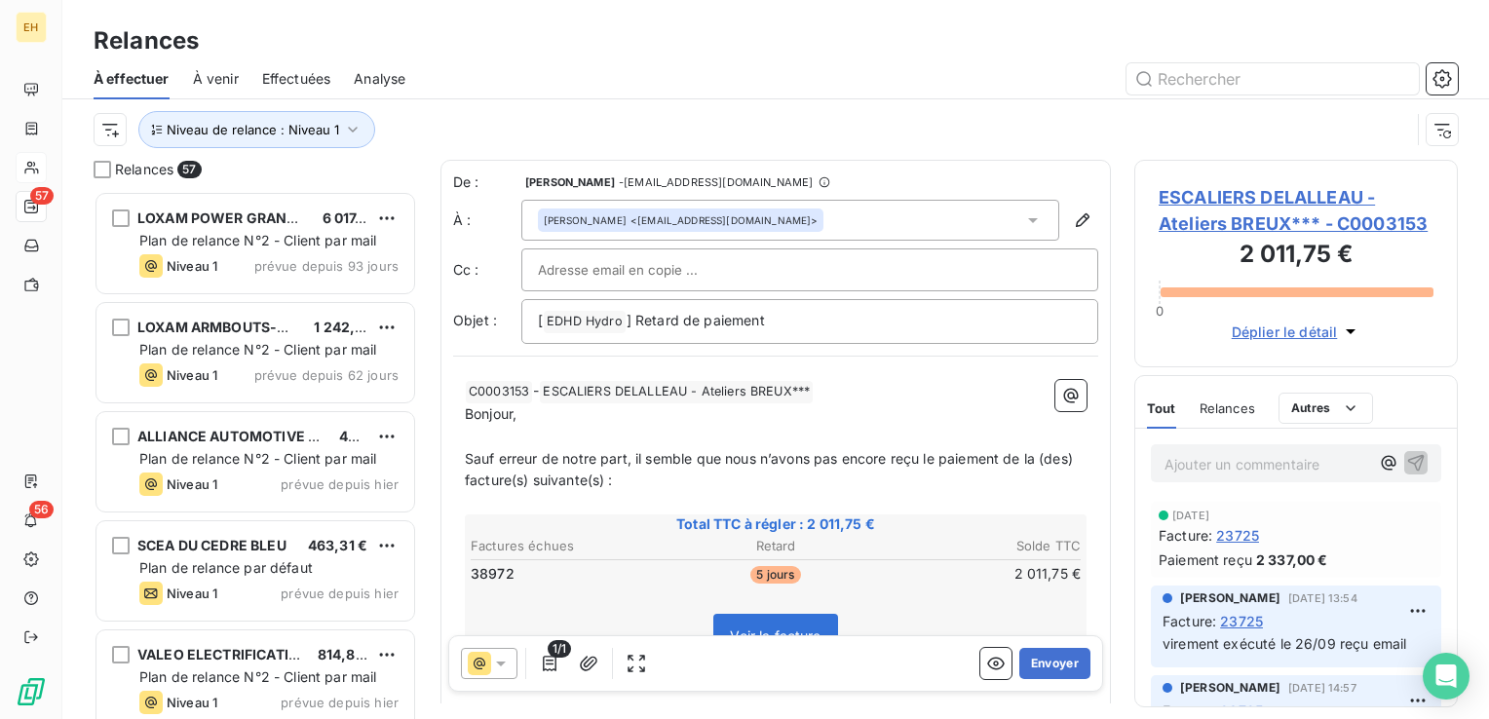
scroll to position [514, 308]
click at [1060, 666] on button "Envoyer" at bounding box center [1054, 663] width 71 height 31
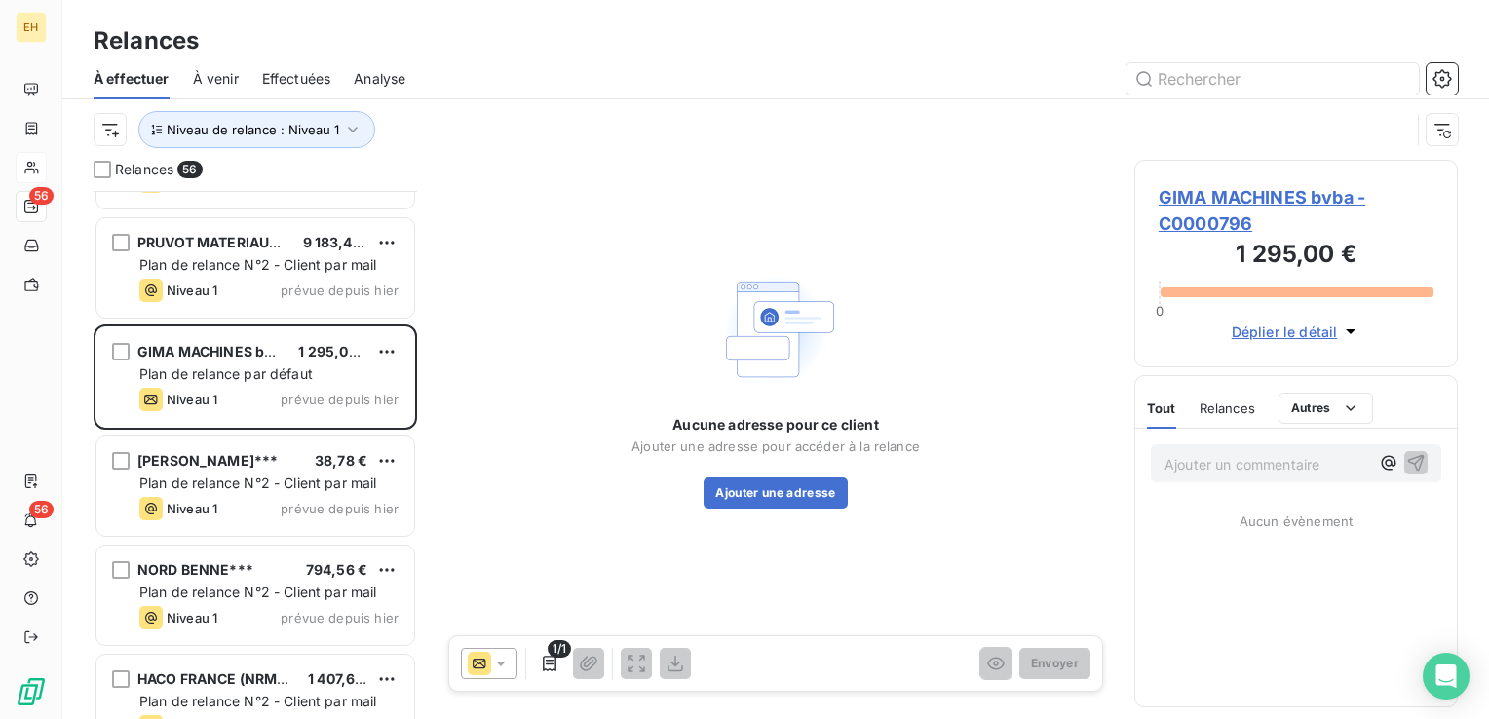
scroll to position [2631, 0]
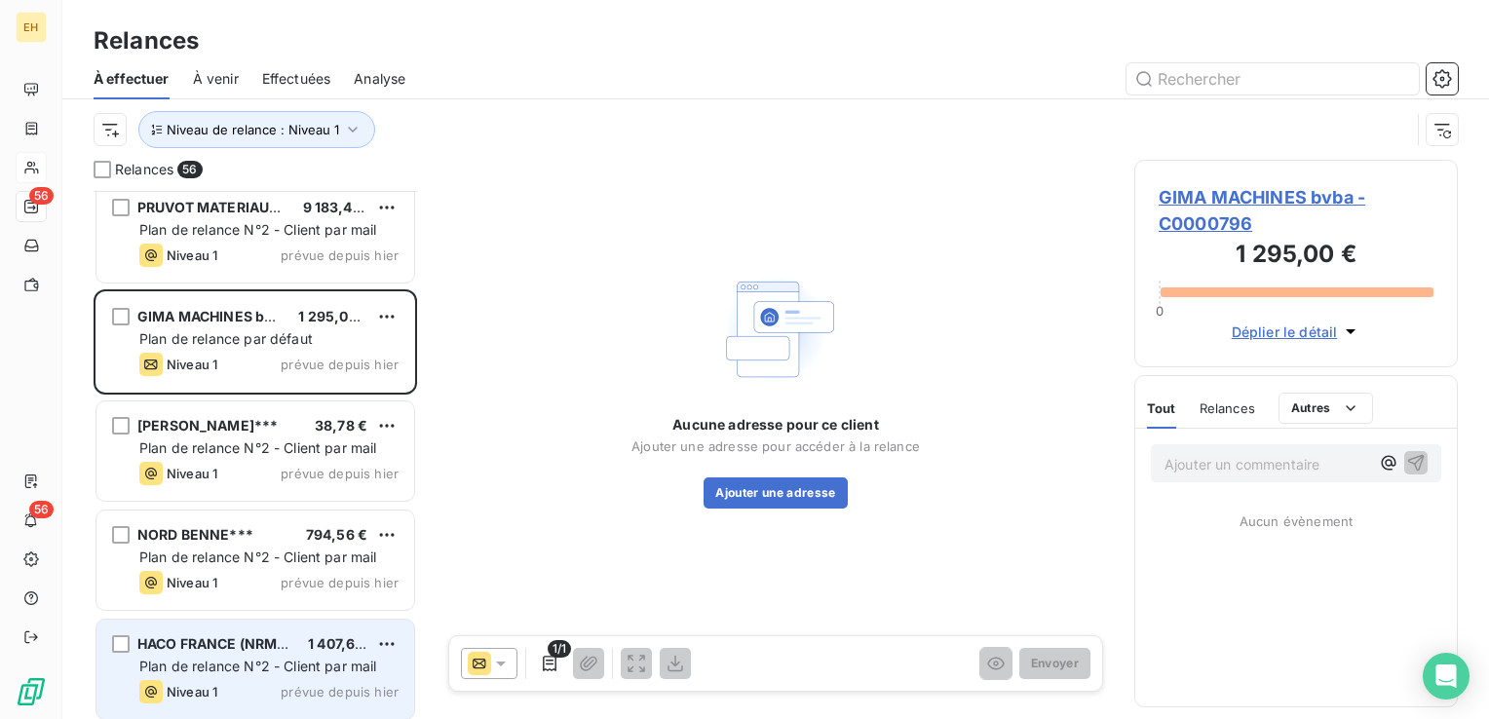
click at [325, 653] on div "HACO FRANCE (NRMO)*** 1 407,60 € Plan de relance N°2 - Client par mail Niveau 1…" at bounding box center [255, 669] width 318 height 99
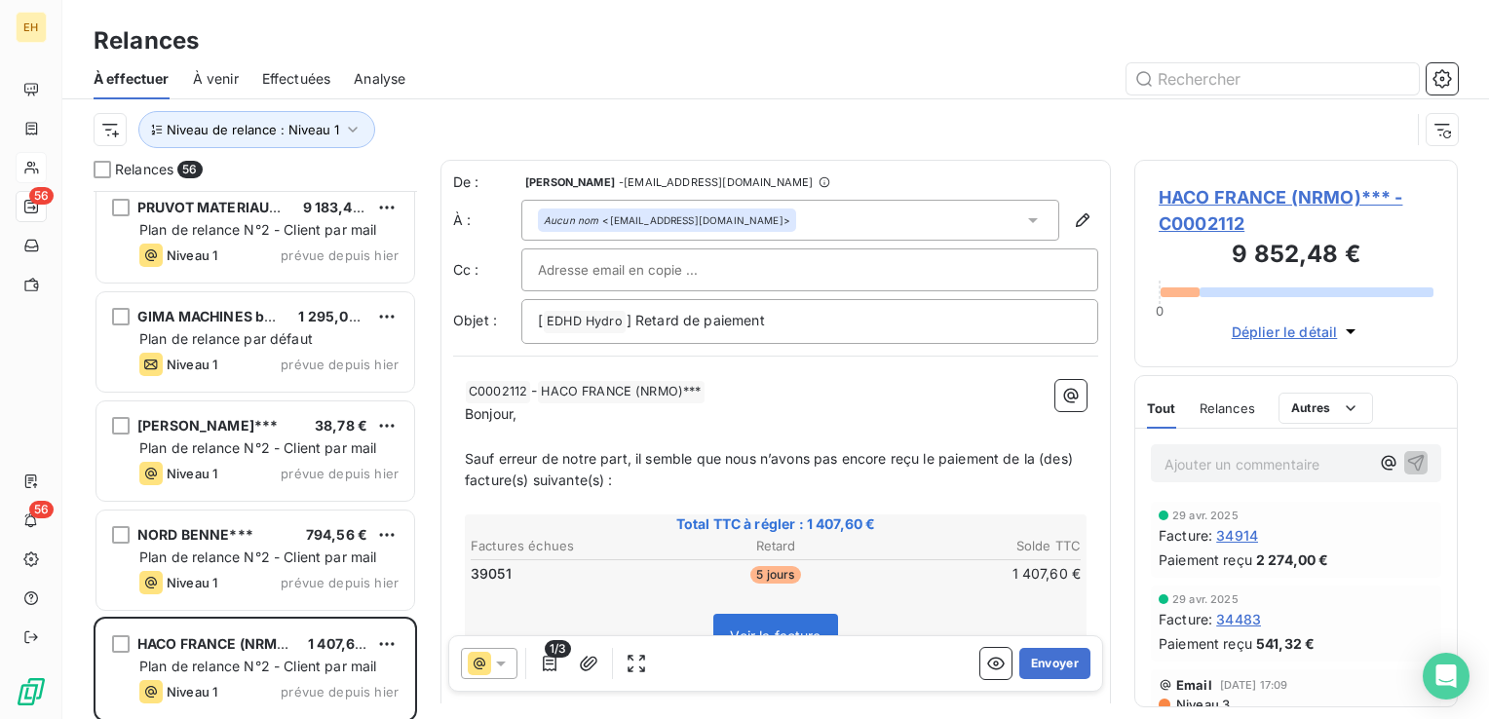
click at [1275, 190] on span "HACO FRANCE (NRMO)*** - C0002112" at bounding box center [1296, 210] width 275 height 53
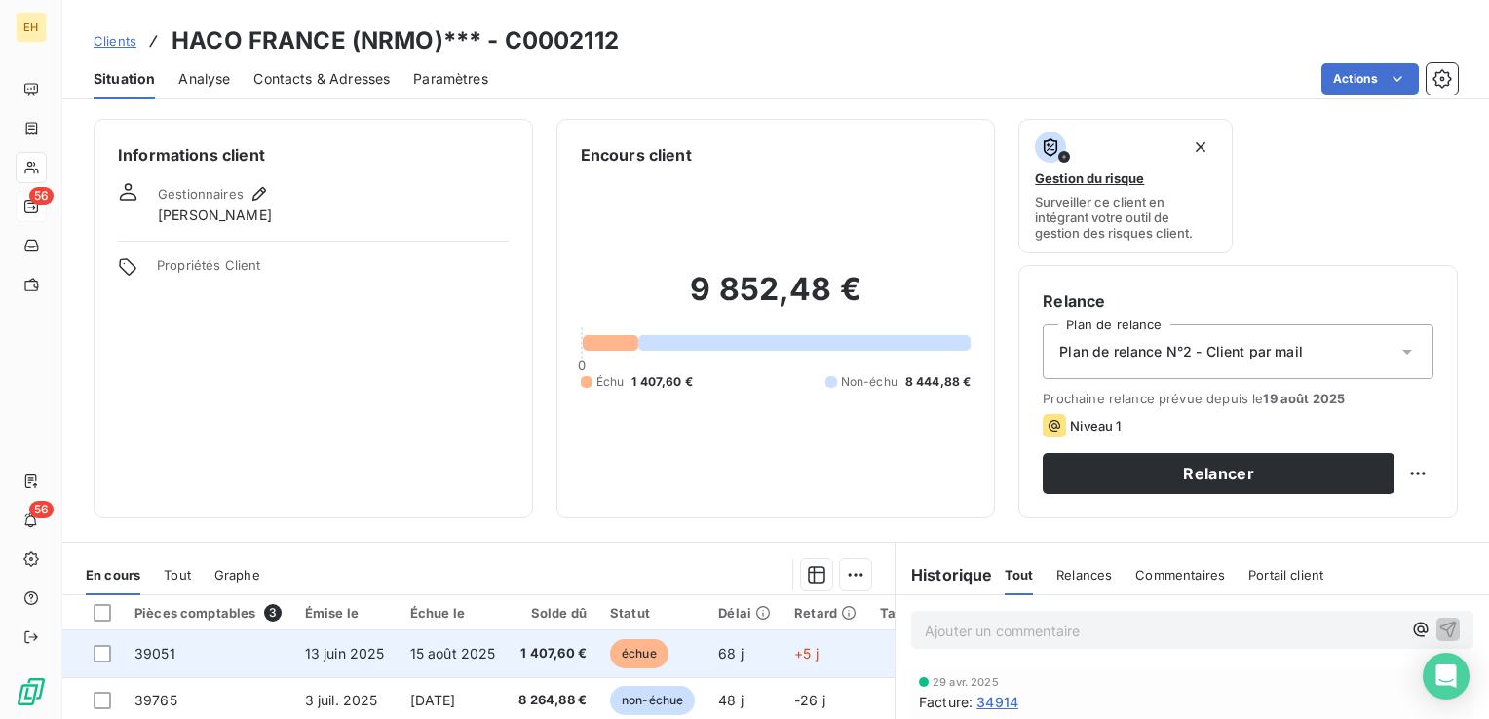
click at [554, 656] on span "1 407,60 €" at bounding box center [552, 653] width 68 height 19
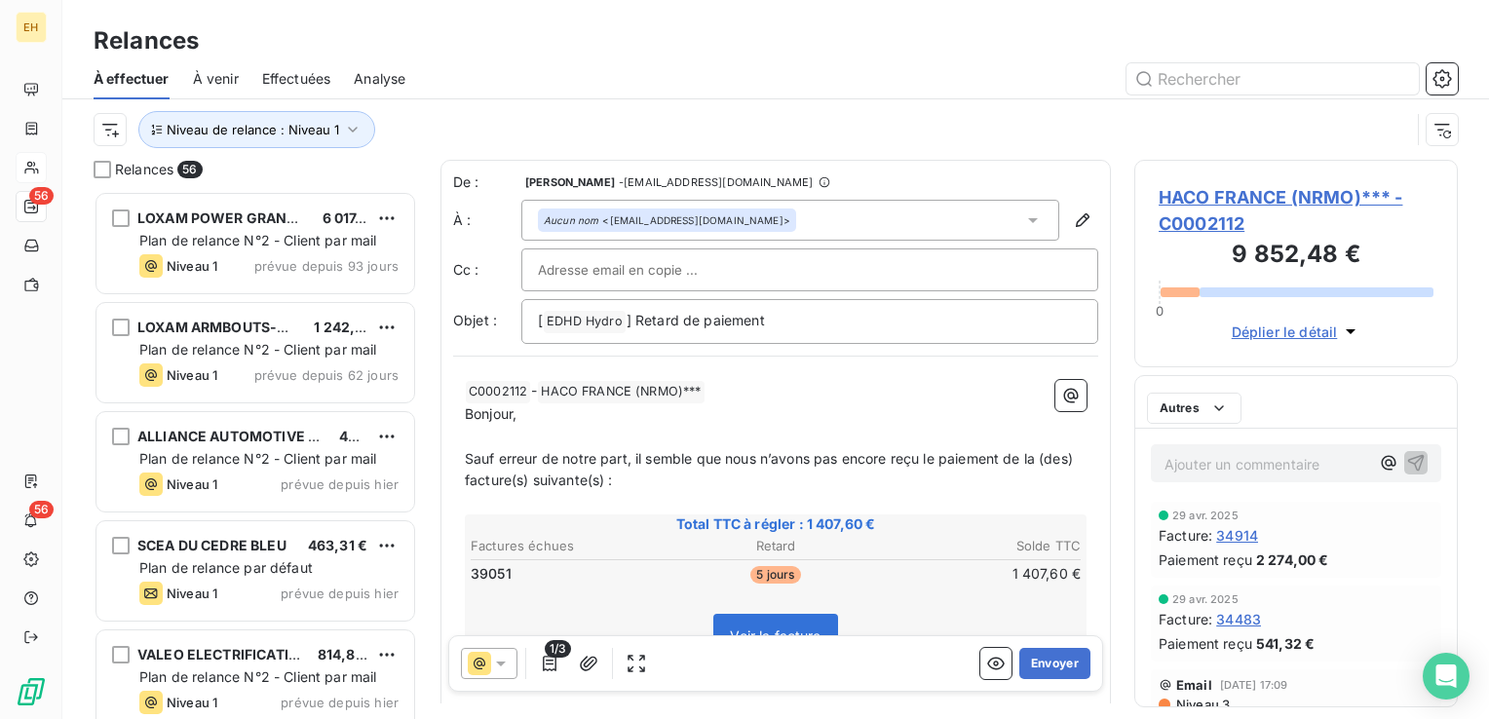
scroll to position [514, 308]
click at [547, 663] on icon "button" at bounding box center [549, 663] width 19 height 19
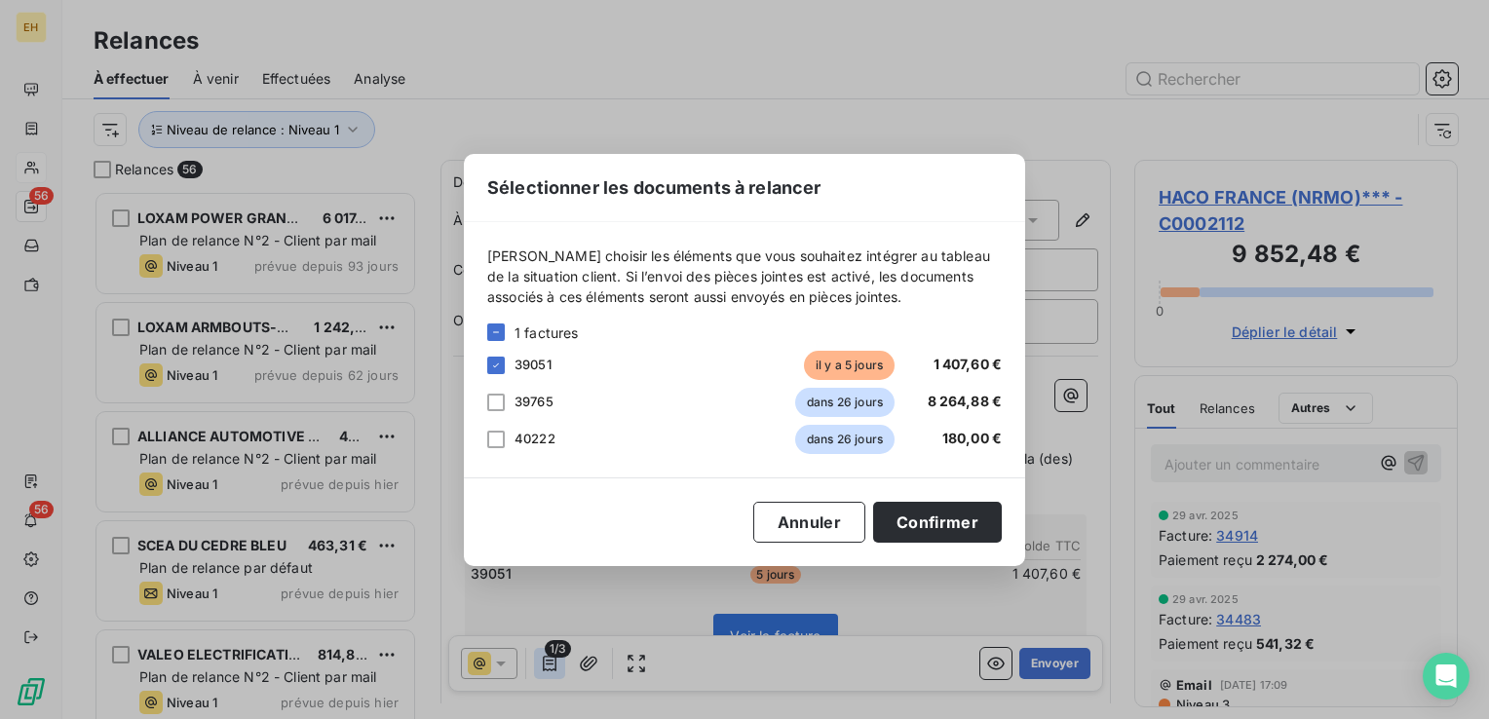
click at [547, 663] on div "Sélectionner les documents à relancer [PERSON_NAME] choisir les éléments que vo…" at bounding box center [744, 359] width 1489 height 719
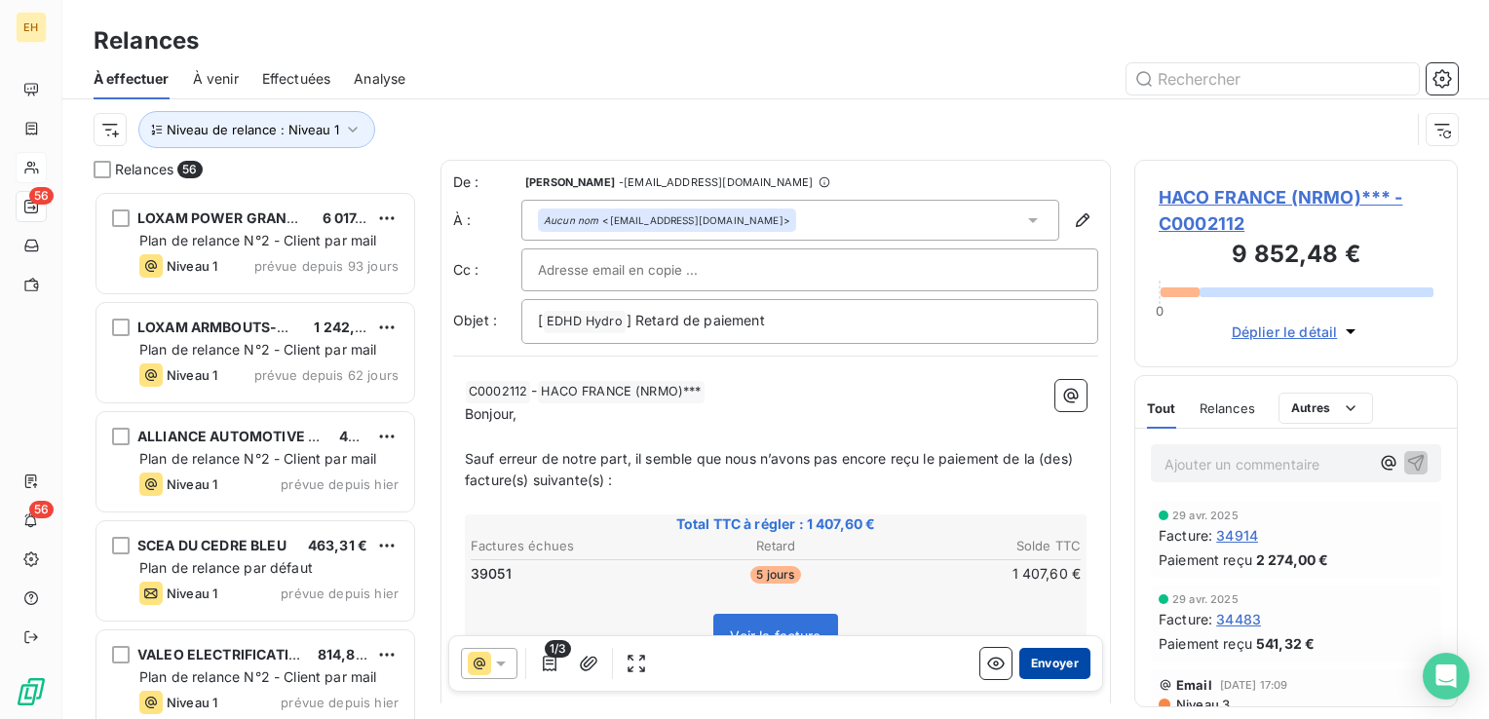
click at [1064, 653] on button "Envoyer" at bounding box center [1054, 663] width 71 height 31
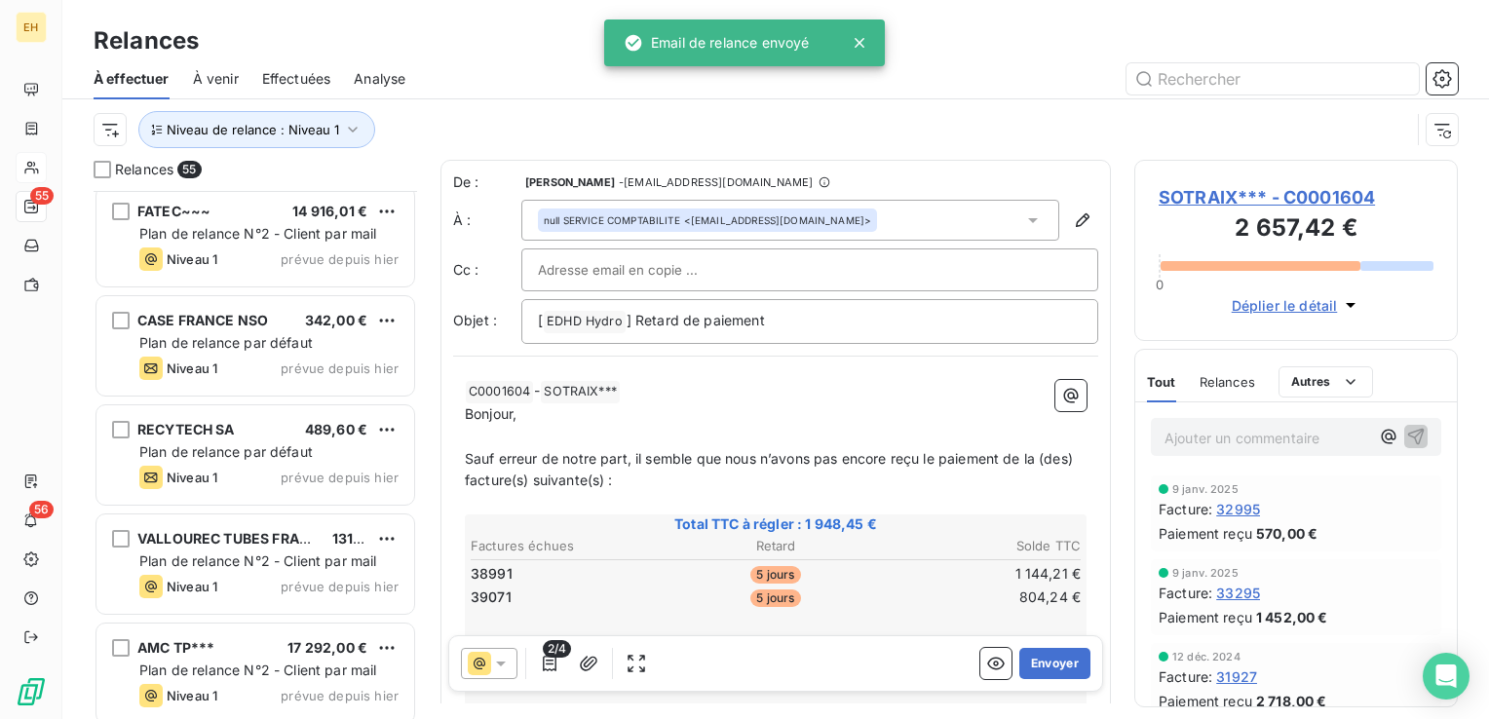
scroll to position [2436, 0]
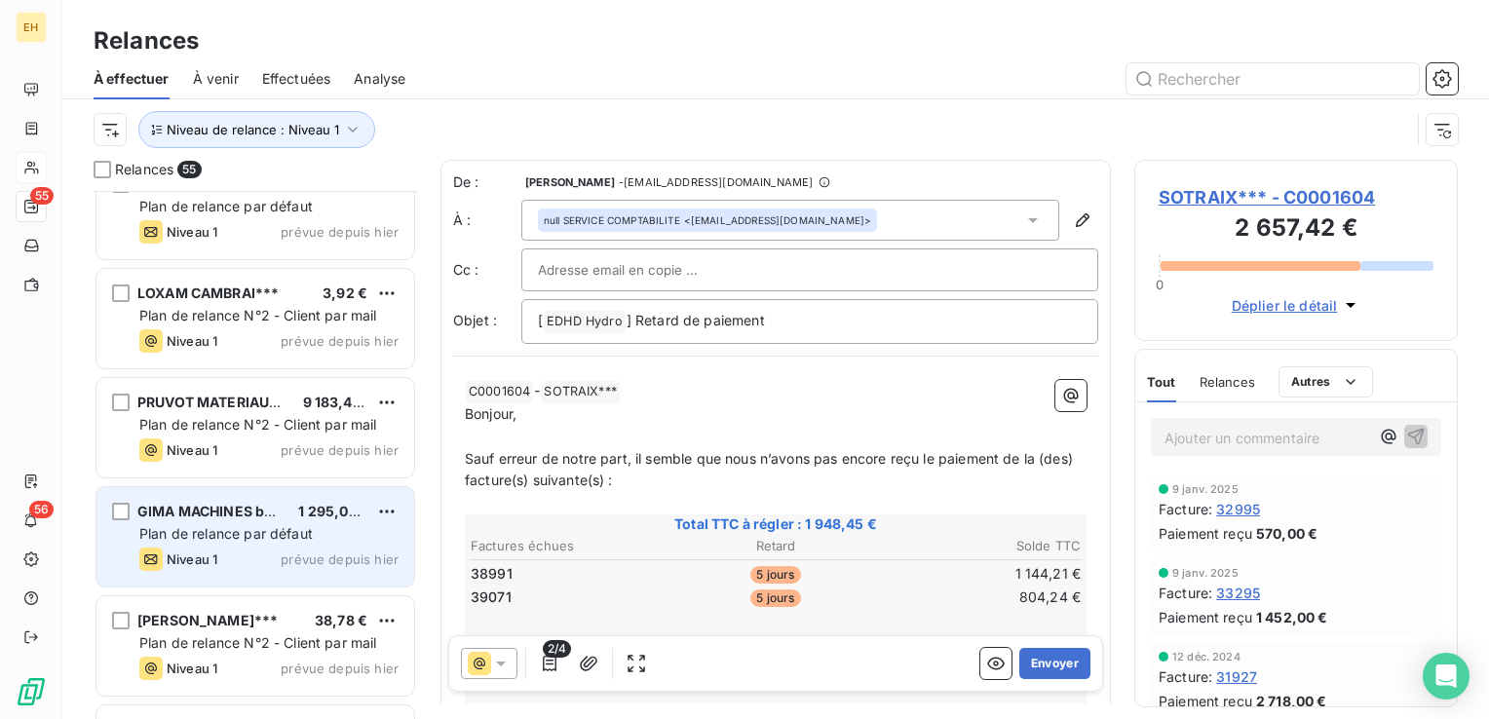
click at [261, 530] on span "Plan de relance par défaut" at bounding box center [225, 533] width 173 height 17
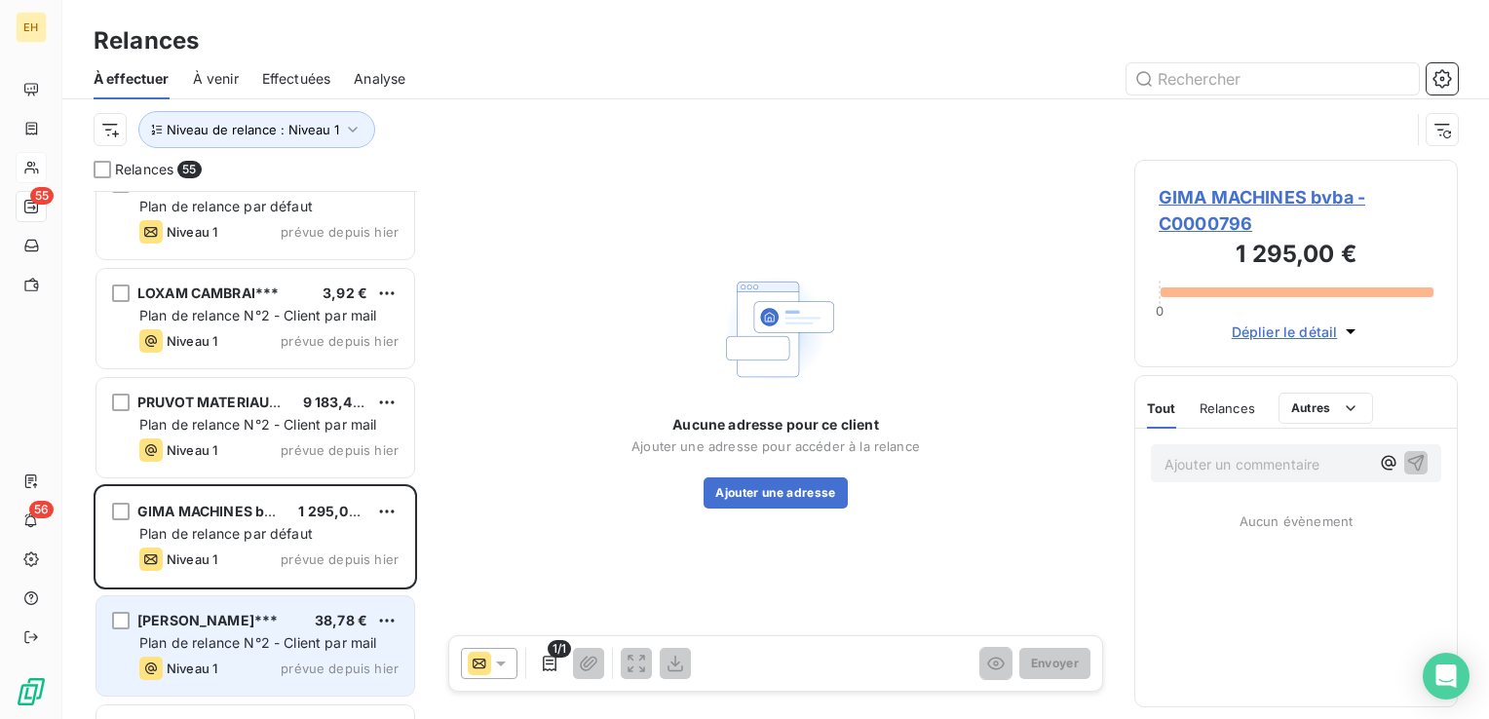
click at [249, 658] on div "Niveau 1 prévue depuis hier" at bounding box center [268, 668] width 259 height 23
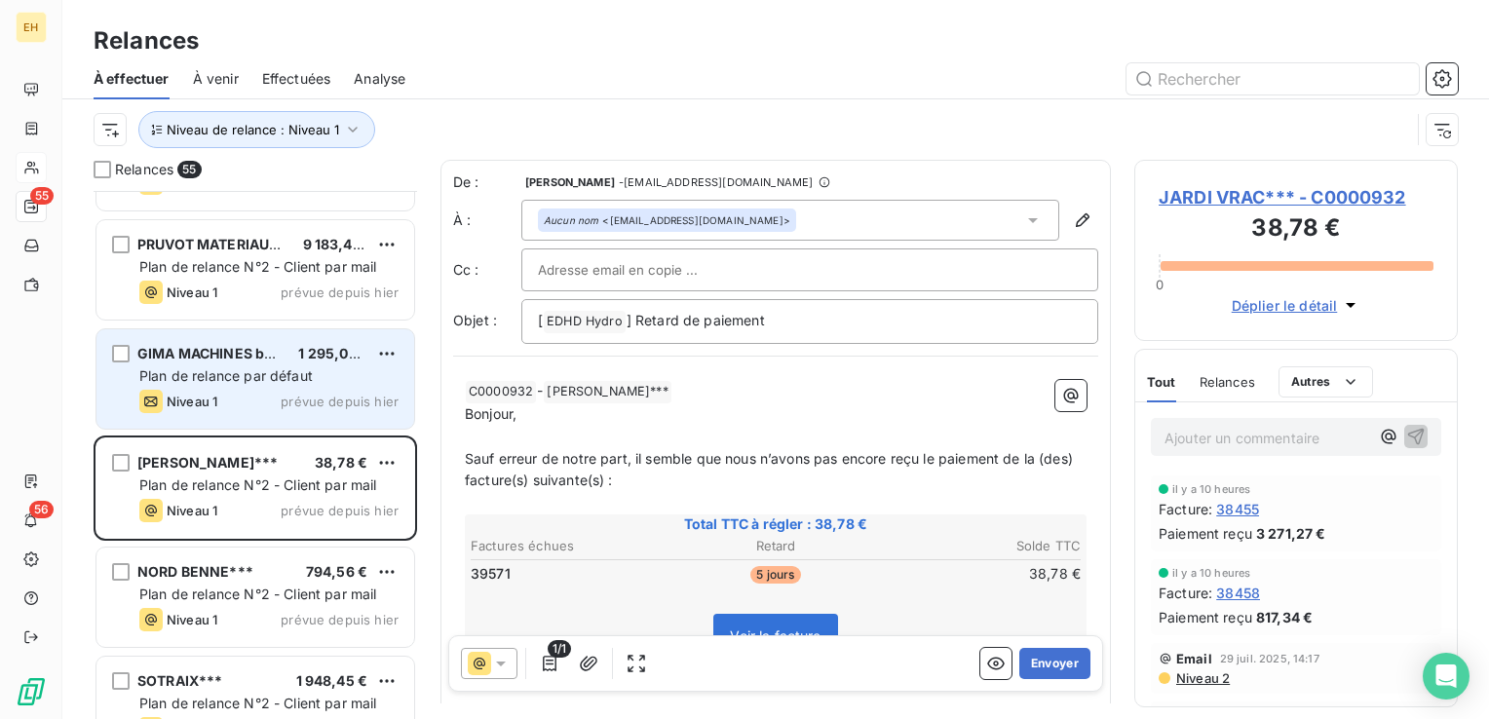
scroll to position [2631, 0]
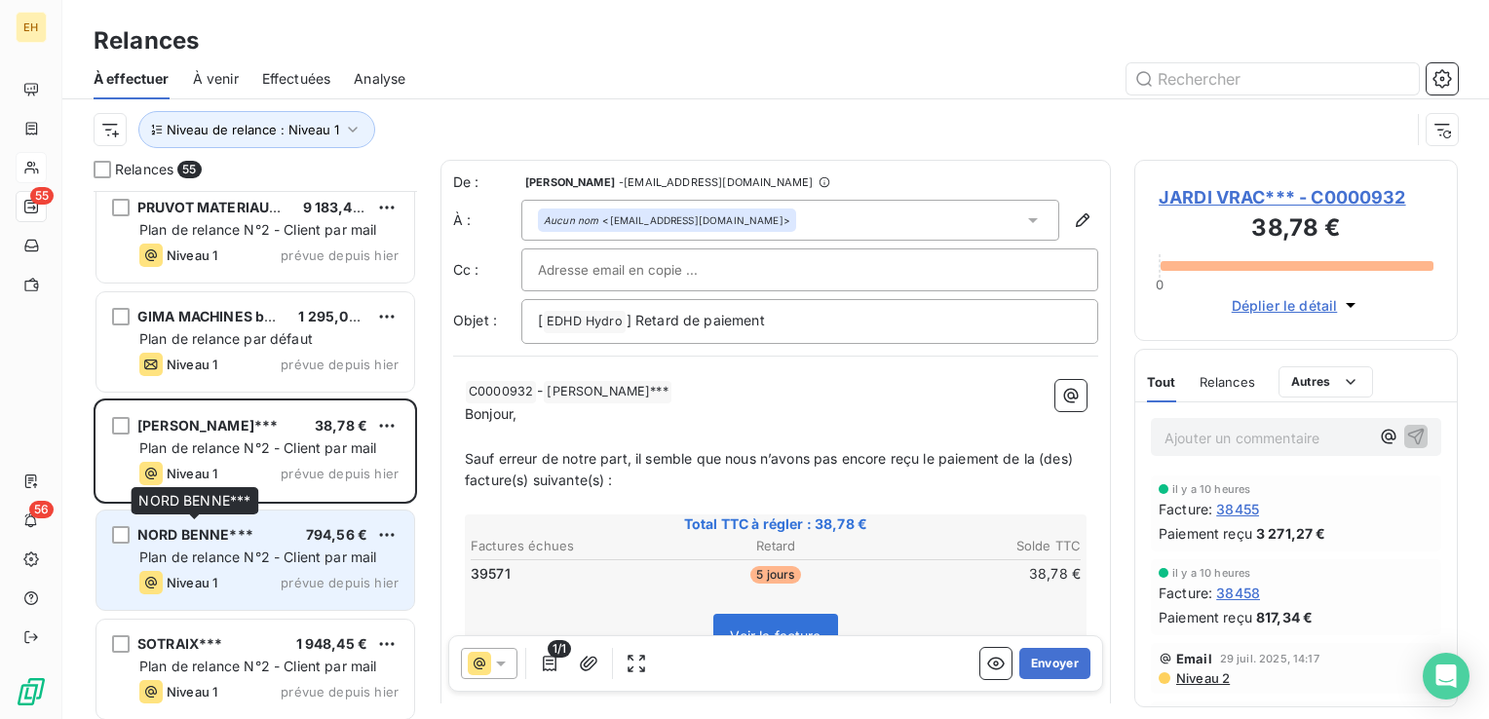
click at [232, 540] on span "NORD BENNE***" at bounding box center [195, 534] width 116 height 17
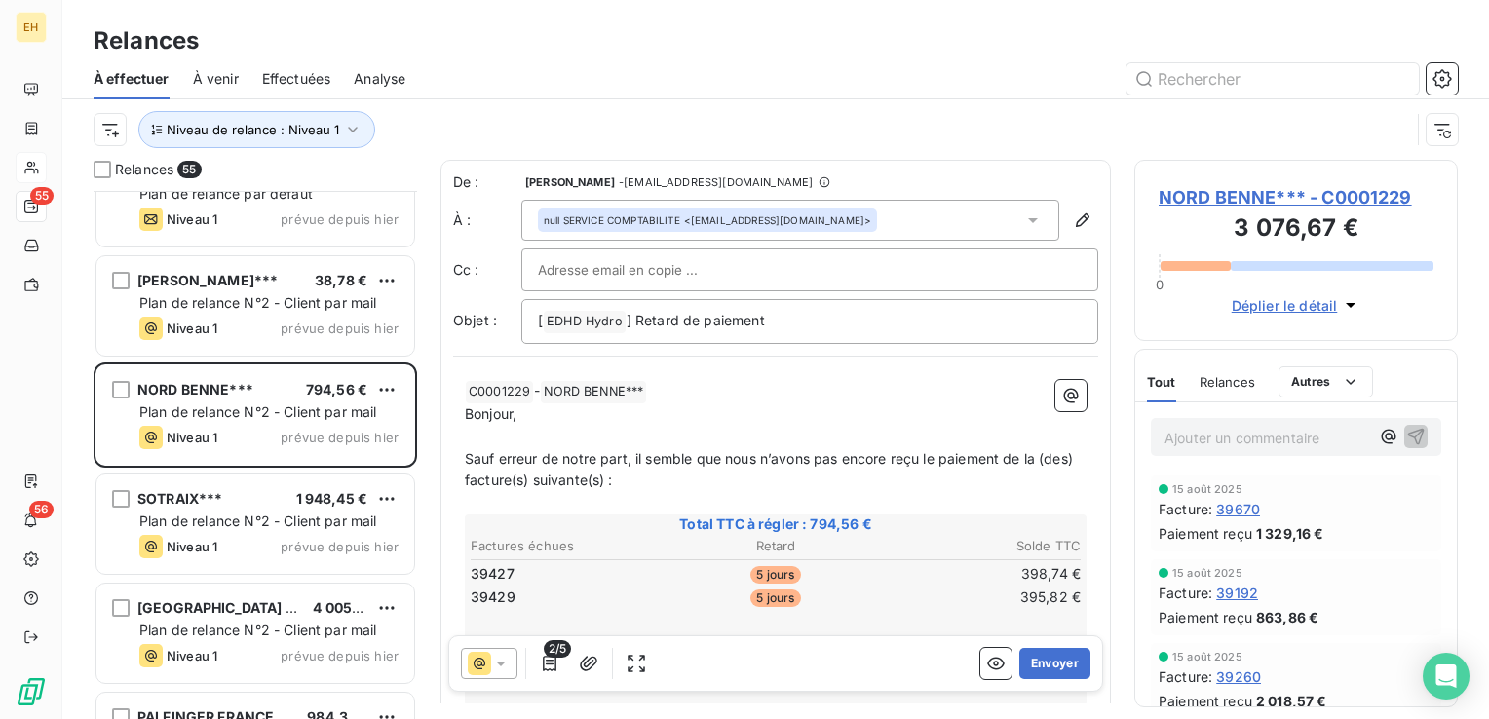
scroll to position [2924, 0]
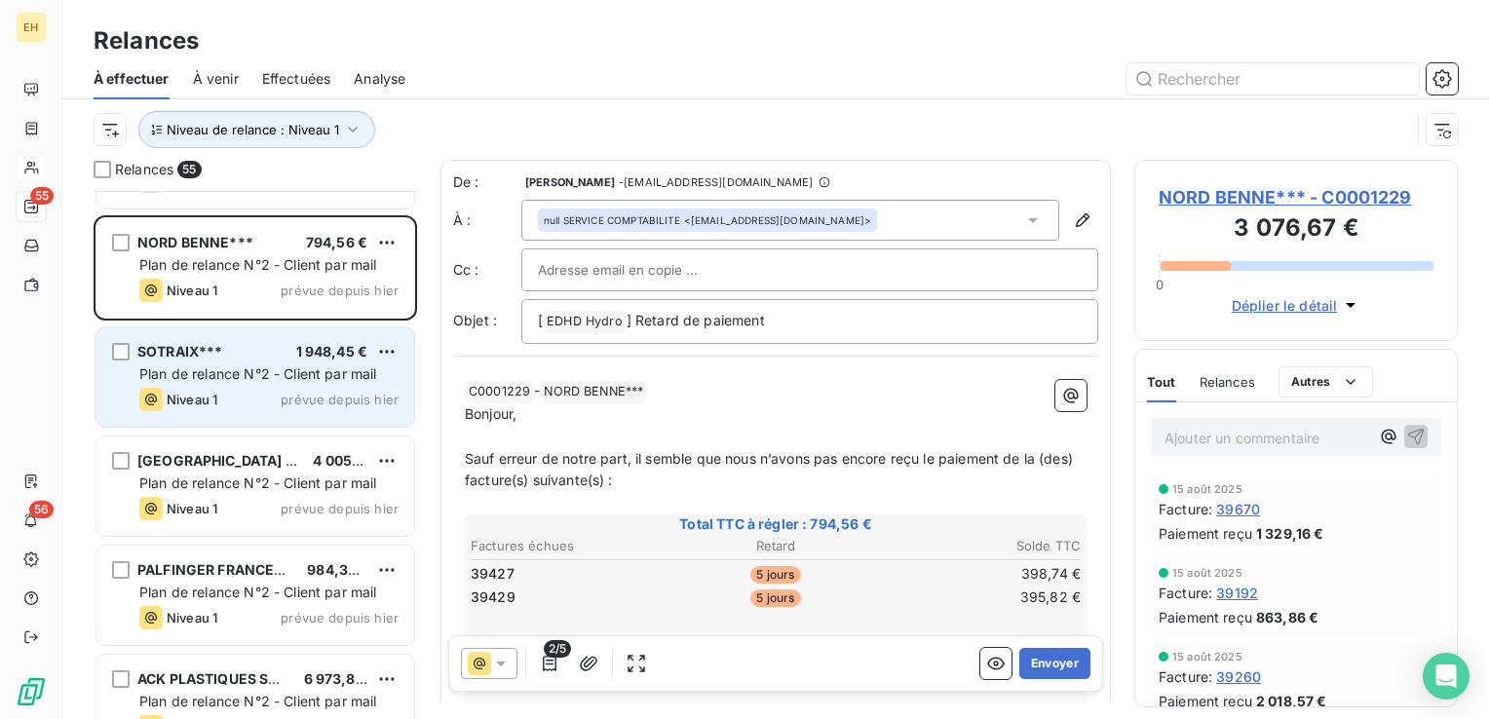
click at [215, 388] on div "Niveau 1" at bounding box center [178, 399] width 78 height 23
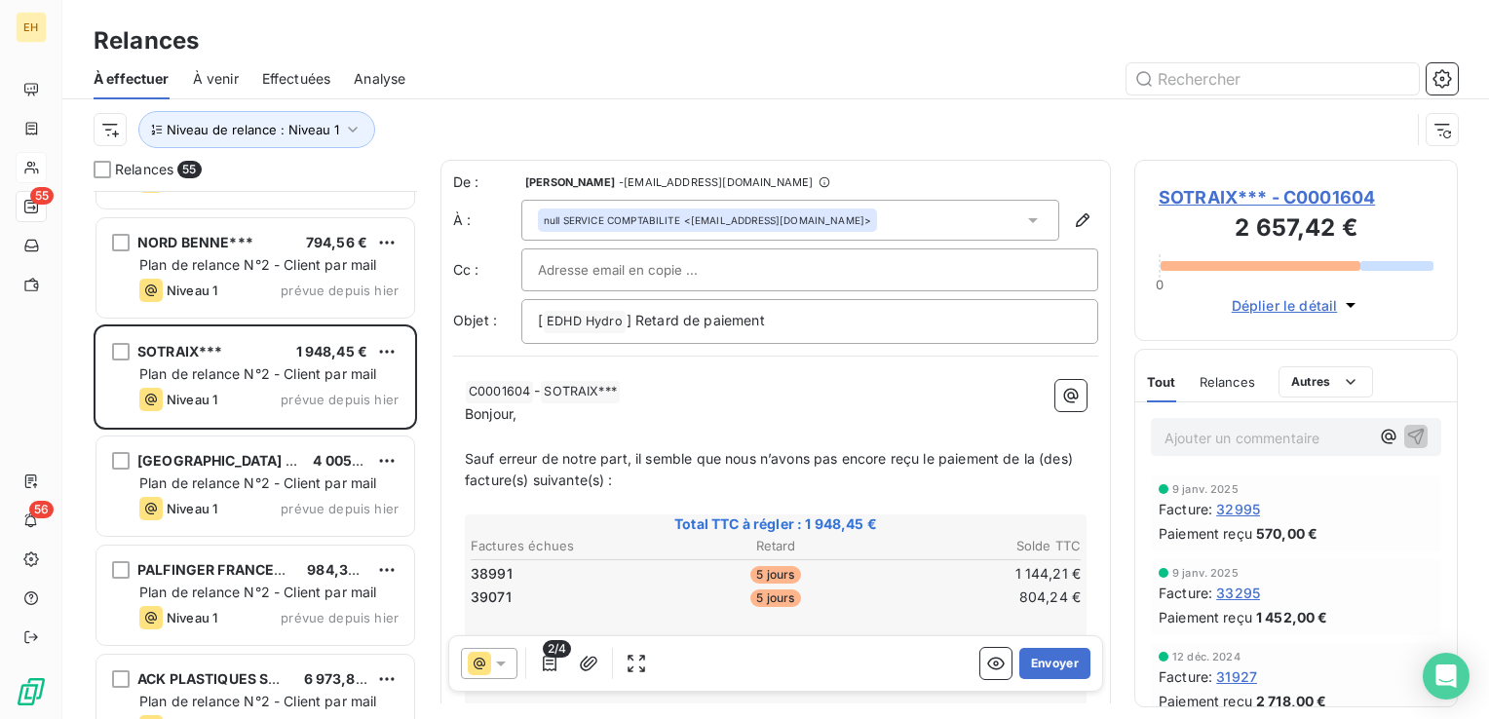
click at [1303, 193] on span "SOTRAIX*** - C0001604" at bounding box center [1296, 197] width 275 height 26
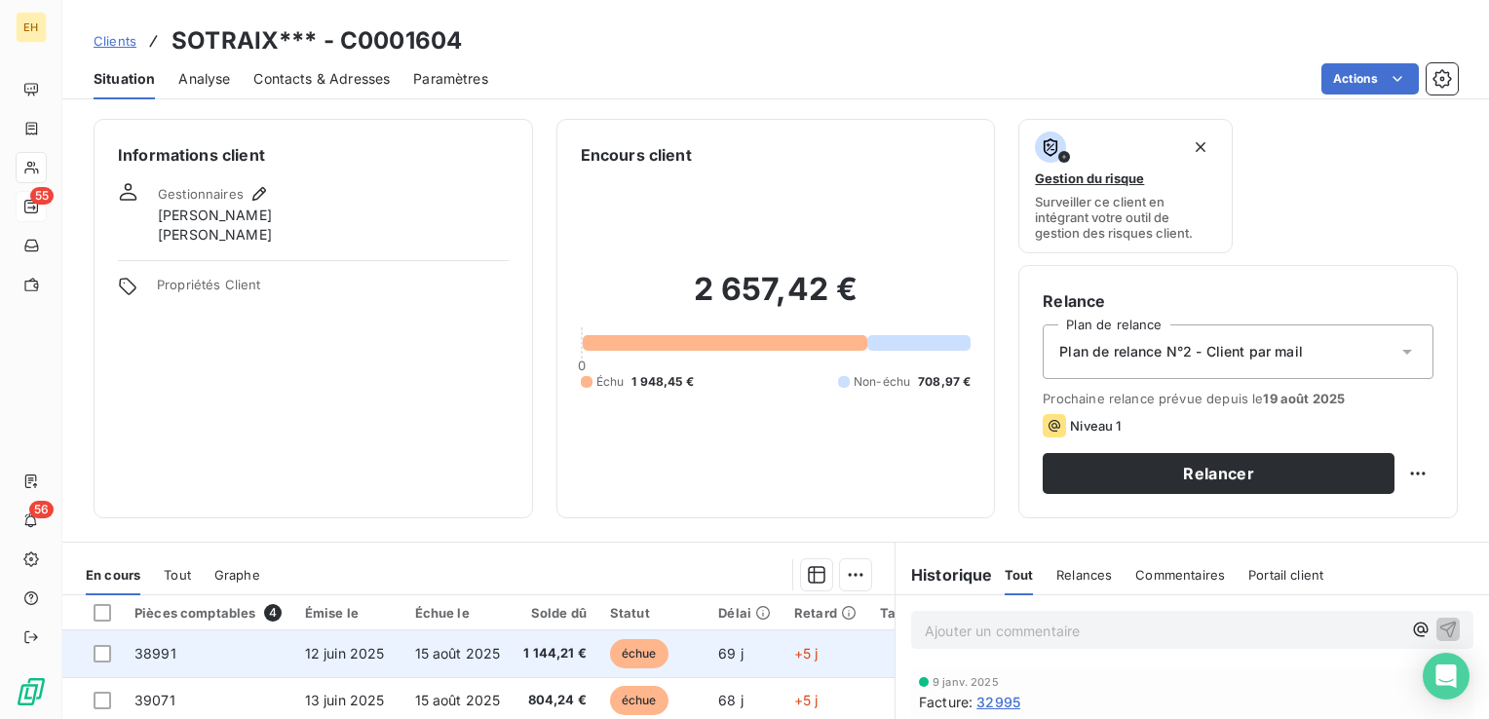
click at [491, 653] on span "15 août 2025" at bounding box center [458, 653] width 86 height 17
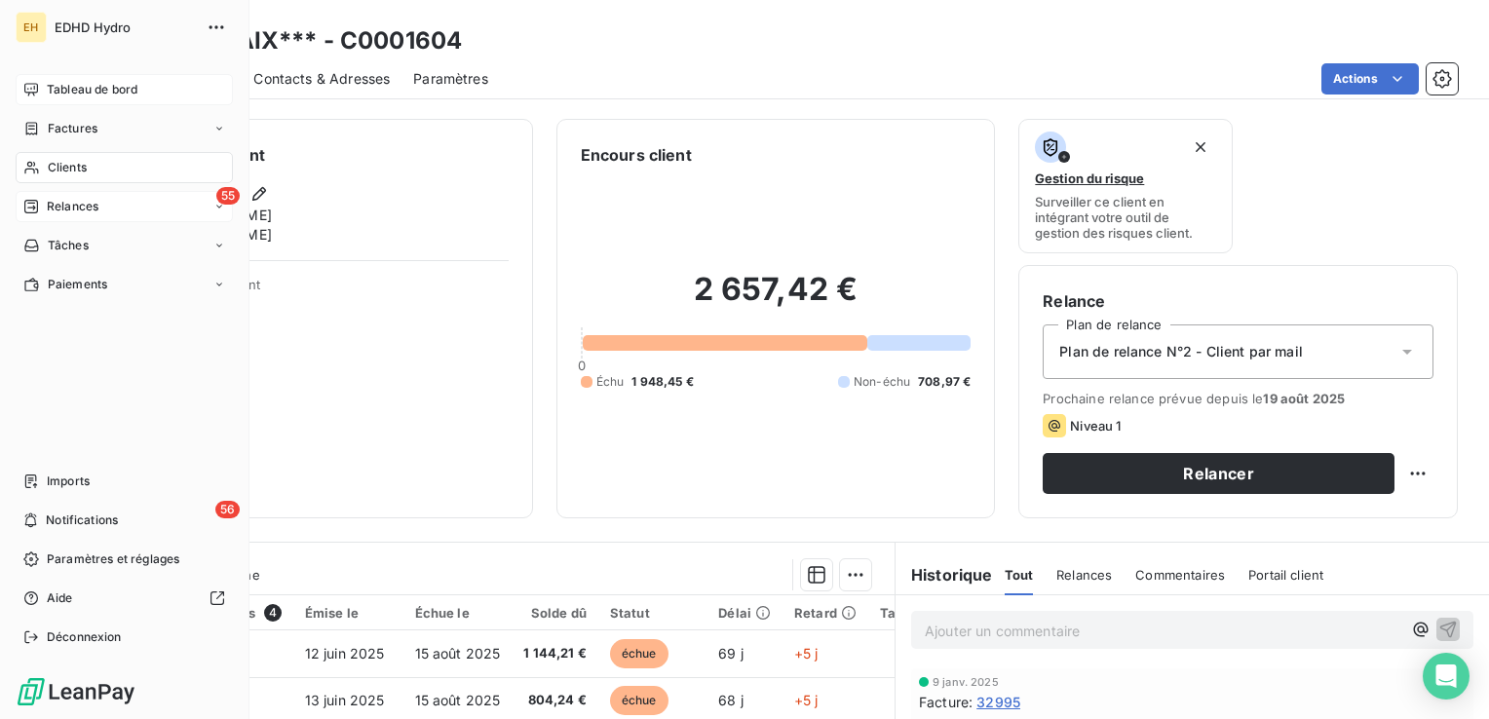
click at [58, 95] on span "Tableau de bord" at bounding box center [92, 90] width 91 height 18
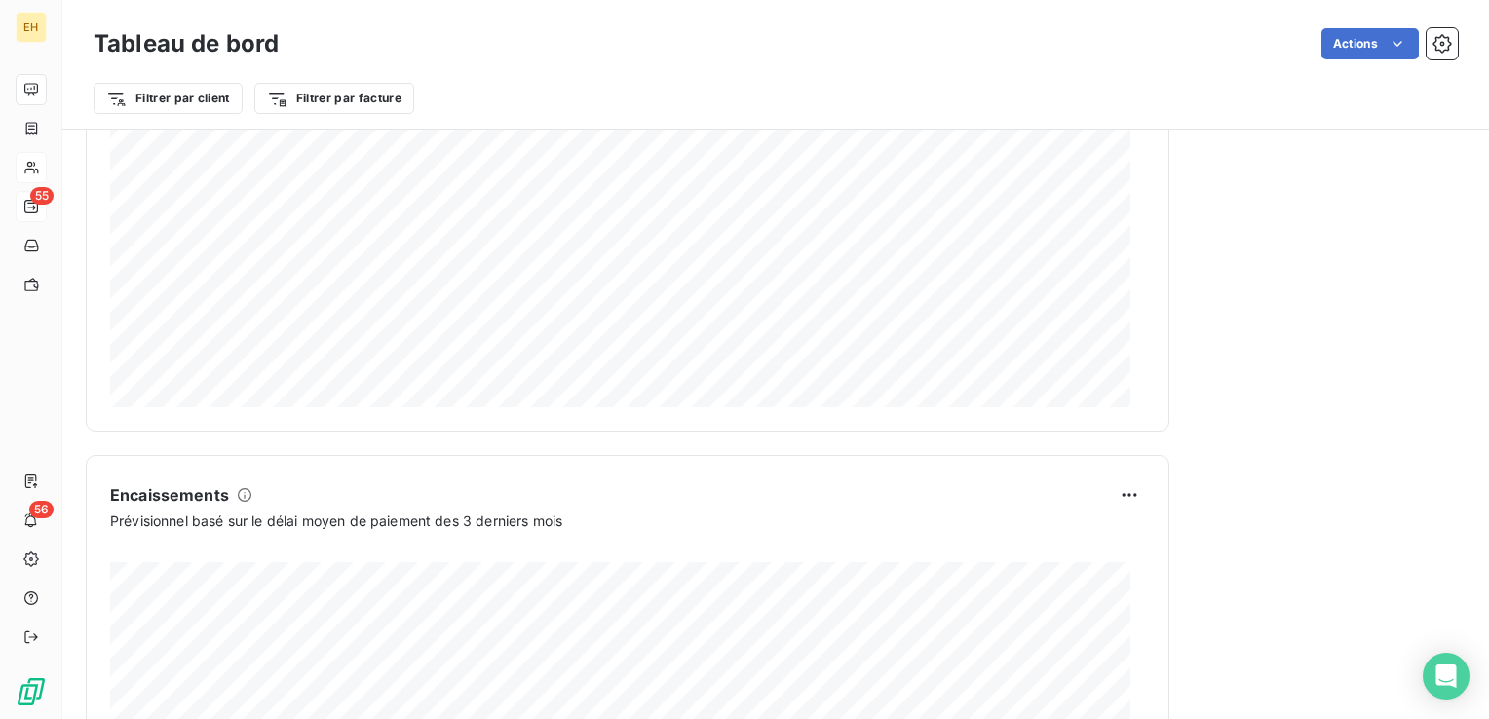
scroll to position [1179, 0]
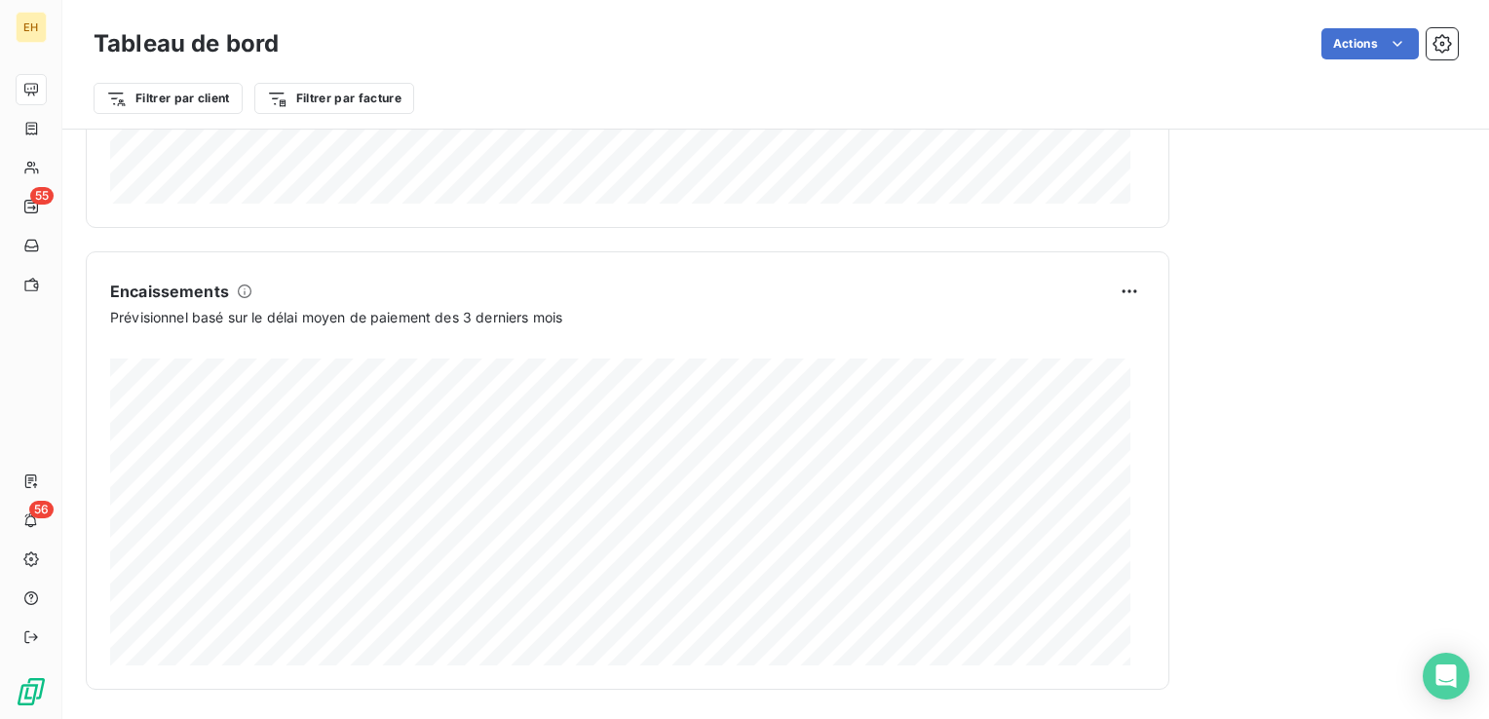
scroll to position [1179, 0]
